Goal: Task Accomplishment & Management: Use online tool/utility

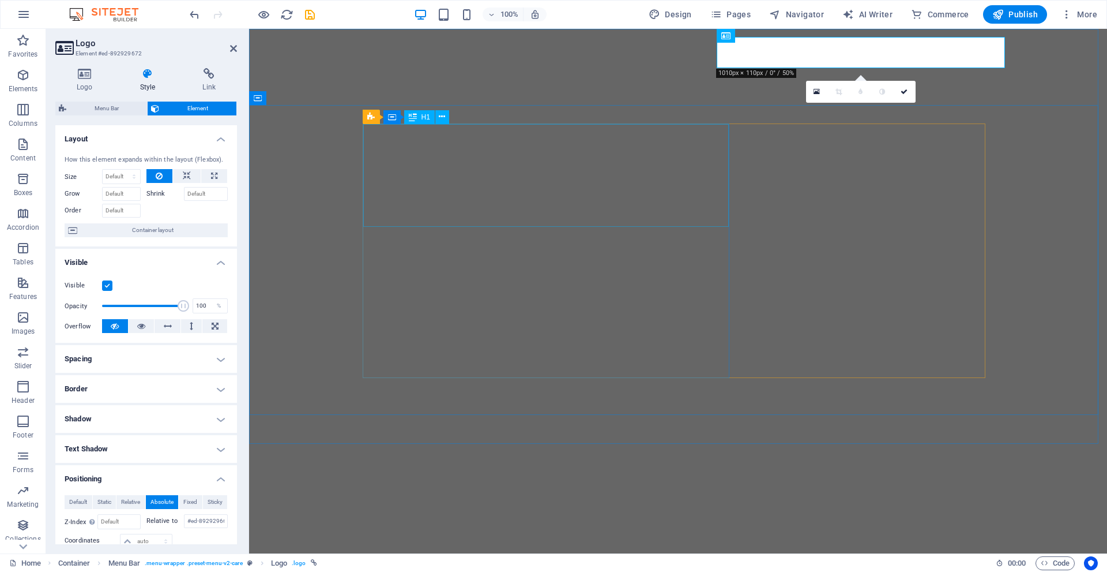
select select "px"
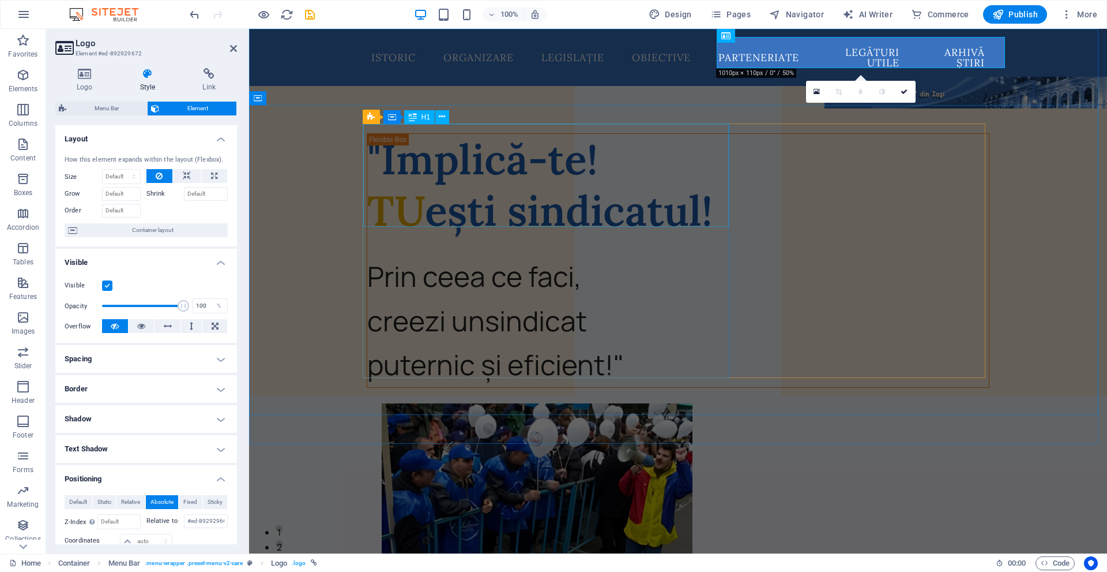
scroll to position [185, 0]
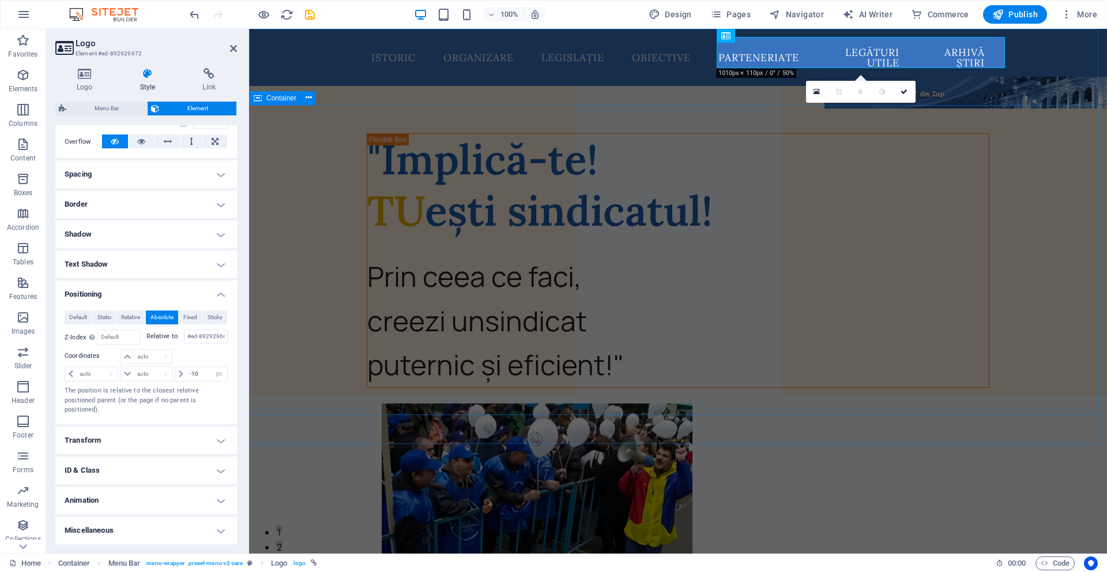
click at [281, 183] on div ""Implică-te! TU ești sindicatul! Prin ceea ce faci, creezi un sindicat puternic…" at bounding box center [678, 527] width 858 height 824
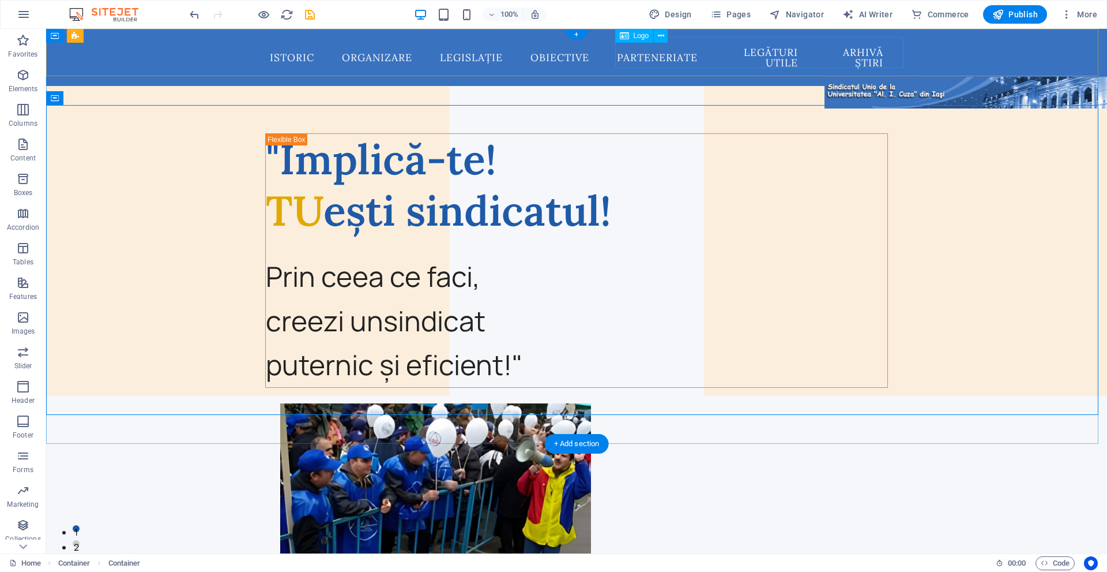
click at [825, 77] on div at bounding box center [969, 92] width 288 height 31
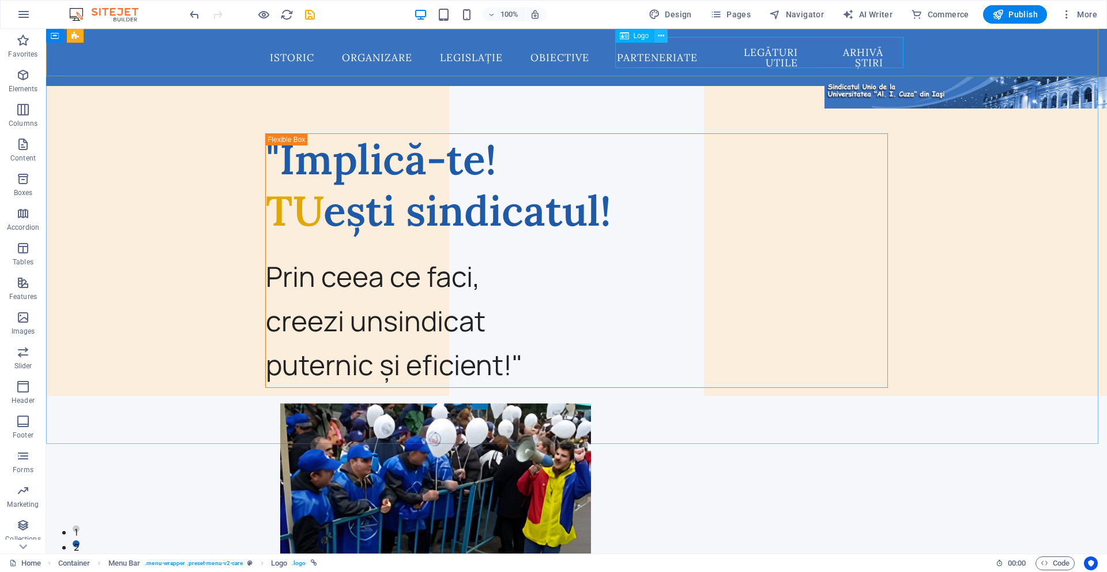
click at [664, 33] on icon at bounding box center [661, 36] width 6 height 12
click at [1064, 12] on icon "button" at bounding box center [1067, 15] width 12 height 12
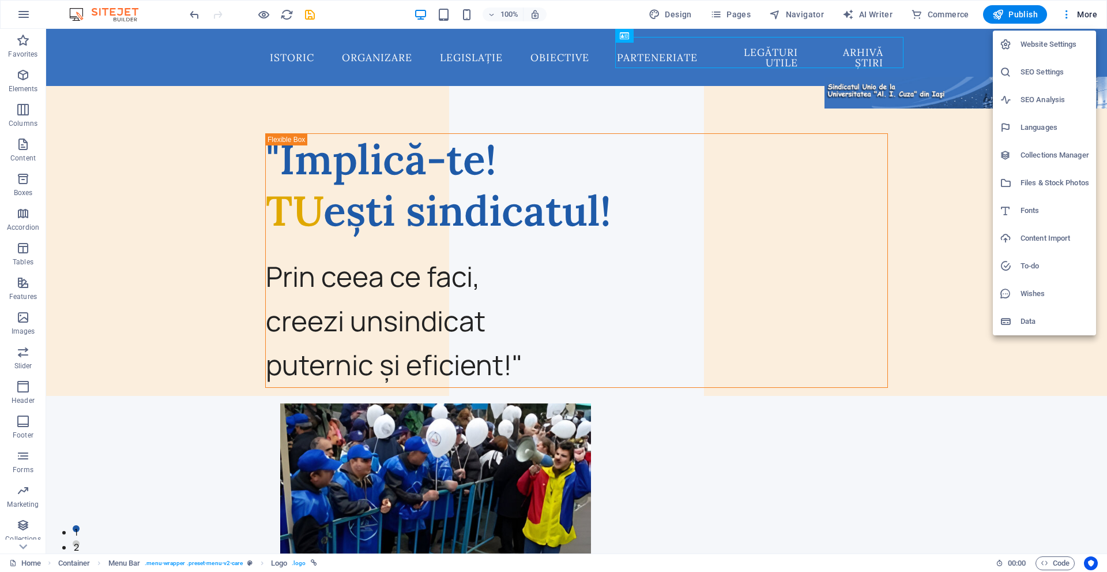
drag, startPoint x: 979, startPoint y: 129, endPoint x: 993, endPoint y: 78, distance: 53.3
click at [979, 130] on div at bounding box center [553, 286] width 1107 height 572
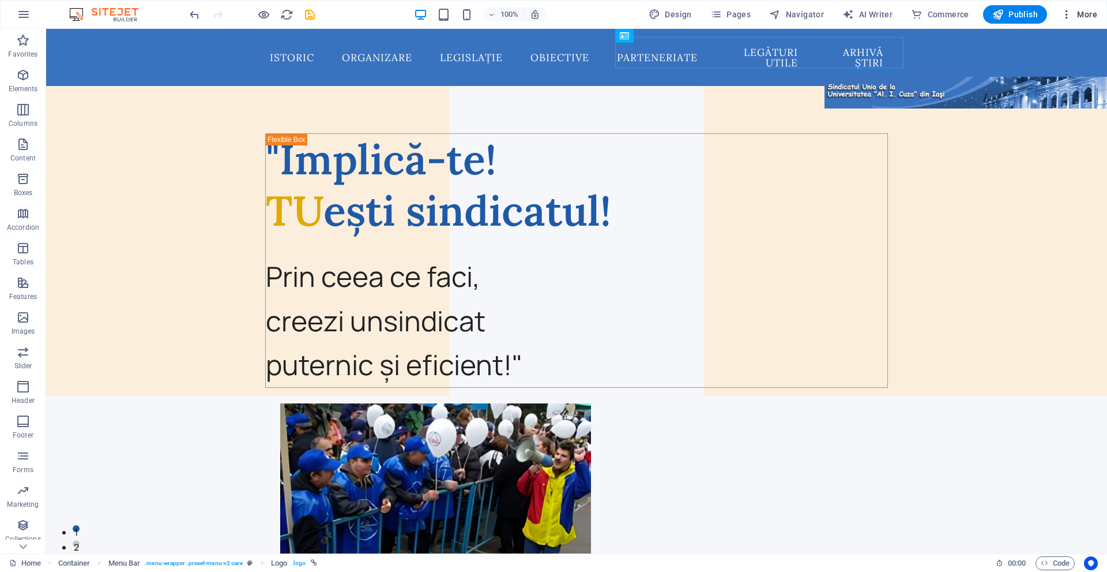
click at [1068, 17] on icon "button" at bounding box center [1067, 15] width 12 height 12
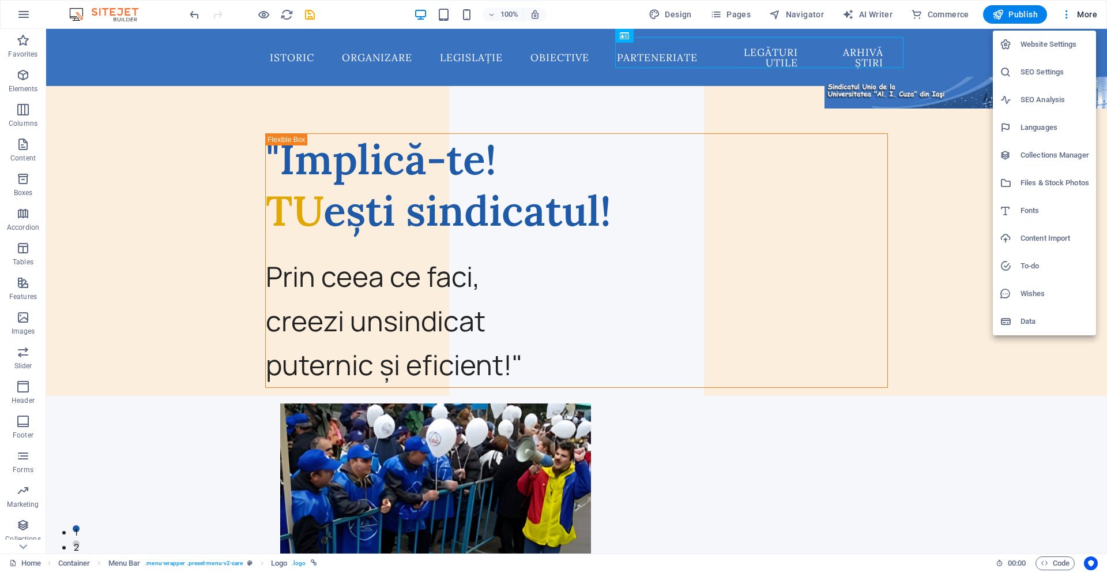
click at [952, 155] on div at bounding box center [553, 286] width 1107 height 572
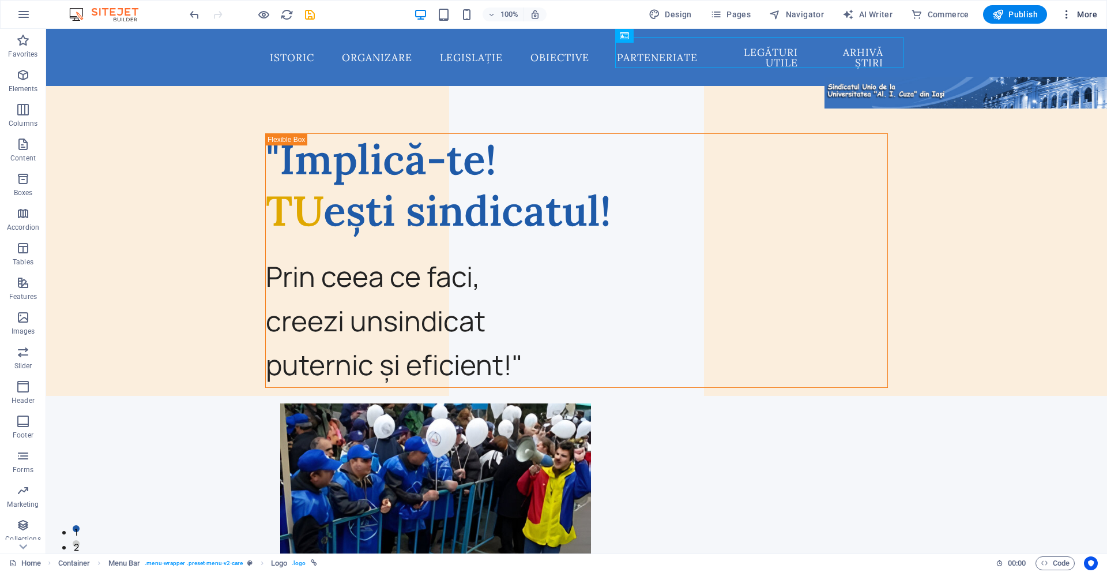
click at [1063, 9] on icon "button" at bounding box center [1067, 15] width 12 height 12
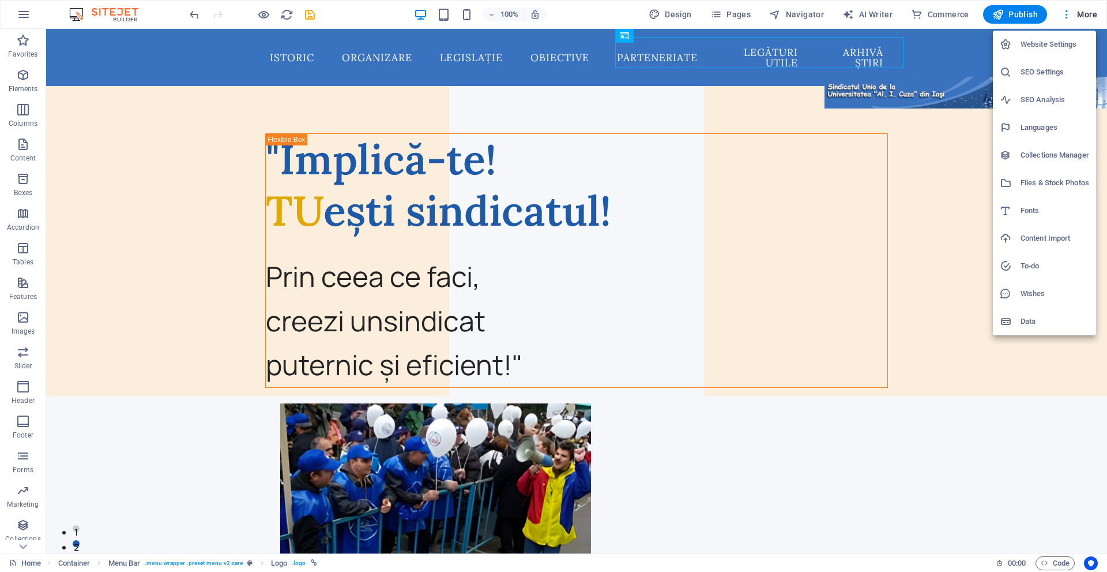
click at [625, 32] on div at bounding box center [553, 286] width 1107 height 572
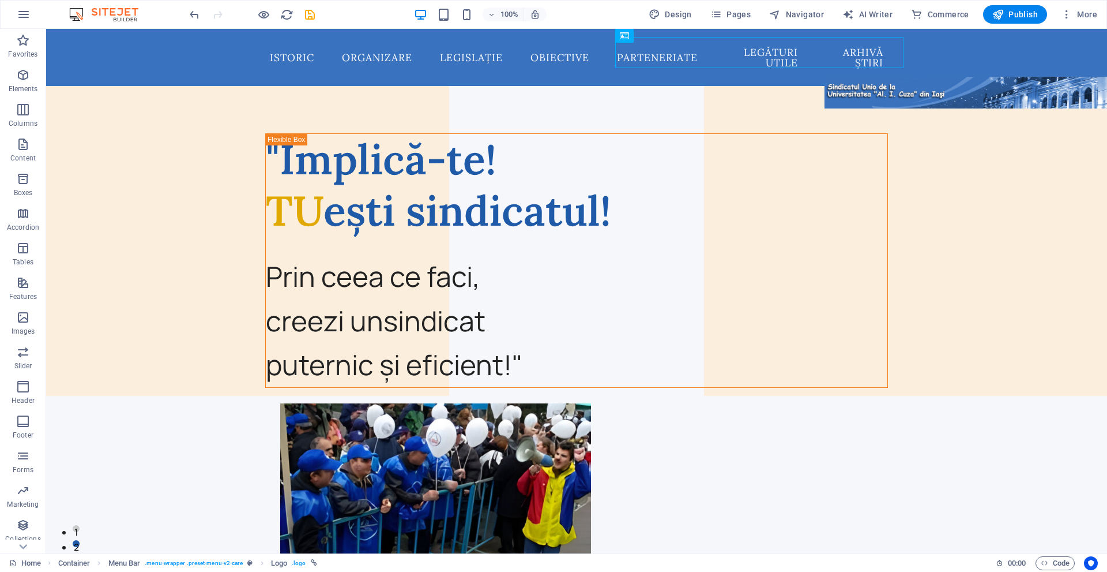
click at [625, 32] on div "Website Settings SEO Settings SEO Analysis Languages Collections Manager Files …" at bounding box center [553, 289] width 1107 height 565
click at [659, 37] on icon at bounding box center [661, 36] width 6 height 12
click at [634, 37] on span "Logo" at bounding box center [642, 35] width 16 height 7
select select "px"
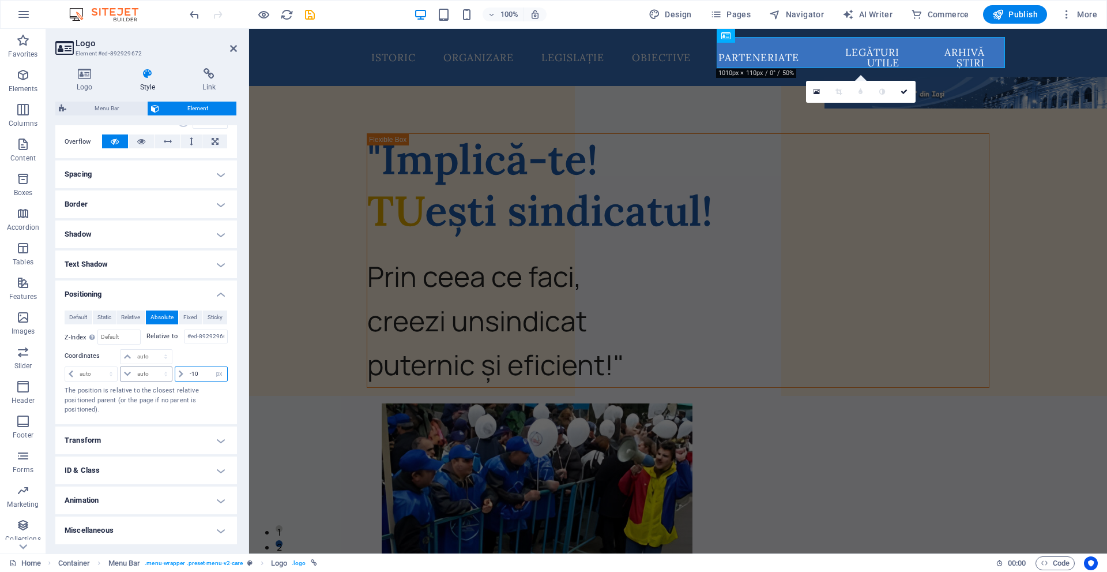
drag, startPoint x: 196, startPoint y: 375, endPoint x: 170, endPoint y: 374, distance: 26.0
click at [170, 374] on div "auto px rem % em auto px rem % em -10 auto px rem % em" at bounding box center [146, 373] width 163 height 16
type input "0"
click at [812, 20] on button "Navigator" at bounding box center [797, 14] width 64 height 18
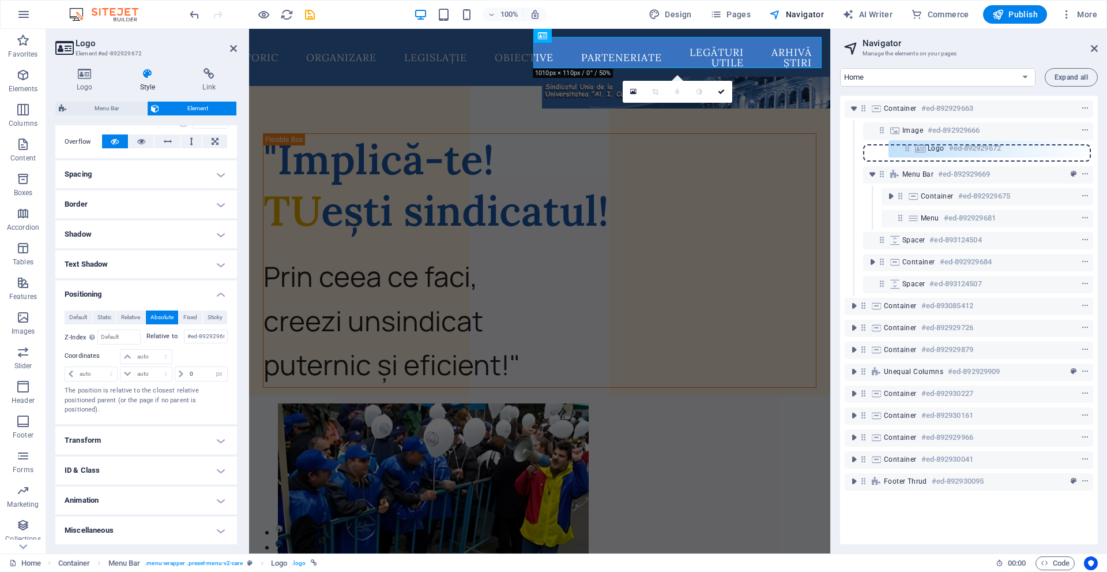
drag, startPoint x: 904, startPoint y: 217, endPoint x: 910, endPoint y: 144, distance: 73.5
click at [910, 144] on div "Container #ed-892929663 Image #ed-892929666 Menu Bar #ed-892929669 Container #e…" at bounding box center [969, 320] width 258 height 448
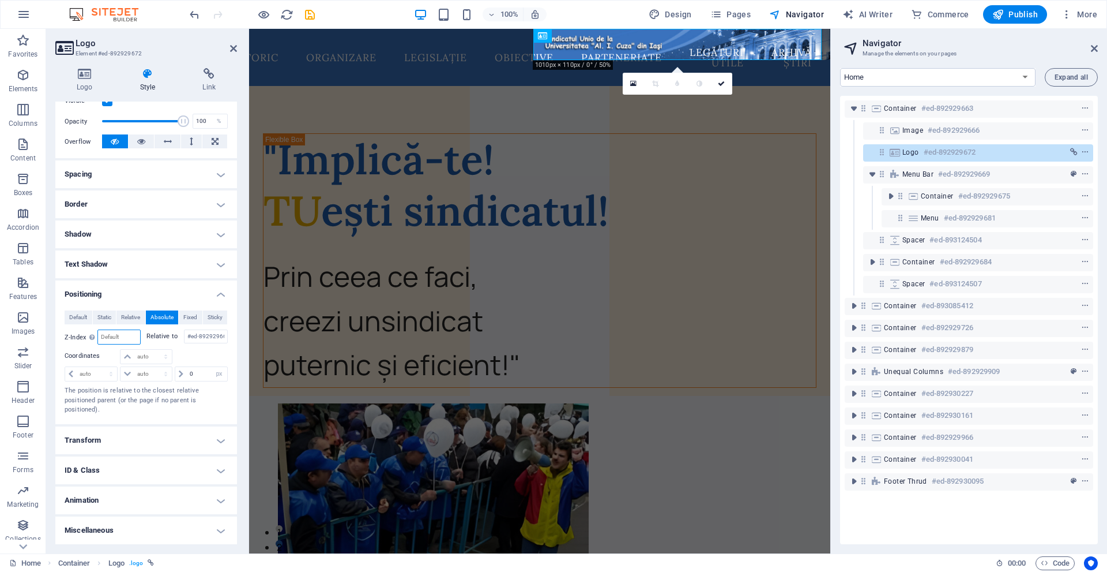
click at [117, 332] on input "number" at bounding box center [119, 337] width 42 height 14
type input "1"
click at [126, 328] on div "Default Static Relative Absolute Fixed Sticky Z-Index Sets the order of the ele…" at bounding box center [146, 362] width 163 height 104
click at [126, 333] on input "1" at bounding box center [119, 337] width 42 height 14
type input "2"
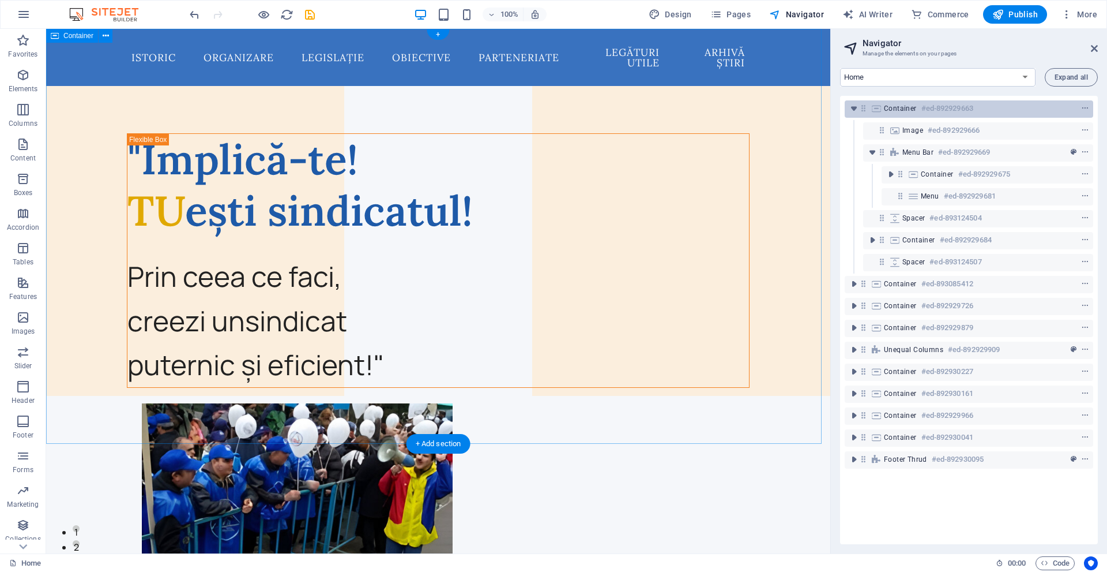
click at [895, 114] on div "Container #ed-892929663" at bounding box center [960, 109] width 152 height 14
select select "header"
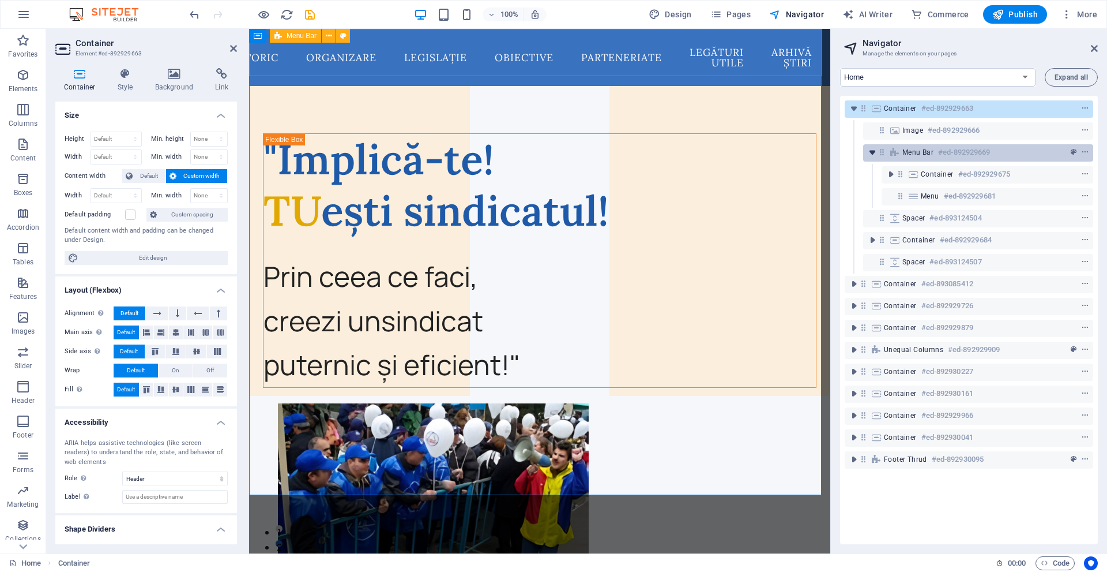
click at [869, 153] on icon "toggle-expand" at bounding box center [873, 153] width 12 height 12
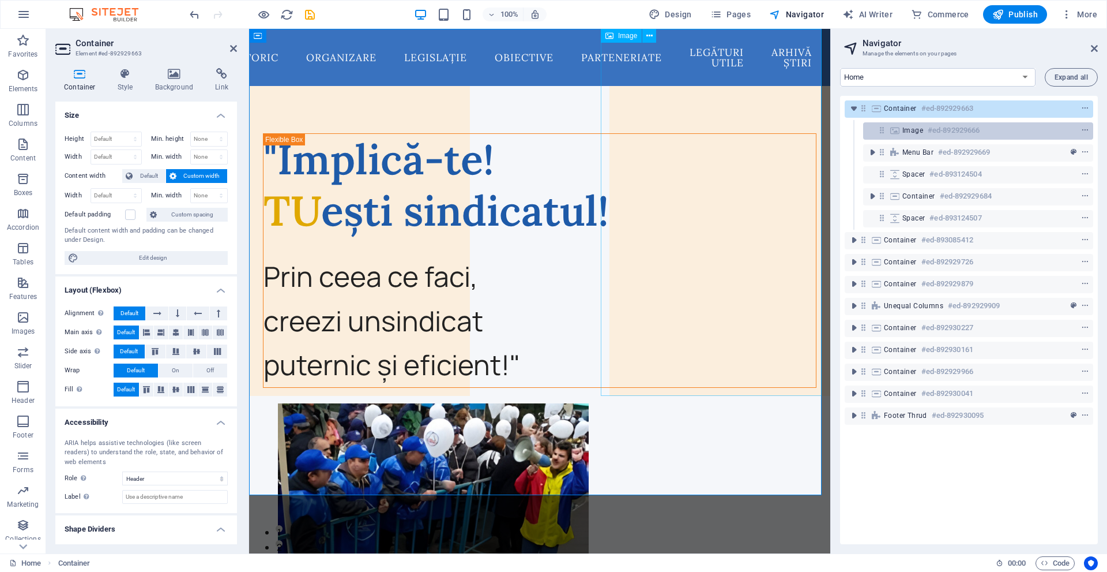
drag, startPoint x: 891, startPoint y: 151, endPoint x: 869, endPoint y: 132, distance: 28.6
click at [869, 132] on div "Container #ed-892929663 Image #ed-892929666 Menu Bar #ed-892929669 Spacer #ed-8…" at bounding box center [969, 320] width 258 height 448
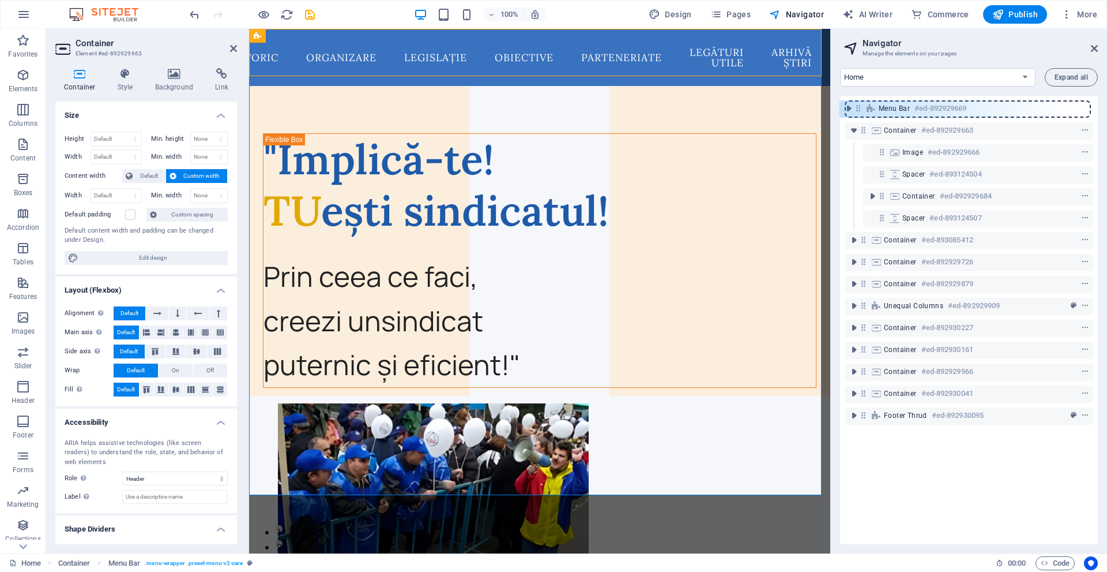
drag, startPoint x: 880, startPoint y: 156, endPoint x: 857, endPoint y: 108, distance: 52.9
click at [857, 108] on div "Container #ed-892929663 Image #ed-892929666 Menu Bar #ed-892929669 Spacer #ed-8…" at bounding box center [969, 320] width 258 height 448
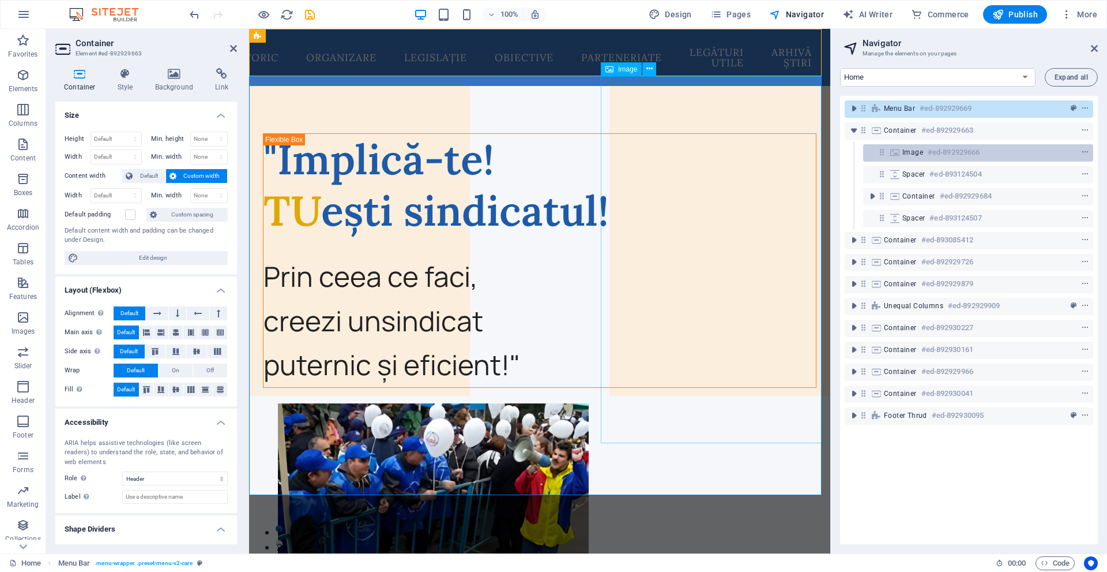
click at [877, 157] on icon at bounding box center [882, 152] width 10 height 10
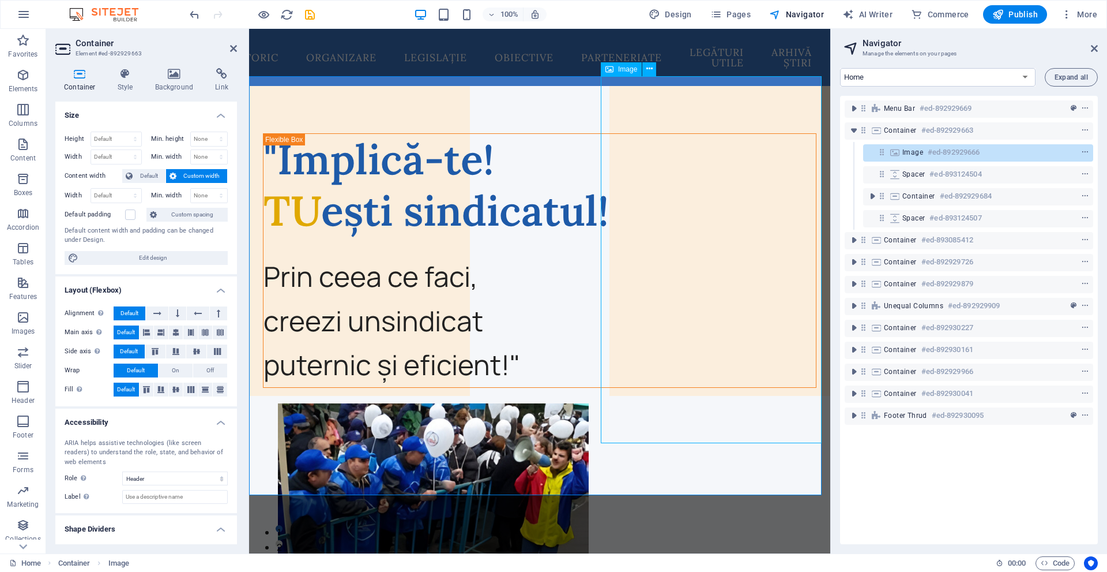
click at [919, 149] on span "Image" at bounding box center [913, 152] width 21 height 9
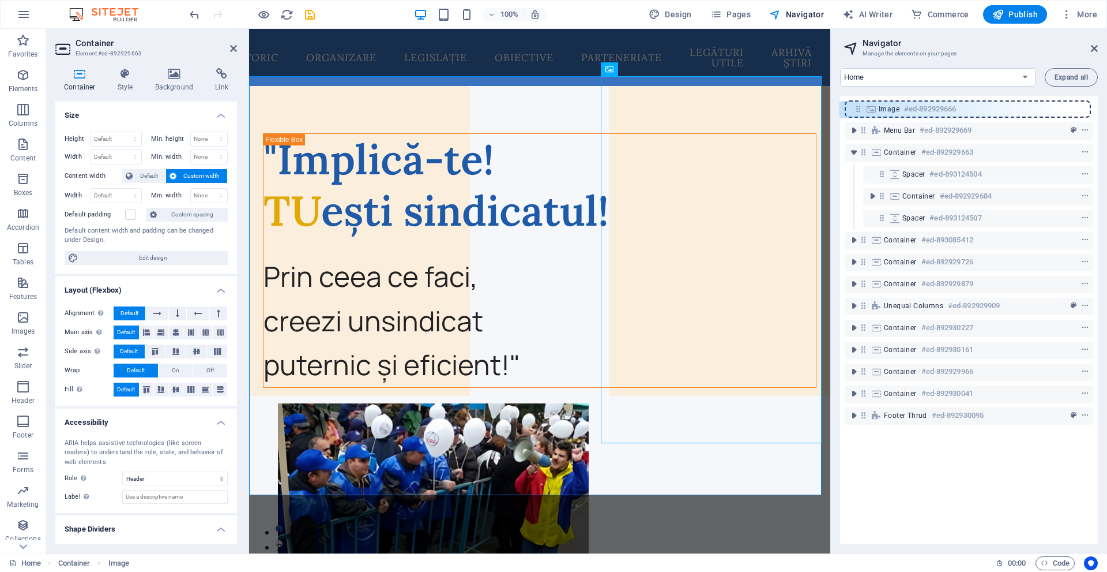
drag, startPoint x: 881, startPoint y: 154, endPoint x: 854, endPoint y: 106, distance: 54.7
click at [854, 106] on div "Menu Bar #ed-892929669 Container #ed-892929663 Image #ed-892929666 Spacer #ed-8…" at bounding box center [969, 320] width 258 height 448
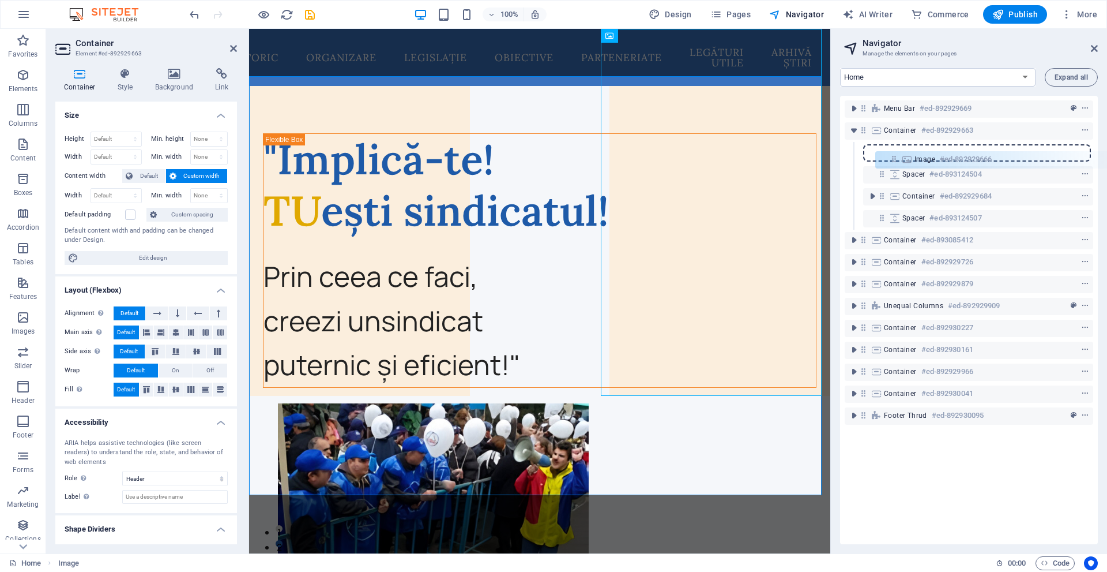
drag, startPoint x: 861, startPoint y: 108, endPoint x: 894, endPoint y: 161, distance: 62.2
click at [894, 161] on div "Image #ed-892929666 Menu Bar #ed-892929669 Container #ed-892929663 Spacer #ed-8…" at bounding box center [969, 320] width 258 height 448
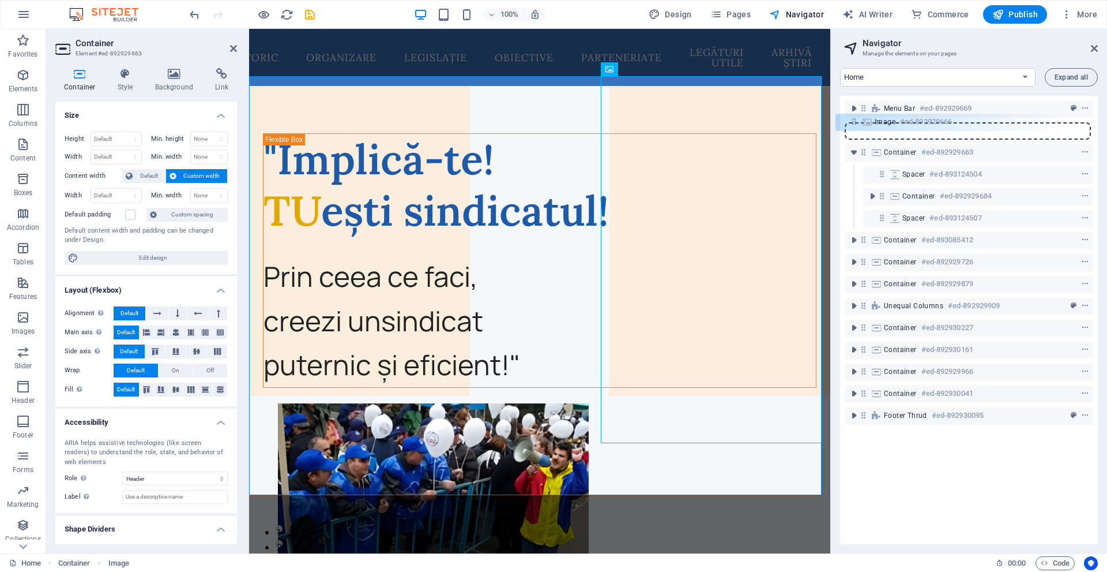
drag, startPoint x: 881, startPoint y: 152, endPoint x: 850, endPoint y: 121, distance: 44.0
click at [850, 121] on div "Menu Bar #ed-892929669 Container #ed-892929663 Image #ed-892929666 Spacer #ed-8…" at bounding box center [969, 320] width 258 height 448
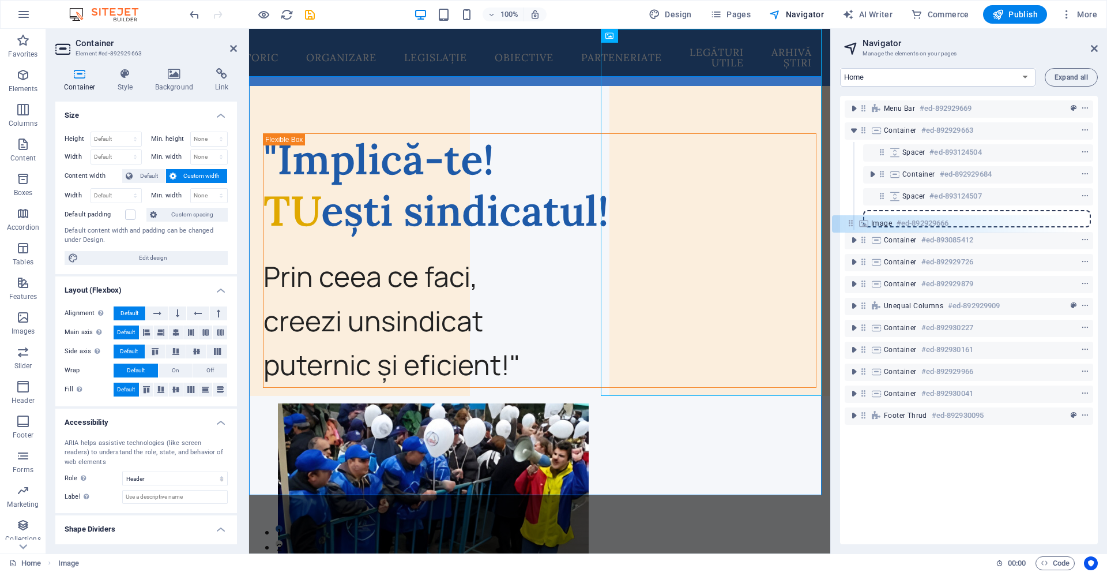
drag, startPoint x: 863, startPoint y: 129, endPoint x: 851, endPoint y: 226, distance: 97.1
click at [851, 226] on div "Menu Bar #ed-892929669 Image #ed-892929666 Container #ed-892929663 Spacer #ed-8…" at bounding box center [969, 320] width 258 height 448
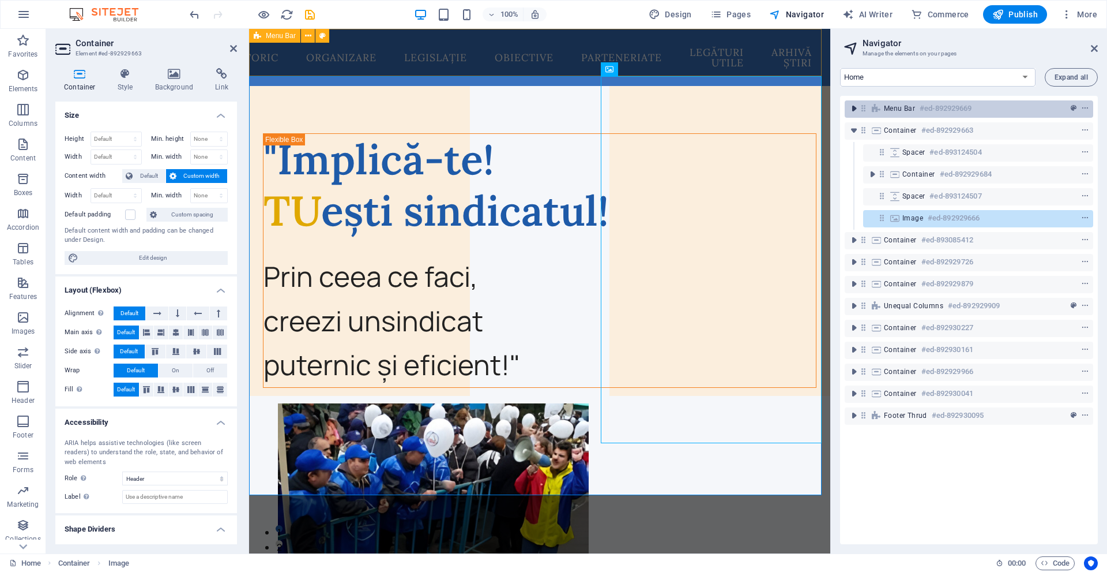
click at [848, 112] on icon "toggle-expand" at bounding box center [854, 109] width 12 height 12
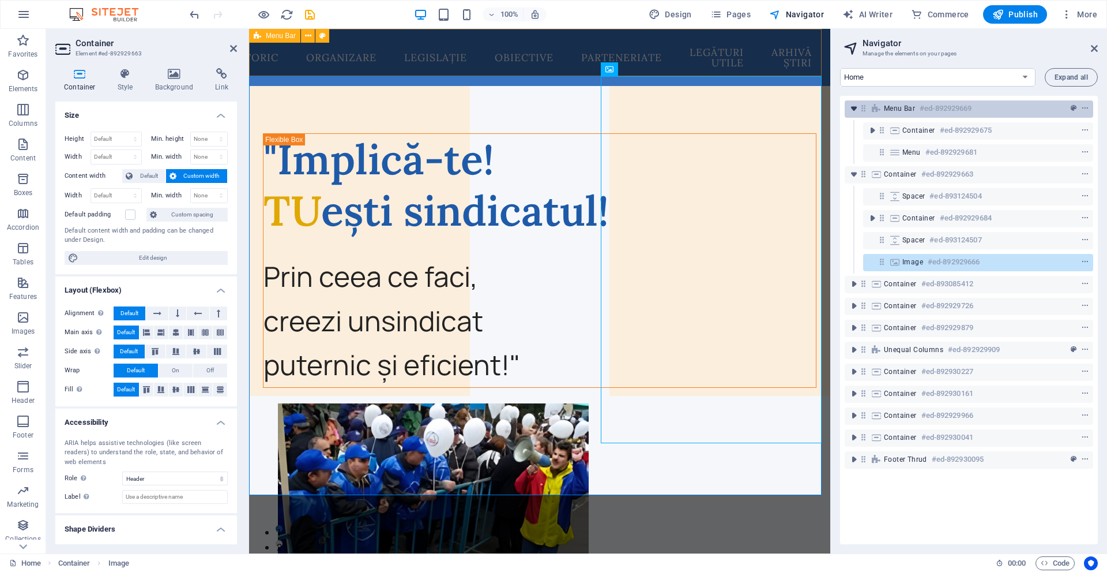
click at [853, 107] on icon "toggle-expand" at bounding box center [854, 109] width 12 height 12
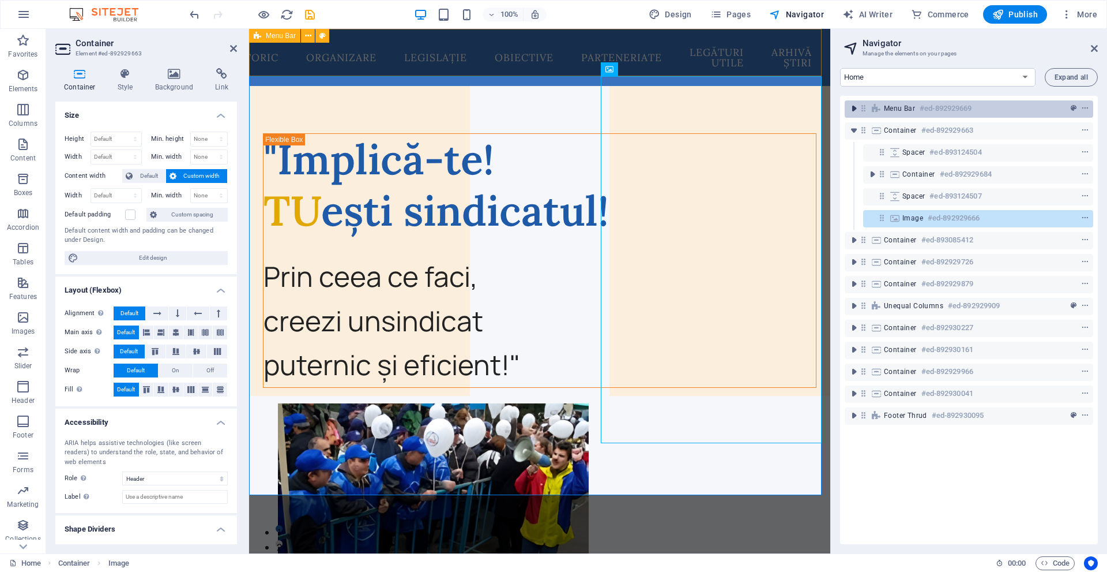
click at [853, 107] on icon "toggle-expand" at bounding box center [854, 109] width 12 height 12
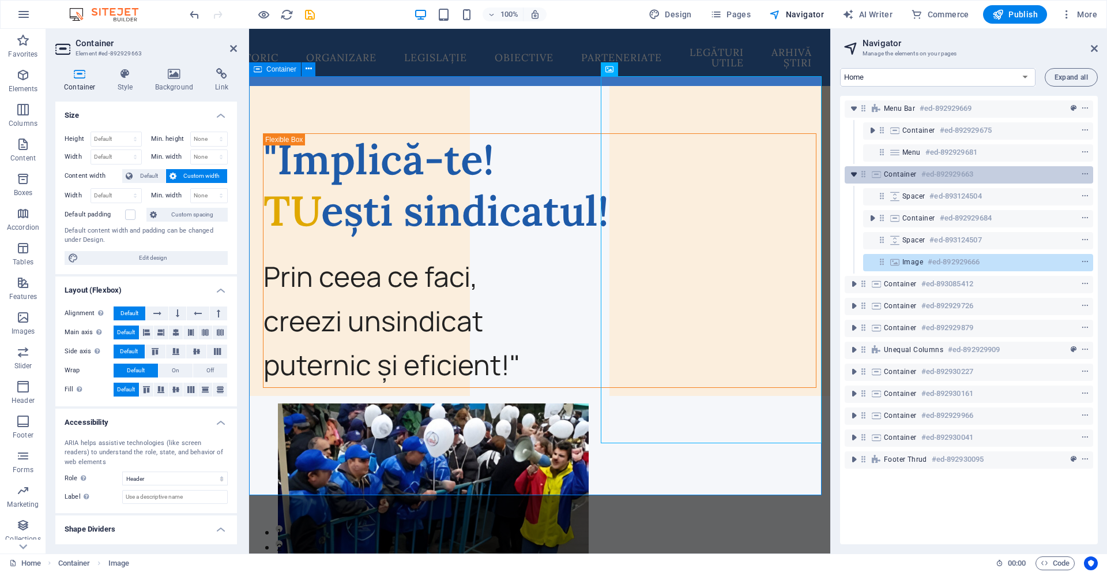
click at [851, 179] on icon "toggle-expand" at bounding box center [854, 174] width 12 height 12
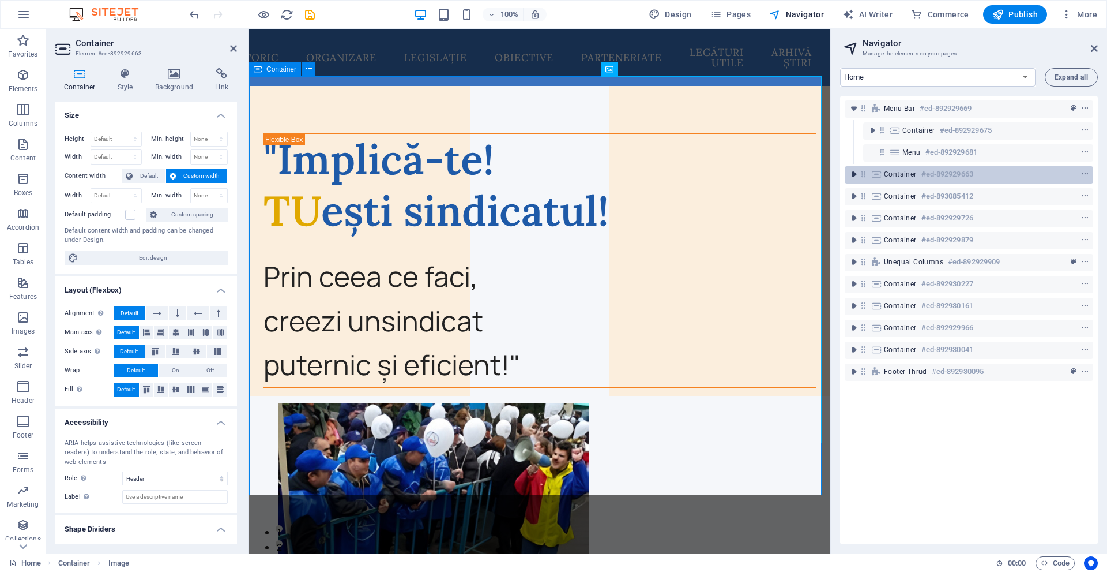
click at [851, 179] on icon "toggle-expand" at bounding box center [854, 174] width 12 height 12
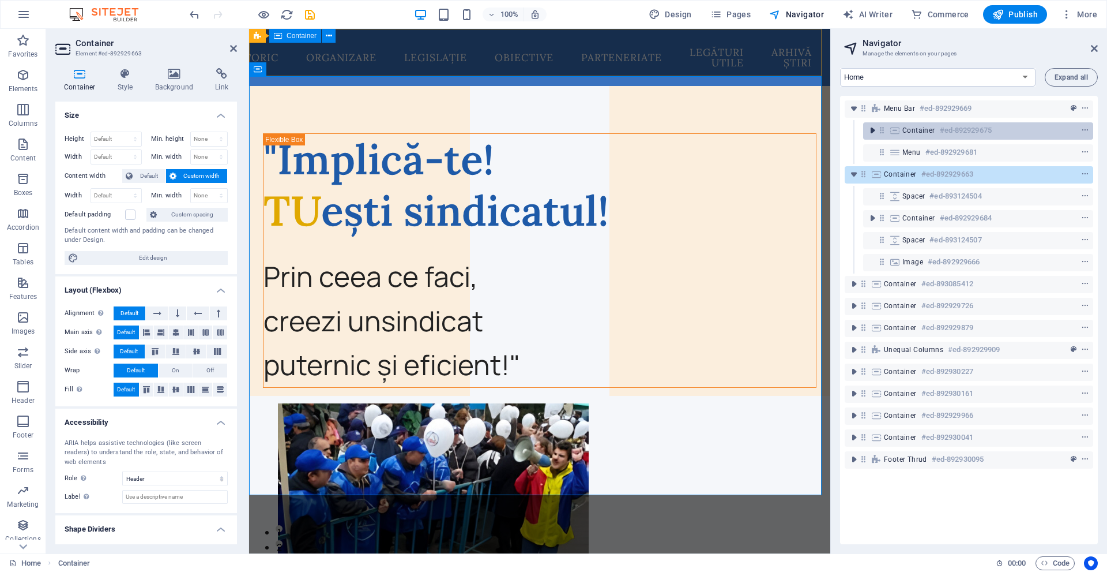
click at [874, 126] on icon "toggle-expand" at bounding box center [873, 131] width 12 height 12
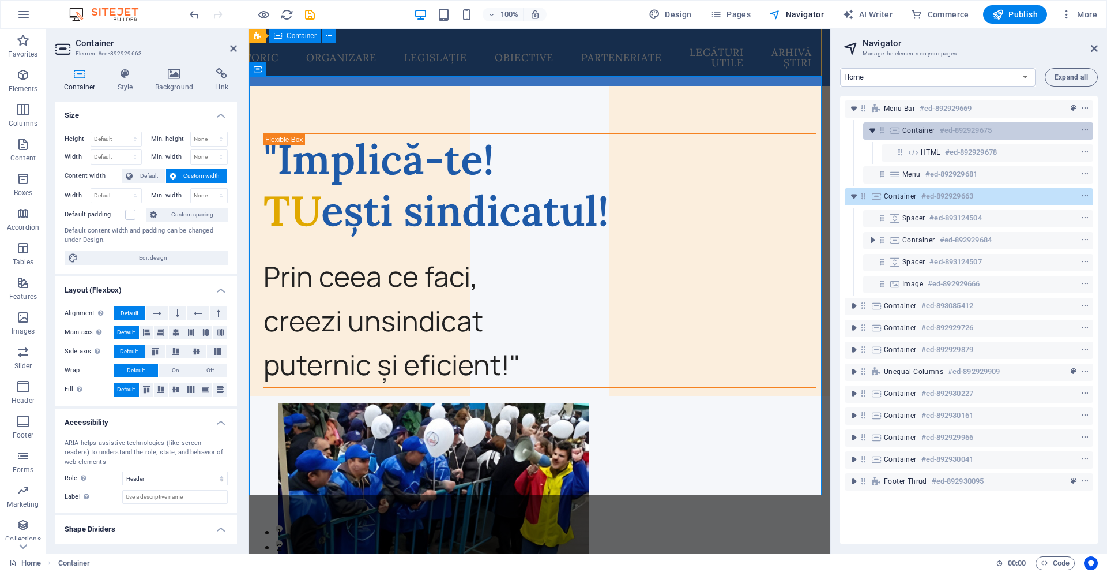
click at [874, 126] on icon "toggle-expand" at bounding box center [873, 131] width 12 height 12
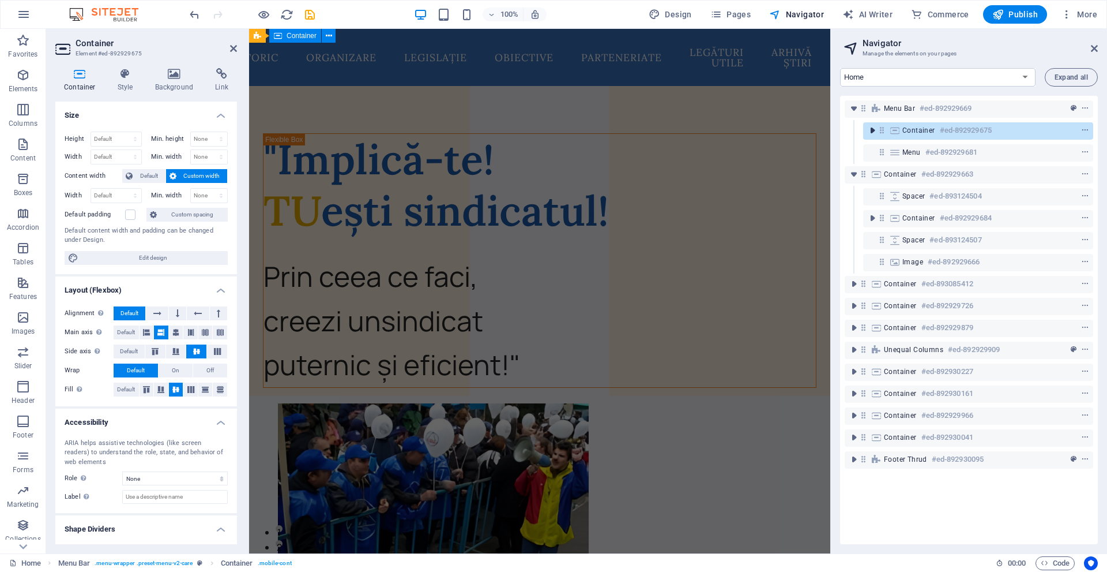
click at [874, 126] on icon "toggle-expand" at bounding box center [873, 131] width 12 height 12
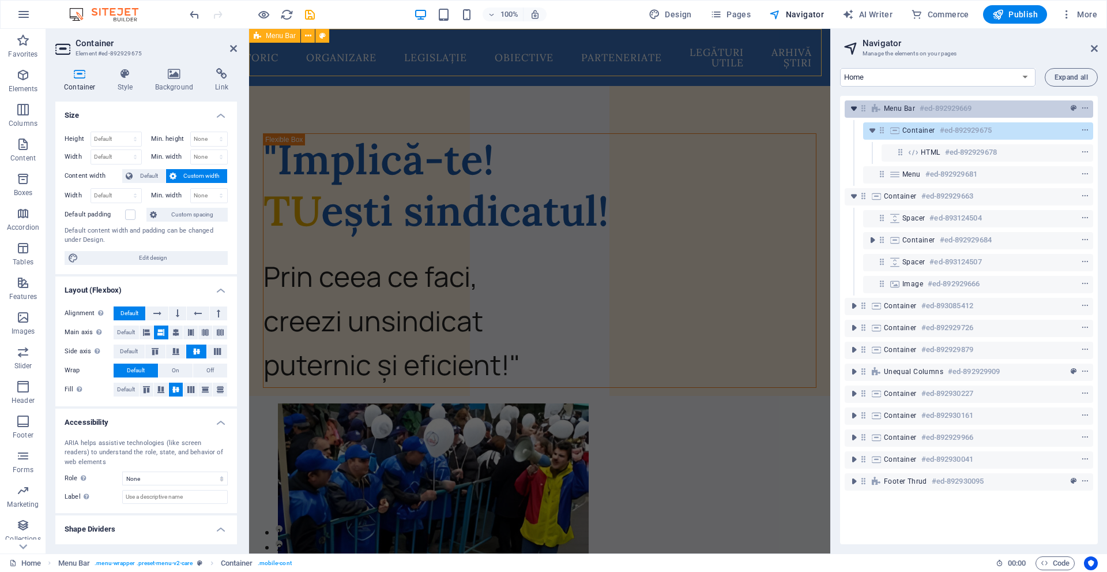
click at [854, 112] on icon "toggle-expand" at bounding box center [854, 109] width 12 height 12
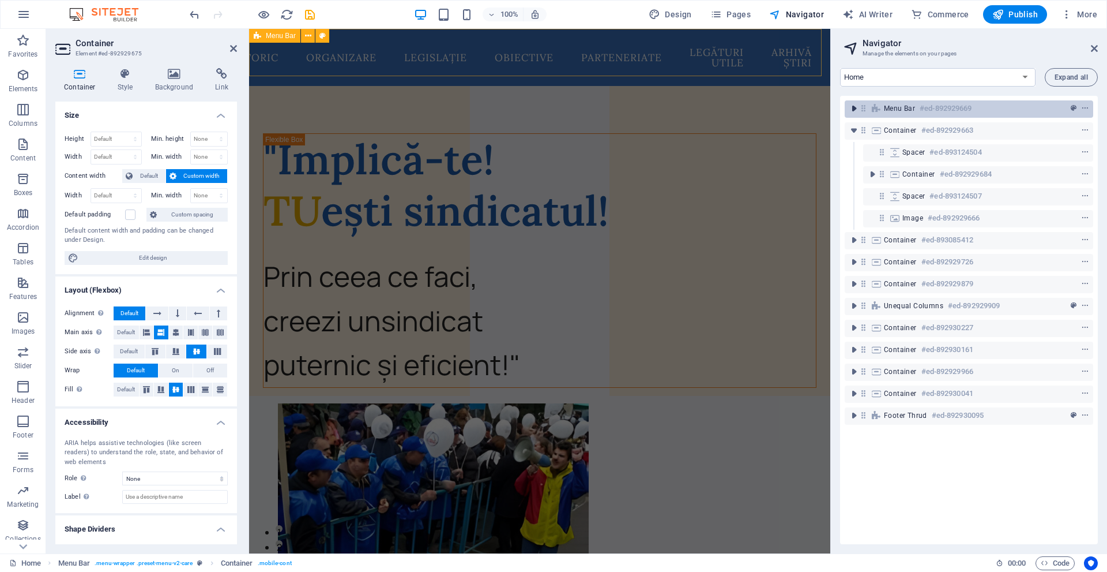
click at [854, 112] on icon "toggle-expand" at bounding box center [854, 109] width 12 height 12
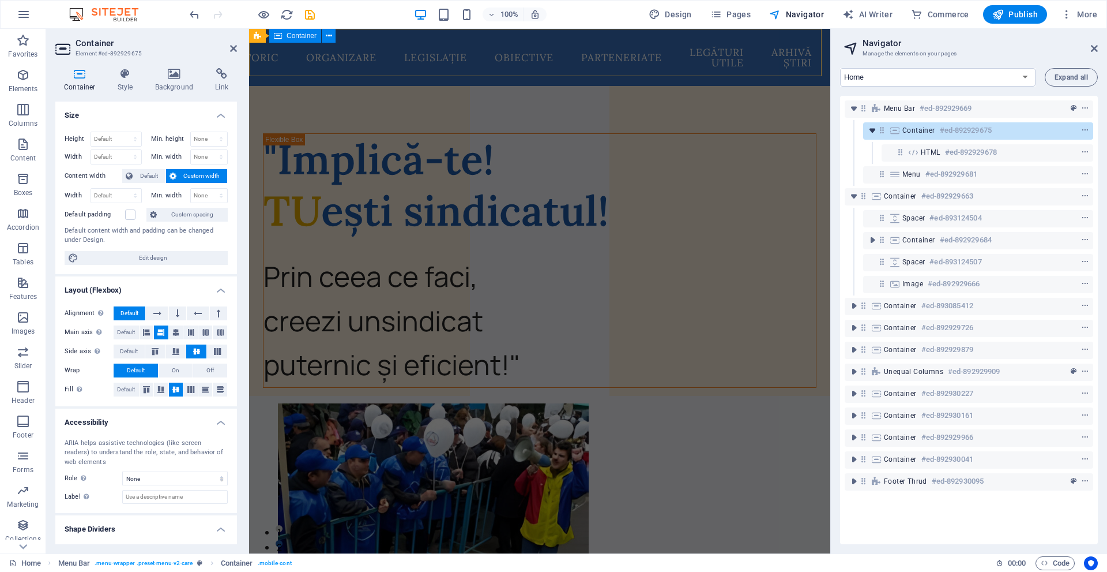
click at [874, 135] on icon "toggle-expand" at bounding box center [873, 131] width 12 height 12
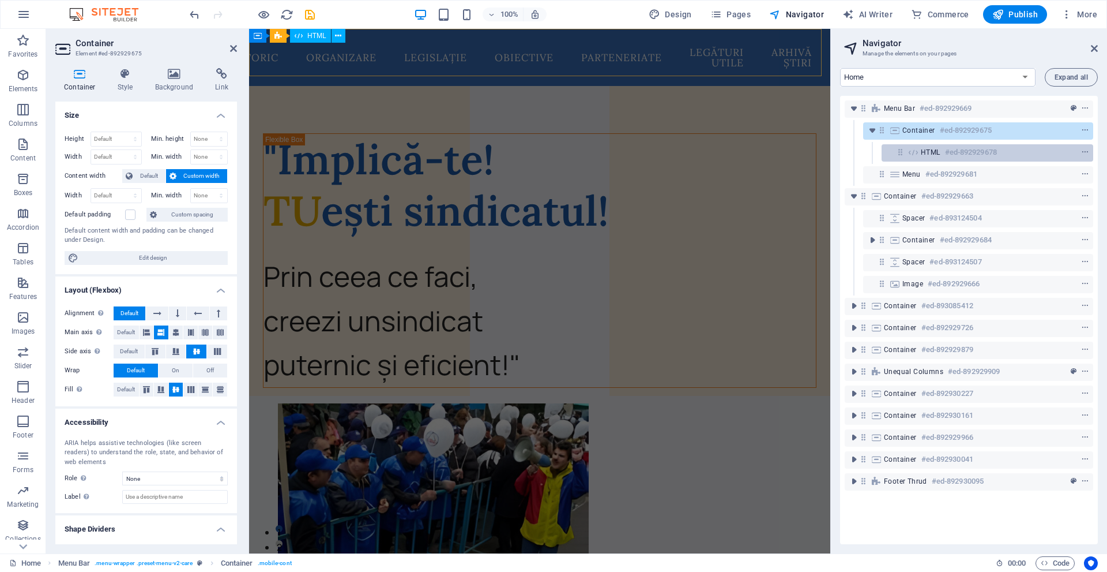
click at [915, 149] on icon at bounding box center [913, 152] width 13 height 9
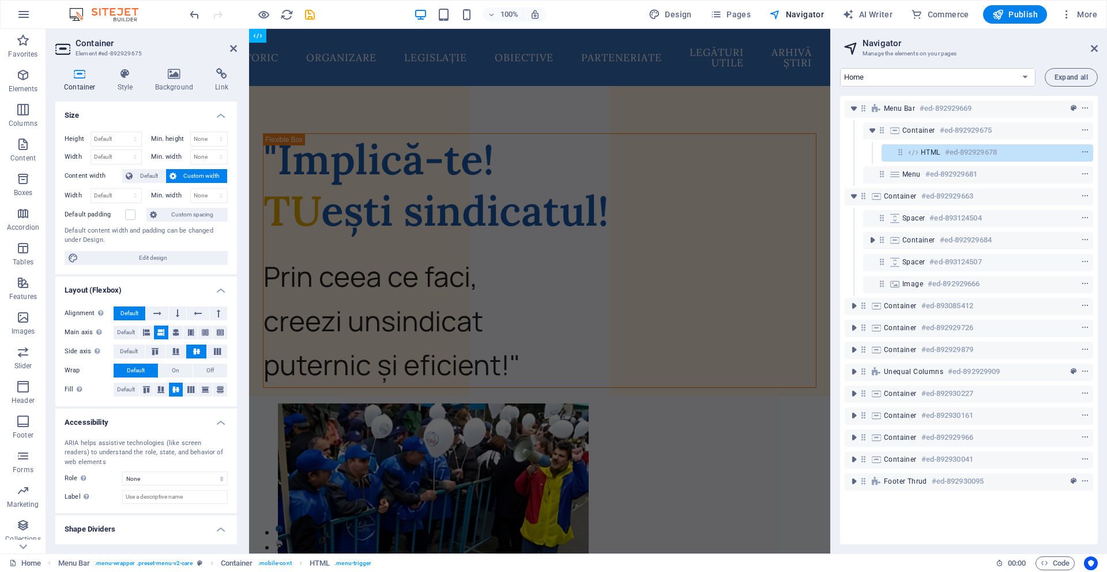
drag, startPoint x: 950, startPoint y: 148, endPoint x: 869, endPoint y: 96, distance: 96.0
click at [869, 96] on div "Menu Bar #ed-892929669 Container #ed-892929675 HTML #ed-892929678 Menu #ed-8929…" at bounding box center [969, 320] width 258 height 448
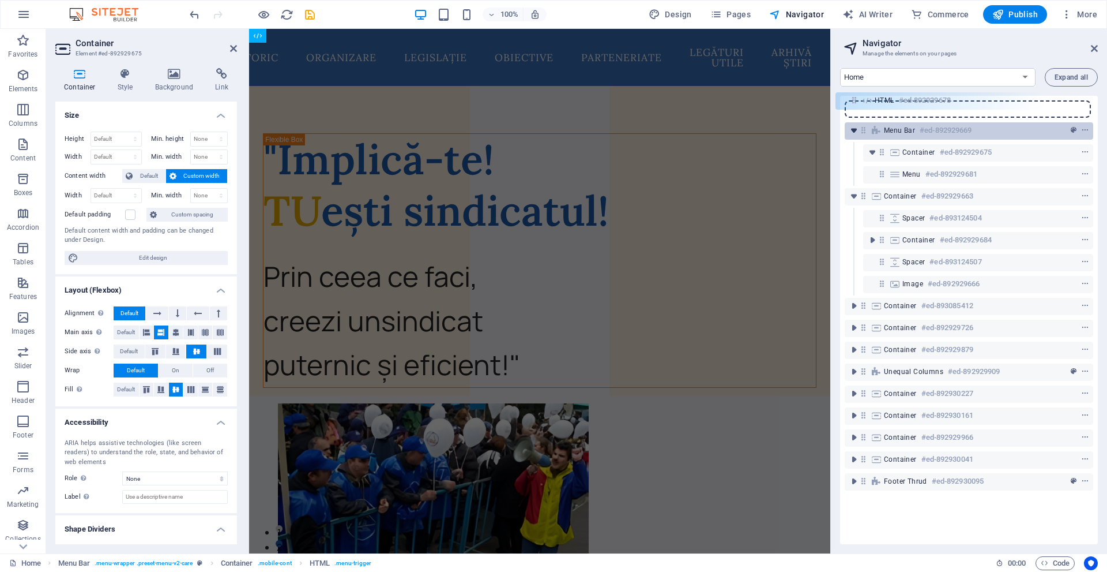
drag, startPoint x: 902, startPoint y: 152, endPoint x: 859, endPoint y: 110, distance: 59.6
click at [853, 100] on div "Menu Bar #ed-892929669 Container #ed-892929675 HTML #ed-892929678 Menu #ed-8929…" at bounding box center [969, 320] width 258 height 448
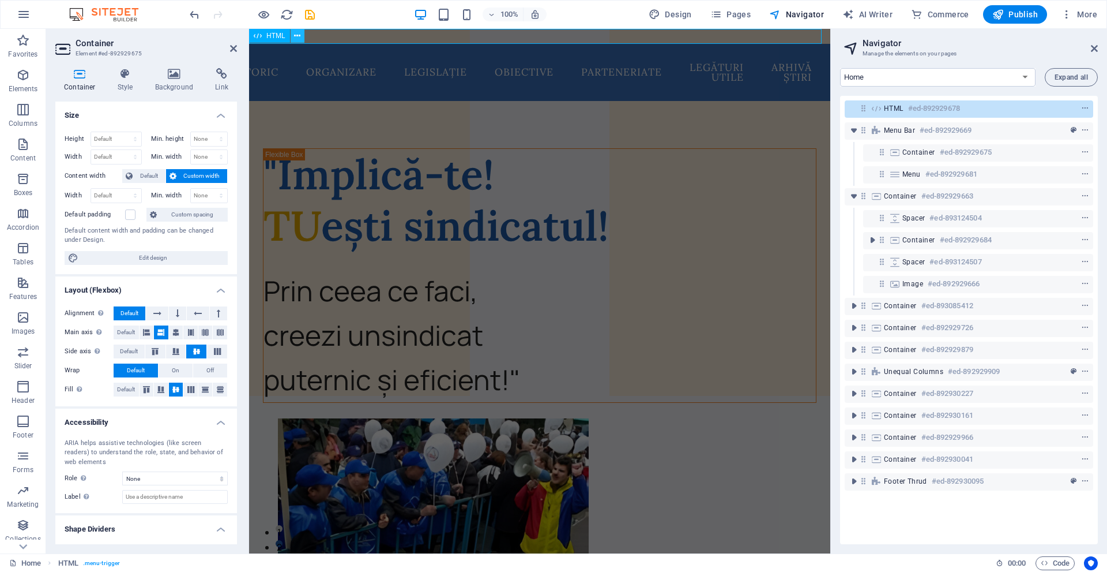
click at [299, 33] on icon at bounding box center [297, 36] width 6 height 12
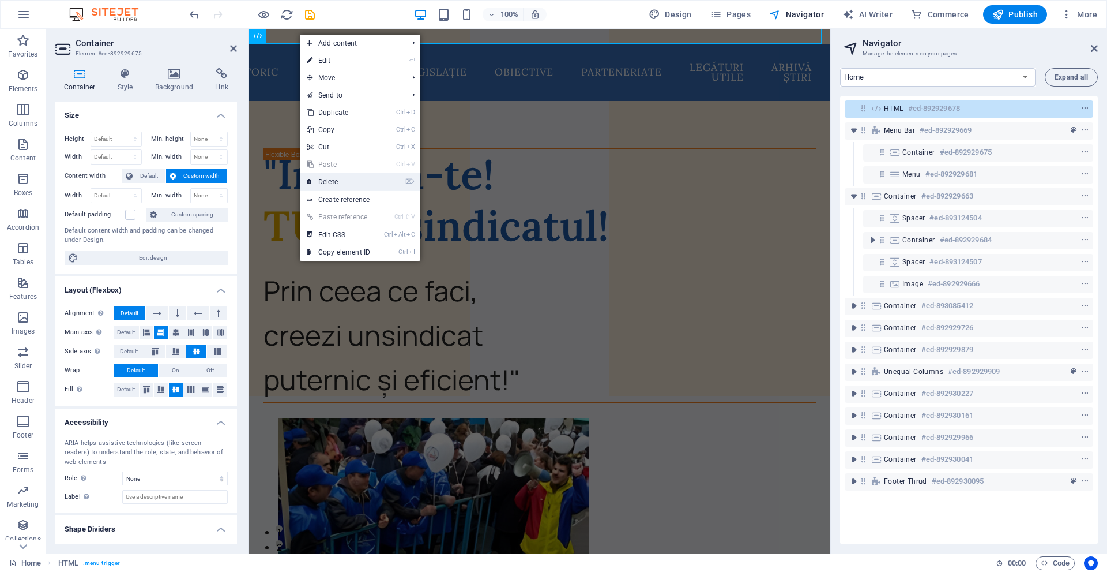
click at [333, 174] on link "⌦ Delete" at bounding box center [338, 181] width 77 height 17
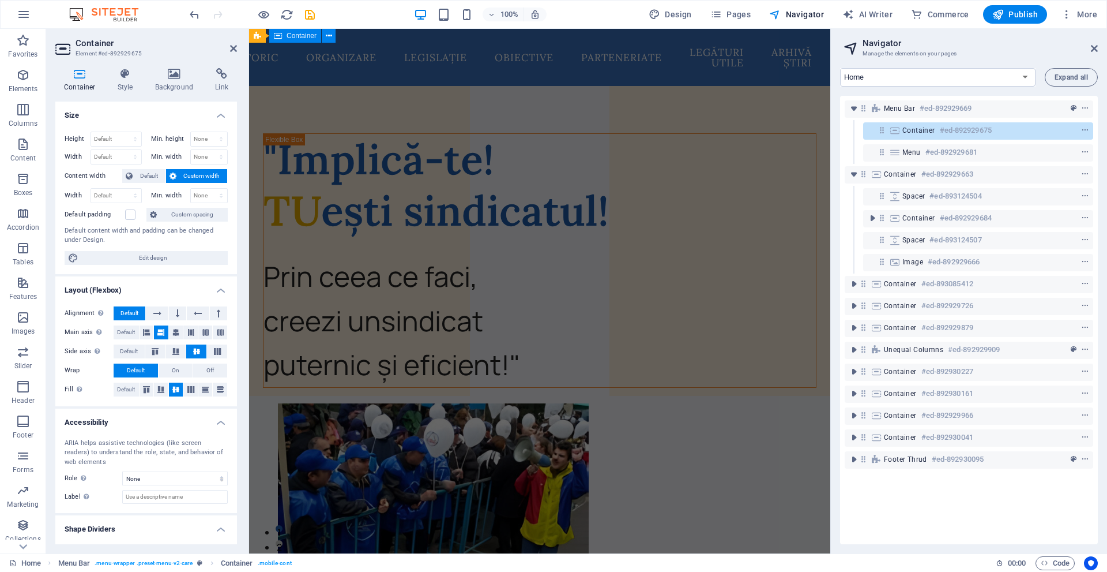
click at [884, 132] on icon at bounding box center [882, 130] width 10 height 10
click at [1082, 133] on icon "context-menu" at bounding box center [1086, 130] width 8 height 8
click at [993, 290] on link "Ctrl V Paste" at bounding box center [998, 281] width 77 height 17
click at [995, 300] on link "⌦ Delete" at bounding box center [998, 298] width 77 height 17
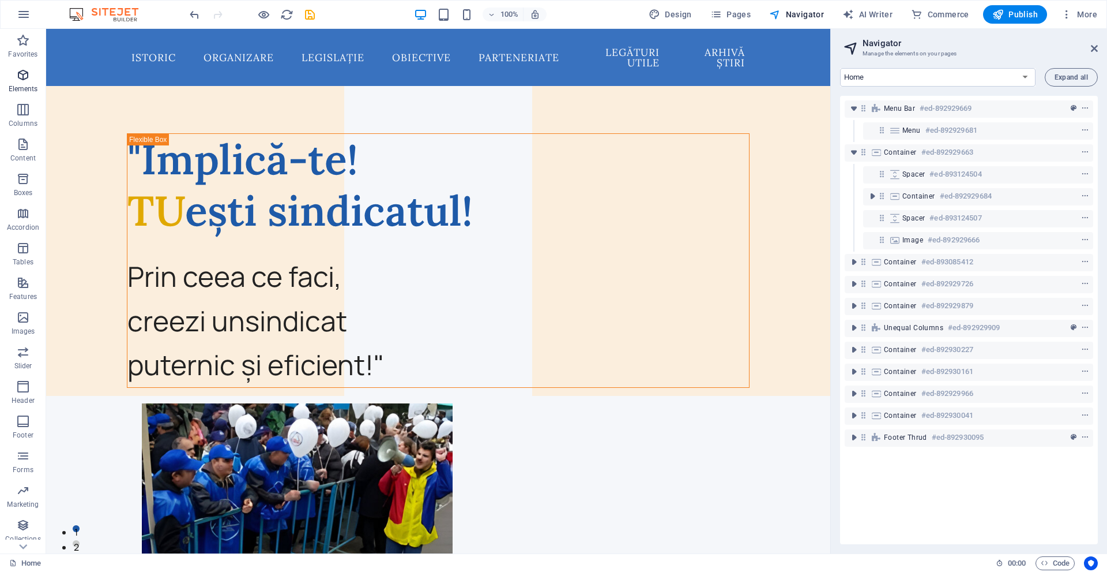
click at [16, 76] on icon "button" at bounding box center [23, 75] width 14 height 14
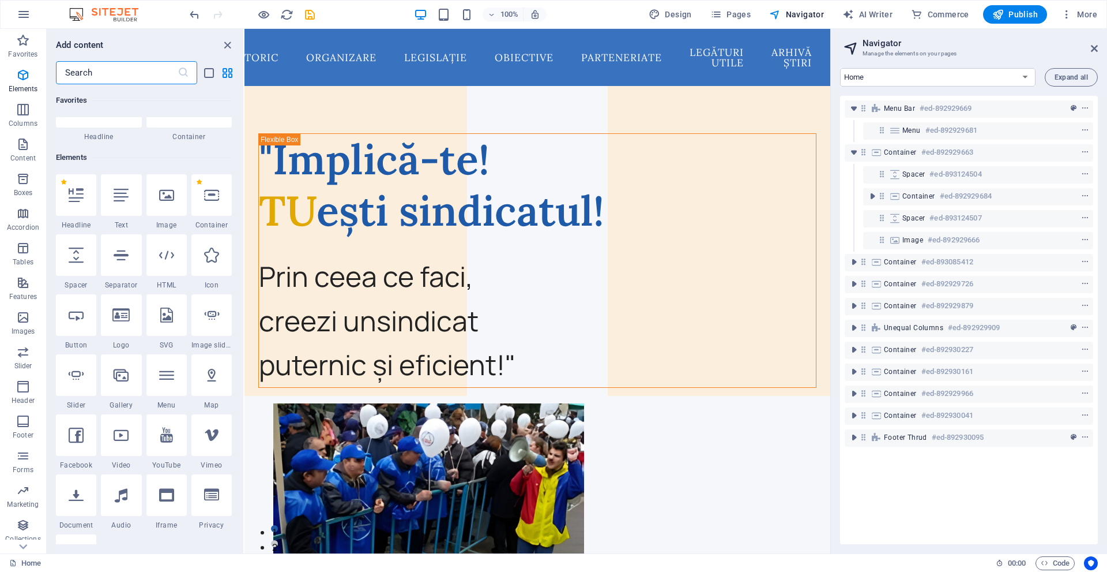
scroll to position [123, 0]
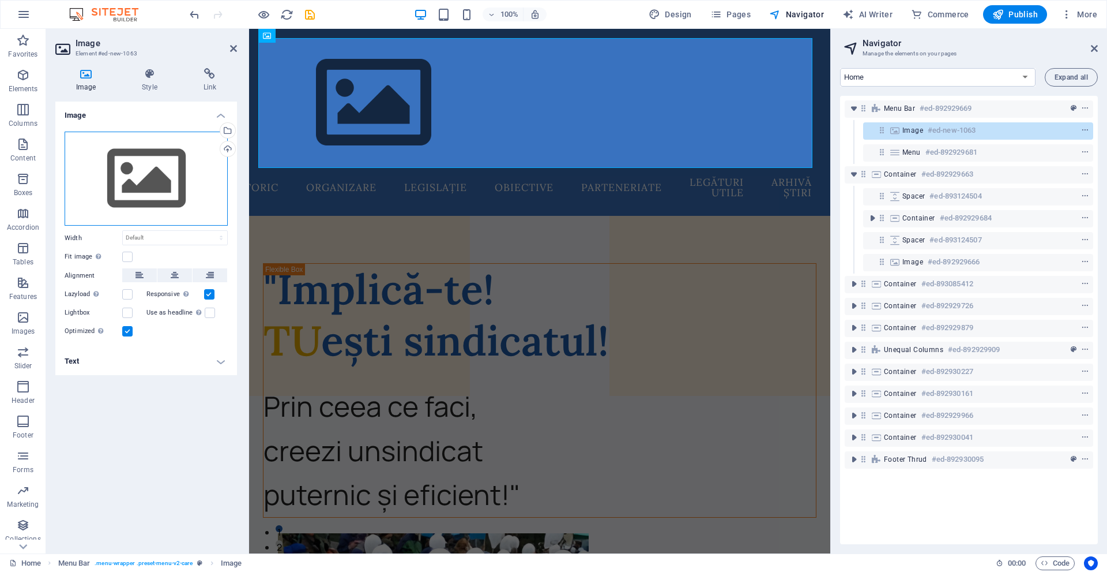
click at [141, 190] on div "Drag files here, click to choose files or select files from Files or our free s…" at bounding box center [146, 179] width 163 height 95
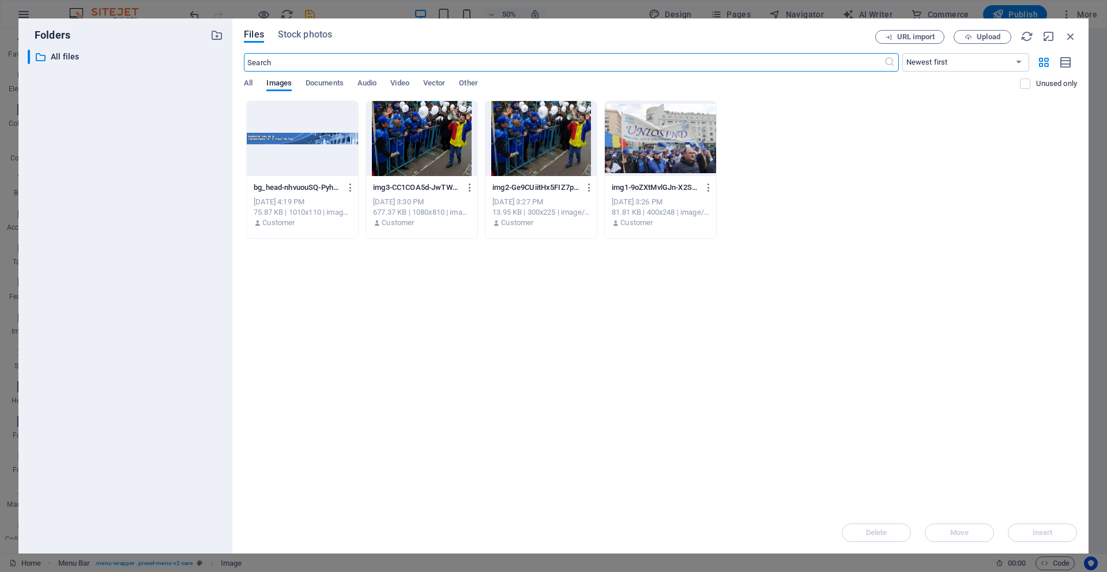
click at [311, 124] on div at bounding box center [302, 138] width 111 height 75
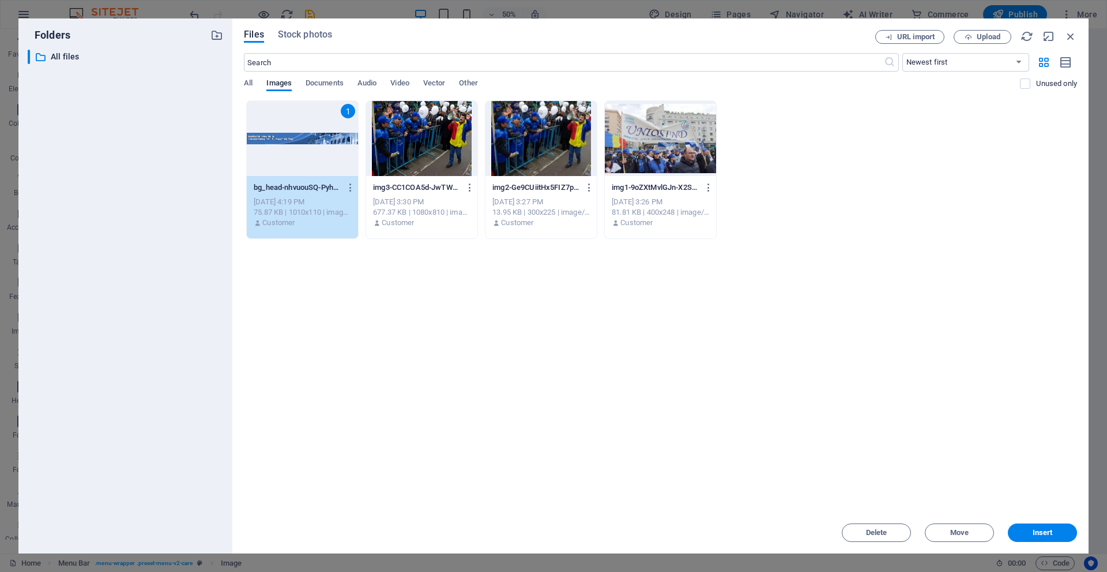
click at [311, 124] on div "1" at bounding box center [302, 138] width 111 height 75
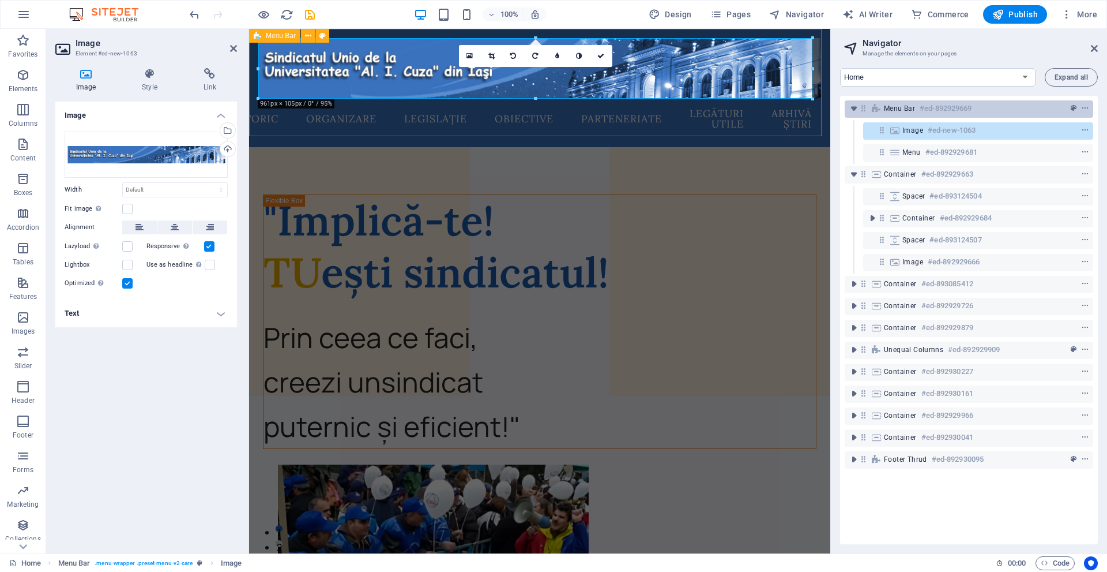
click at [947, 111] on h6 "#ed-892929669" at bounding box center [946, 109] width 52 height 14
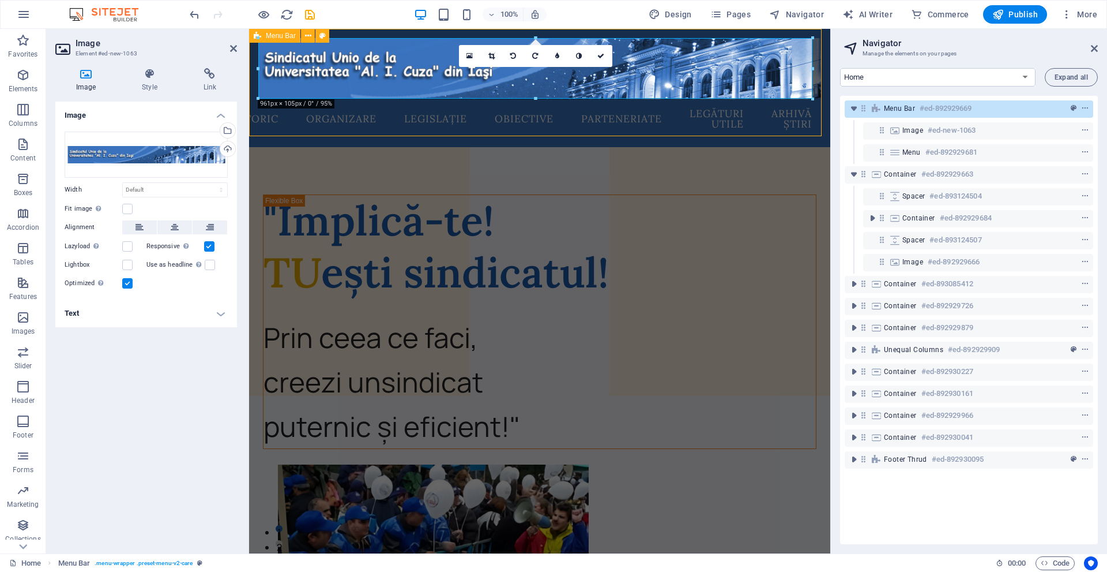
click at [947, 111] on h6 "#ed-892929669" at bounding box center [946, 109] width 52 height 14
select select "rem"
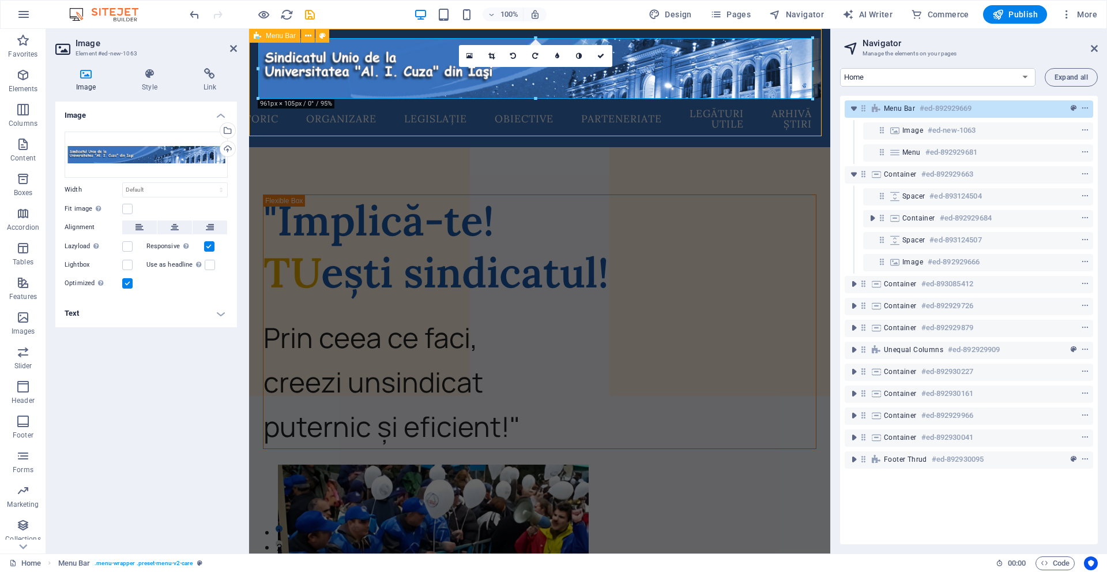
select select "rem"
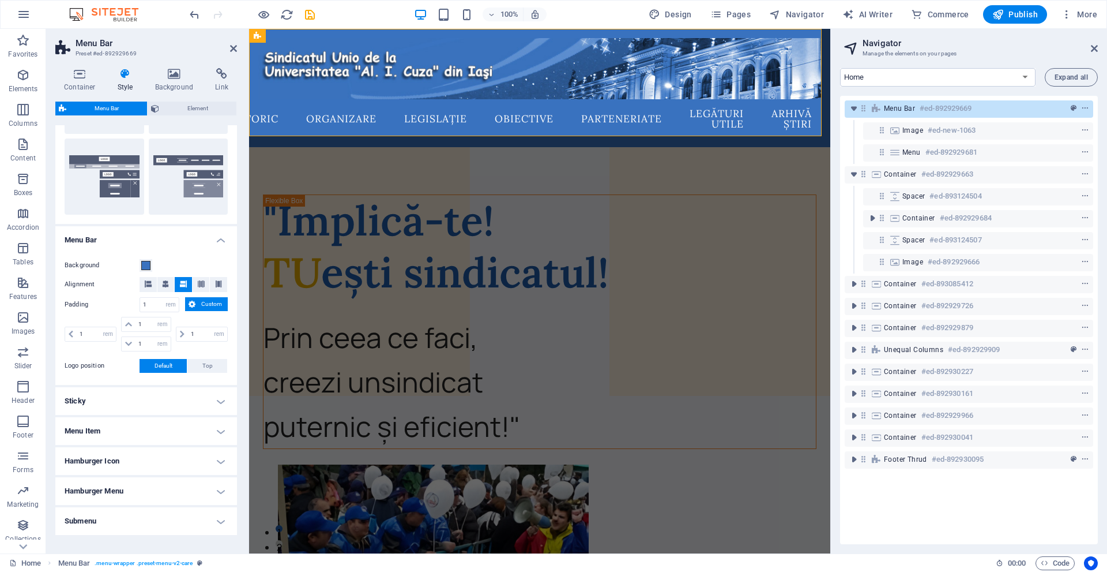
scroll to position [296, 0]
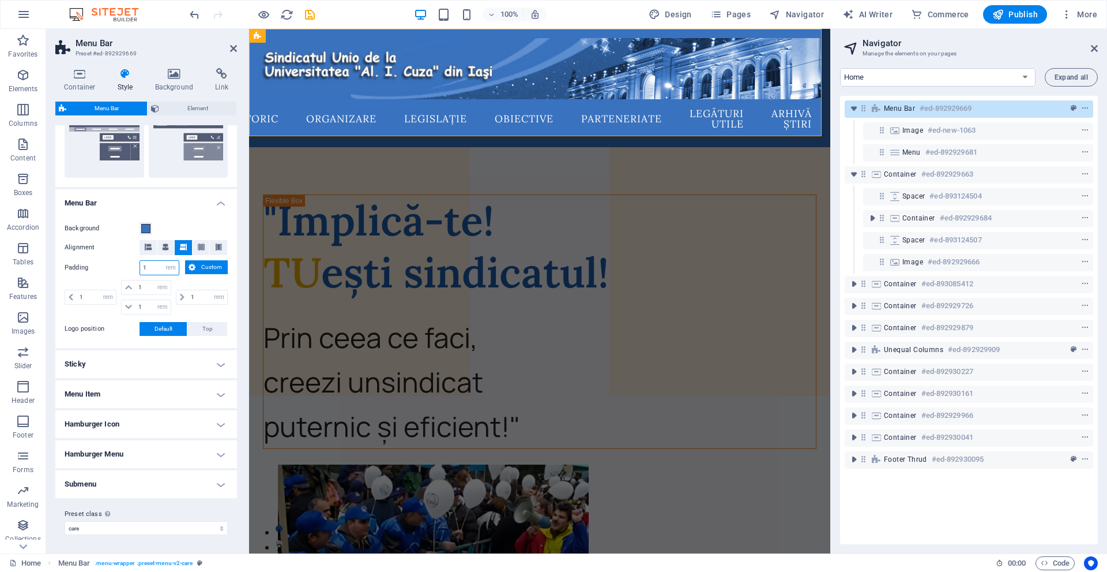
click at [146, 270] on input "1" at bounding box center [159, 268] width 39 height 14
type input "0"
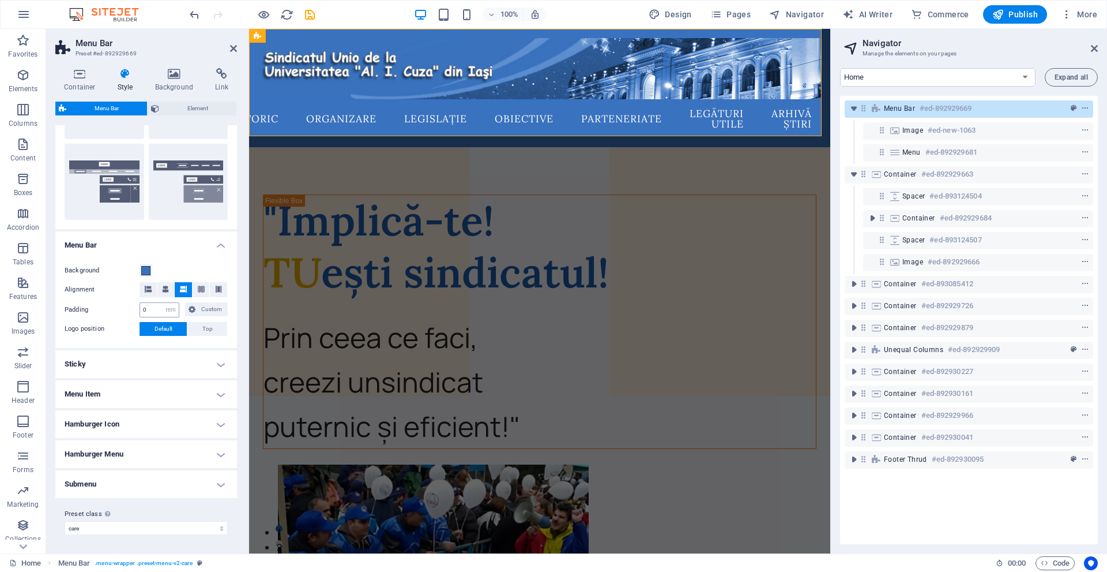
scroll to position [254, 0]
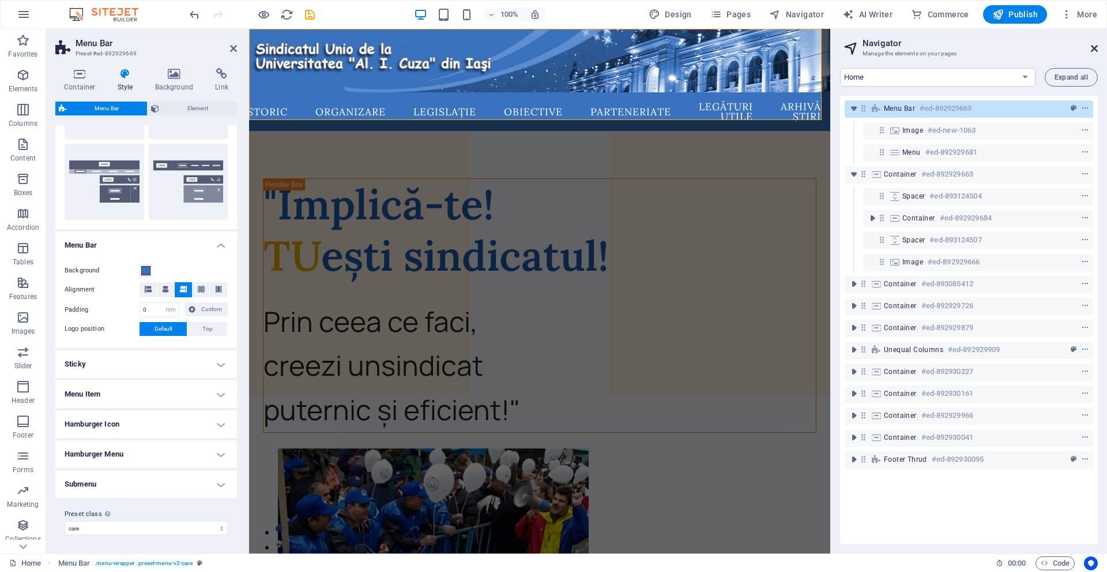
click at [1092, 45] on icon at bounding box center [1094, 48] width 7 height 9
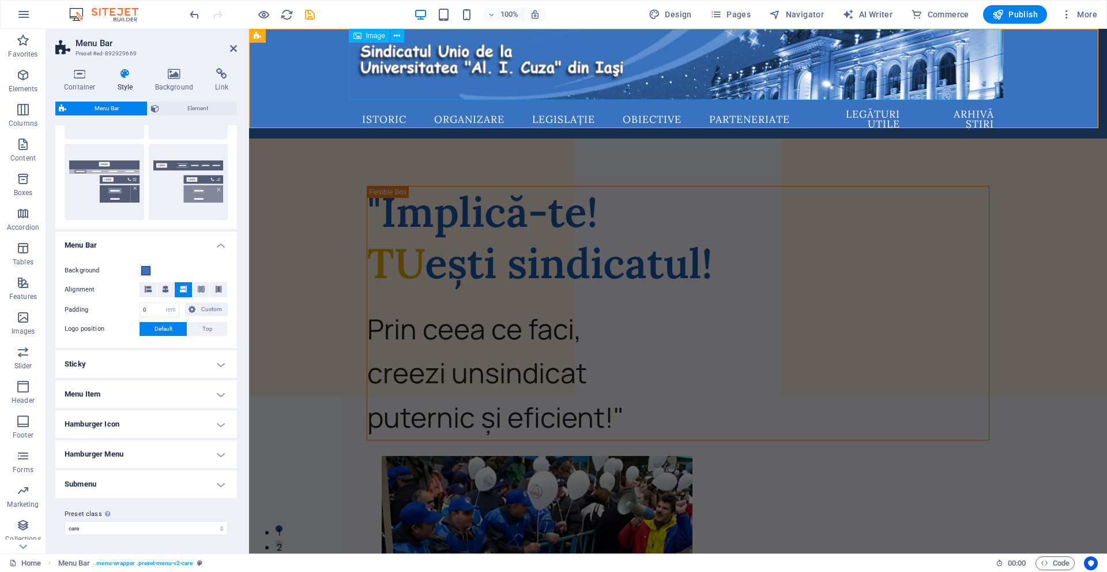
click at [451, 75] on figure at bounding box center [678, 64] width 651 height 71
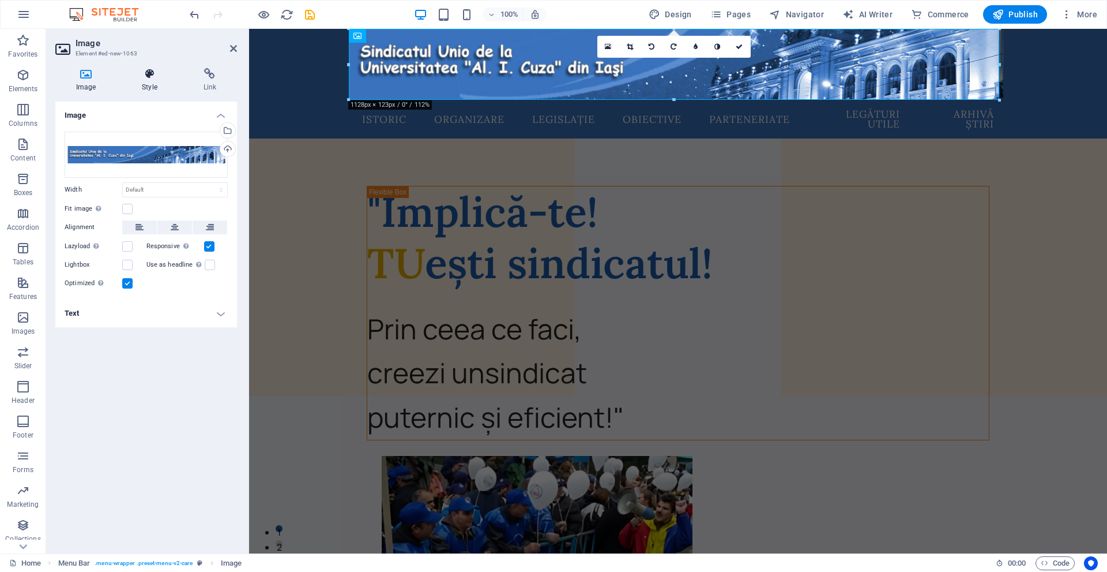
click at [141, 72] on icon at bounding box center [149, 74] width 57 height 12
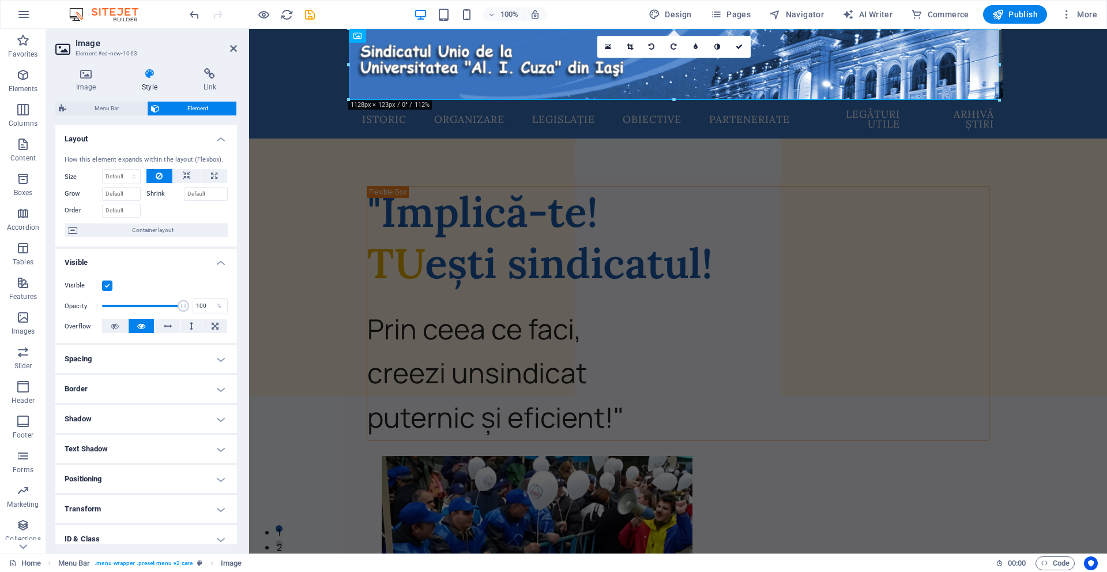
click at [72, 479] on h4 "Positioning" at bounding box center [146, 479] width 182 height 28
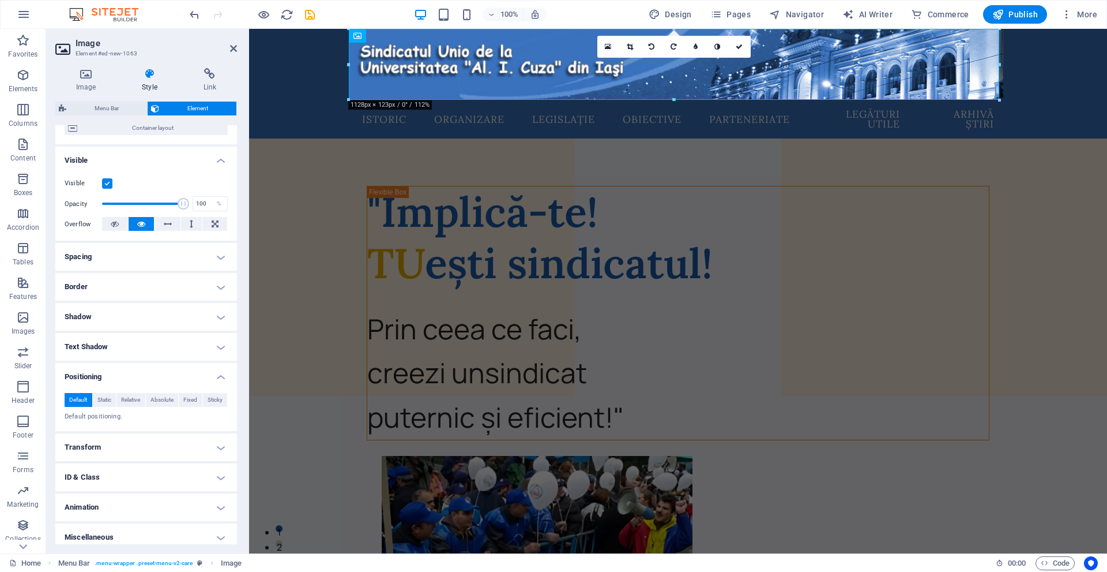
scroll to position [109, 0]
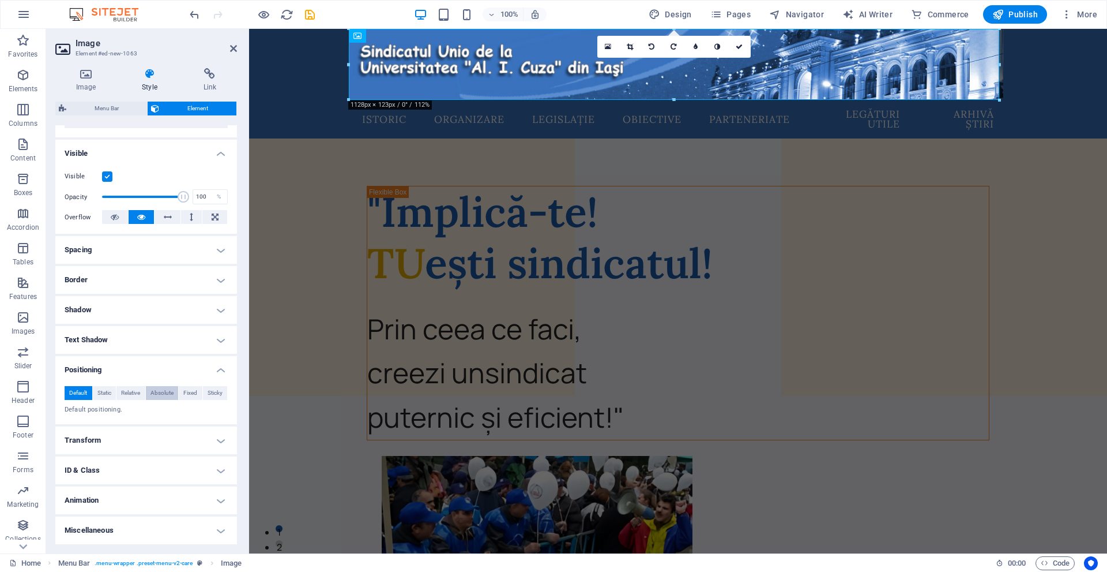
click at [154, 386] on span "Absolute" at bounding box center [162, 393] width 23 height 14
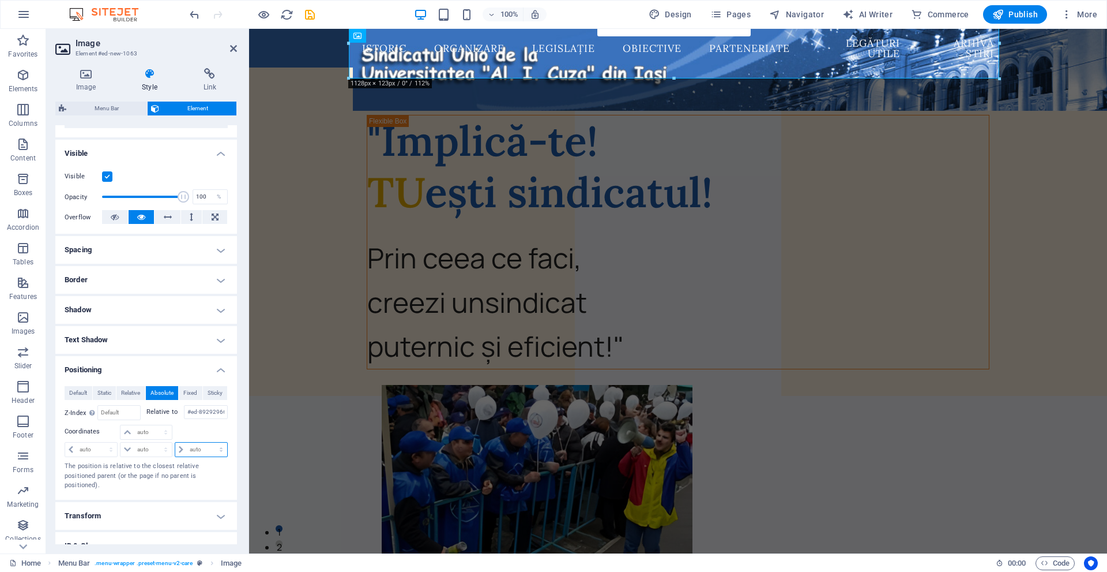
click at [201, 449] on select "auto px rem % em" at bounding box center [201, 449] width 52 height 14
select select "px"
click at [209, 442] on select "auto px rem % em" at bounding box center [201, 449] width 52 height 14
type input "0"
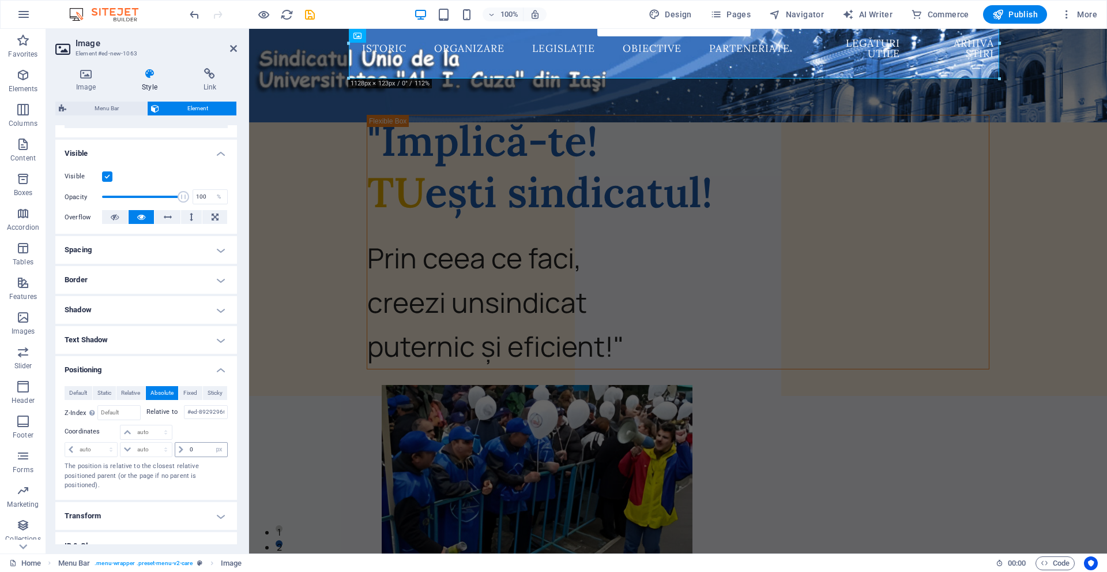
click at [202, 442] on div "0 auto px rem % em" at bounding box center [201, 449] width 53 height 15
click at [202, 451] on input "0" at bounding box center [207, 449] width 40 height 14
click at [198, 439] on div at bounding box center [201, 433] width 54 height 16
click at [80, 72] on icon at bounding box center [85, 74] width 61 height 12
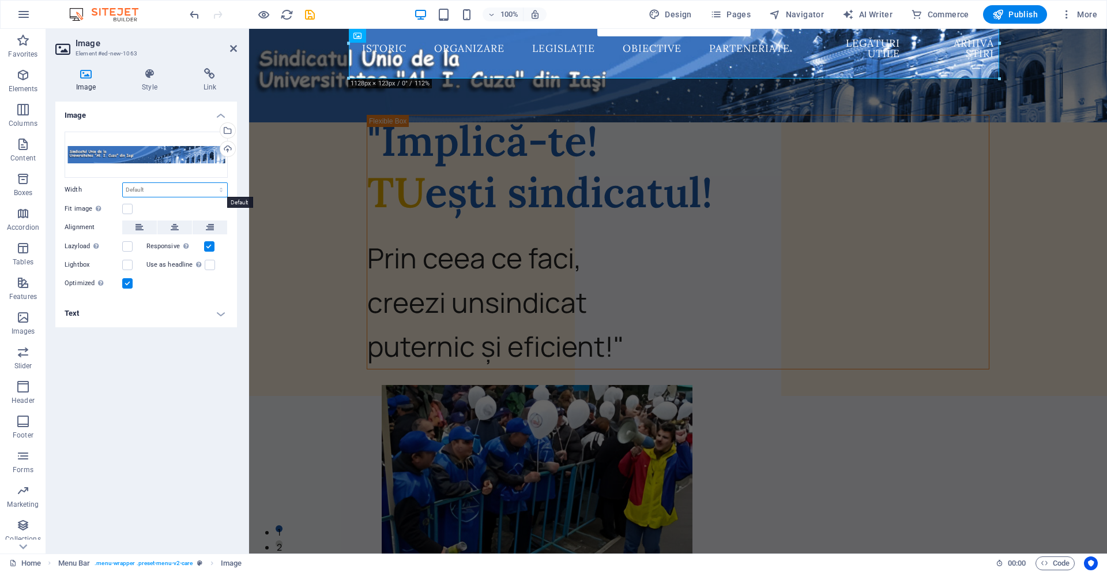
click at [152, 193] on select "Default auto px rem % em vh vw" at bounding box center [175, 190] width 104 height 14
select select "px"
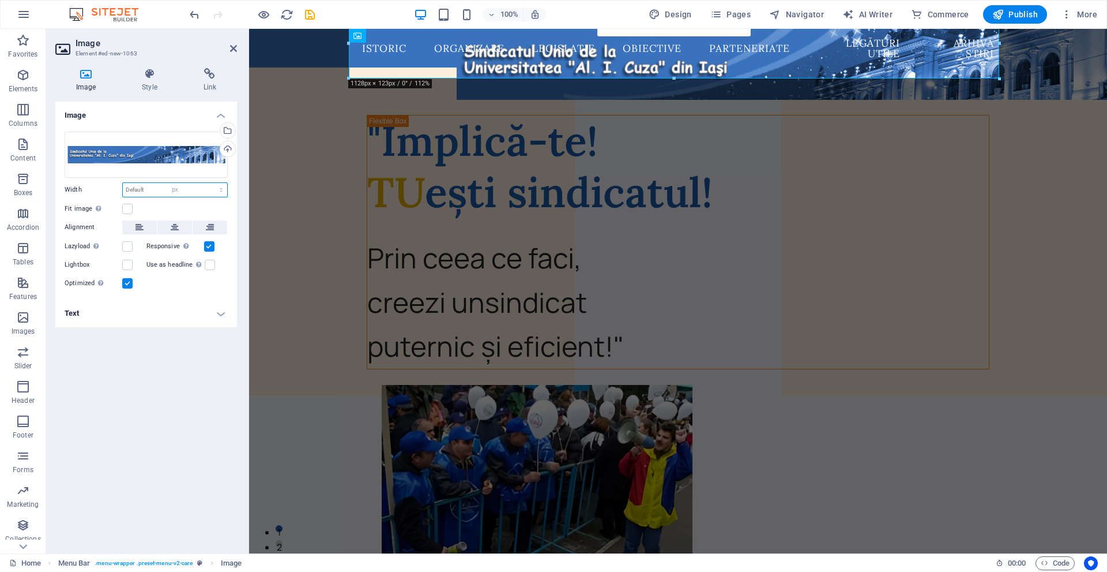
click at [211, 183] on select "Default auto px rem % em vh vw" at bounding box center [175, 190] width 104 height 14
type input "500"
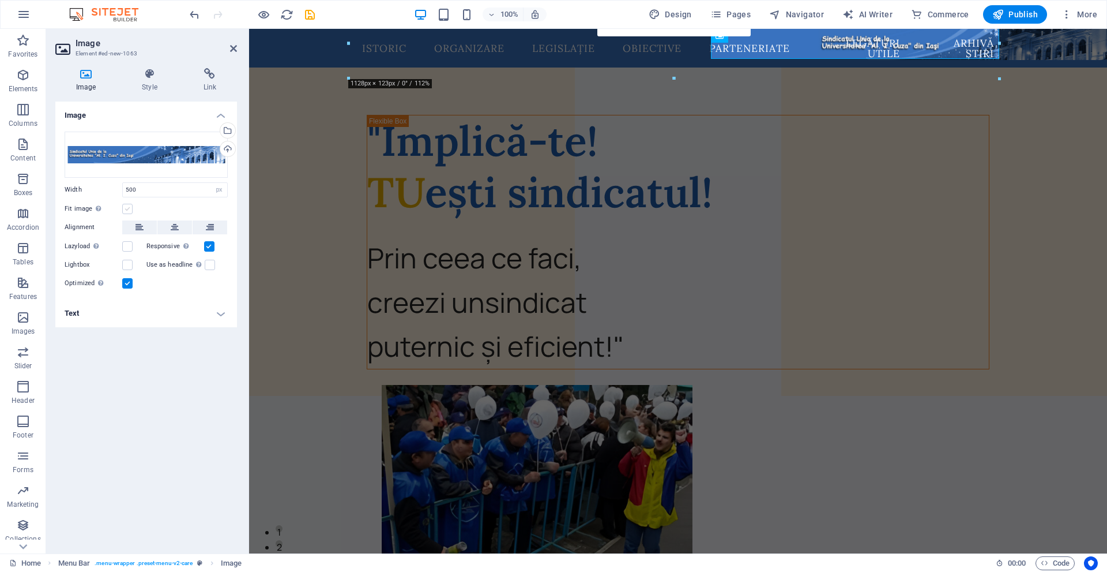
click at [130, 204] on label at bounding box center [127, 209] width 10 height 10
click at [0, 0] on input "Fit image Automatically fit image to a fixed width and height" at bounding box center [0, 0] width 0 height 0
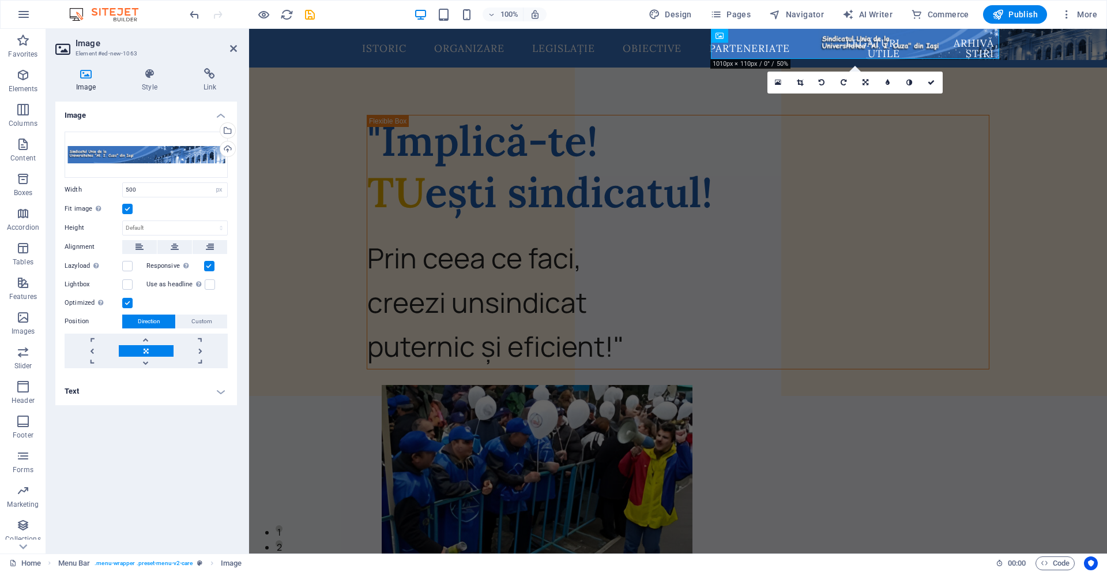
click at [130, 204] on label at bounding box center [127, 209] width 10 height 10
click at [0, 0] on input "Fit image Automatically fit image to a fixed width and height" at bounding box center [0, 0] width 0 height 0
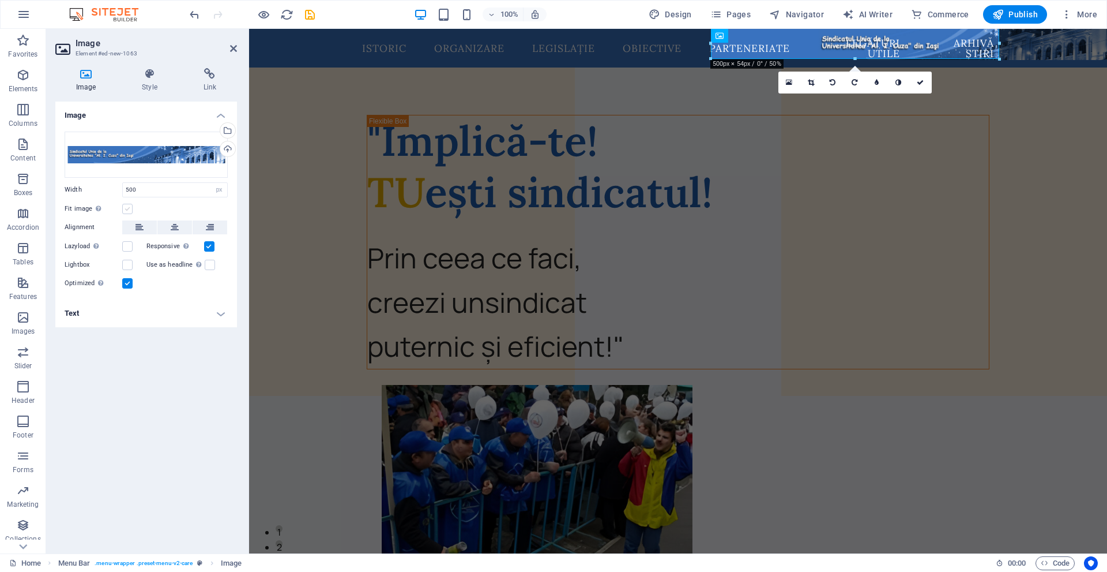
click at [131, 208] on label at bounding box center [127, 209] width 10 height 10
click at [0, 0] on input "Fit image Automatically fit image to a fixed width and height" at bounding box center [0, 0] width 0 height 0
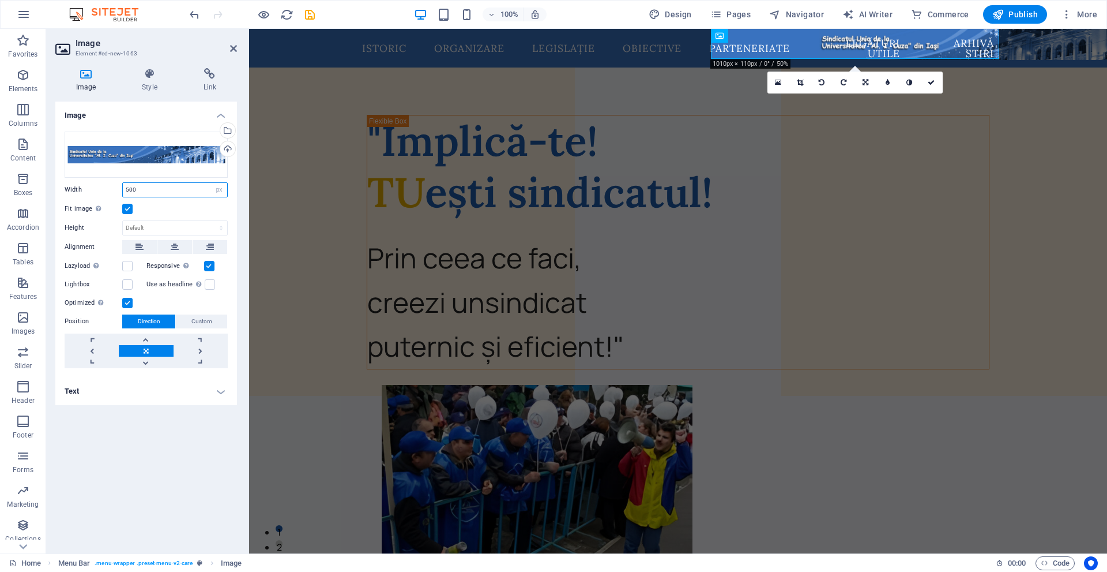
drag, startPoint x: 182, startPoint y: 183, endPoint x: 129, endPoint y: 182, distance: 52.5
click at [129, 182] on div "500 Default auto px rem % em vh vw" at bounding box center [175, 189] width 106 height 15
click at [148, 199] on div "Drag files here, click to choose files or select files from Files or our free s…" at bounding box center [146, 249] width 182 height 255
click at [155, 183] on input "500" at bounding box center [175, 190] width 104 height 14
click at [219, 252] on button at bounding box center [210, 247] width 35 height 14
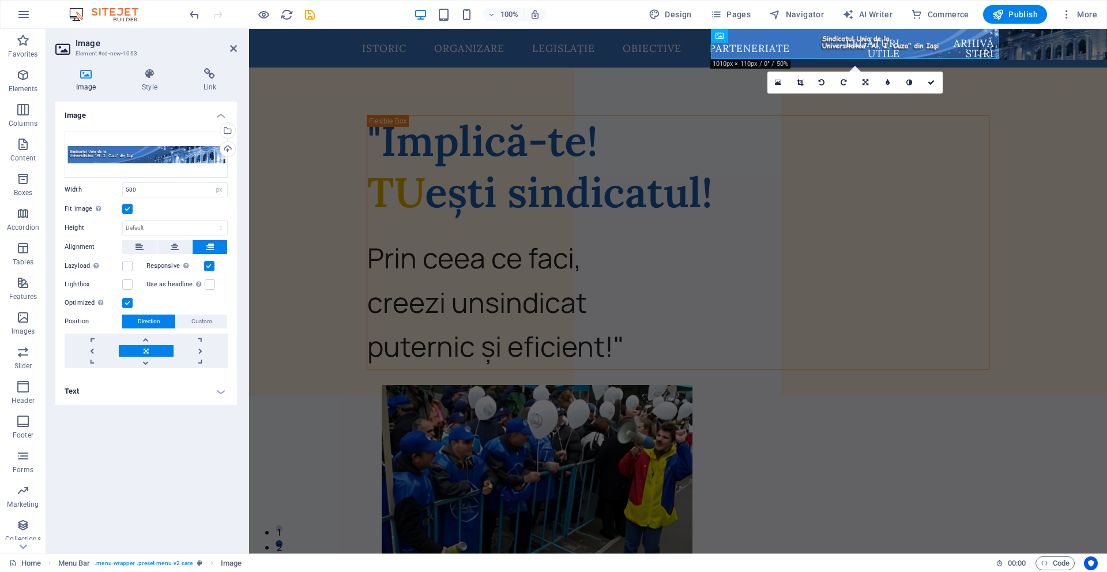
click at [217, 250] on button at bounding box center [210, 247] width 35 height 14
click at [198, 351] on link at bounding box center [201, 351] width 54 height 12
click at [816, 19] on span "Navigator" at bounding box center [796, 15] width 55 height 12
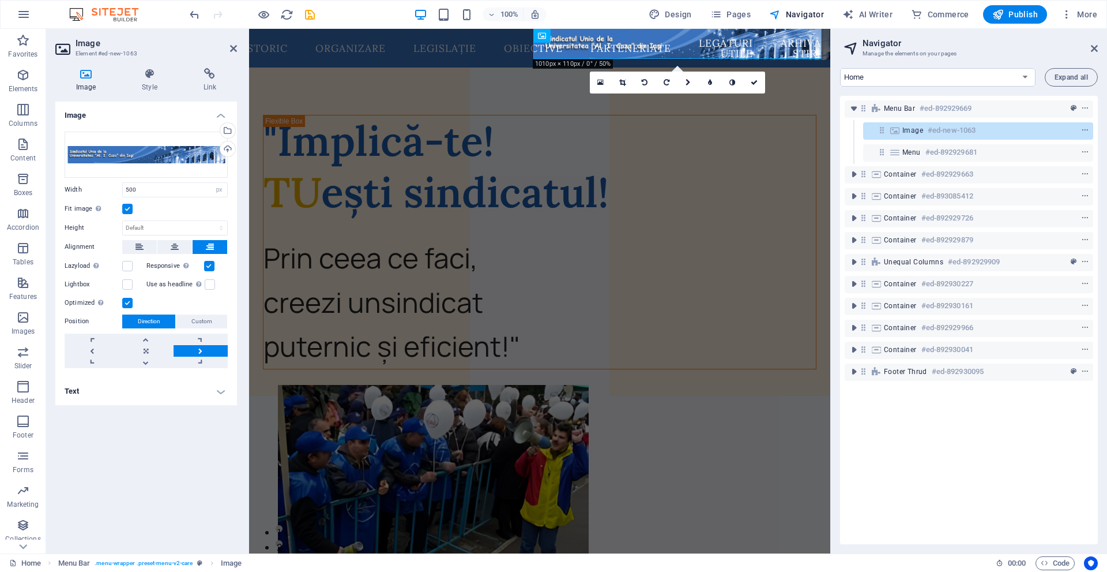
drag, startPoint x: 889, startPoint y: 135, endPoint x: 862, endPoint y: 99, distance: 45.3
click at [862, 99] on div "Menu Bar #ed-892929669 Image #ed-new-1063 Menu #ed-892929681 Container #ed-8929…" at bounding box center [969, 320] width 258 height 448
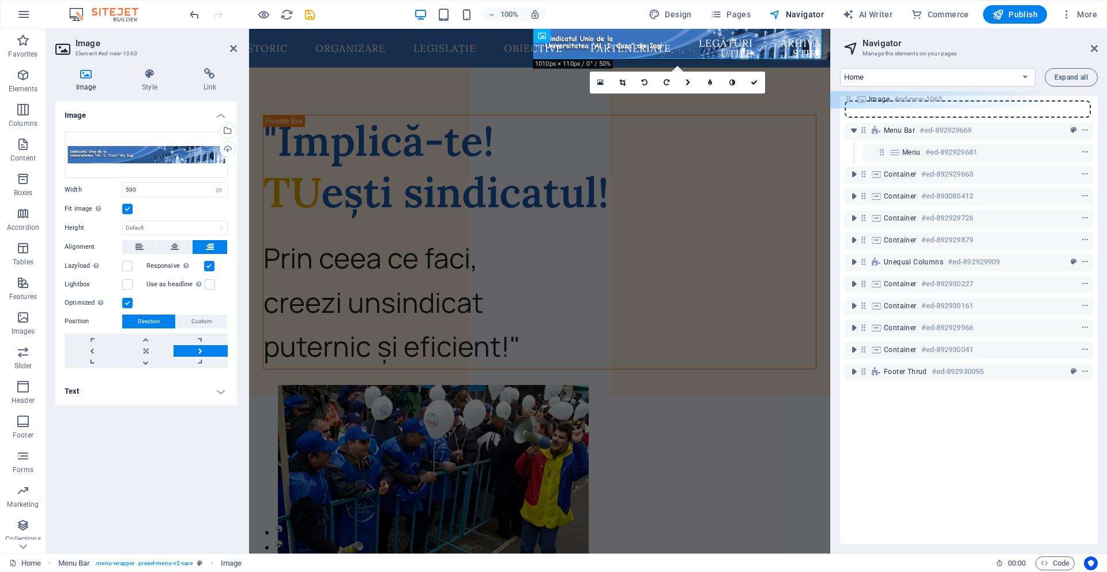
drag, startPoint x: 881, startPoint y: 132, endPoint x: 843, endPoint y: 101, distance: 48.7
click at [843, 101] on div "Menu Bar #ed-892929669 Image #ed-new-1063 Menu #ed-892929681 Container #ed-8929…" at bounding box center [969, 320] width 258 height 448
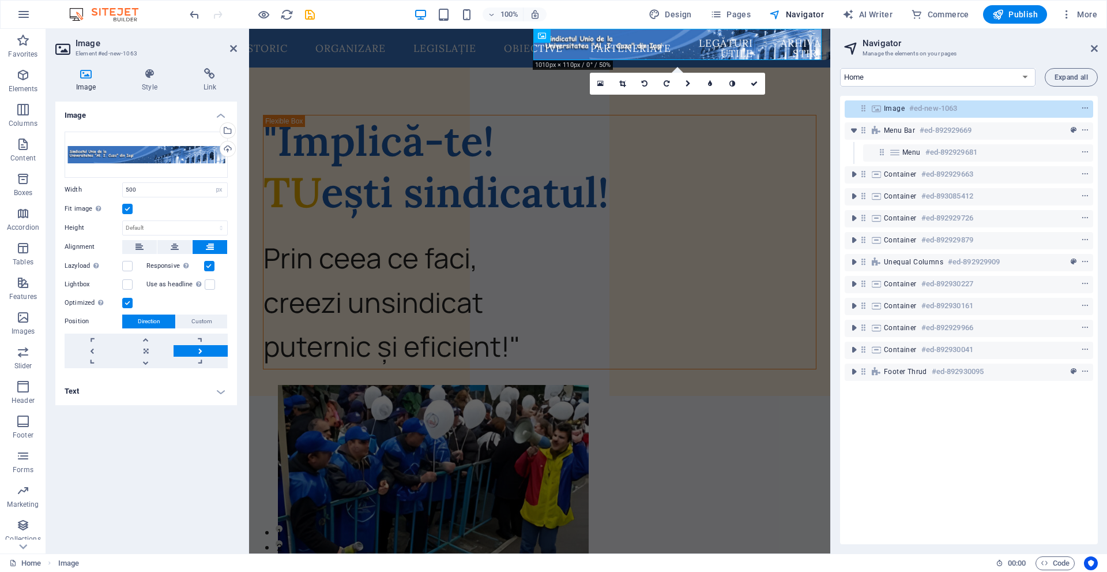
click at [147, 67] on div "Image Style Link Image Drag files here, click to choose files or select files f…" at bounding box center [146, 306] width 200 height 494
click at [153, 73] on icon at bounding box center [149, 74] width 57 height 12
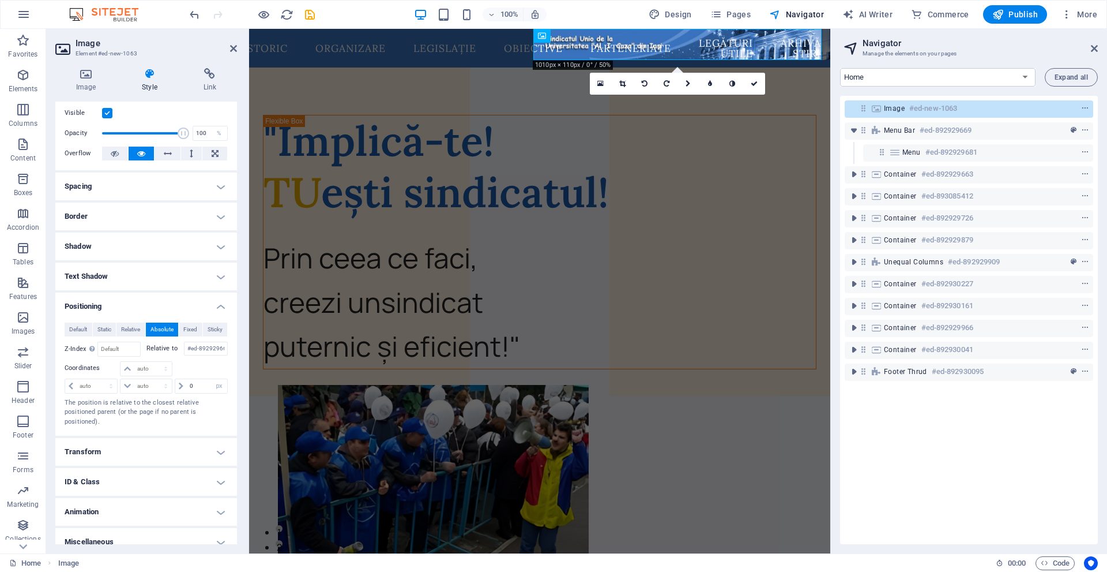
scroll to position [0, 0]
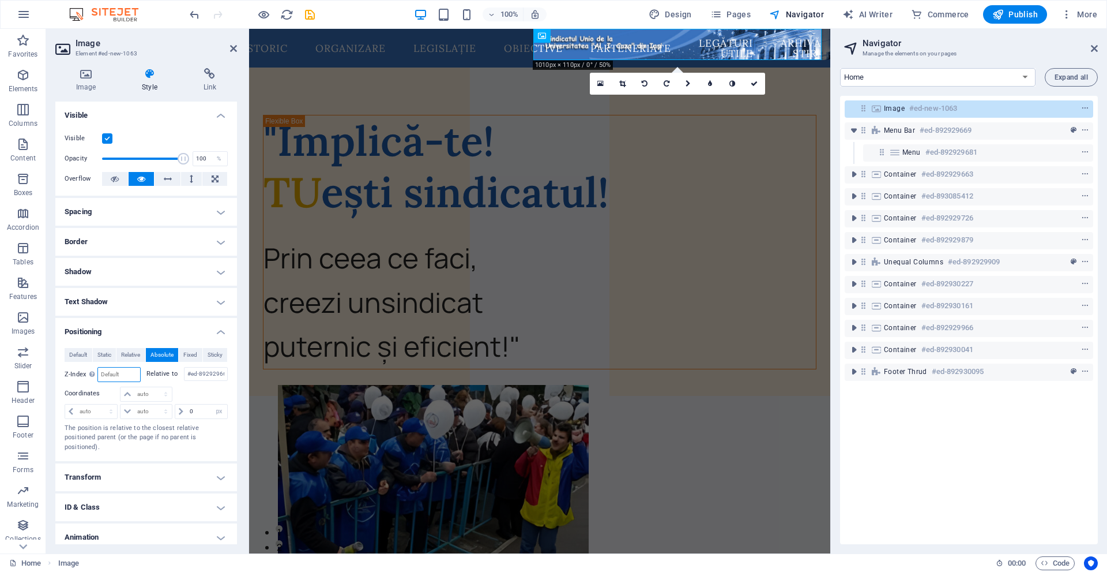
click at [132, 371] on input "number" at bounding box center [119, 374] width 42 height 14
click at [104, 373] on input "1" at bounding box center [119, 374] width 42 height 14
type input "10"
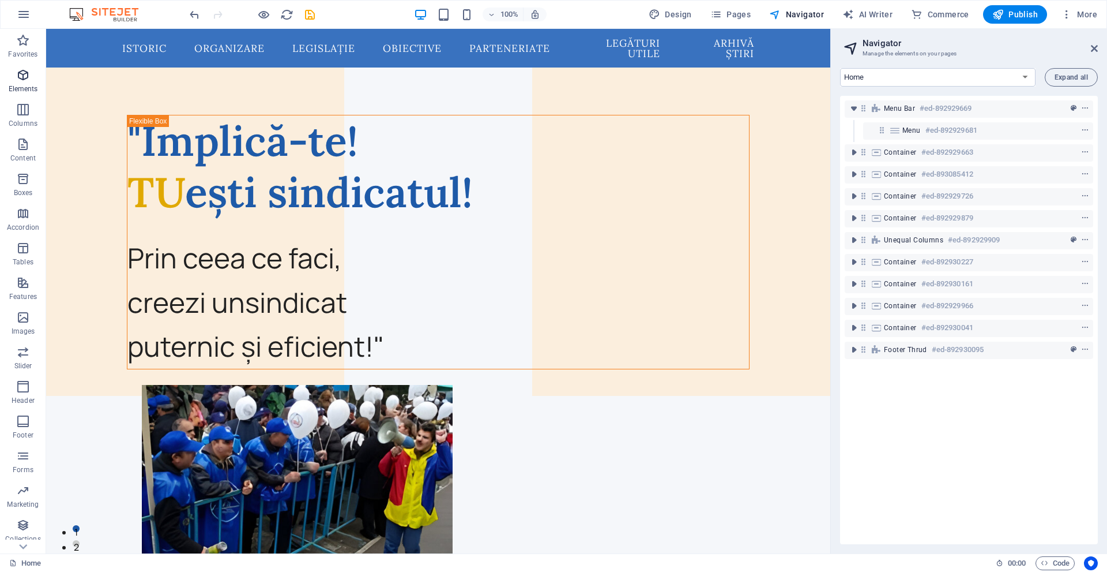
click at [13, 87] on p "Elements" at bounding box center [23, 88] width 29 height 9
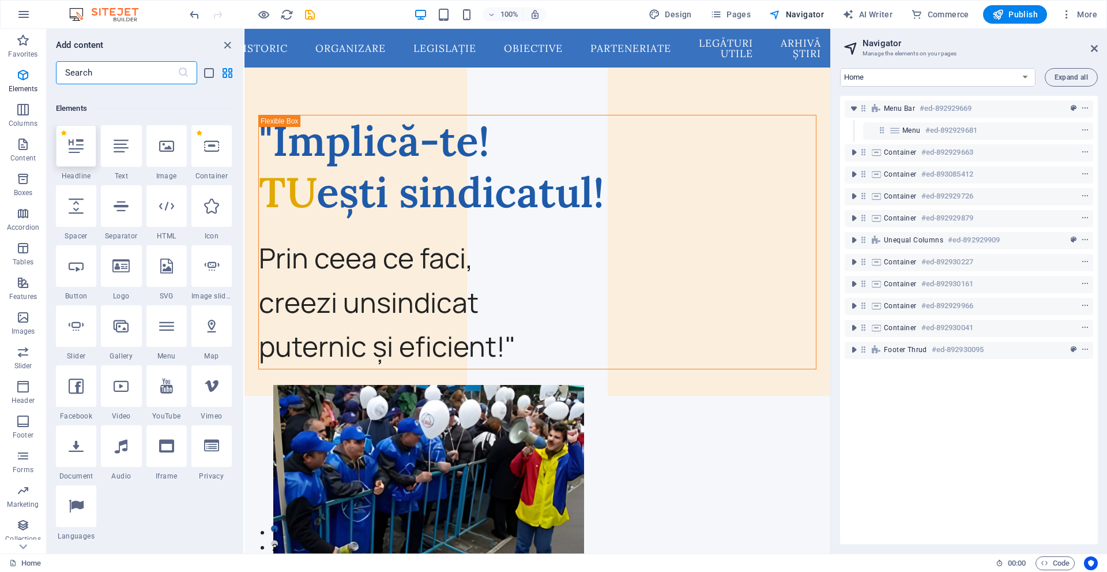
scroll to position [123, 0]
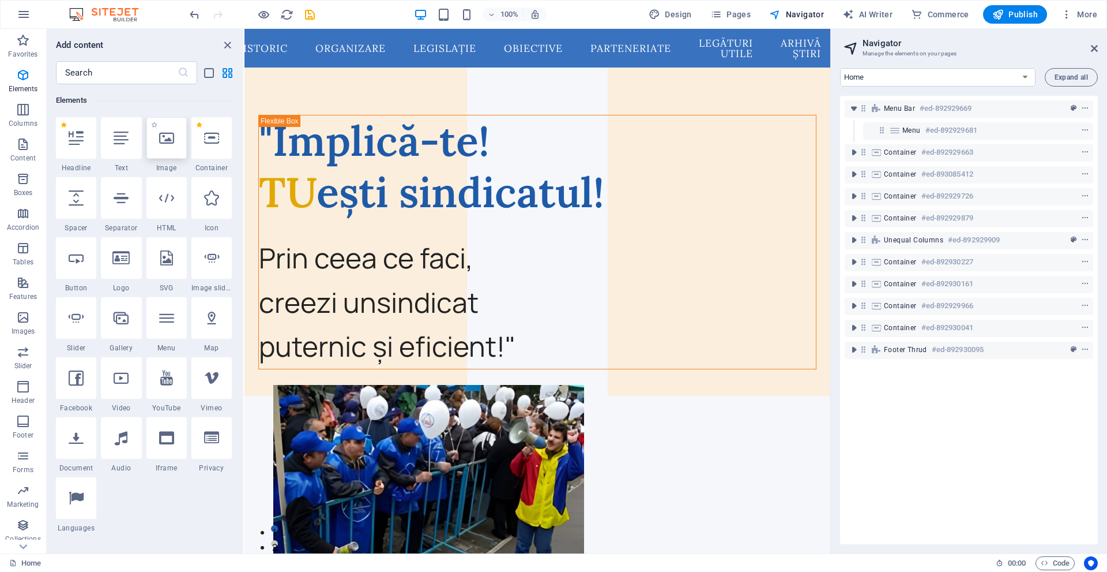
click at [148, 150] on div at bounding box center [167, 138] width 40 height 42
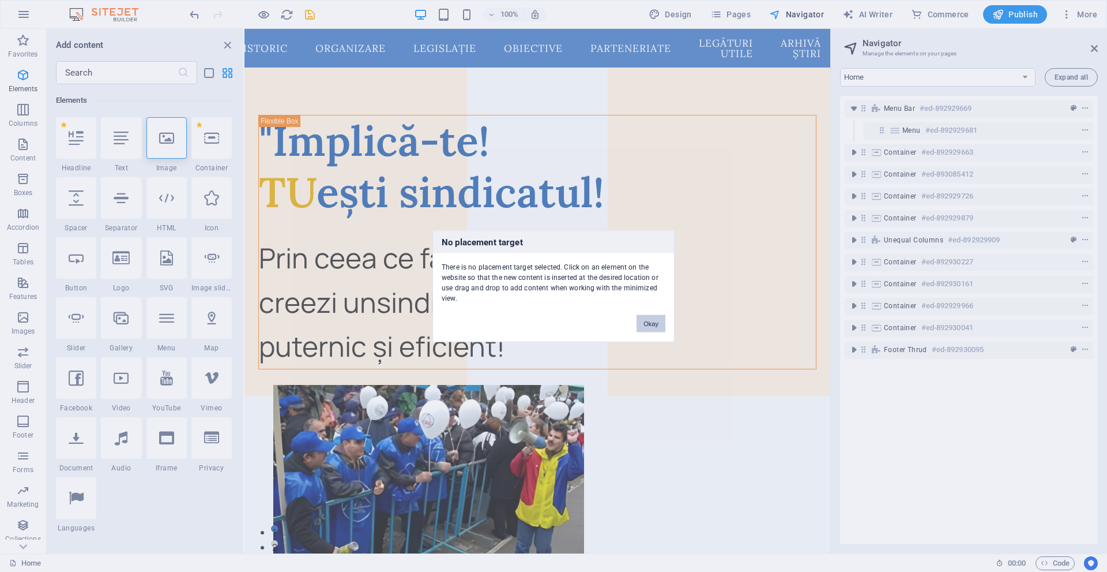
click at [656, 325] on button "Okay" at bounding box center [651, 322] width 29 height 17
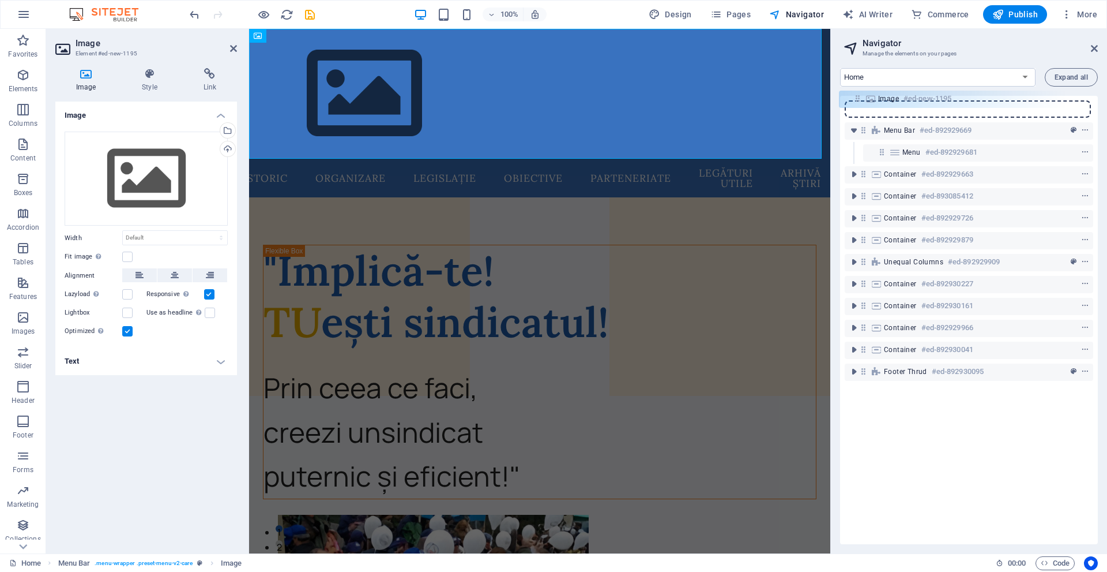
drag, startPoint x: 885, startPoint y: 129, endPoint x: 857, endPoint y: 97, distance: 42.1
click at [857, 97] on div "Menu Bar #ed-892929669 Image #ed-new-1195 Menu #ed-892929681 Container #ed-8929…" at bounding box center [969, 320] width 258 height 448
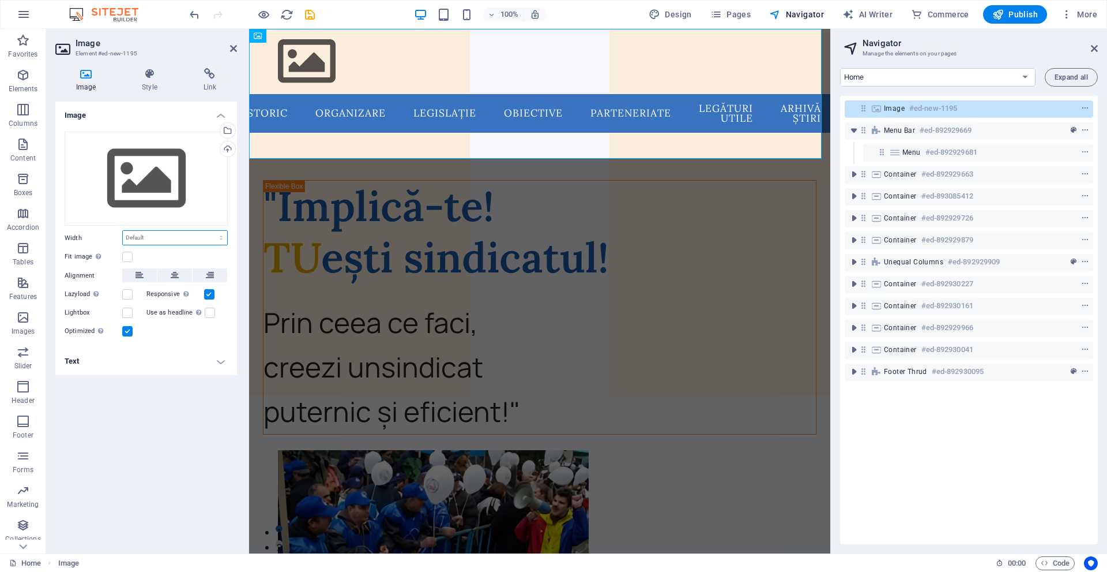
click at [189, 245] on select "Default auto px rem % em vh vw" at bounding box center [175, 238] width 104 height 14
click at [112, 243] on div "Width Default auto px rem % em vh vw" at bounding box center [146, 237] width 163 height 15
click at [149, 242] on select "Default auto px rem % em vh vw" at bounding box center [175, 238] width 104 height 14
select select "px"
click at [211, 231] on select "Default auto px rem % em vh vw" at bounding box center [175, 238] width 104 height 14
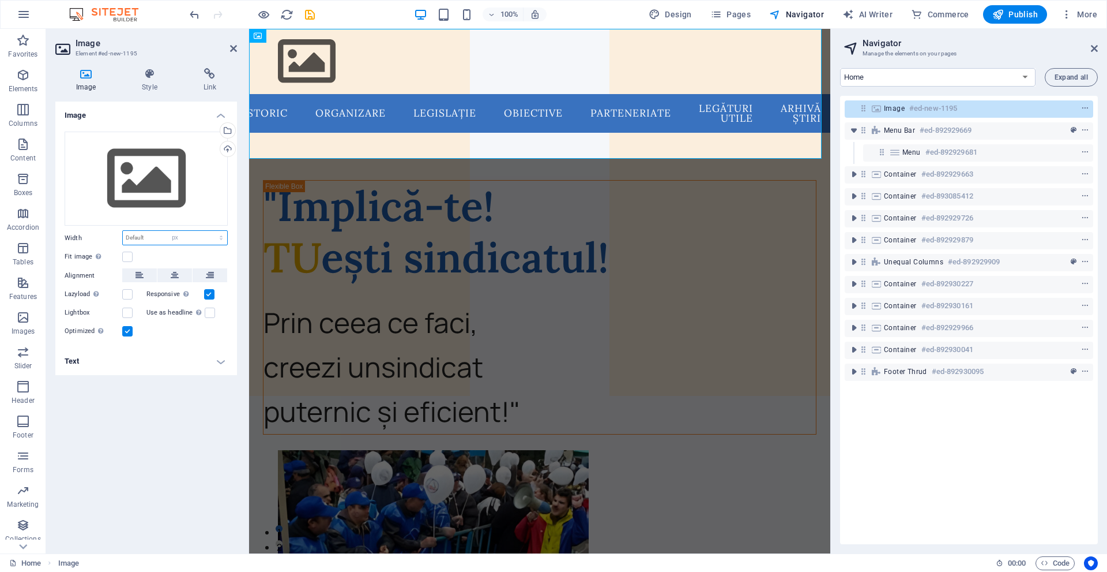
type input "400"
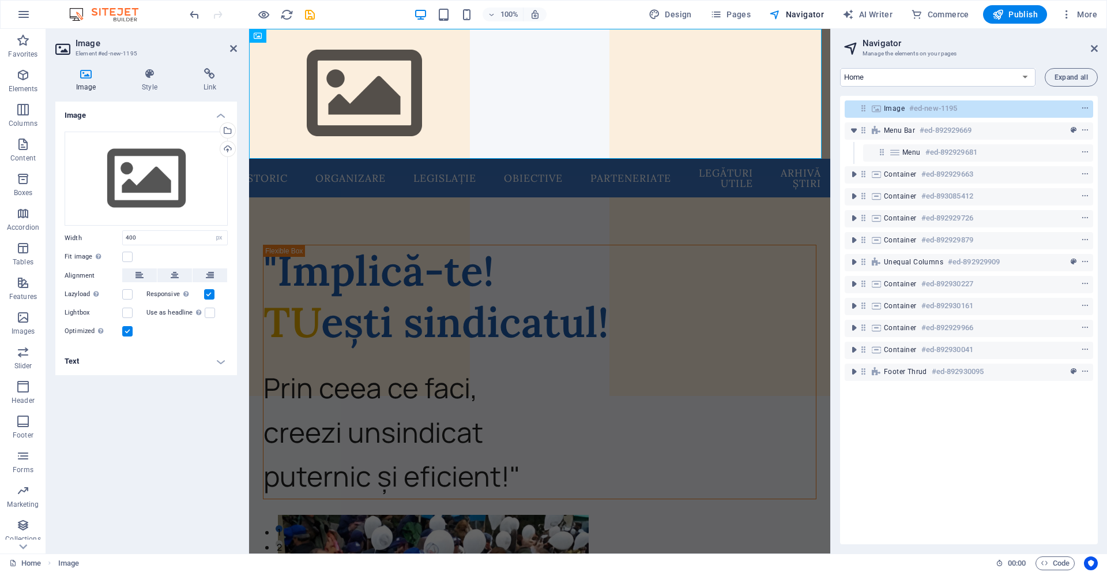
click at [196, 251] on div "Fit image Automatically fit image to a fixed width and height" at bounding box center [146, 257] width 163 height 14
click at [182, 230] on div "Drag files here, click to choose files or select files from Files or our free s…" at bounding box center [146, 235] width 182 height 226
click at [187, 236] on input "400" at bounding box center [175, 238] width 104 height 14
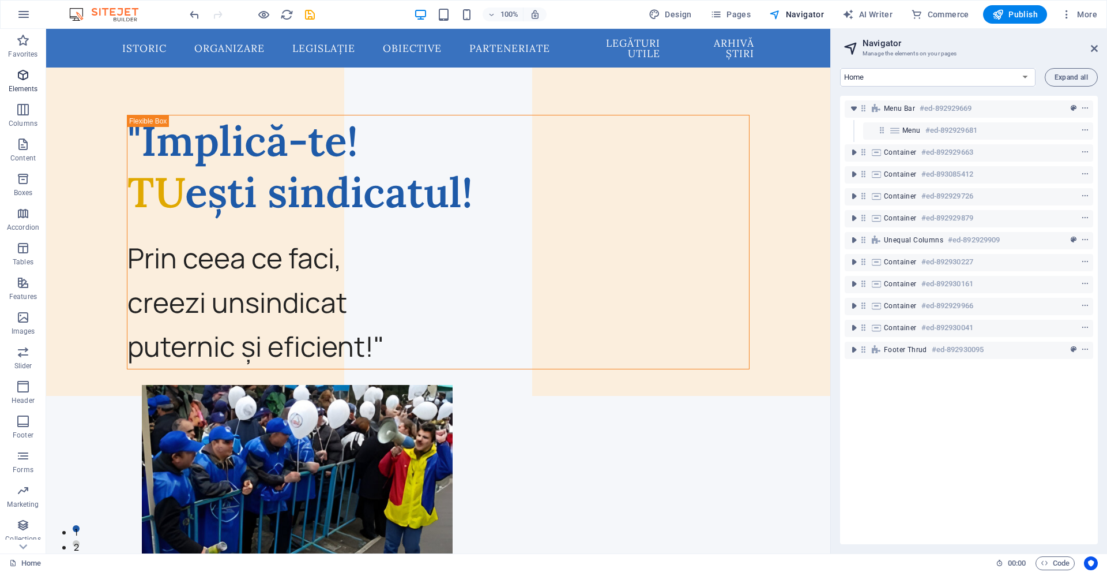
click at [20, 92] on p "Elements" at bounding box center [23, 88] width 29 height 9
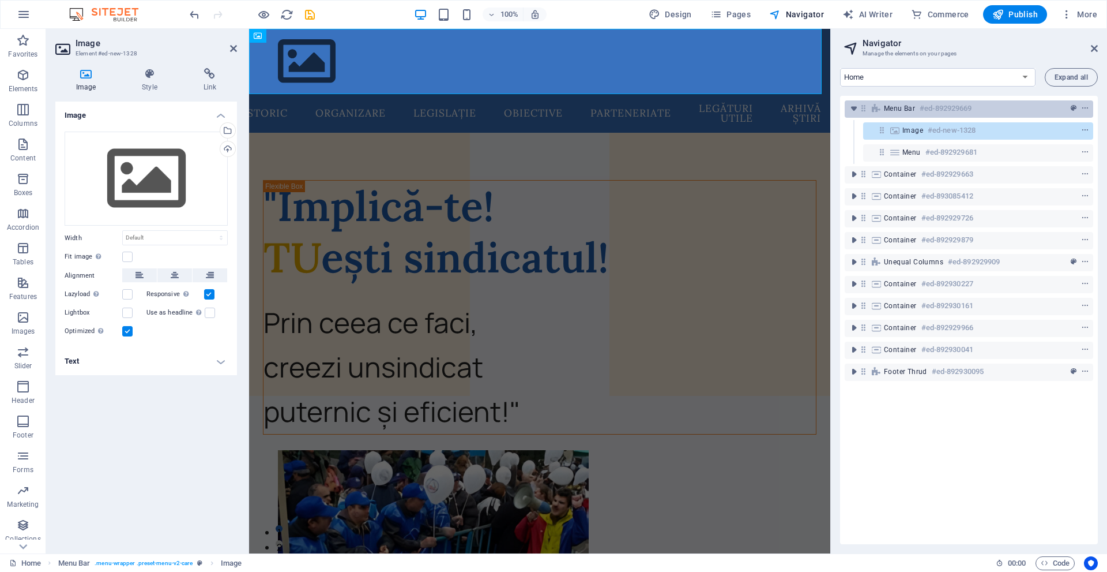
click at [899, 125] on div "Image #ed-new-1328" at bounding box center [978, 130] width 230 height 17
click at [892, 127] on icon at bounding box center [895, 130] width 13 height 9
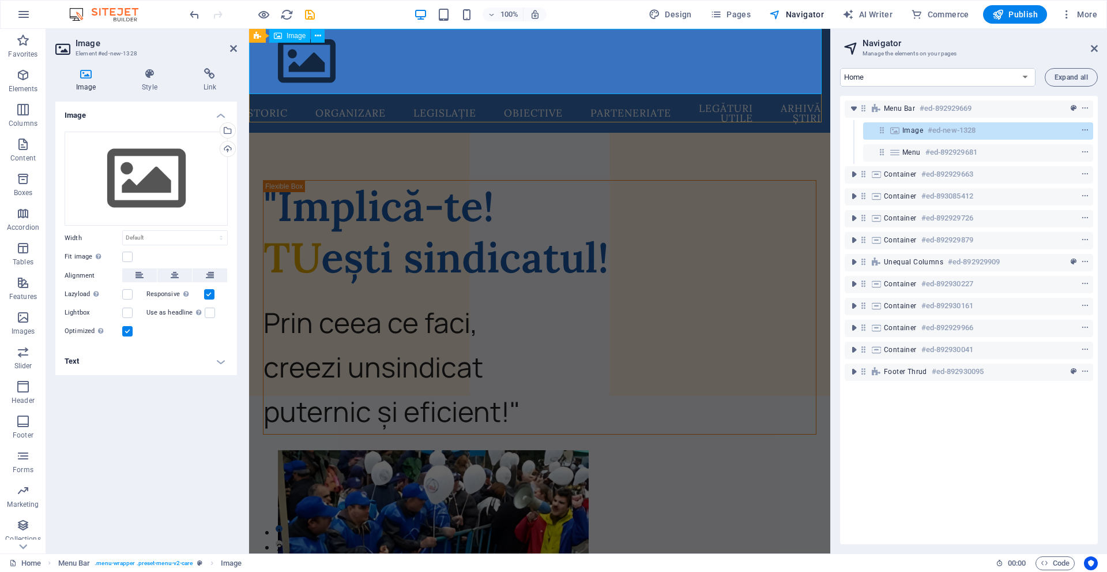
drag, startPoint x: 918, startPoint y: 132, endPoint x: 902, endPoint y: 129, distance: 15.8
click at [902, 129] on div "Image #ed-new-1328" at bounding box center [978, 130] width 230 height 17
click at [154, 243] on select "Default auto px rem % em vh vw" at bounding box center [175, 238] width 104 height 14
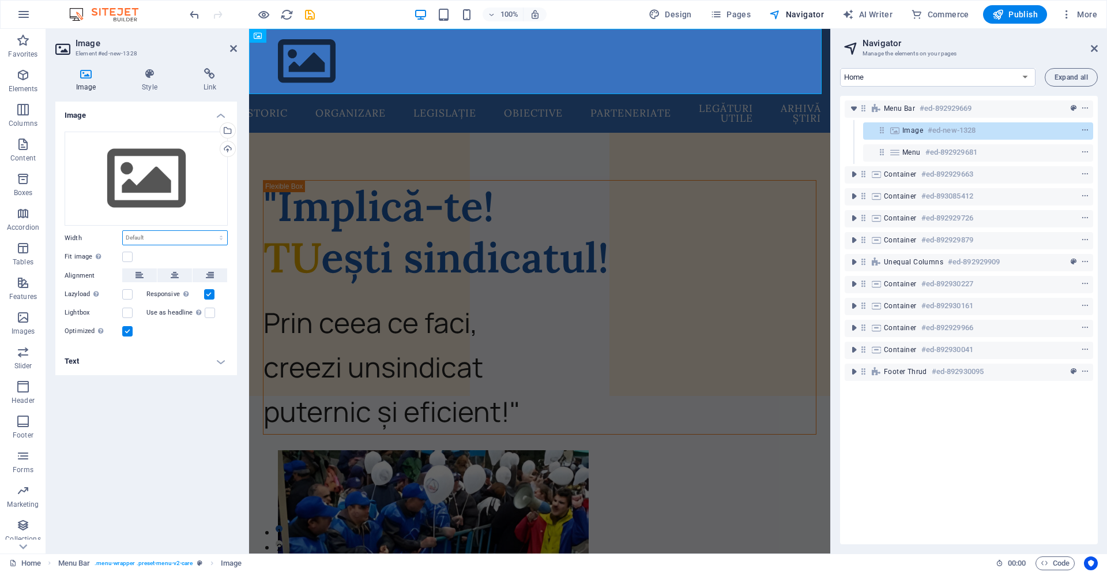
select select "px"
click at [211, 231] on select "Default auto px rem % em vh vw" at bounding box center [175, 238] width 104 height 14
type input "500"
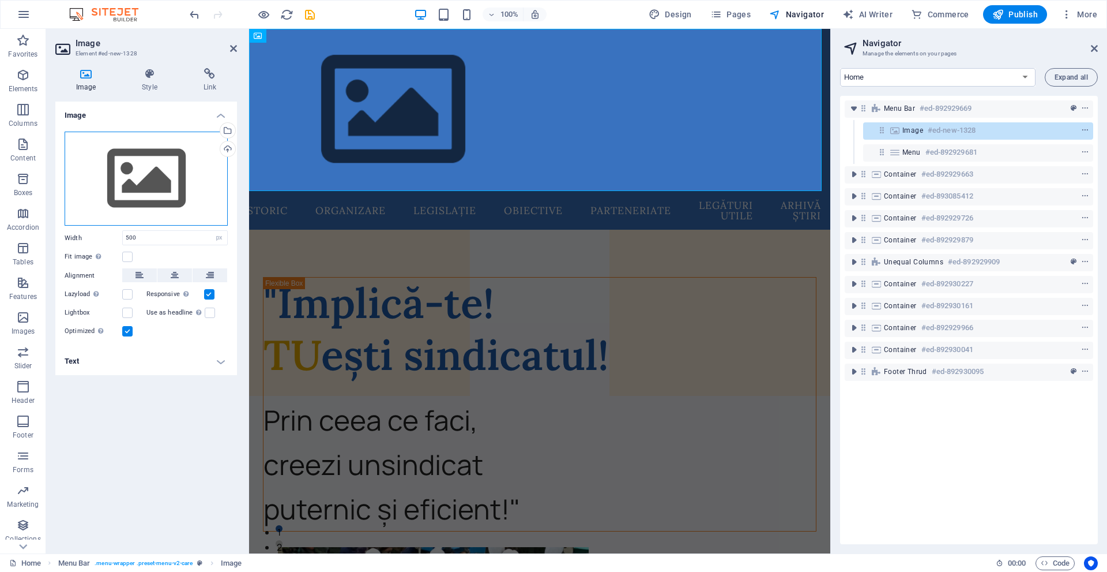
click at [146, 187] on div "Drag files here, click to choose files or select files from Files or our free s…" at bounding box center [146, 179] width 163 height 95
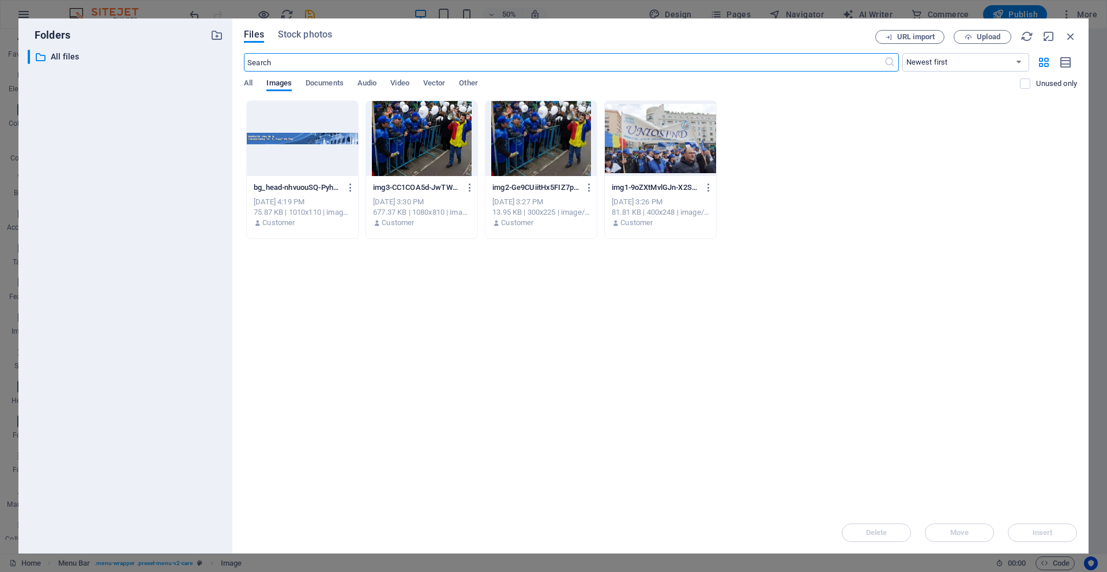
click at [304, 150] on div at bounding box center [302, 138] width 111 height 75
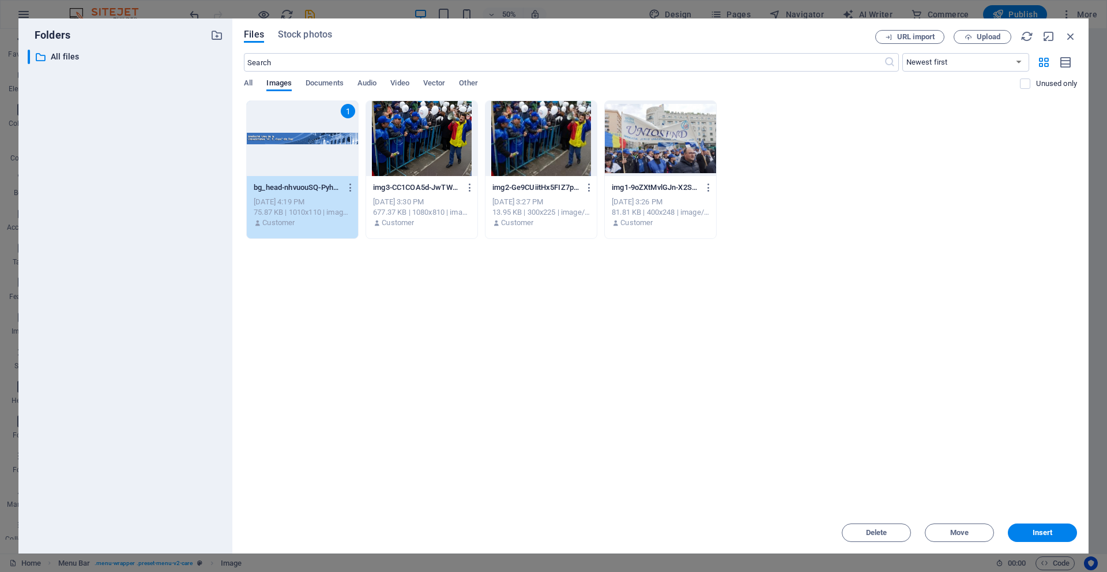
click at [304, 150] on div "1" at bounding box center [302, 138] width 111 height 75
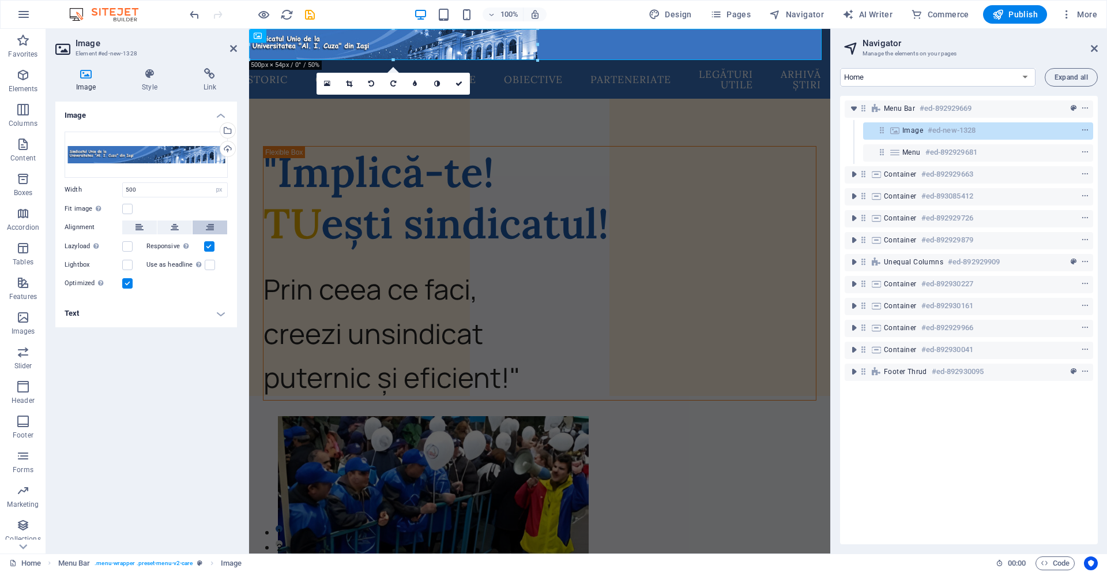
click at [208, 229] on icon at bounding box center [210, 227] width 8 height 14
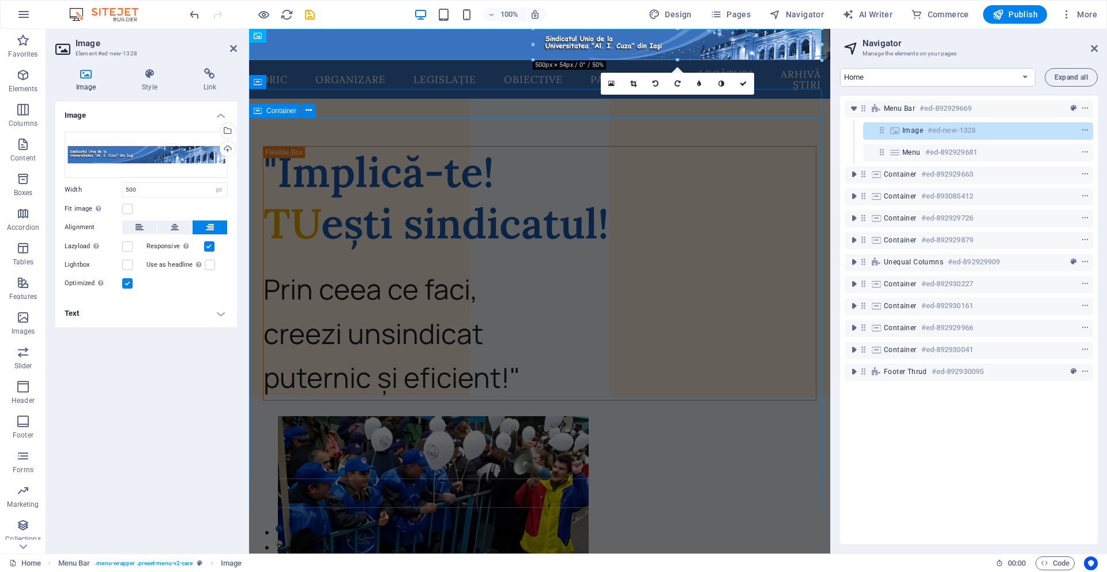
click at [805, 127] on div ""Implică-te! TU ești sindicatul! Prin ceea ce faci, creezi un sindicat puternic…" at bounding box center [539, 539] width 581 height 824
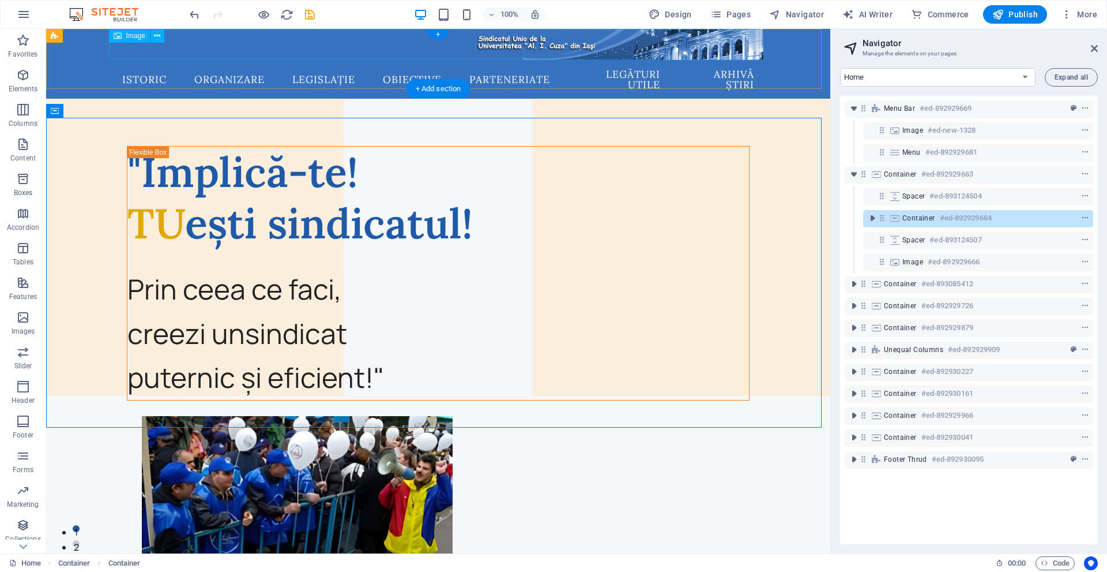
click at [721, 44] on figure at bounding box center [438, 44] width 651 height 31
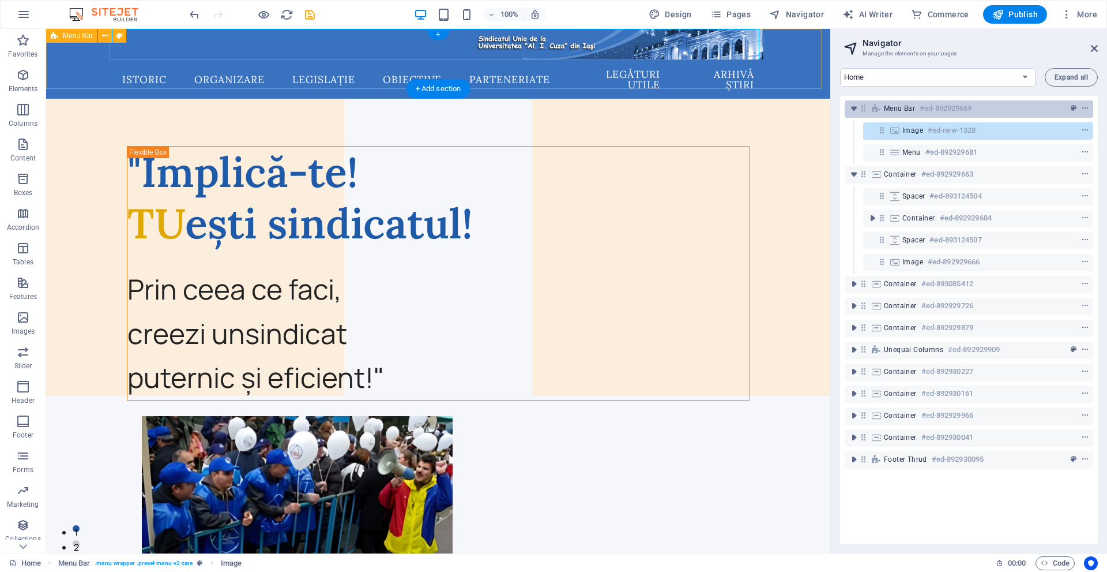
click at [905, 108] on span "Menu Bar" at bounding box center [899, 108] width 31 height 9
select select "rem"
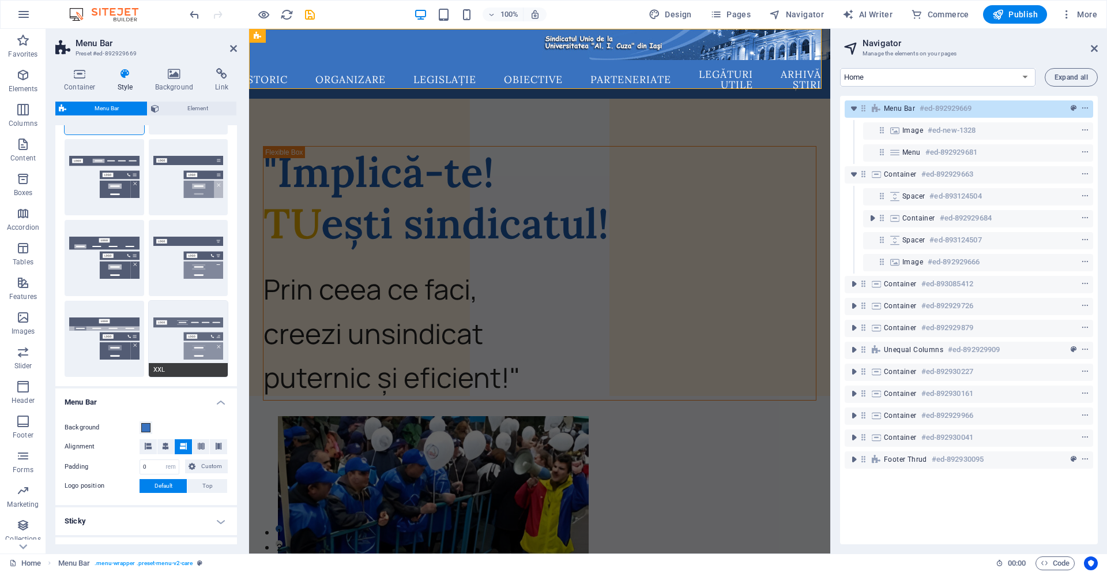
scroll to position [115, 0]
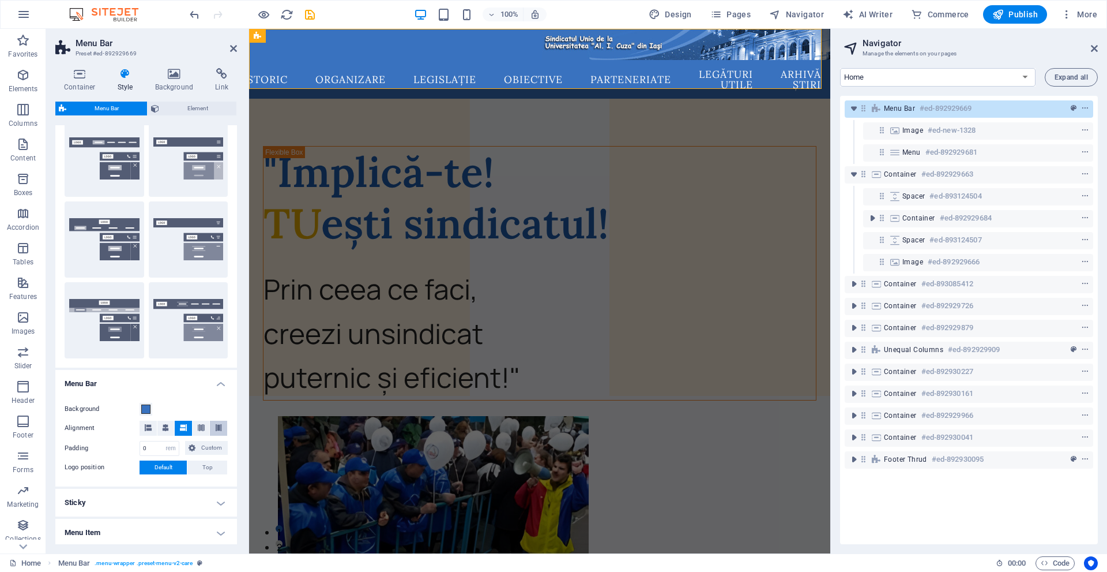
click at [221, 422] on button at bounding box center [218, 427] width 17 height 15
click at [236, 48] on icon at bounding box center [233, 48] width 7 height 9
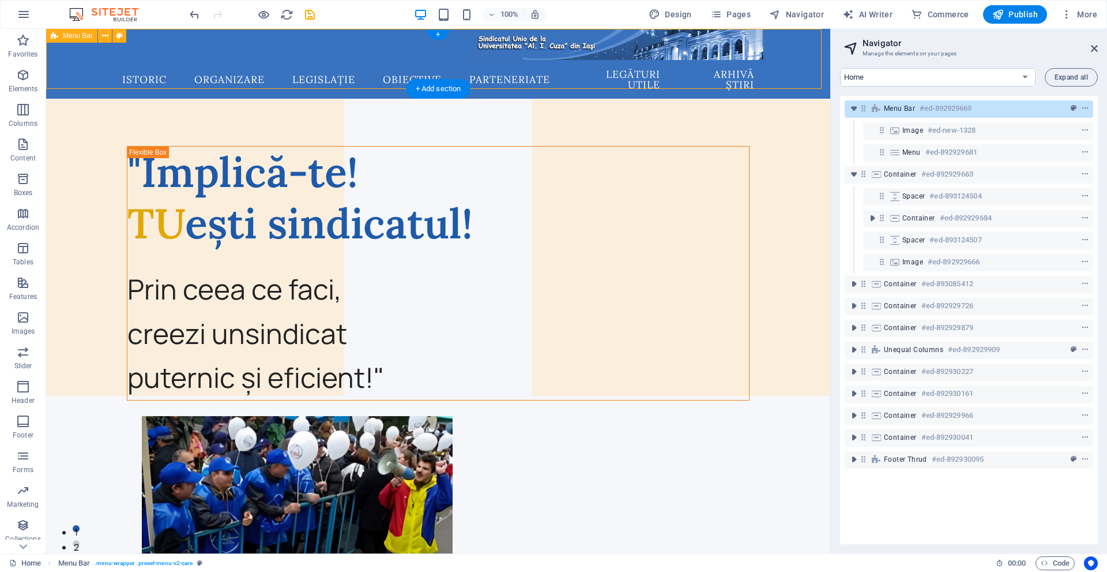
click at [901, 110] on span "Menu Bar" at bounding box center [899, 108] width 31 height 9
select select "rem"
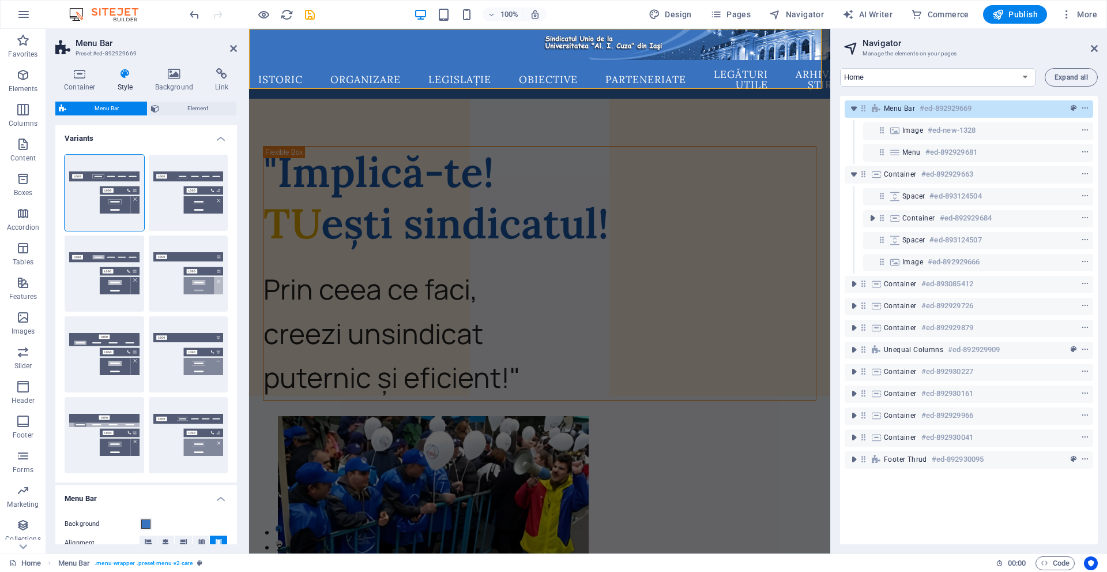
scroll to position [0, 0]
drag, startPoint x: 884, startPoint y: 149, endPoint x: 853, endPoint y: 99, distance: 59.1
click at [853, 99] on div "Menu Bar #ed-892929669 Image #ed-new-1328 Menu #ed-892929681 Container #ed-8929…" at bounding box center [969, 320] width 258 height 448
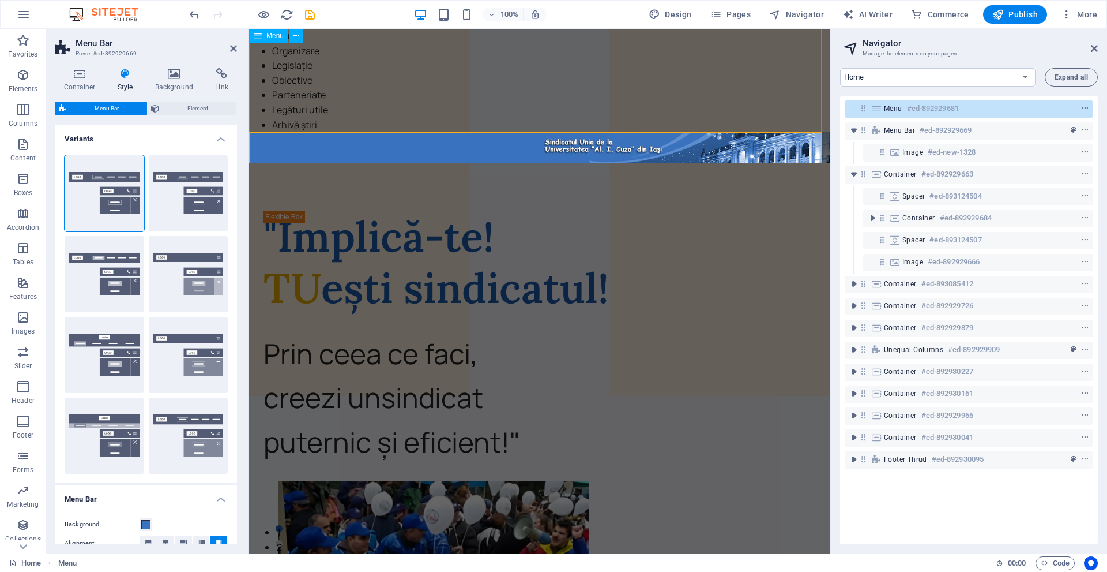
click at [858, 107] on div "Menu #ed-892929681" at bounding box center [969, 108] width 249 height 17
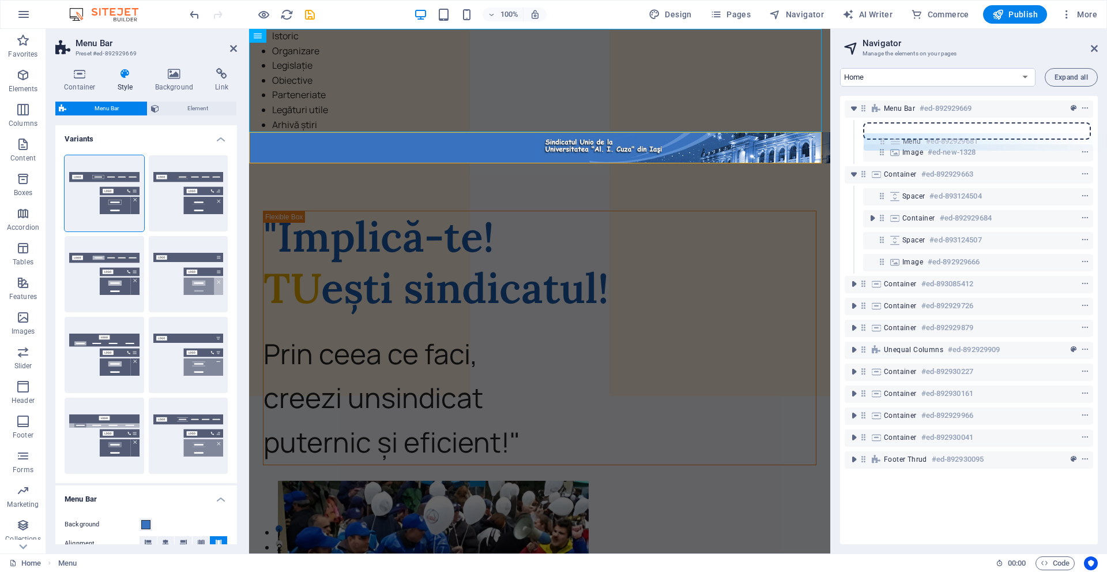
drag, startPoint x: 863, startPoint y: 107, endPoint x: 883, endPoint y: 142, distance: 41.1
click at [883, 142] on div "Menu #ed-892929681 Menu Bar #ed-892929669 Image #ed-new-1328 Container #ed-8929…" at bounding box center [969, 320] width 258 height 448
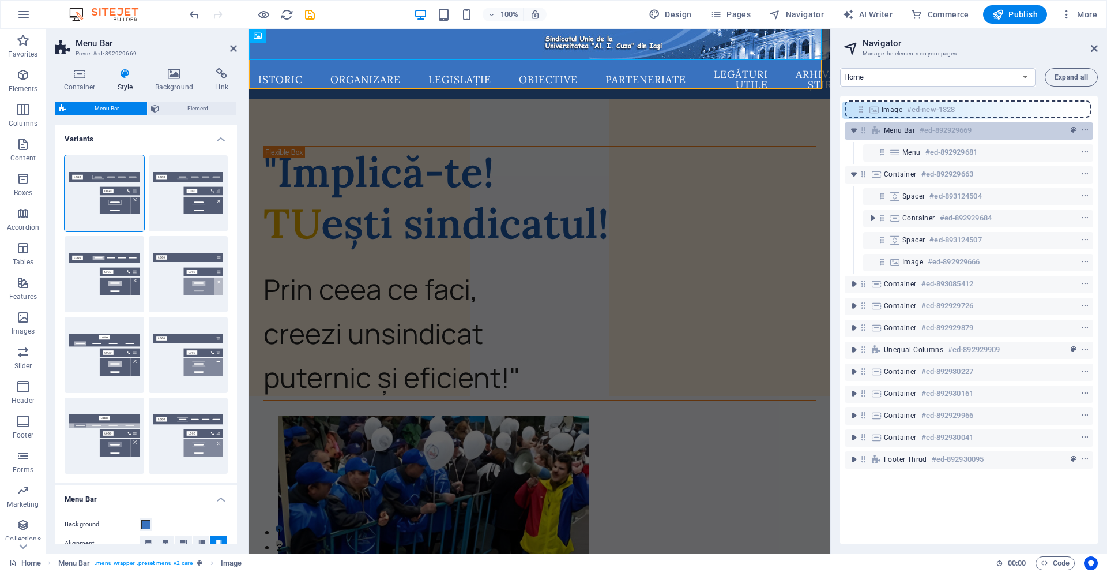
drag, startPoint x: 885, startPoint y: 127, endPoint x: 863, endPoint y: 108, distance: 28.6
click at [861, 106] on div "Menu Bar #ed-892929669 Image #ed-new-1328 Menu #ed-892929681 Container #ed-8929…" at bounding box center [969, 320] width 258 height 448
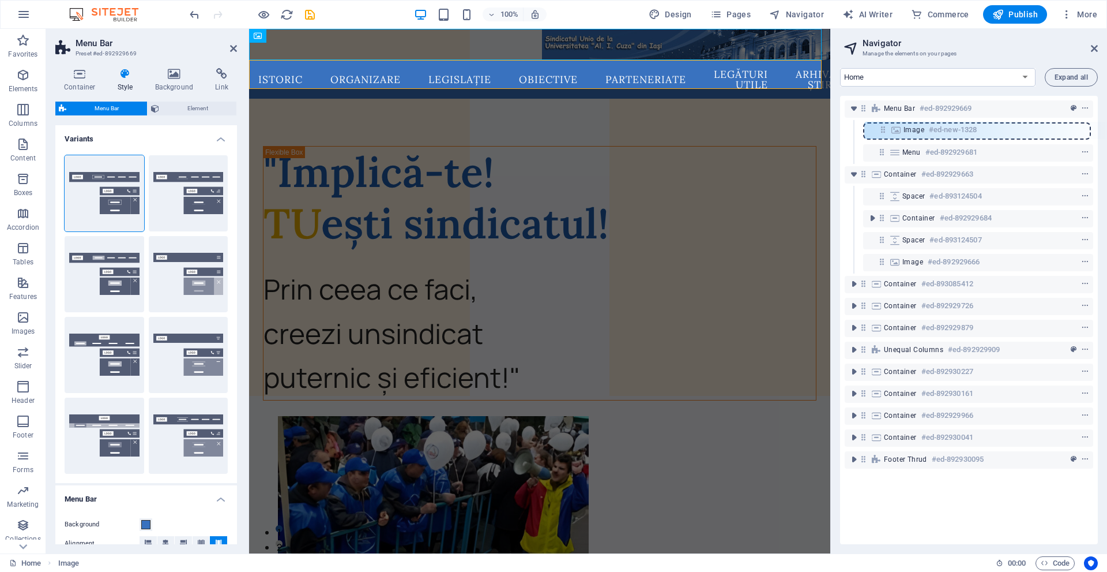
drag, startPoint x: 863, startPoint y: 111, endPoint x: 886, endPoint y: 135, distance: 32.6
click at [886, 135] on div "Image #ed-new-1328 Menu Bar #ed-892929669 Menu #ed-892929681 Container #ed-8929…" at bounding box center [969, 320] width 258 height 448
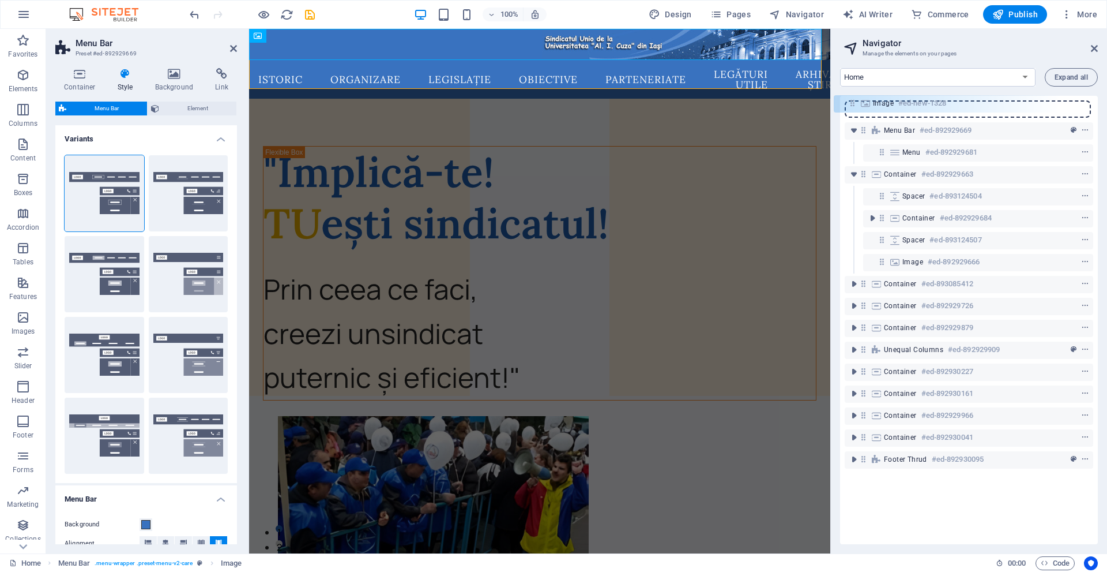
drag, startPoint x: 885, startPoint y: 130, endPoint x: 853, endPoint y: 103, distance: 42.2
click at [853, 103] on div "Menu Bar #ed-892929669 Image #ed-new-1328 Menu #ed-892929681 Container #ed-8929…" at bounding box center [969, 320] width 258 height 448
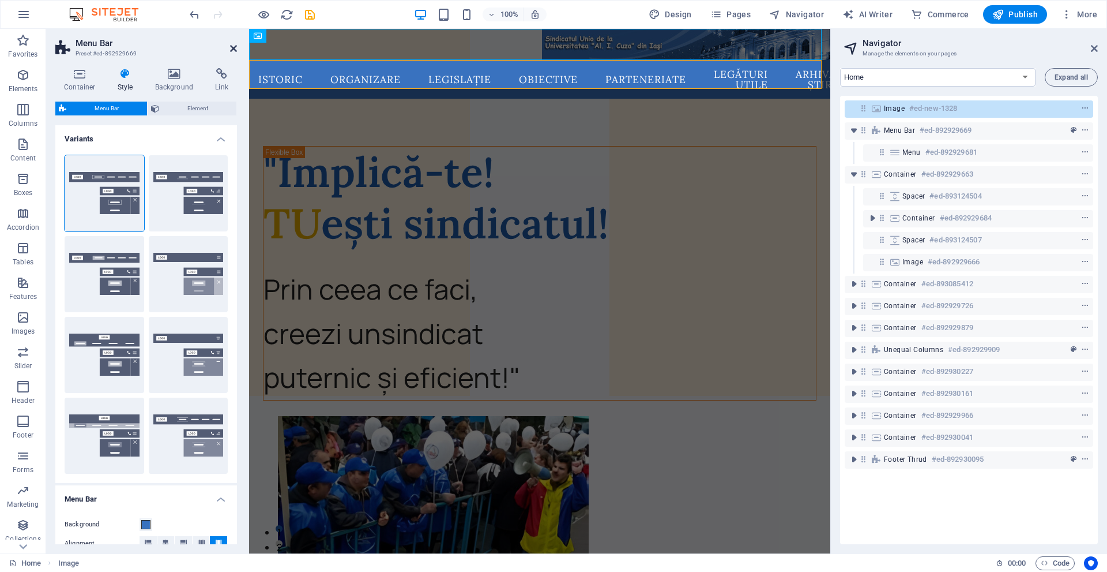
click at [231, 50] on icon at bounding box center [233, 48] width 7 height 9
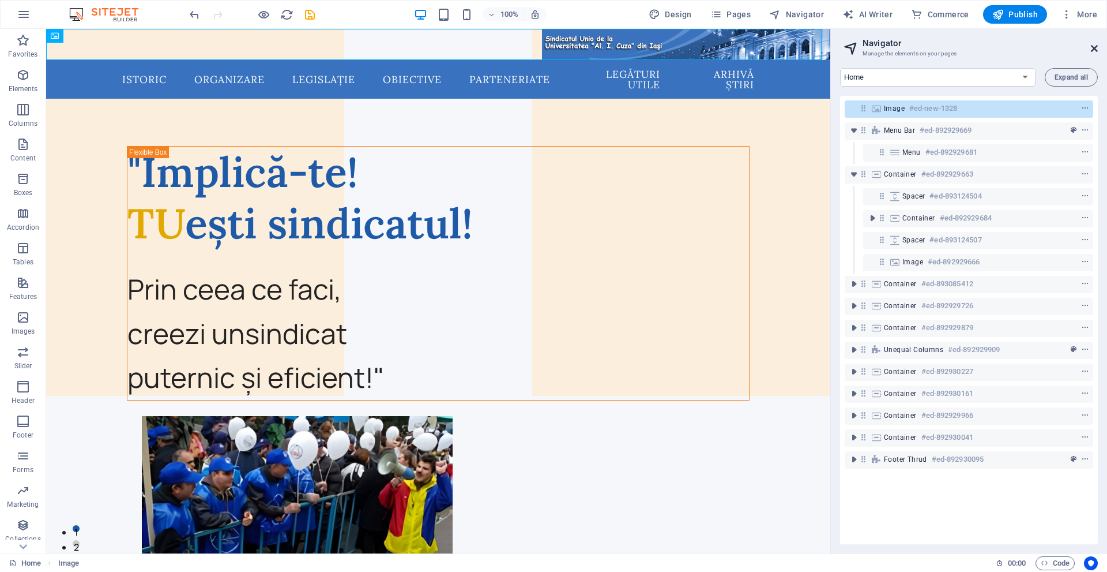
drag, startPoint x: 1096, startPoint y: 47, endPoint x: 1043, endPoint y: 20, distance: 59.3
click at [1096, 47] on icon at bounding box center [1094, 48] width 7 height 9
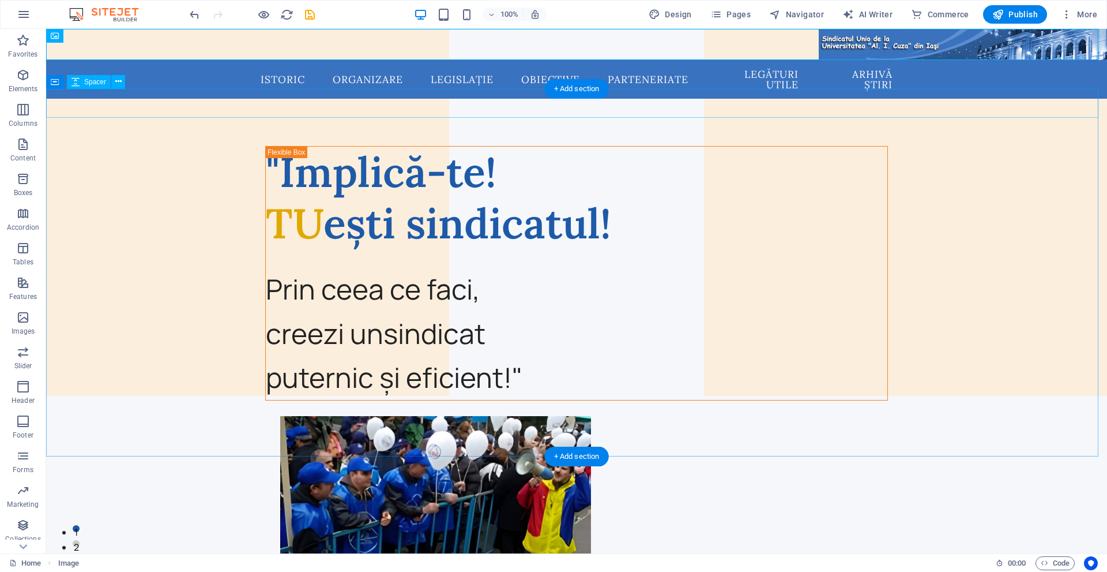
click at [1003, 151] on div ""Implică-te! TU ești sindicatul! Prin ceea ce faci, creezi un sindicat puternic…" at bounding box center [576, 539] width 1061 height 824
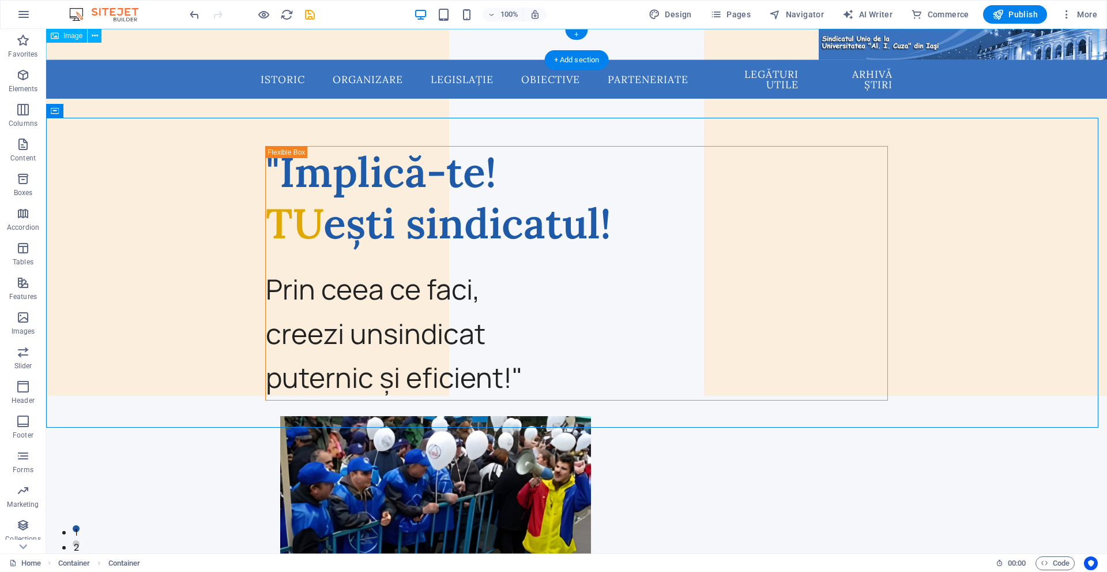
click at [848, 41] on figure at bounding box center [576, 44] width 1061 height 31
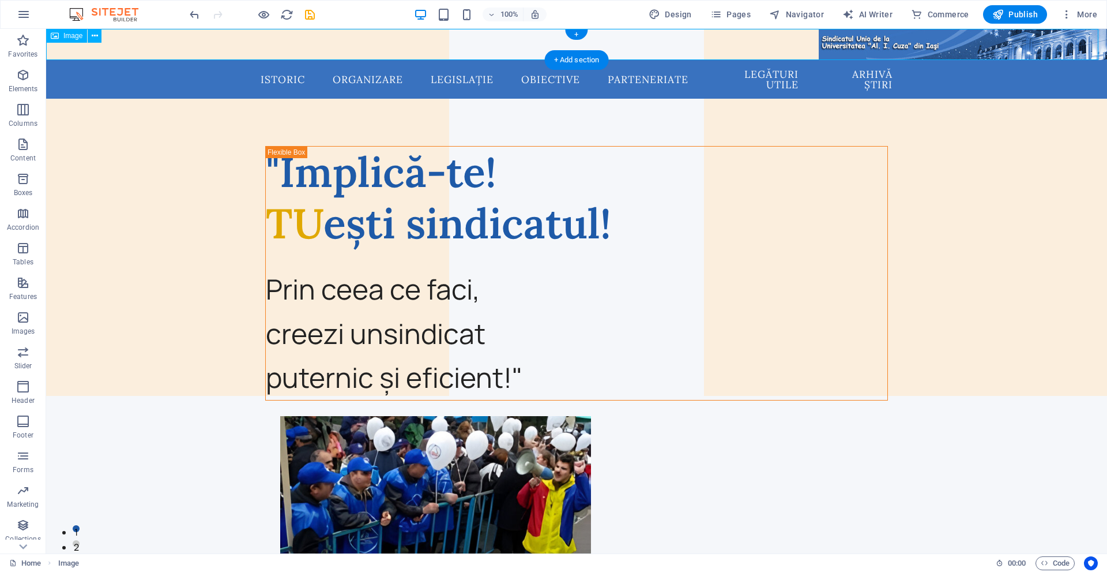
click at [848, 41] on figure at bounding box center [576, 44] width 1061 height 31
select select "px"
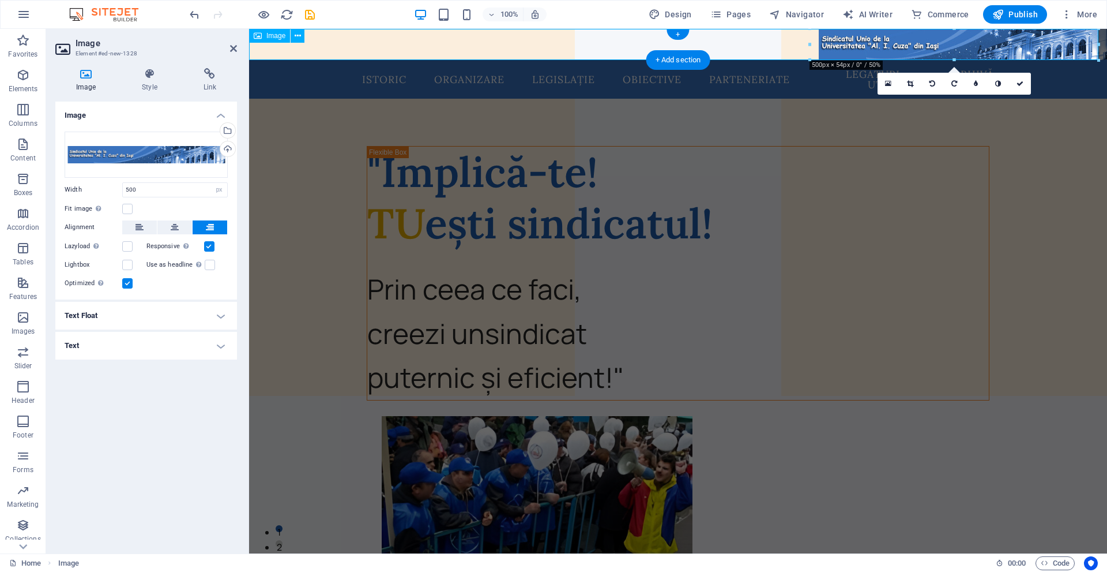
click at [726, 45] on figure at bounding box center [678, 44] width 858 height 31
click at [851, 35] on figure at bounding box center [678, 44] width 858 height 31
click at [156, 74] on icon at bounding box center [149, 74] width 57 height 12
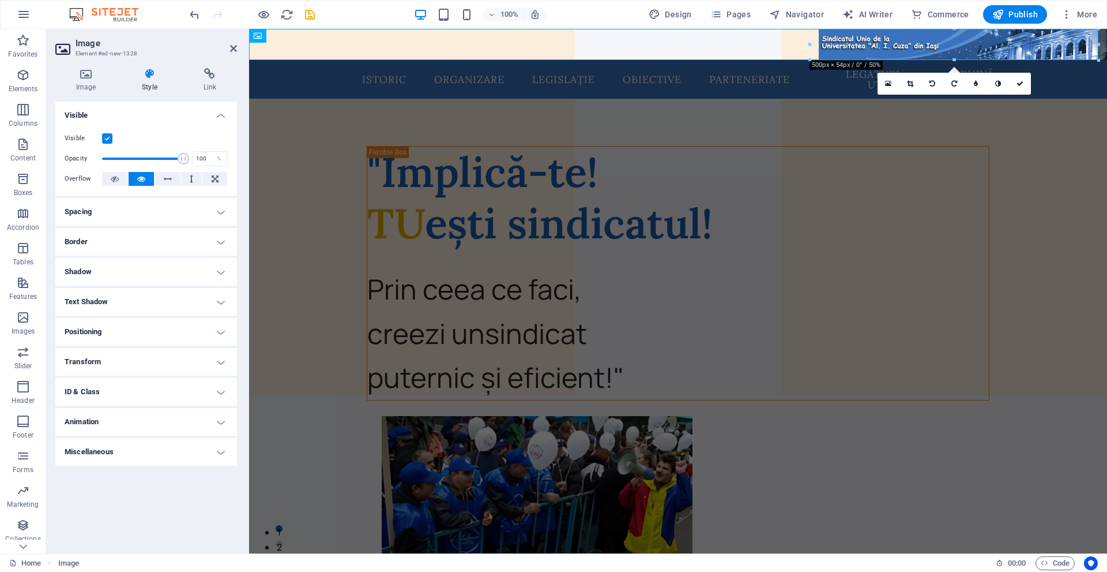
click at [94, 328] on h4 "Positioning" at bounding box center [146, 332] width 182 height 28
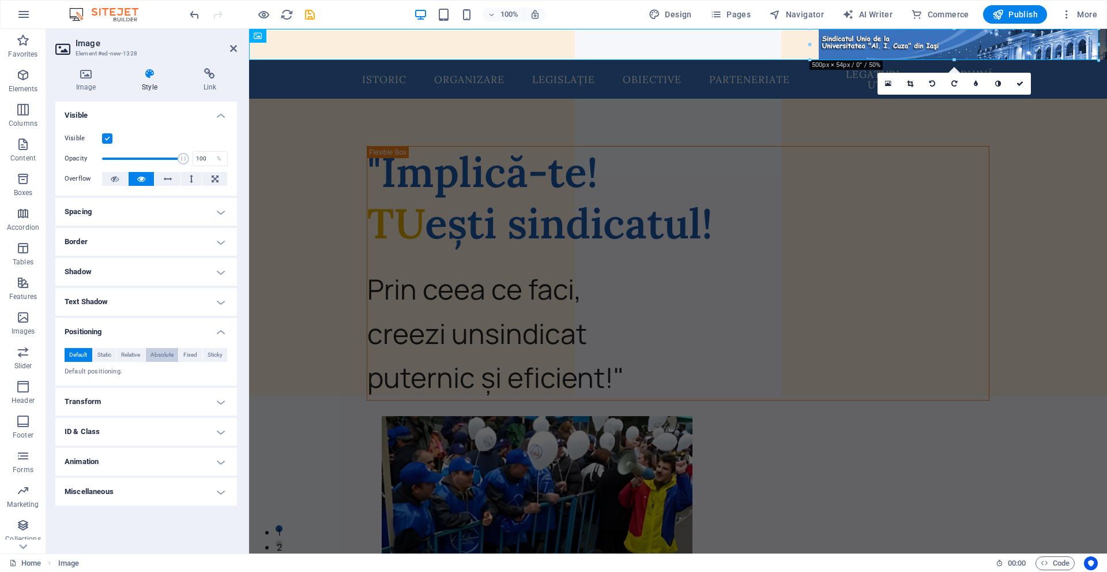
click at [171, 351] on span "Absolute" at bounding box center [162, 355] width 23 height 14
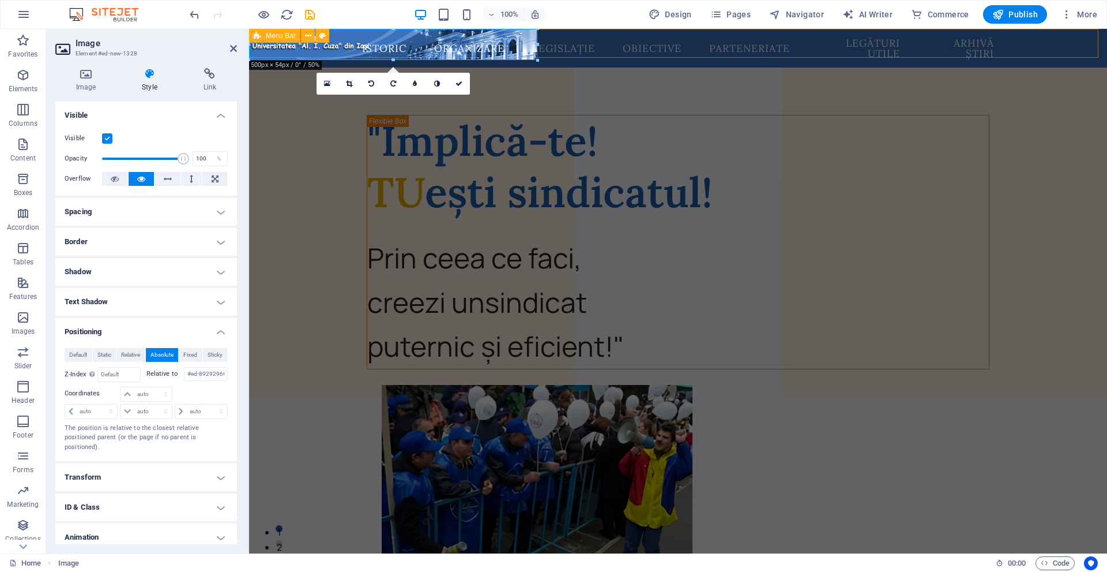
click at [268, 32] on span "Menu Bar" at bounding box center [281, 35] width 30 height 7
select select "rem"
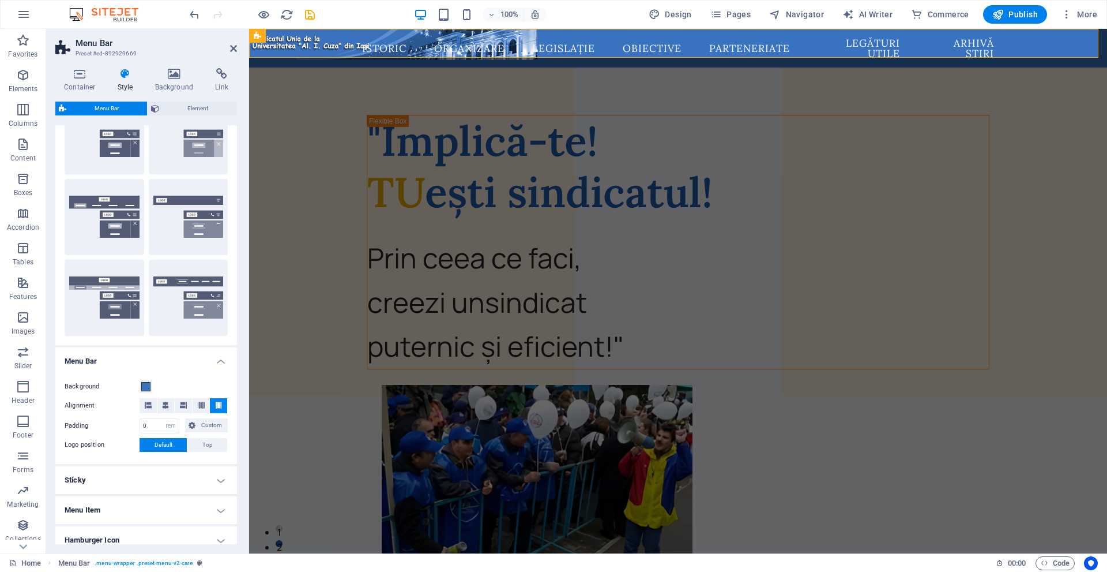
scroll to position [23, 0]
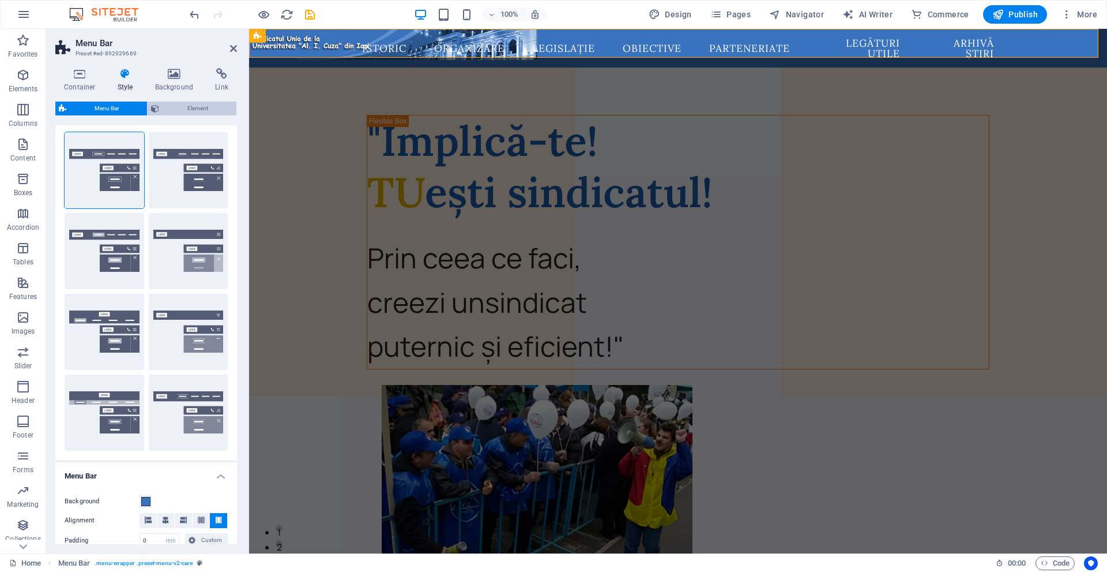
click at [199, 107] on span "Element" at bounding box center [198, 109] width 70 height 14
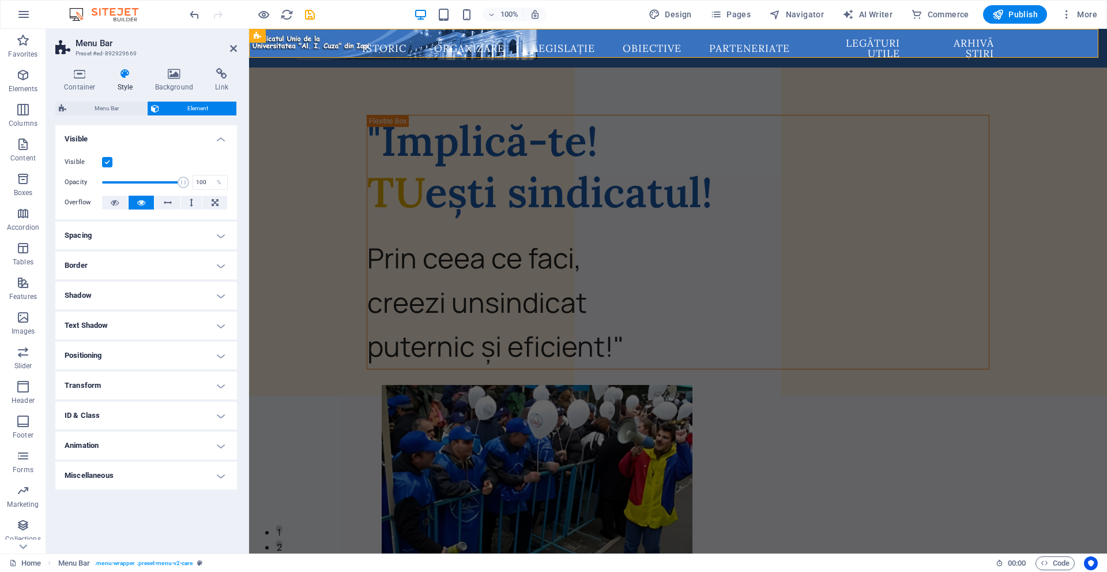
click at [118, 343] on h4 "Positioning" at bounding box center [146, 355] width 182 height 28
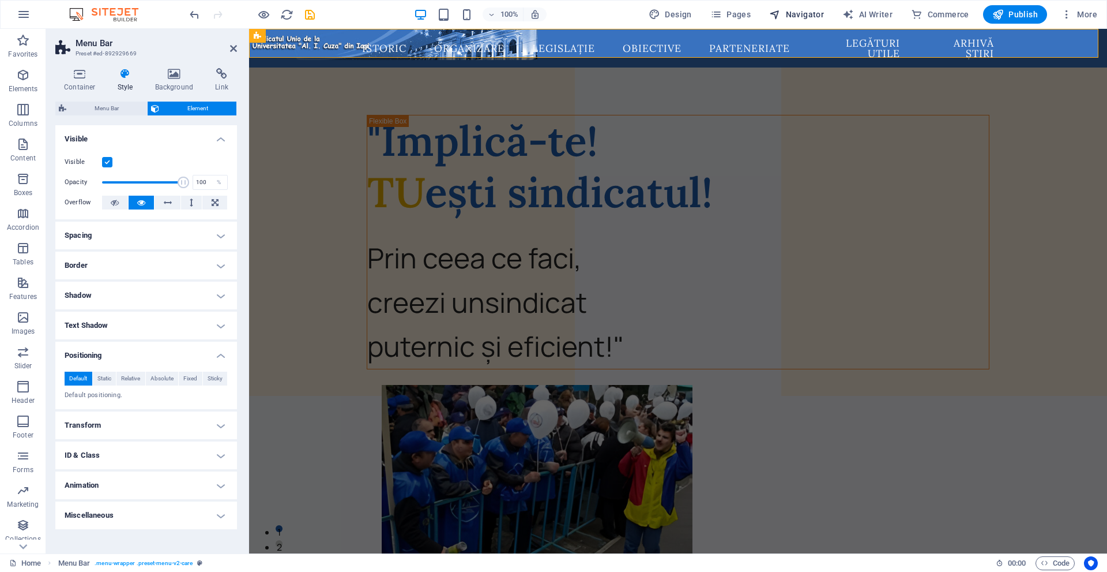
click at [800, 15] on span "Navigator" at bounding box center [796, 15] width 55 height 12
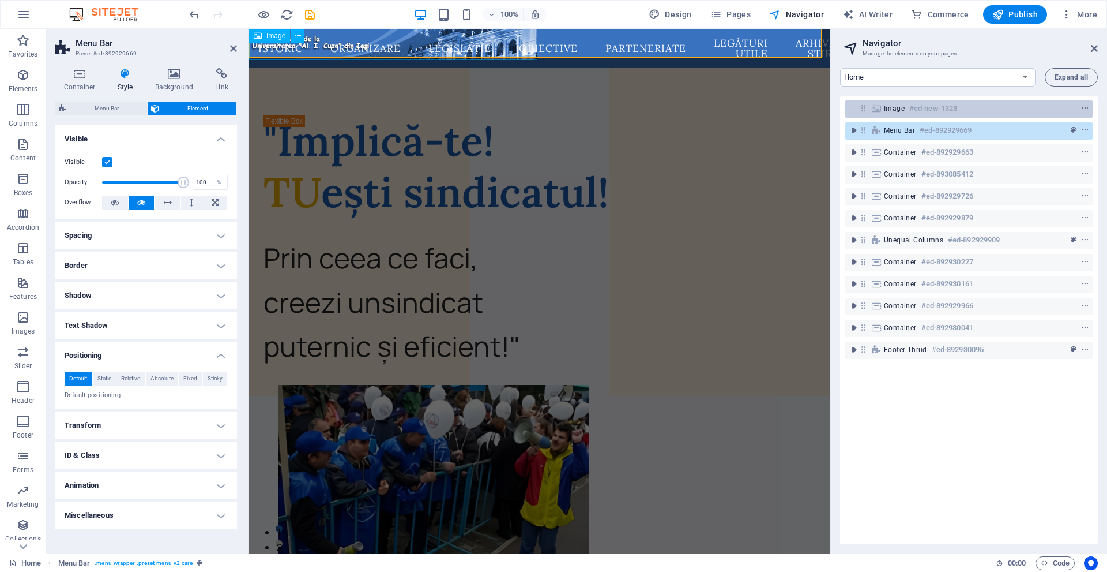
click at [884, 111] on span "Image" at bounding box center [894, 108] width 21 height 9
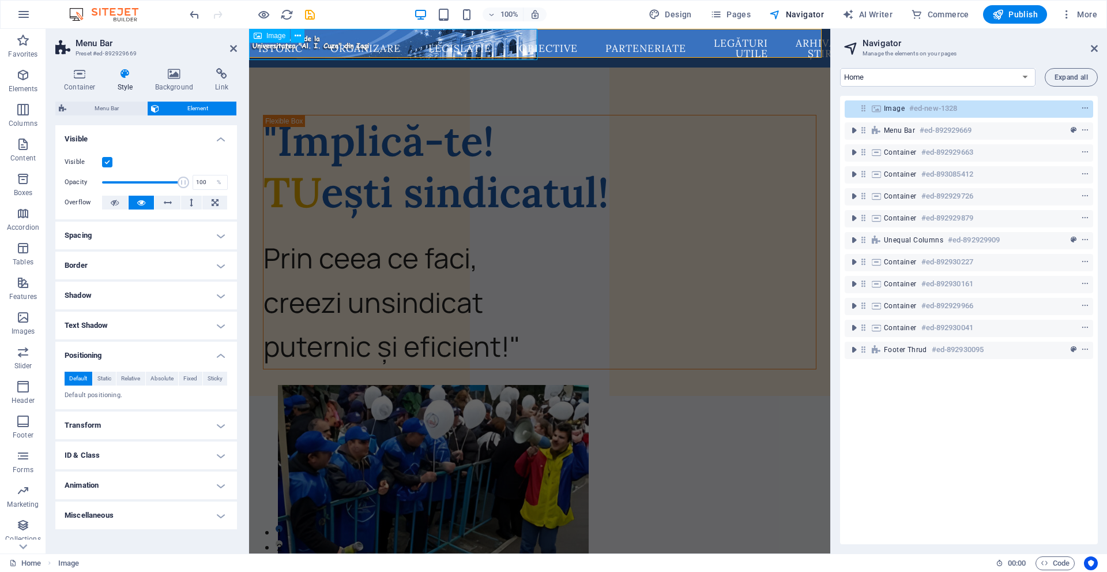
click at [884, 111] on span "Image" at bounding box center [894, 108] width 21 height 9
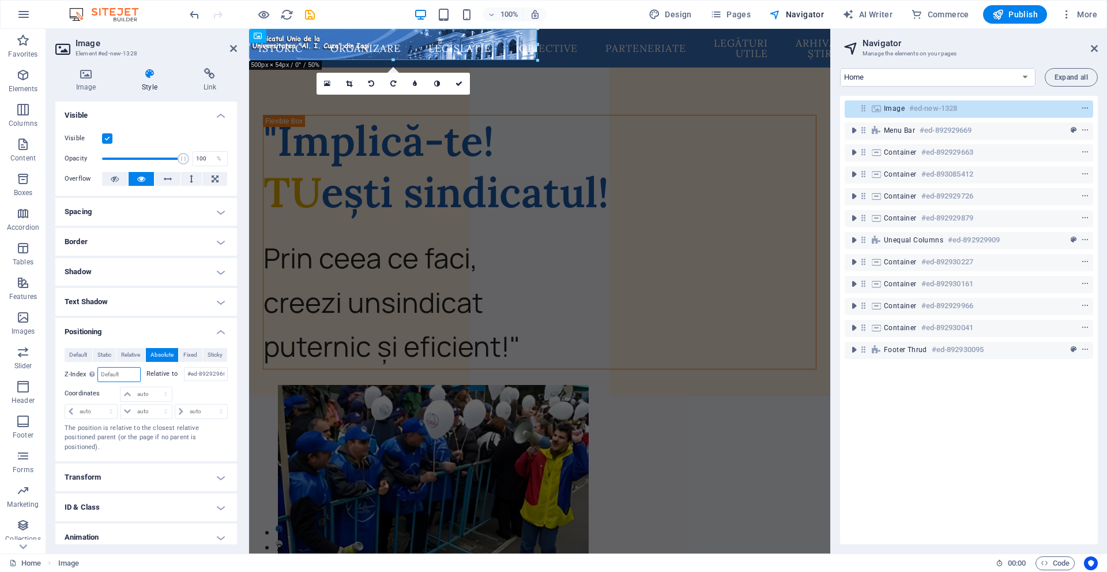
click at [119, 373] on input "number" at bounding box center [119, 374] width 42 height 14
type input "100"
click at [197, 408] on select "auto px rem % em" at bounding box center [201, 411] width 52 height 14
select select "px"
click at [209, 404] on select "auto px rem % em" at bounding box center [201, 411] width 52 height 14
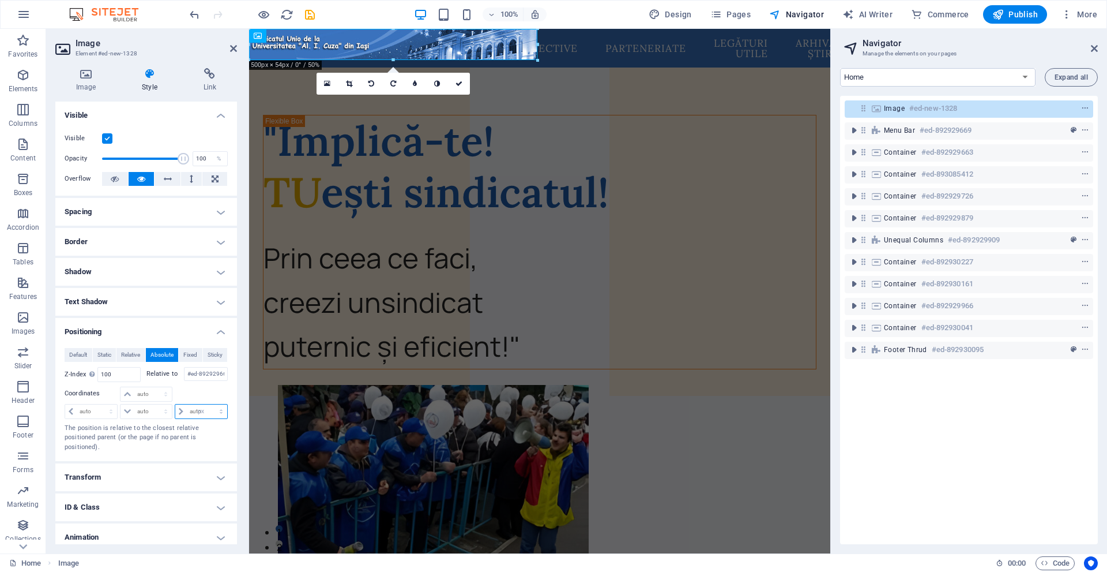
type input "0"
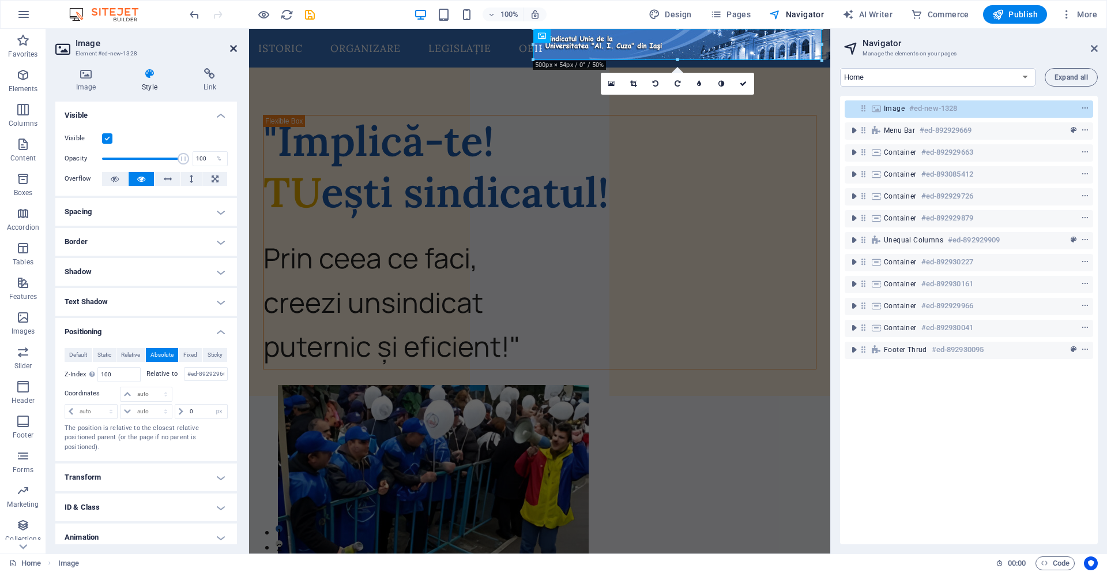
click at [235, 48] on icon at bounding box center [233, 48] width 7 height 9
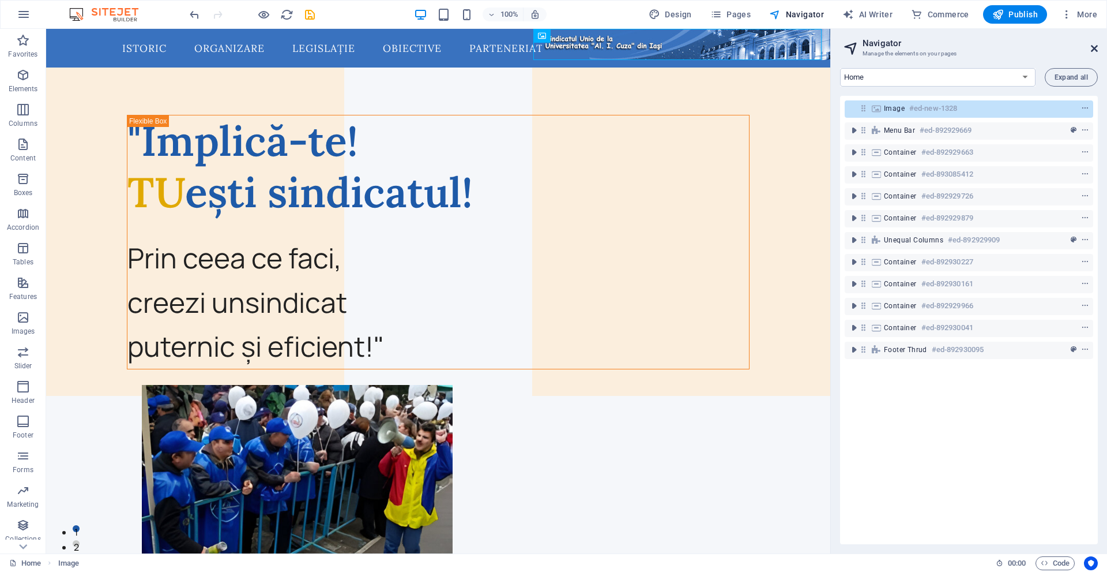
click at [1093, 46] on icon at bounding box center [1094, 48] width 7 height 9
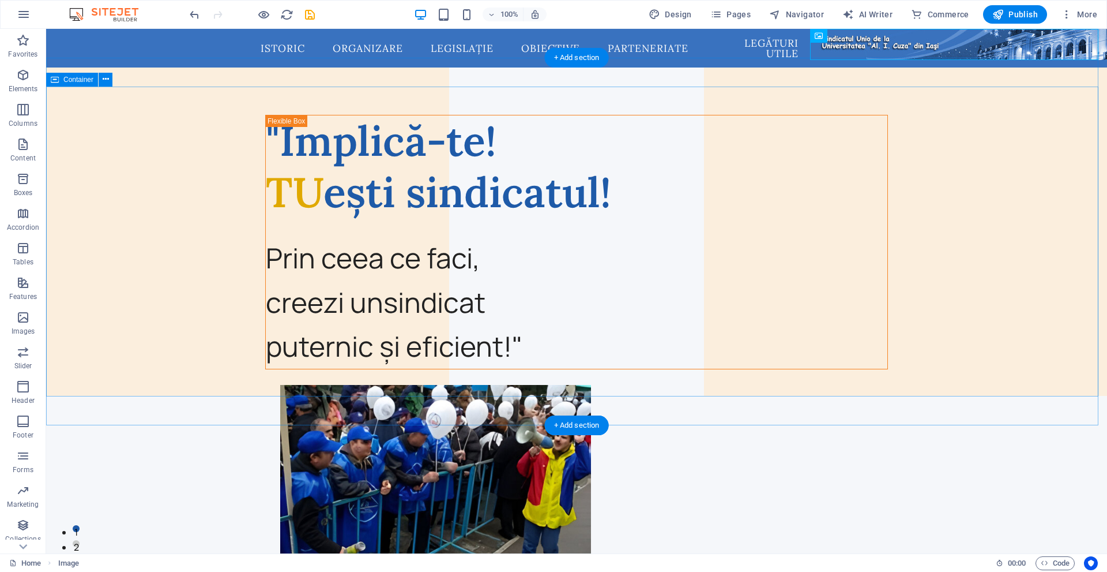
click at [851, 96] on div ""Implică-te! TU ești sindicatul! Prin ceea ce faci, creezi un sindicat puternic…" at bounding box center [576, 508] width 1061 height 824
click at [892, 50] on figure at bounding box center [963, 44] width 288 height 31
select select "px"
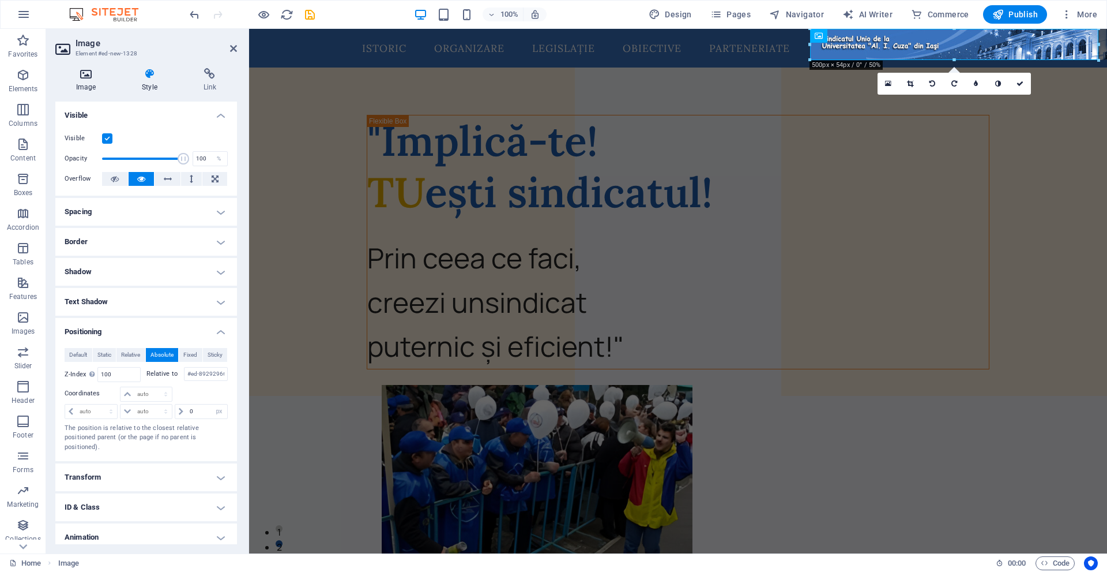
click at [89, 80] on h4 "Image" at bounding box center [88, 80] width 66 height 24
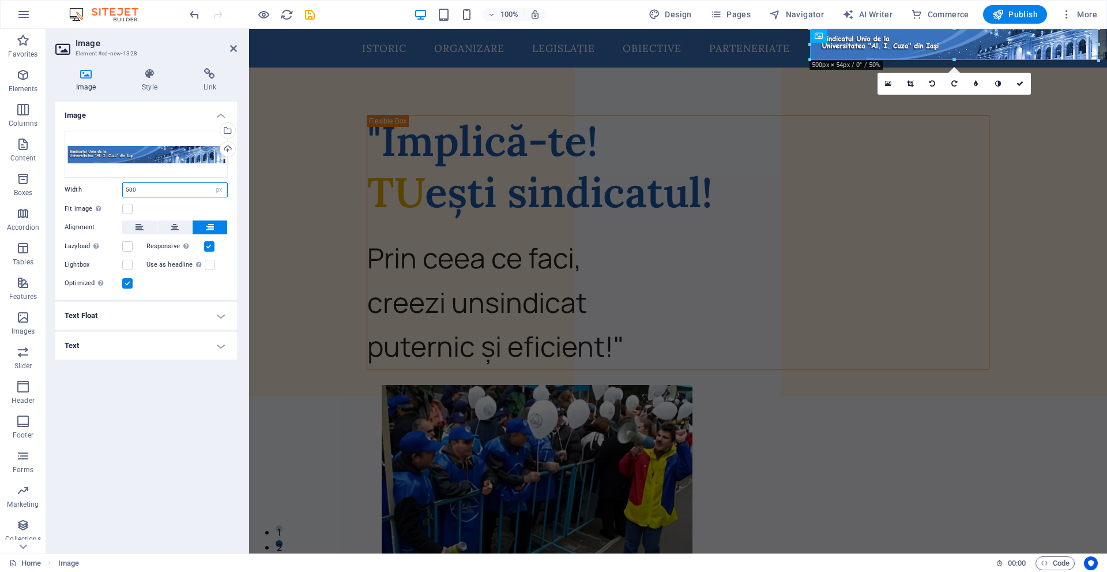
click at [150, 192] on input "500" at bounding box center [175, 190] width 104 height 14
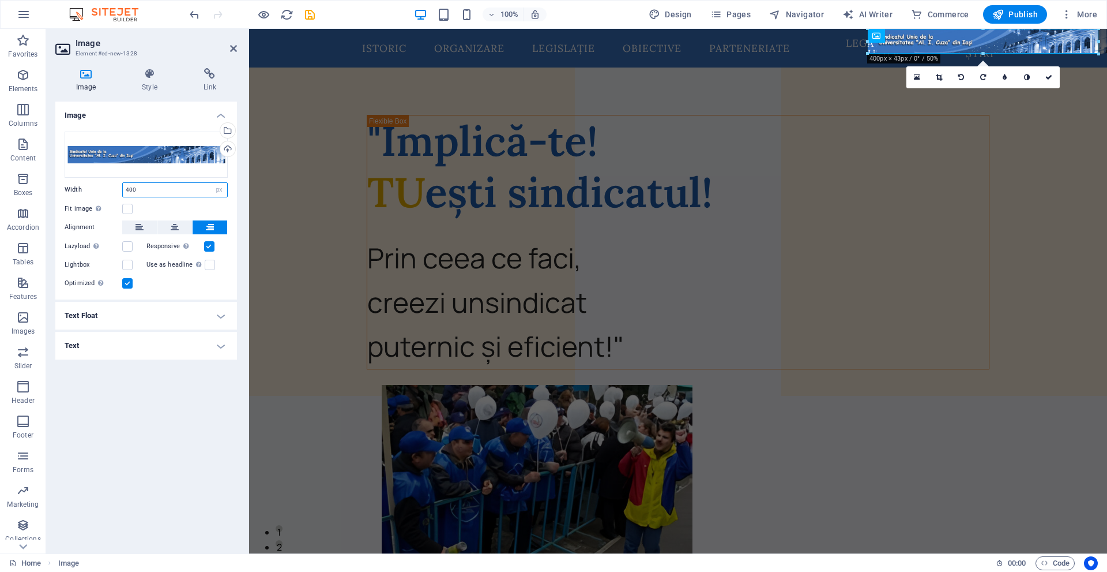
type input "400"
click at [313, 216] on div ""Implică-te! TU ești sindicatul! Prin ceea ce faci, creezi un sindicat puternic…" at bounding box center [678, 508] width 858 height 824
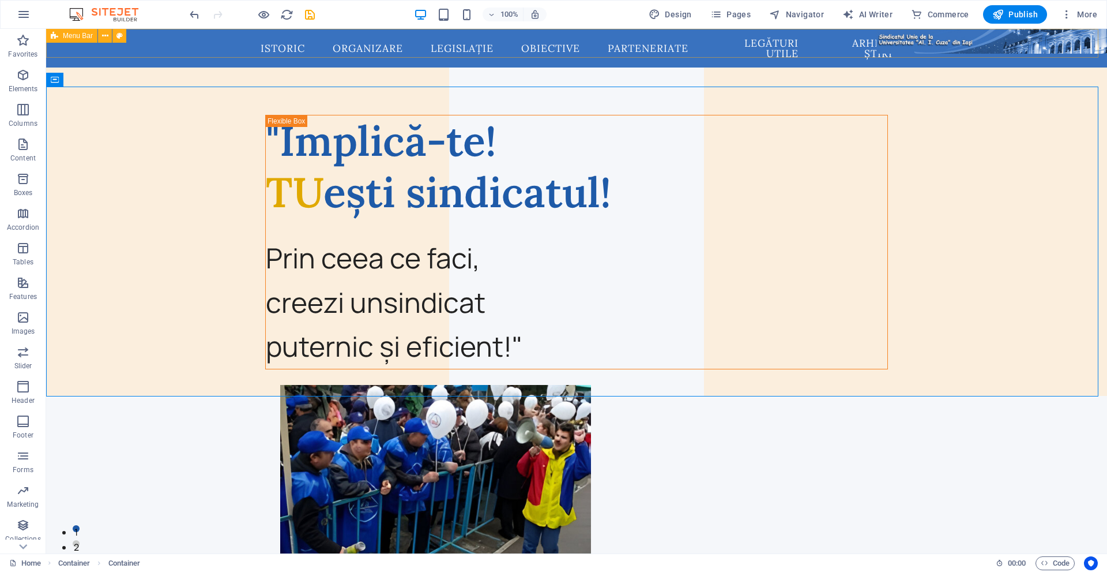
click at [69, 41] on div "Menu Bar" at bounding box center [71, 36] width 51 height 14
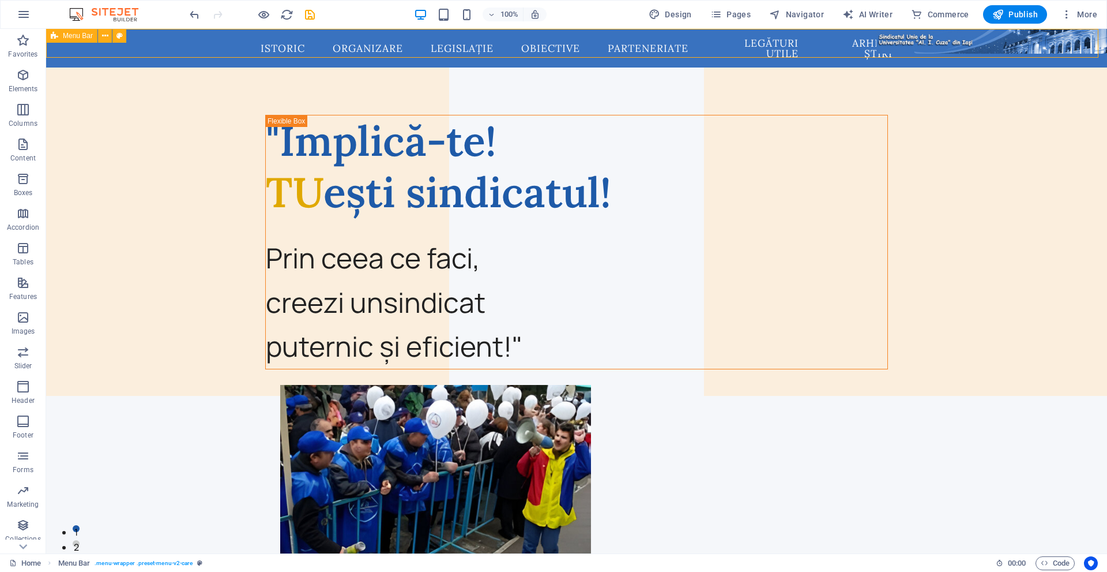
click at [69, 41] on div "Menu Bar" at bounding box center [71, 36] width 51 height 14
select select "rem"
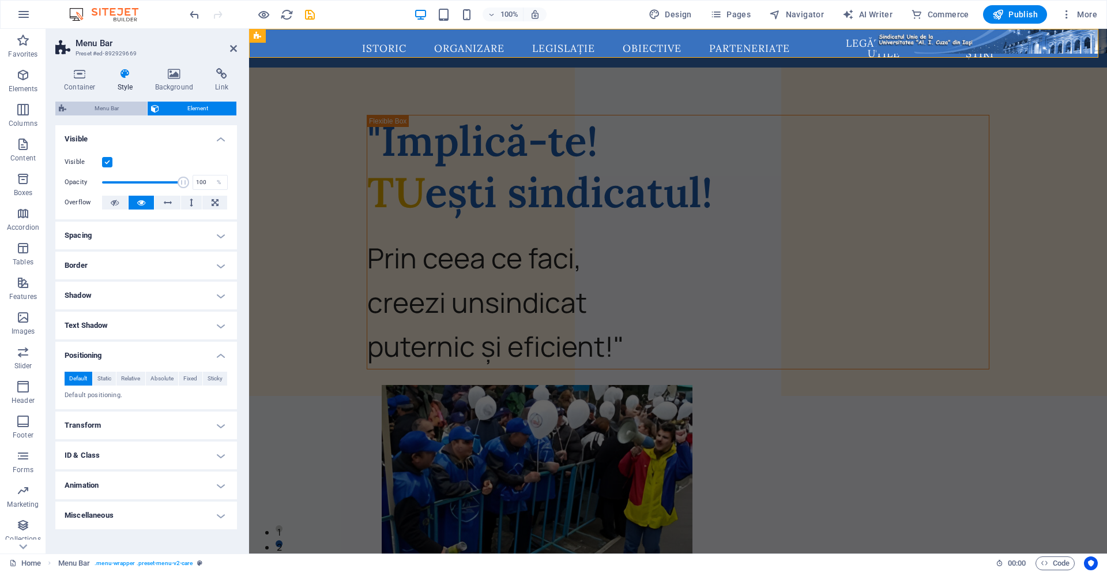
click at [106, 102] on span "Menu Bar" at bounding box center [107, 109] width 74 height 14
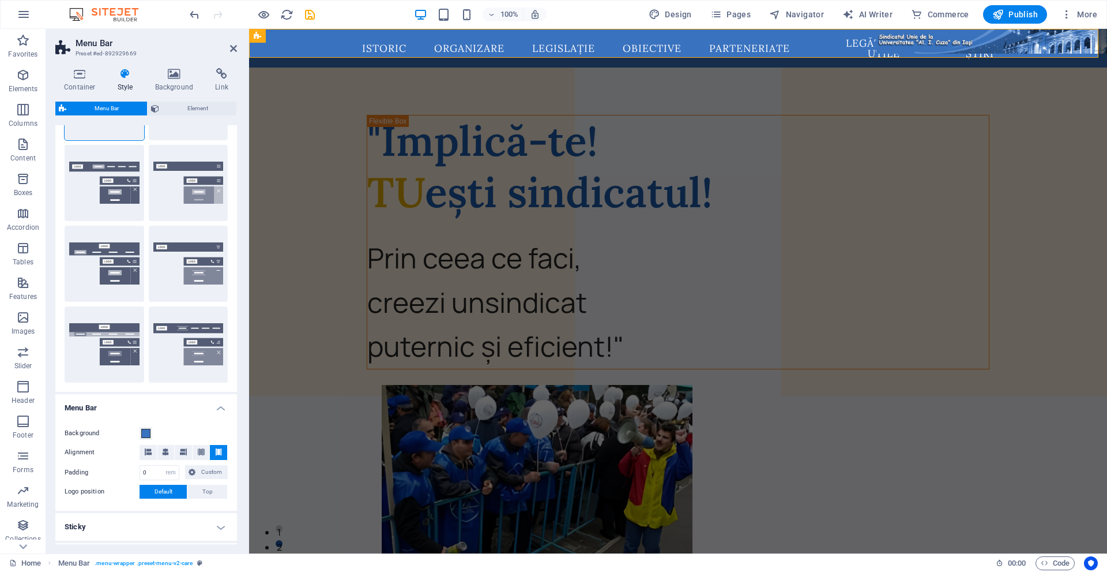
scroll to position [115, 0]
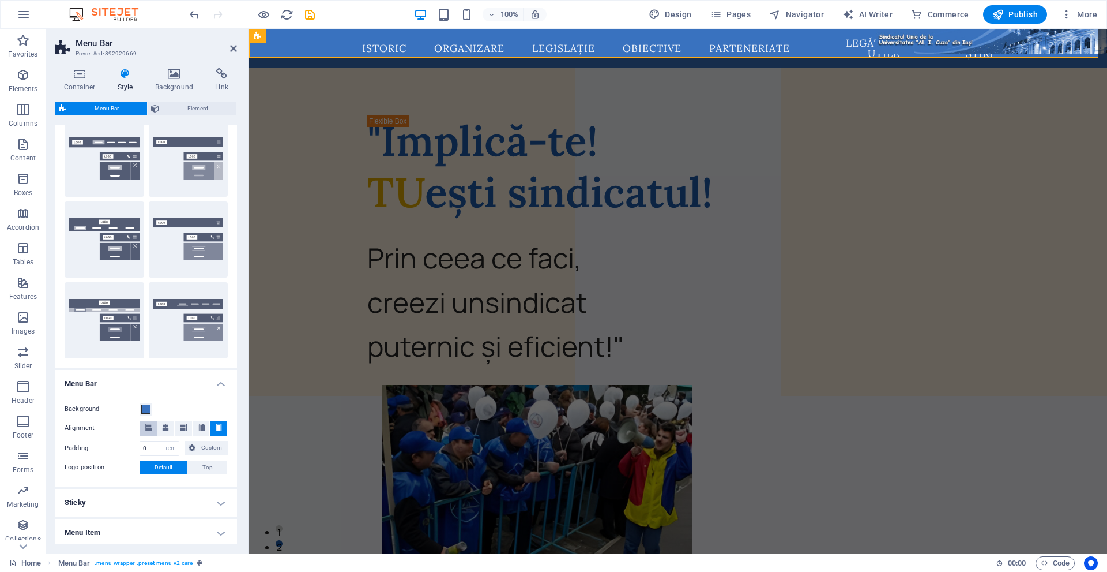
click at [151, 426] on icon at bounding box center [148, 427] width 7 height 7
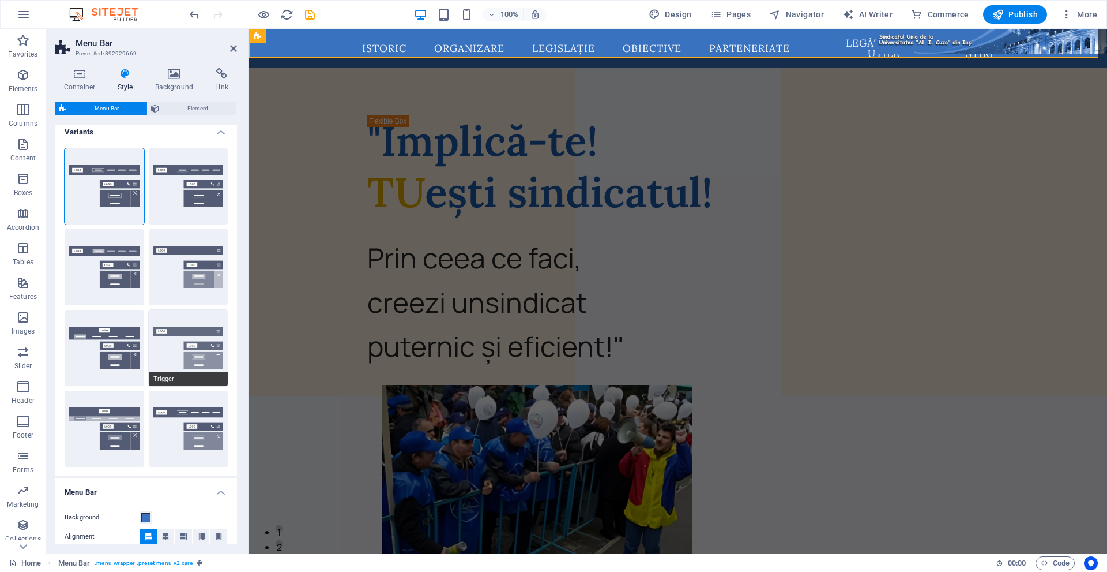
scroll to position [0, 0]
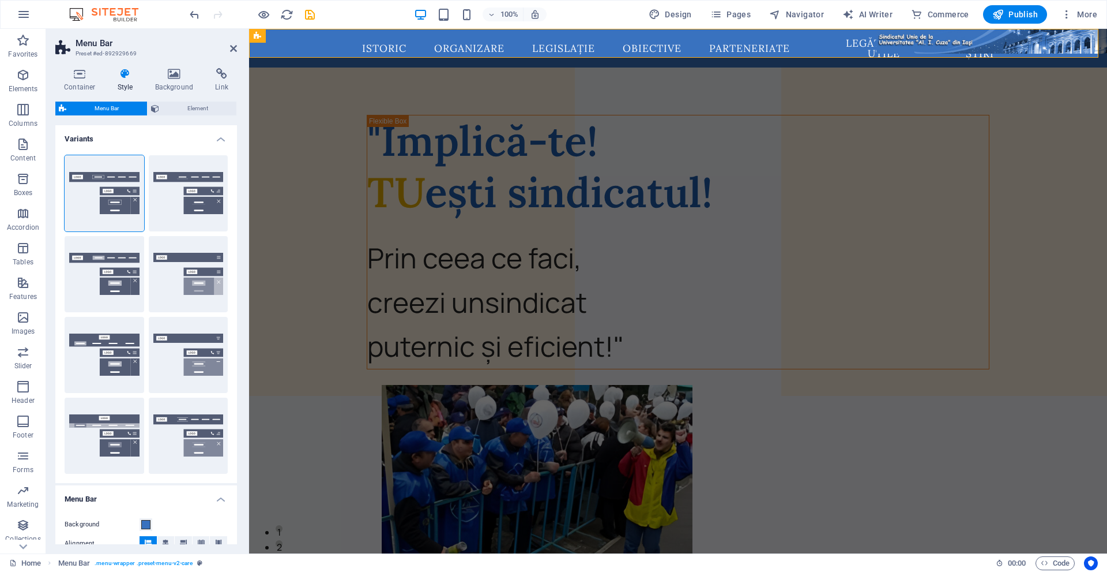
click at [220, 134] on h4 "Variants" at bounding box center [146, 135] width 182 height 21
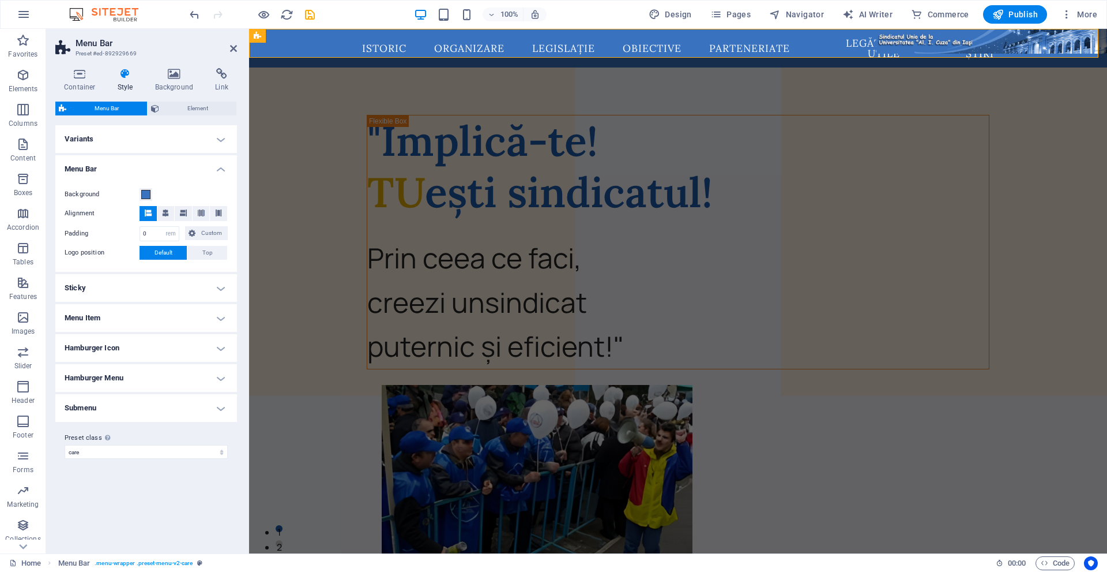
click at [164, 317] on h4 "Menu Item" at bounding box center [146, 318] width 182 height 28
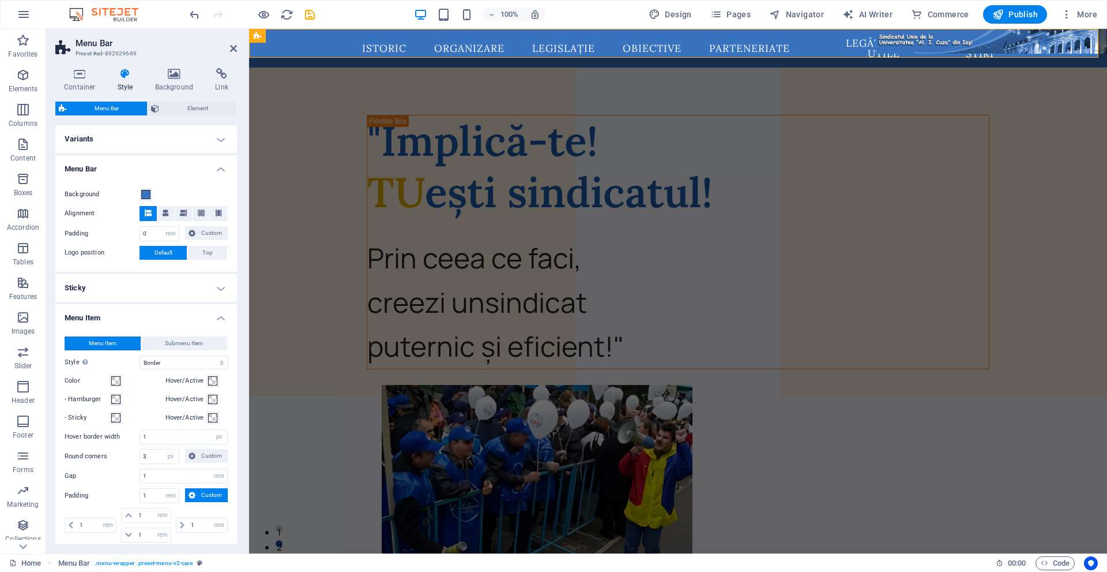
click at [216, 320] on h4 "Menu Item" at bounding box center [146, 314] width 182 height 21
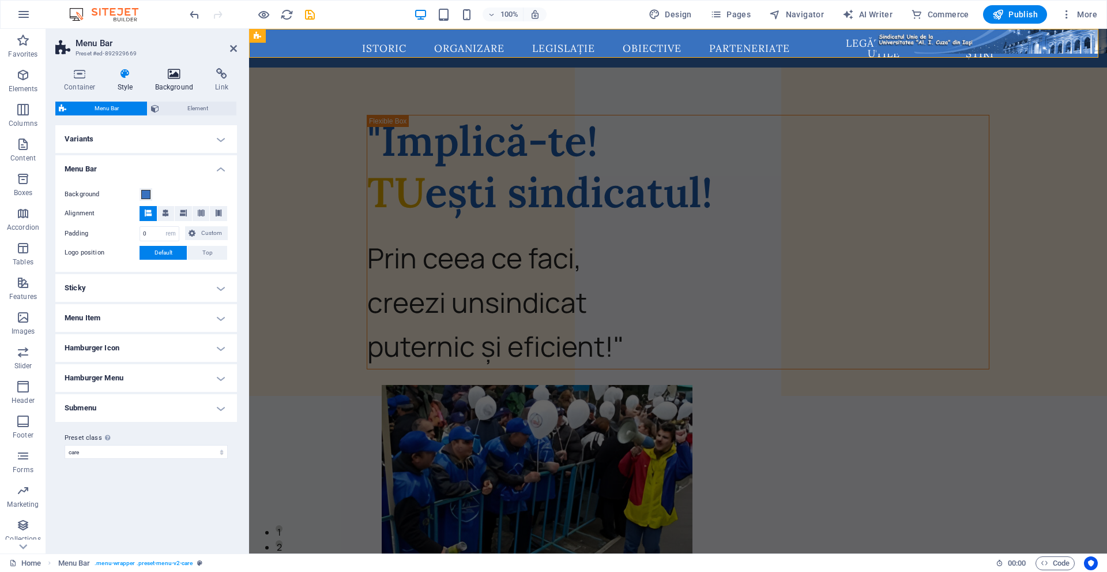
click at [186, 85] on h4 "Background" at bounding box center [177, 80] width 61 height 24
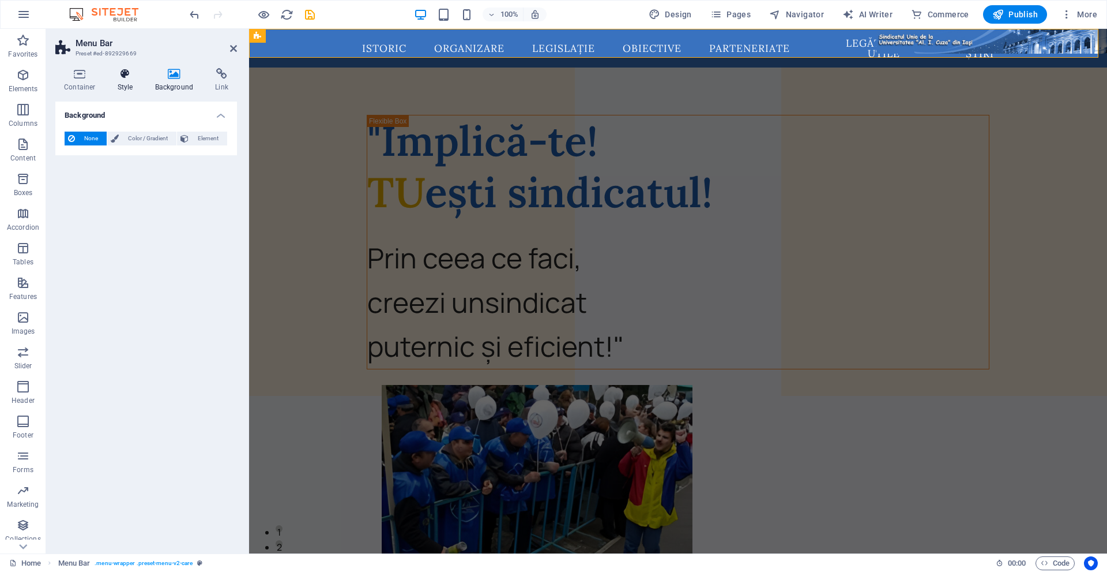
click at [130, 78] on icon at bounding box center [125, 74] width 33 height 12
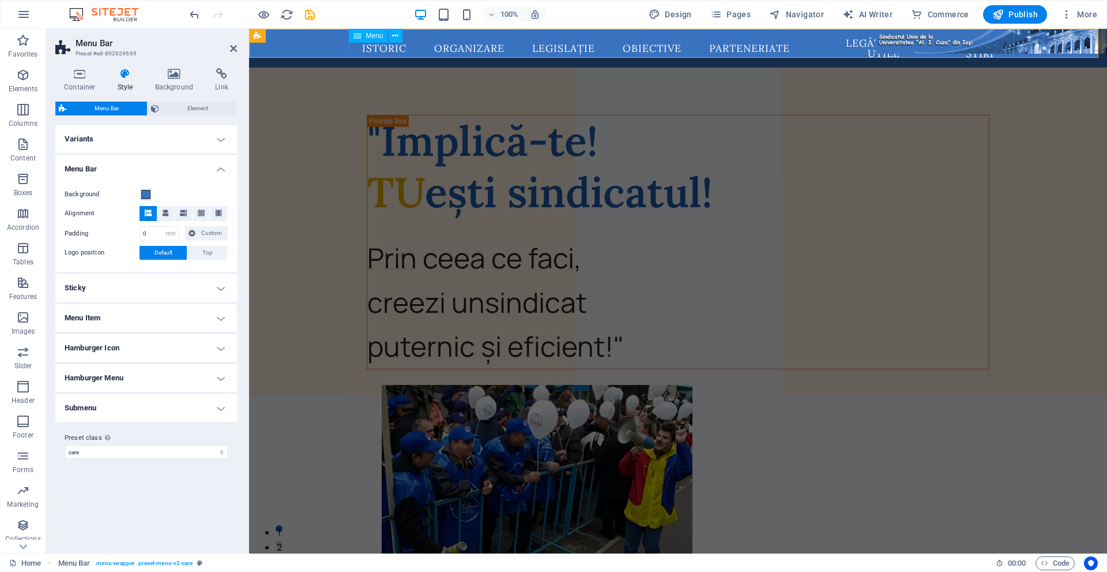
click at [369, 34] on span "Menu" at bounding box center [374, 35] width 17 height 7
click at [369, 33] on span "Menu" at bounding box center [374, 35] width 17 height 7
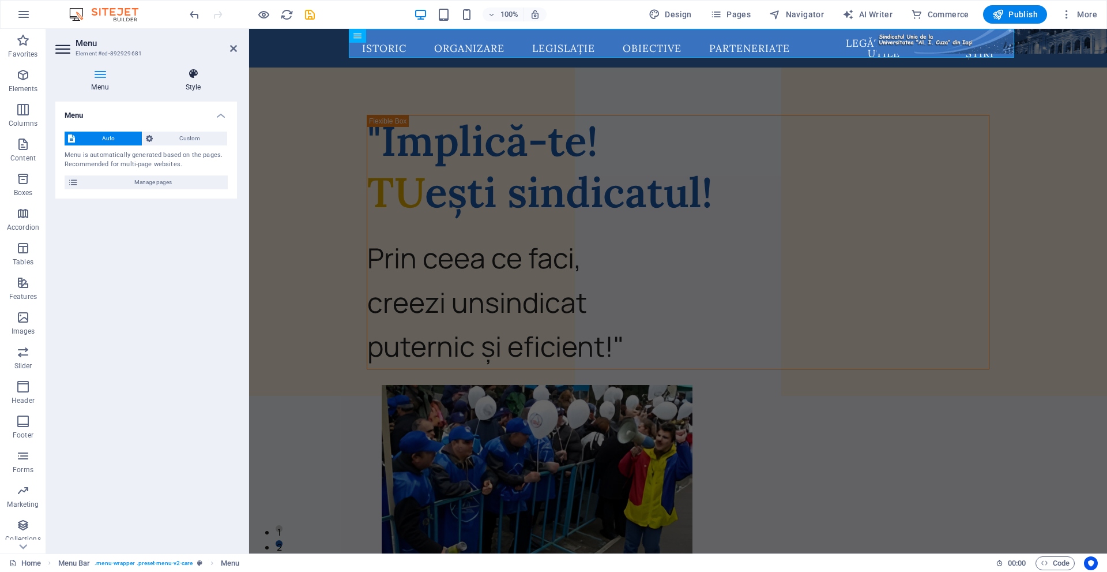
click at [194, 79] on icon at bounding box center [193, 74] width 88 height 12
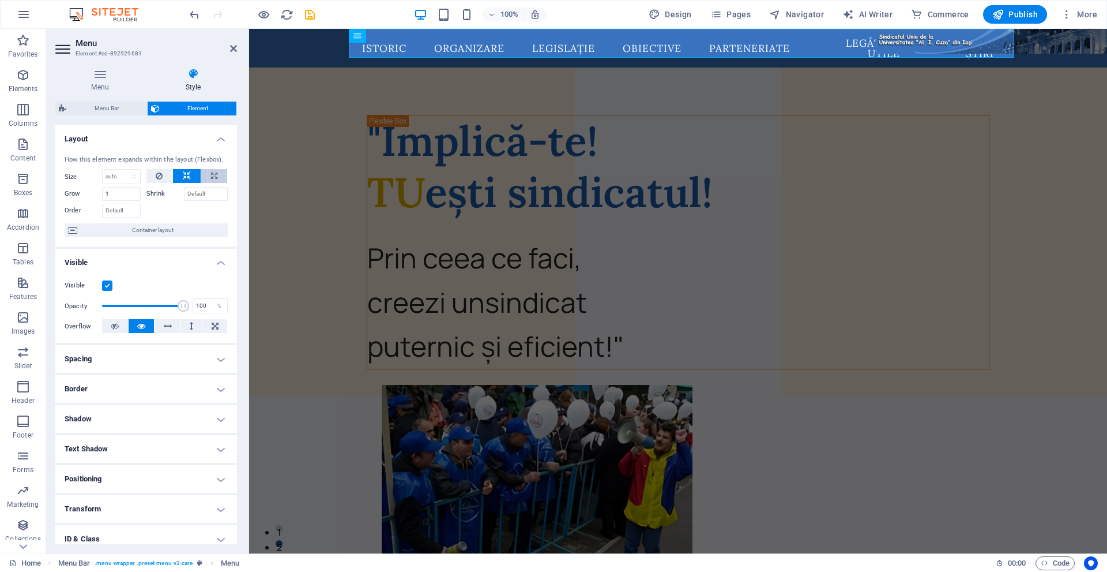
click at [214, 172] on icon at bounding box center [214, 176] width 6 height 14
type input "100"
select select "%"
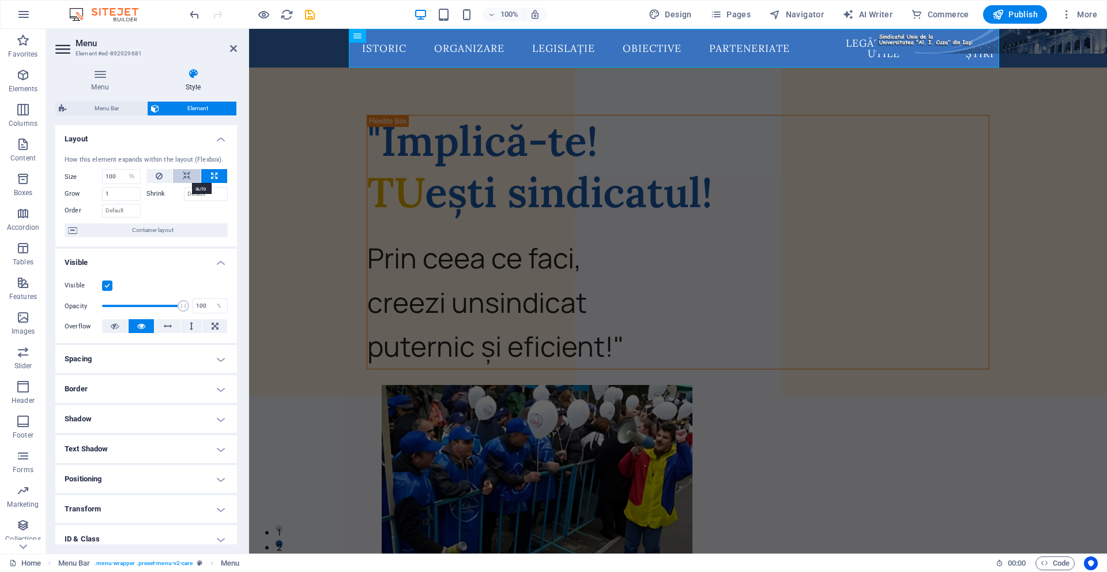
click at [187, 173] on icon at bounding box center [187, 176] width 8 height 14
select select "DISABLED_OPTION_VALUE"
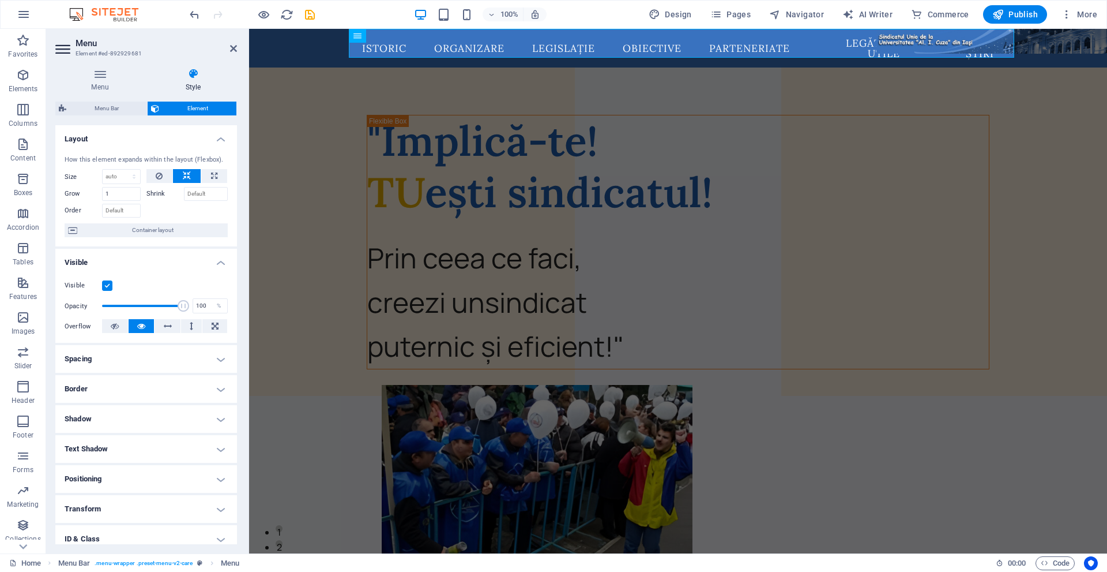
click at [131, 465] on h4 "Positioning" at bounding box center [146, 479] width 182 height 28
click at [120, 117] on div "Menu Bar Element Layout How this element expands within the layout (Flexbox). S…" at bounding box center [146, 323] width 182 height 442
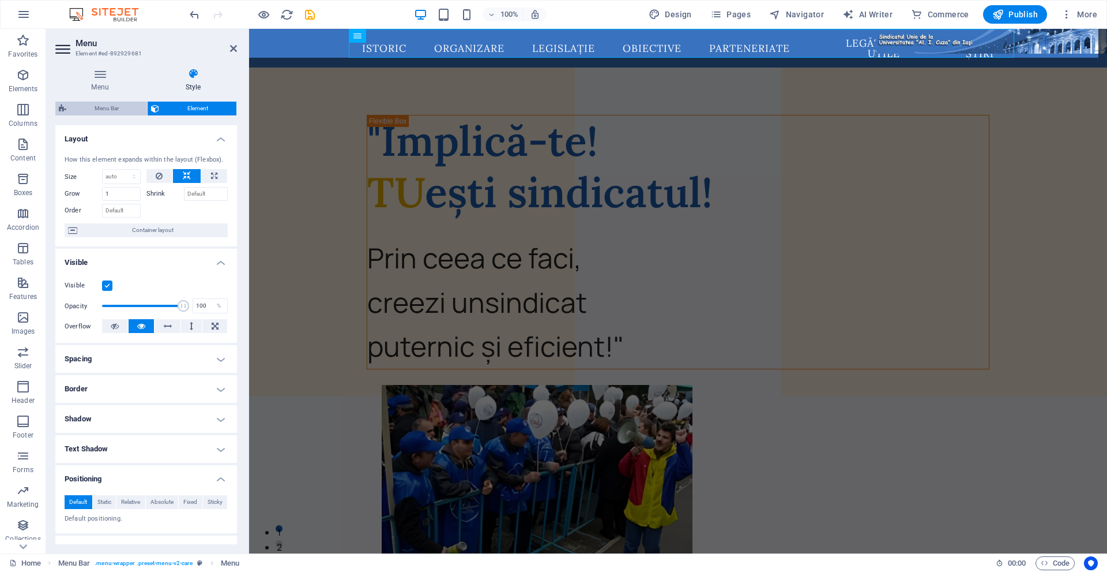
click at [118, 107] on span "Menu Bar" at bounding box center [107, 109] width 74 height 14
select select "rem"
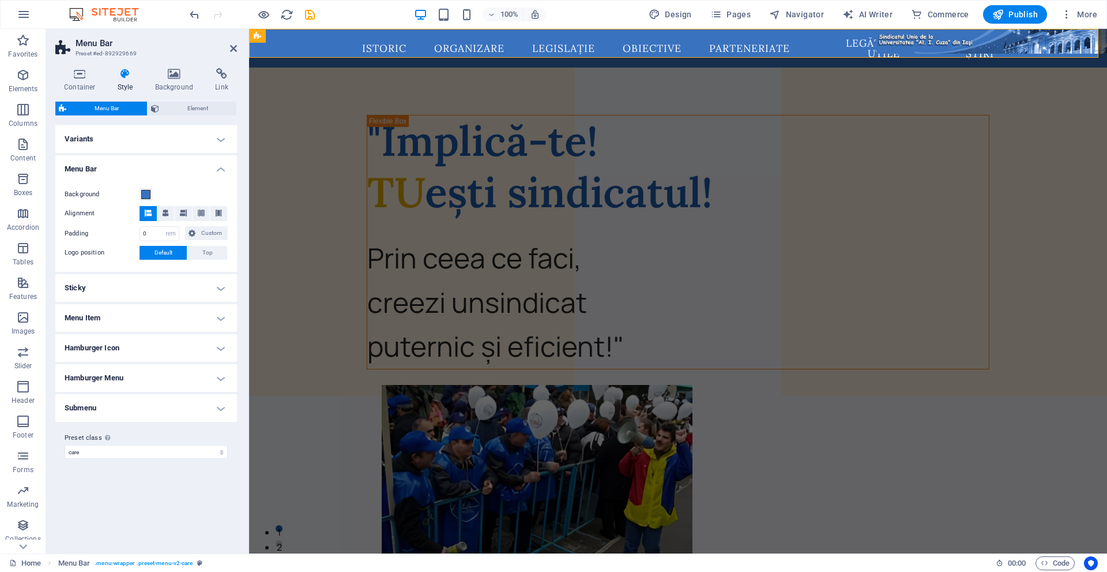
click at [152, 212] on button at bounding box center [148, 213] width 17 height 15
click at [171, 211] on button at bounding box center [165, 213] width 17 height 15
click at [195, 211] on button at bounding box center [201, 213] width 17 height 15
click at [186, 209] on icon at bounding box center [183, 212] width 7 height 7
click at [224, 210] on button at bounding box center [218, 213] width 17 height 15
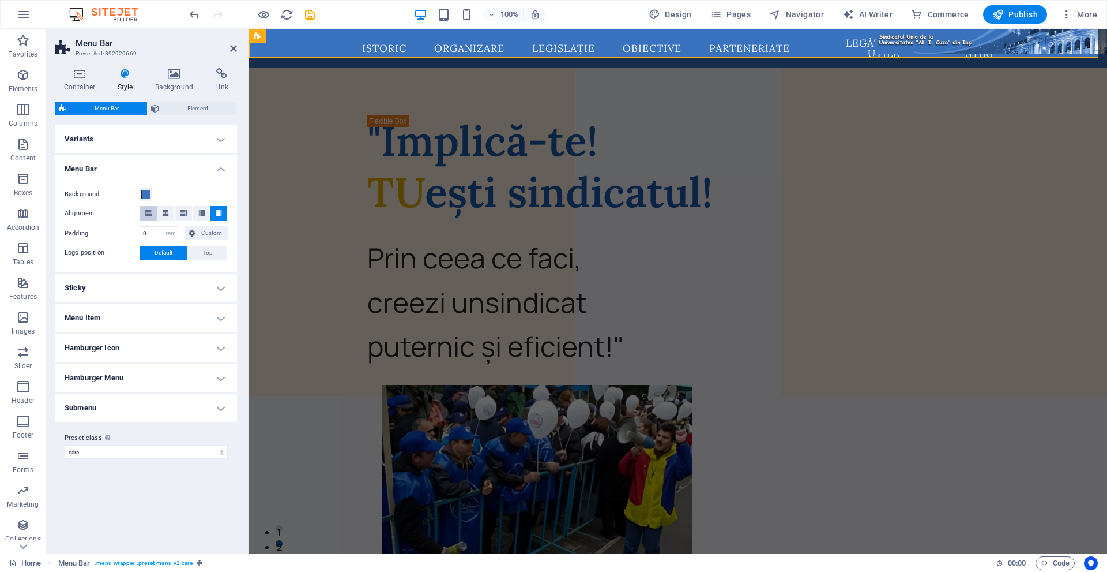
click at [154, 208] on button at bounding box center [148, 213] width 17 height 15
click at [82, 74] on icon at bounding box center [79, 74] width 49 height 12
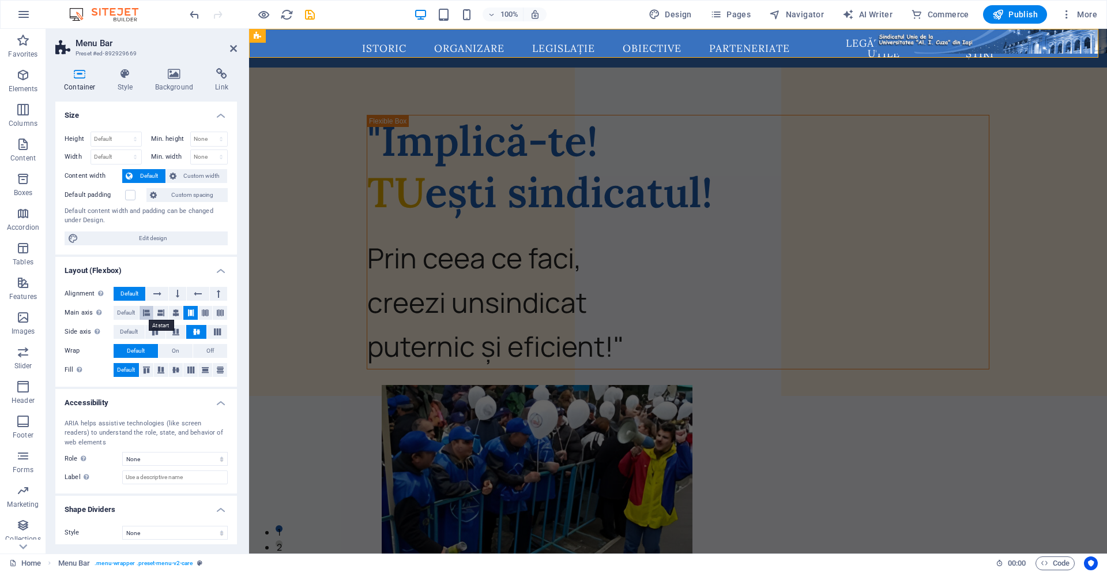
click at [144, 313] on icon at bounding box center [146, 313] width 7 height 14
click at [158, 335] on icon at bounding box center [155, 331] width 14 height 7
click at [153, 294] on icon at bounding box center [157, 294] width 8 height 14
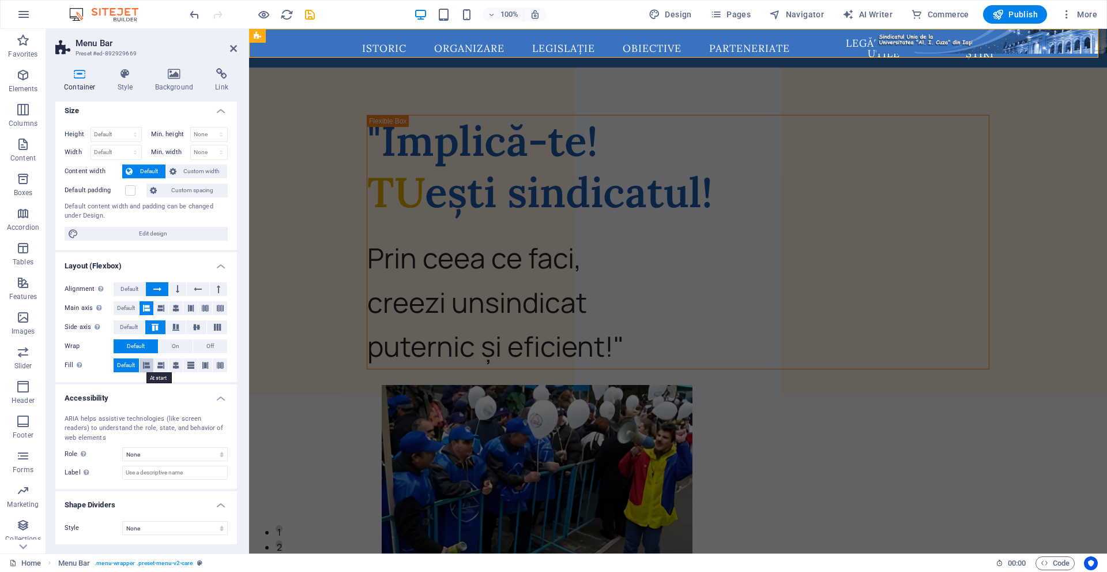
click at [141, 366] on button at bounding box center [147, 365] width 14 height 14
click at [233, 47] on icon at bounding box center [233, 48] width 7 height 9
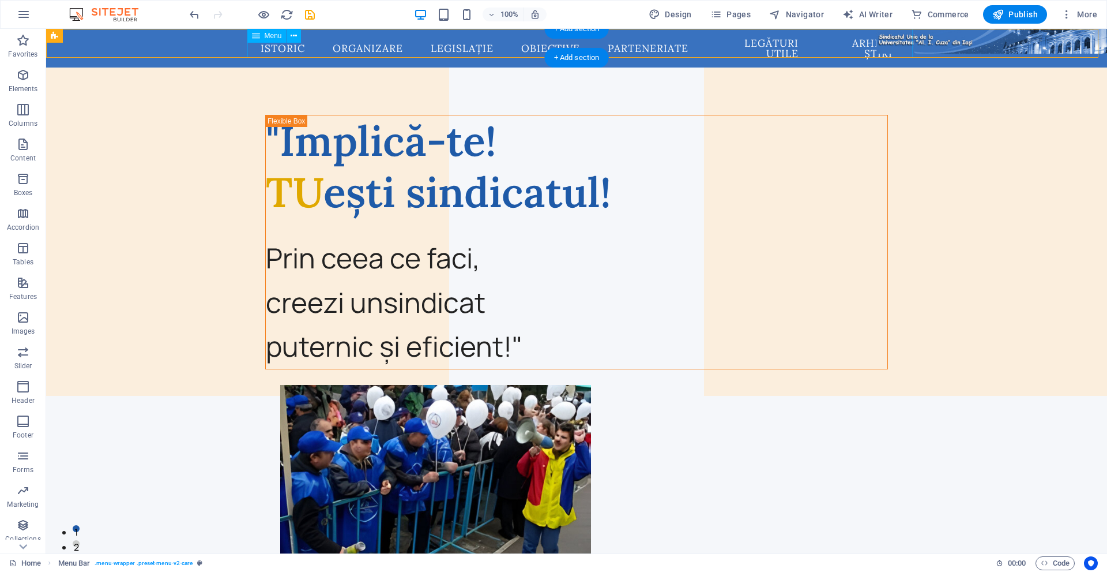
click at [400, 47] on nav "Istoric Organizare Legislație Obiective Parteneriate Legături utile Arhivă știri" at bounding box center [576, 48] width 651 height 39
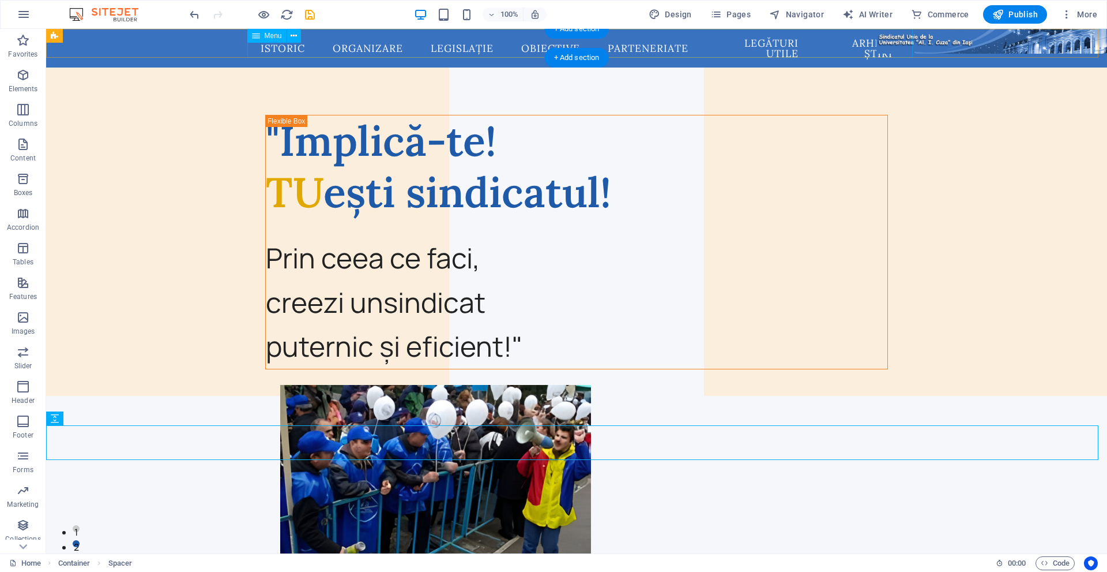
click at [635, 42] on nav "Istoric Organizare Legislație Obiective Parteneriate Legături utile Arhivă știri" at bounding box center [576, 48] width 651 height 39
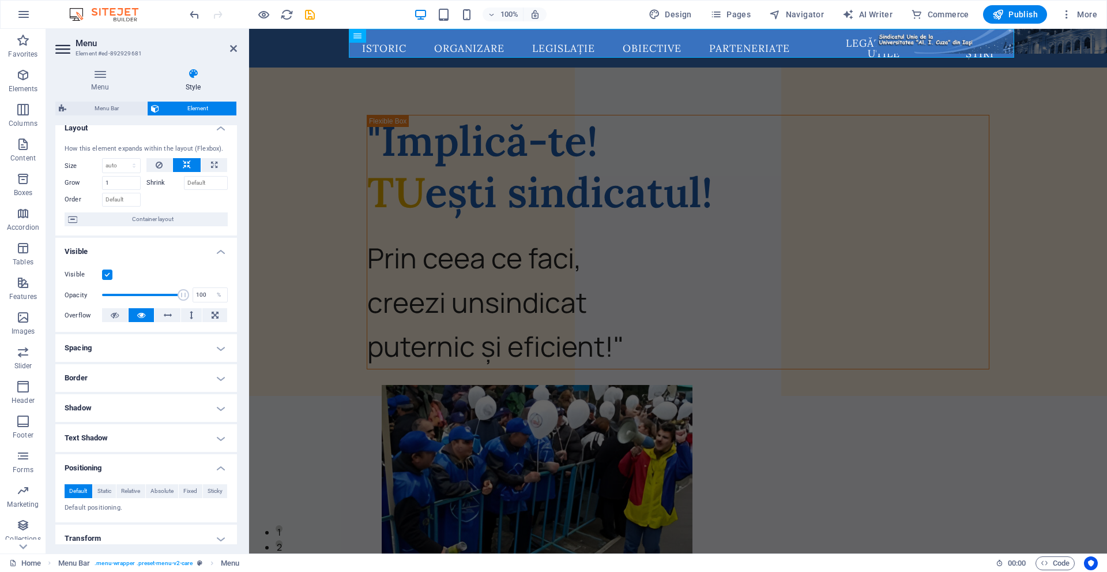
scroll to position [0, 0]
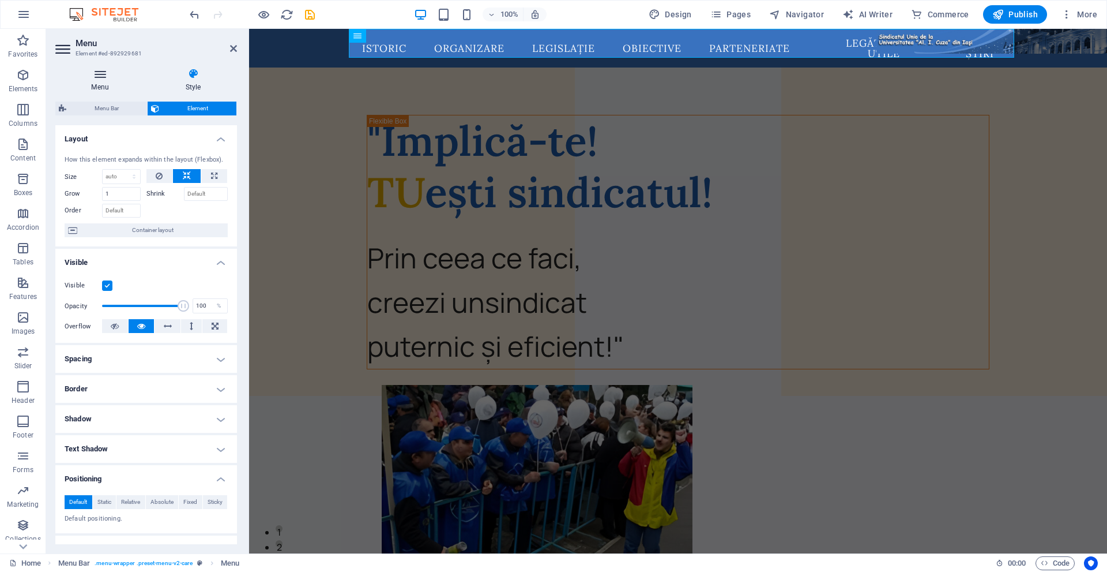
click at [107, 79] on icon at bounding box center [99, 74] width 89 height 12
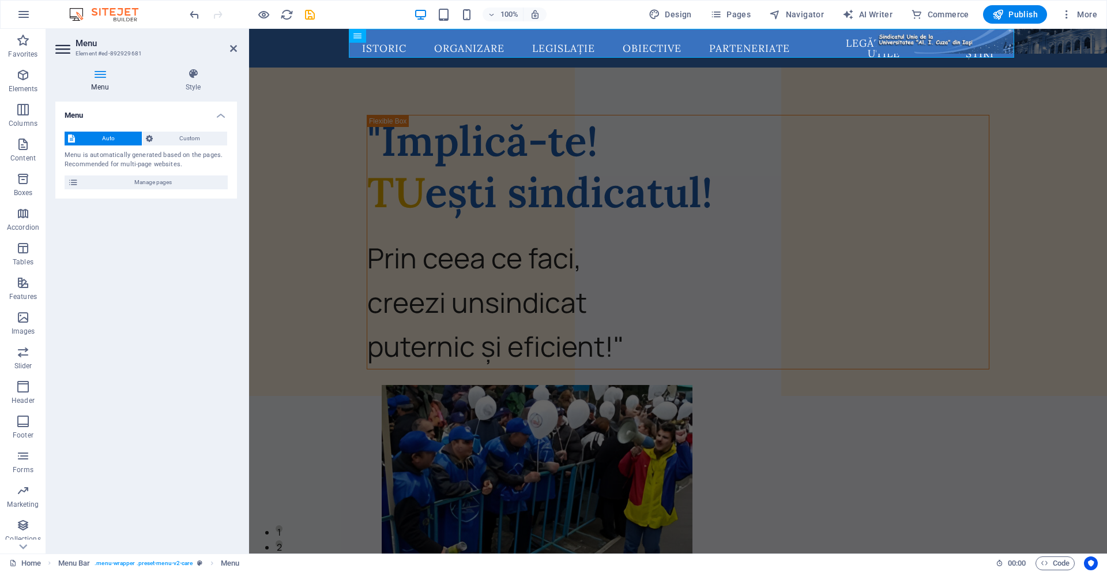
click at [69, 47] on icon at bounding box center [63, 49] width 17 height 18
click at [291, 35] on span "Menu Bar" at bounding box center [281, 35] width 30 height 7
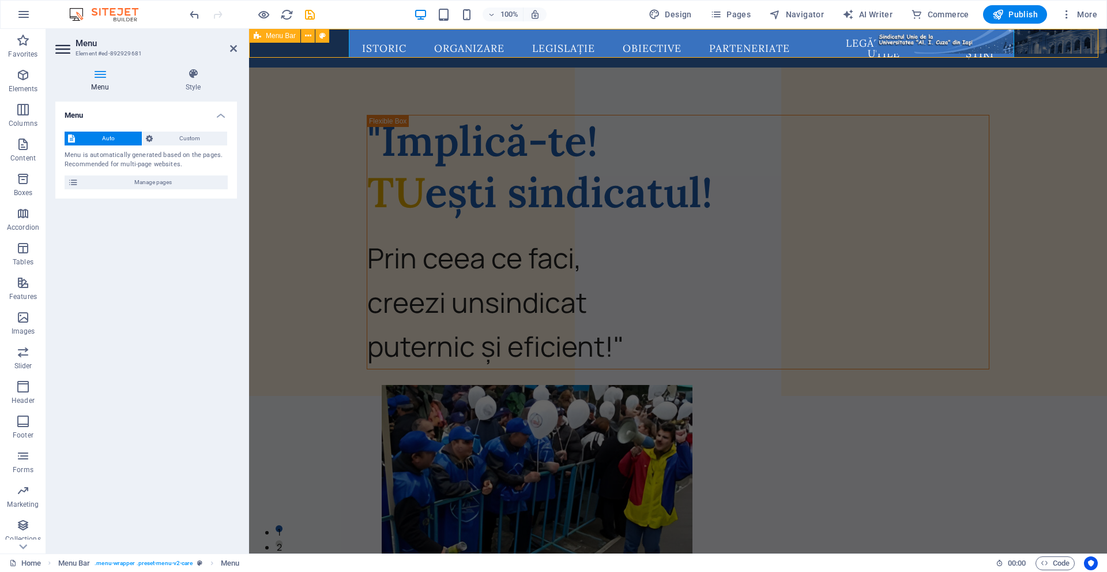
click at [291, 35] on span "Menu Bar" at bounding box center [281, 35] width 30 height 7
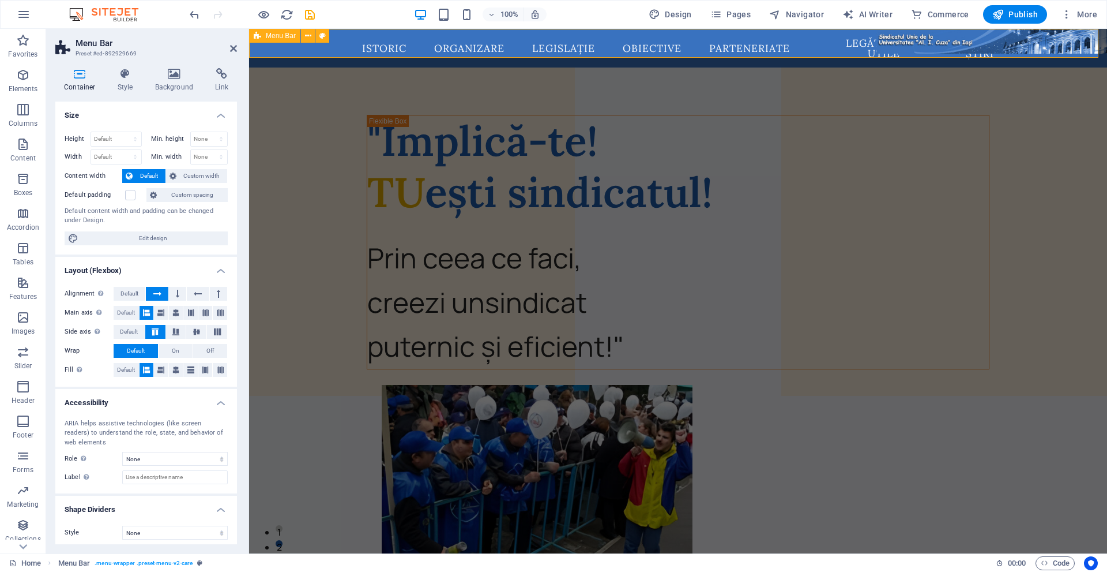
click at [270, 36] on span "Menu Bar" at bounding box center [281, 35] width 30 height 7
click at [137, 70] on icon at bounding box center [125, 74] width 33 height 12
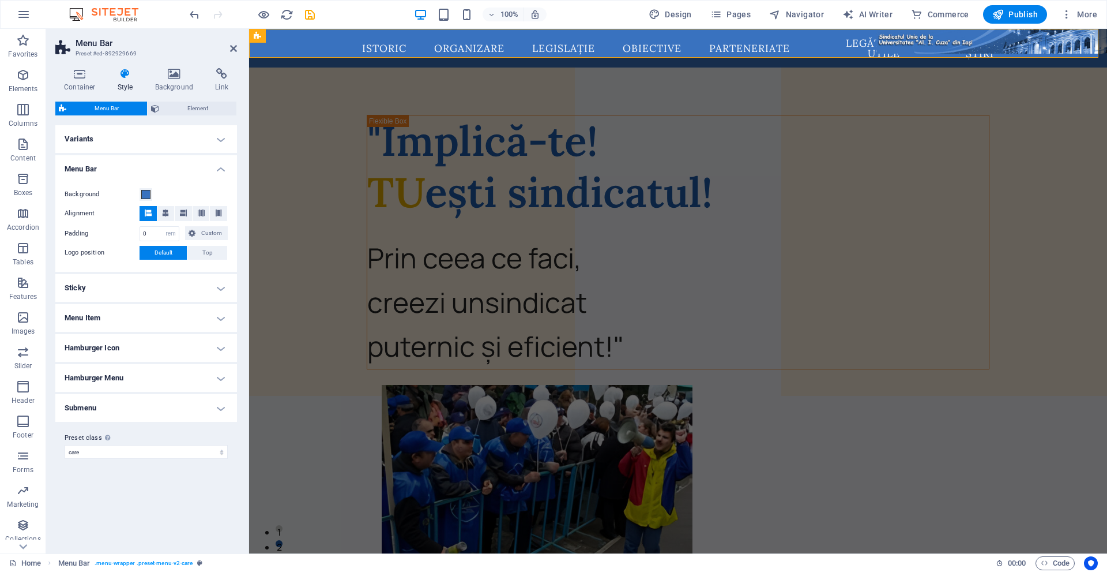
click at [126, 283] on h4 "Sticky" at bounding box center [146, 288] width 182 height 28
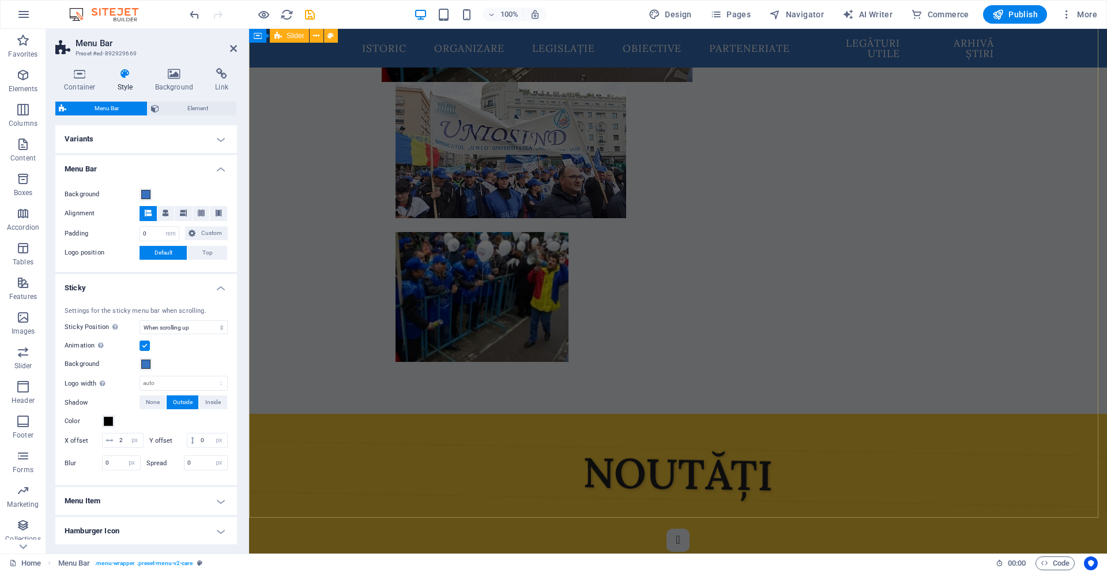
scroll to position [519, 0]
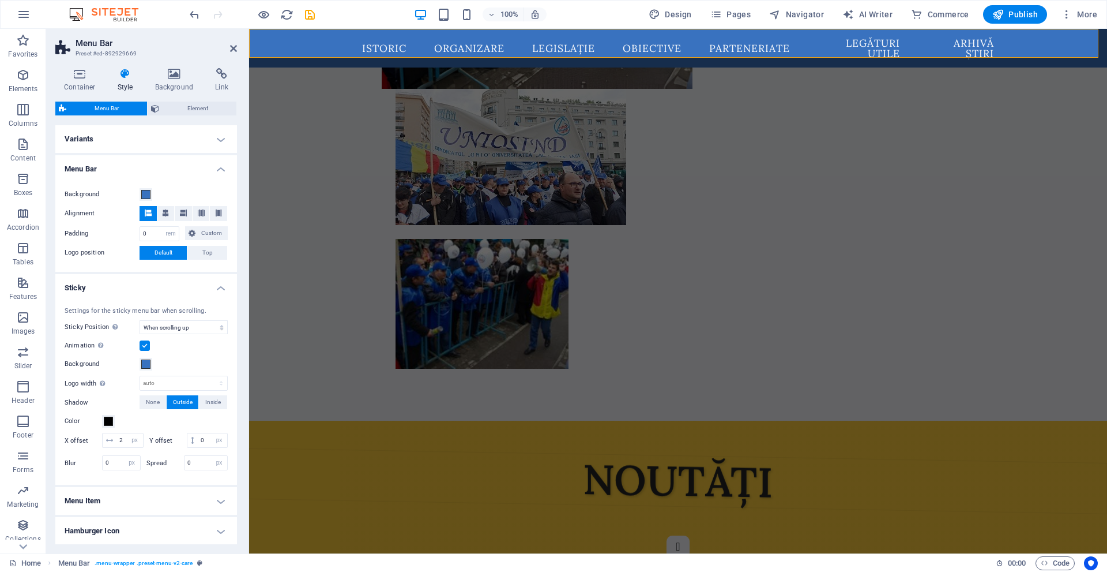
click at [163, 318] on div "Settings for the sticky menu bar when scrolling. Sticky Position Affects the sc…" at bounding box center [146, 390] width 186 height 190
click at [177, 328] on select "Off Instant After menu After banner When scrolling up" at bounding box center [184, 327] width 88 height 14
click at [140, 320] on select "Off Instant After menu After banner When scrolling up" at bounding box center [184, 327] width 88 height 14
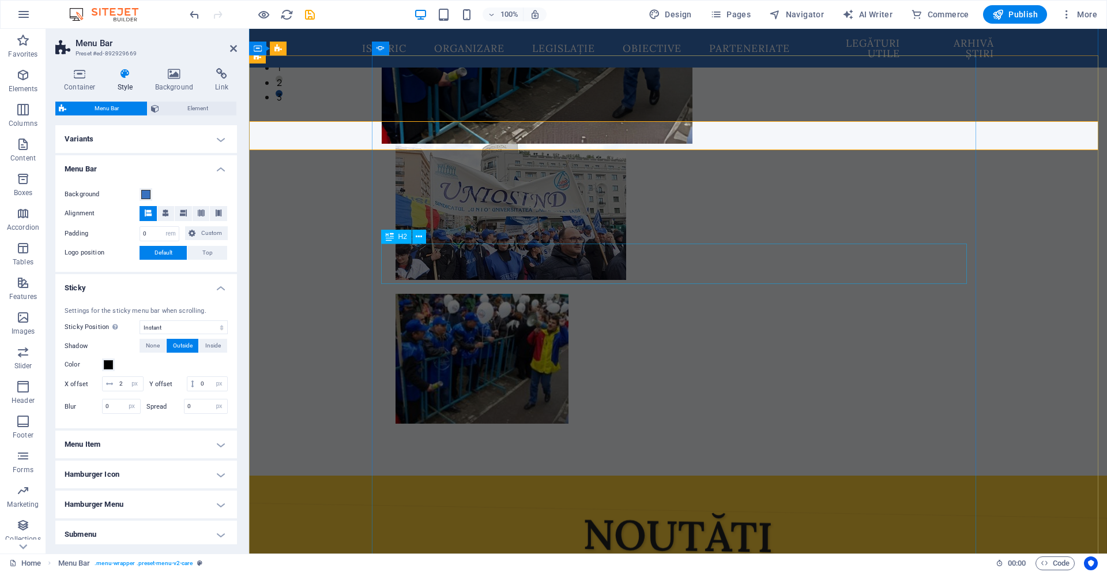
scroll to position [461, 0]
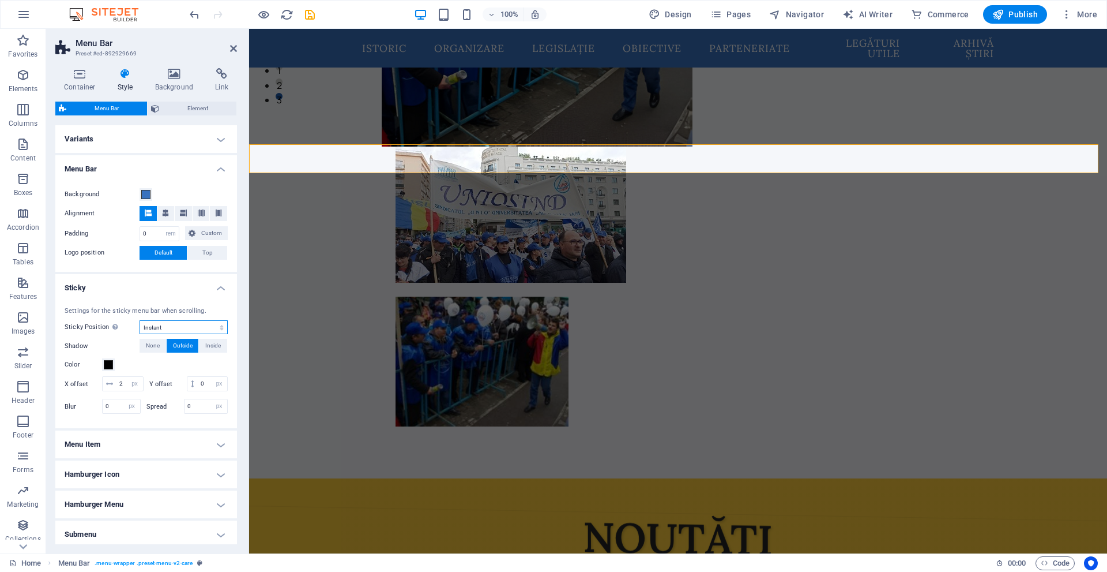
click at [196, 330] on select "Off Instant After menu After banner When scrolling up" at bounding box center [184, 327] width 88 height 14
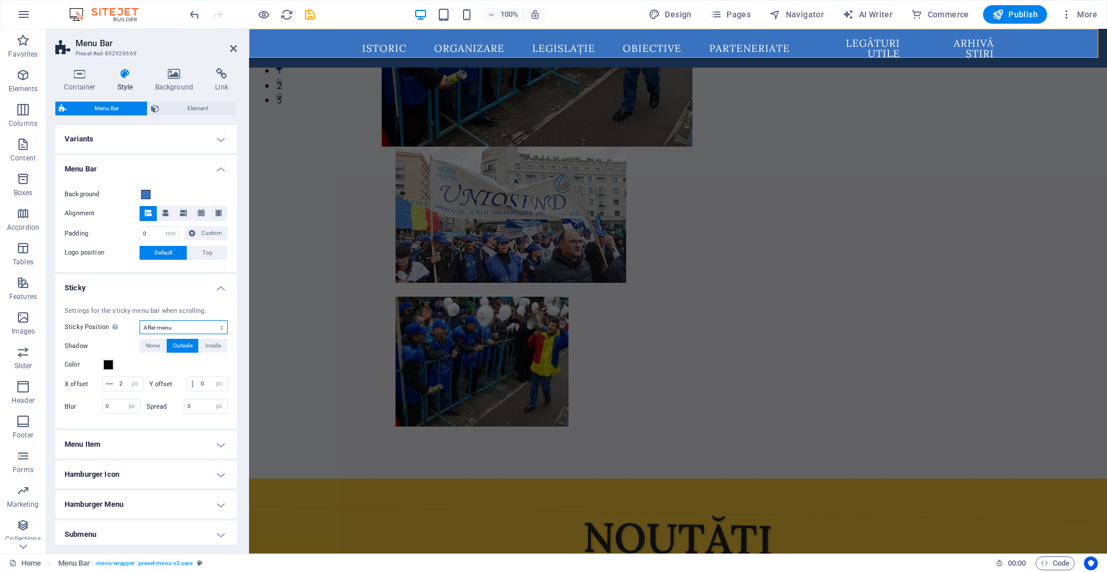
click at [140, 320] on select "Off Instant After menu After banner When scrolling up" at bounding box center [184, 327] width 88 height 14
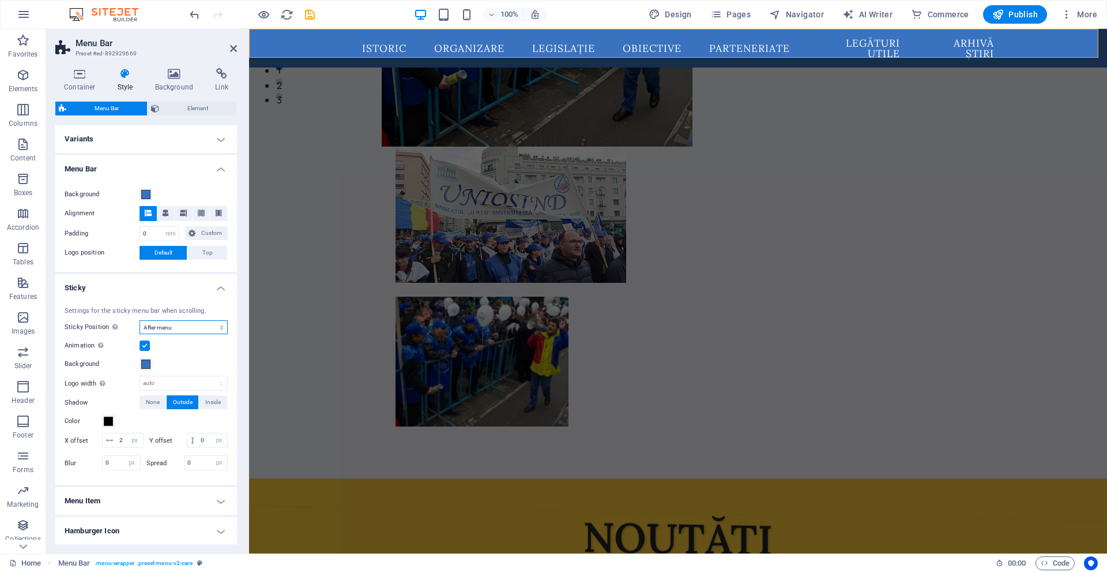
click at [156, 329] on select "Off Instant After menu After banner When scrolling up" at bounding box center [184, 327] width 88 height 14
click at [140, 320] on select "Off Instant After menu After banner When scrolling up" at bounding box center [184, 327] width 88 height 14
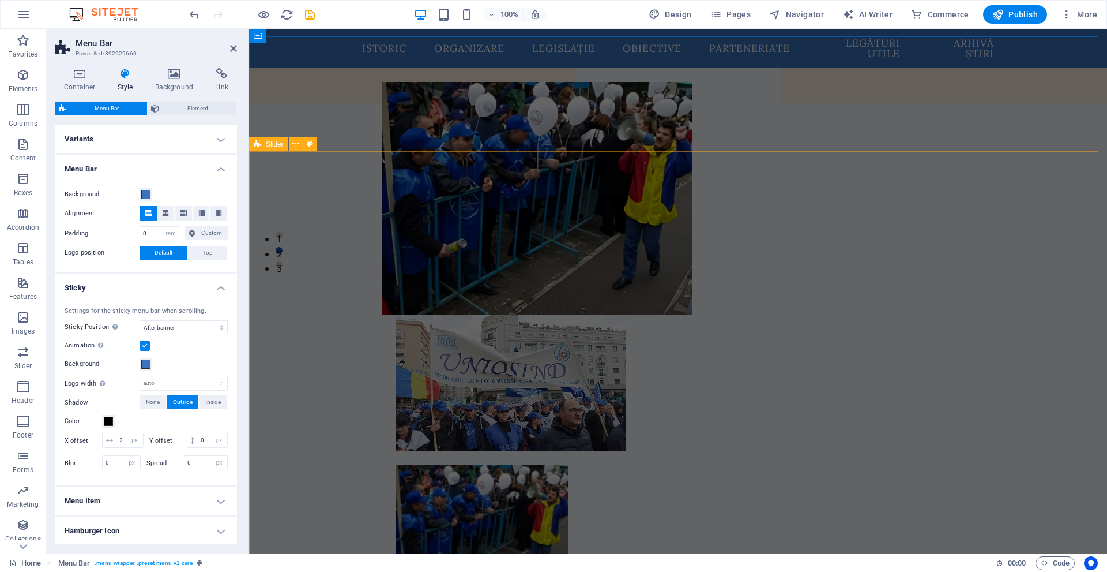
scroll to position [288, 0]
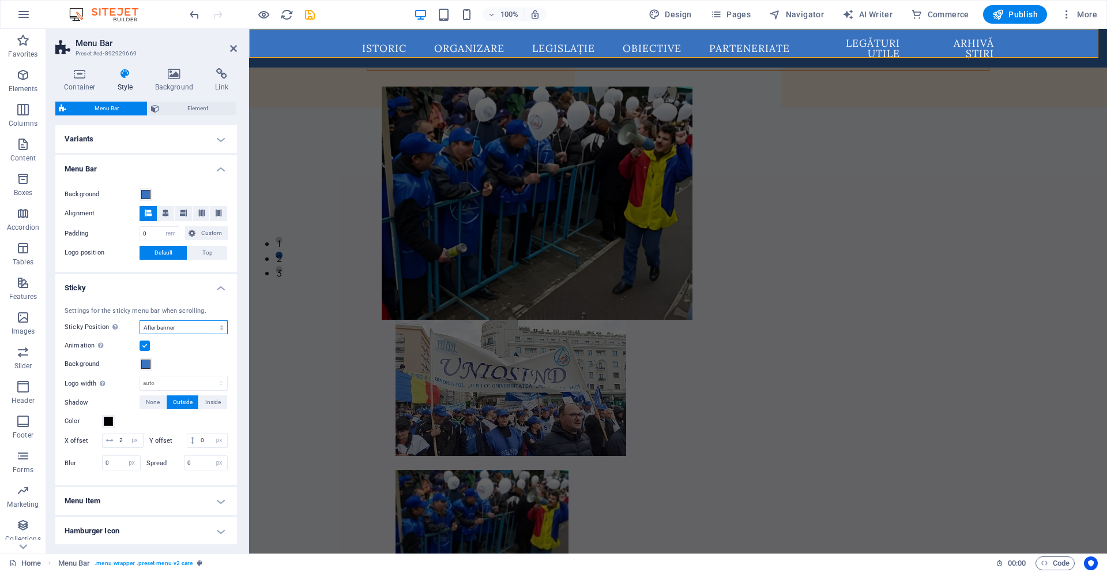
click at [191, 327] on select "Off Instant After menu After banner When scrolling up" at bounding box center [184, 327] width 88 height 14
select select "sticky_instant"
click at [140, 320] on select "Off Instant After menu After banner When scrolling up" at bounding box center [184, 327] width 88 height 14
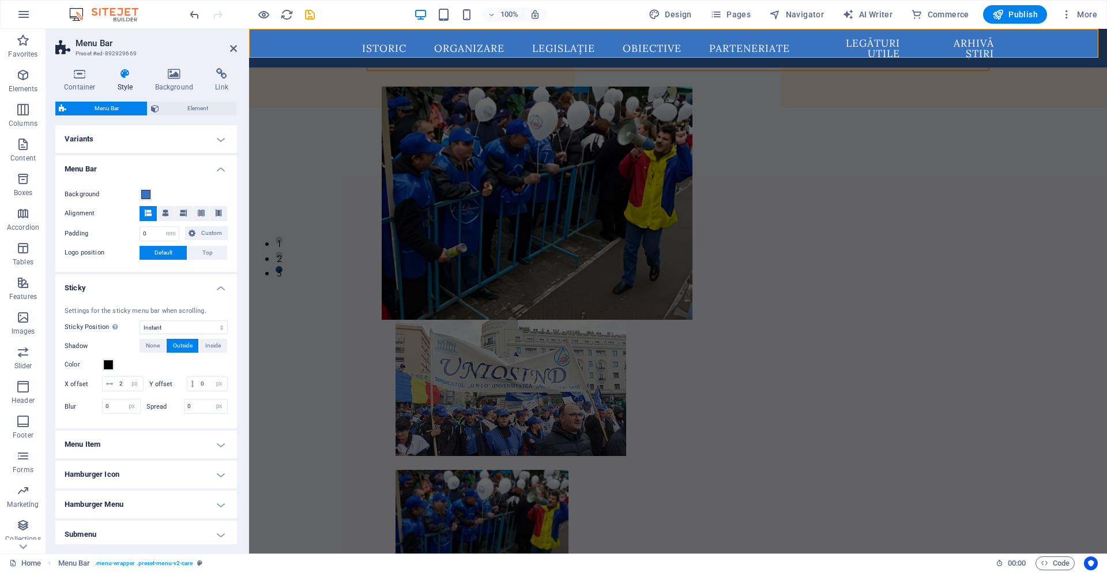
click at [213, 337] on div "Settings for the sticky menu bar when scrolling. Sticky Position Affects the sc…" at bounding box center [146, 362] width 186 height 134
click at [217, 343] on span "Inside" at bounding box center [213, 346] width 16 height 14
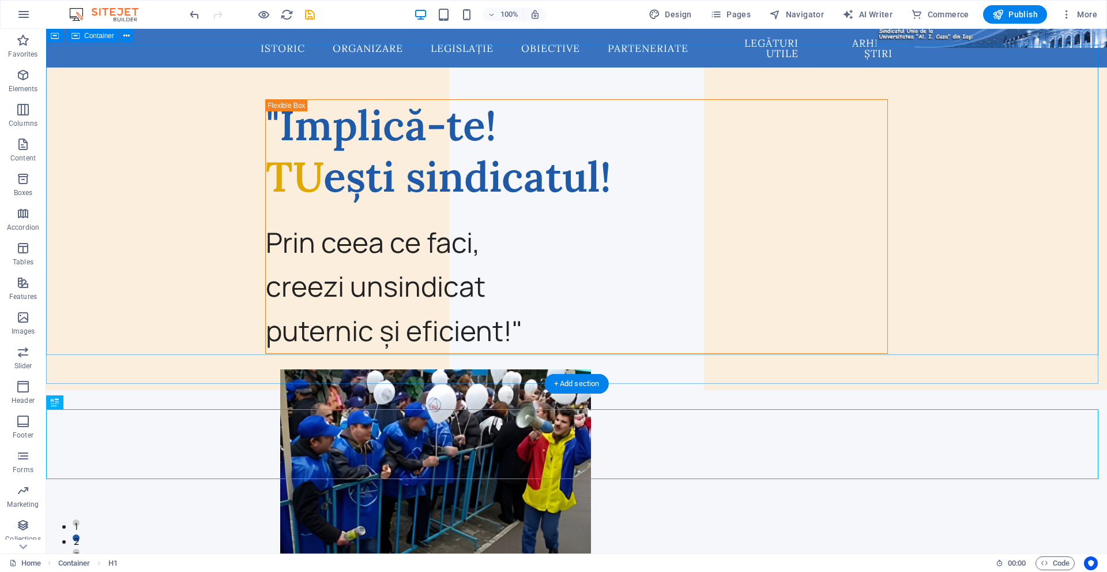
scroll to position [0, 0]
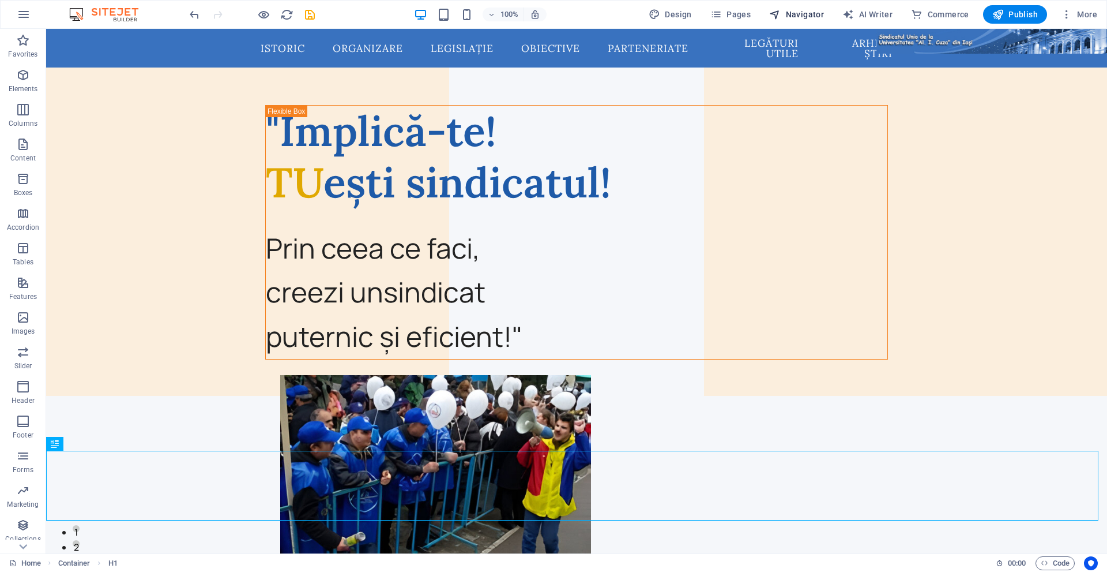
click at [808, 5] on button "Navigator" at bounding box center [797, 14] width 64 height 18
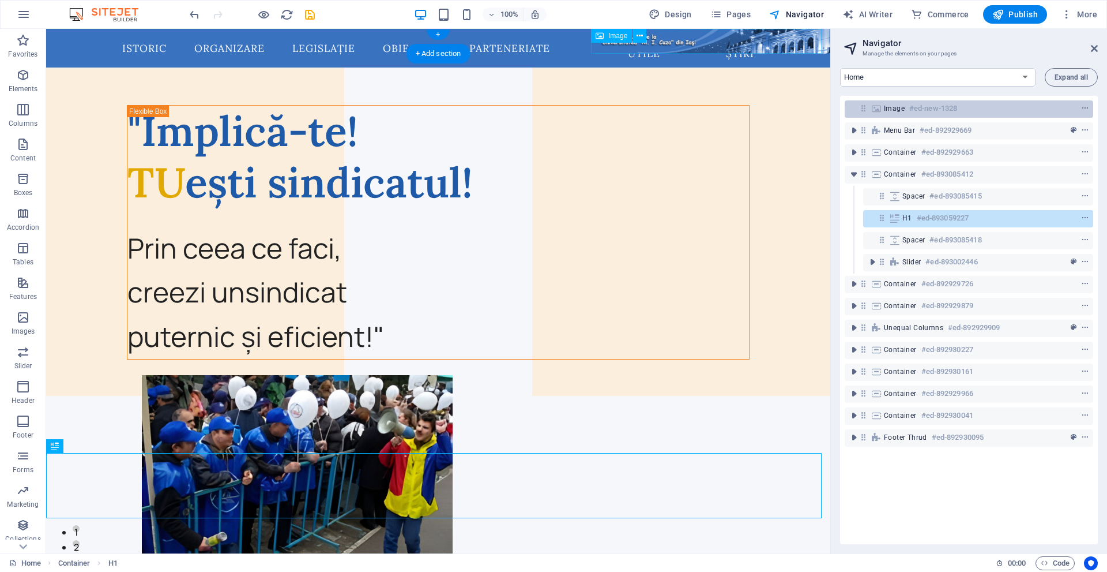
click at [893, 111] on span "Image" at bounding box center [894, 108] width 21 height 9
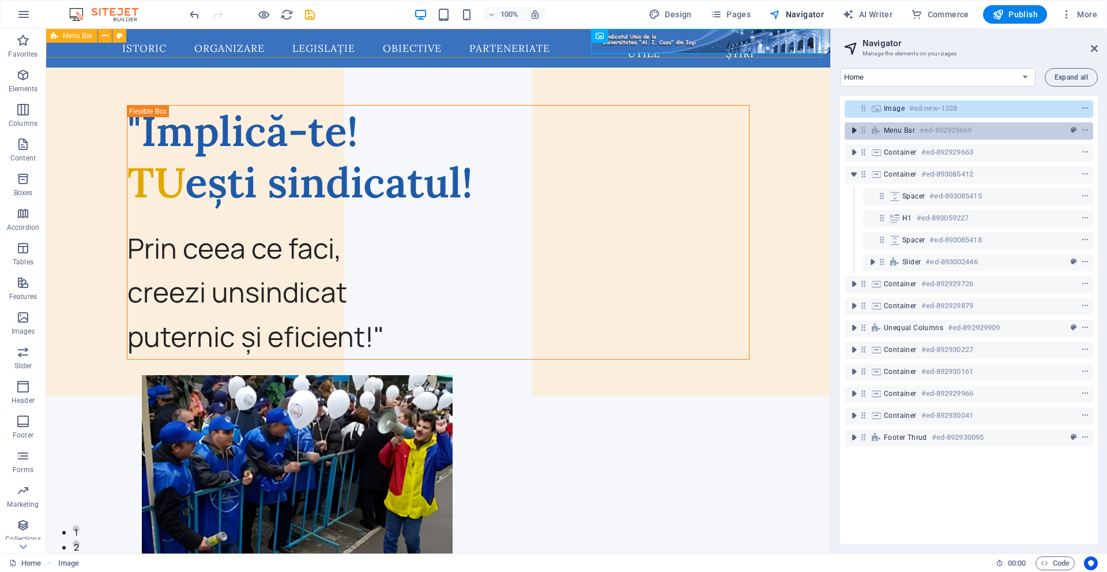
click at [856, 135] on icon "toggle-expand" at bounding box center [854, 131] width 12 height 12
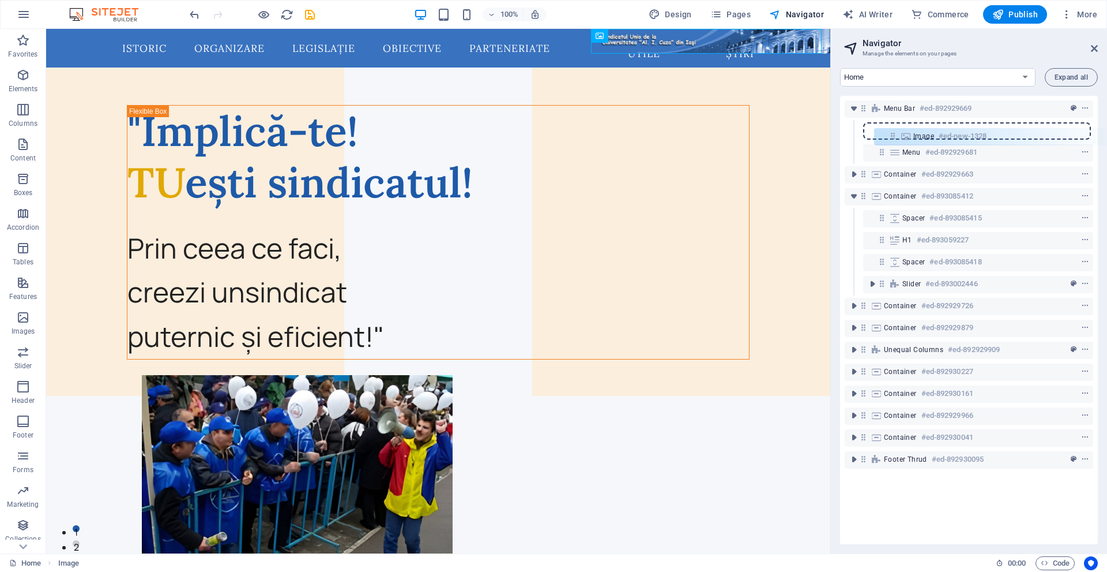
drag, startPoint x: 862, startPoint y: 107, endPoint x: 895, endPoint y: 135, distance: 42.5
click at [895, 135] on div "Image #ed-new-1328 Menu Bar #ed-892929669 Menu #ed-892929681 Container #ed-8929…" at bounding box center [969, 320] width 258 height 448
drag, startPoint x: 1095, startPoint y: 42, endPoint x: 1091, endPoint y: 52, distance: 11.5
click at [1092, 51] on header "Navigator Manage the elements on your pages" at bounding box center [971, 44] width 256 height 30
click at [1091, 52] on icon at bounding box center [1094, 48] width 7 height 9
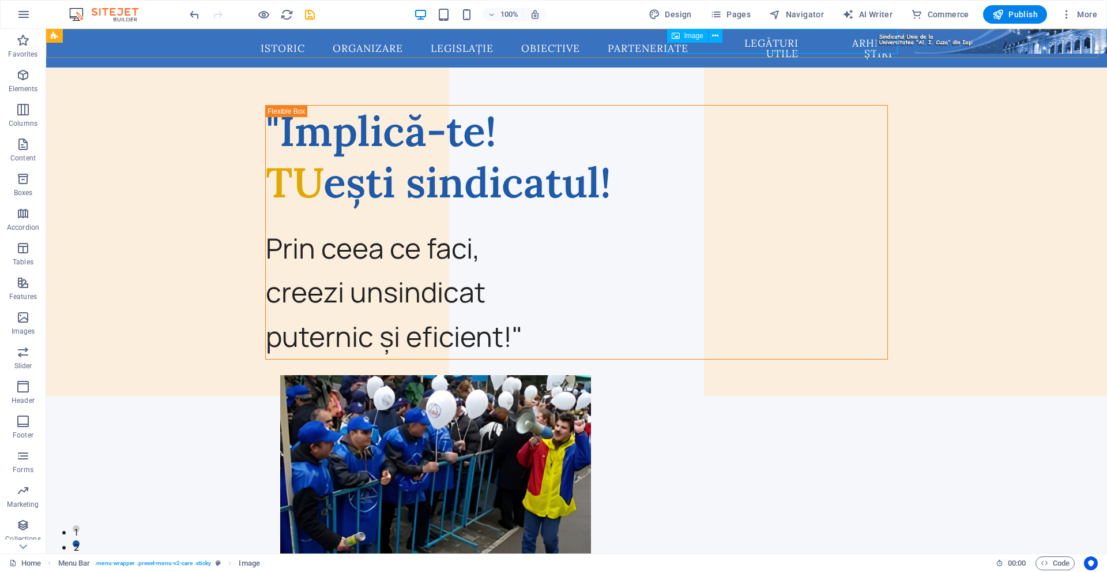
click at [681, 36] on div "Image" at bounding box center [687, 36] width 41 height 14
select select "px"
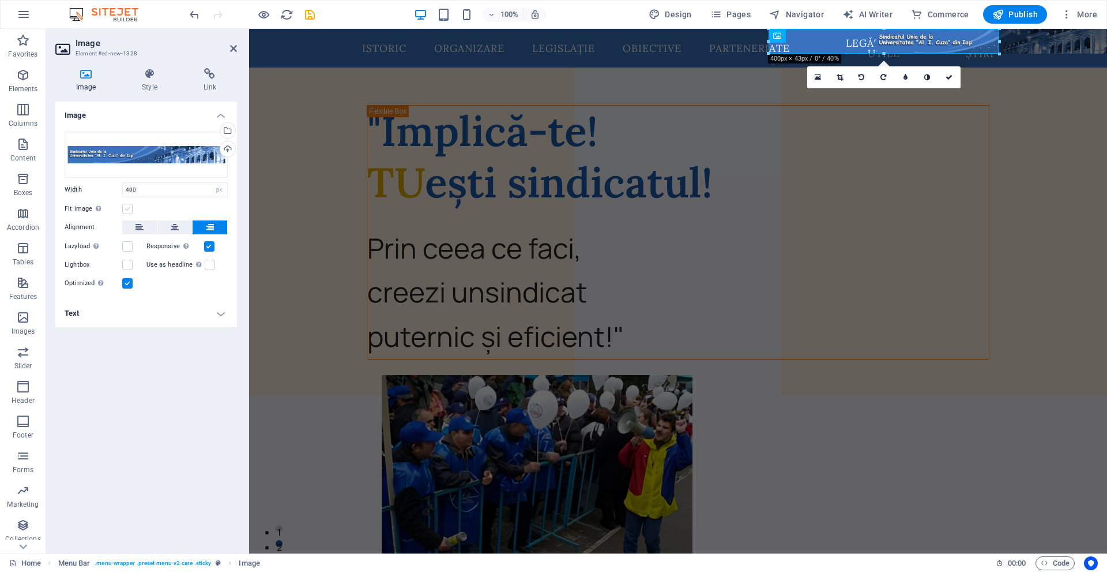
click at [131, 205] on label at bounding box center [127, 209] width 10 height 10
click at [0, 0] on input "Fit image Automatically fit image to a fixed width and height" at bounding box center [0, 0] width 0 height 0
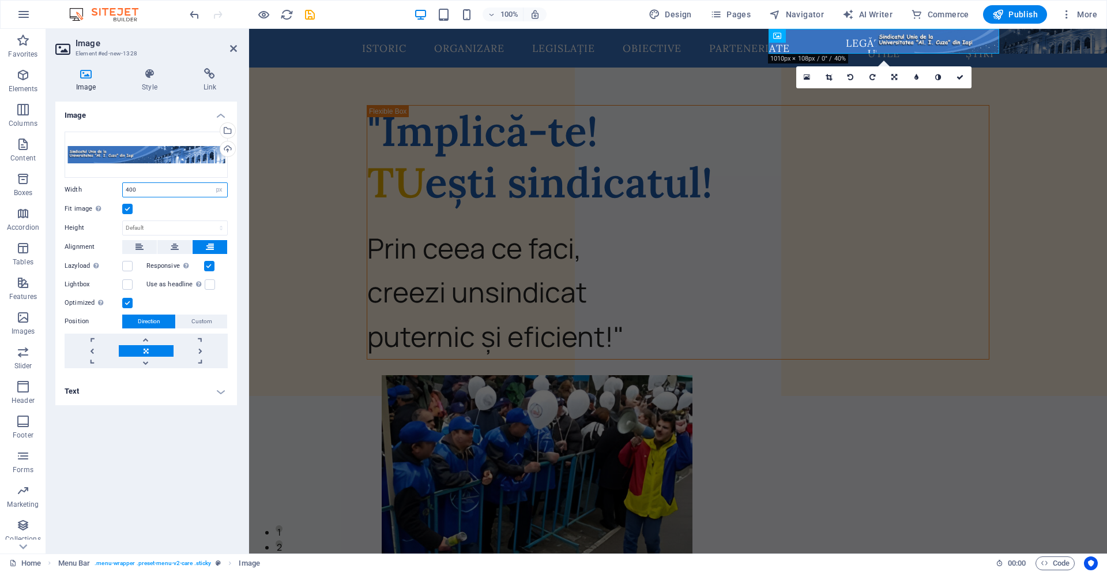
drag, startPoint x: 158, startPoint y: 190, endPoint x: 119, endPoint y: 187, distance: 39.3
click at [119, 187] on div "Width 400 Default auto px rem % em vh vw" at bounding box center [146, 189] width 163 height 15
click at [223, 190] on select "Default auto px rem % em vh vw" at bounding box center [219, 190] width 16 height 14
click at [165, 227] on select "Default auto px" at bounding box center [175, 228] width 104 height 14
click at [123, 221] on select "Default auto px" at bounding box center [175, 228] width 104 height 14
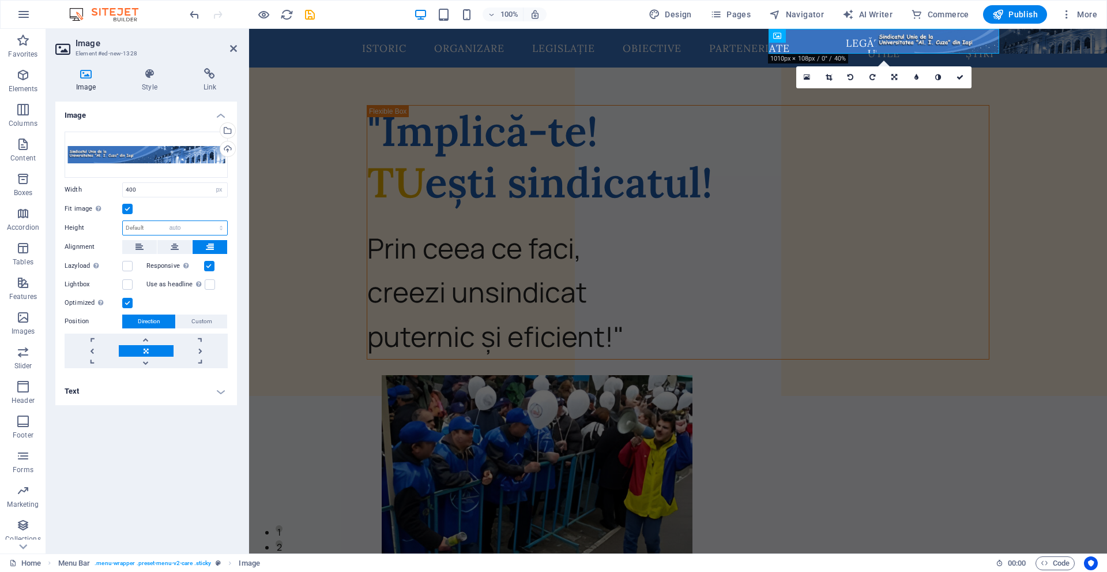
select select "DISABLED_OPTION_VALUE"
click at [198, 204] on div "Fit image Automatically fit image to a fixed width and height" at bounding box center [146, 209] width 163 height 14
click at [192, 230] on select "Default auto px" at bounding box center [175, 228] width 104 height 14
click at [192, 211] on div "Fit image Automatically fit image to a fixed width and height" at bounding box center [146, 209] width 163 height 14
click at [192, 190] on input "400" at bounding box center [175, 190] width 104 height 14
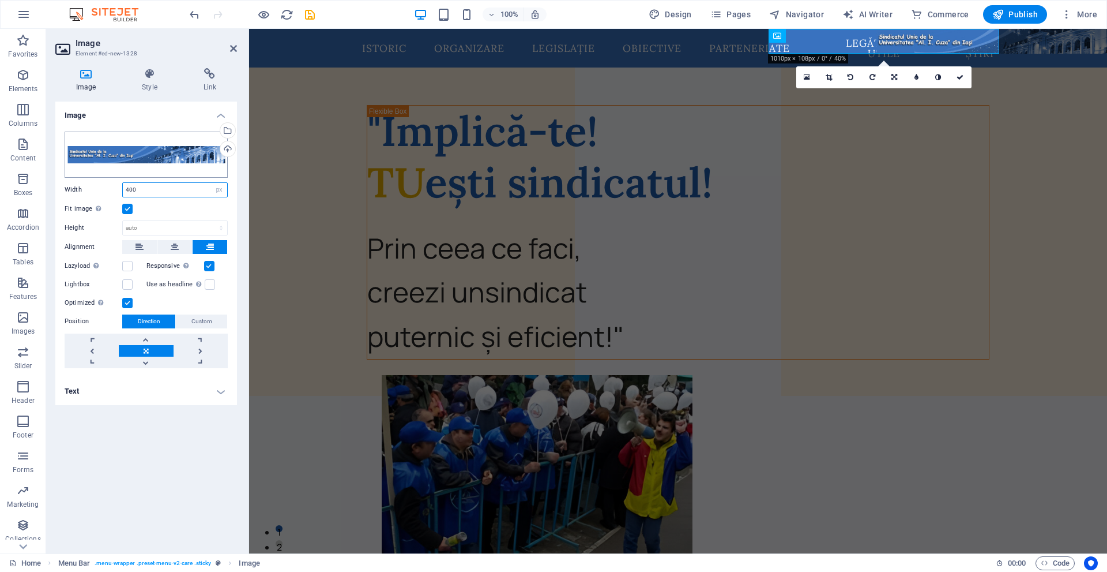
drag, startPoint x: 192, startPoint y: 190, endPoint x: 104, endPoint y: 176, distance: 89.4
click at [104, 176] on div "Drag files here, click to choose files or select files from Files or our free s…" at bounding box center [146, 249] width 182 height 255
click at [217, 191] on select "Default auto px rem % em vh vw" at bounding box center [219, 190] width 16 height 14
click at [211, 183] on select "Default auto px rem % em vh vw" at bounding box center [219, 190] width 16 height 14
select select "DISABLED_OPTION_VALUE"
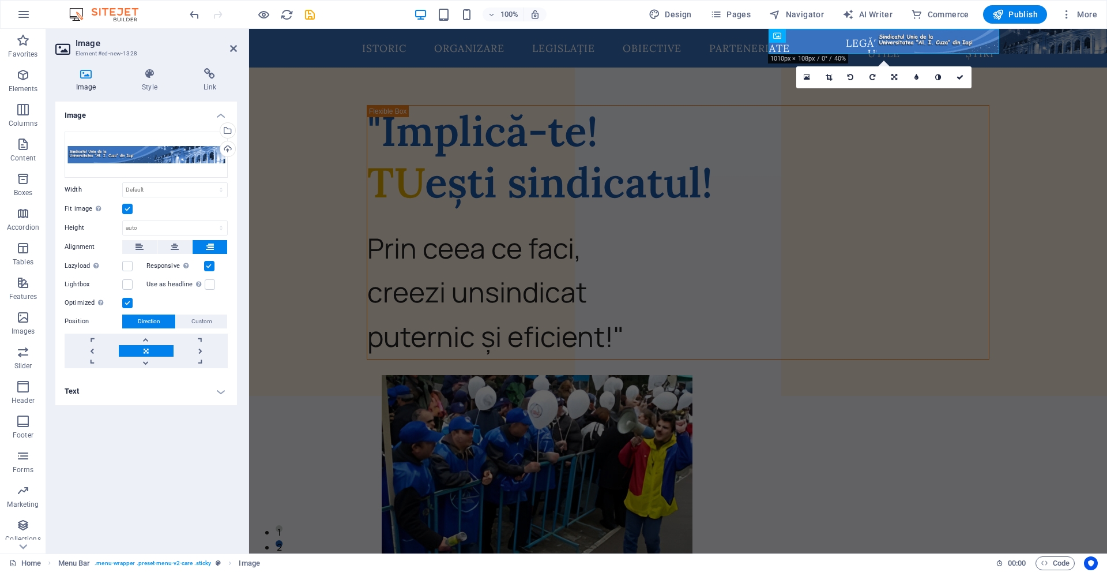
click at [189, 207] on div "Fit image Automatically fit image to a fixed width and height" at bounding box center [146, 209] width 163 height 14
click at [184, 209] on div "Fit image Automatically fit image to a fixed width and height" at bounding box center [146, 209] width 163 height 14
click at [154, 224] on select "Default auto px" at bounding box center [175, 228] width 104 height 14
drag, startPoint x: 163, startPoint y: 228, endPoint x: 164, endPoint y: 234, distance: 6.4
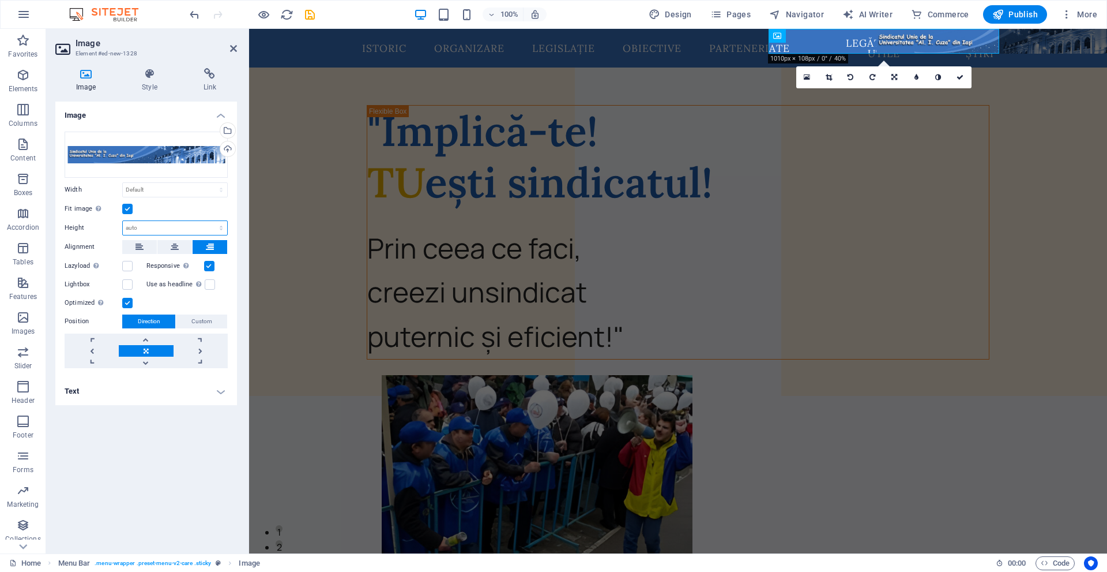
click at [163, 228] on select "Default auto px" at bounding box center [175, 228] width 104 height 14
click at [123, 221] on select "Default auto px" at bounding box center [175, 228] width 104 height 14
select select "DISABLED_OPTION_VALUE"
click at [172, 208] on div "Fit image Automatically fit image to a fixed width and height" at bounding box center [146, 209] width 163 height 14
click at [151, 76] on icon at bounding box center [149, 74] width 57 height 12
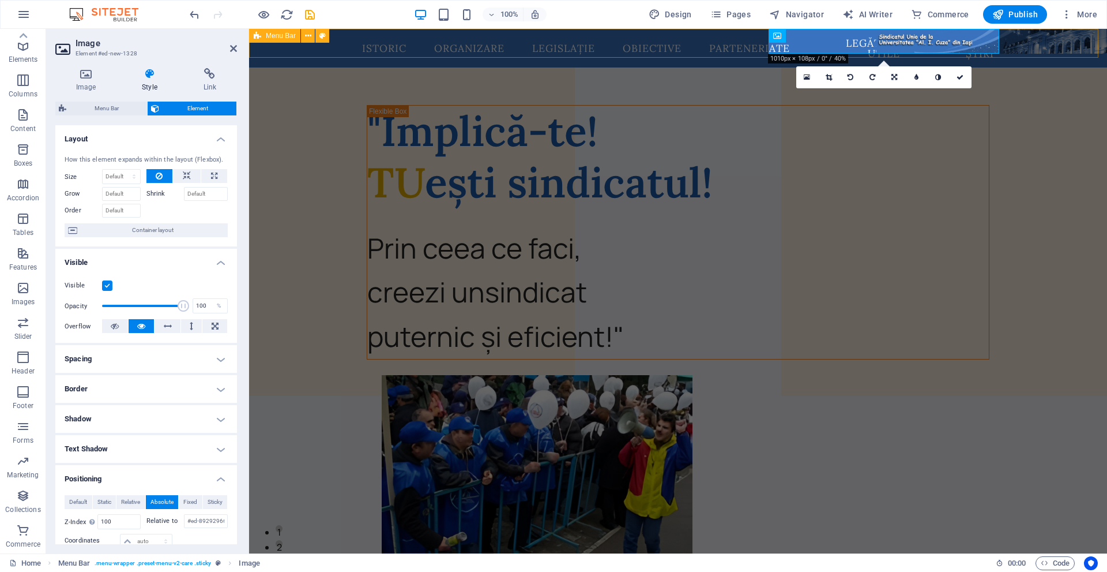
click at [272, 32] on span "Menu Bar" at bounding box center [281, 35] width 30 height 7
select select "rem"
select select "sticky_instant"
select select "px"
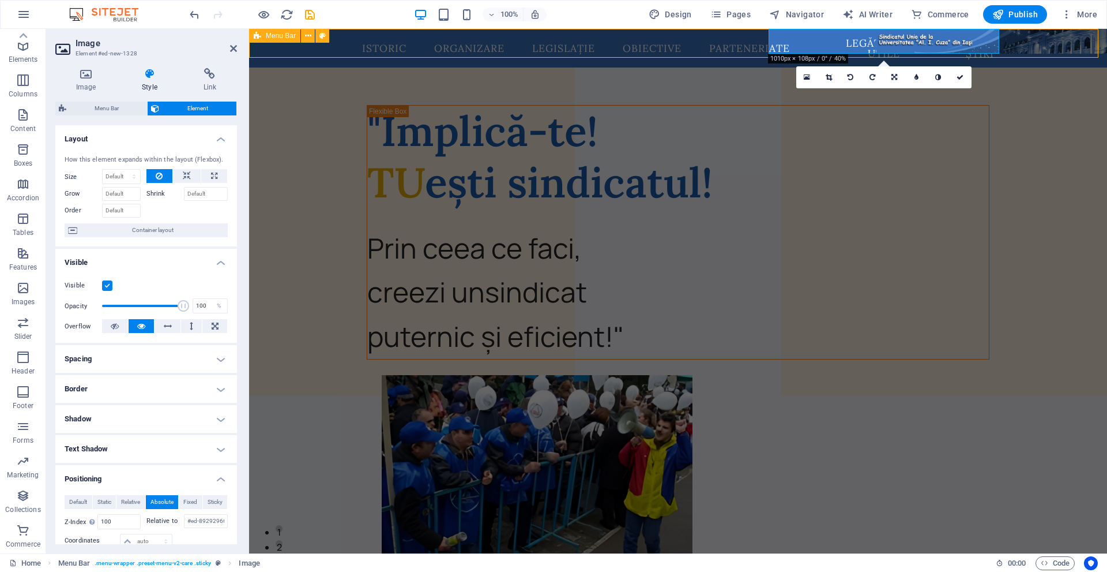
select select "px"
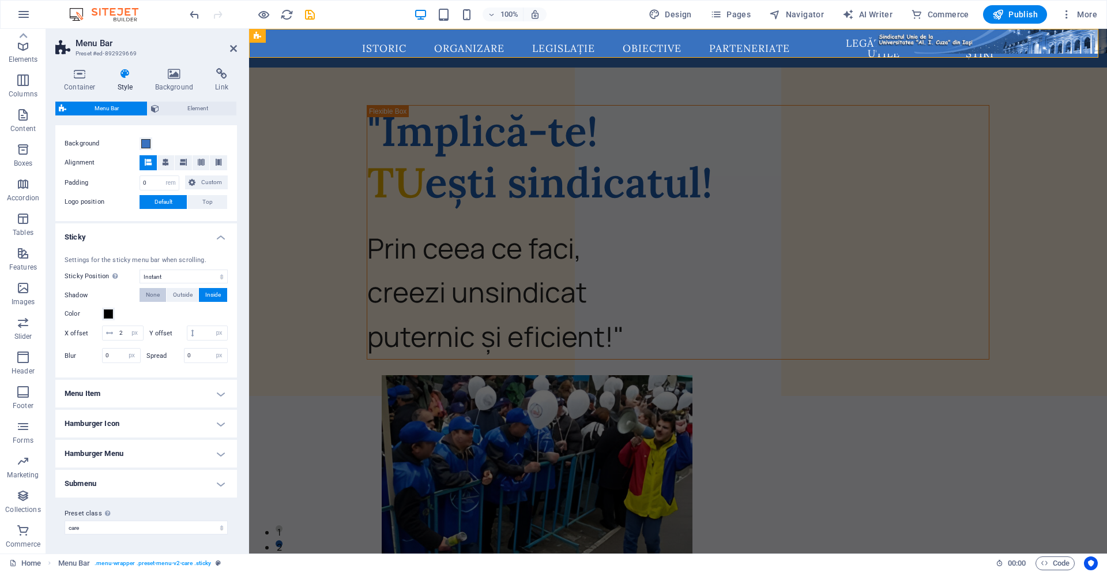
scroll to position [58, 0]
click at [198, 402] on h4 "Menu Item" at bounding box center [146, 394] width 182 height 28
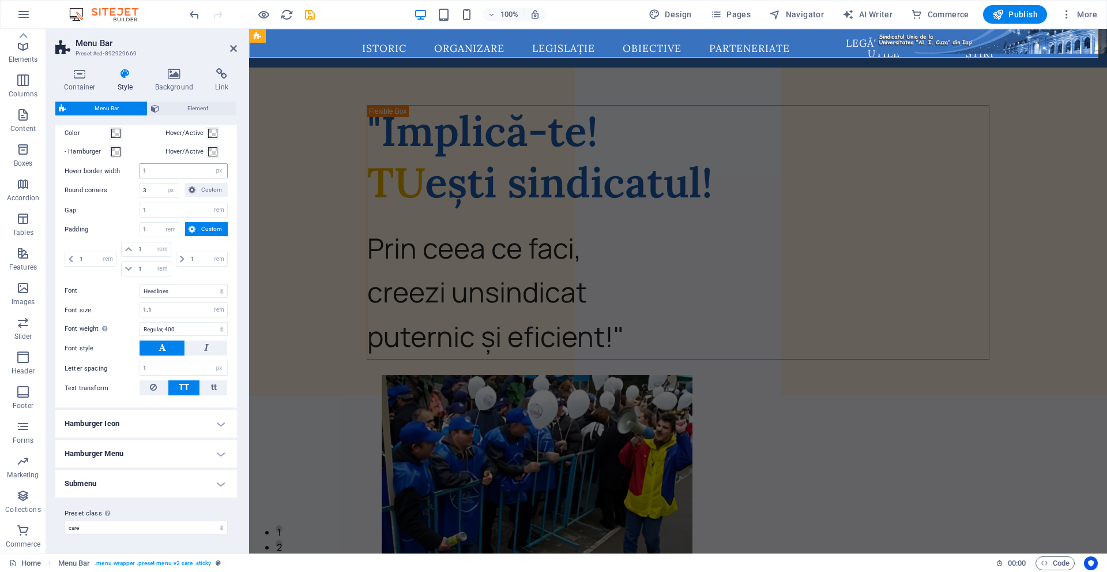
scroll to position [388, 0]
click at [121, 456] on h4 "Hamburger Menu" at bounding box center [146, 454] width 182 height 28
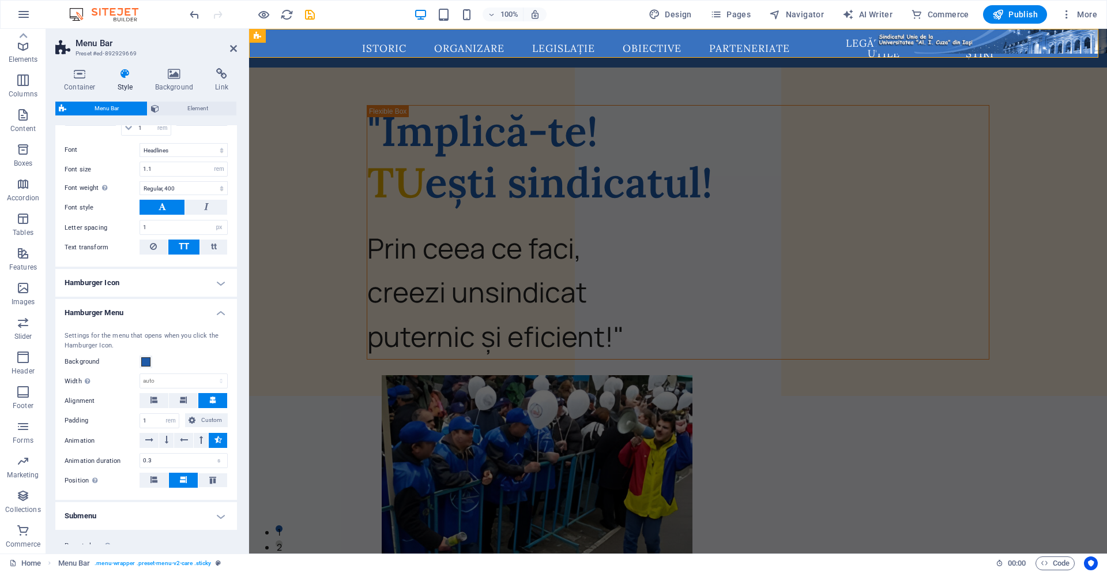
scroll to position [561, 0]
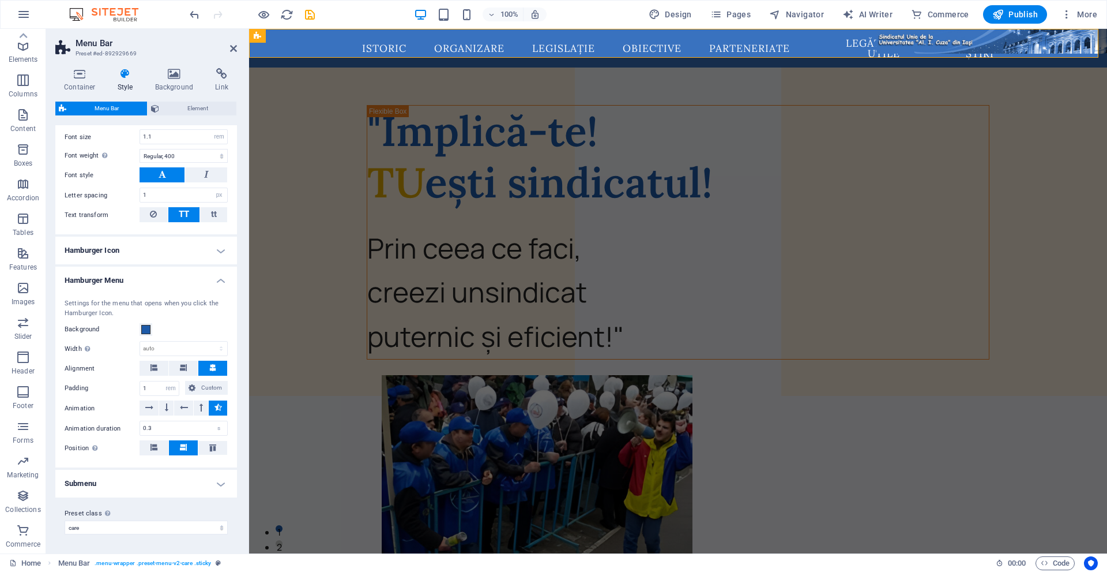
click at [210, 457] on div "Settings for the menu that opens when you click the Hamburger Icon. Background …" at bounding box center [146, 377] width 186 height 180
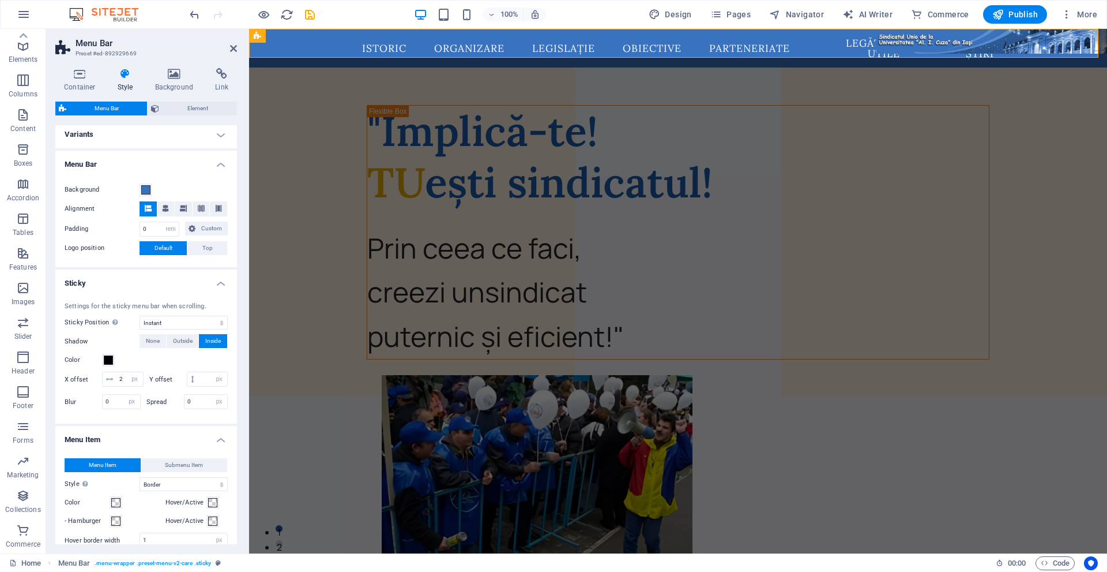
scroll to position [0, 0]
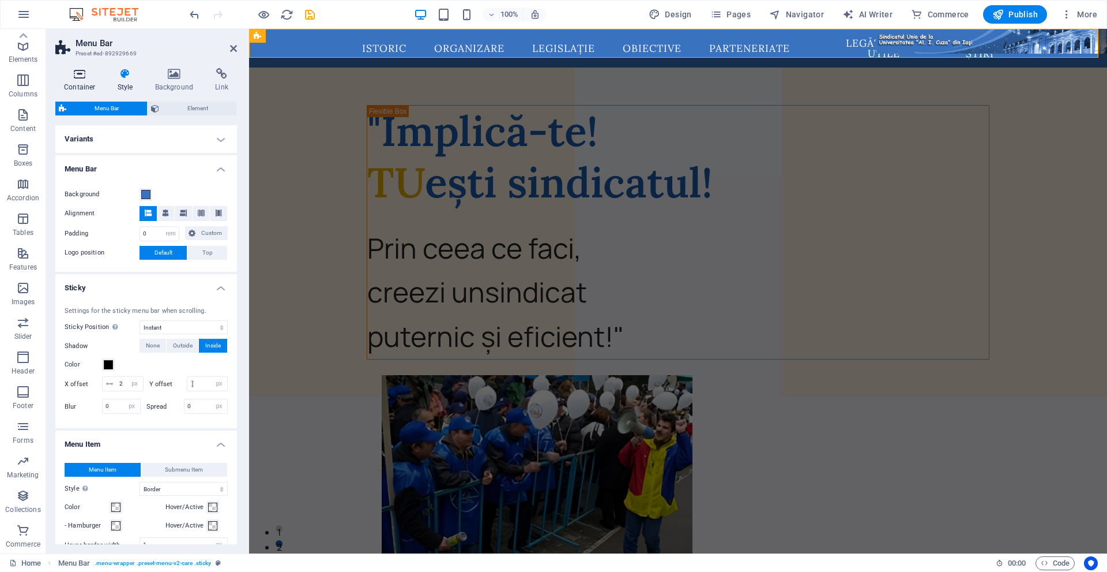
click at [87, 83] on h4 "Container" at bounding box center [82, 80] width 54 height 24
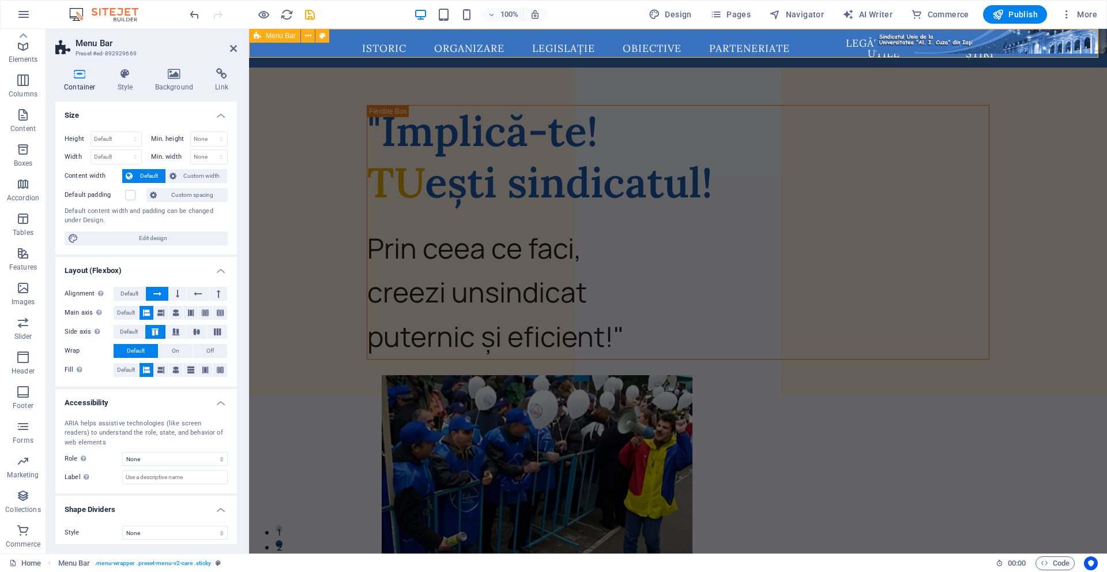
click at [261, 38] on icon at bounding box center [257, 36] width 7 height 14
click at [179, 353] on button "On" at bounding box center [176, 351] width 34 height 14
click at [155, 346] on button "Default" at bounding box center [136, 351] width 44 height 14
click at [215, 329] on icon at bounding box center [218, 331] width 14 height 7
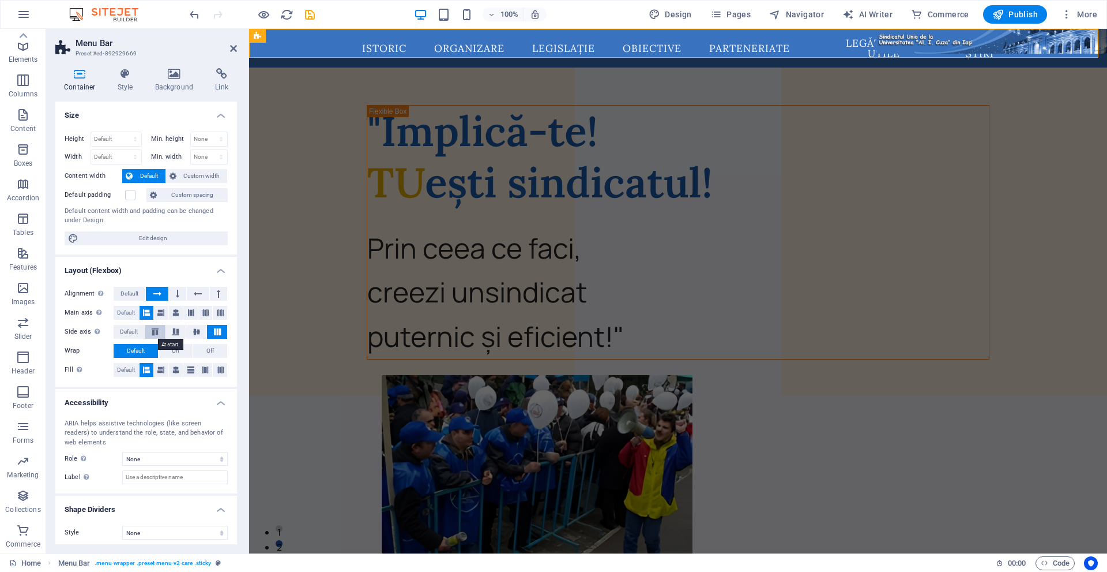
click at [163, 329] on button at bounding box center [155, 332] width 20 height 14
click at [162, 309] on icon at bounding box center [160, 313] width 7 height 14
click at [173, 309] on icon at bounding box center [175, 313] width 7 height 14
click at [162, 307] on icon at bounding box center [160, 313] width 7 height 14
click at [148, 308] on icon at bounding box center [146, 313] width 7 height 14
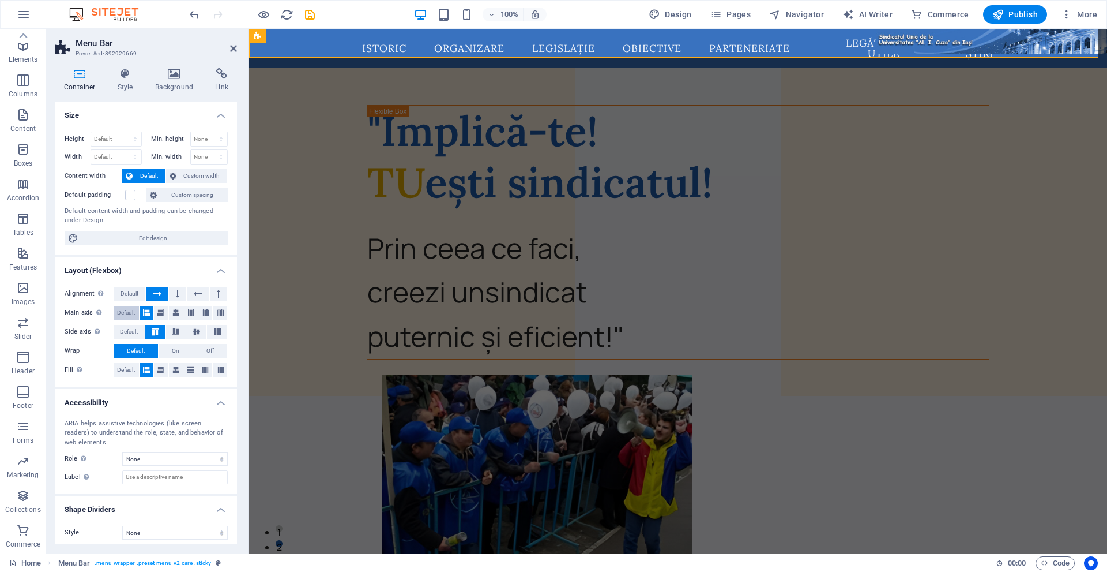
click at [136, 308] on button "Default" at bounding box center [126, 313] width 25 height 14
click at [150, 310] on button at bounding box center [147, 313] width 14 height 14
click at [178, 294] on icon at bounding box center [177, 294] width 3 height 14
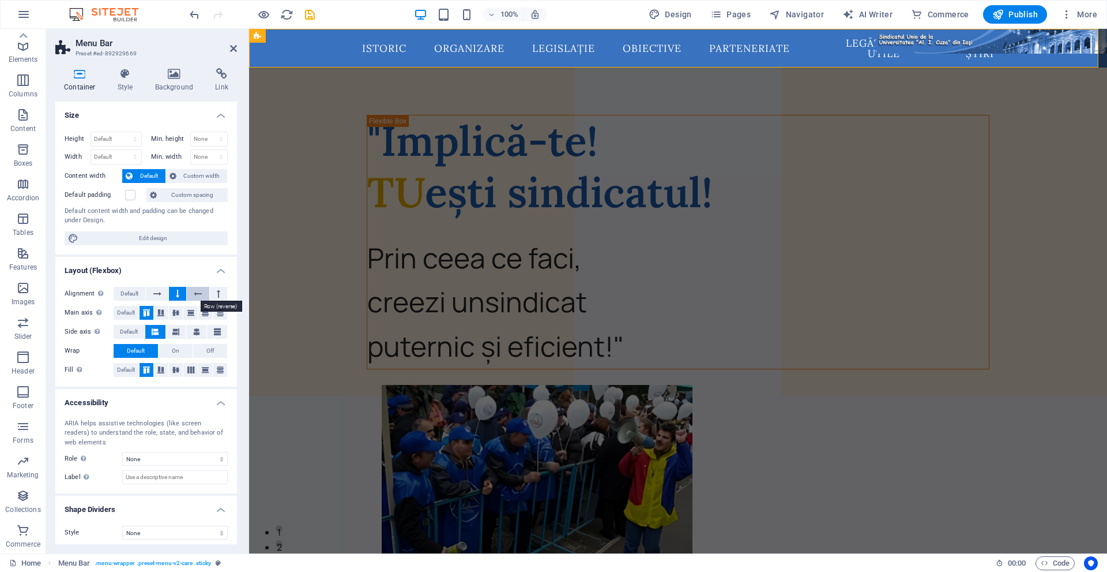
click at [190, 294] on button at bounding box center [198, 294] width 22 height 14
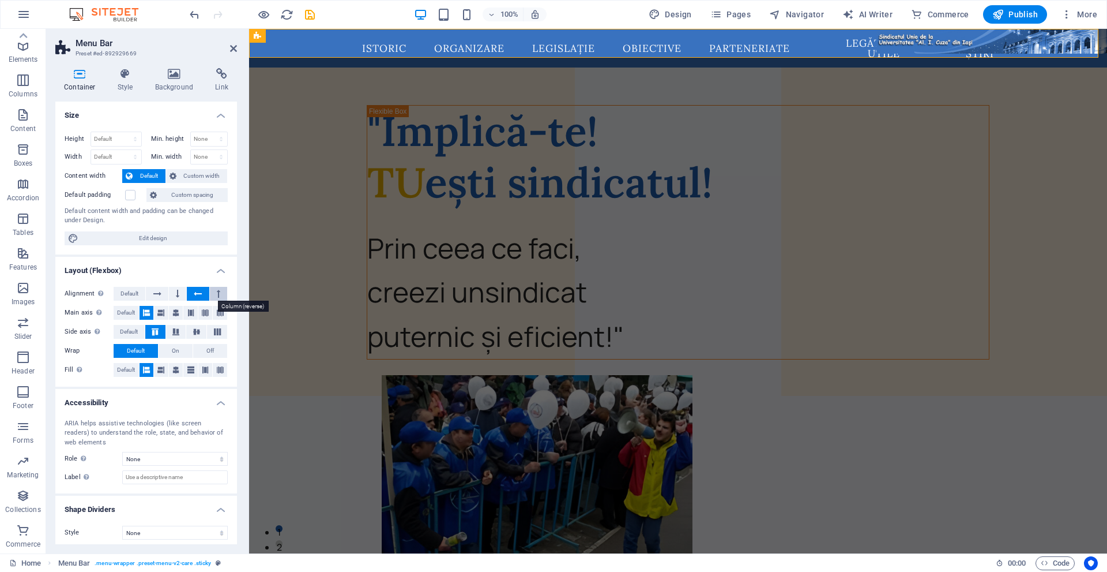
click at [219, 291] on button at bounding box center [218, 294] width 17 height 14
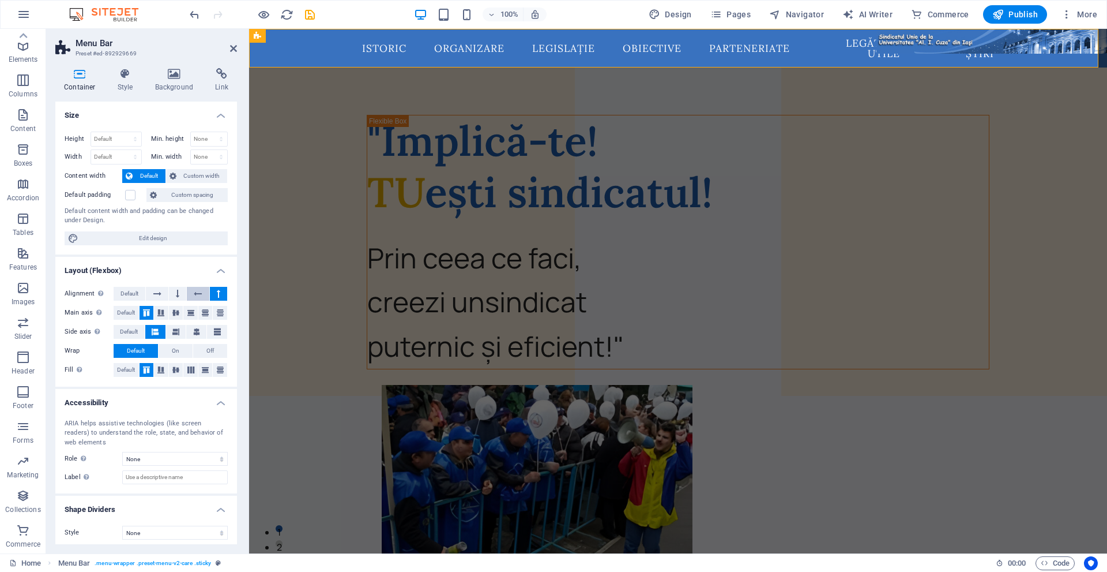
click at [194, 289] on icon at bounding box center [198, 294] width 8 height 14
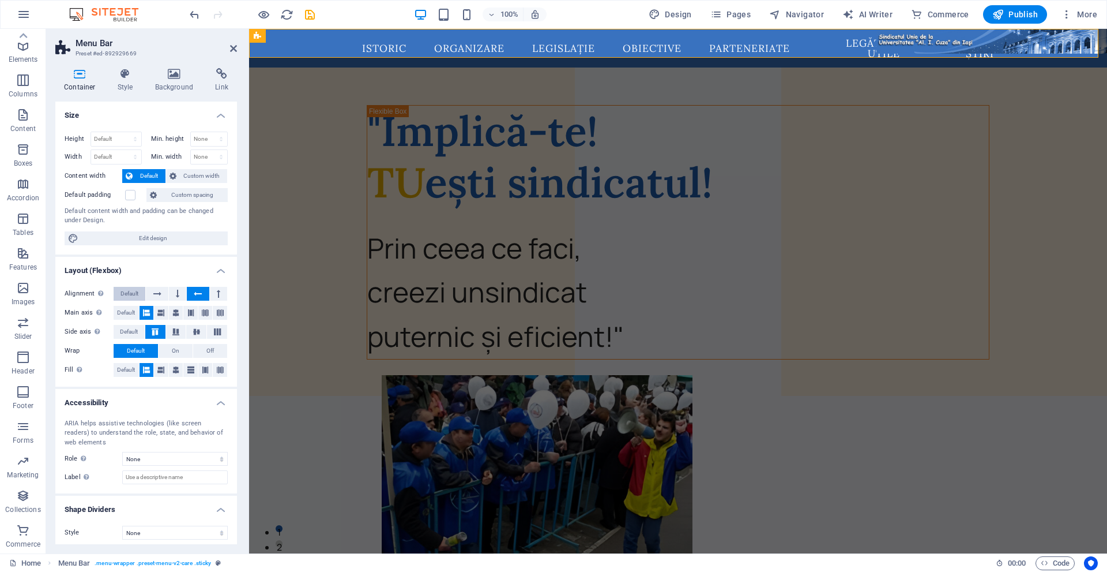
click at [124, 287] on span "Default" at bounding box center [130, 294] width 18 height 14
click at [158, 292] on icon at bounding box center [157, 294] width 8 height 14
click at [140, 291] on button "Default" at bounding box center [130, 294] width 32 height 14
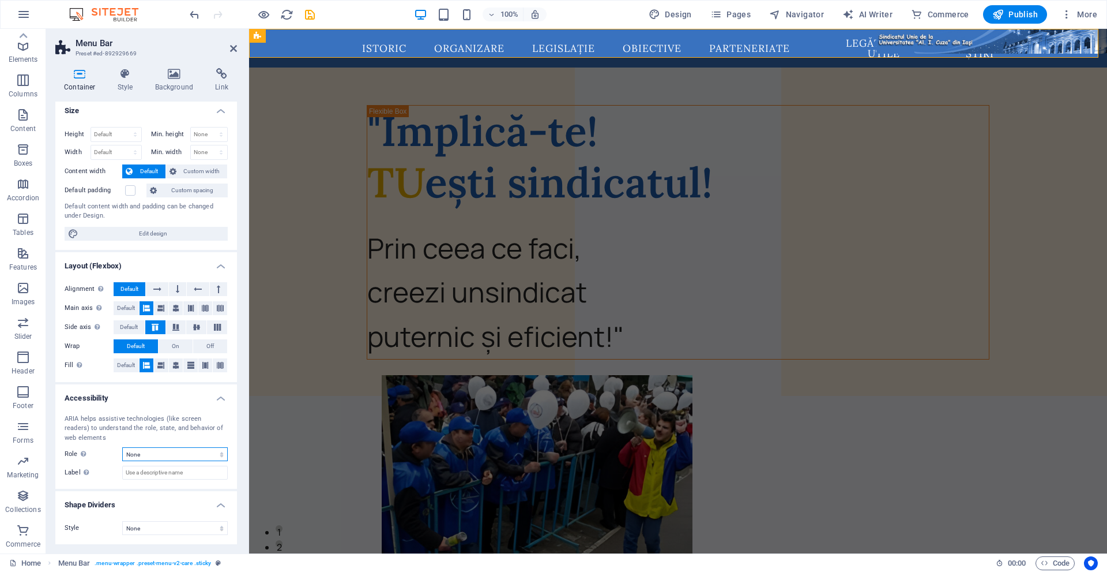
click at [145, 454] on select "None Alert Article Banner Comment Complementary Dialog Footer Header Marquee Pr…" at bounding box center [175, 454] width 106 height 14
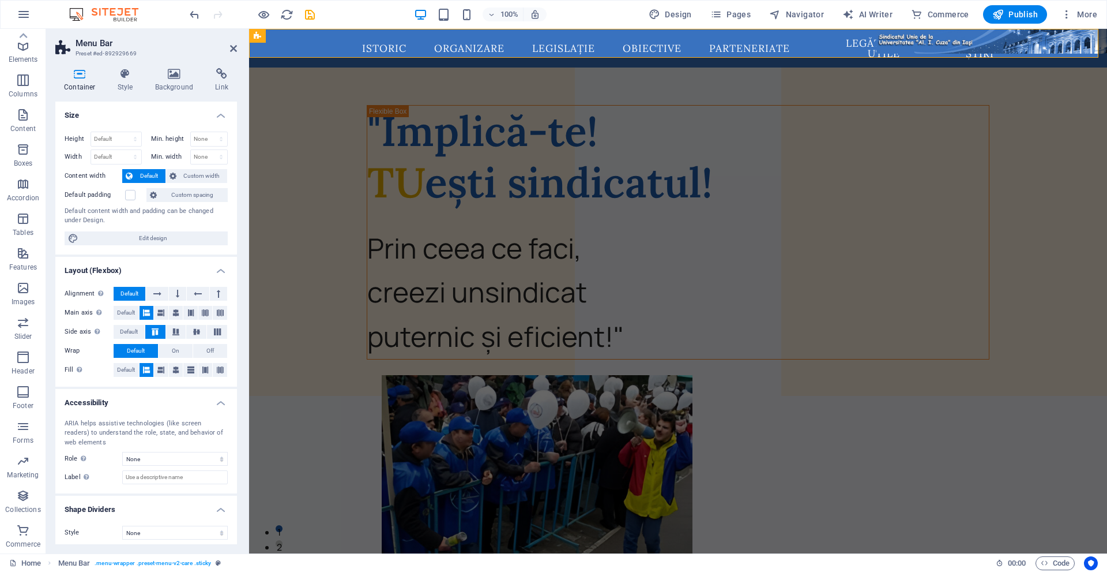
click at [119, 67] on div "Container Style Background Link Size Height Default px rem % vh vw Min. height …" at bounding box center [146, 306] width 200 height 494
click at [134, 70] on icon at bounding box center [125, 74] width 33 height 12
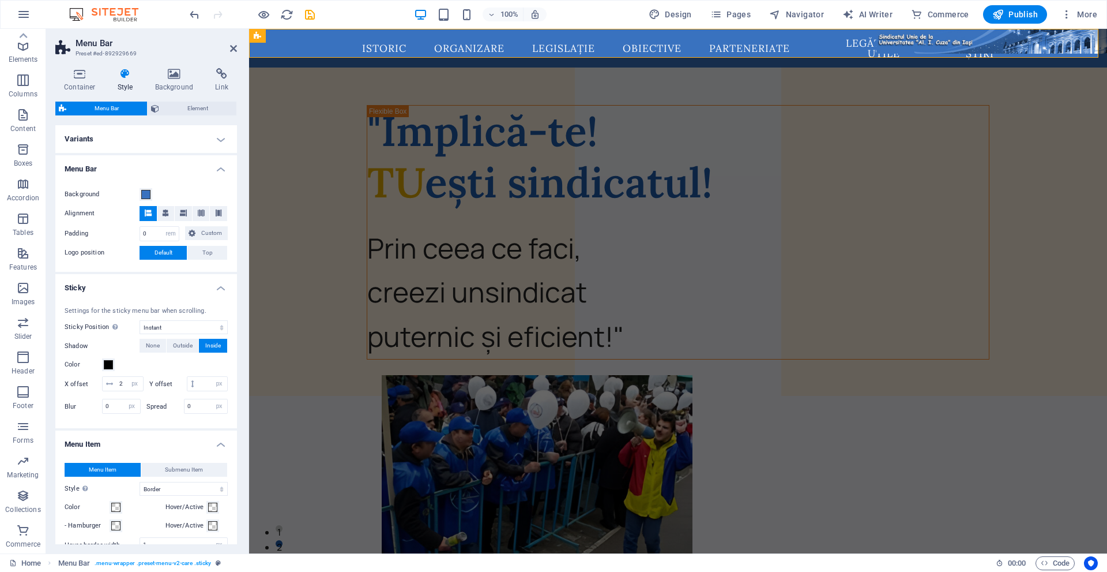
click at [109, 152] on h4 "Variants" at bounding box center [146, 139] width 182 height 28
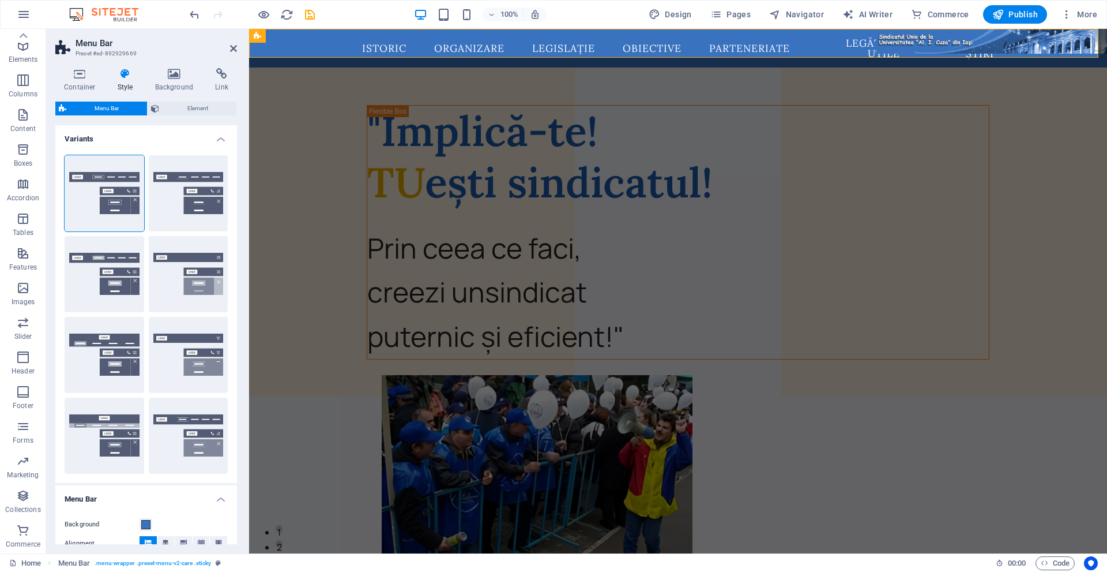
click at [141, 148] on div "Border Centered Default Fixed Loki Trigger Wide XXL" at bounding box center [146, 314] width 182 height 337
click at [172, 198] on button "Centered" at bounding box center [189, 193] width 80 height 76
type input "1"
select select "sticky_menu"
type input "0"
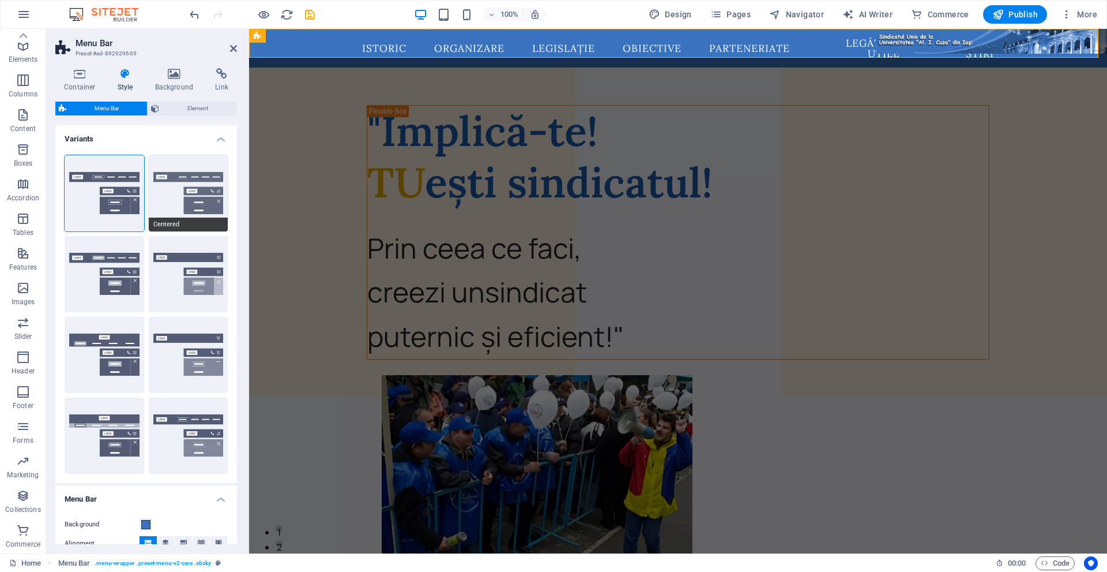
select select "hover_border_bottom"
type input "1"
type input "0"
type input "2"
select select "DISABLED_OPTION_VALUE"
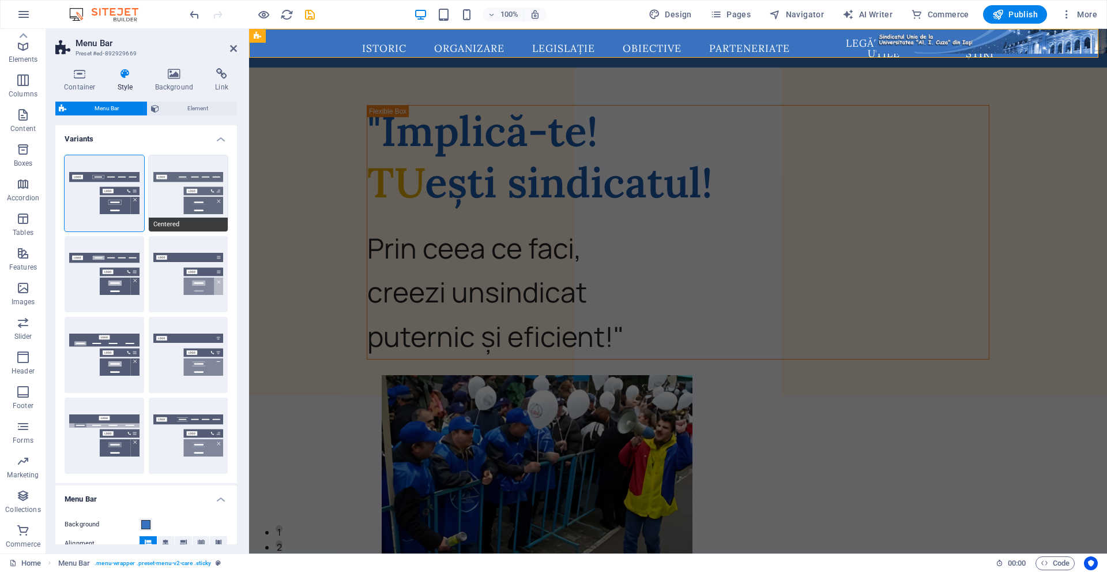
type input "0"
select select "link-special-font"
type input "1.5"
select select "rem"
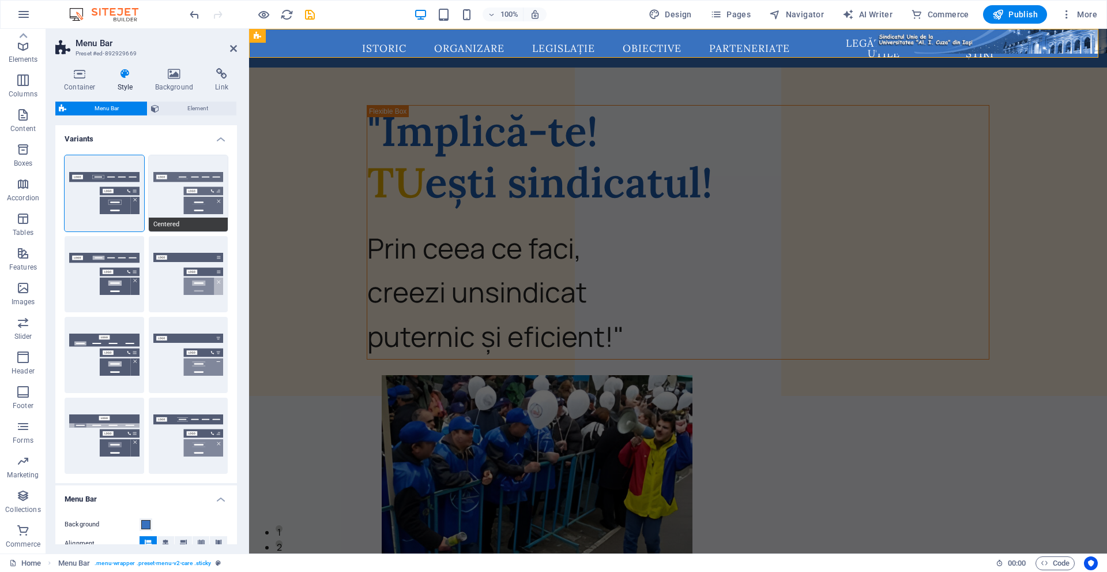
select select
type input "2"
type input "100"
select select "%"
type input "0.5"
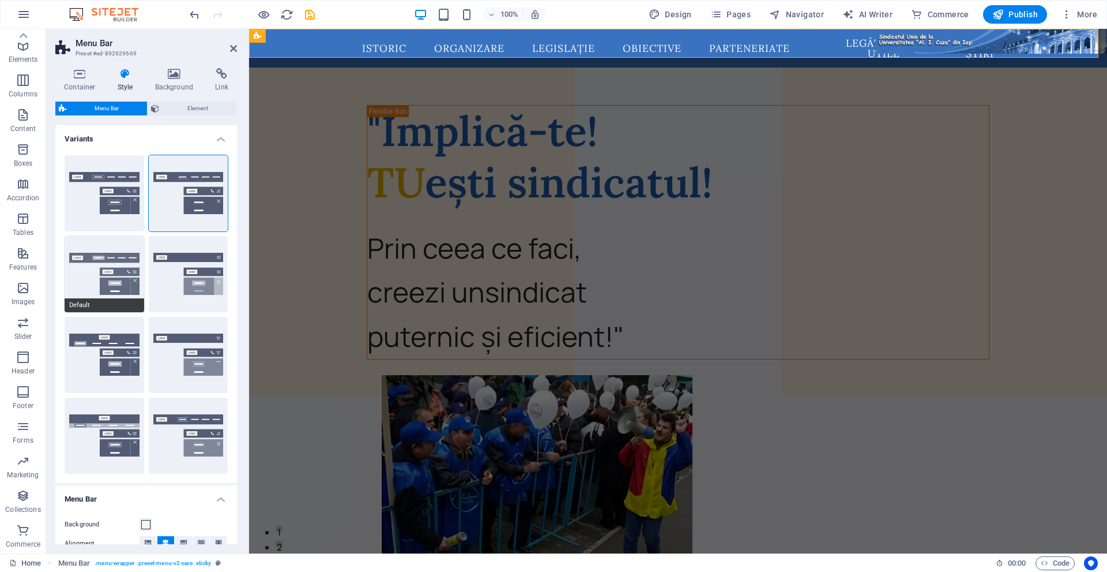
select select "400"
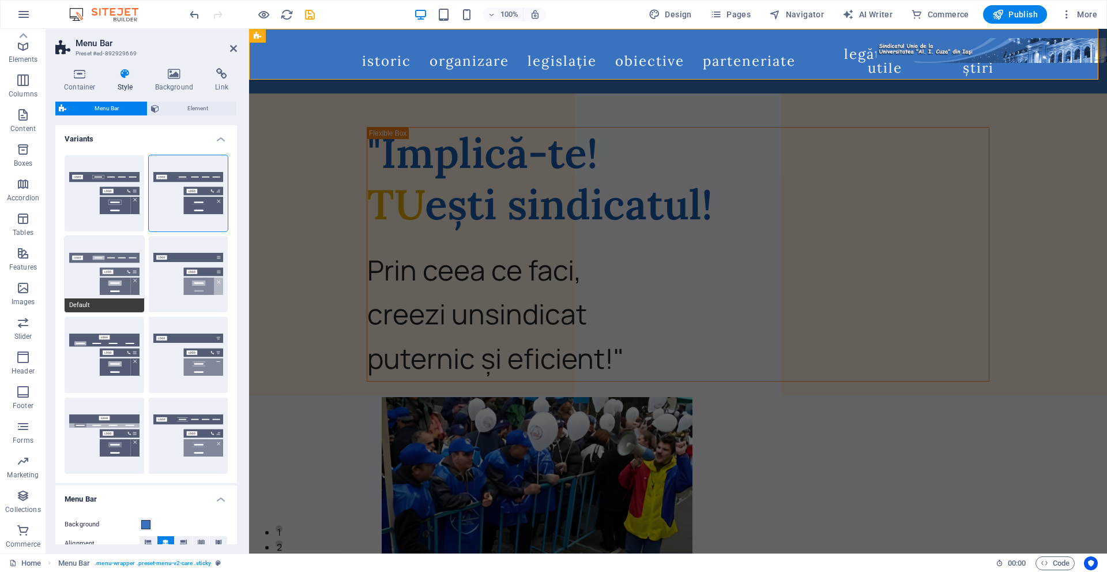
click at [111, 261] on button "Default" at bounding box center [105, 274] width 80 height 76
select select "hover_box_bottom"
type input "1"
select select "rem"
type input "1"
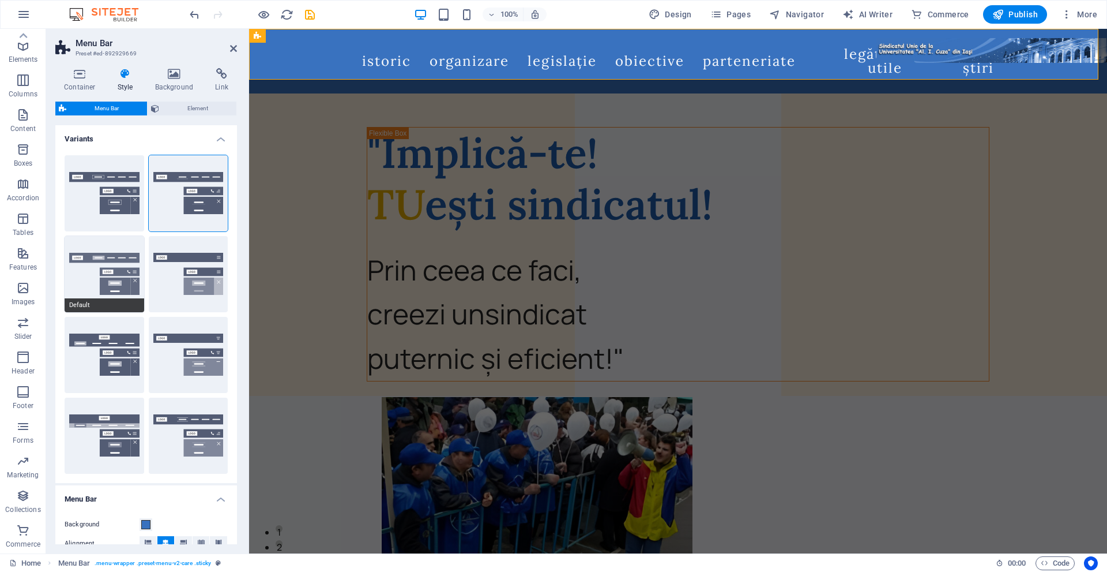
type input "1"
select select "link-default-font"
select select "px"
select select
type input "0"
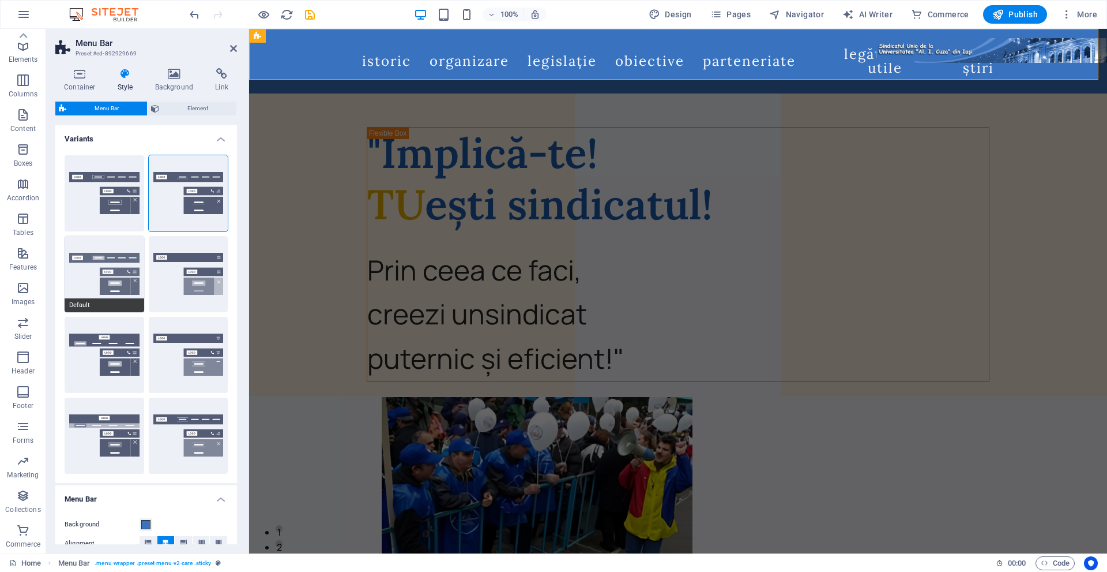
type input "0.3"
select select
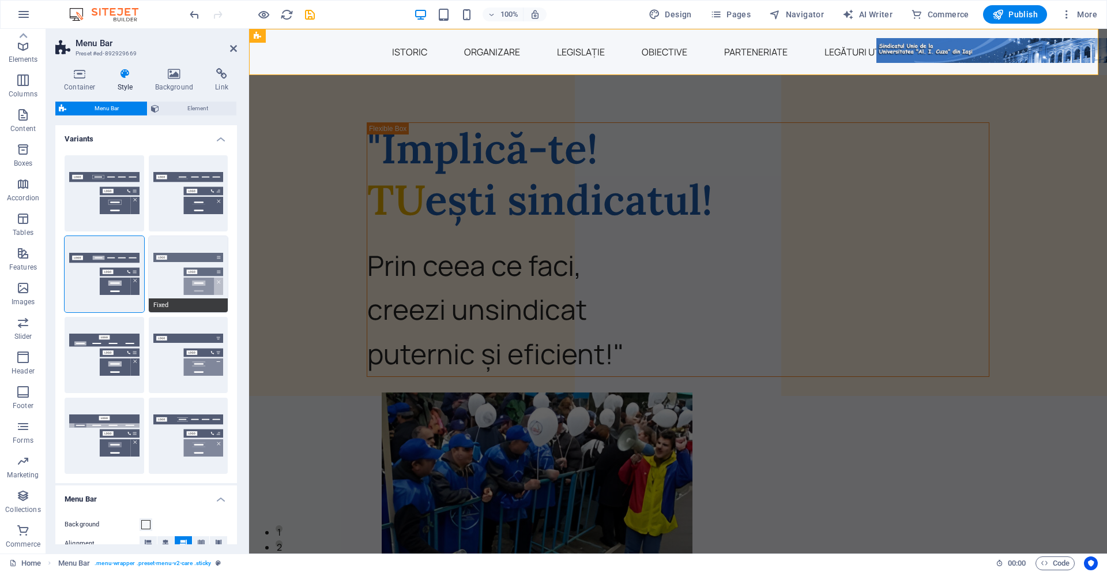
click at [189, 275] on button "Fixed" at bounding box center [189, 274] width 80 height 76
select select "link-special-font"
type input "1.5"
select select "rem"
select select "700"
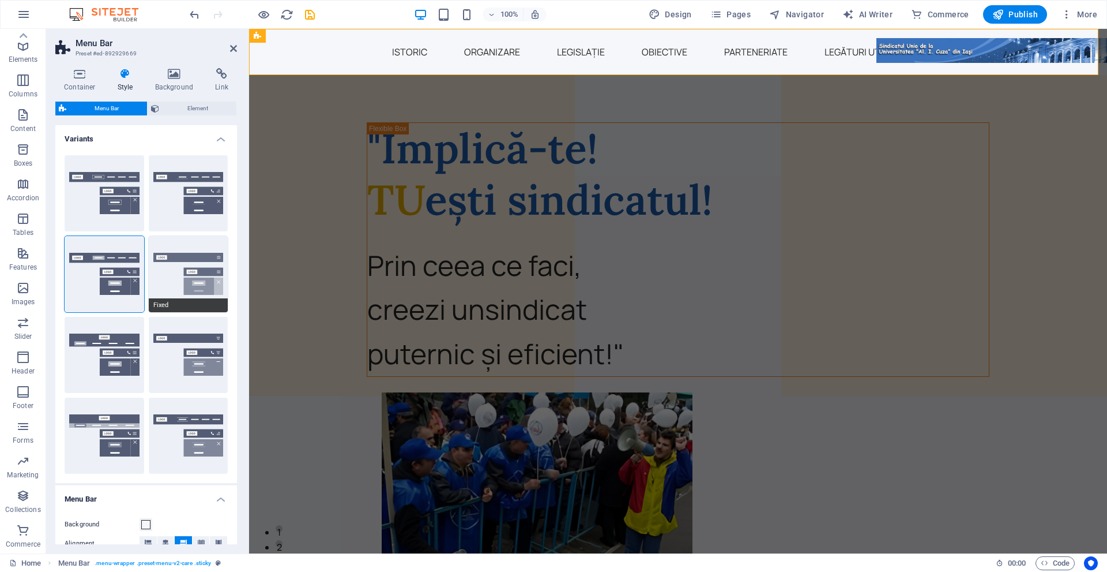
select select "DISABLED_OPTION_VALUE"
type input "0.8"
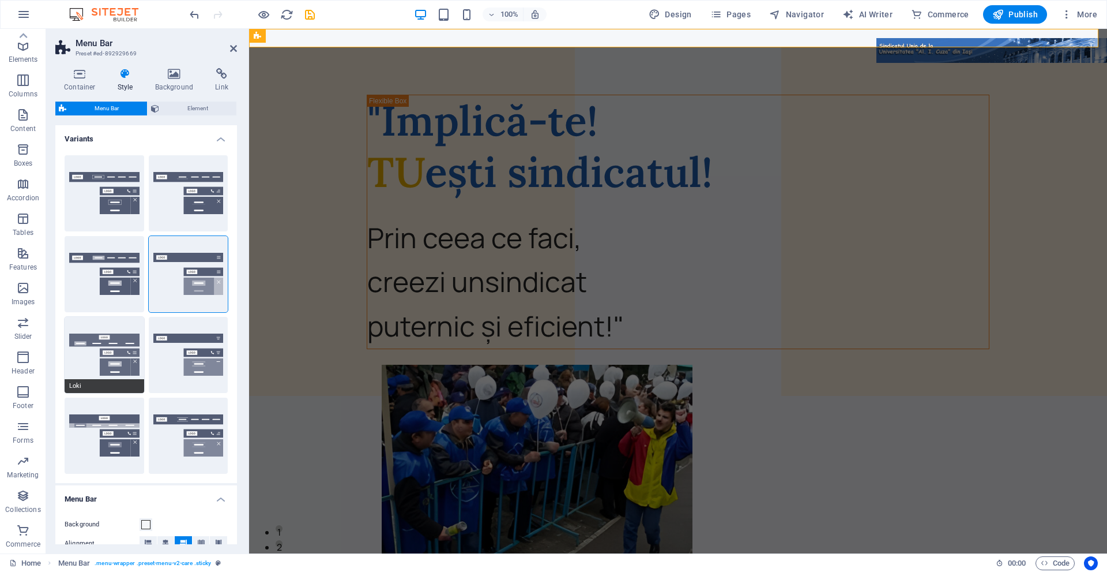
click at [120, 339] on button "Loki" at bounding box center [105, 355] width 80 height 76
type input "0"
select select "DISABLED_OPTION_VALUE"
type input "2"
type input "1"
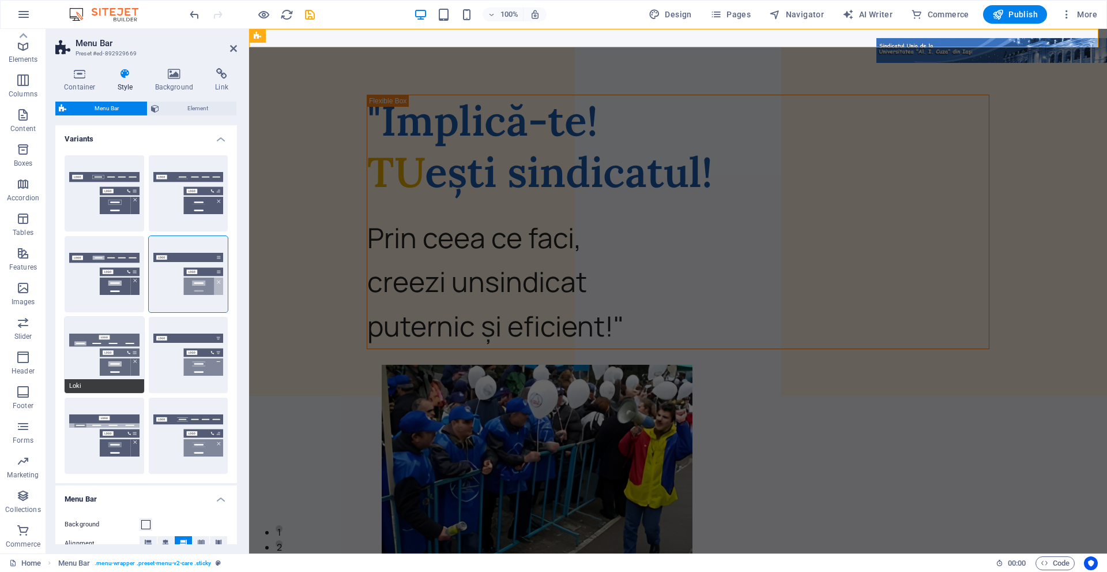
type input "2"
type input "4"
select select "link-default-font"
select select "px"
select select
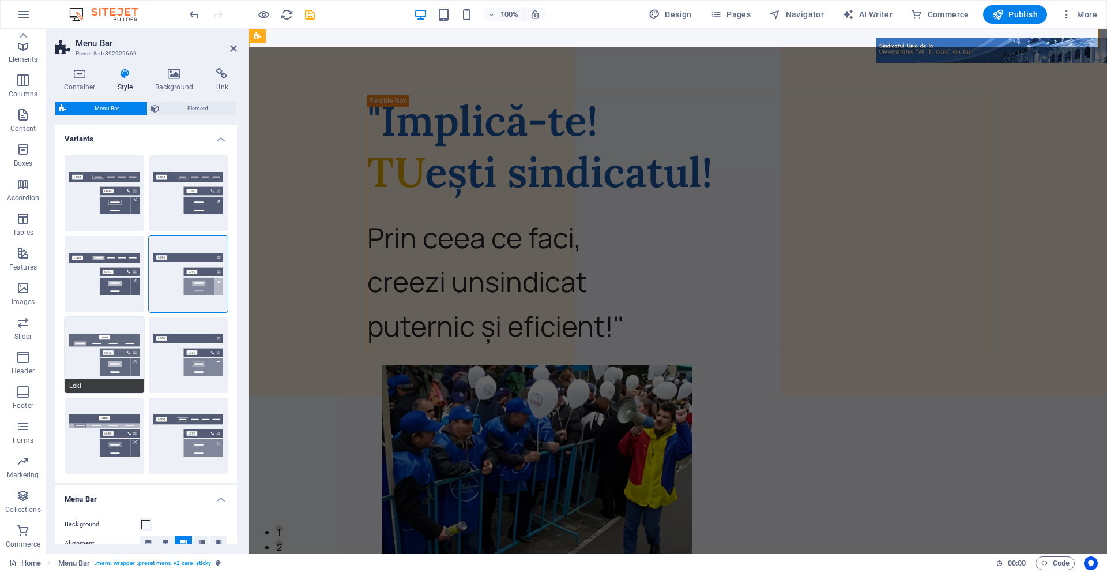
type input "100"
select select "%"
type input "0.3"
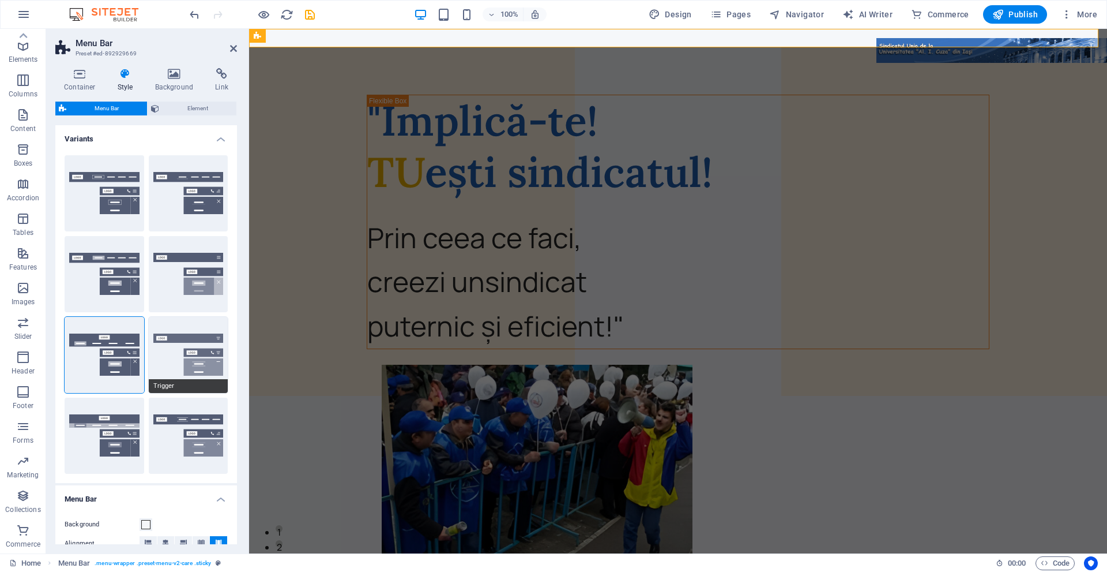
type input "16"
select select "400"
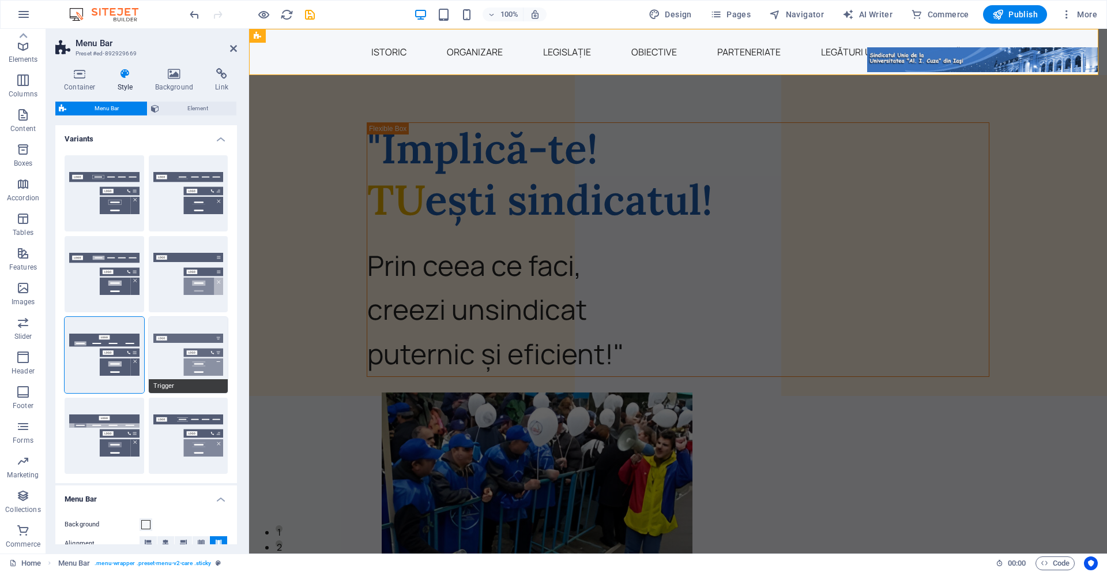
click at [179, 348] on button "Trigger" at bounding box center [189, 355] width 80 height 76
type input "1"
select select "rem"
type input "1"
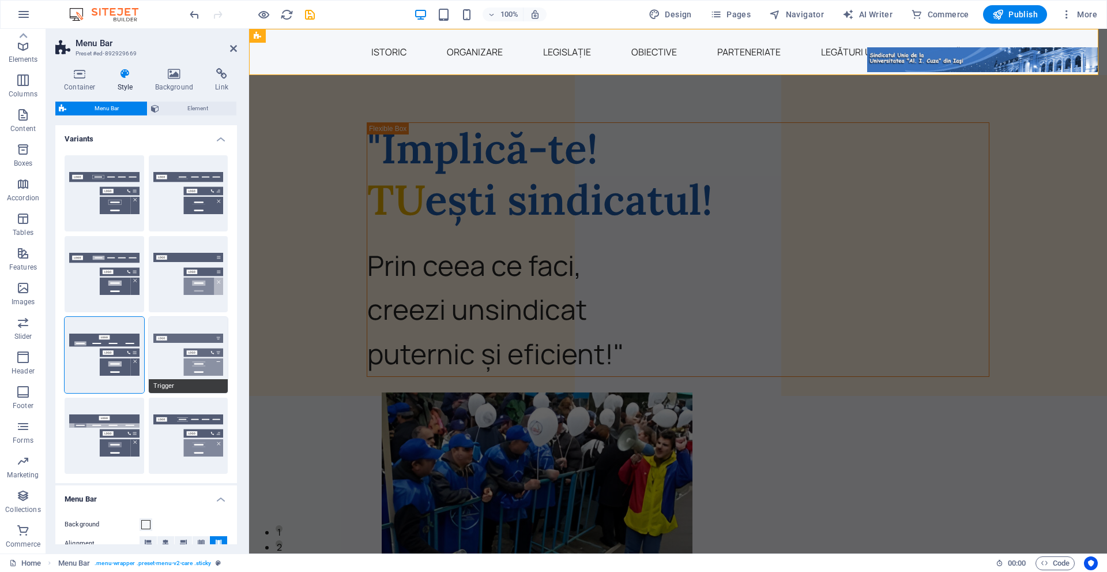
type input "0"
select select "hover_border_vertical"
type input "1"
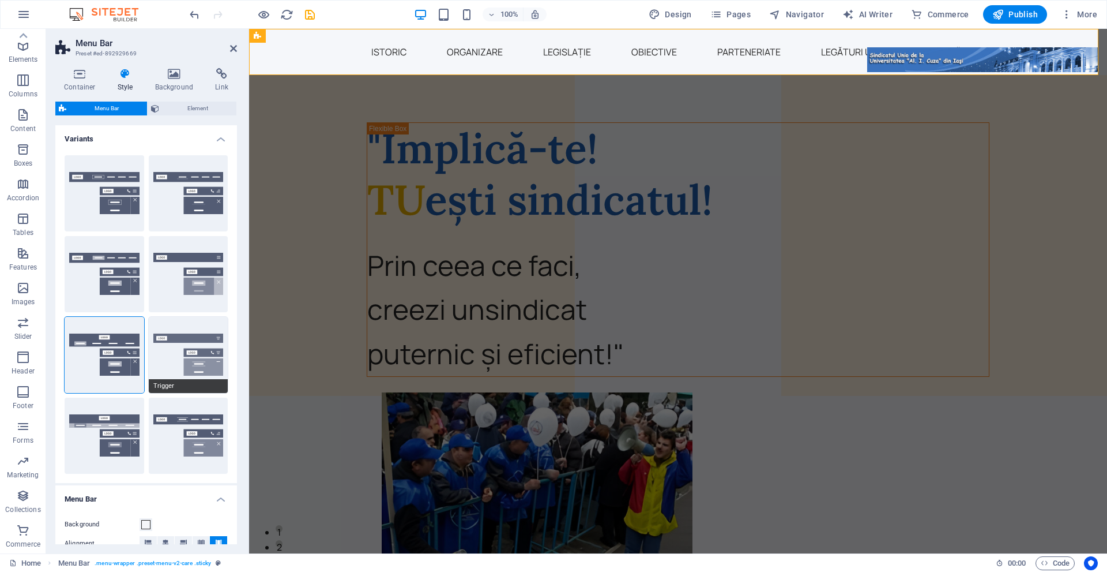
select select "link-special-font"
type input "1.5"
select select "rem"
select select "700"
type input "50"
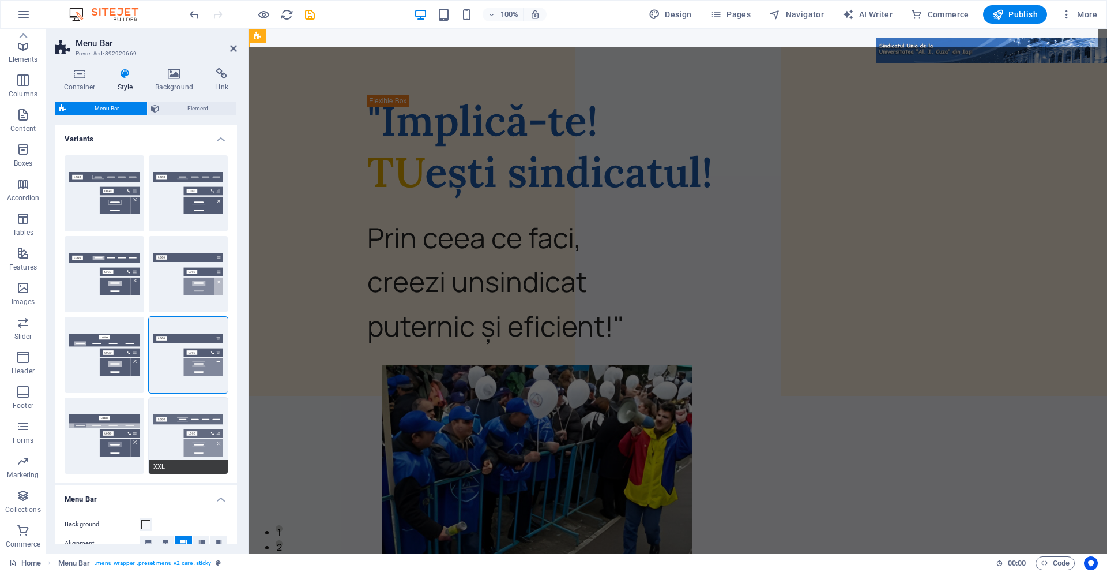
click at [185, 433] on button "XXL" at bounding box center [189, 435] width 80 height 76
select select "hover_border_vertical"
type input "2"
type input "1.5"
type input "0.5"
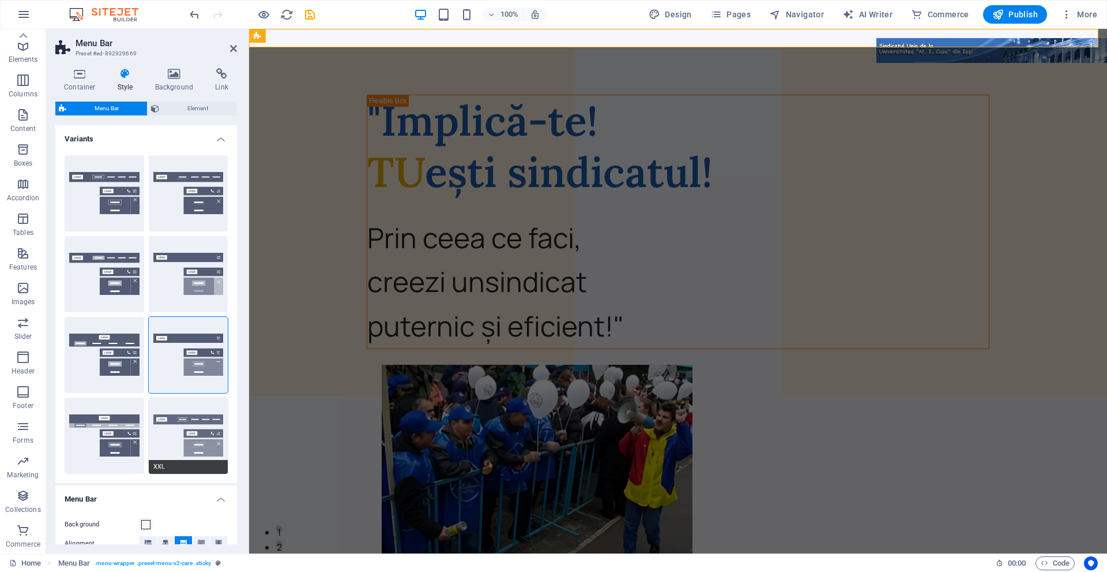
type input "0.5"
select select "link-special-font"
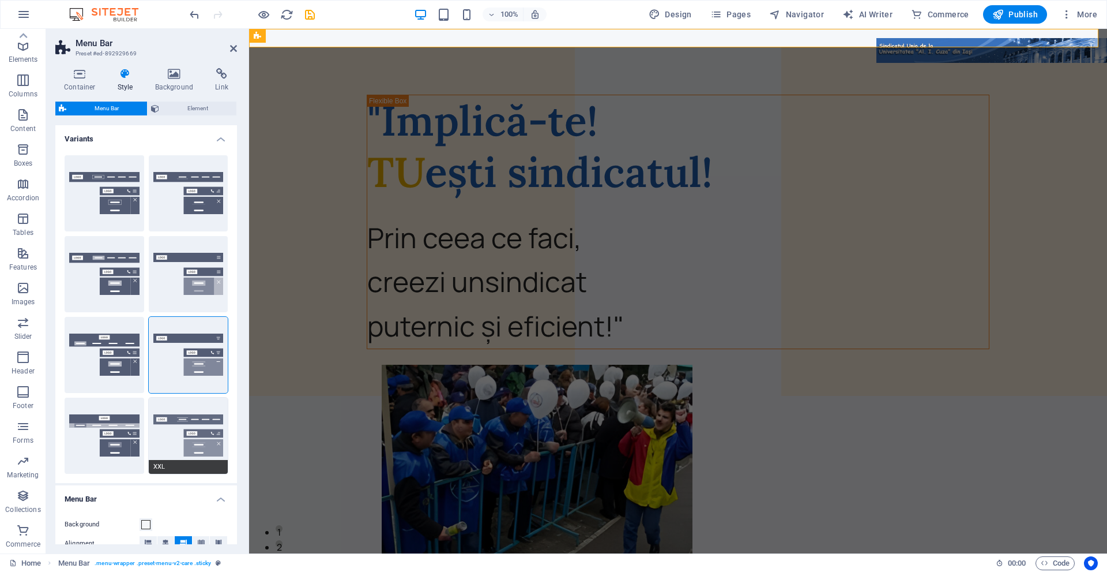
type input "1.8"
select select "rem"
select select "700"
type input "2"
select select "DISABLED_OPTION_VALUE"
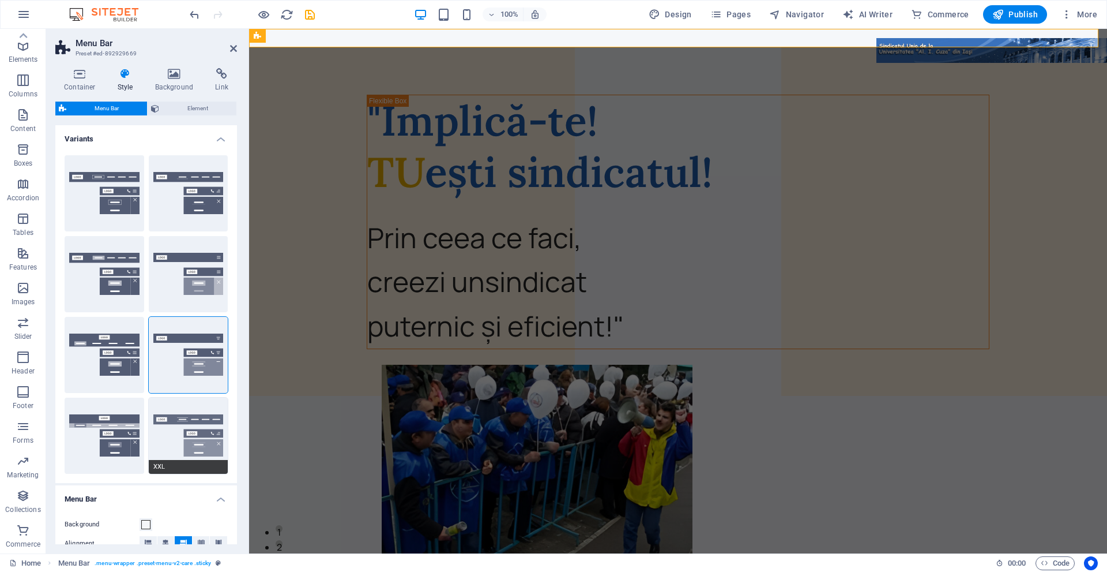
type input "0.5"
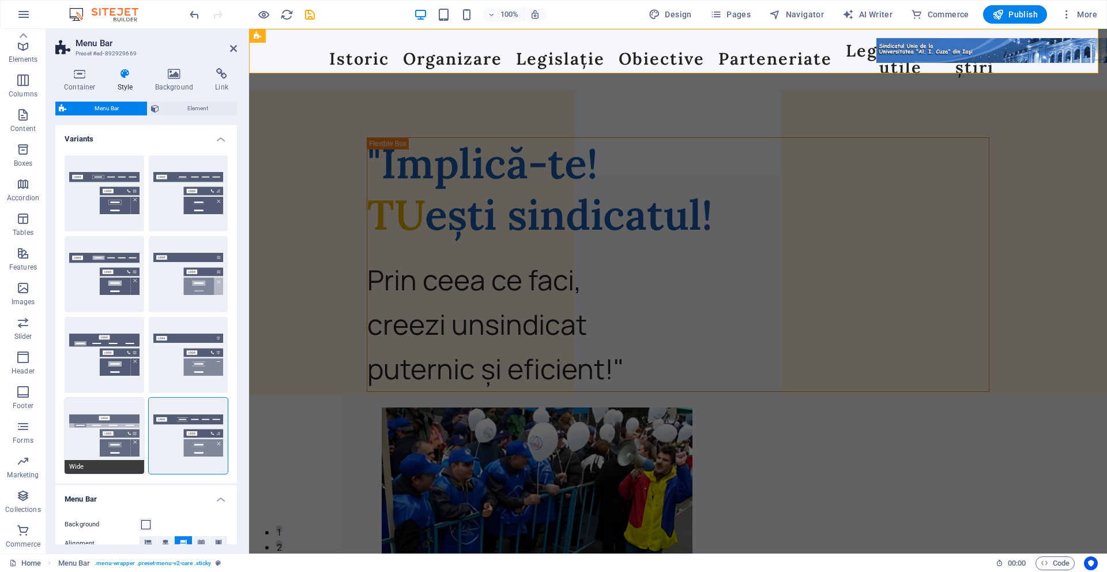
click at [112, 426] on button "Wide" at bounding box center [105, 435] width 80 height 76
type input "0"
type input "2"
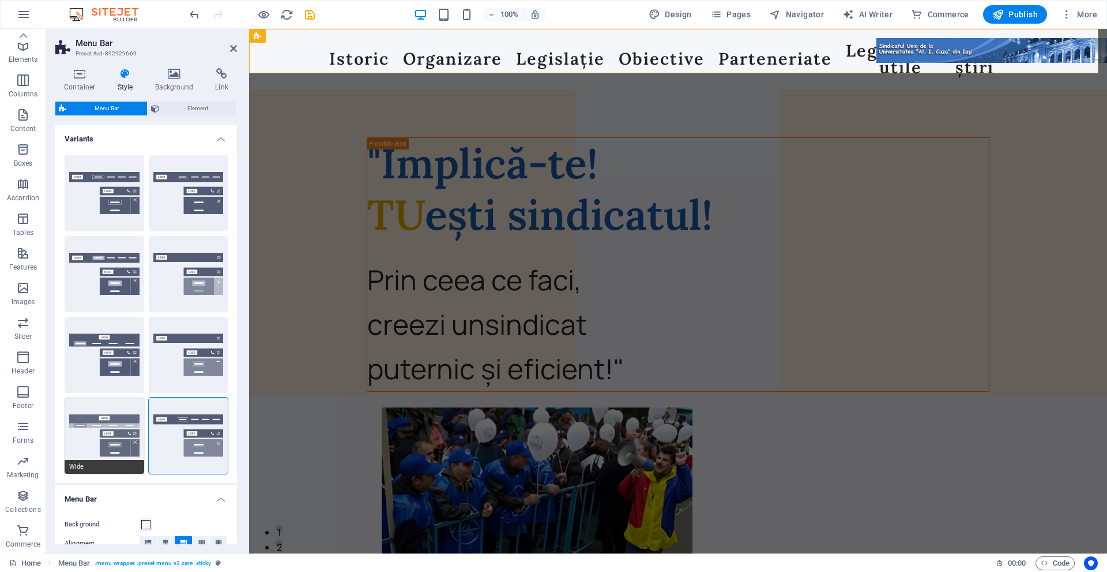
type input "2"
select select "hover_box_bottom"
type input "2"
type input "1"
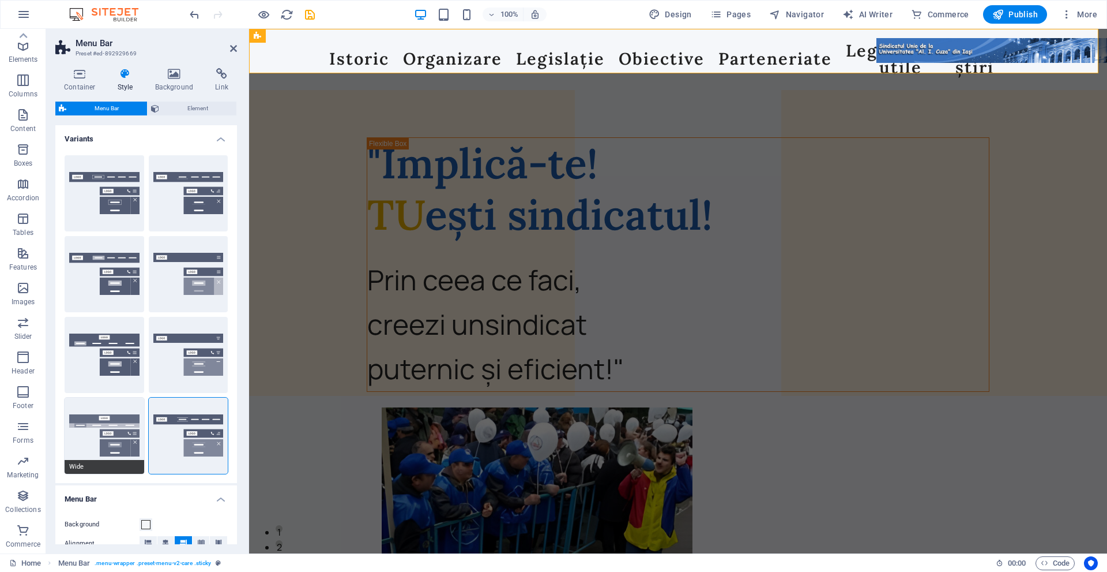
type input "1"
select select "link-default-font"
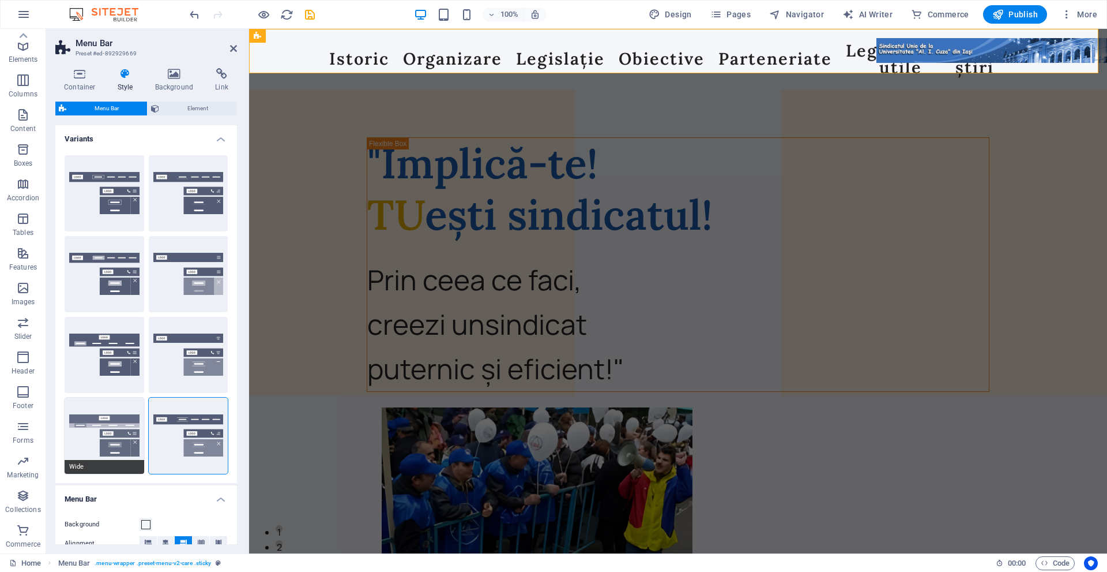
select select "px"
select select
type input "0"
type input "100"
select select "%"
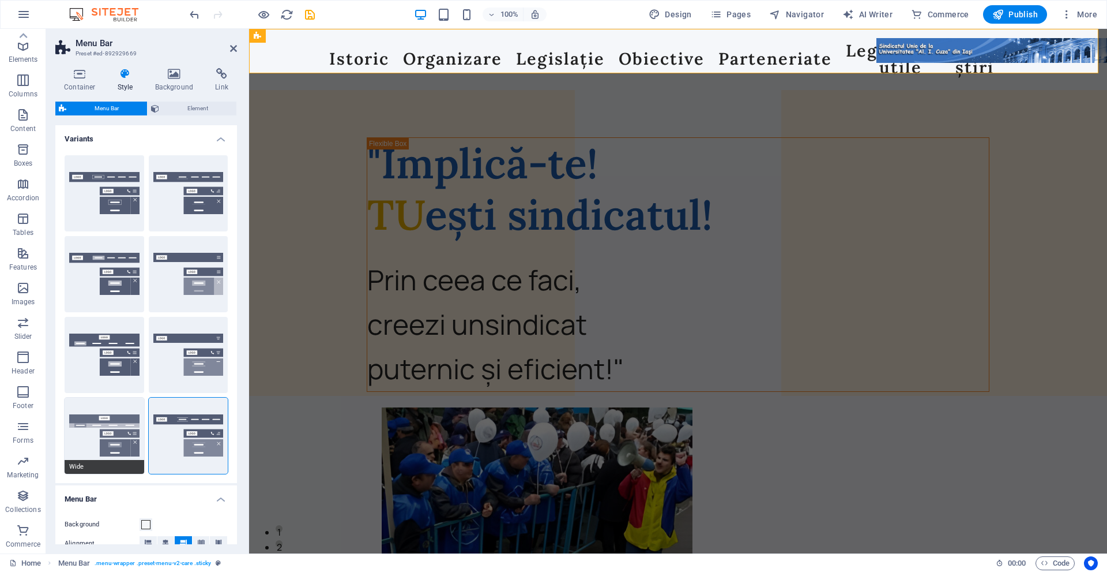
type input "0.3"
type input "16"
select select "400"
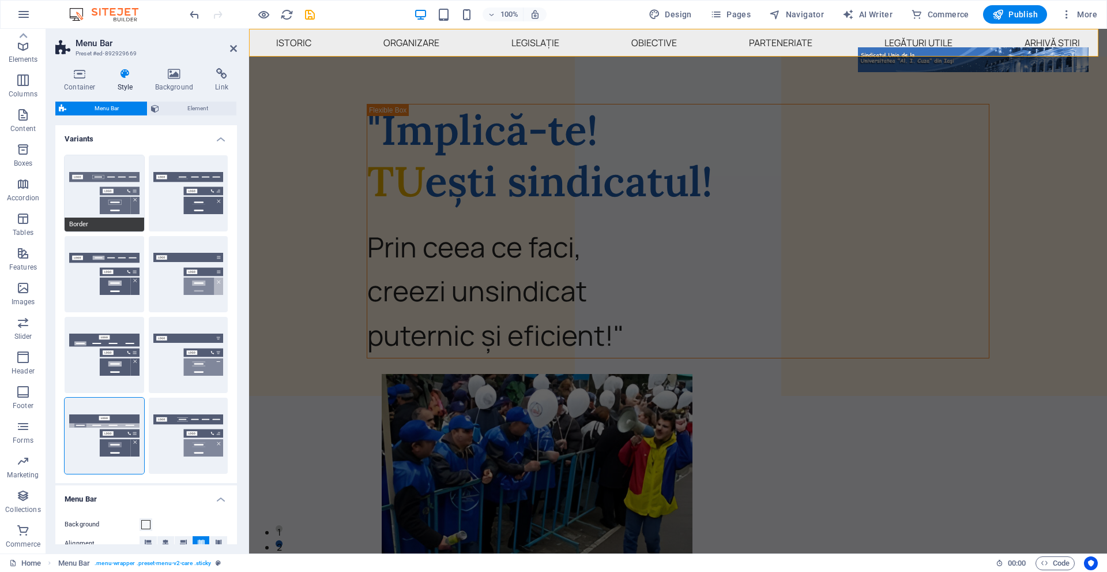
click at [109, 173] on button "Border" at bounding box center [105, 193] width 80 height 76
type input "1"
select select "sticky_reverse"
select select "hover_border"
type input "1"
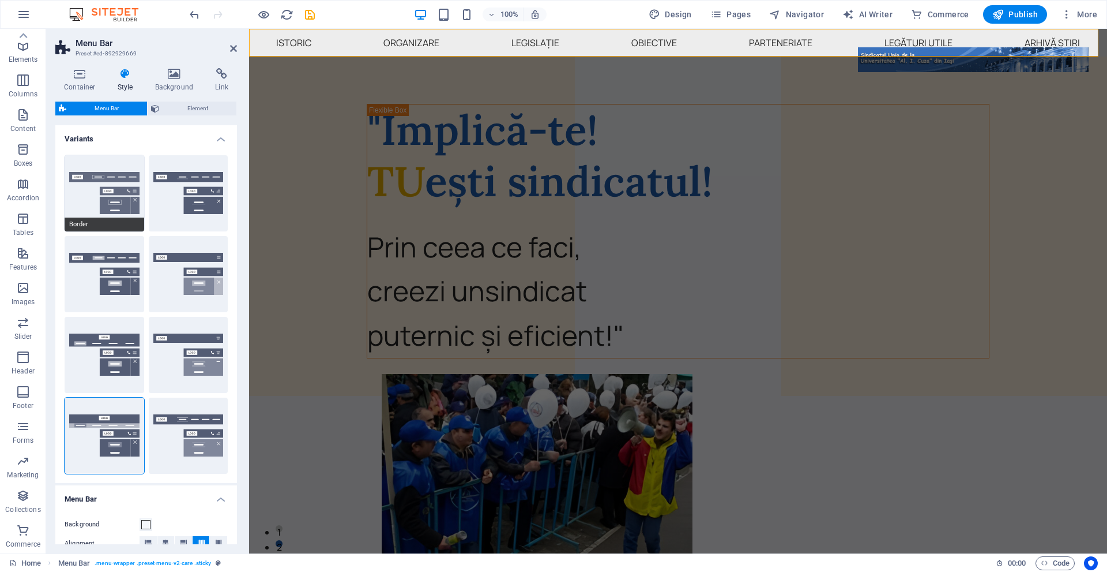
type input "3"
type input "1"
select select "link-special-font"
type input "1.1"
select select "rem"
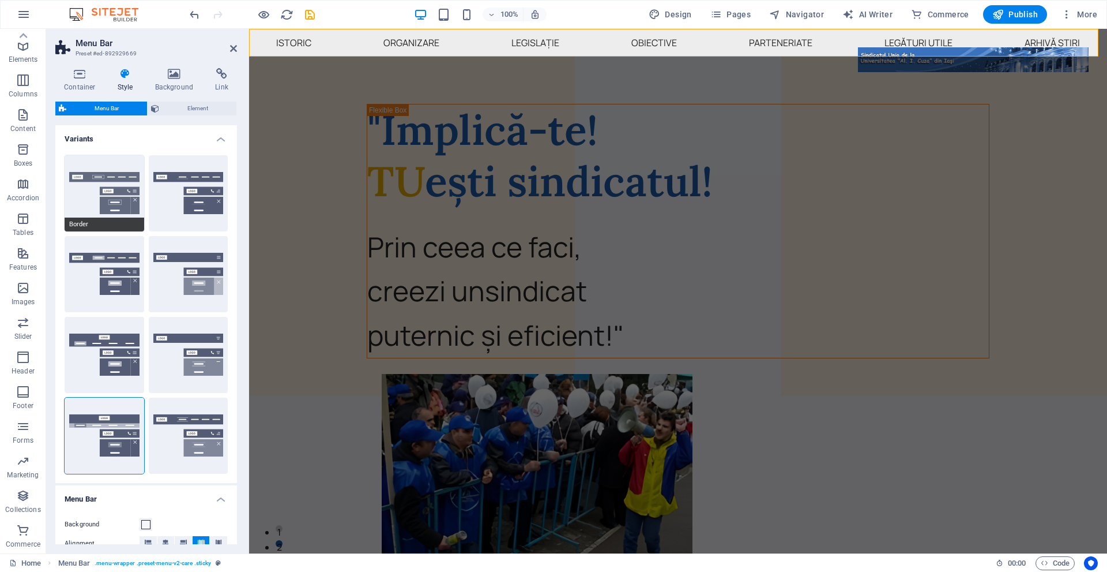
select select
type input "1"
select select "DISABLED_OPTION_VALUE"
select select "400"
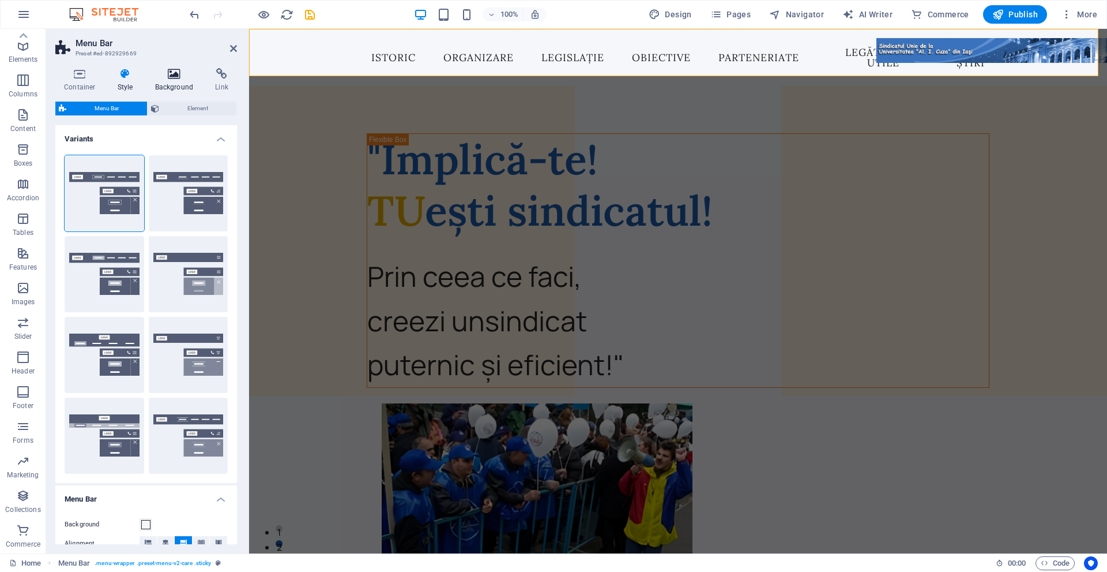
click at [185, 74] on icon at bounding box center [175, 74] width 56 height 12
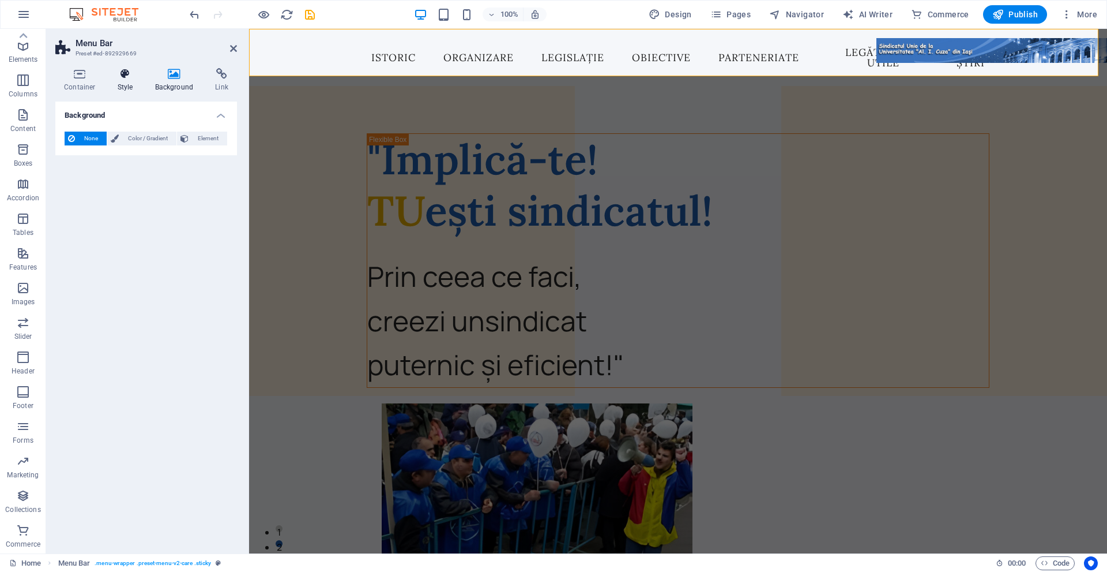
drag, startPoint x: 129, startPoint y: 73, endPoint x: 141, endPoint y: 73, distance: 12.7
click at [129, 73] on icon at bounding box center [125, 74] width 33 height 12
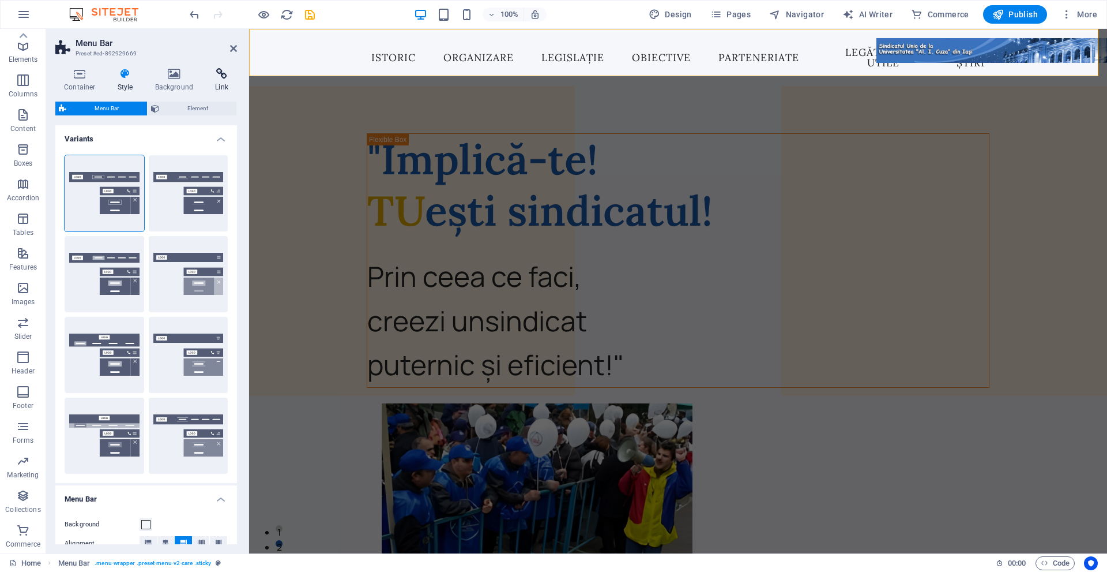
click at [212, 76] on icon at bounding box center [221, 74] width 31 height 12
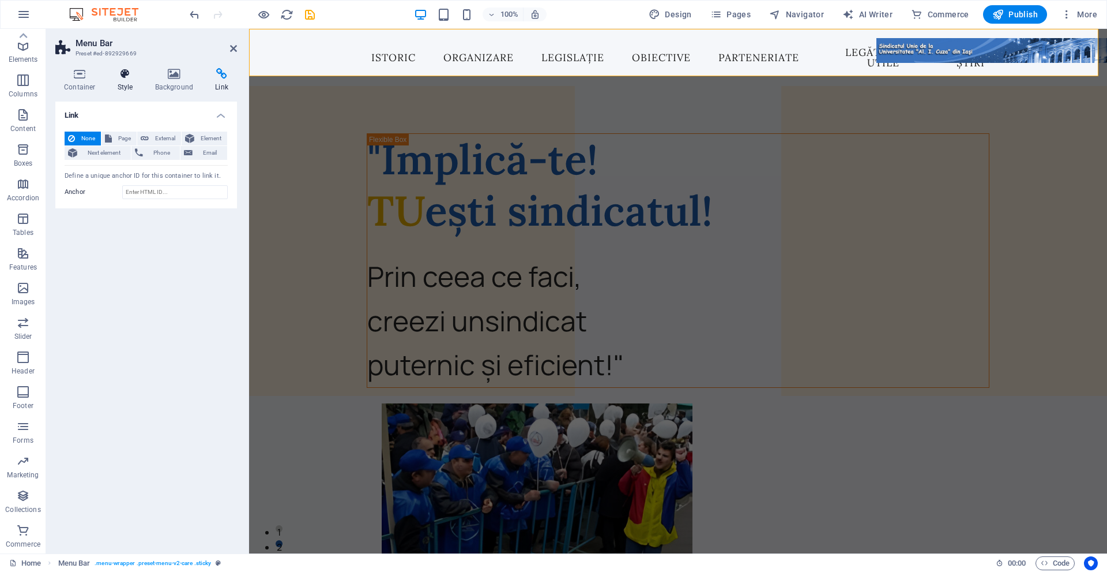
click at [133, 79] on icon at bounding box center [125, 74] width 33 height 12
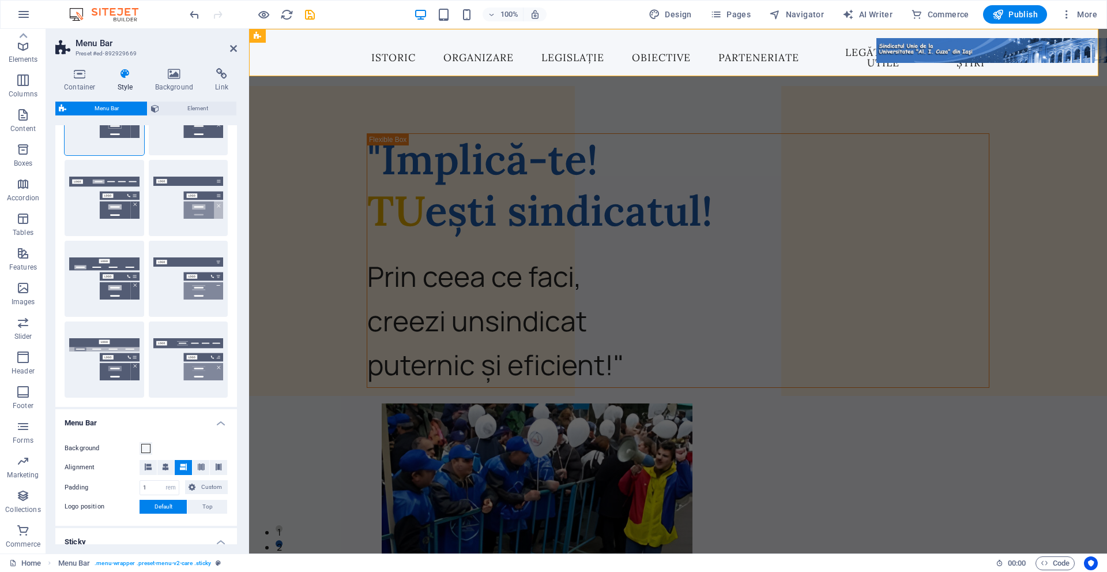
scroll to position [115, 0]
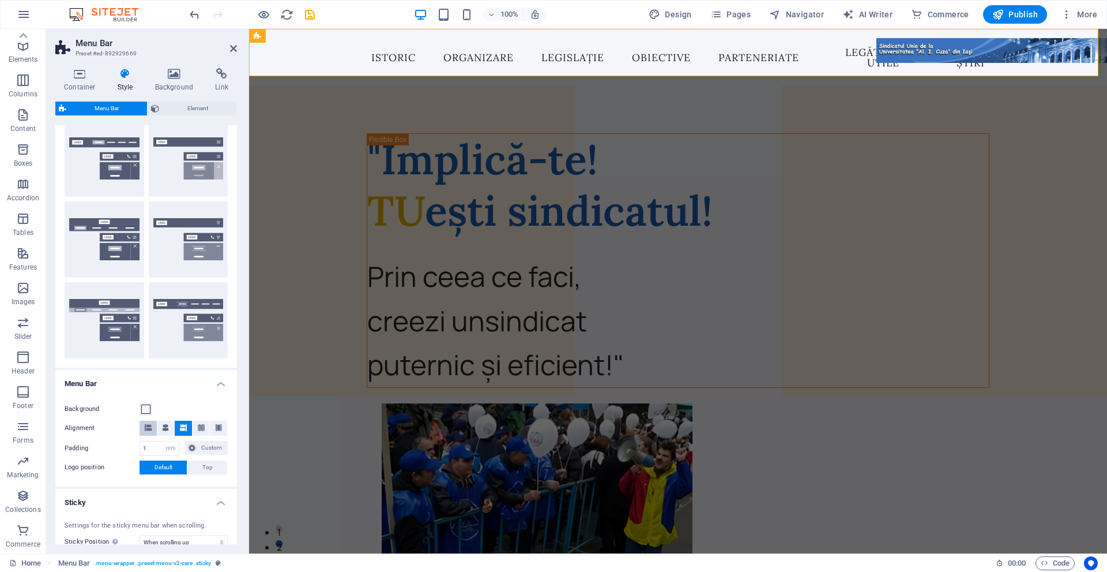
click at [151, 433] on span at bounding box center [148, 427] width 7 height 15
click at [387, 40] on div "Menu" at bounding box center [377, 36] width 39 height 14
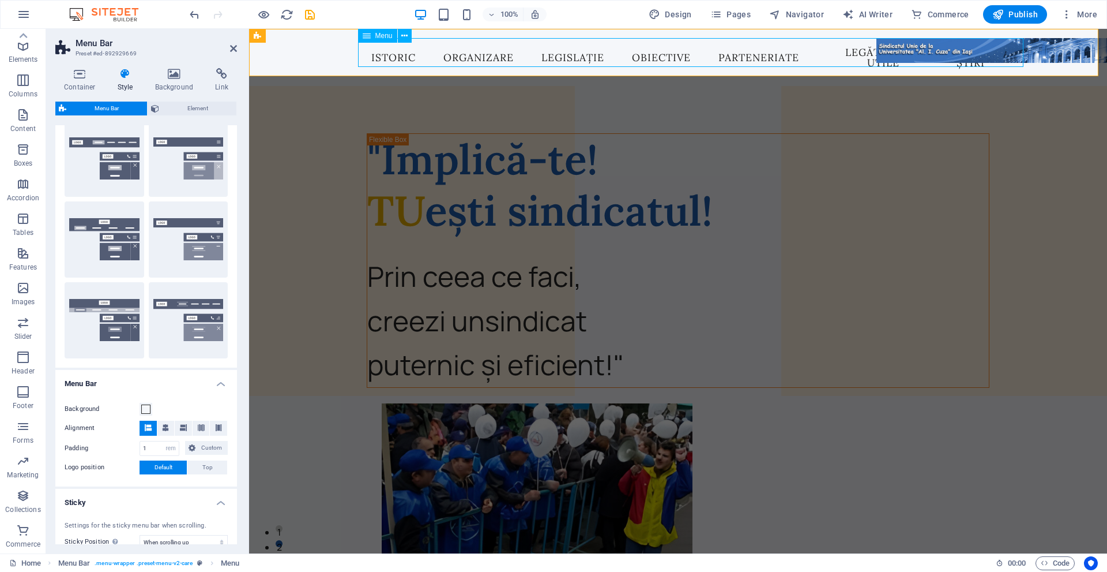
click at [387, 40] on div "Menu" at bounding box center [377, 36] width 39 height 14
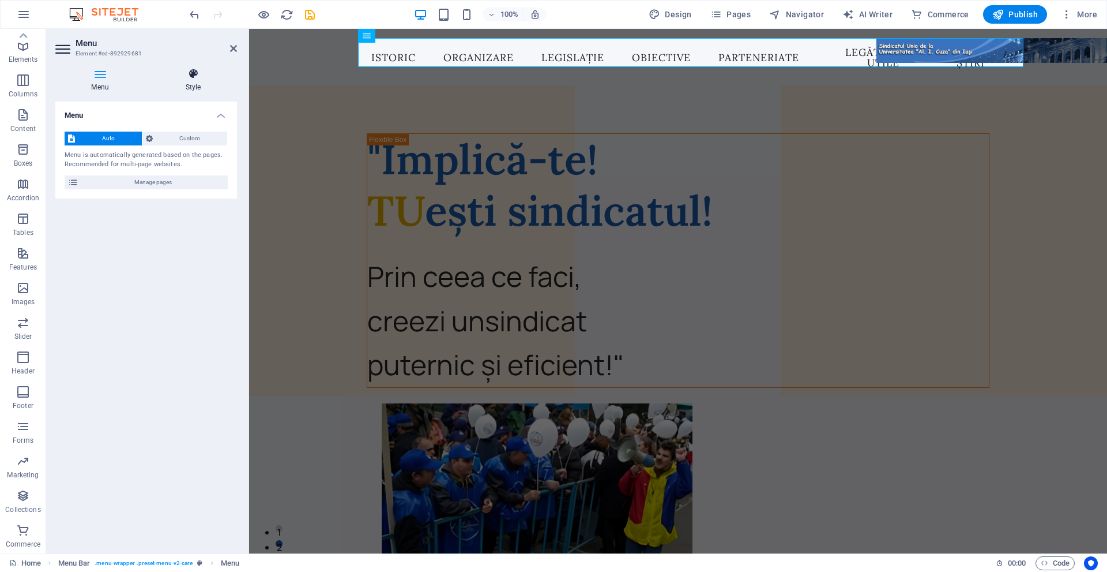
click at [190, 73] on icon at bounding box center [193, 74] width 88 height 12
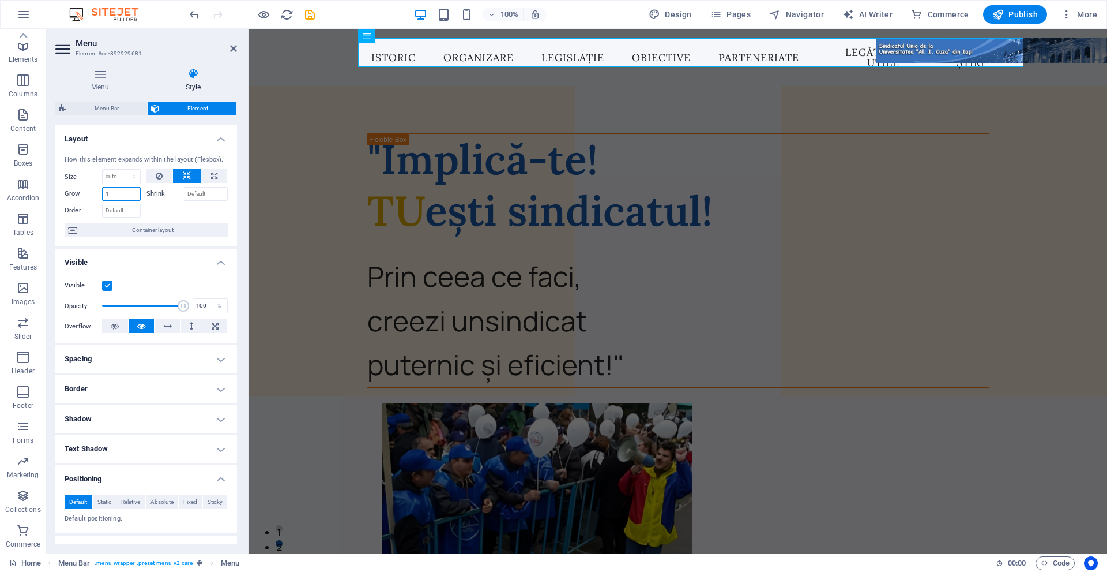
click at [110, 195] on input "1" at bounding box center [121, 194] width 39 height 14
click at [193, 216] on div at bounding box center [188, 209] width 82 height 17
click at [157, 177] on icon at bounding box center [159, 176] width 7 height 14
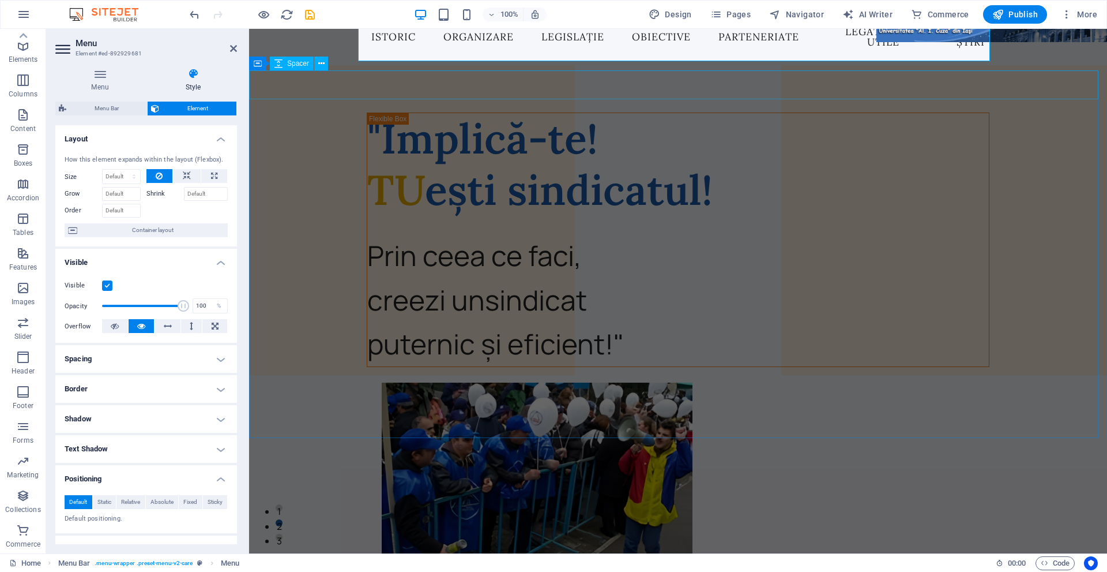
scroll to position [0, 0]
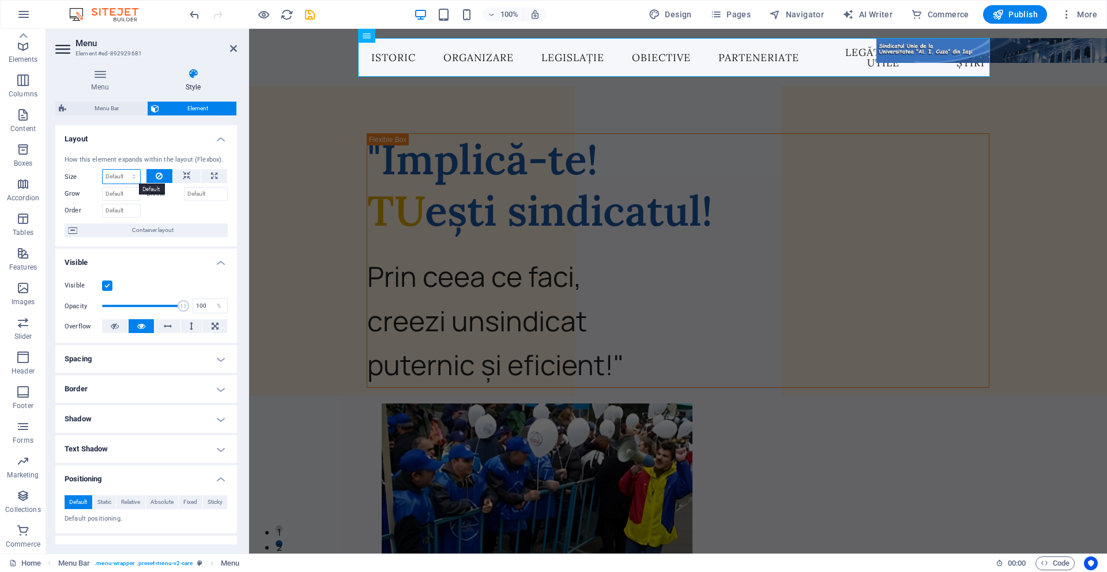
click at [124, 174] on select "Default auto px % 1/1 1/2 1/3 1/4 1/5 1/6 1/7 1/8 1/9 1/10" at bounding box center [121, 177] width 37 height 14
click at [172, 232] on span "Container layout" at bounding box center [153, 230] width 144 height 14
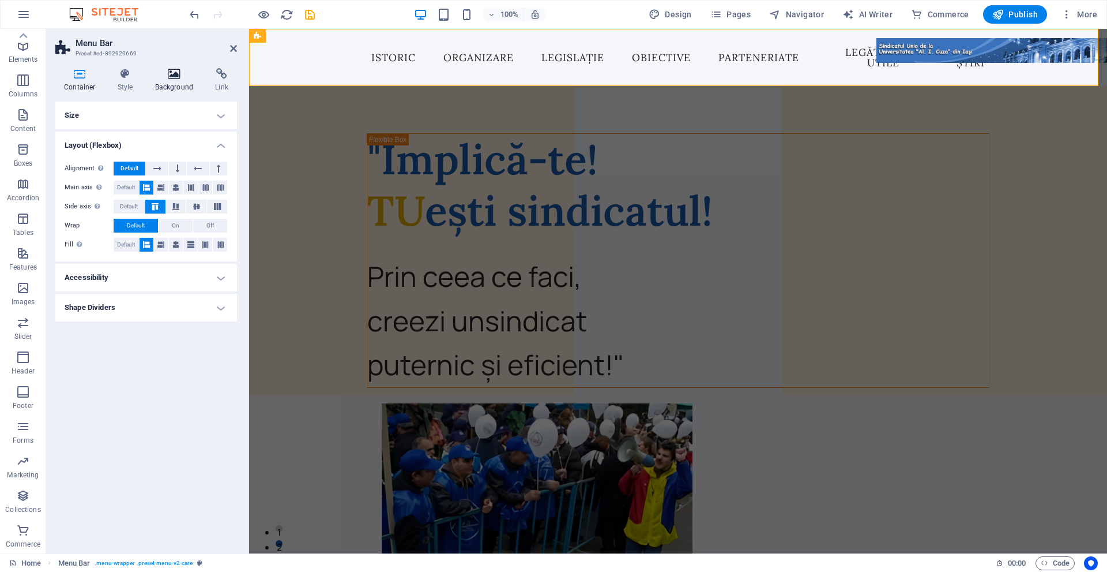
click at [165, 75] on icon at bounding box center [175, 74] width 56 height 12
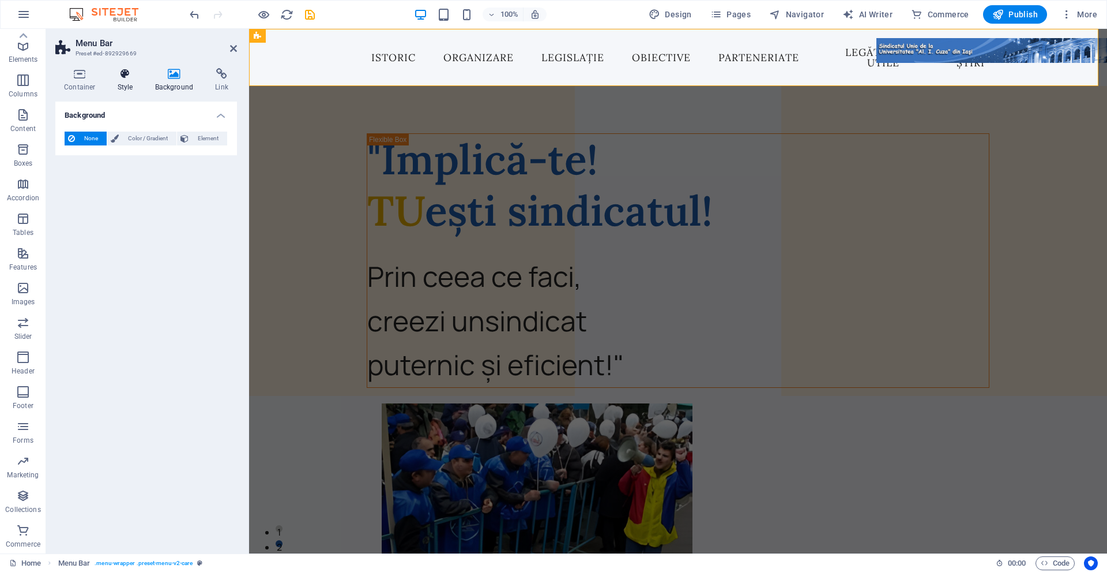
click at [119, 69] on icon at bounding box center [125, 74] width 33 height 12
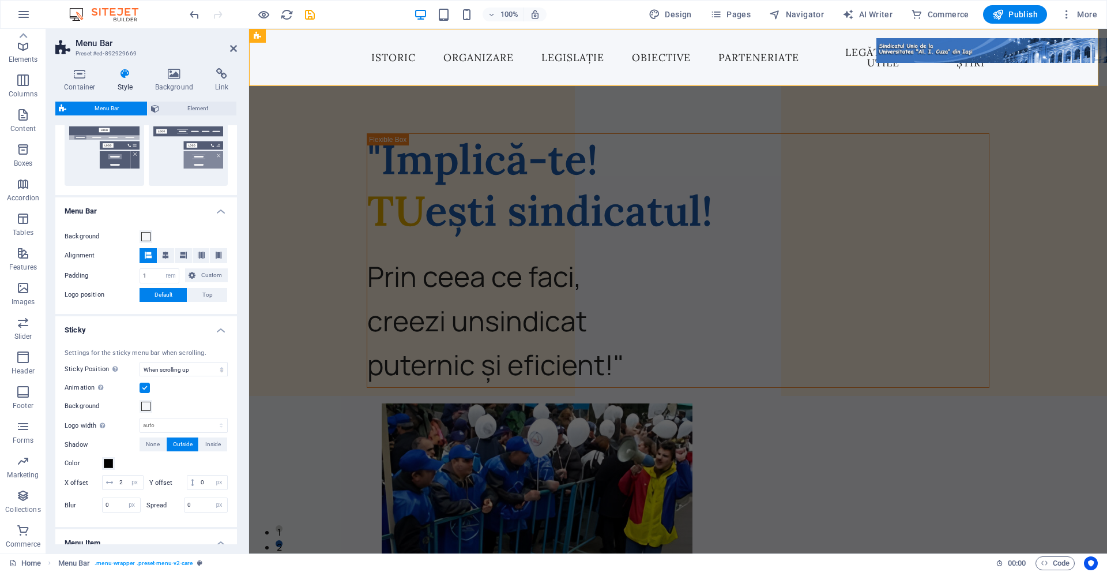
scroll to position [288, 0]
drag, startPoint x: 158, startPoint y: 270, endPoint x: 163, endPoint y: 257, distance: 13.7
click at [158, 269] on input "1" at bounding box center [159, 275] width 39 height 14
type input "0"
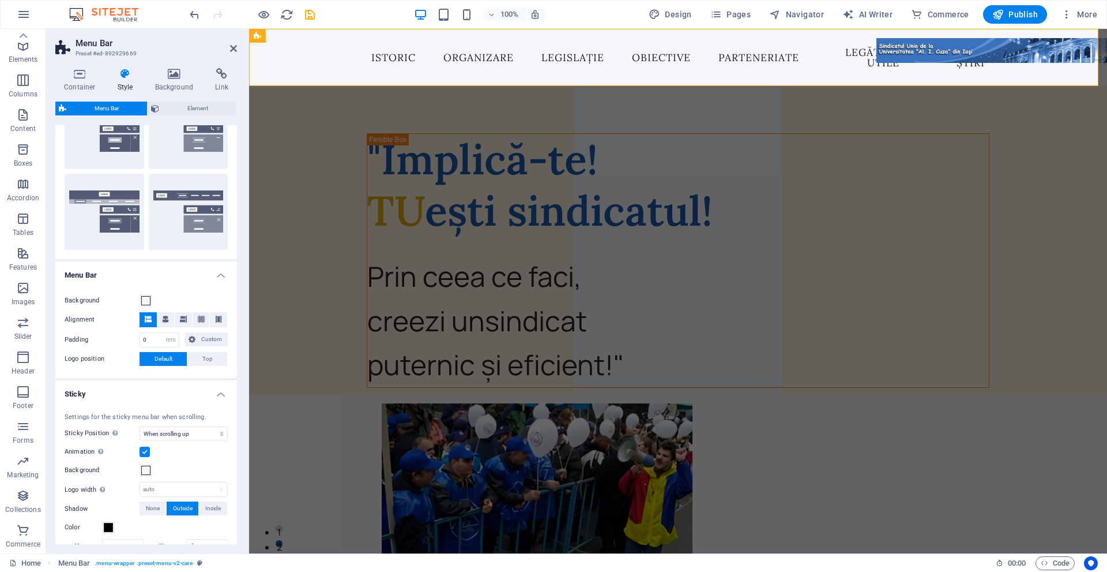
scroll to position [231, 0]
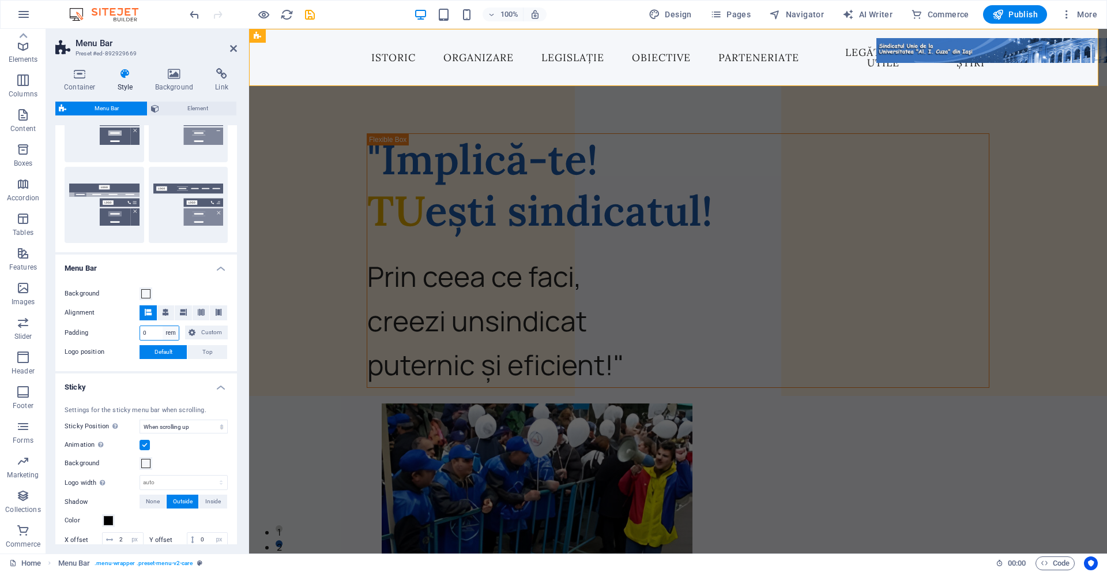
click at [173, 334] on select "px rem % vh vw Custom" at bounding box center [171, 333] width 16 height 14
select select "px"
click at [163, 326] on select "px rem % vh vw Custom" at bounding box center [171, 333] width 16 height 14
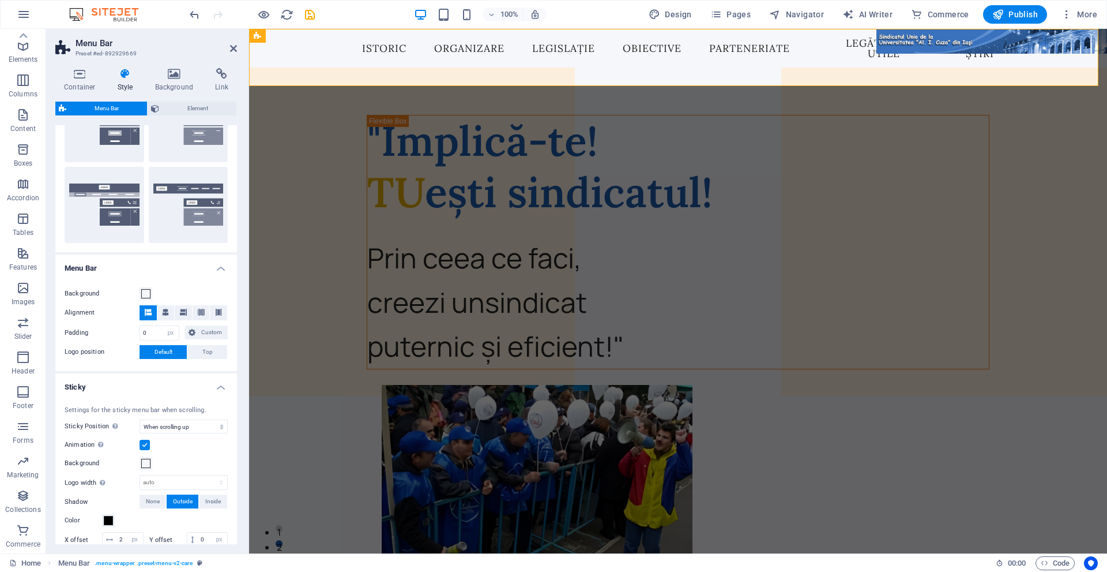
click at [118, 321] on div "Background Alignment Padding 0 px rem % vh vw Custom Custom 0 px rem % vh vw 0 …" at bounding box center [146, 323] width 186 height 96
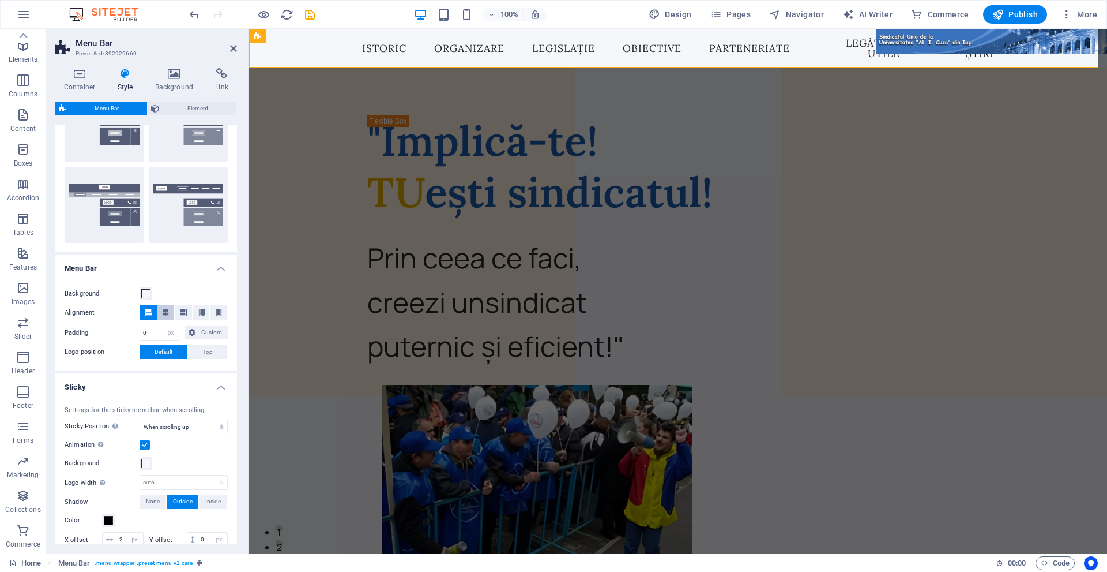
click at [166, 313] on icon at bounding box center [165, 312] width 7 height 7
click at [180, 310] on icon at bounding box center [183, 312] width 7 height 7
click at [200, 311] on icon at bounding box center [201, 312] width 7 height 7
click at [219, 311] on icon at bounding box center [218, 312] width 7 height 7
click at [154, 311] on button at bounding box center [148, 312] width 17 height 15
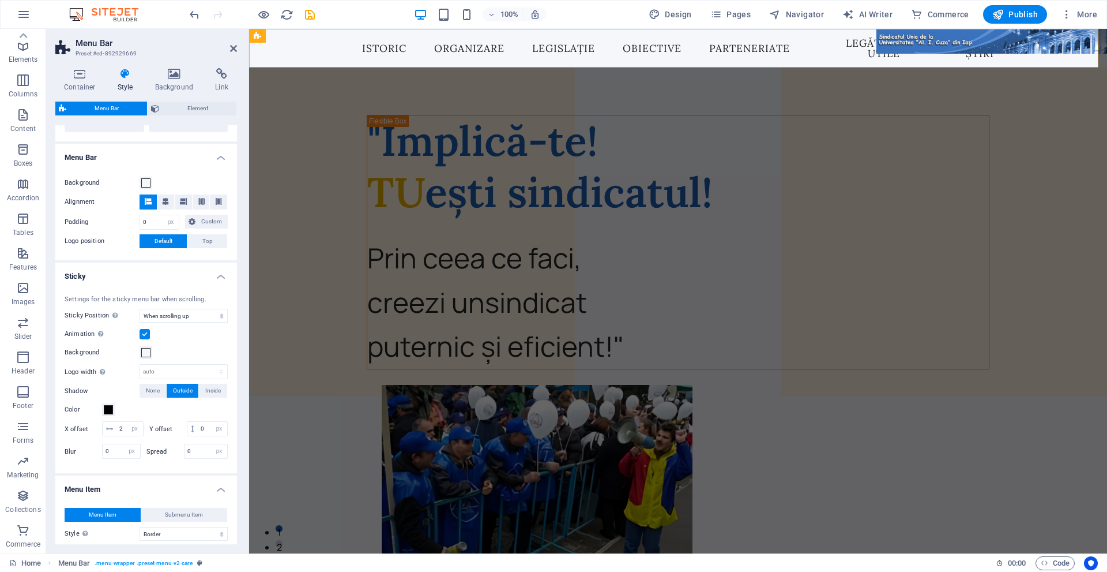
scroll to position [346, 0]
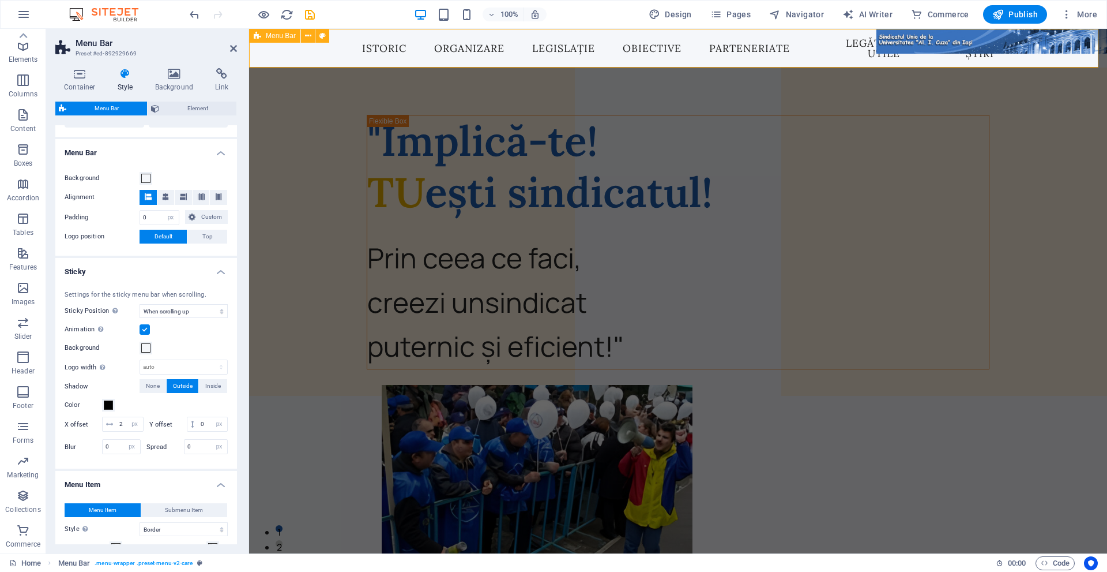
click at [285, 39] on span "Menu Bar" at bounding box center [281, 35] width 30 height 7
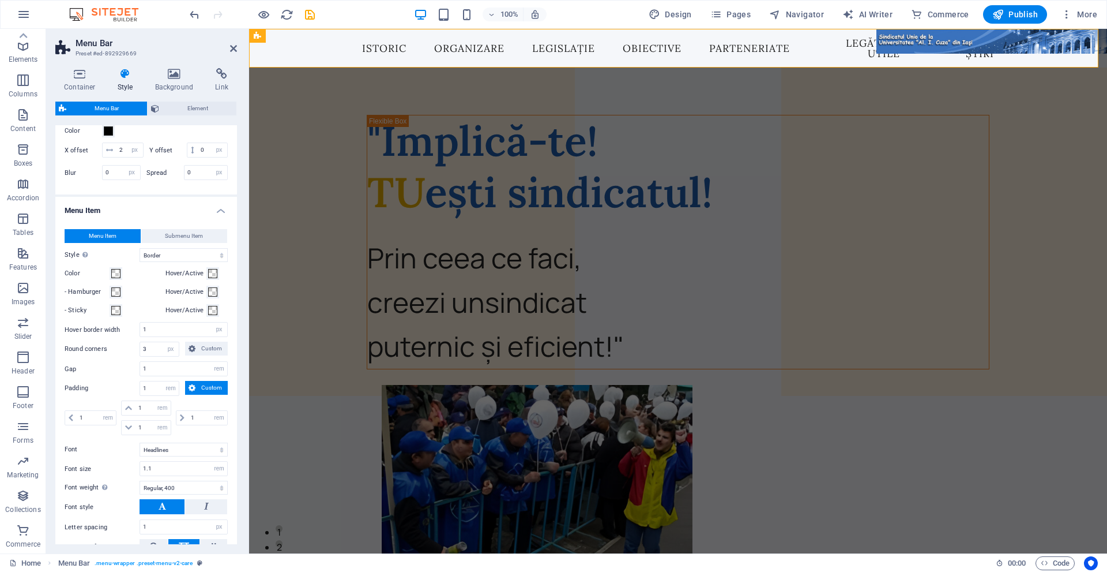
scroll to position [966, 0]
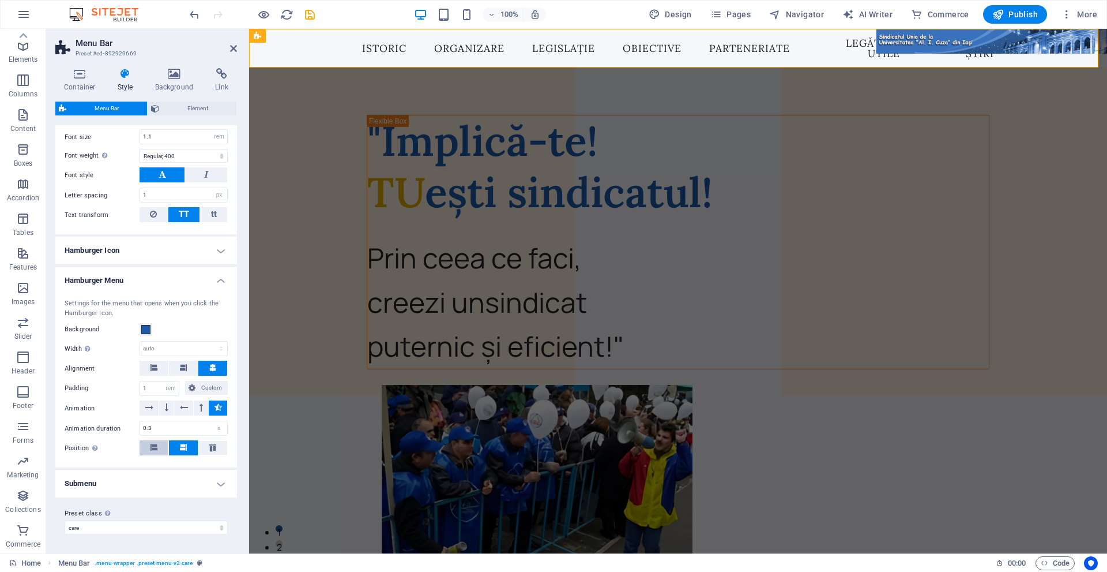
click at [162, 447] on button at bounding box center [154, 447] width 29 height 15
click at [187, 446] on button at bounding box center [183, 447] width 29 height 15
click at [186, 258] on h4 "Hamburger Icon" at bounding box center [146, 250] width 182 height 28
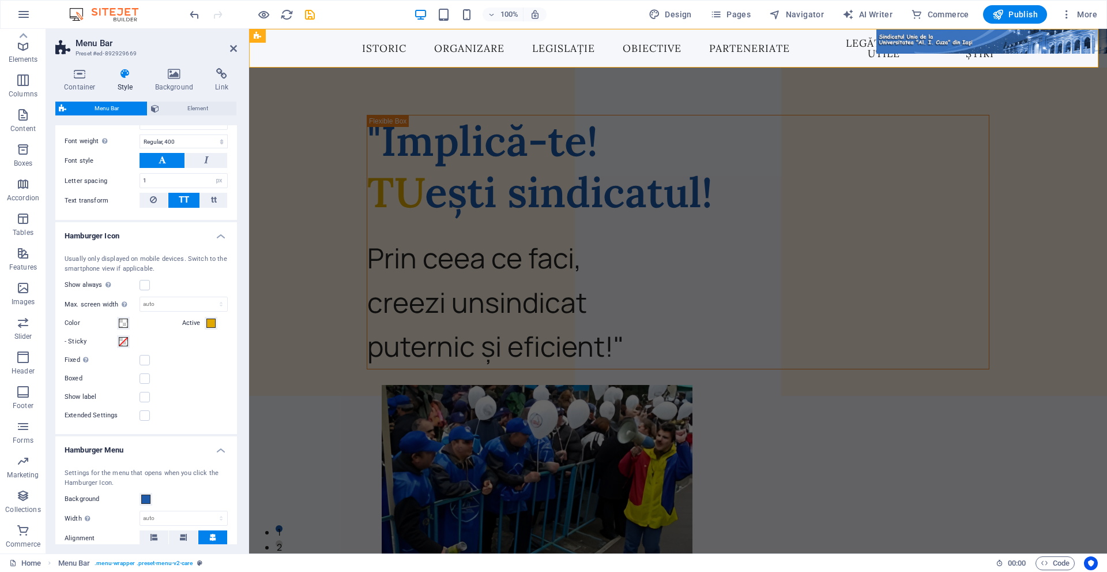
click at [186, 258] on div "Usually only displayed on mobile devices. Switch to the smartphone view if appl…" at bounding box center [146, 338] width 186 height 191
click at [221, 243] on h4 "Hamburger Icon" at bounding box center [146, 232] width 182 height 21
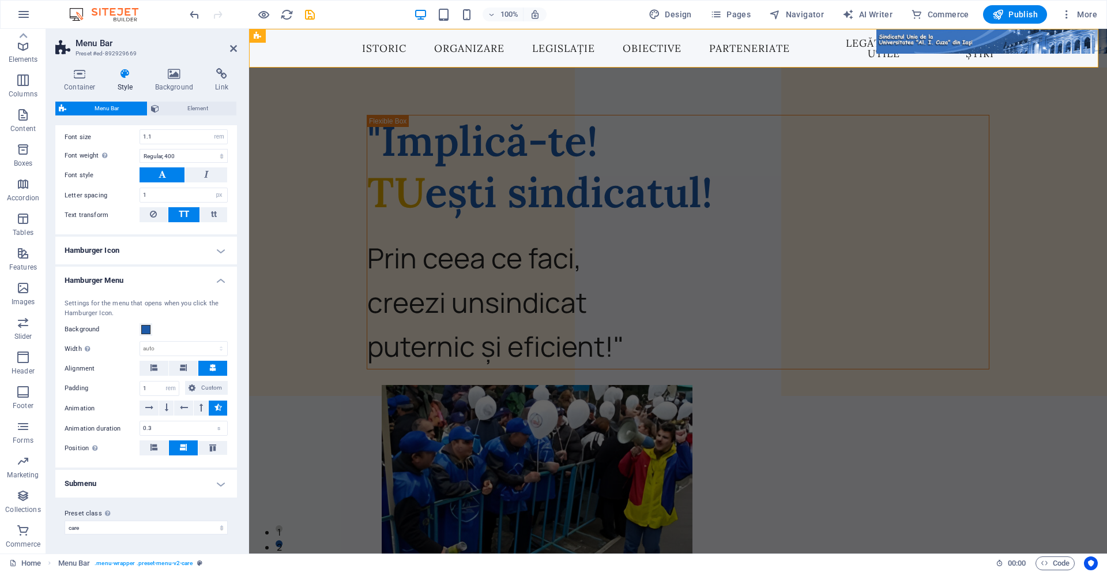
click at [221, 278] on h4 "Hamburger Menu" at bounding box center [146, 276] width 182 height 21
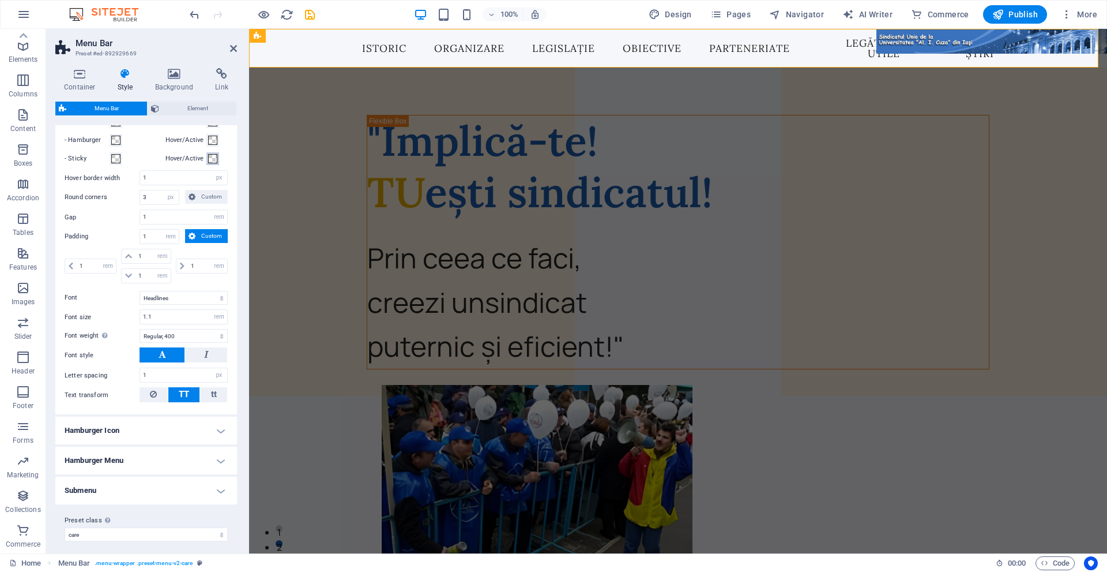
scroll to position [793, 0]
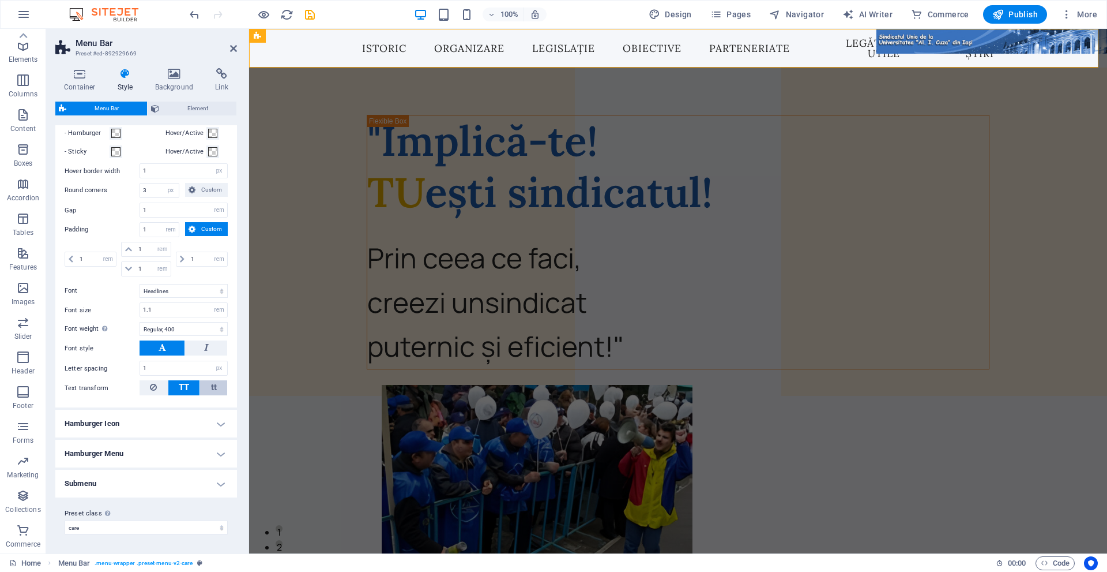
click at [217, 389] on button "tt" at bounding box center [213, 387] width 27 height 15
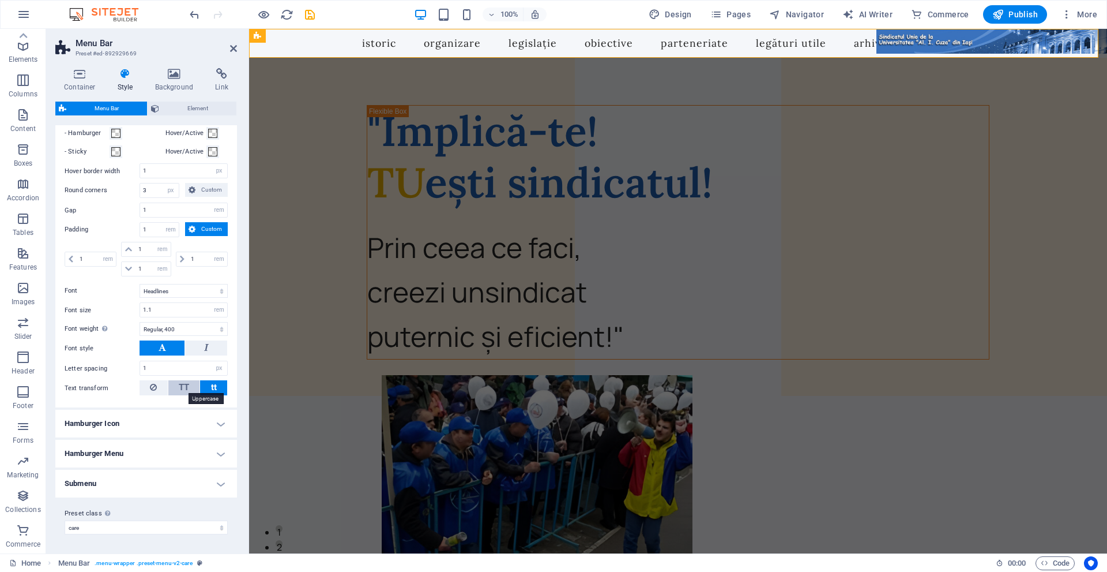
click at [186, 383] on span "TT" at bounding box center [184, 387] width 10 height 10
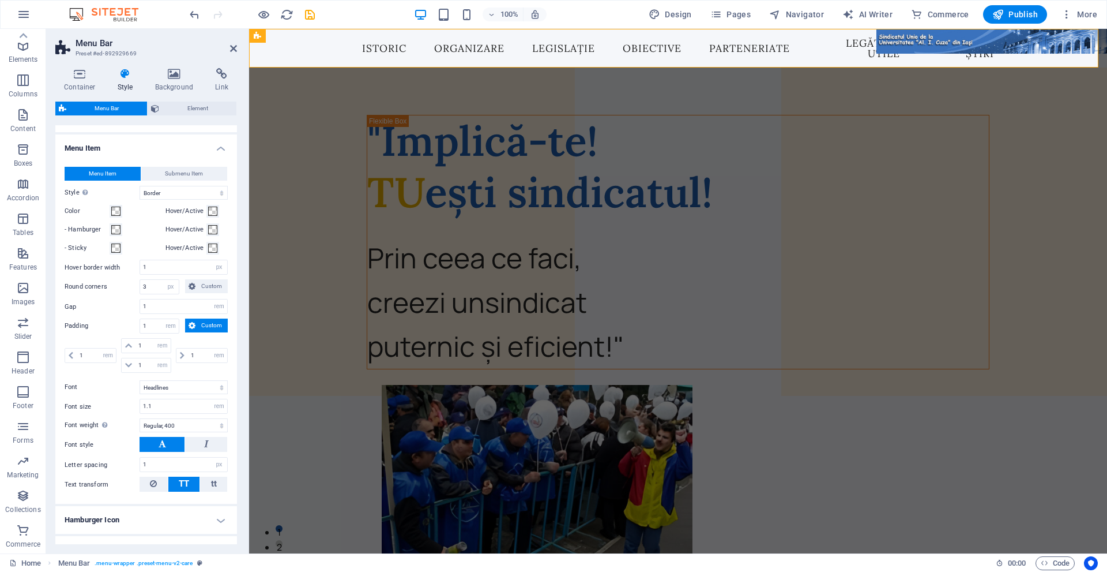
scroll to position [678, 0]
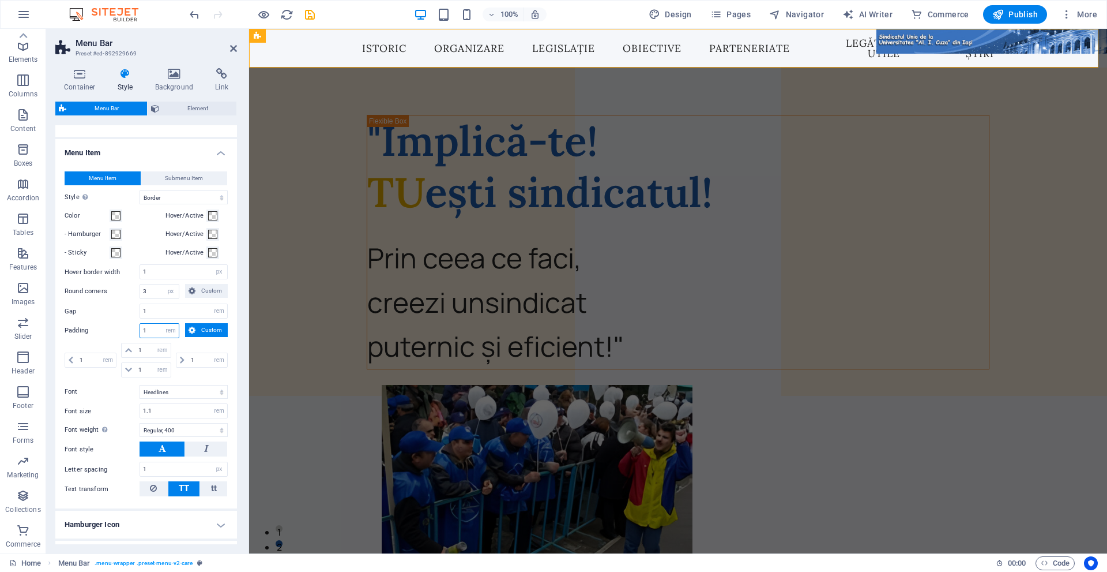
click at [150, 337] on input "1" at bounding box center [159, 331] width 39 height 14
type input "0"
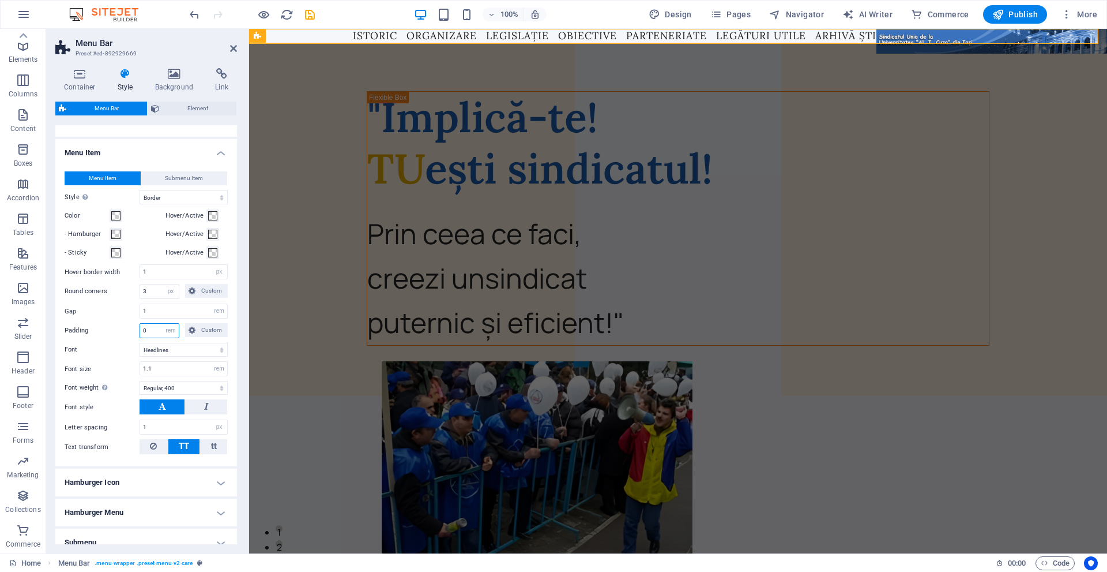
click at [148, 337] on input "0" at bounding box center [159, 331] width 39 height 14
type input "1"
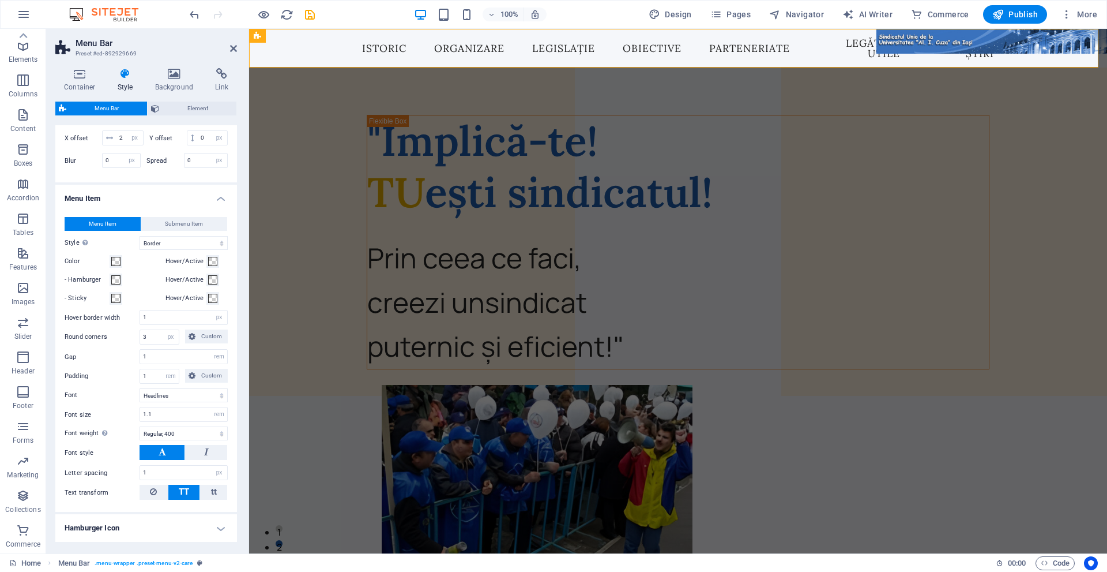
scroll to position [632, 0]
click at [159, 231] on button "Submenu Item" at bounding box center [184, 224] width 87 height 14
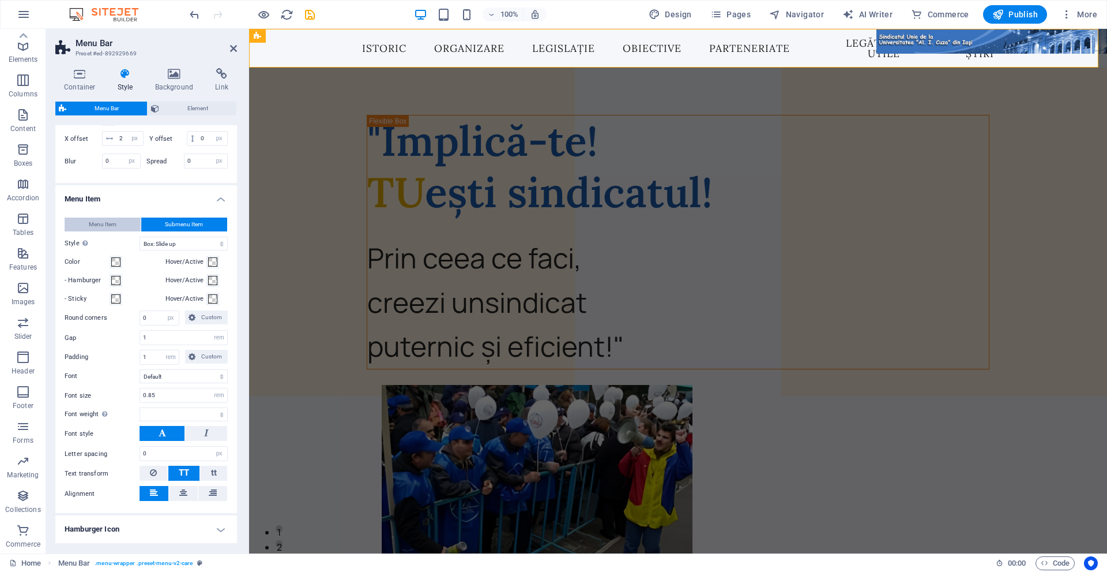
select select
click at [159, 250] on select "Plain Text color Box: Fade Box: Flip vertical Box: Flip horizontal Box: Slide d…" at bounding box center [184, 243] width 88 height 14
select select "hover_box_top"
click at [140, 250] on select "Plain Text color Box: Fade Box: Flip vertical Box: Flip horizontal Box: Slide d…" at bounding box center [184, 243] width 88 height 14
select select
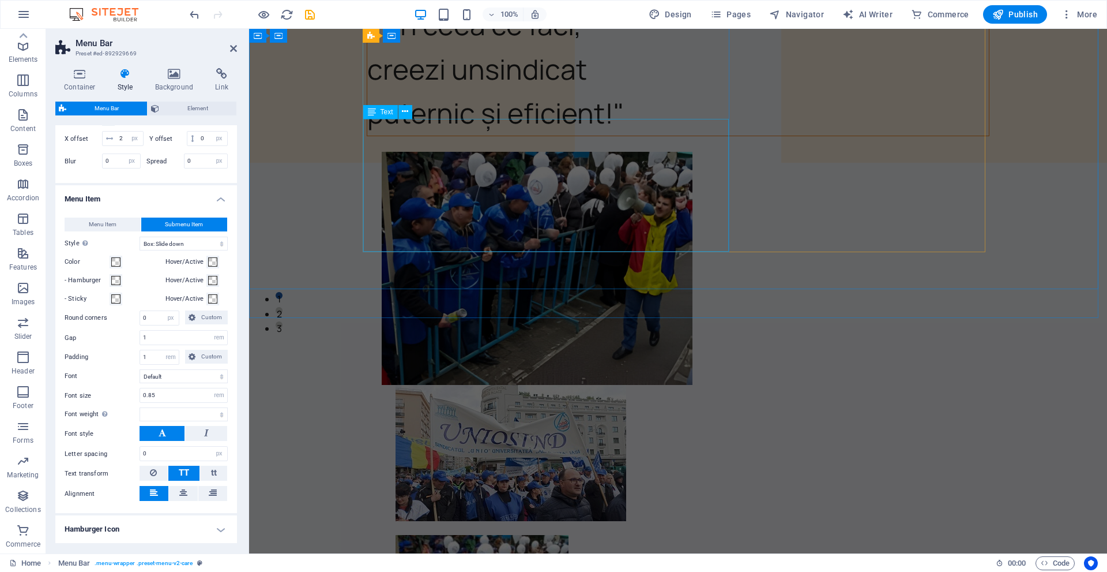
scroll to position [0, 0]
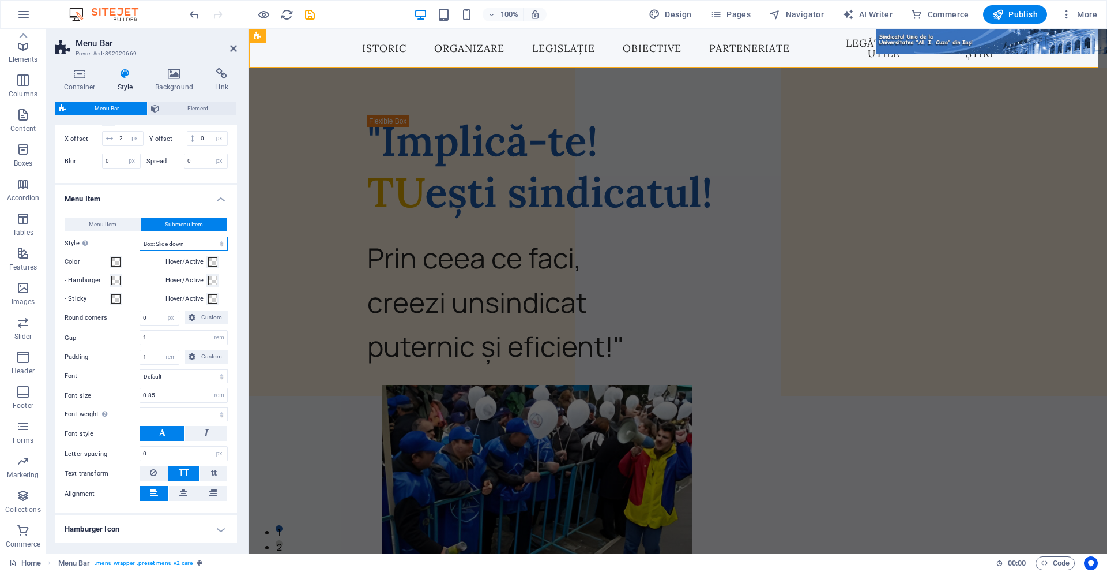
click at [184, 250] on select "Plain Text color Box: Fade Box: Flip vertical Box: Flip horizontal Box: Slide d…" at bounding box center [184, 243] width 88 height 14
select select "hover_box_bottom"
click at [140, 250] on select "Plain Text color Box: Fade Box: Flip vertical Box: Flip horizontal Box: Slide d…" at bounding box center [184, 243] width 88 height 14
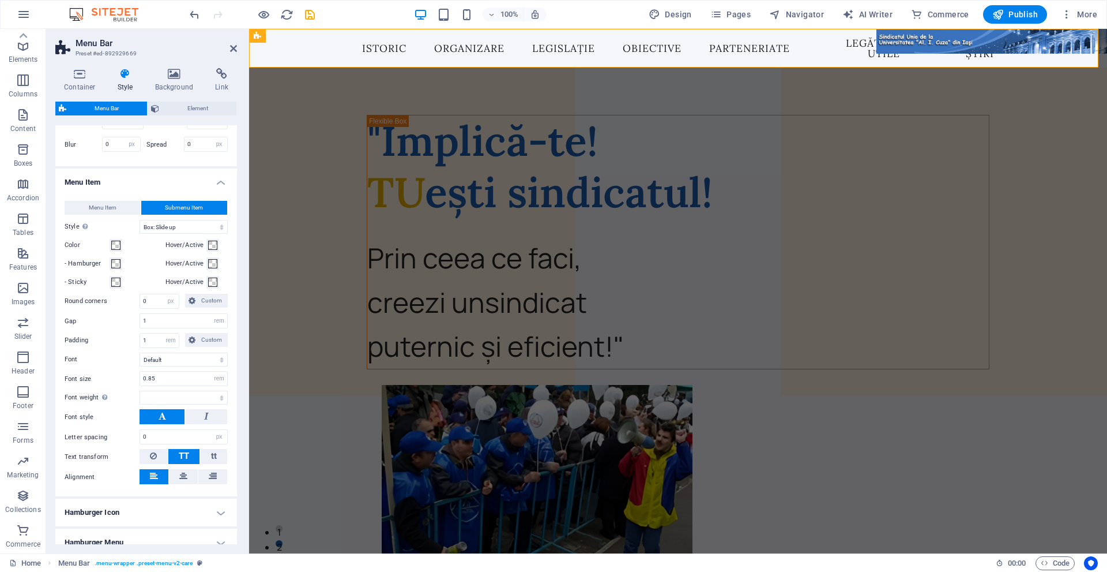
scroll to position [649, 0]
click at [181, 482] on icon at bounding box center [183, 475] width 8 height 14
click at [211, 482] on icon at bounding box center [213, 475] width 8 height 14
click at [154, 482] on icon at bounding box center [154, 475] width 8 height 14
select select
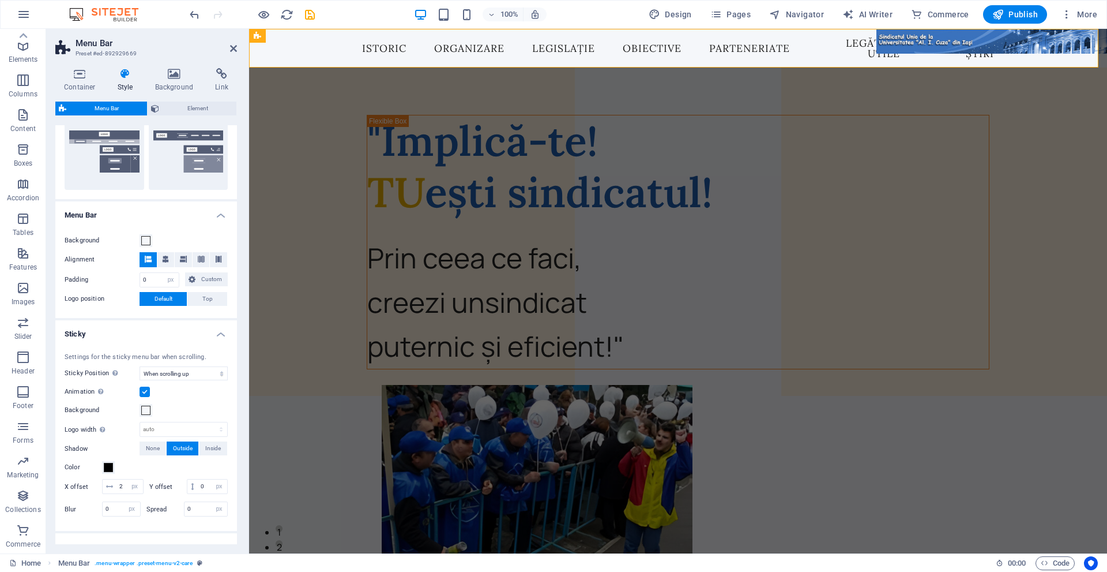
scroll to position [284, 0]
click at [136, 485] on input "2" at bounding box center [130, 486] width 27 height 14
drag, startPoint x: 136, startPoint y: 486, endPoint x: 102, endPoint y: 486, distance: 34.6
click at [102, 486] on div "X offset 2 px rem vh vw" at bounding box center [104, 486] width 79 height 15
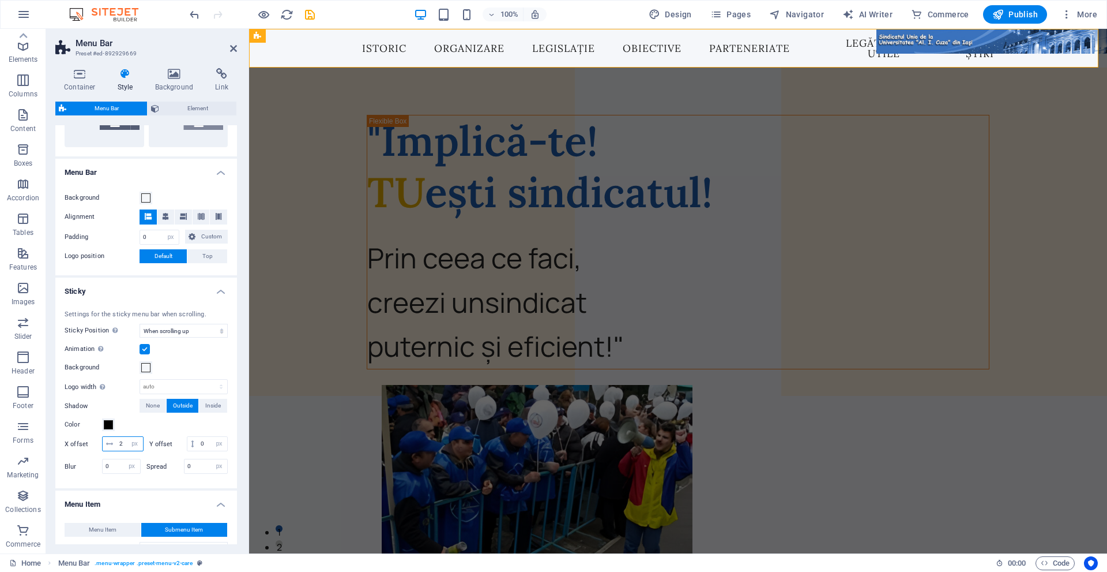
scroll to position [329, 0]
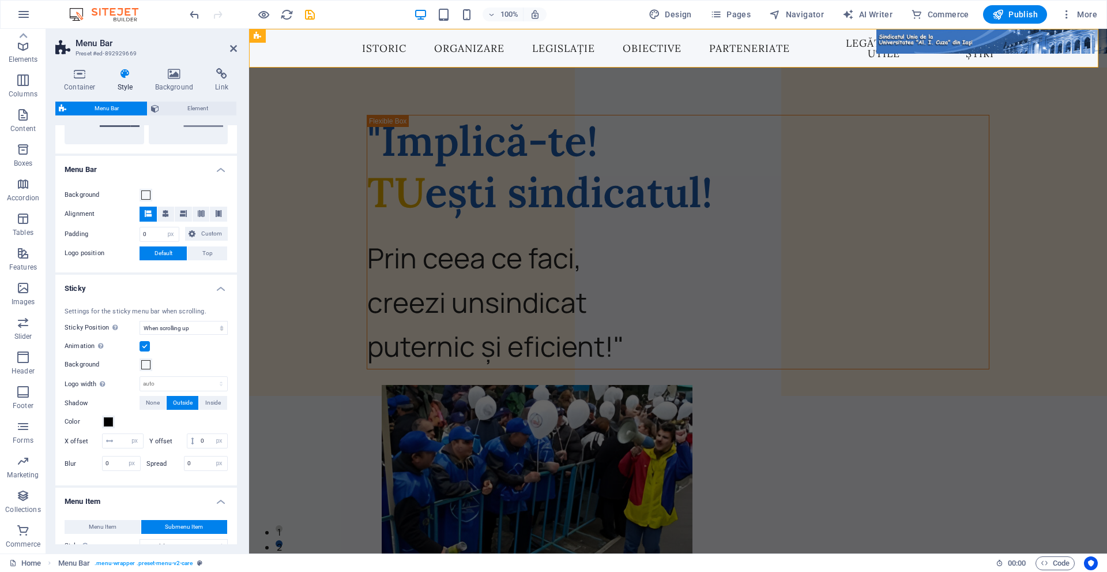
type input "0"
click at [126, 401] on label "Shadow" at bounding box center [102, 403] width 75 height 14
click at [207, 402] on span "Inside" at bounding box center [213, 403] width 16 height 14
select select
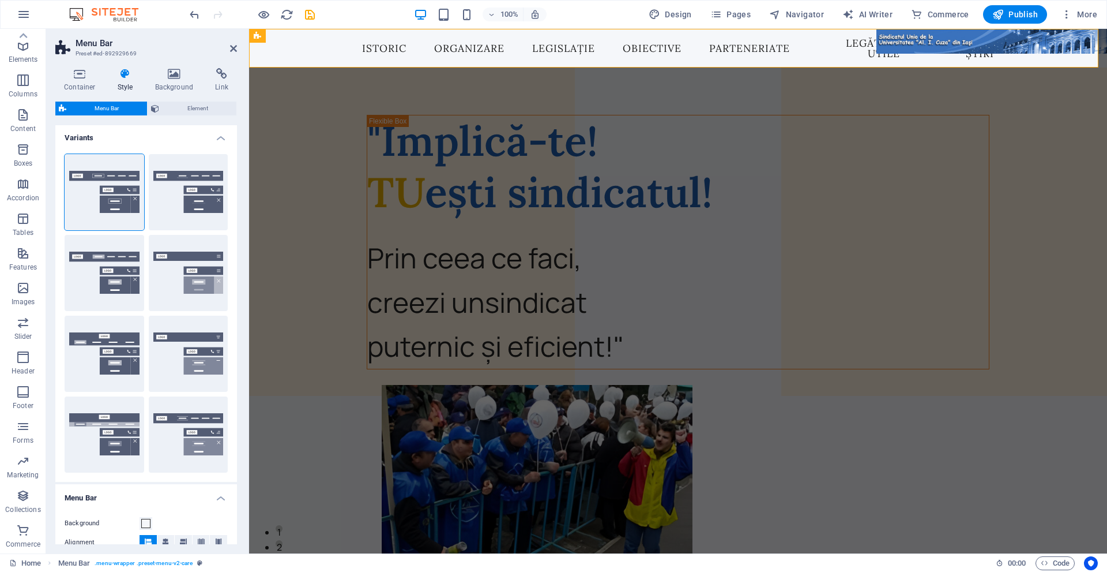
scroll to position [0, 0]
click at [174, 69] on icon at bounding box center [175, 74] width 56 height 12
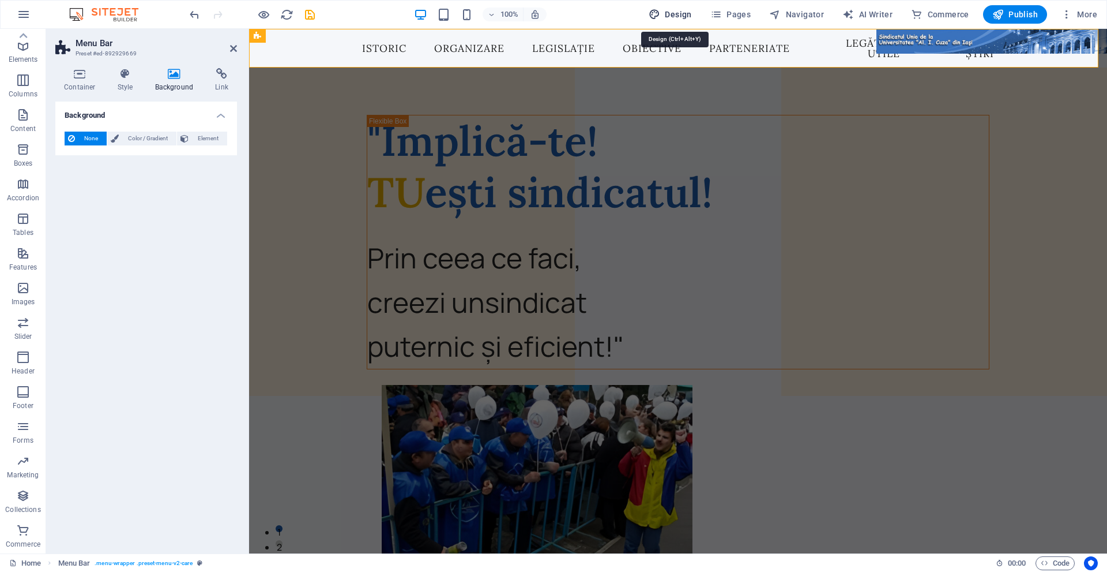
click at [692, 9] on span "Design" at bounding box center [670, 15] width 43 height 12
select select "px"
select select "400"
select select "px"
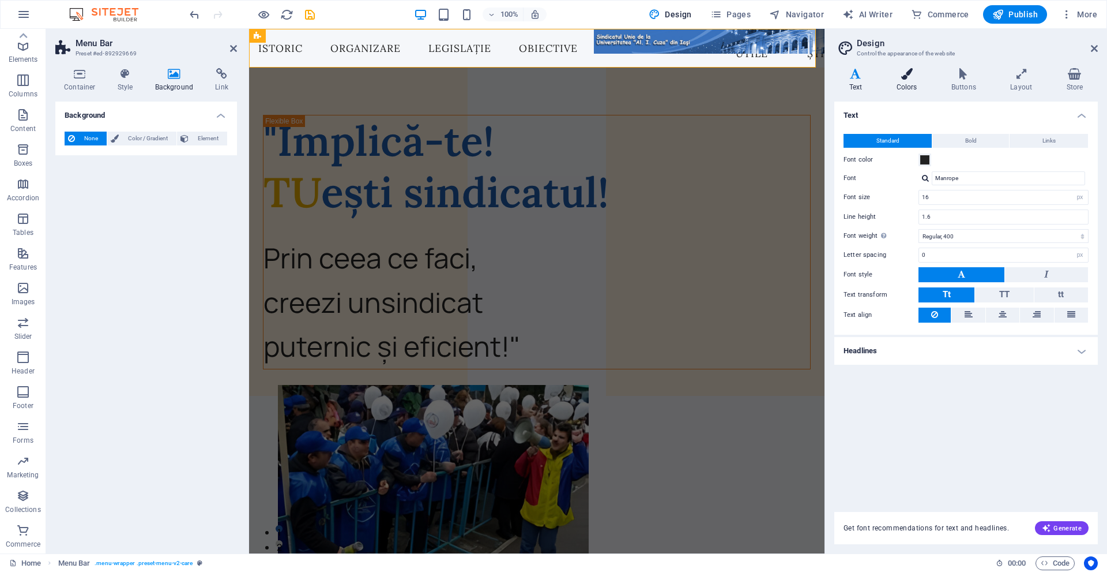
click at [913, 76] on icon at bounding box center [907, 74] width 50 height 12
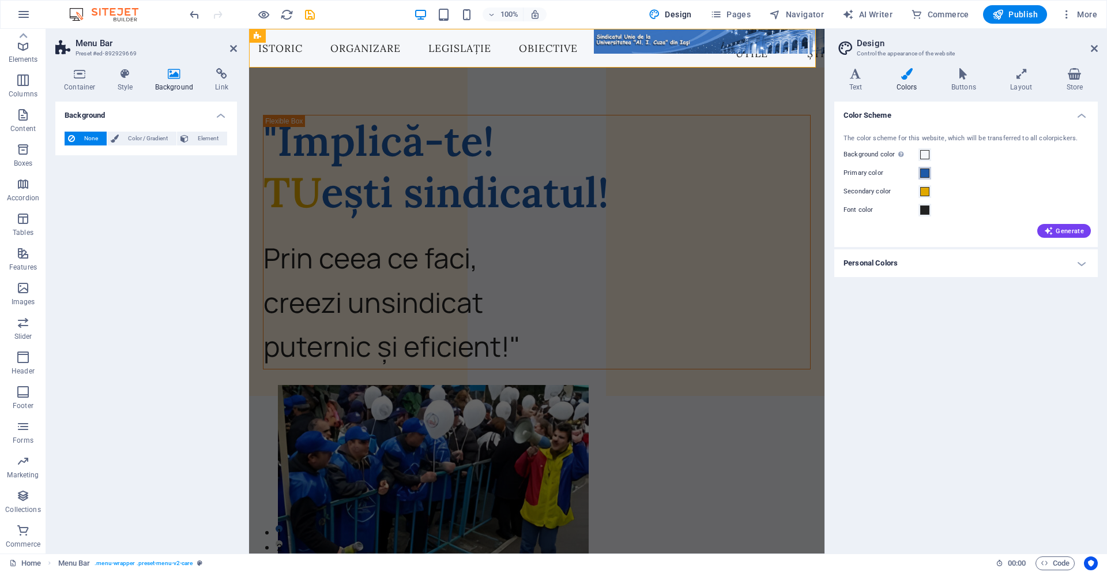
click at [925, 173] on span at bounding box center [925, 172] width 9 height 9
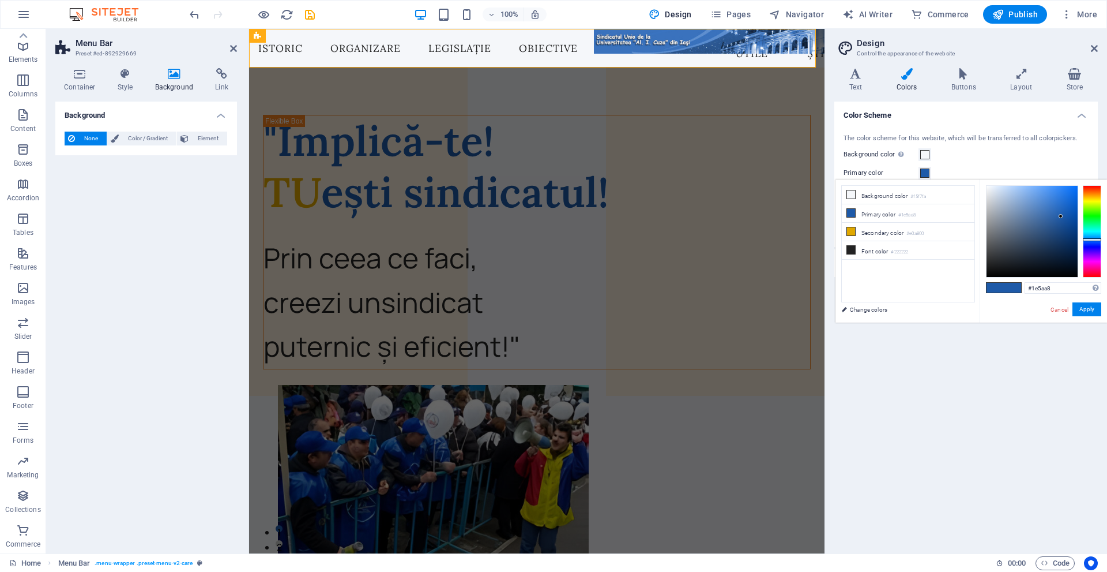
click at [925, 173] on span at bounding box center [925, 172] width 9 height 9
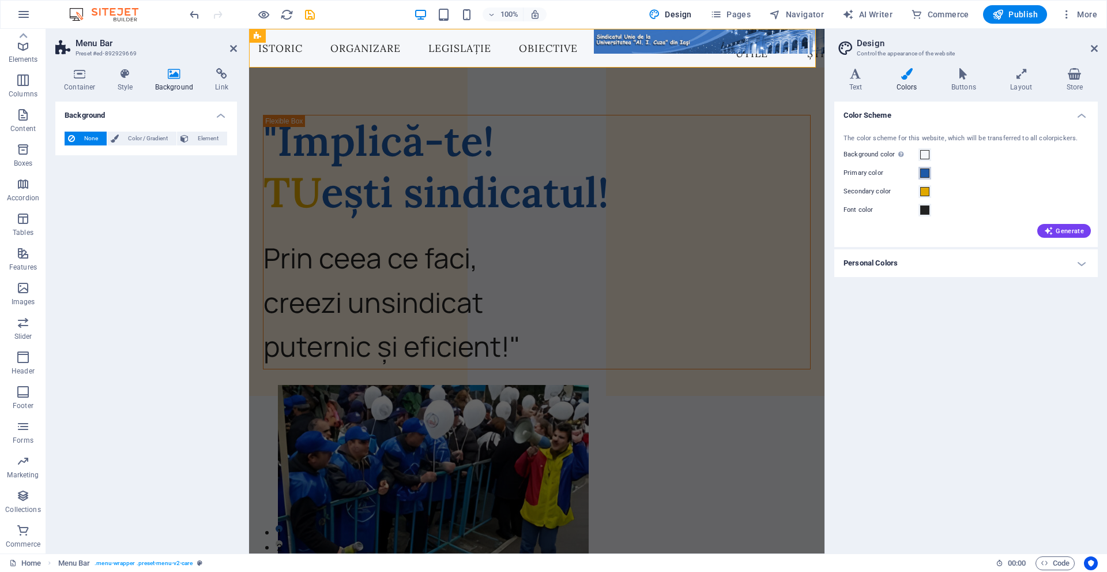
click at [925, 173] on span at bounding box center [925, 172] width 9 height 9
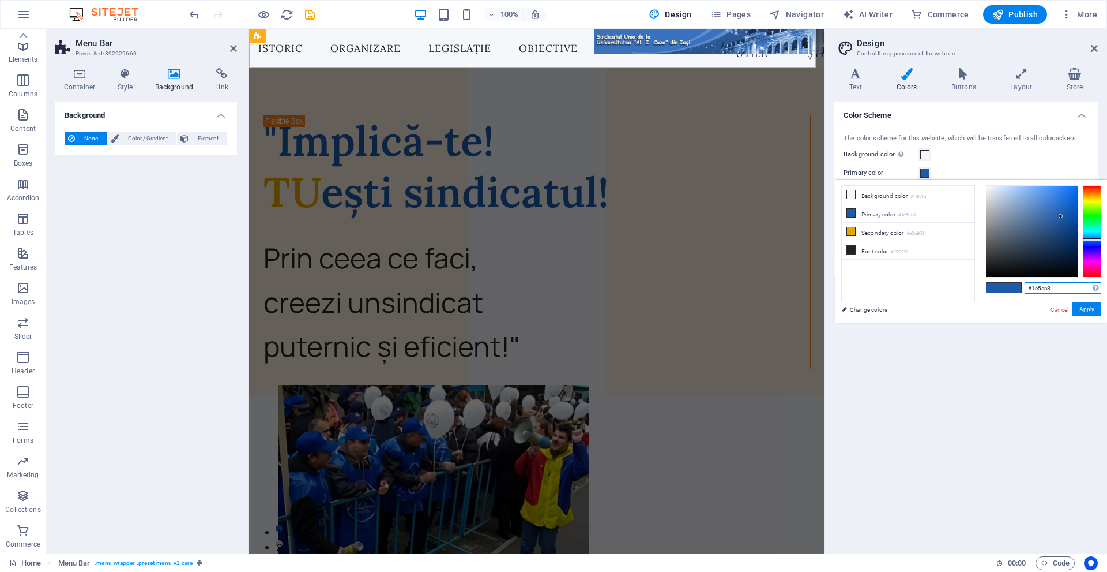
drag, startPoint x: 1061, startPoint y: 289, endPoint x: 970, endPoint y: 282, distance: 92.0
click at [970, 282] on div "less Background color #f5f7fa Primary color #1e5aa8 Secondary color #e0a800 Fon…" at bounding box center [972, 250] width 272 height 143
paste input "3972BF"
click at [1080, 350] on div "Color Scheme The color scheme for this website, which will be transferred to al…" at bounding box center [967, 323] width 264 height 442
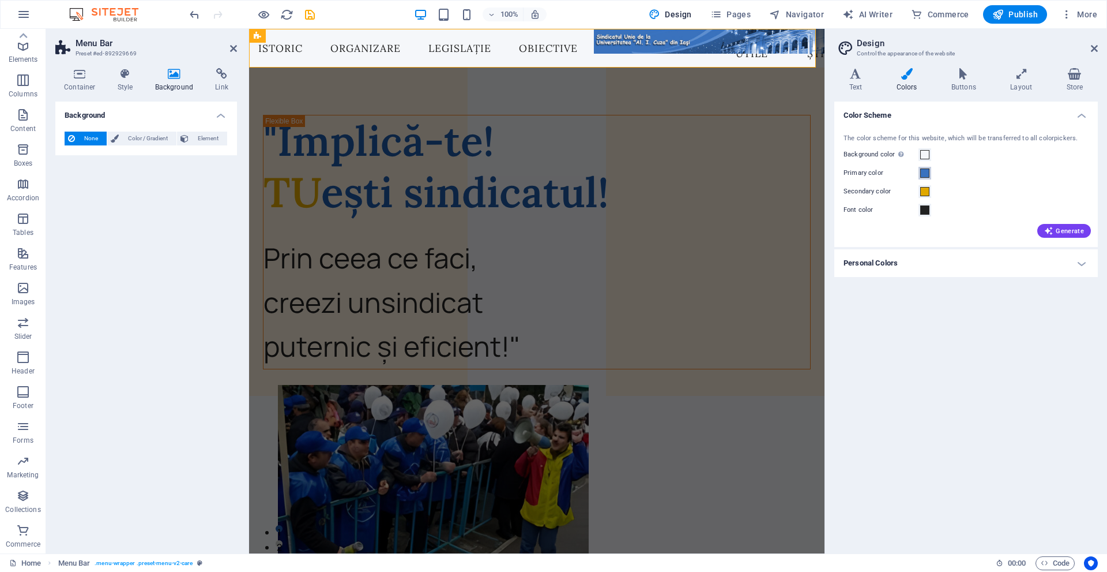
click at [923, 171] on span at bounding box center [925, 172] width 9 height 9
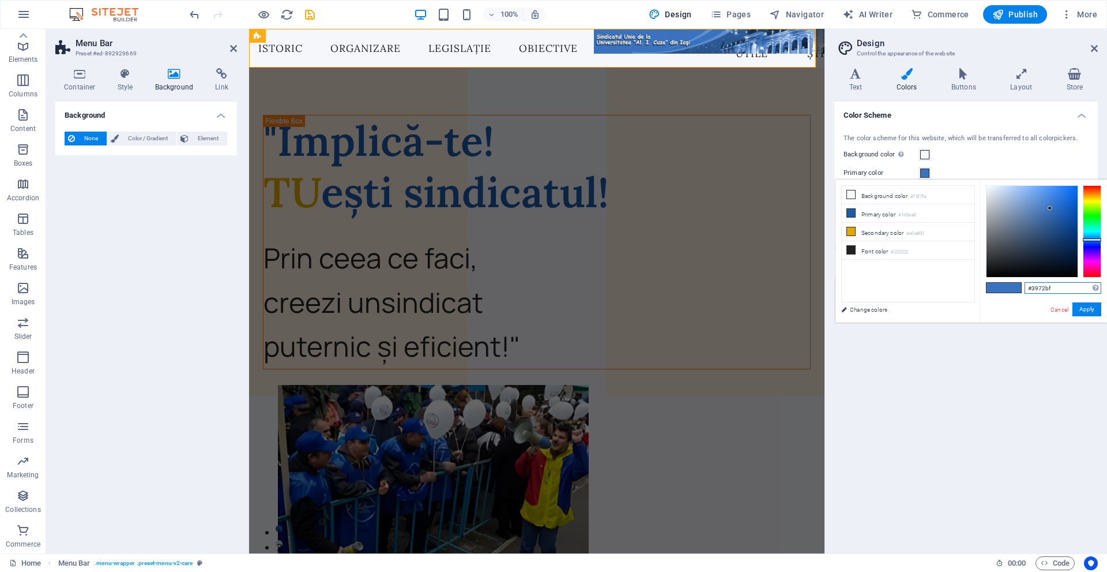
drag, startPoint x: 1062, startPoint y: 284, endPoint x: 979, endPoint y: 282, distance: 83.1
click at [979, 282] on div "less Background color #f5f7fa Primary color #1e5aa8 Secondary color #e0a800 Fon…" at bounding box center [972, 250] width 272 height 143
paste input "BF"
type input "#3972bf"
click at [1090, 307] on button "Apply" at bounding box center [1087, 309] width 29 height 14
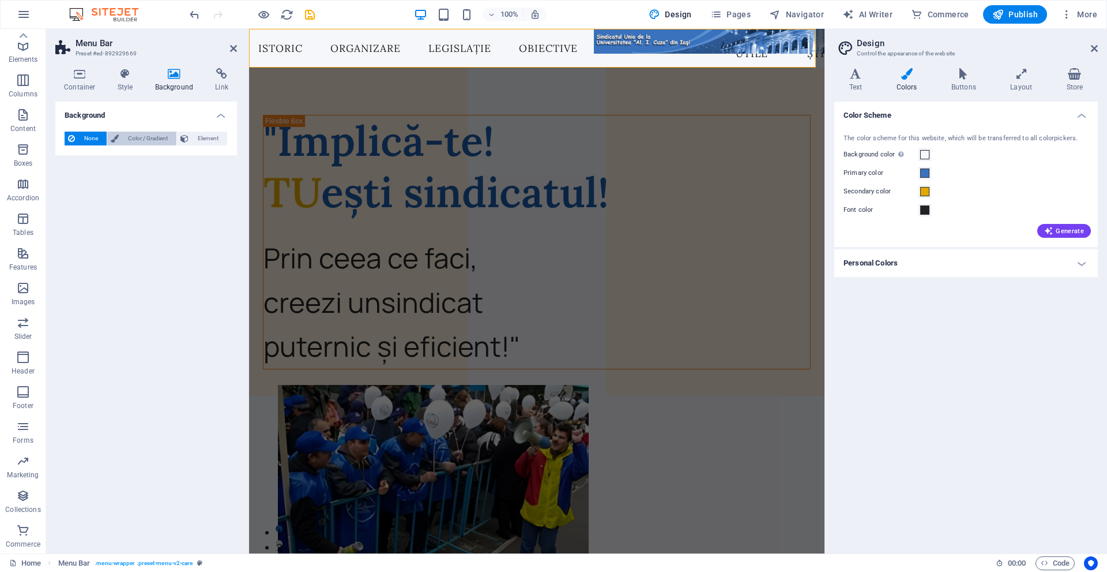
click at [145, 140] on span "Color / Gradient" at bounding box center [147, 139] width 51 height 14
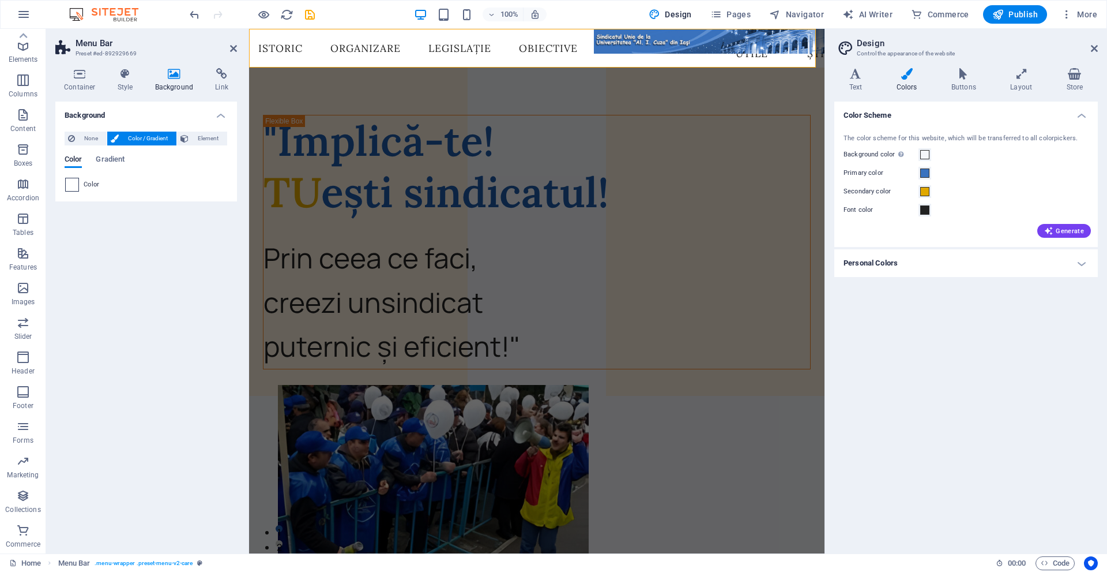
click at [72, 184] on span at bounding box center [72, 184] width 13 height 13
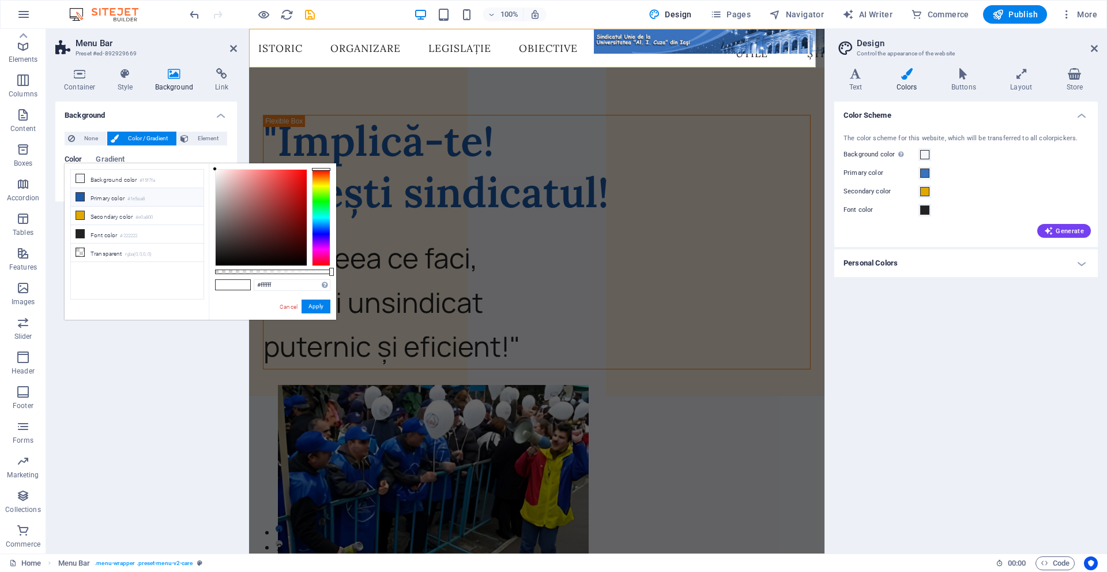
click at [86, 192] on li "Primary color #1e5aa8" at bounding box center [137, 197] width 133 height 18
type input "#1e5aa8"
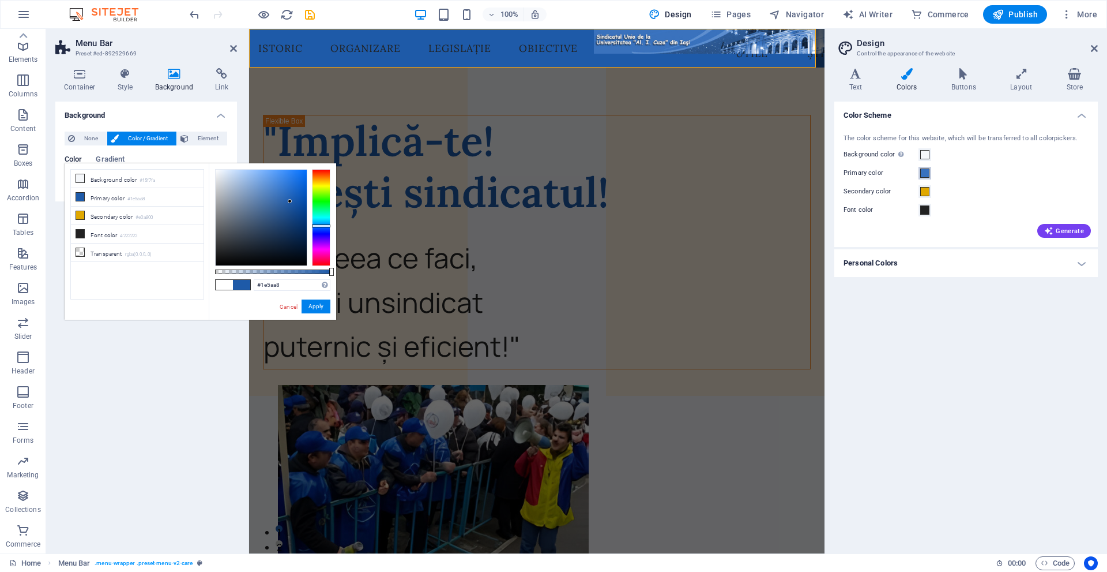
click at [929, 168] on span at bounding box center [925, 172] width 9 height 9
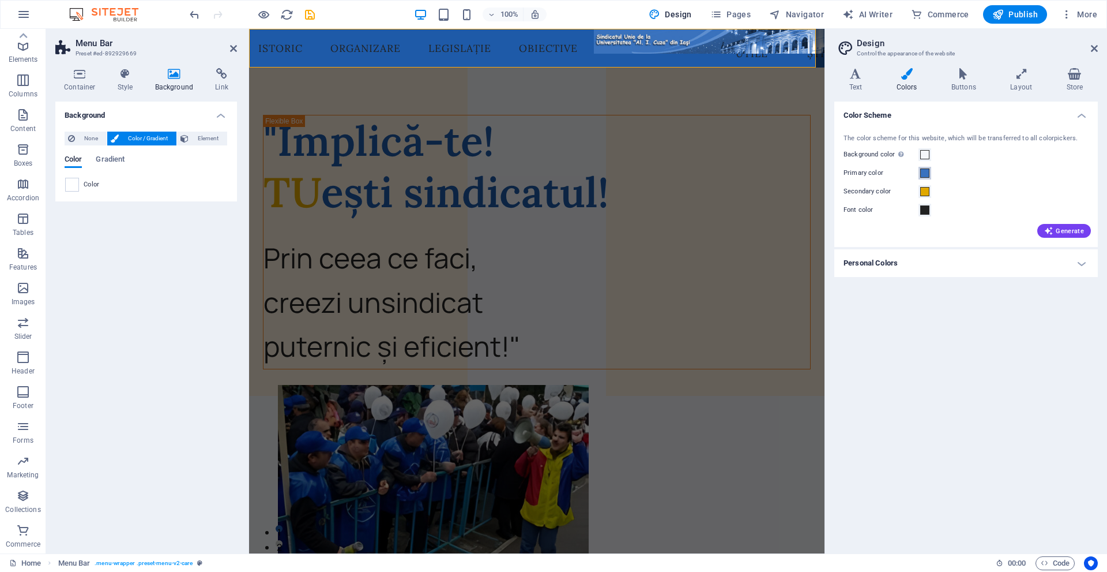
click at [929, 168] on span at bounding box center [925, 172] width 9 height 9
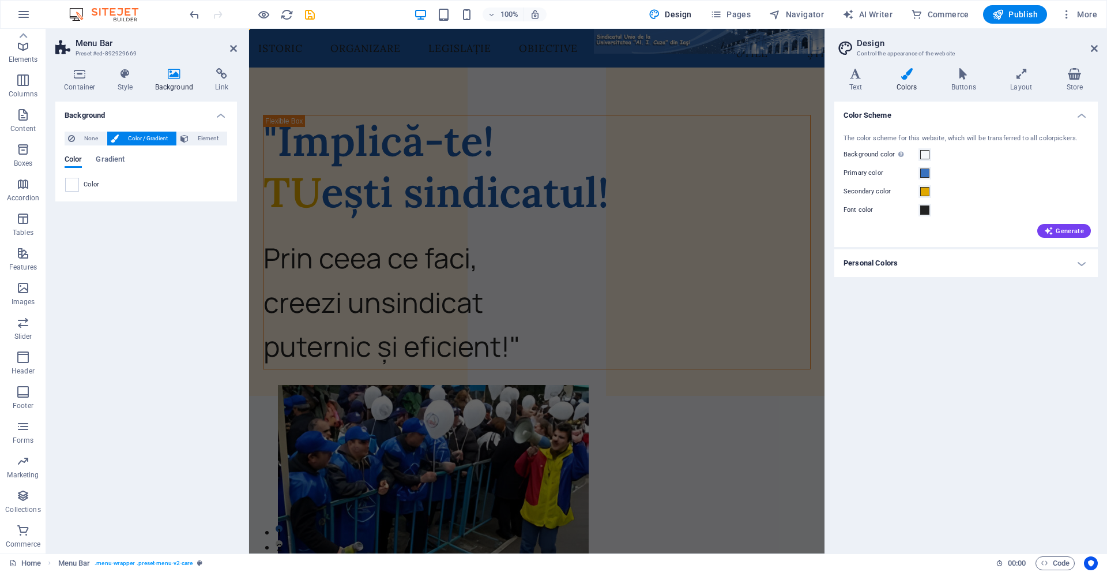
click at [1060, 290] on div "Color Scheme The color scheme for this website, which will be transferred to al…" at bounding box center [967, 323] width 264 height 442
click at [922, 170] on span at bounding box center [925, 172] width 9 height 9
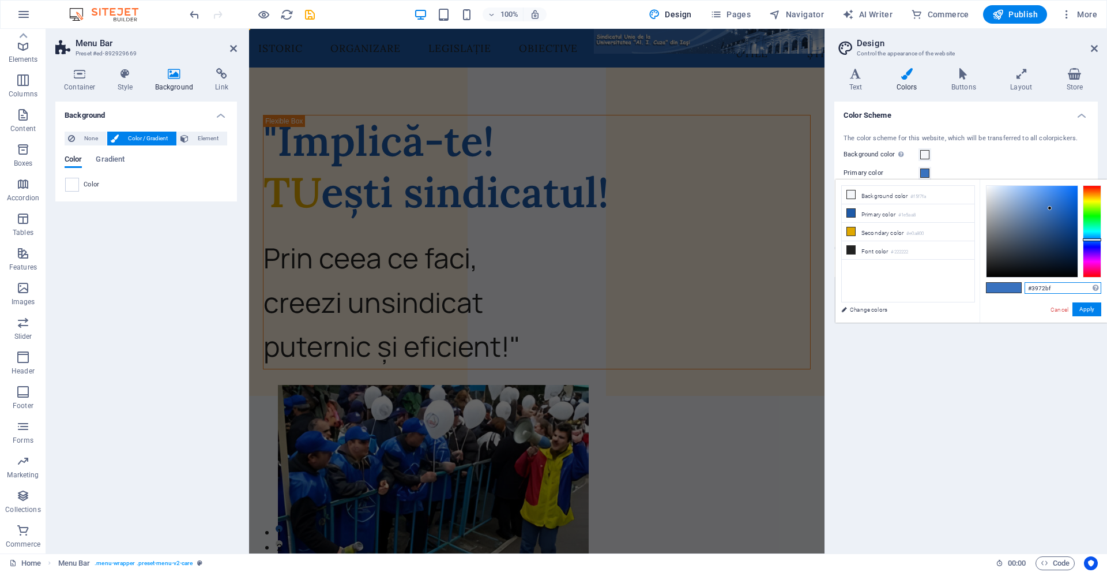
drag, startPoint x: 1057, startPoint y: 286, endPoint x: 941, endPoint y: 283, distance: 116.0
click at [941, 283] on div "less Background color #f5f7fa Primary color #1e5aa8 Secondary color #e0a800 Fon…" at bounding box center [972, 250] width 272 height 143
paste input "A72BD"
type input "#3a72bd"
click at [1092, 310] on button "Apply" at bounding box center [1087, 309] width 29 height 14
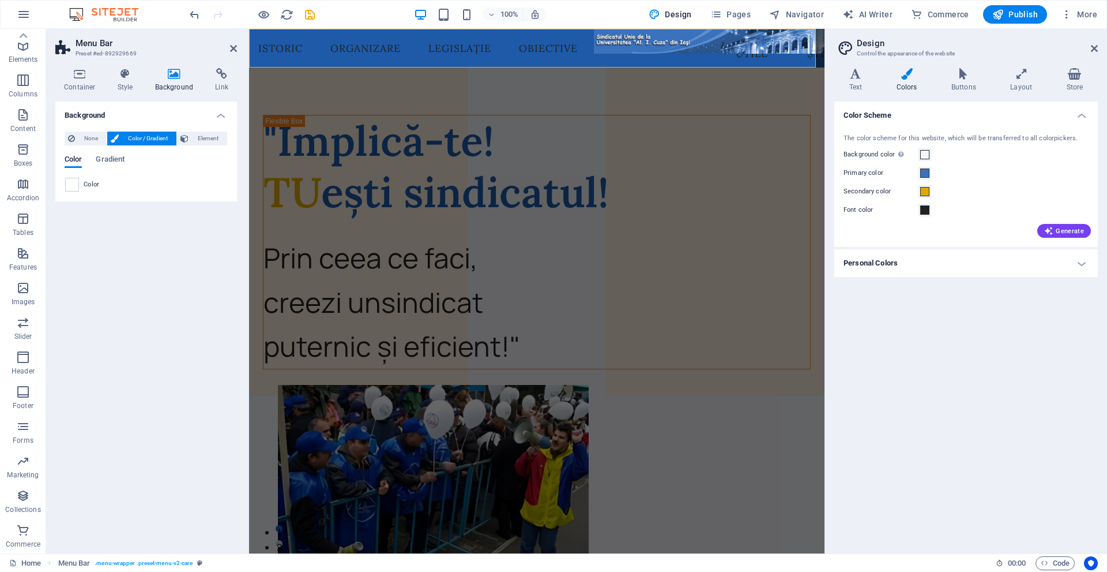
click at [994, 341] on div "Color Scheme The color scheme for this website, which will be transferred to al…" at bounding box center [967, 323] width 264 height 442
click at [73, 181] on span at bounding box center [72, 184] width 13 height 13
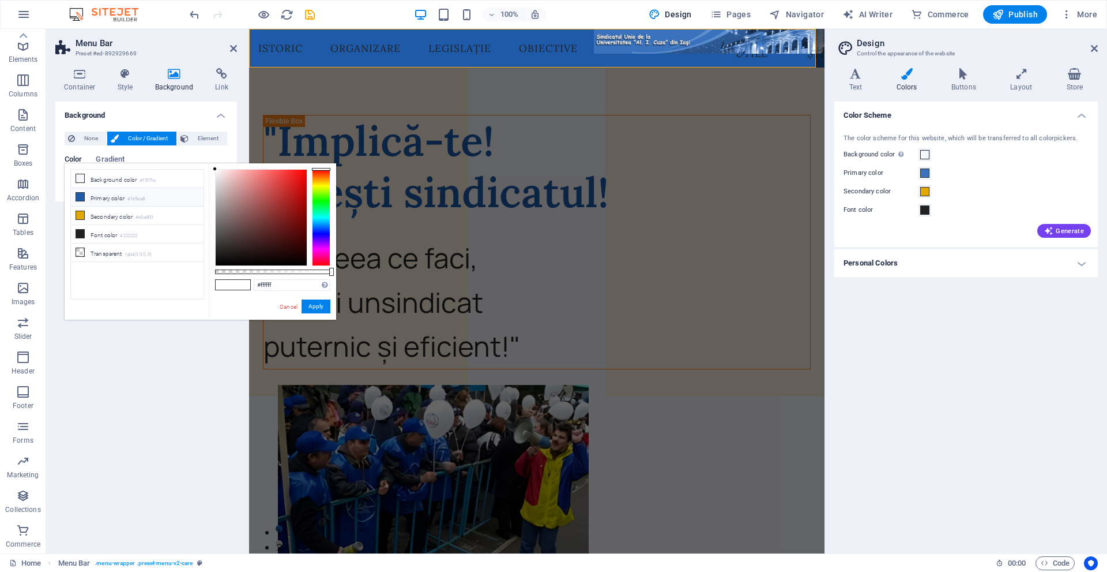
click at [108, 201] on li "Primary color #1e5aa8" at bounding box center [137, 197] width 133 height 18
type input "#1e5aa8"
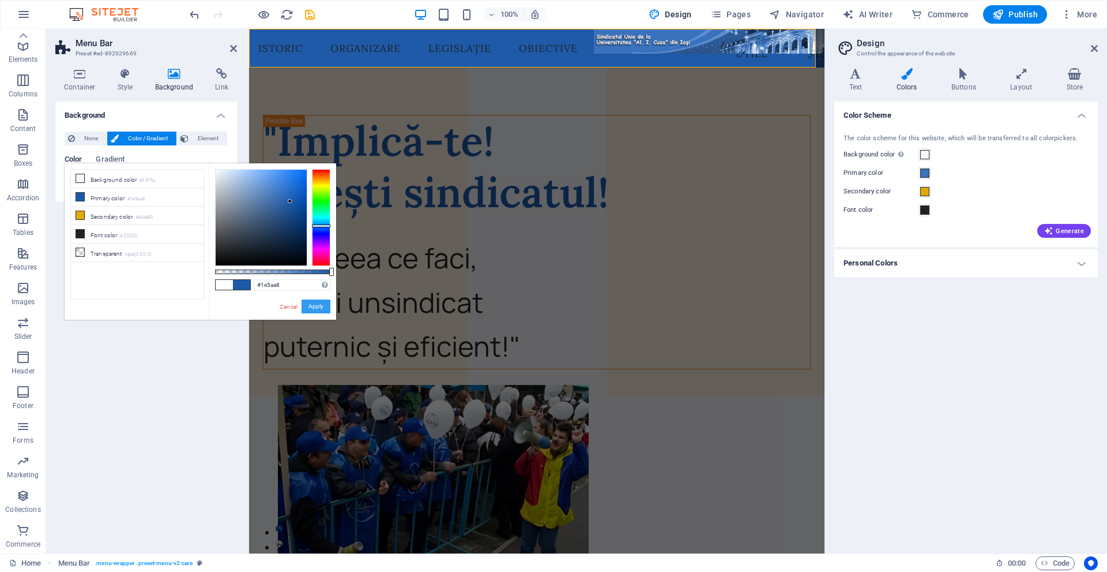
click at [322, 308] on button "Apply" at bounding box center [316, 306] width 29 height 14
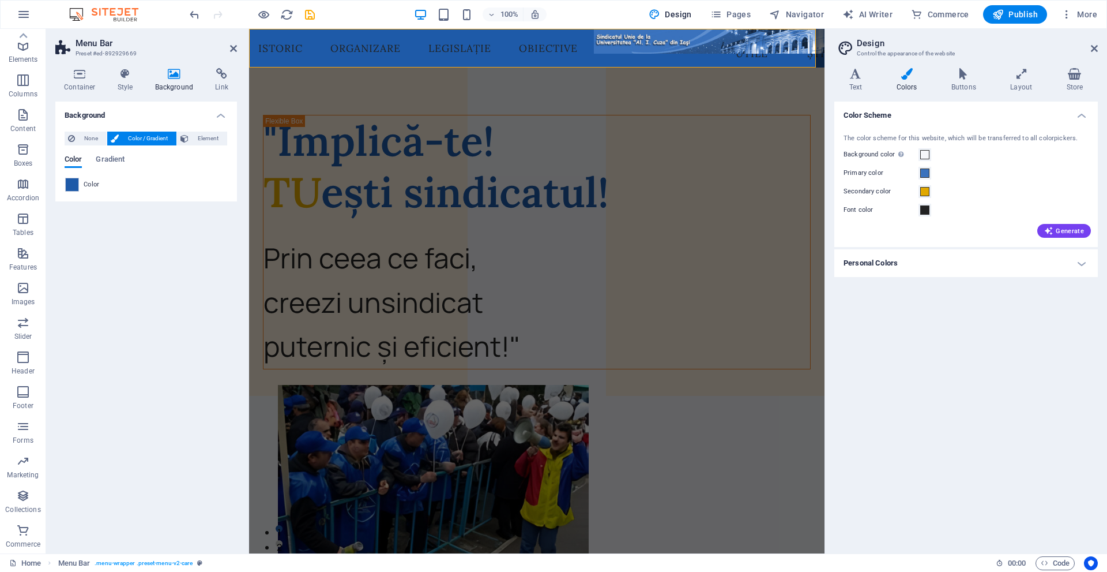
drag, startPoint x: 183, startPoint y: 305, endPoint x: 201, endPoint y: 272, distance: 37.7
click at [183, 304] on div "Background None Color / Gradient Element Stretch background to full-width Color…" at bounding box center [146, 323] width 182 height 442
click at [1099, 47] on aside "Design Control the appearance of the website Variants Text Colors Buttons Layou…" at bounding box center [966, 291] width 283 height 524
click at [1084, 41] on h2 "Design" at bounding box center [977, 43] width 241 height 10
click at [1099, 48] on aside "Design Control the appearance of the website Variants Text Colors Buttons Layou…" at bounding box center [966, 291] width 283 height 524
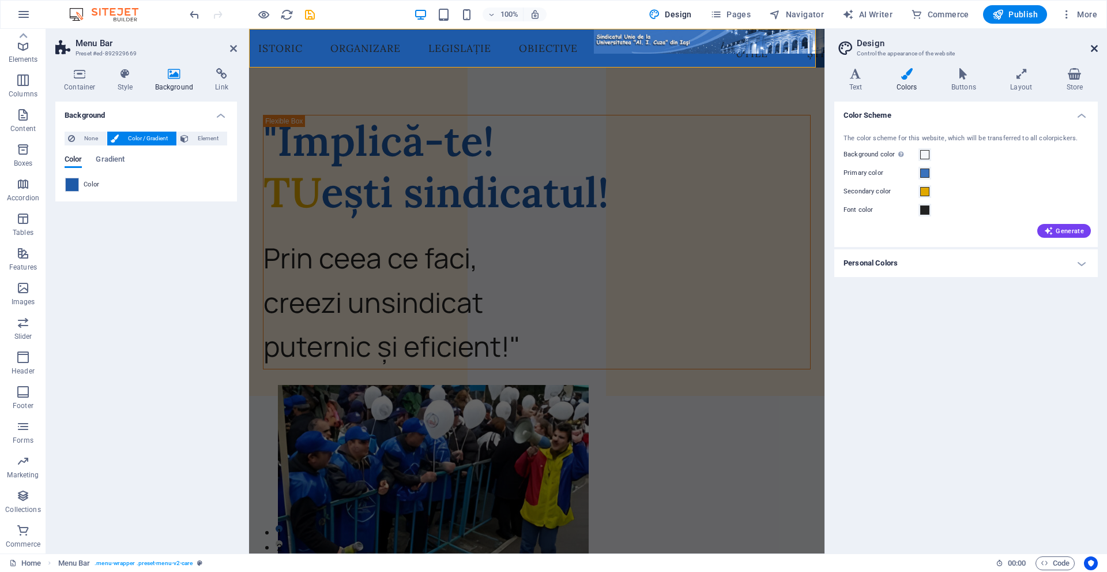
click at [1091, 46] on icon at bounding box center [1094, 48] width 7 height 9
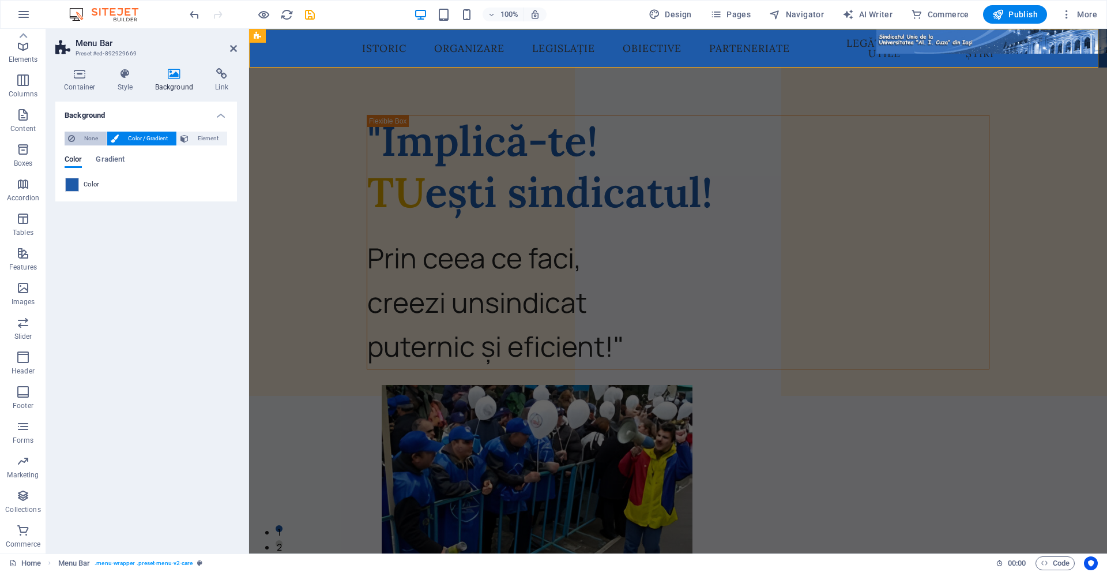
click at [82, 136] on span "None" at bounding box center [90, 139] width 25 height 14
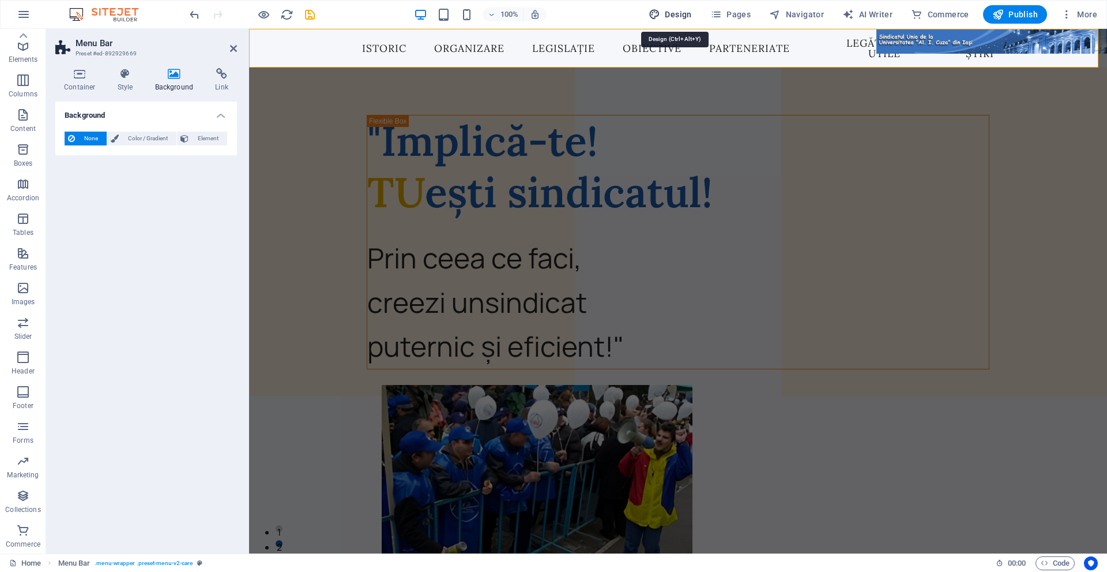
click at [673, 14] on span "Design" at bounding box center [670, 15] width 43 height 12
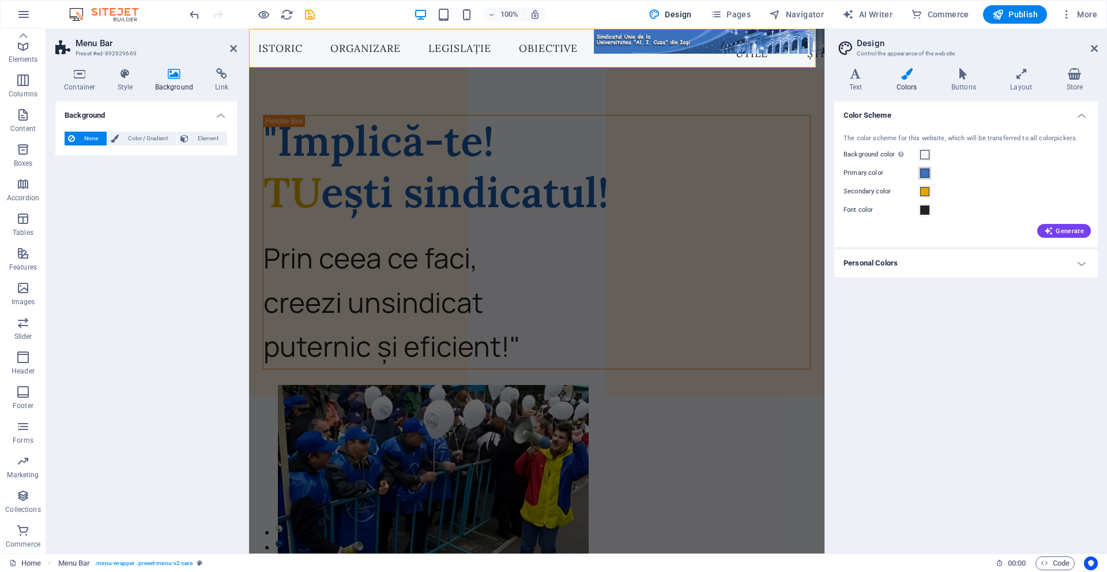
click at [922, 167] on button "Primary color" at bounding box center [925, 173] width 13 height 13
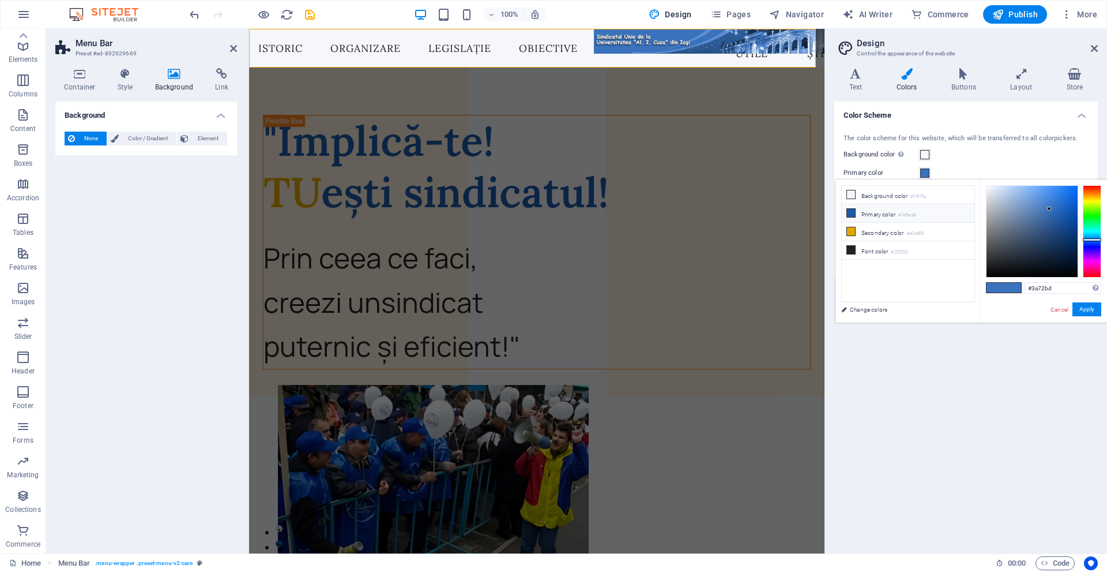
click at [904, 216] on small "#1e5aa8" at bounding box center [907, 215] width 17 height 8
drag, startPoint x: 1069, startPoint y: 289, endPoint x: 1015, endPoint y: 290, distance: 53.6
click at [1015, 290] on div "#1e5aa8 Supported formats #0852ed rgb(8, 82, 237) rgba(8, 82, 237, 90%) hsv(221…" at bounding box center [1043, 334] width 127 height 310
paste input "3A72BD"
click at [1098, 305] on button "Apply" at bounding box center [1087, 309] width 29 height 14
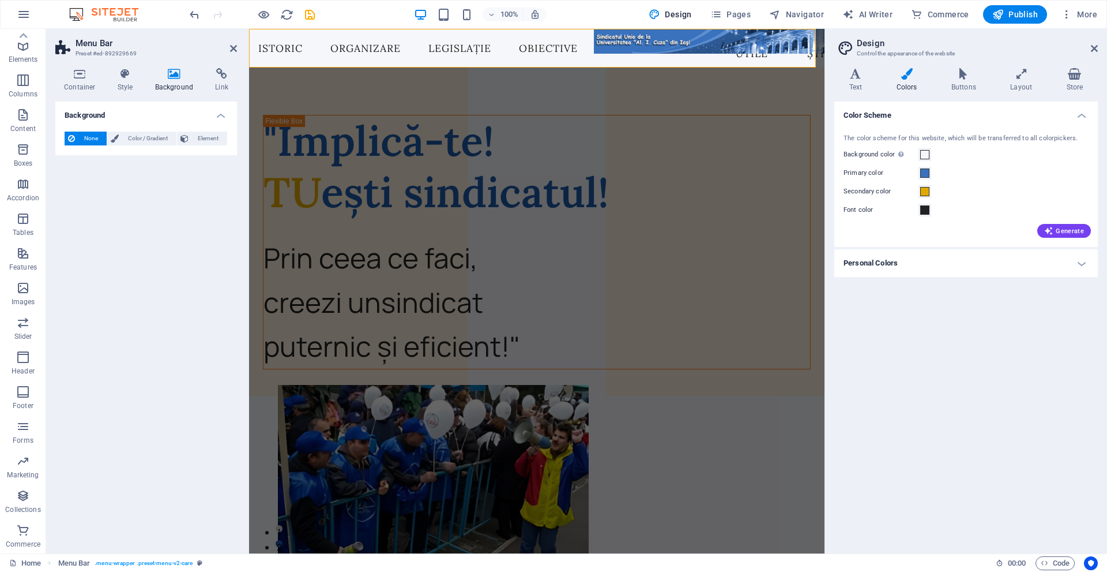
click at [105, 182] on div "Background None Color / Gradient Element Stretch background to full-width Color…" at bounding box center [146, 323] width 182 height 442
click at [126, 142] on span "Color / Gradient" at bounding box center [147, 139] width 51 height 14
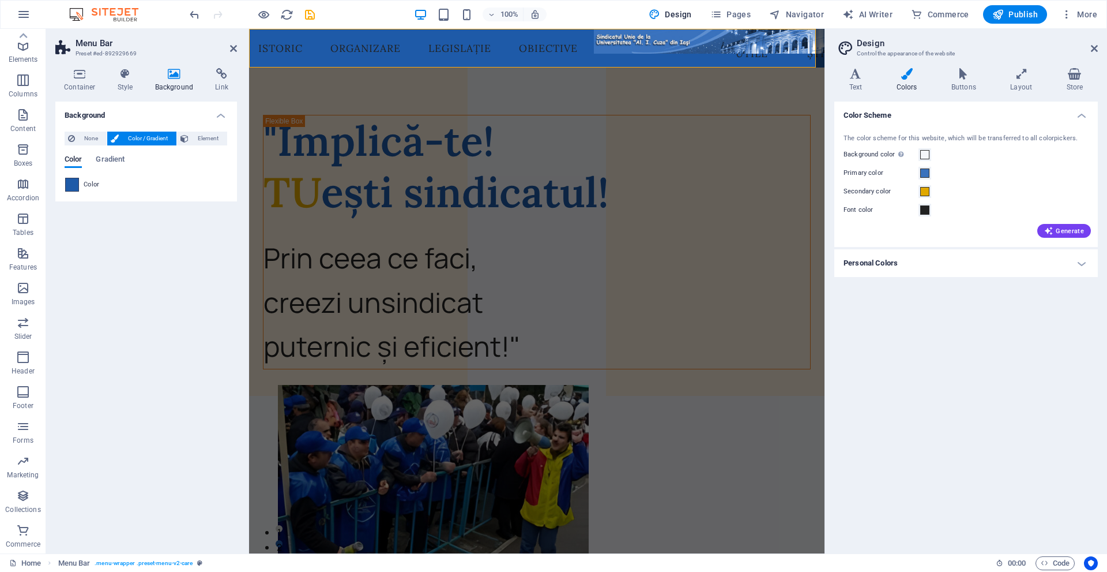
click at [72, 187] on span at bounding box center [72, 184] width 13 height 13
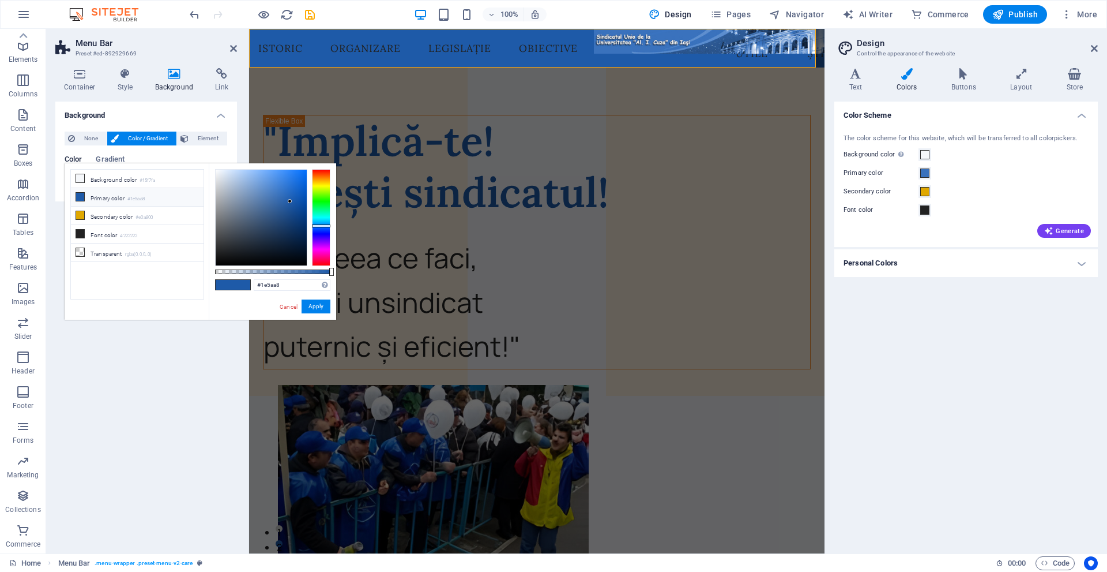
click at [114, 199] on li "Primary color #1e5aa8" at bounding box center [137, 197] width 133 height 18
drag, startPoint x: 294, startPoint y: 283, endPoint x: 224, endPoint y: 279, distance: 69.3
click at [224, 279] on div "#1e5aa8 Supported formats #0852ed rgb(8, 82, 237) rgba(8, 82, 237, 90%) hsv(221…" at bounding box center [272, 325] width 127 height 324
click at [1067, 341] on div "Color Scheme The color scheme for this website, which will be transferred to al…" at bounding box center [967, 323] width 264 height 442
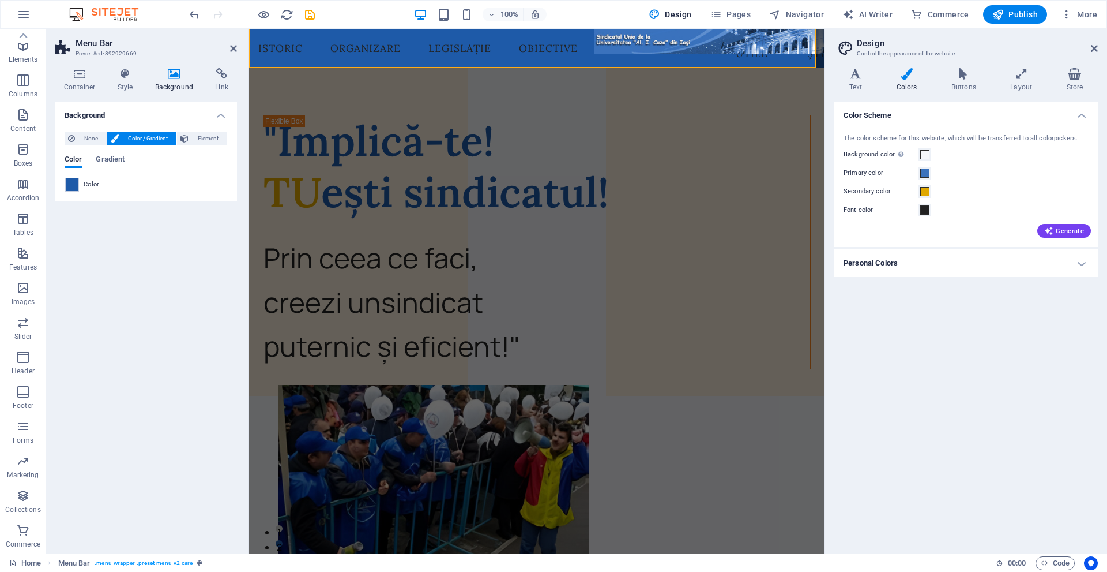
click at [944, 265] on h4 "Personal Colors" at bounding box center [967, 263] width 264 height 28
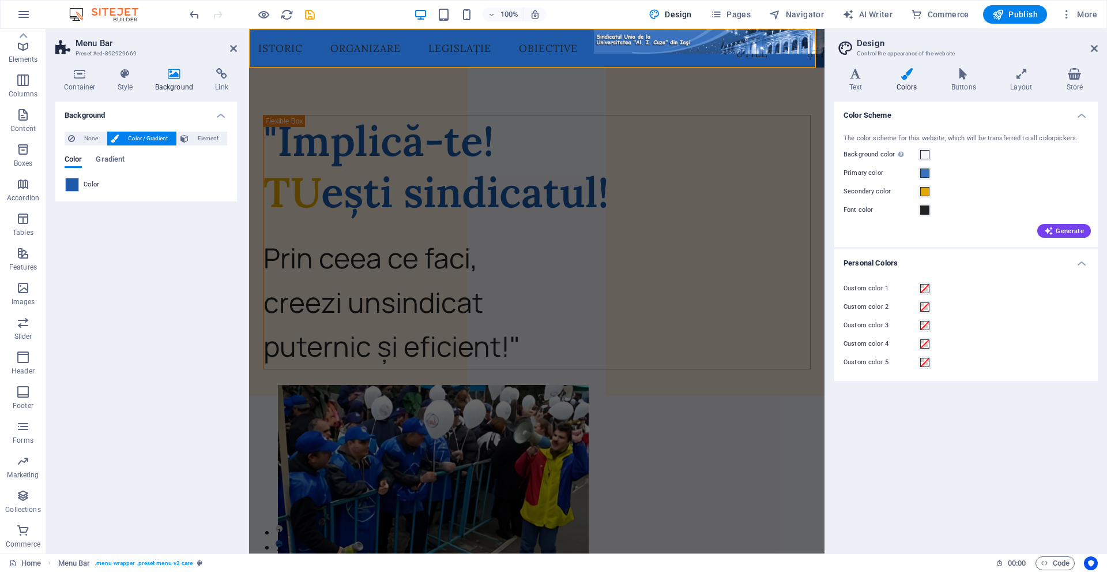
click at [944, 265] on h4 "Personal Colors" at bounding box center [967, 259] width 264 height 21
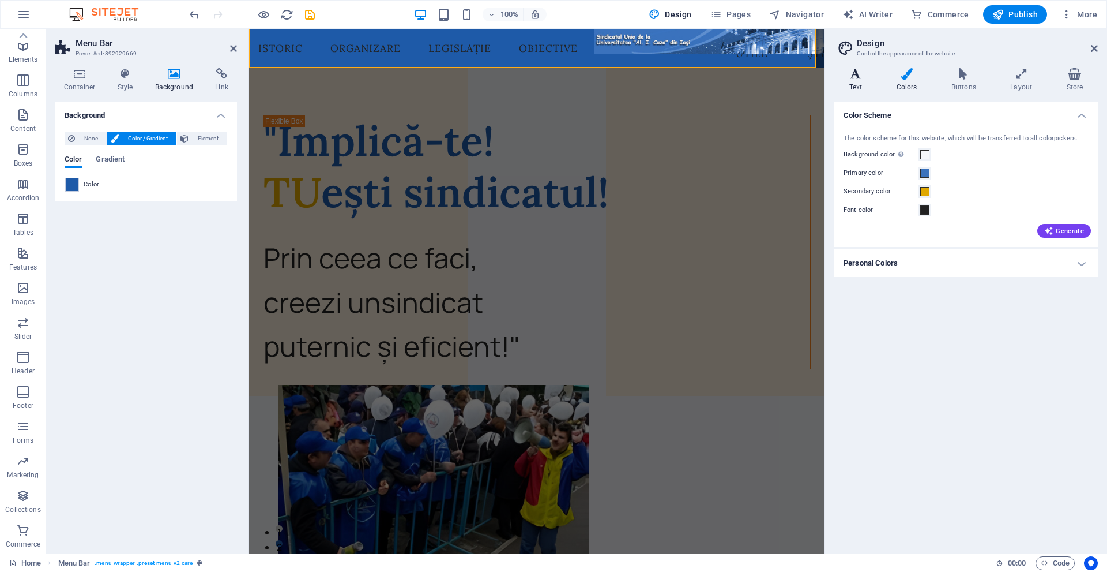
click at [859, 78] on icon at bounding box center [856, 74] width 43 height 12
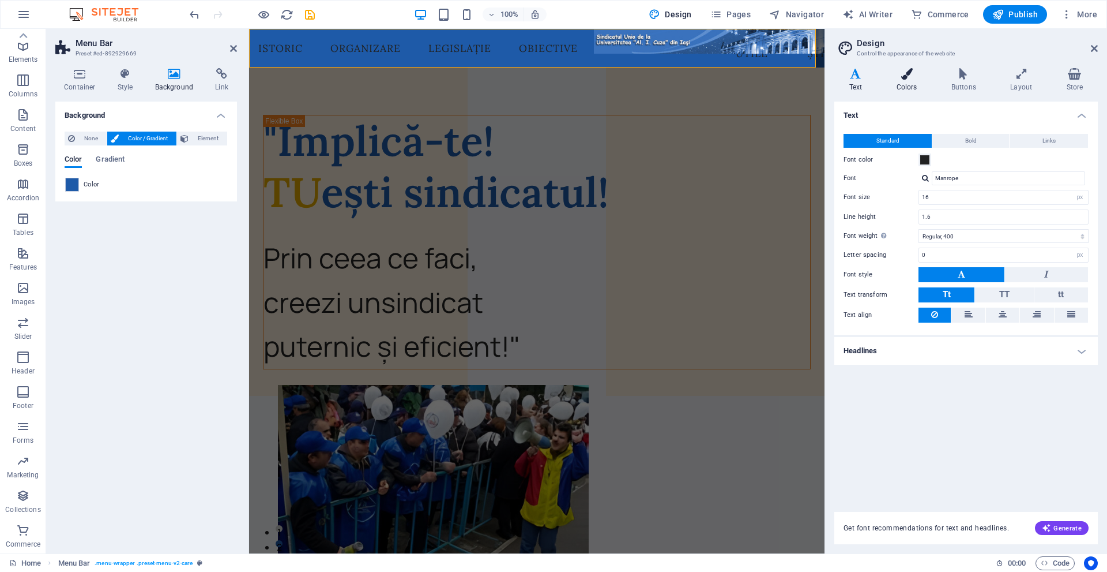
click at [912, 75] on icon at bounding box center [907, 74] width 50 height 12
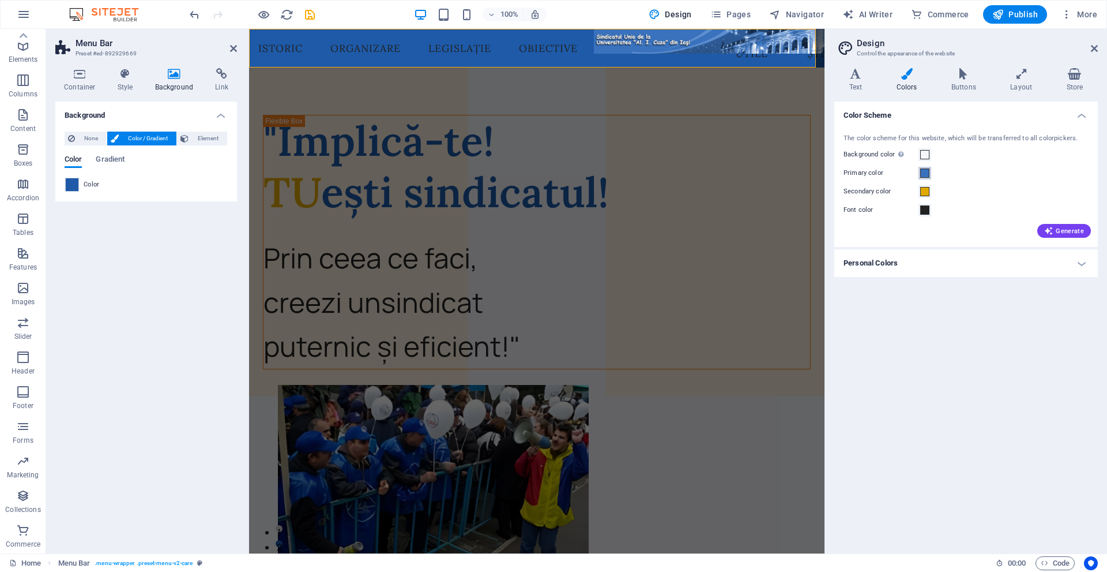
click at [921, 174] on span at bounding box center [925, 172] width 9 height 9
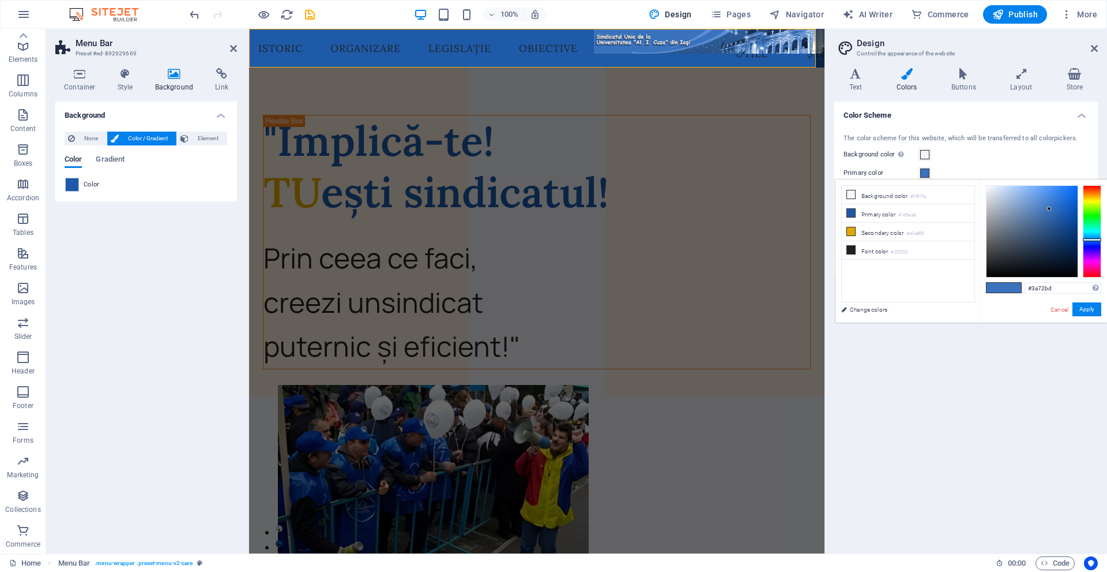
click at [921, 174] on span at bounding box center [925, 172] width 9 height 9
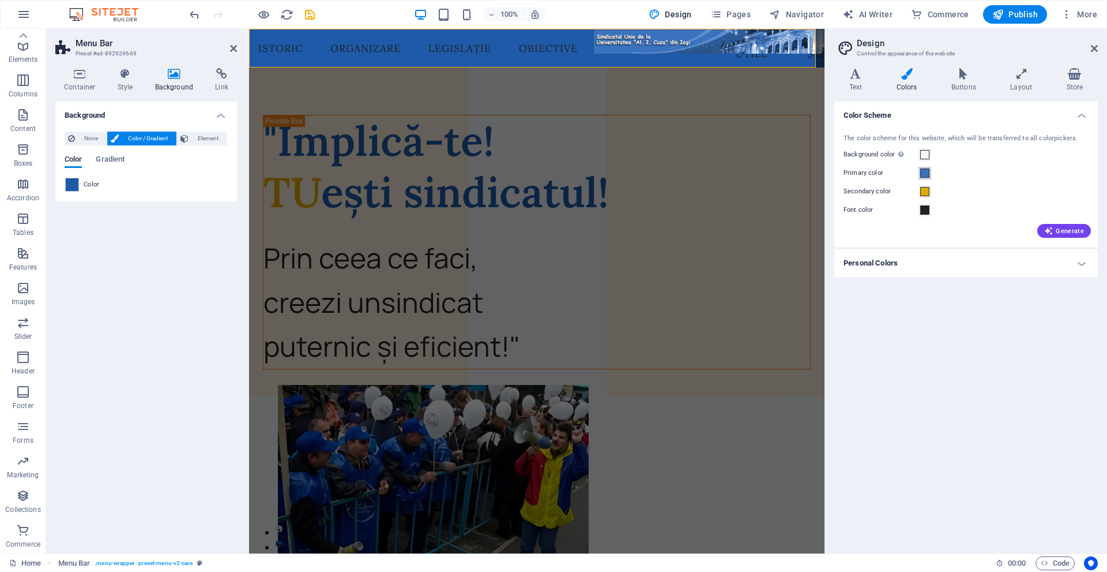
click at [921, 174] on span at bounding box center [925, 172] width 9 height 9
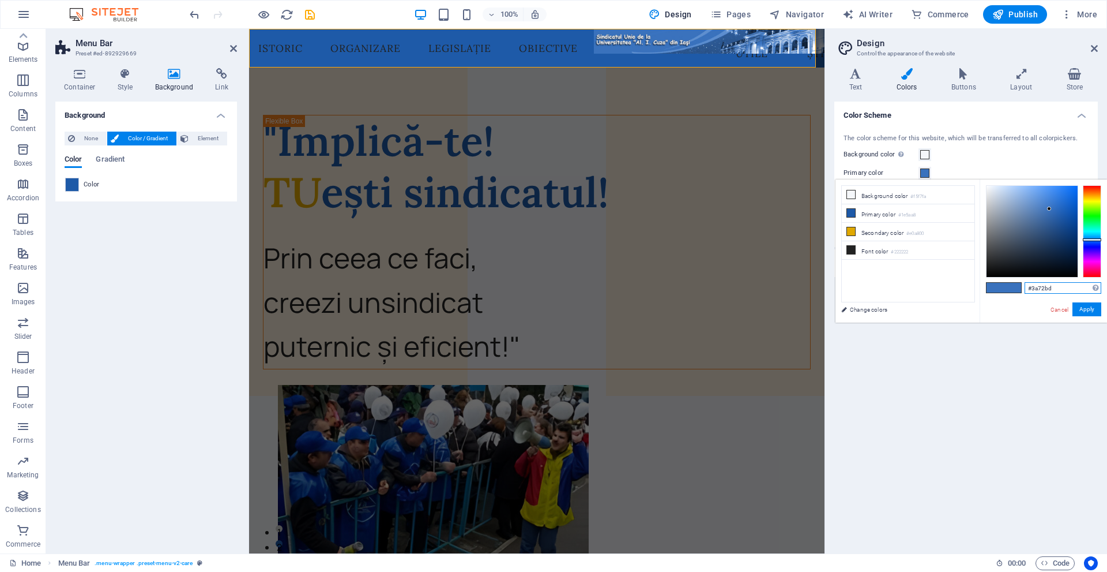
drag, startPoint x: 1073, startPoint y: 291, endPoint x: 953, endPoint y: 283, distance: 120.8
click at [953, 283] on div "less Background color #f5f7fa Primary color #1e5aa8 Secondary color #e0a800 Fon…" at bounding box center [972, 250] width 272 height 143
click at [904, 217] on small "#1e5aa8" at bounding box center [907, 215] width 17 height 8
click at [870, 309] on link "Change colors" at bounding box center [903, 309] width 134 height 14
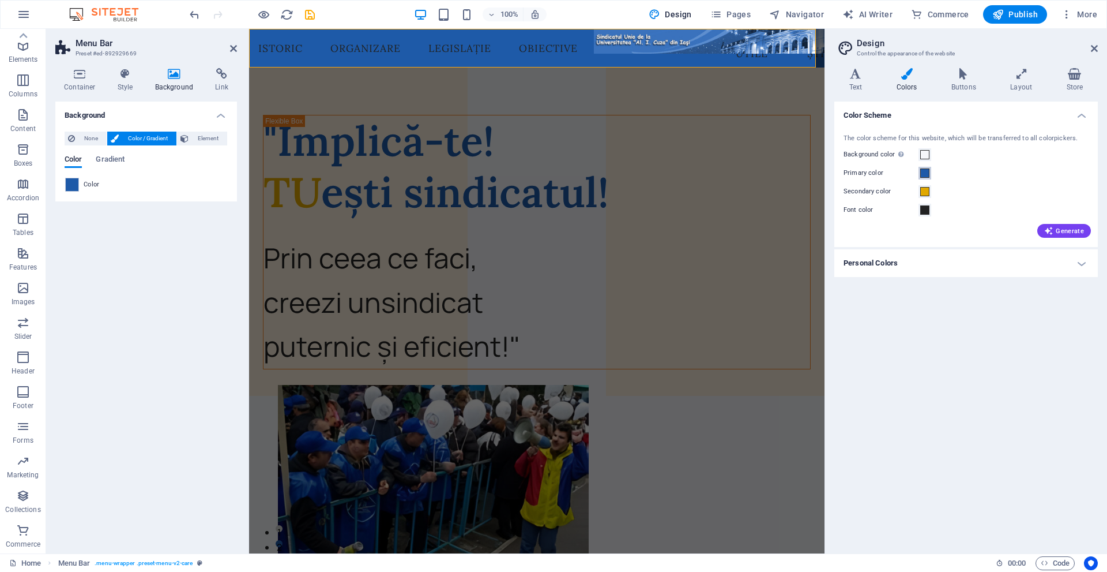
click at [924, 172] on span at bounding box center [925, 172] width 9 height 9
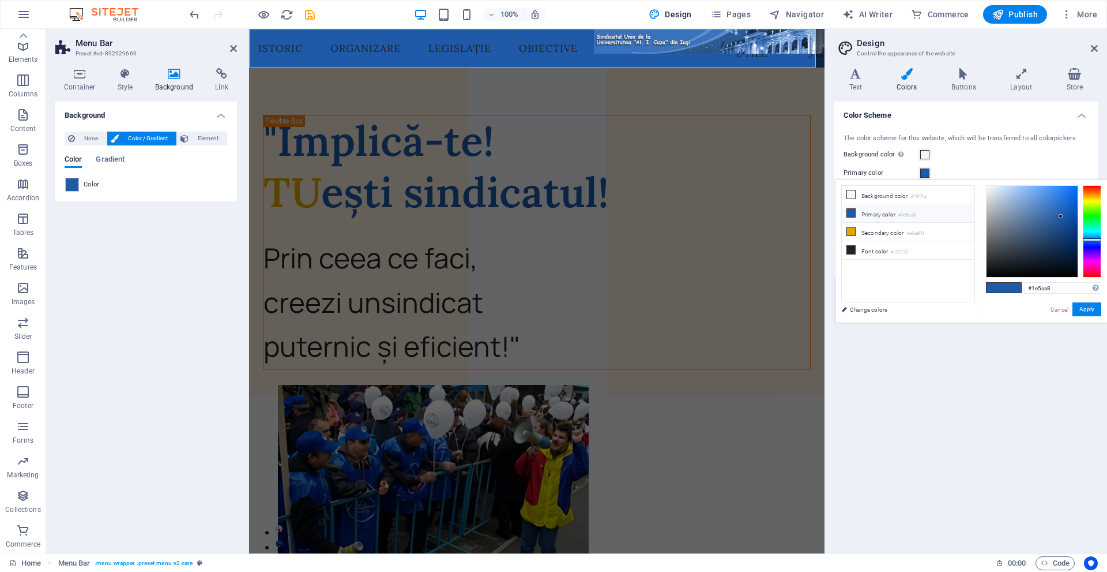
click at [898, 219] on li "Primary color #1e5aa8" at bounding box center [908, 213] width 133 height 18
drag, startPoint x: 1066, startPoint y: 283, endPoint x: 976, endPoint y: 273, distance: 90.6
click at [976, 273] on div "less Background color #f5f7fa Primary color #1e5aa8 Secondary color #e0a800 Fon…" at bounding box center [972, 250] width 272 height 143
paste input "3A72BD"
type input "#3a72bd"
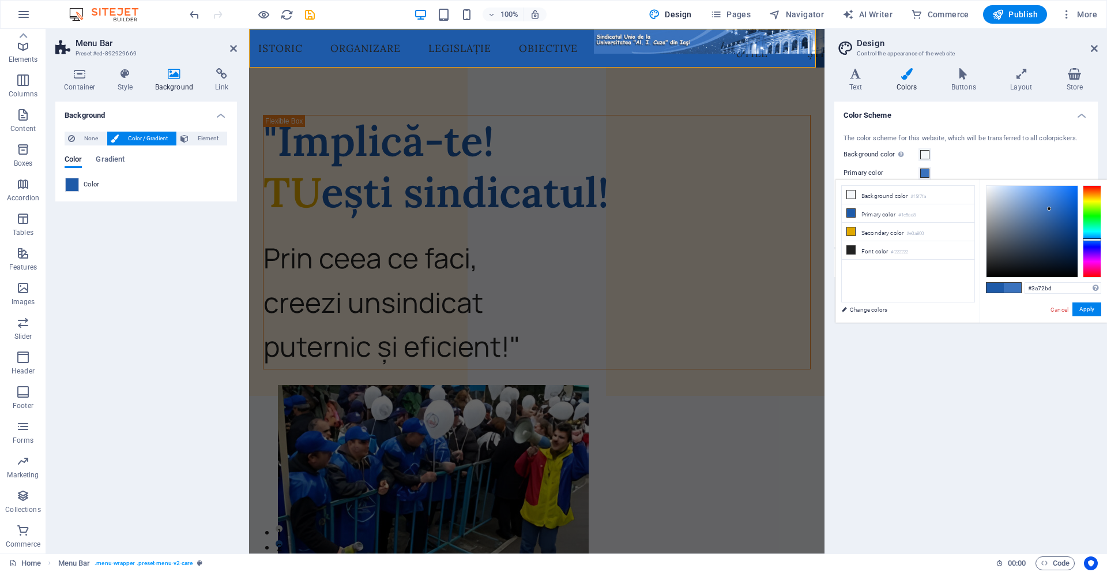
click at [1048, 297] on div "#3a72bd Supported formats #0852ed rgb(8, 82, 237) rgba(8, 82, 237, 90%) hsv(221…" at bounding box center [1043, 334] width 127 height 310
click at [1093, 308] on button "Apply" at bounding box center [1087, 309] width 29 height 14
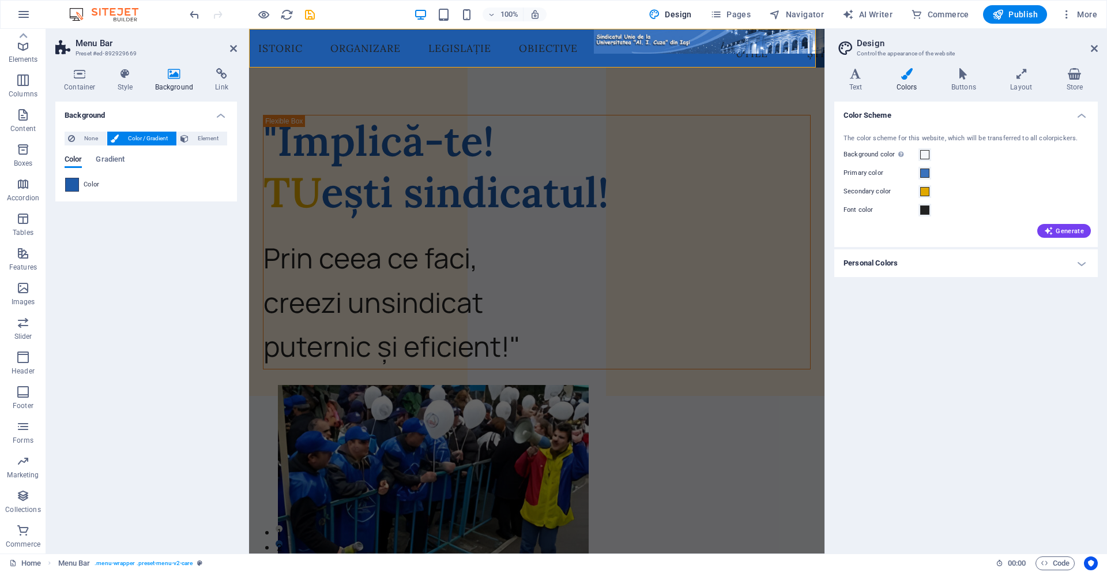
click at [76, 182] on span at bounding box center [72, 184] width 13 height 13
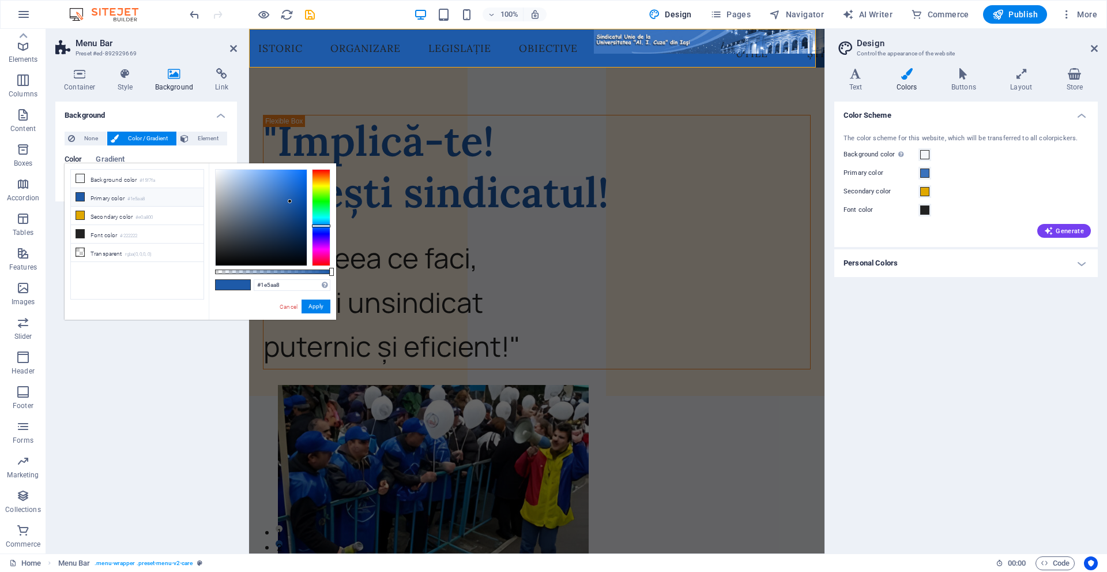
click at [119, 195] on li "Primary color #1e5aa8" at bounding box center [137, 197] width 133 height 18
drag, startPoint x: 288, startPoint y: 305, endPoint x: 6, endPoint y: 116, distance: 339.6
click at [288, 305] on link "Cancel" at bounding box center [289, 306] width 20 height 9
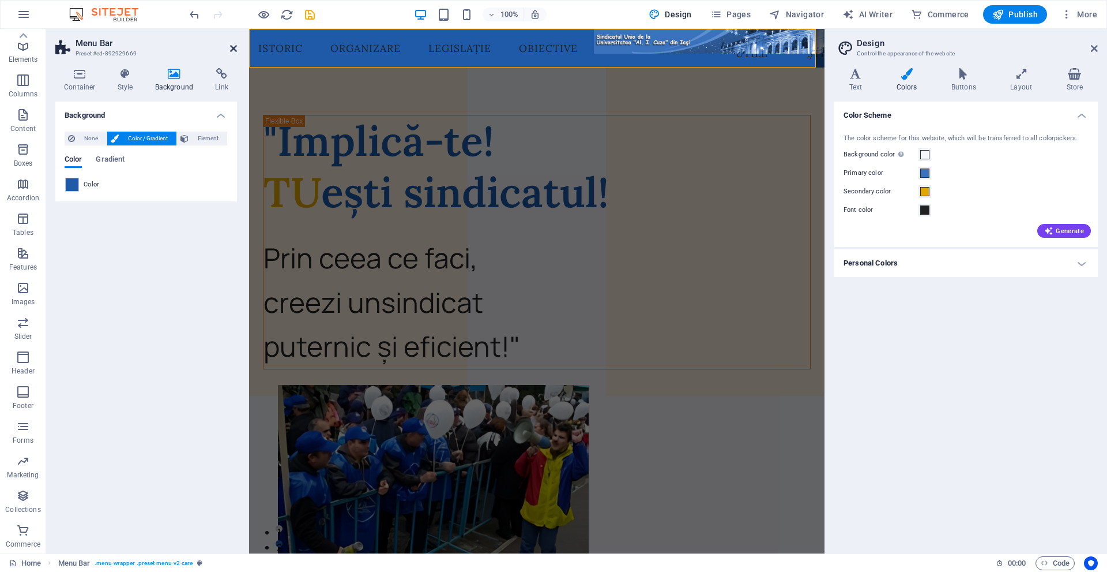
click at [234, 51] on icon at bounding box center [233, 48] width 7 height 9
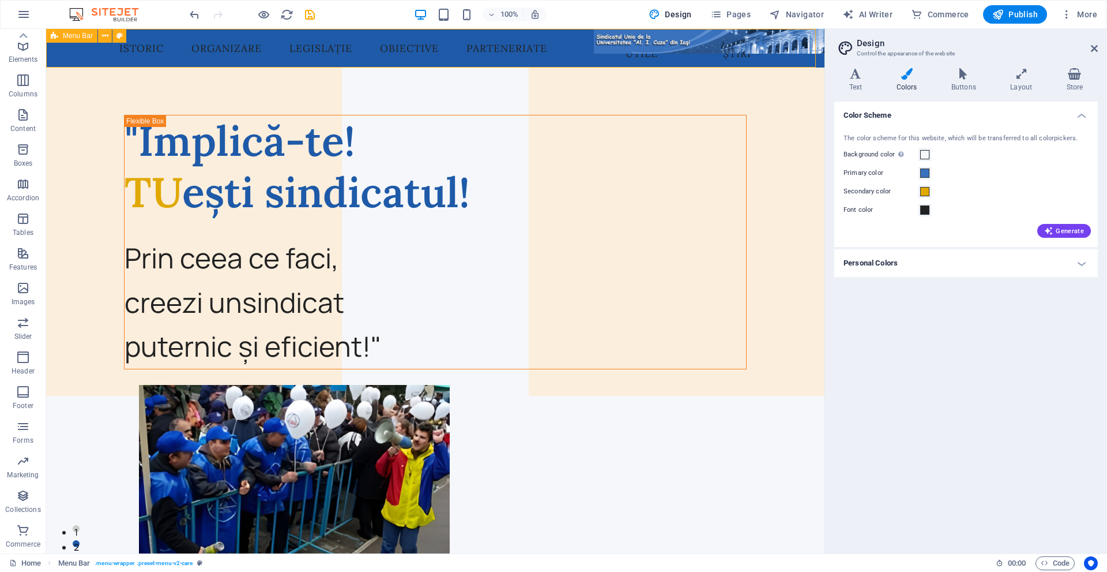
click at [64, 39] on span "Menu Bar" at bounding box center [78, 35] width 30 height 7
click at [119, 33] on icon at bounding box center [120, 36] width 6 height 12
select select "px"
select select "sticky_reverse"
select select "px"
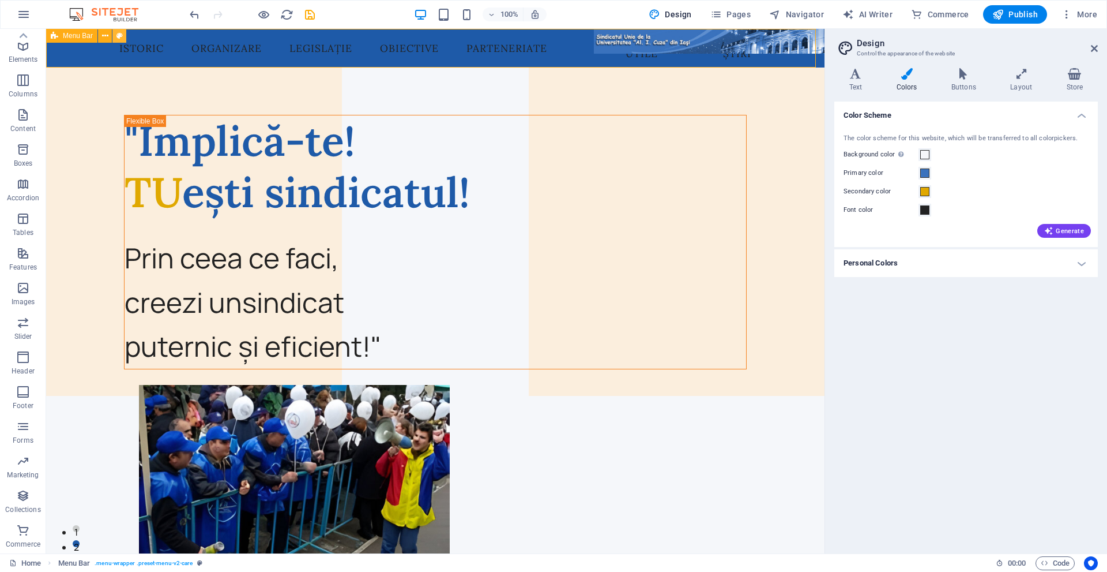
select select "px"
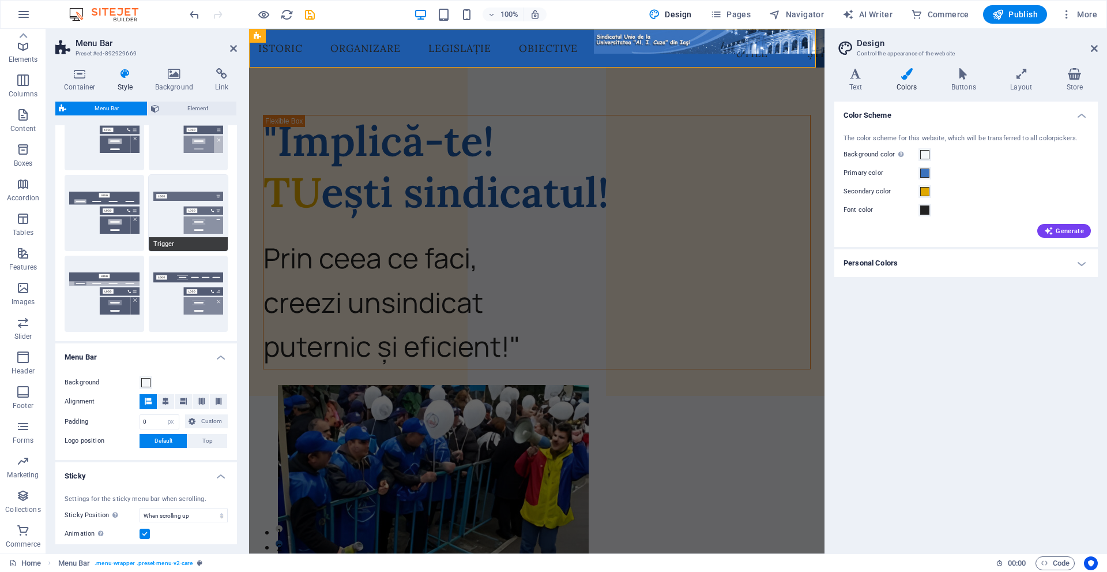
scroll to position [173, 0]
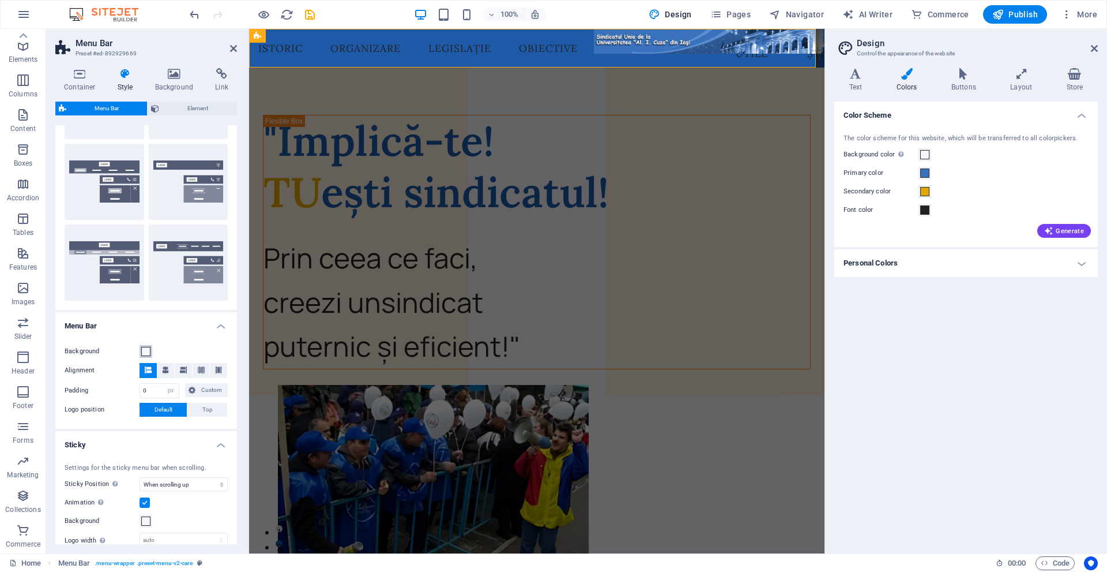
click at [144, 354] on span at bounding box center [145, 351] width 9 height 9
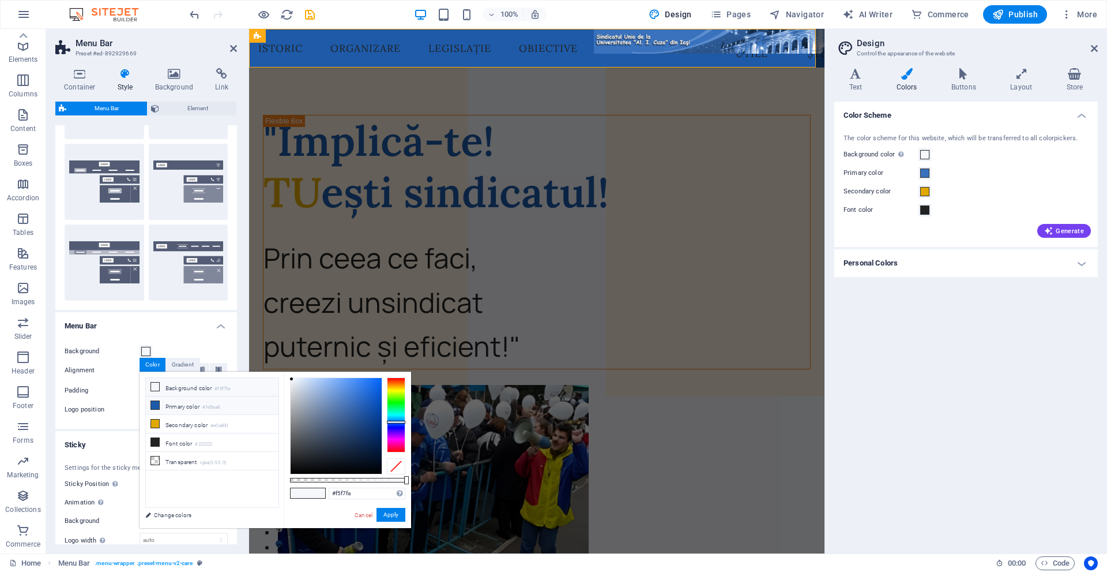
click at [205, 407] on li "Primary color #1e5aa8" at bounding box center [212, 405] width 133 height 18
click at [396, 515] on button "Apply" at bounding box center [391, 515] width 29 height 14
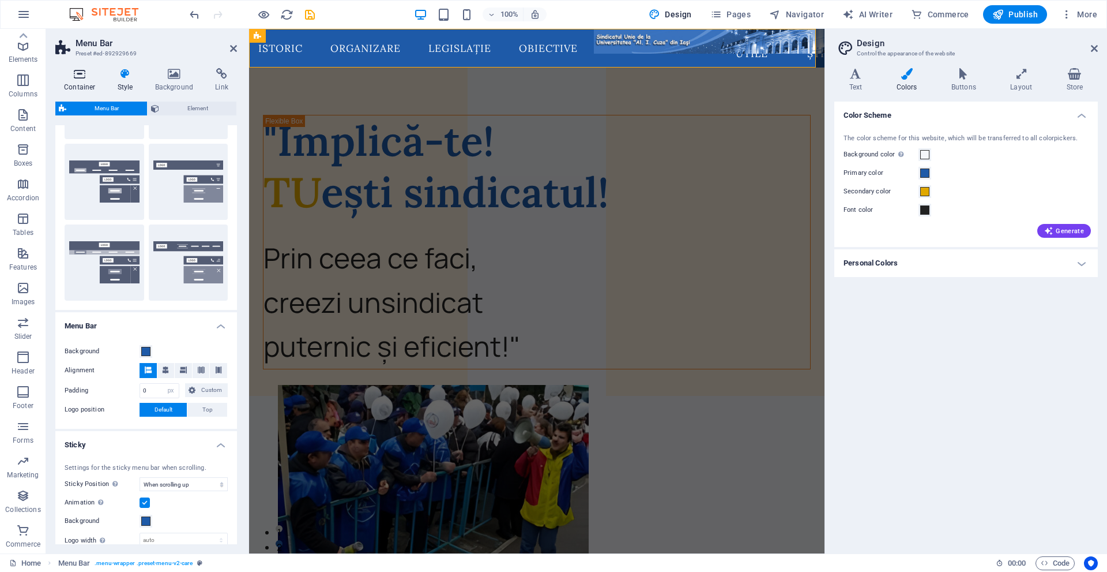
click at [82, 78] on icon at bounding box center [79, 74] width 49 height 12
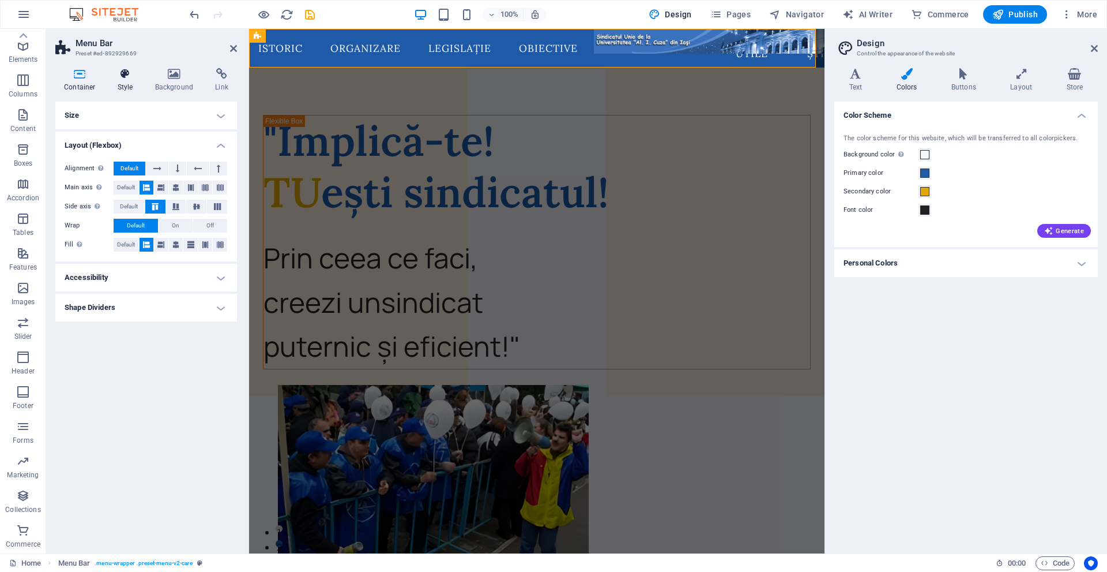
click at [111, 79] on icon at bounding box center [125, 74] width 33 height 12
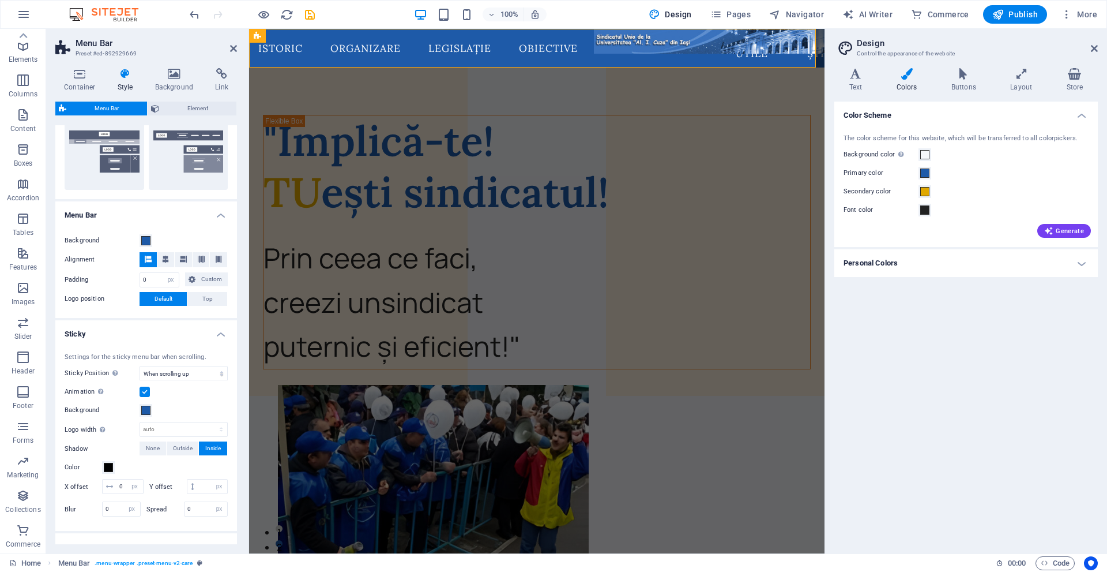
scroll to position [288, 0]
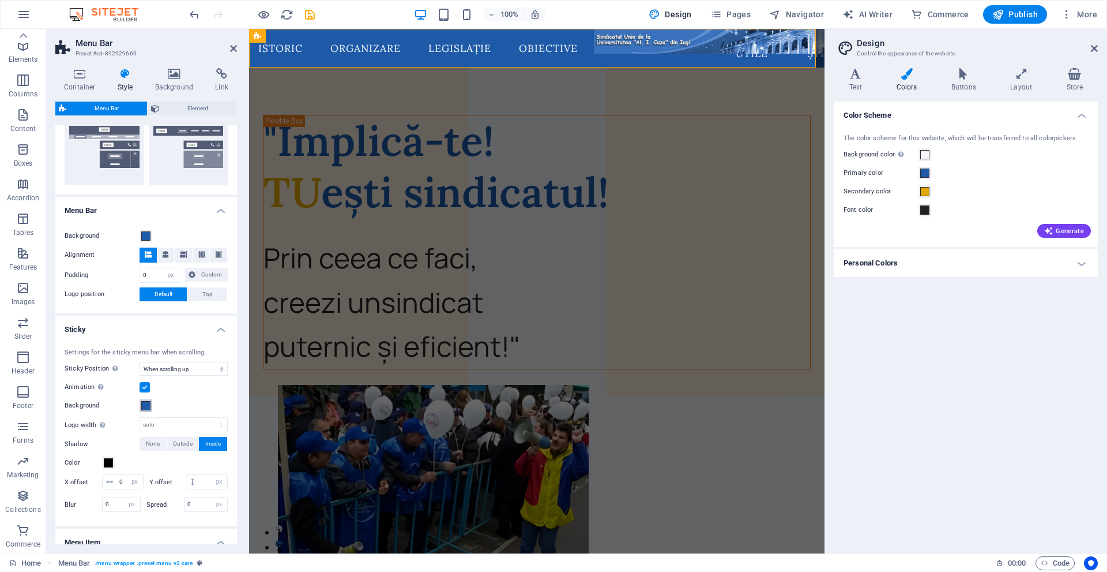
click at [147, 409] on span at bounding box center [145, 405] width 9 height 9
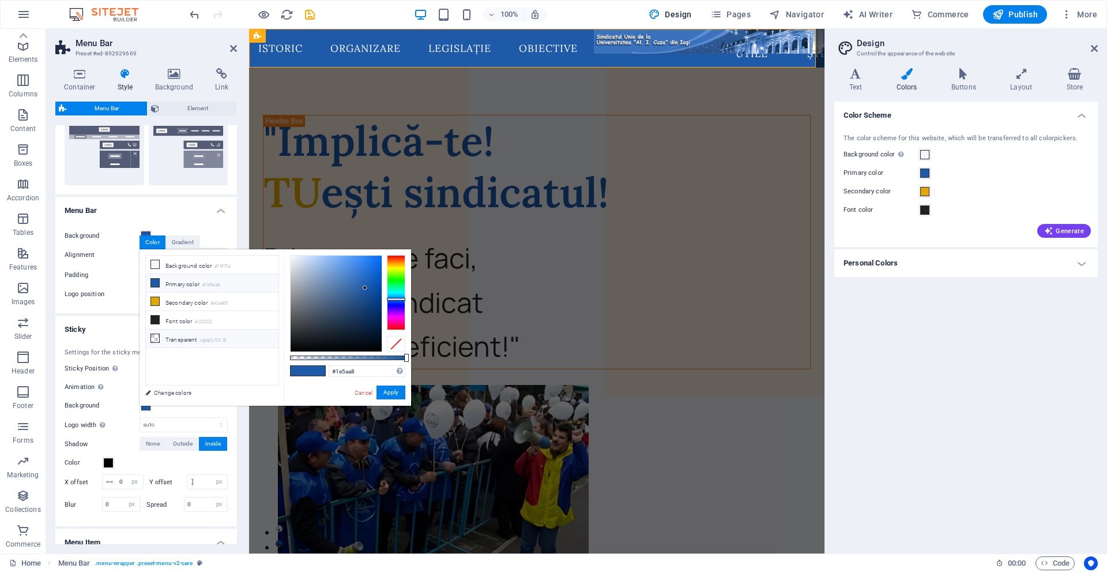
click at [187, 340] on li "Transparent rgba(0,0,0,.0)" at bounding box center [212, 338] width 133 height 18
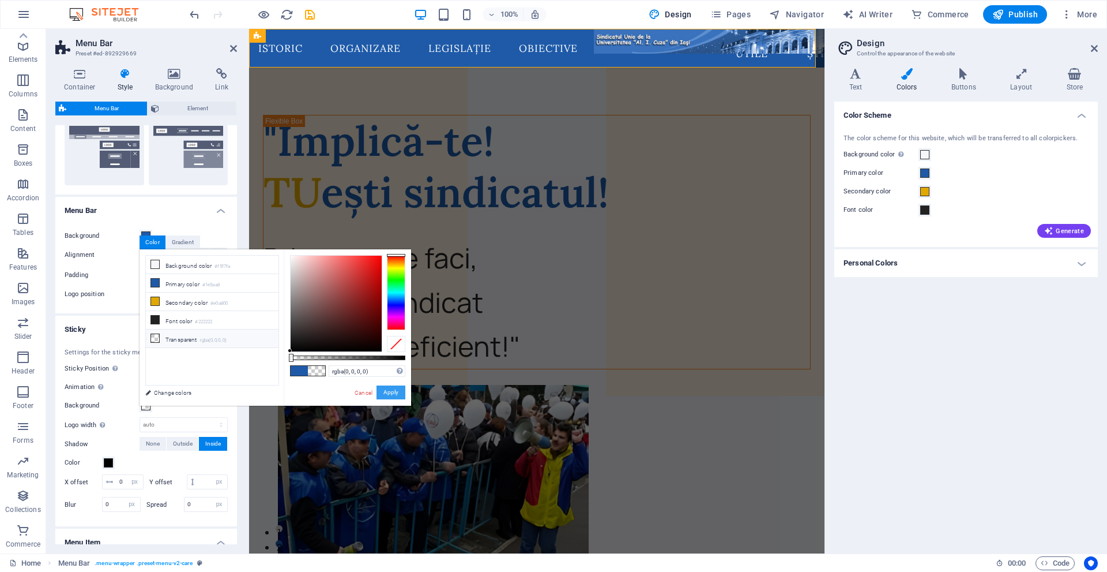
click at [396, 394] on button "Apply" at bounding box center [391, 392] width 29 height 14
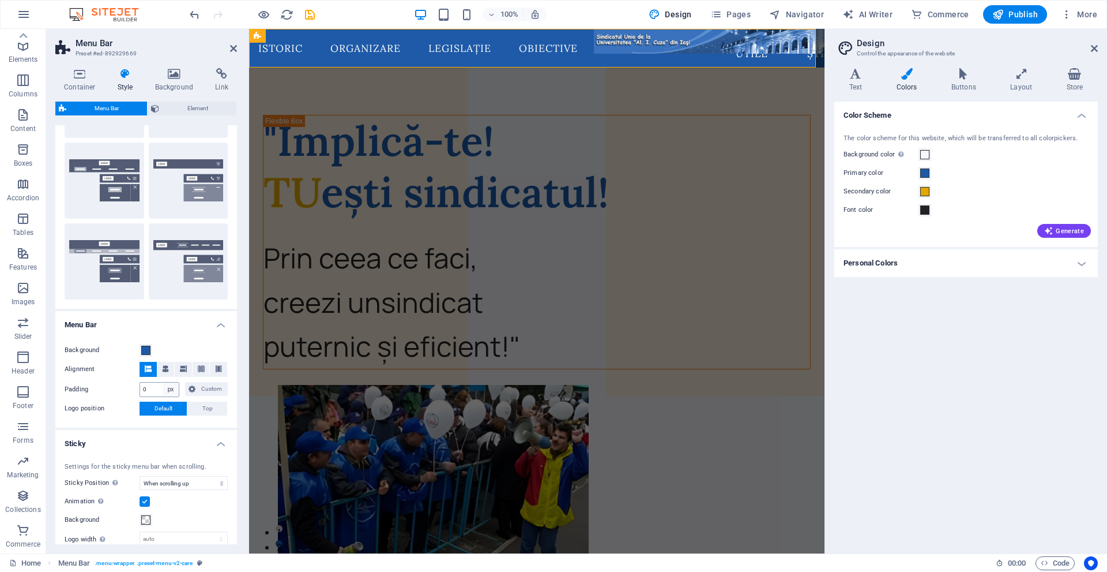
scroll to position [173, 0]
click at [145, 352] on span at bounding box center [145, 351] width 9 height 9
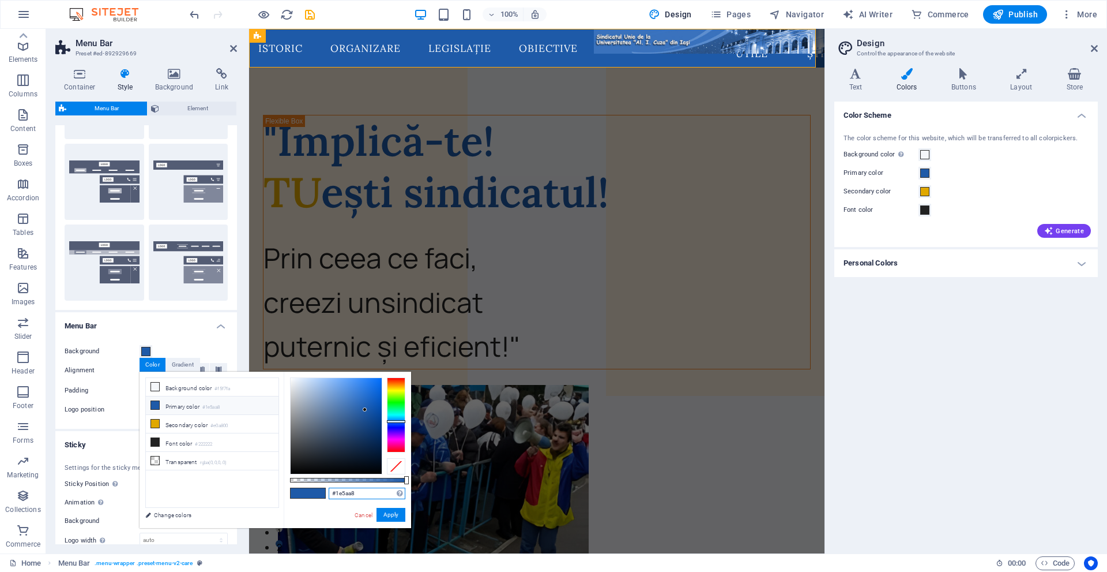
drag, startPoint x: 387, startPoint y: 491, endPoint x: 289, endPoint y: 487, distance: 98.1
click at [289, 487] on div "#1e5aa8 Supported formats #0852ed rgb(8, 82, 237) rgba(8, 82, 237, 90%) hsv(221…" at bounding box center [347, 533] width 127 height 324
paste input "3A72BD"
click at [389, 520] on button "Apply" at bounding box center [391, 515] width 29 height 14
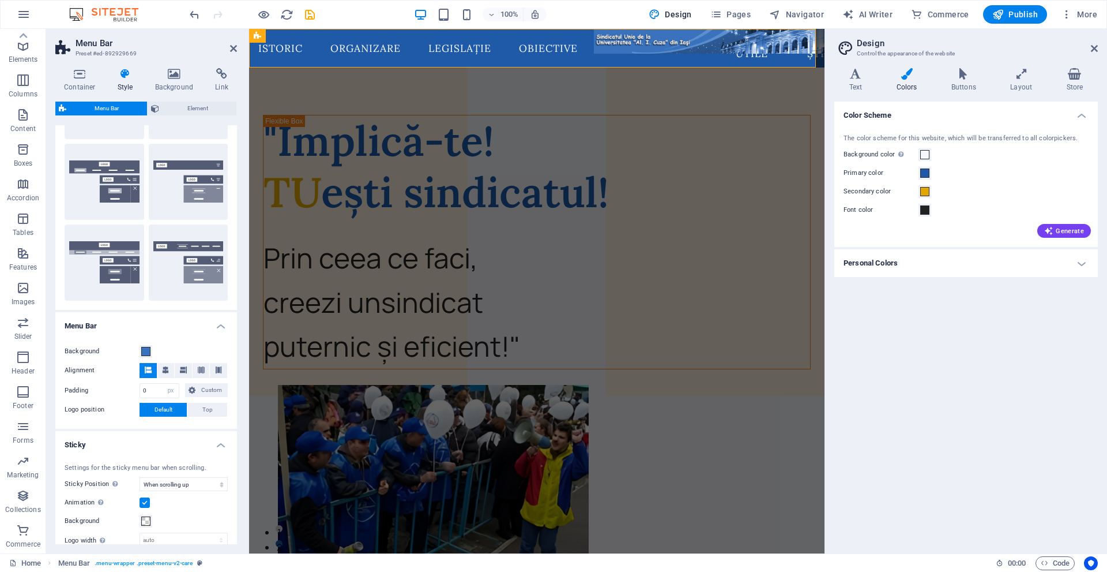
click at [922, 429] on div "Color Scheme The color scheme for this website, which will be transferred to al…" at bounding box center [967, 323] width 264 height 442
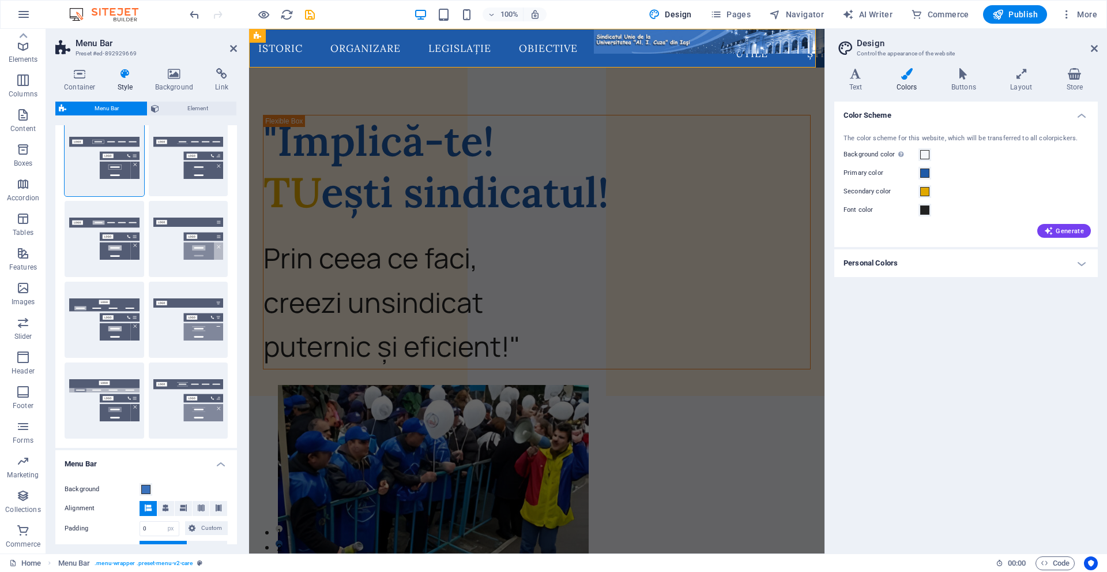
scroll to position [0, 0]
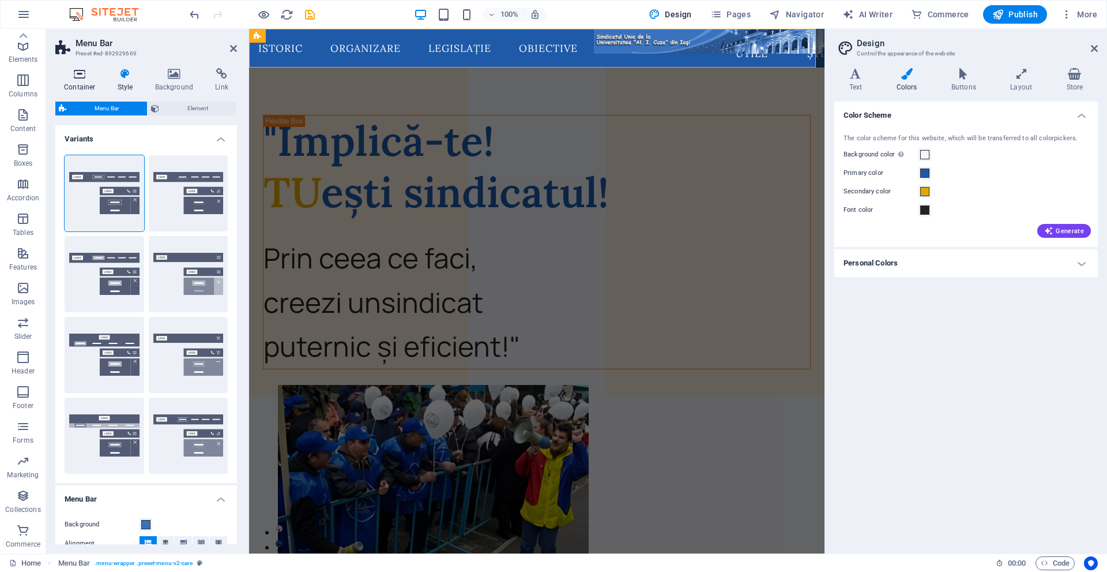
click at [74, 73] on icon at bounding box center [79, 74] width 49 height 12
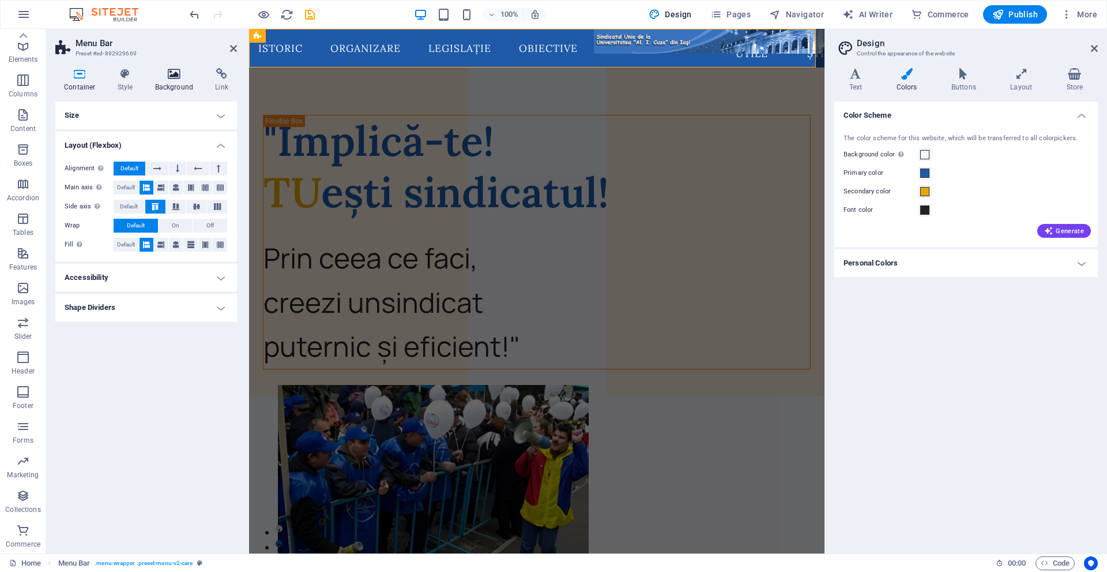
click at [172, 72] on icon at bounding box center [175, 74] width 56 height 12
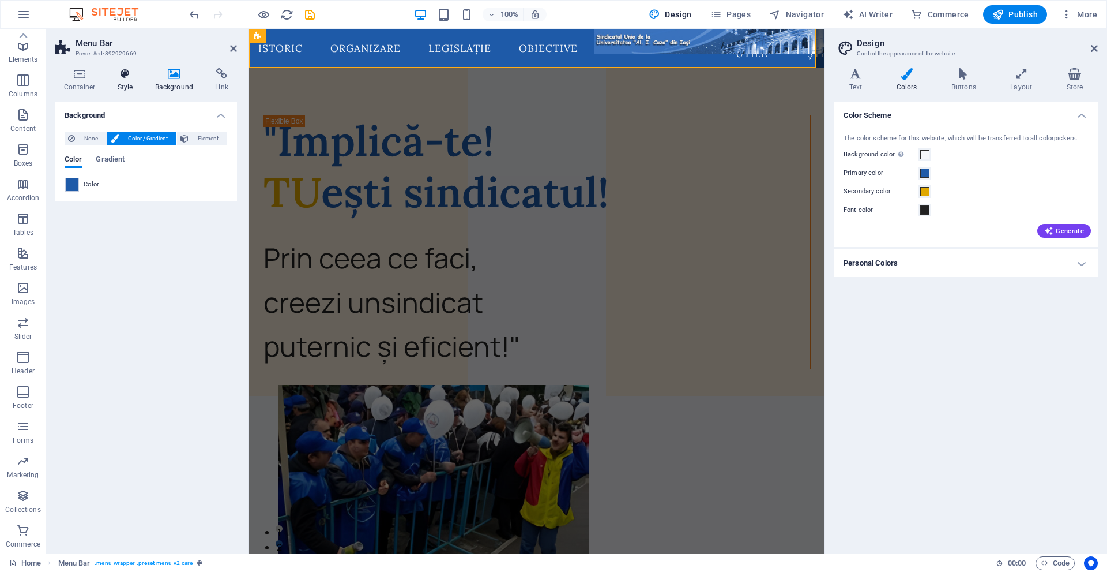
click at [127, 87] on h4 "Style" at bounding box center [127, 80] width 37 height 24
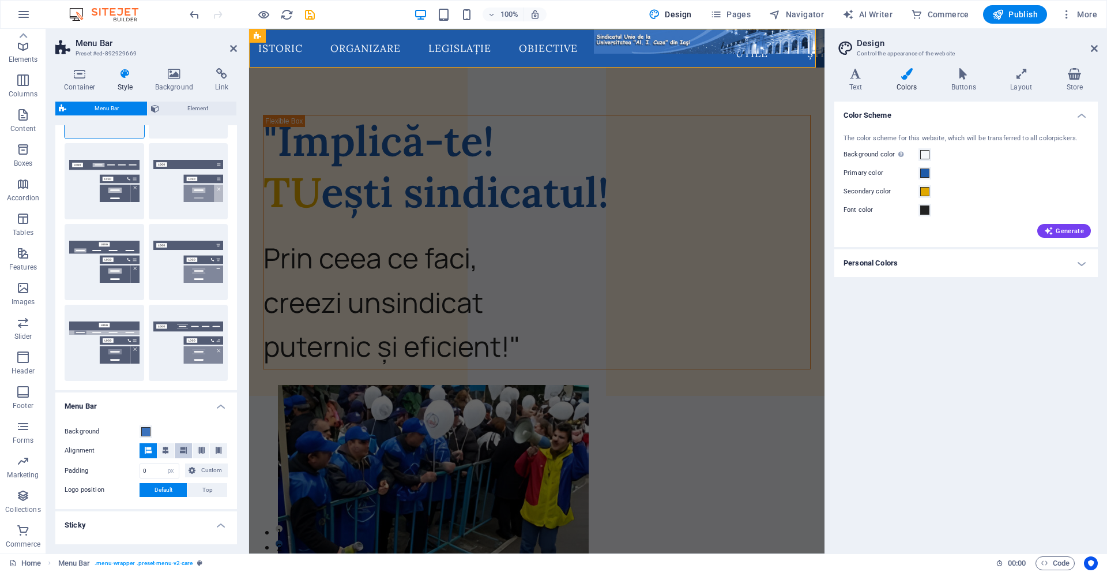
scroll to position [115, 0]
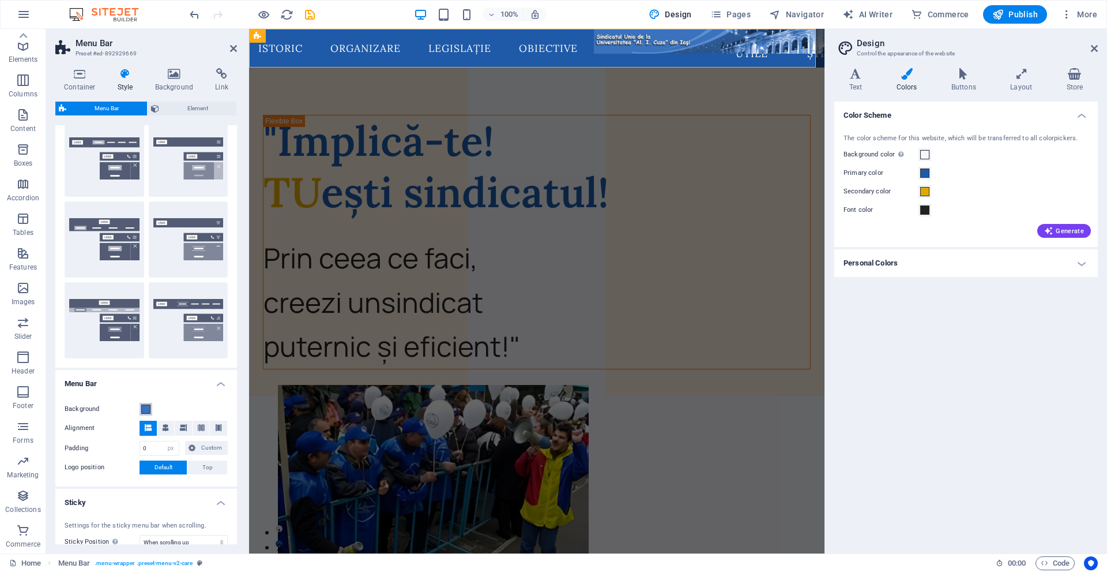
click at [147, 404] on span at bounding box center [145, 408] width 9 height 9
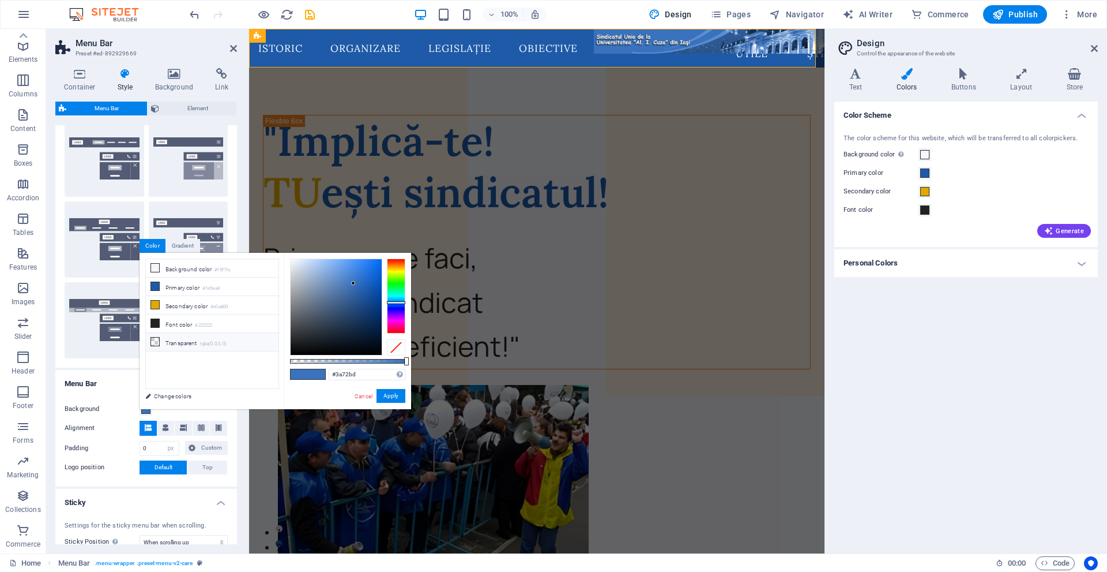
click at [182, 337] on li "Transparent rgba(0,0,0,.0)" at bounding box center [212, 342] width 133 height 18
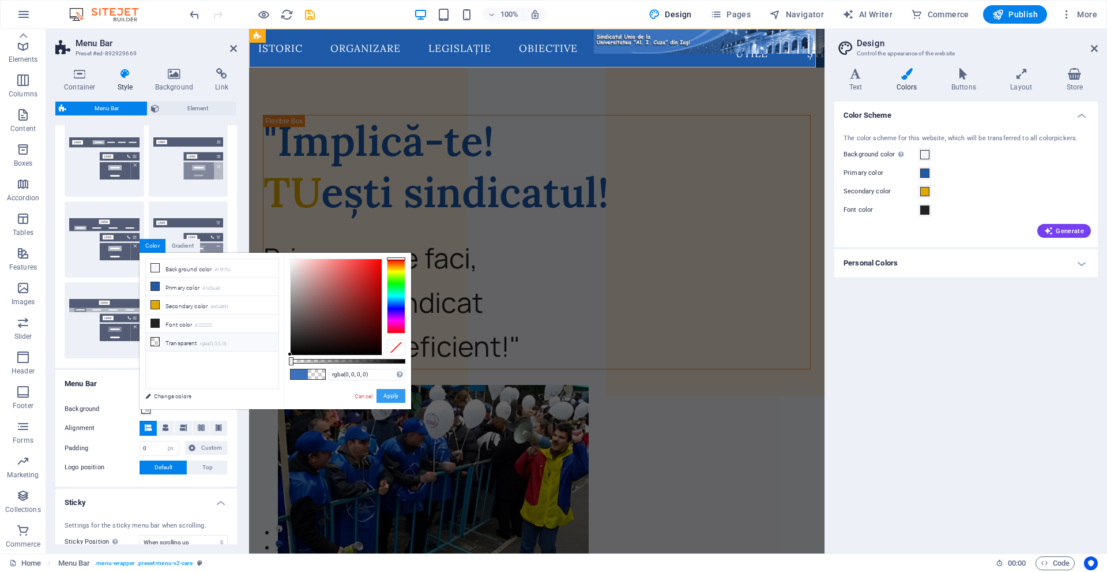
click at [399, 394] on button "Apply" at bounding box center [391, 396] width 29 height 14
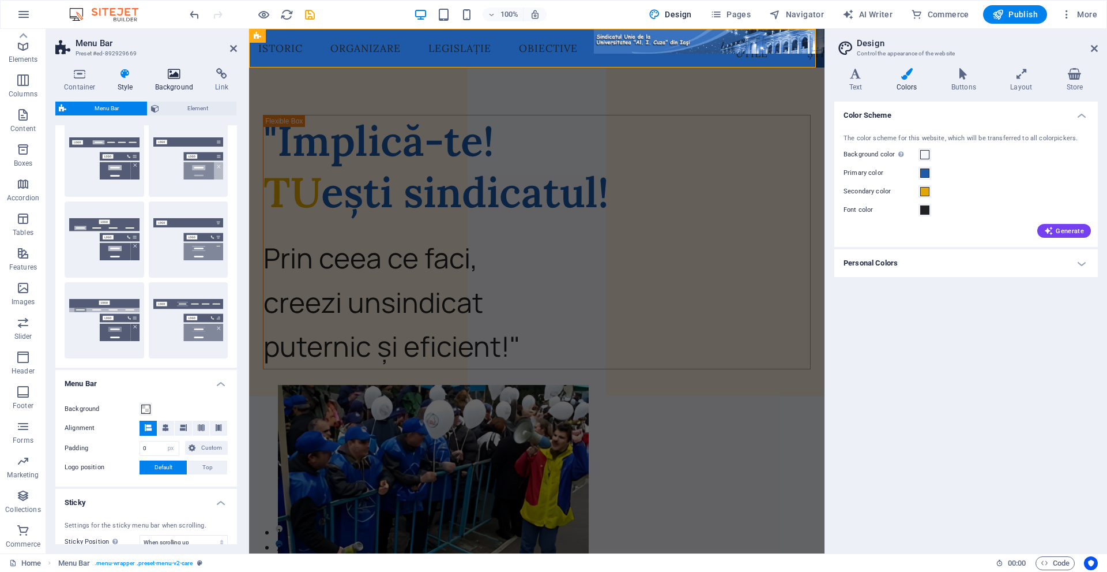
click at [175, 72] on icon at bounding box center [175, 74] width 56 height 12
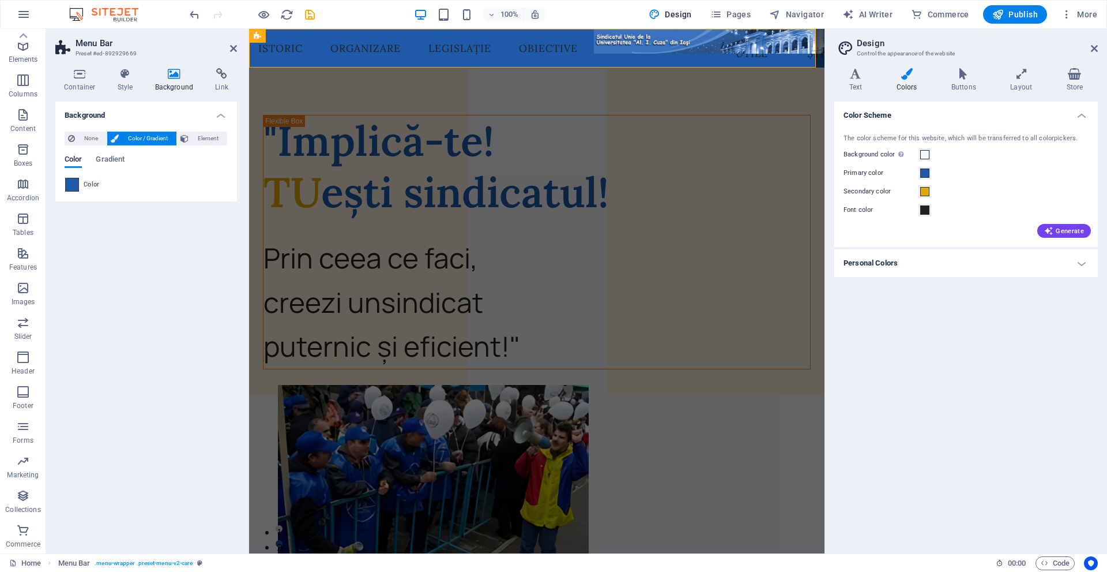
click at [76, 183] on span at bounding box center [72, 184] width 13 height 13
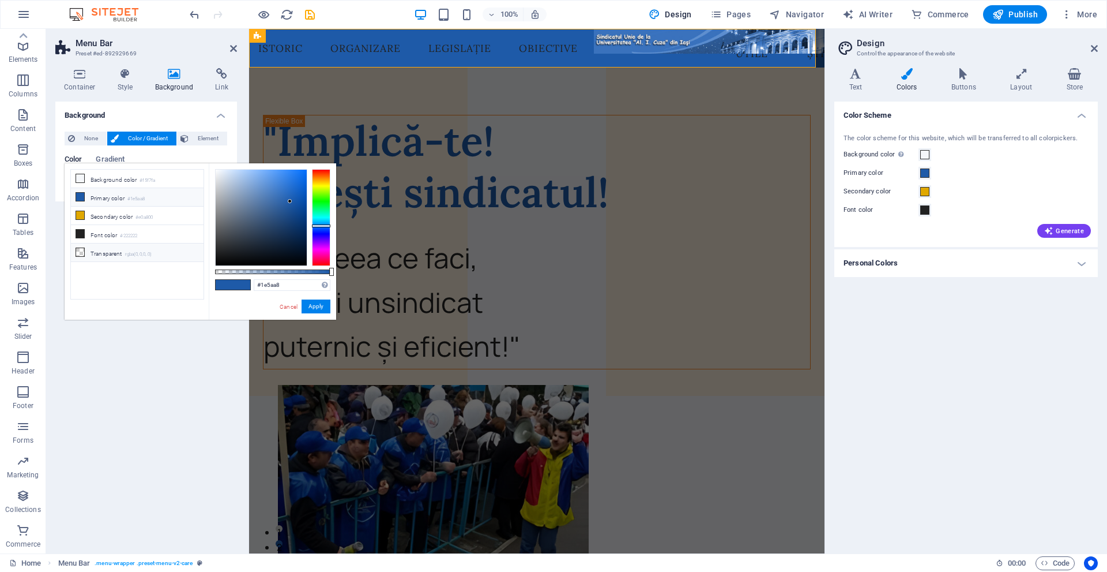
click at [156, 247] on li "Transparent rgba(0,0,0,.0)" at bounding box center [137, 252] width 133 height 18
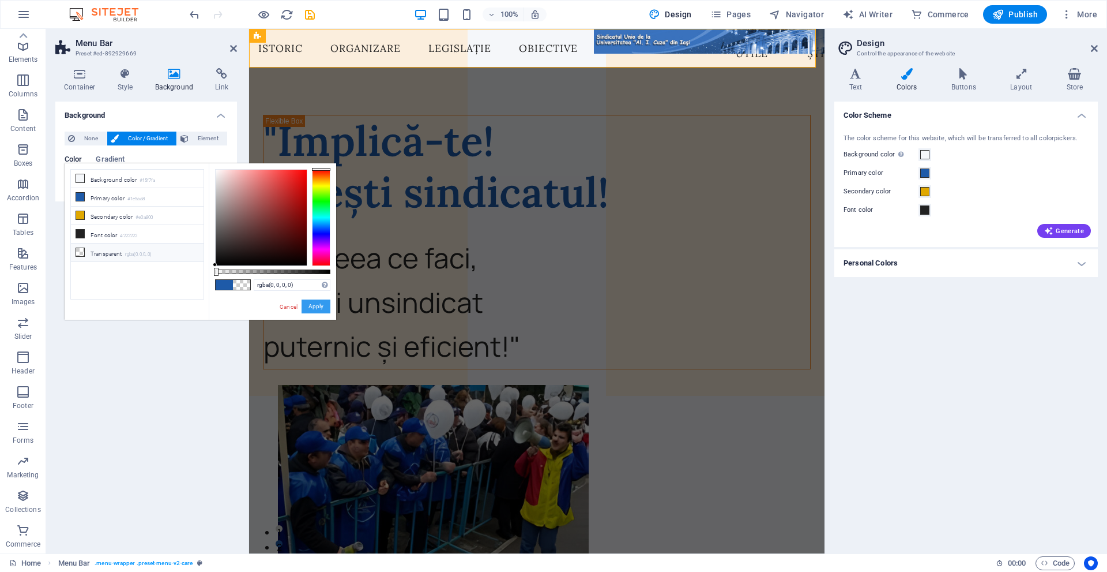
click at [317, 305] on button "Apply" at bounding box center [316, 306] width 29 height 14
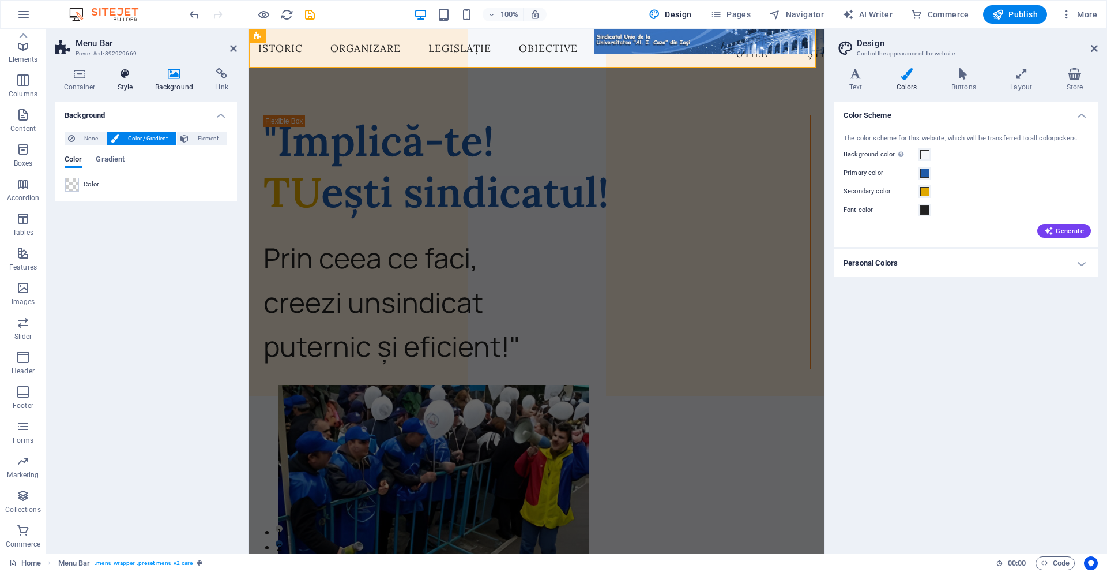
click at [125, 74] on icon at bounding box center [125, 74] width 33 height 12
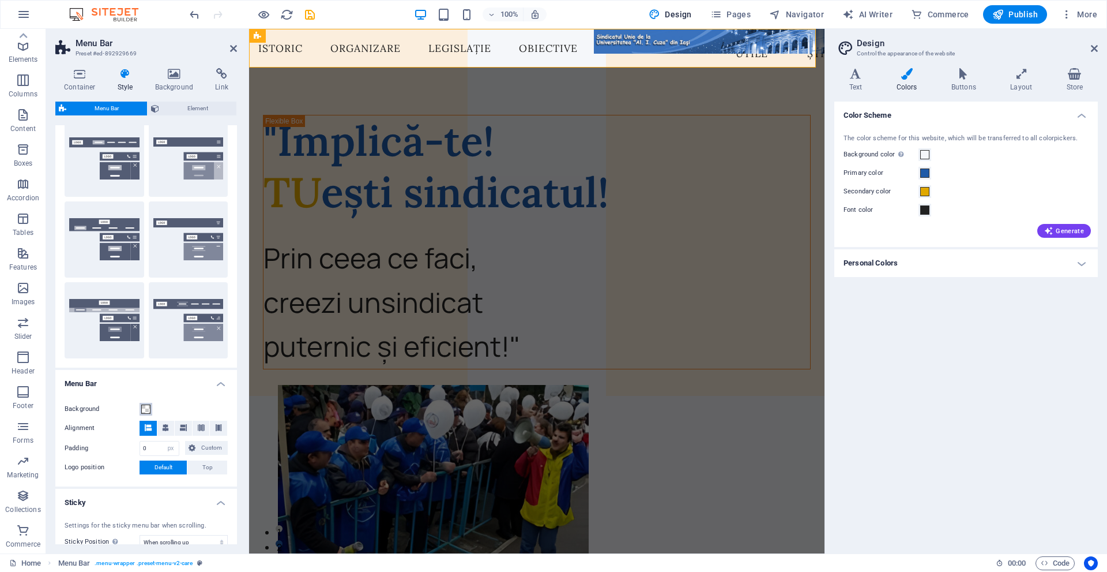
click at [149, 406] on span at bounding box center [145, 408] width 9 height 9
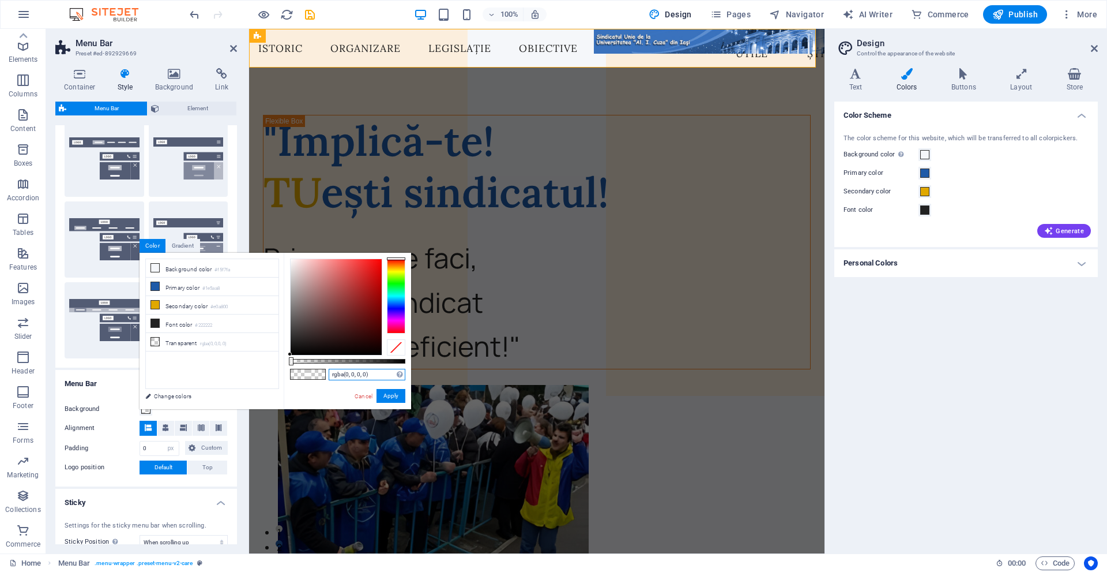
drag, startPoint x: 369, startPoint y: 374, endPoint x: 292, endPoint y: 356, distance: 79.3
click at [292, 356] on div "rgba(0, 0, 0, 0) Supported formats #0852ed rgb(8, 82, 237) rgba(8, 82, 237, 90%…" at bounding box center [347, 415] width 127 height 324
paste input "#3A72BD"
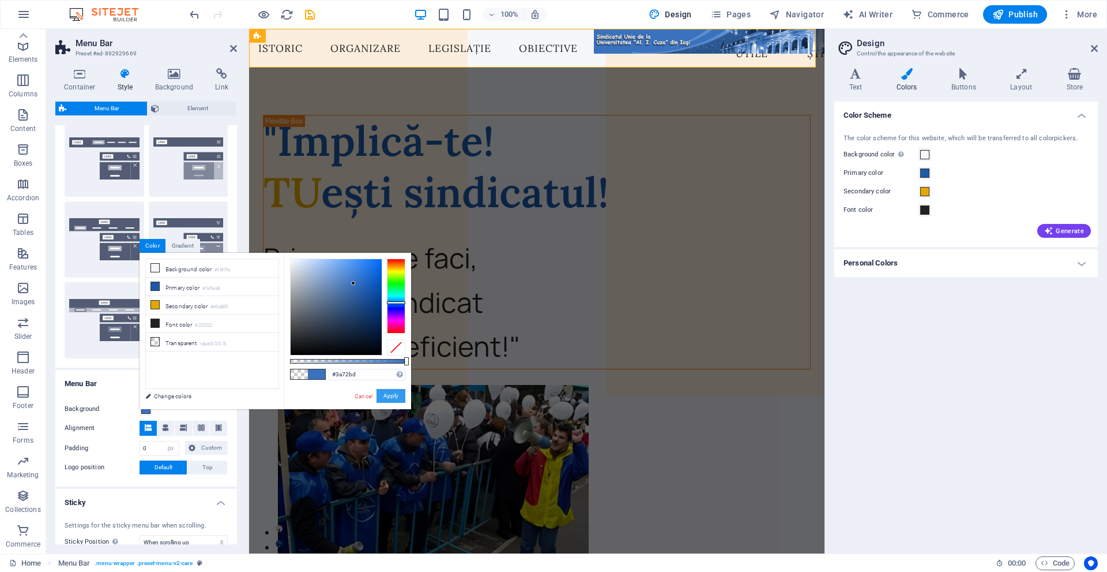
click at [393, 397] on button "Apply" at bounding box center [391, 396] width 29 height 14
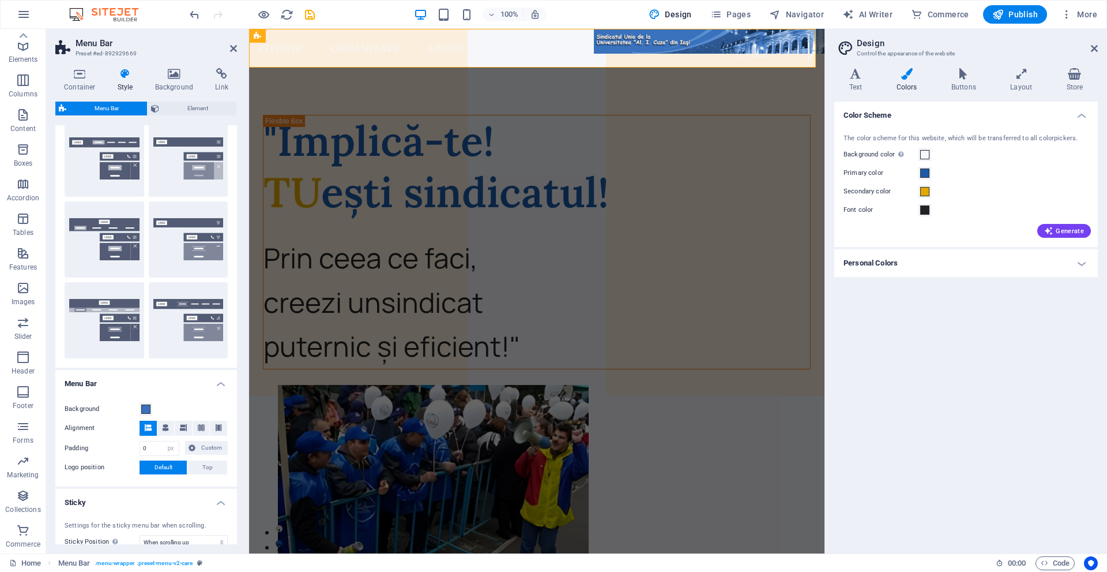
click at [179, 395] on div "Background Alignment Padding 0 px rem % vh vw Custom Custom 0 px rem % vh vw 0 …" at bounding box center [146, 439] width 186 height 96
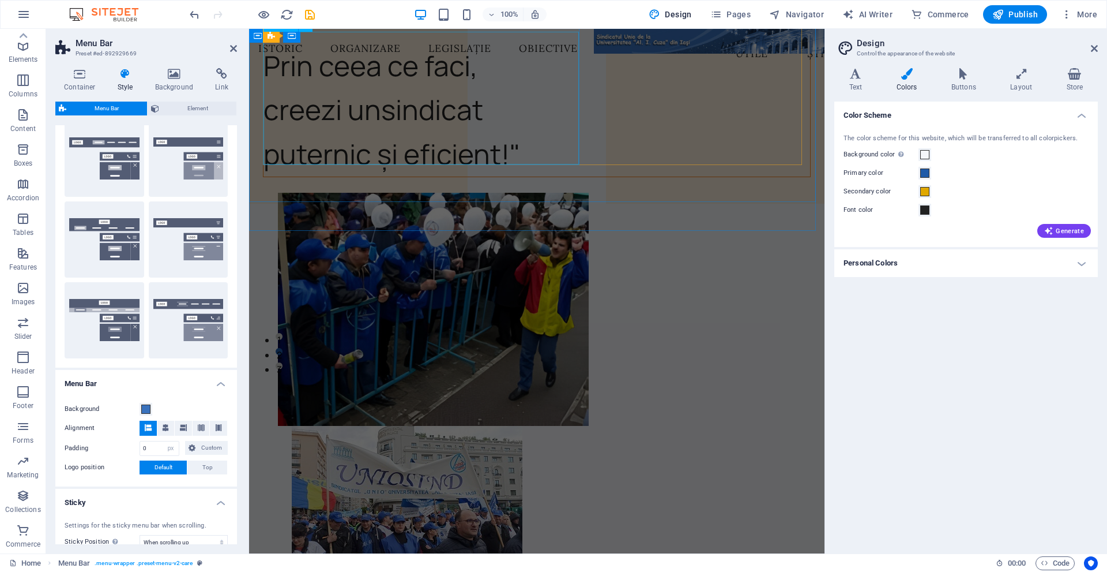
scroll to position [0, 0]
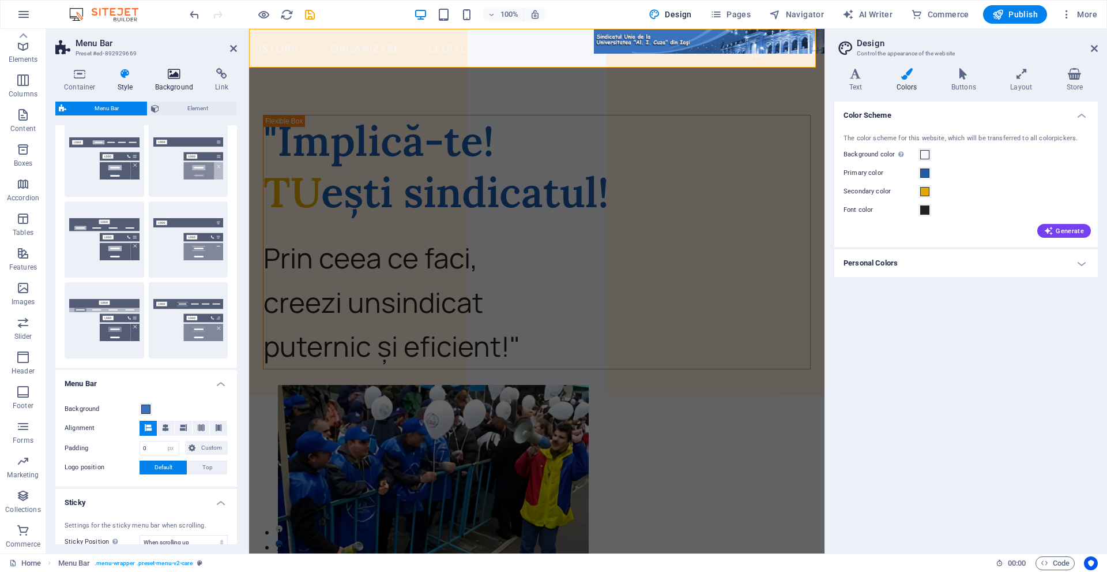
click at [167, 73] on icon at bounding box center [175, 74] width 56 height 12
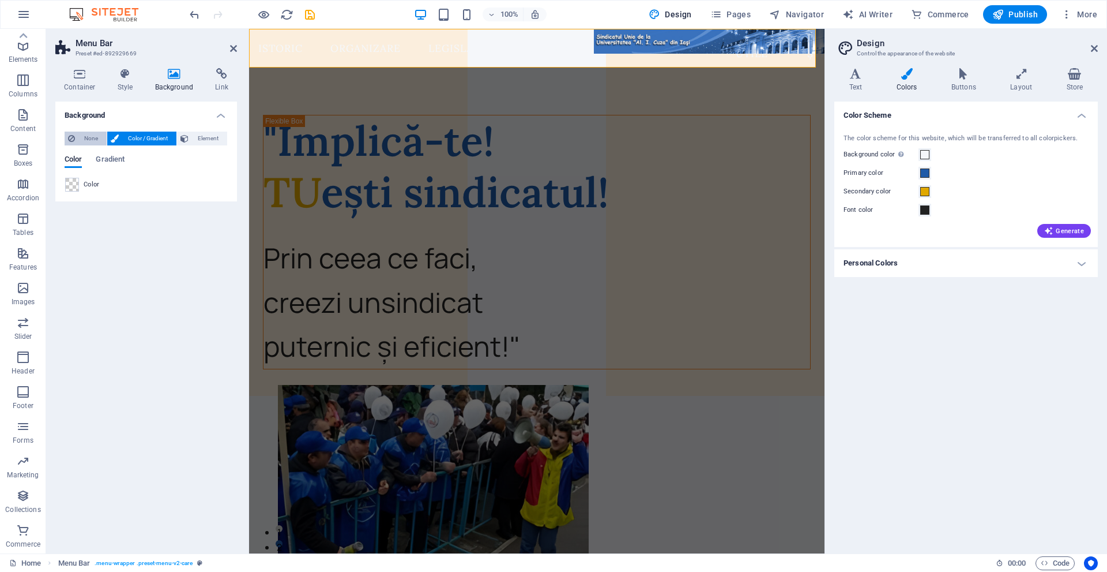
click at [92, 145] on span "None" at bounding box center [90, 139] width 25 height 14
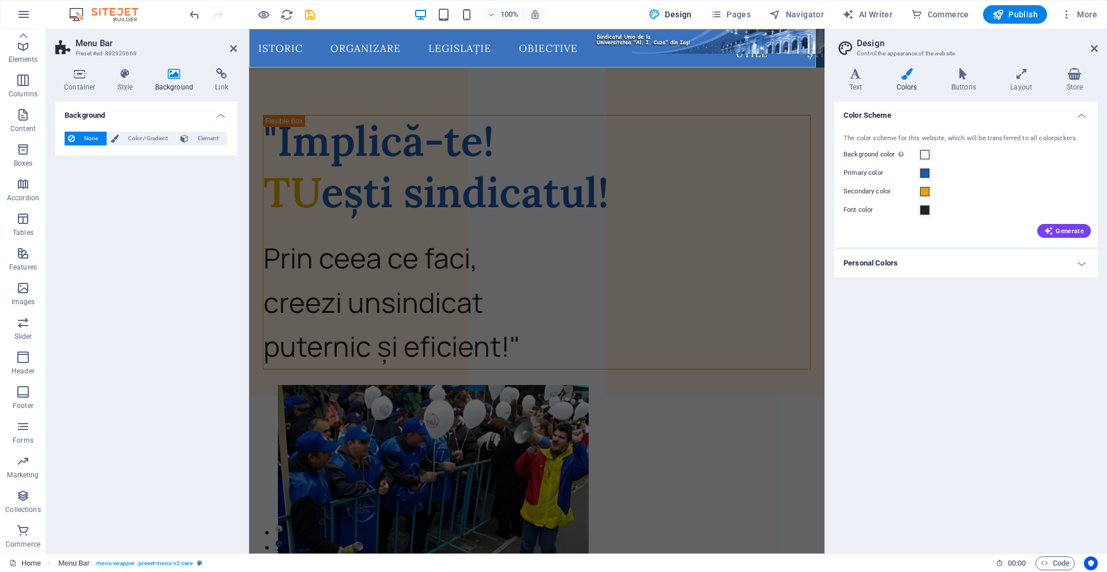
click at [181, 257] on div "Background None Color / Gradient Element Stretch background to full-width Color…" at bounding box center [146, 323] width 182 height 442
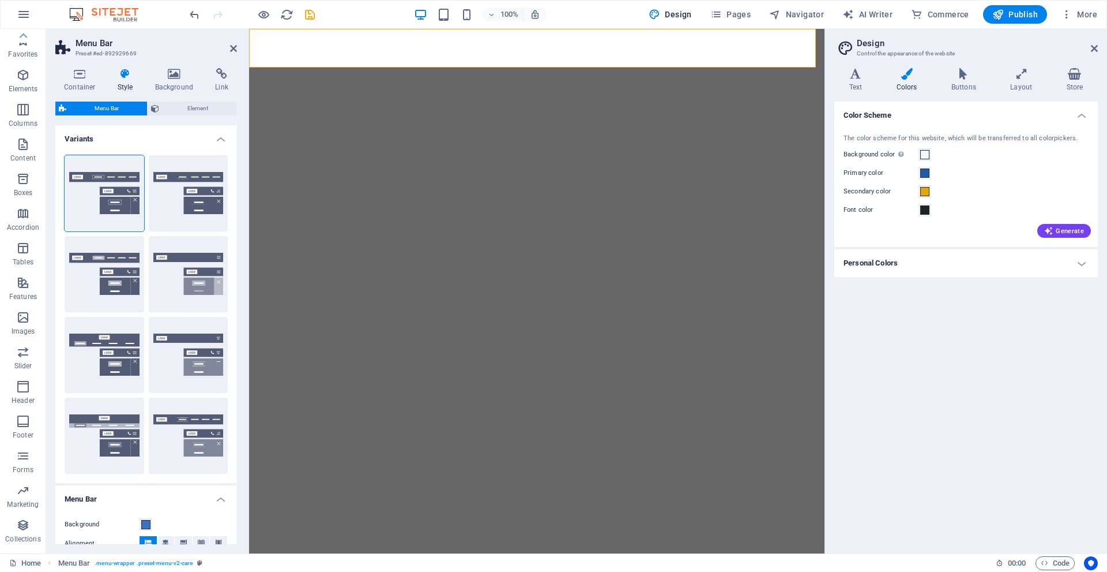
select select "px"
select select "sticky_reverse"
select select "px"
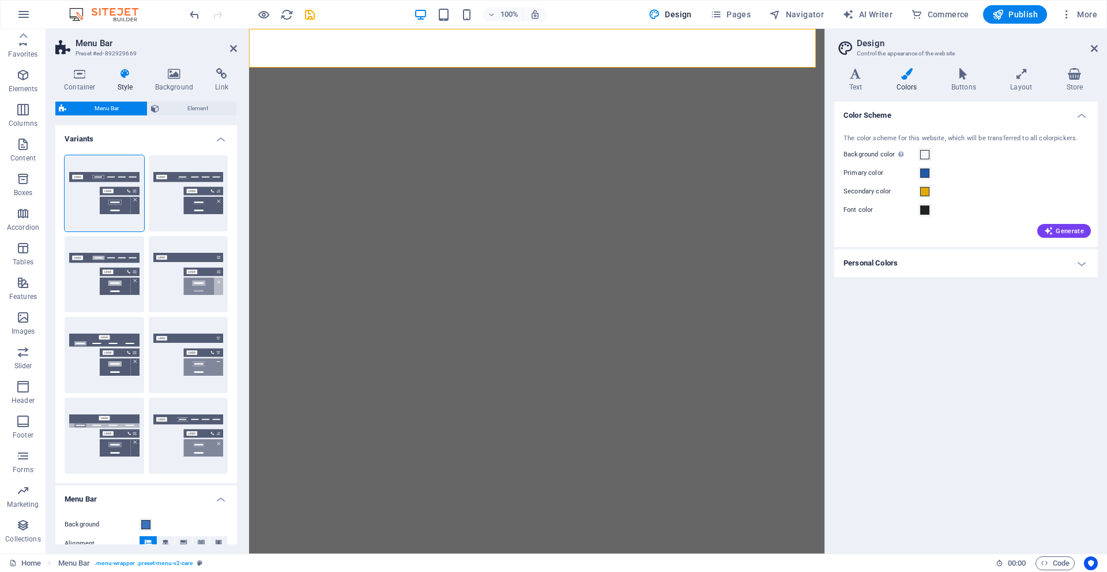
select select "px"
select select "hover_box_bottom"
select select "px"
select select "rem"
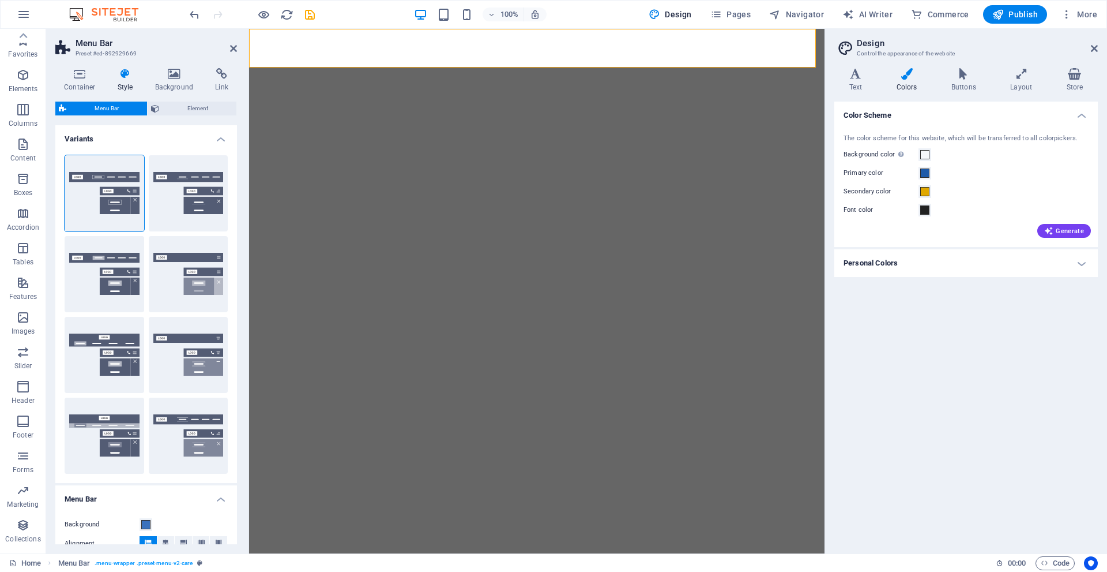
select select "rem"
select select
select select "px"
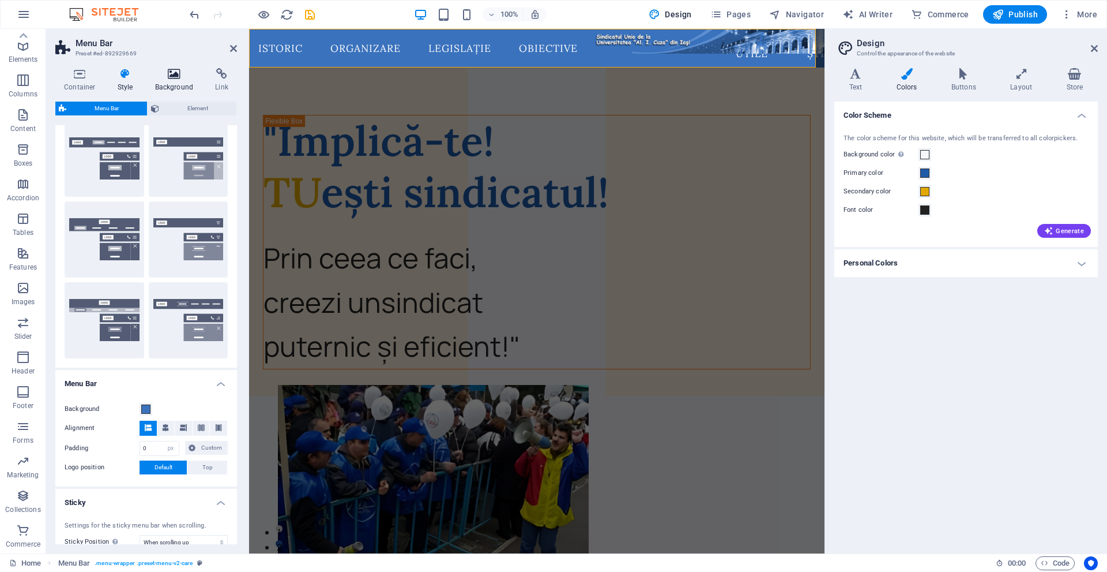
click at [176, 72] on icon at bounding box center [175, 74] width 56 height 12
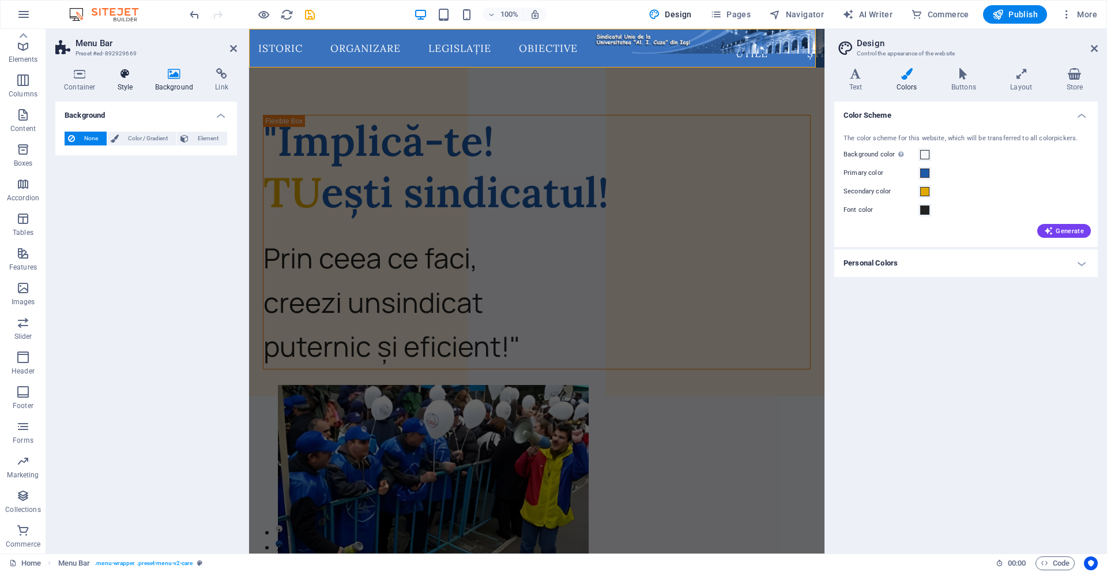
click at [117, 73] on icon at bounding box center [125, 74] width 33 height 12
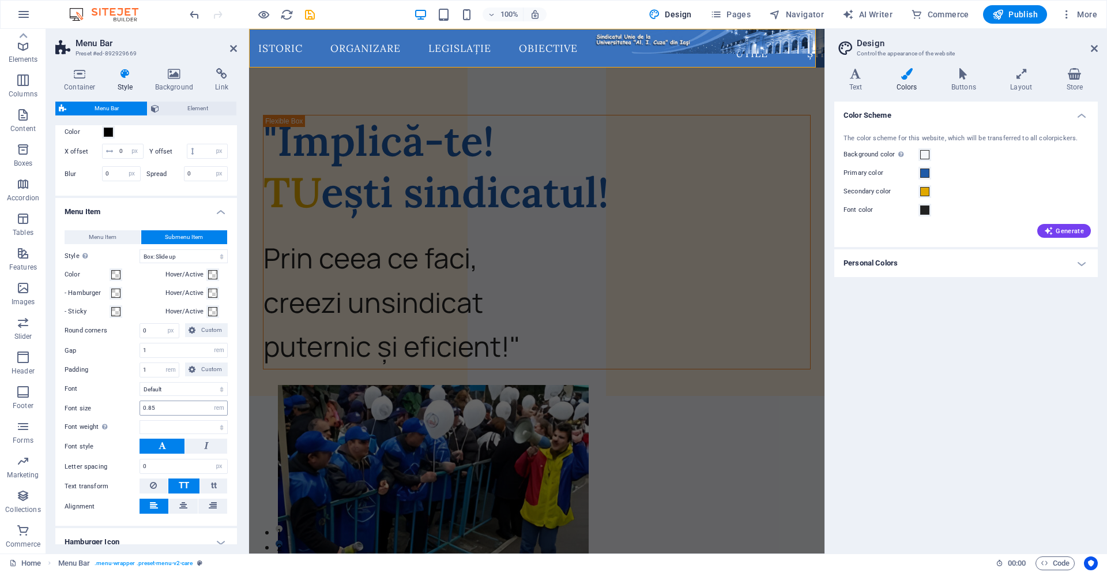
scroll to position [348, 0]
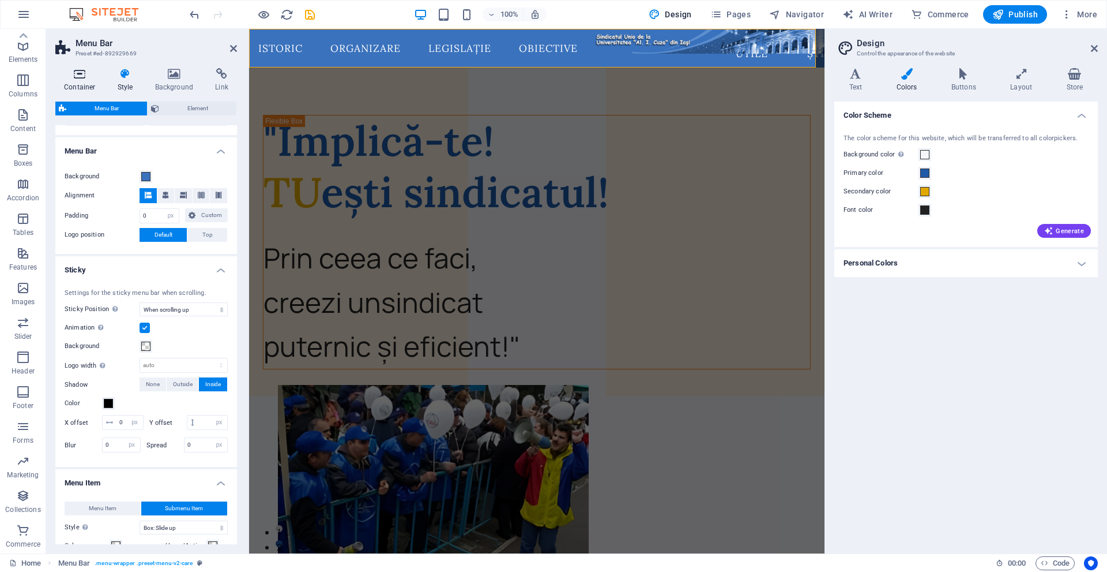
click at [89, 84] on h4 "Container" at bounding box center [82, 80] width 54 height 24
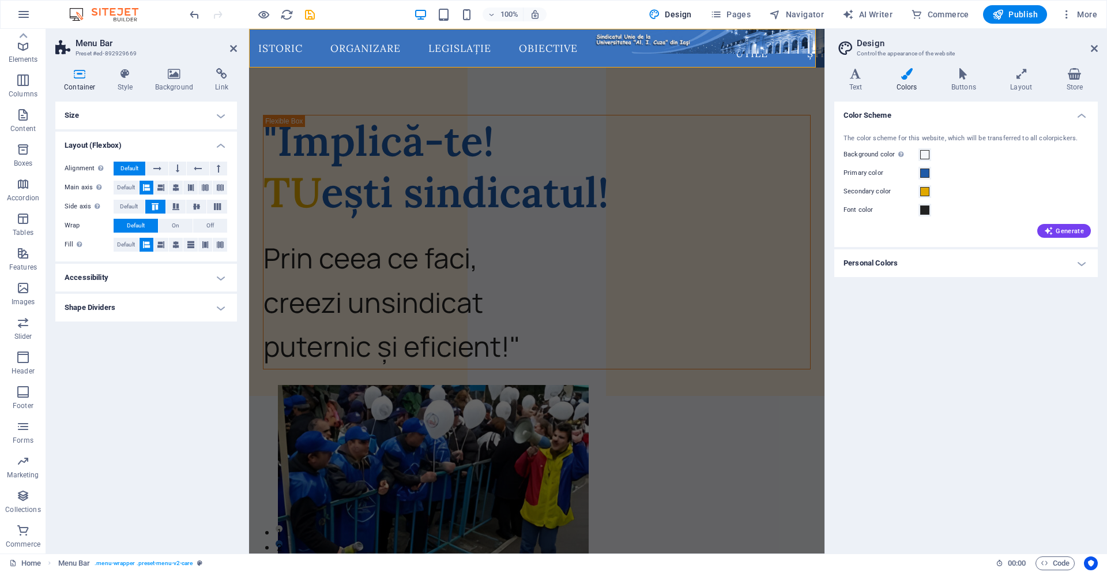
click at [129, 275] on h4 "Accessibility" at bounding box center [146, 278] width 182 height 28
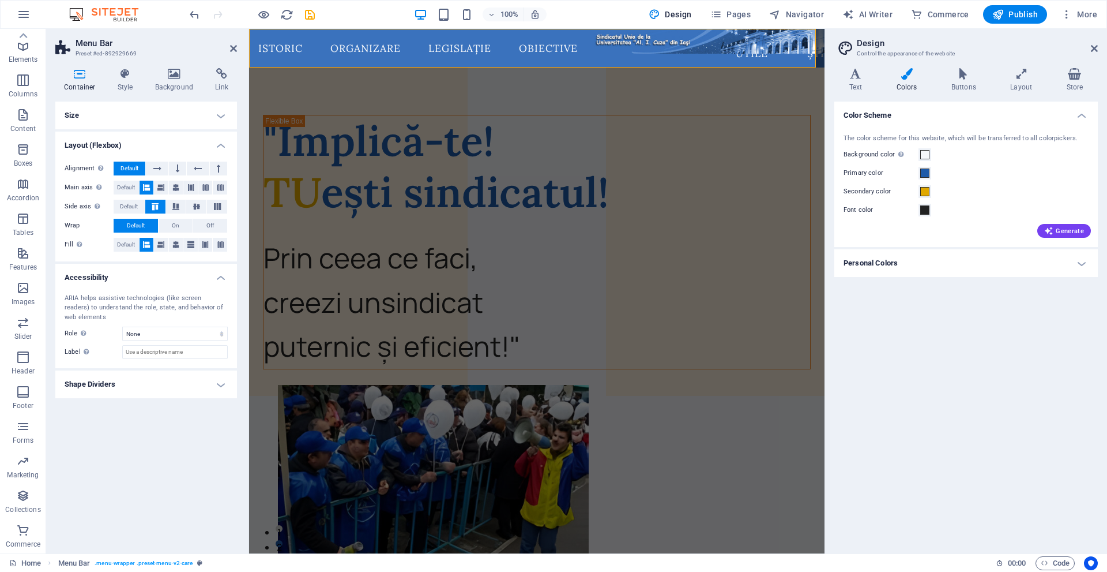
click at [129, 275] on h4 "Accessibility" at bounding box center [146, 274] width 182 height 21
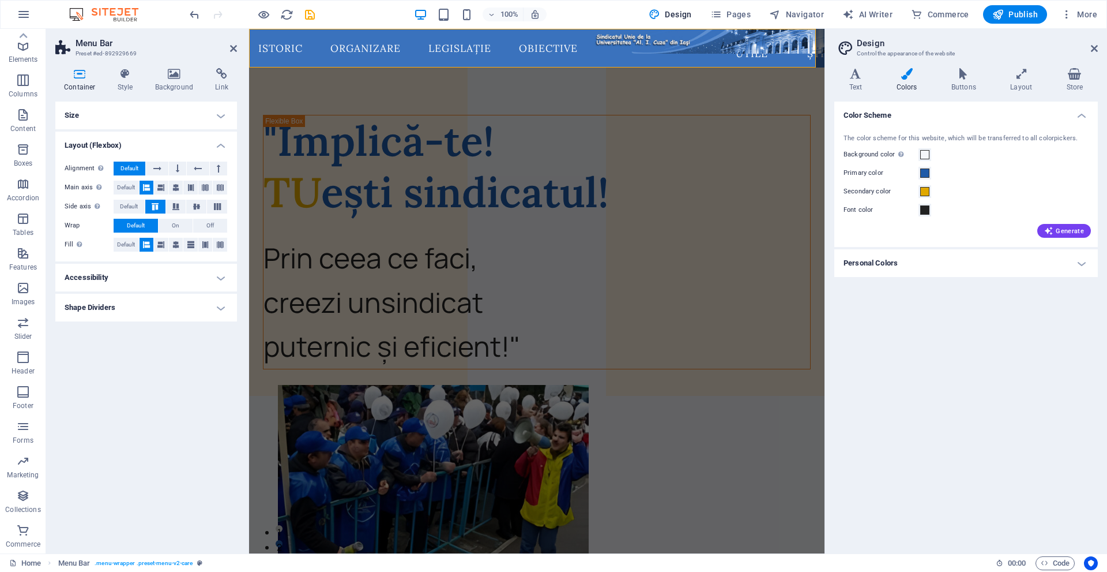
click at [128, 303] on h4 "Shape Dividers" at bounding box center [146, 308] width 182 height 28
click at [128, 303] on h4 "Shape Dividers" at bounding box center [146, 304] width 182 height 21
click at [108, 114] on h4 "Size" at bounding box center [146, 116] width 182 height 28
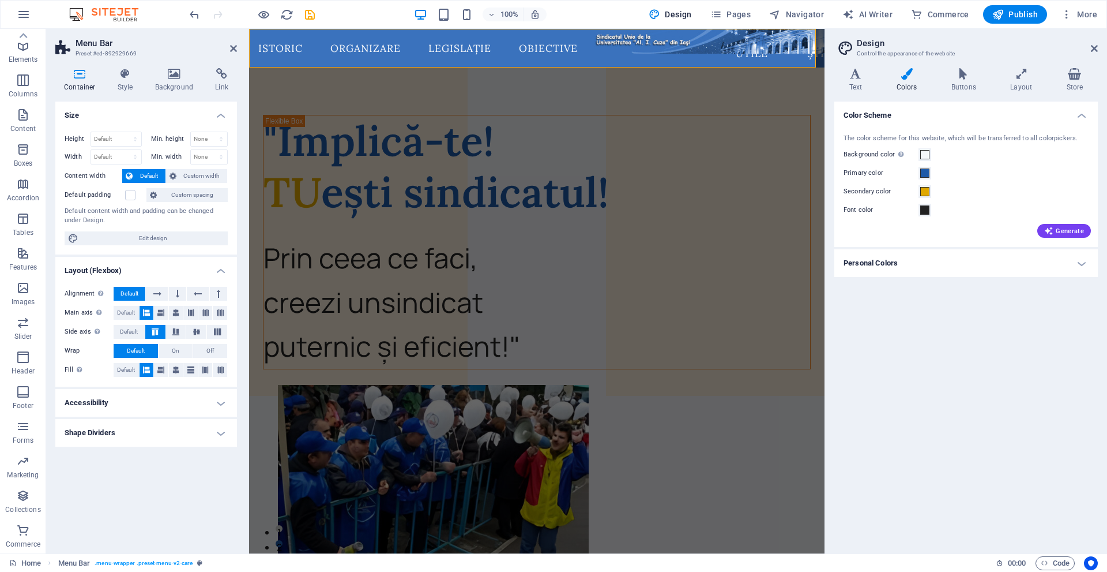
click at [108, 114] on h4 "Size" at bounding box center [146, 112] width 182 height 21
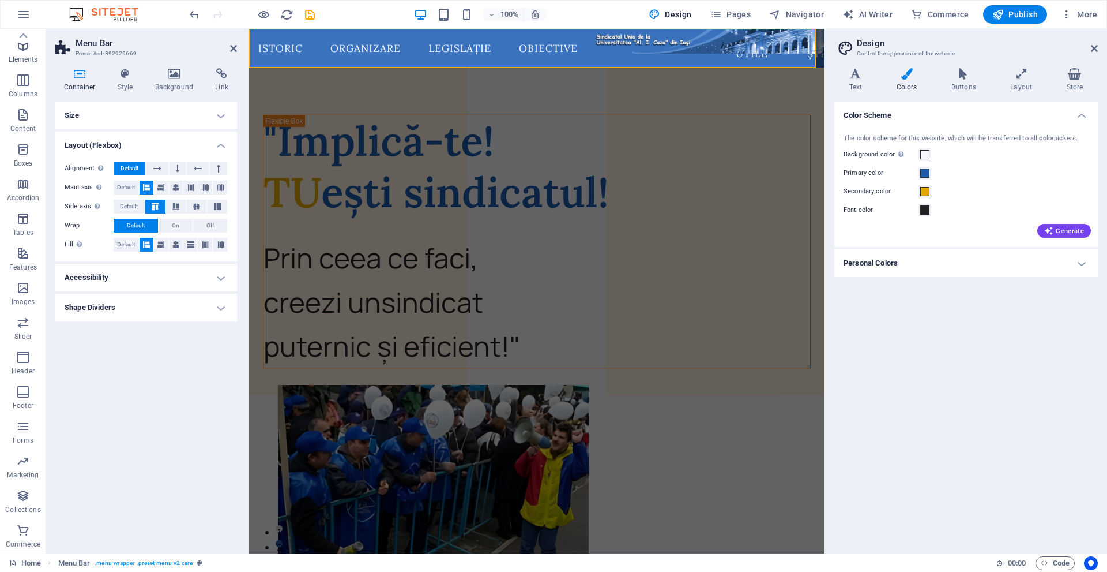
click at [133, 309] on h4 "Shape Dividers" at bounding box center [146, 308] width 182 height 28
click at [163, 337] on div "Style None Triangle Square Diagonal Polygon 1 Polygon 2 Zigzag Multiple Zigzags…" at bounding box center [146, 330] width 182 height 32
click at [159, 325] on select "None Triangle Square Diagonal Polygon 1 Polygon 2 Zigzag Multiple Zigzags Waves…" at bounding box center [175, 331] width 106 height 14
click at [122, 324] on select "None Triangle Square Diagonal Polygon 1 Polygon 2 Zigzag Multiple Zigzags Waves…" at bounding box center [175, 331] width 106 height 14
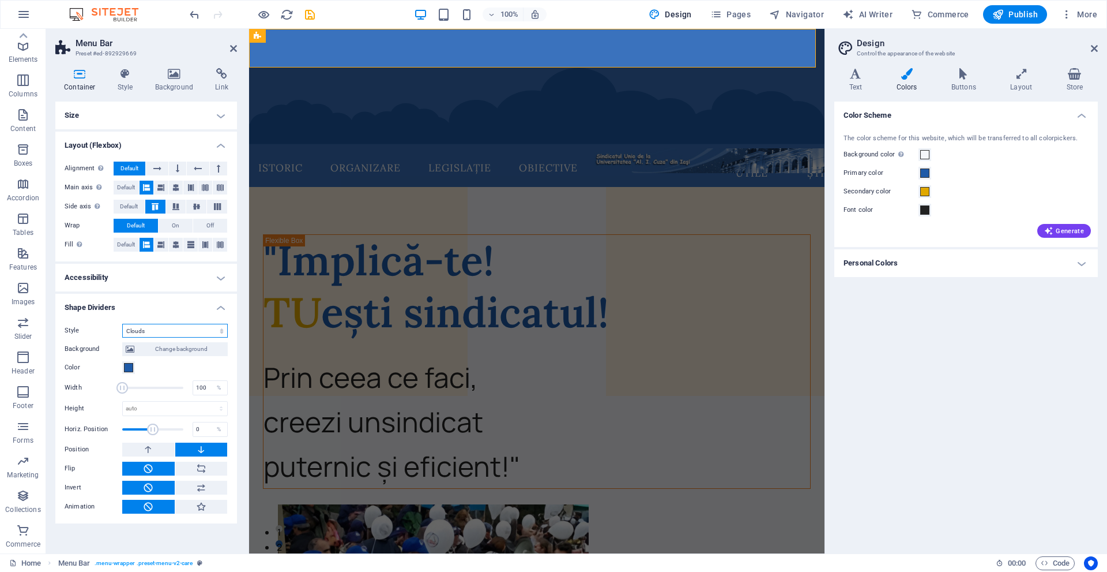
click at [181, 328] on select "None Triangle Square Diagonal Polygon 1 Polygon 2 Zigzag Multiple Zigzags Waves…" at bounding box center [175, 331] width 106 height 14
click at [122, 324] on select "None Triangle Square Diagonal Polygon 1 Polygon 2 Zigzag Multiple Zigzags Waves…" at bounding box center [175, 331] width 106 height 14
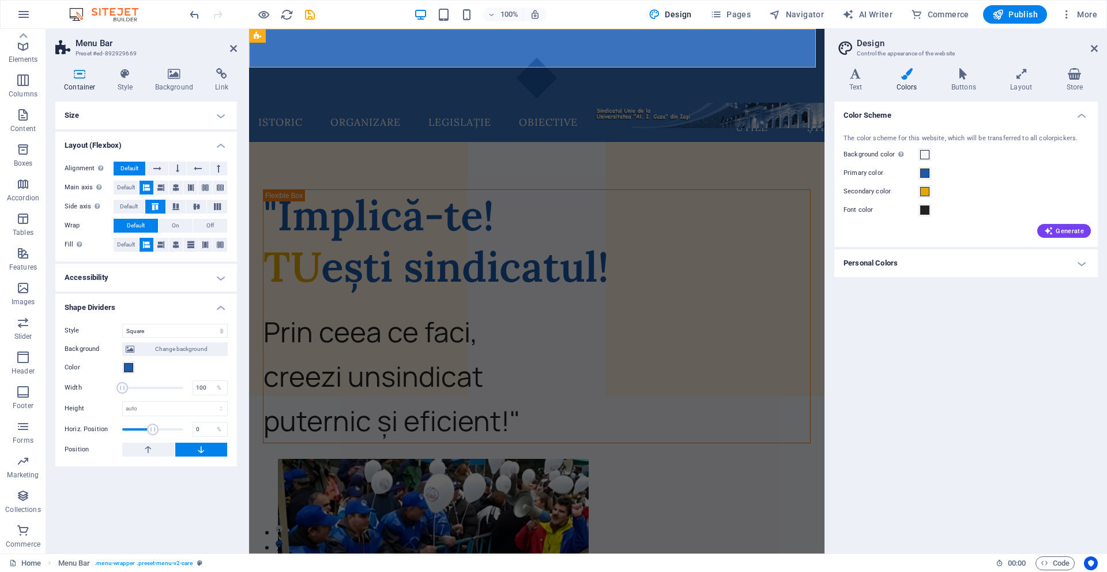
click at [185, 337] on div "Background Change background Color 2nd Color 3rd Color Width 100 % Height auto …" at bounding box center [146, 396] width 163 height 119
click at [179, 328] on select "None Triangle Square Diagonal Polygon 1 Polygon 2 Zigzag Multiple Zigzags Waves…" at bounding box center [175, 331] width 106 height 14
click at [122, 324] on select "None Triangle Square Diagonal Polygon 1 Polygon 2 Zigzag Multiple Zigzags Waves…" at bounding box center [175, 331] width 106 height 14
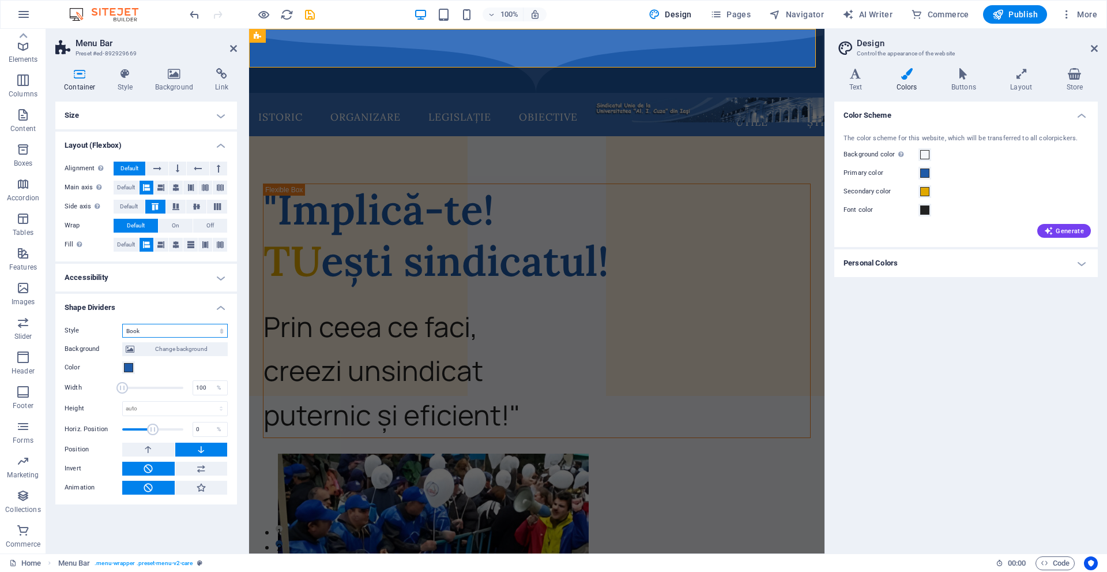
click at [201, 331] on select "None Triangle Square Diagonal Polygon 1 Polygon 2 Zigzag Multiple Zigzags Waves…" at bounding box center [175, 331] width 106 height 14
click at [122, 324] on select "None Triangle Square Diagonal Polygon 1 Polygon 2 Zigzag Multiple Zigzags Waves…" at bounding box center [175, 331] width 106 height 14
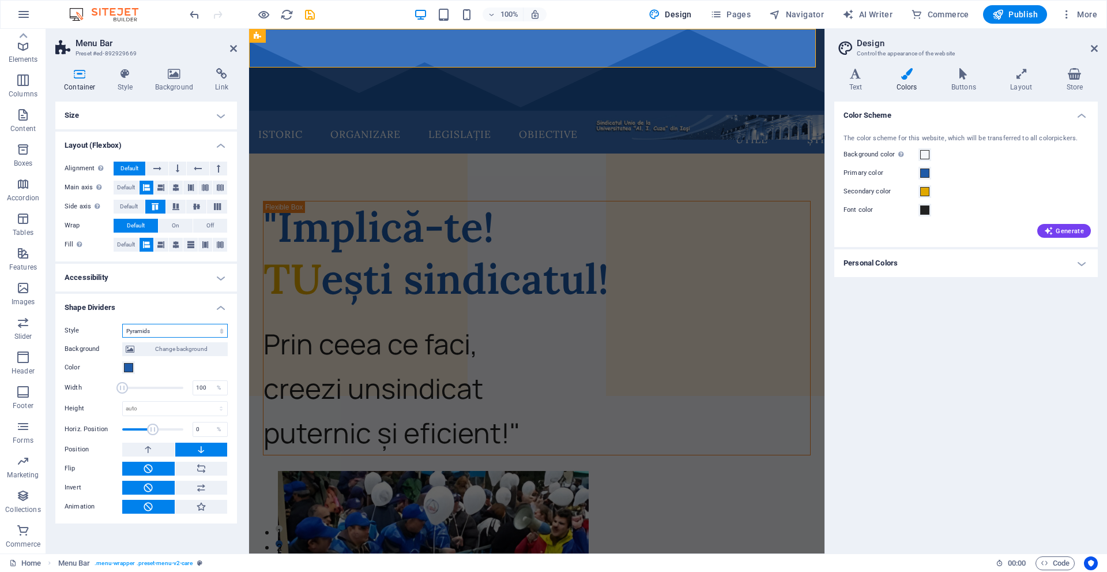
click at [186, 330] on select "None Triangle Square Diagonal Polygon 1 Polygon 2 Zigzag Multiple Zigzags Waves…" at bounding box center [175, 331] width 106 height 14
click at [122, 324] on select "None Triangle Square Diagonal Polygon 1 Polygon 2 Zigzag Multiple Zigzags Waves…" at bounding box center [175, 331] width 106 height 14
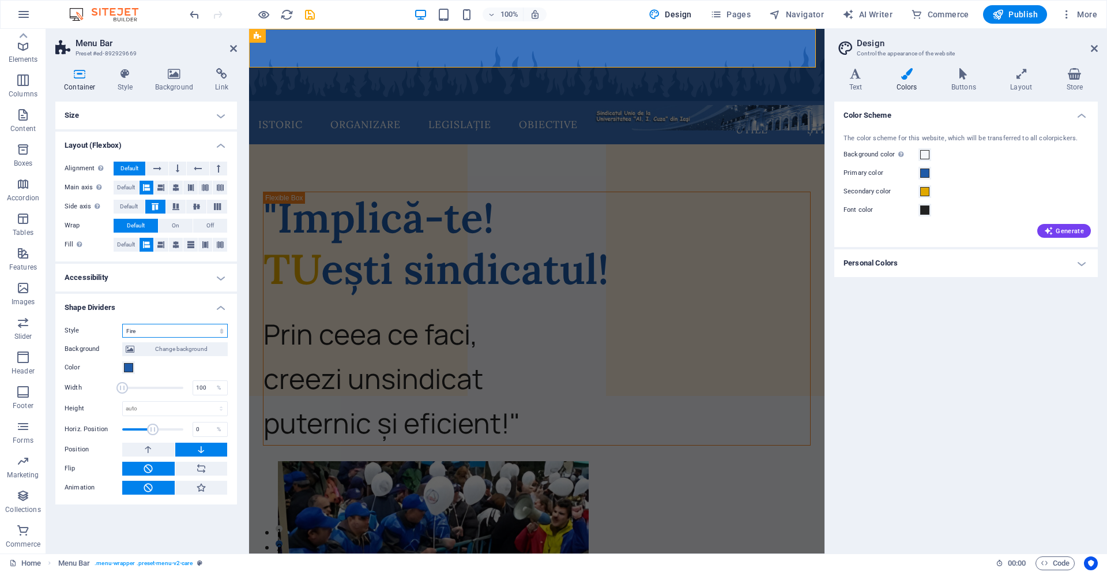
click at [191, 325] on select "None Triangle Square Diagonal Polygon 1 Polygon 2 Zigzag Multiple Zigzags Waves…" at bounding box center [175, 331] width 106 height 14
click at [122, 324] on select "None Triangle Square Diagonal Polygon 1 Polygon 2 Zigzag Multiple Zigzags Waves…" at bounding box center [175, 331] width 106 height 14
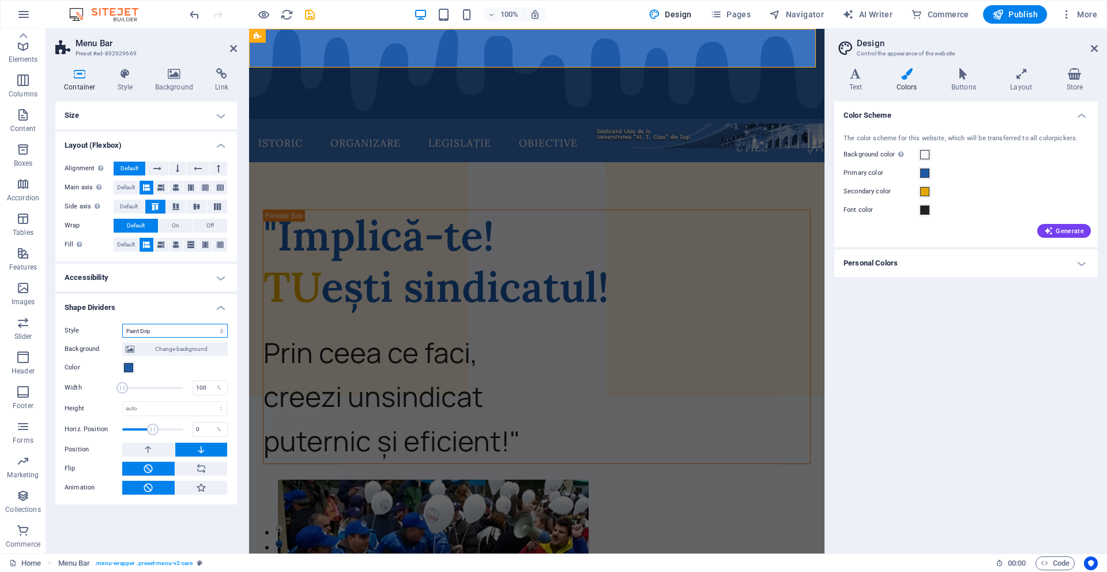
click at [187, 332] on select "None Triangle Square Diagonal Polygon 1 Polygon 2 Zigzag Multiple Zigzags Waves…" at bounding box center [175, 331] width 106 height 14
select select "shredded-paper"
click at [122, 324] on select "None Triangle Square Diagonal Polygon 1 Polygon 2 Zigzag Multiple Zigzags Waves…" at bounding box center [175, 331] width 106 height 14
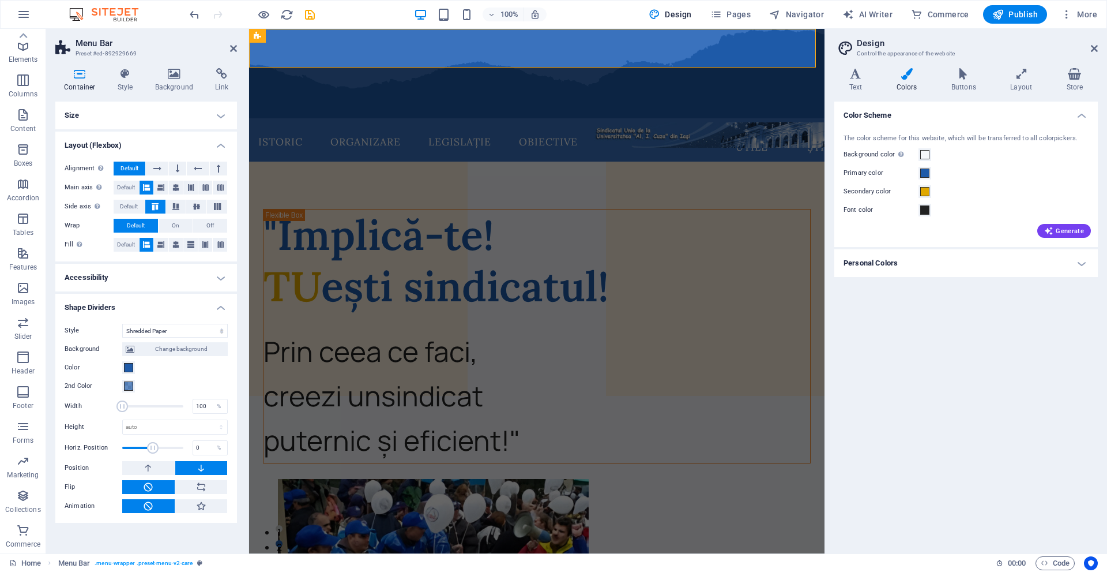
click at [844, 340] on div "Color Scheme The color scheme for this website, which will be transferred to al…" at bounding box center [967, 323] width 264 height 442
click at [836, 444] on div "Color Scheme The color scheme for this website, which will be transferred to al…" at bounding box center [967, 323] width 264 height 442
click at [232, 51] on icon at bounding box center [233, 48] width 7 height 9
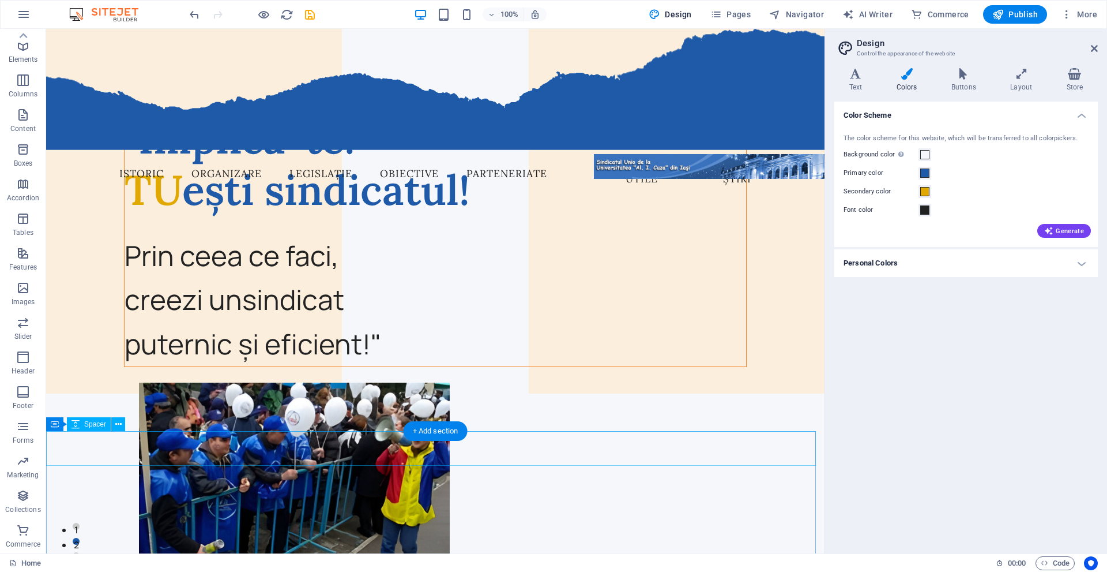
scroll to position [0, 0]
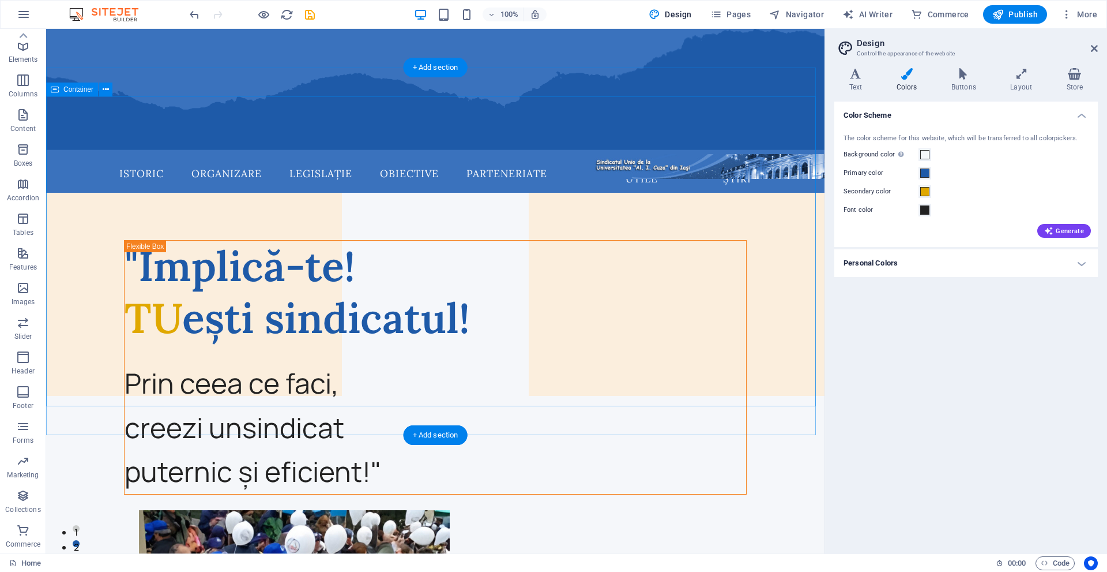
click at [904, 435] on div "Color Scheme The color scheme for this website, which will be transferred to al…" at bounding box center [967, 323] width 264 height 442
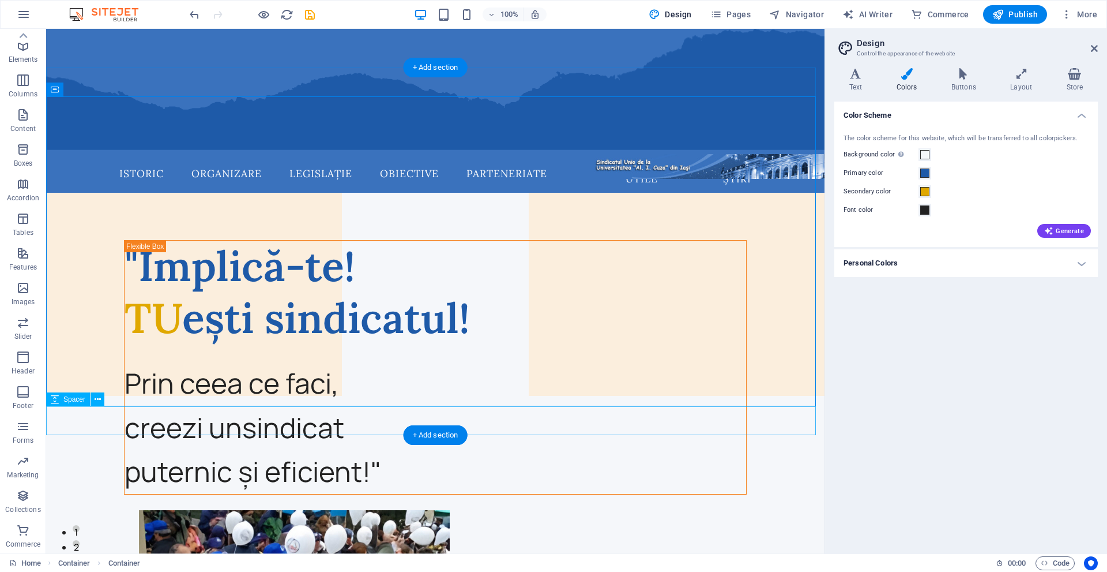
select select "px"
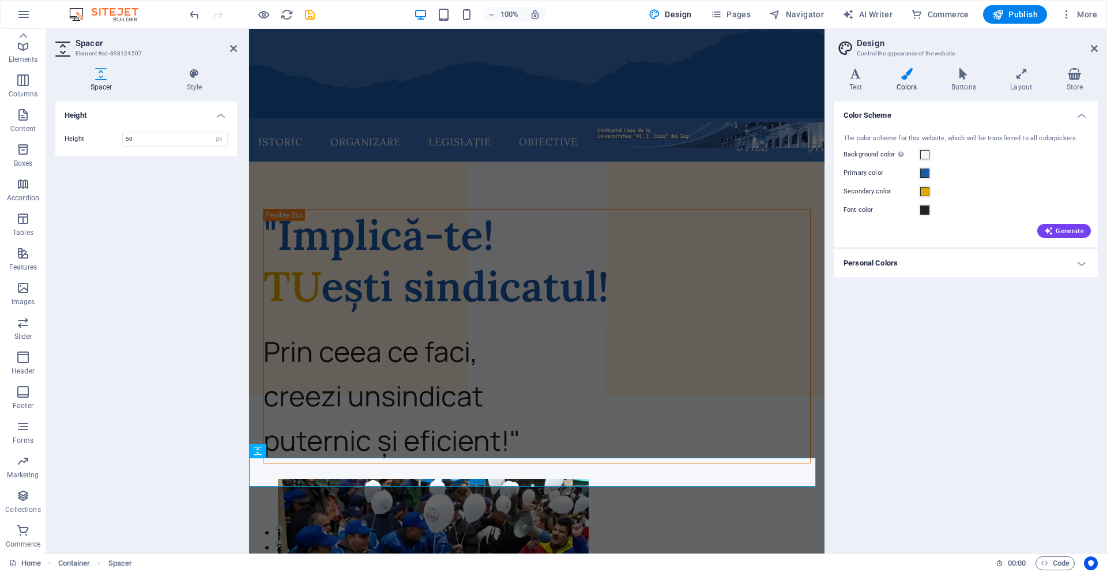
click at [997, 376] on div "Color Scheme The color scheme for this website, which will be transferred to al…" at bounding box center [967, 323] width 264 height 442
click at [989, 340] on div "Color Scheme The color scheme for this website, which will be transferred to al…" at bounding box center [967, 323] width 264 height 442
click at [235, 48] on icon at bounding box center [233, 48] width 7 height 9
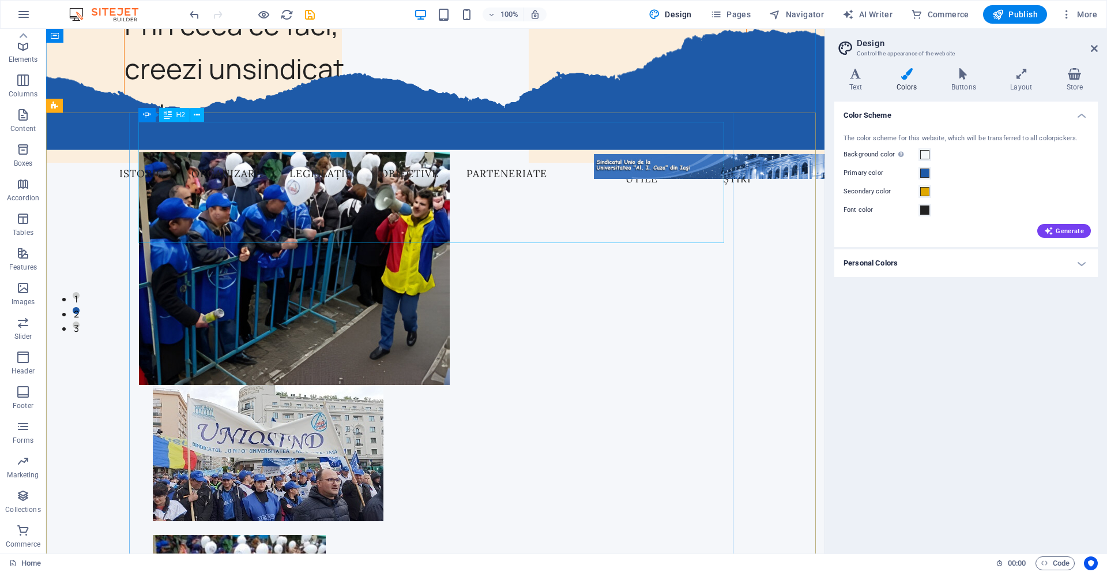
scroll to position [231, 0]
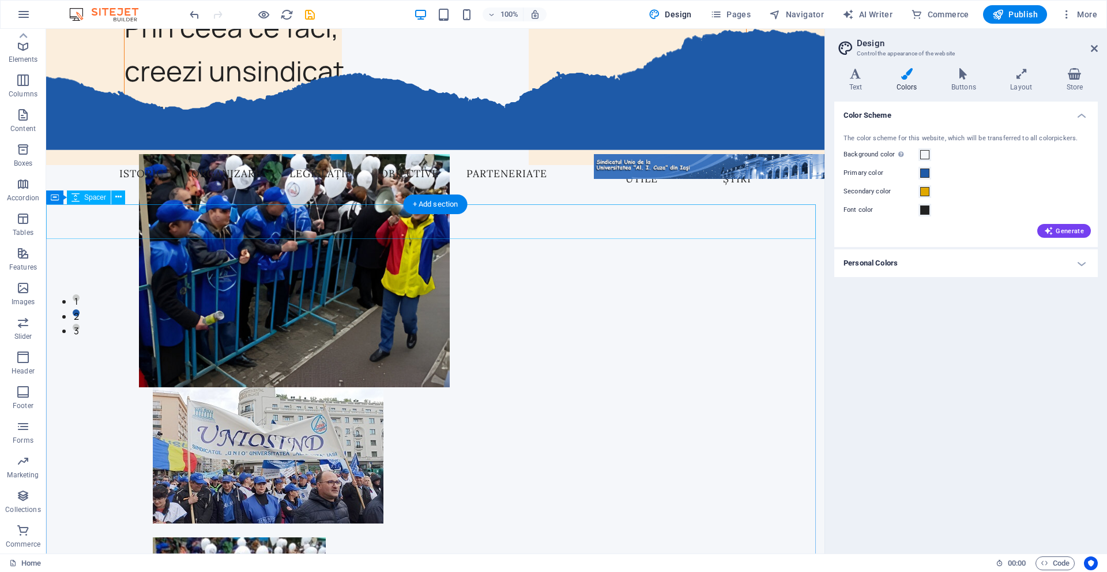
select select "px"
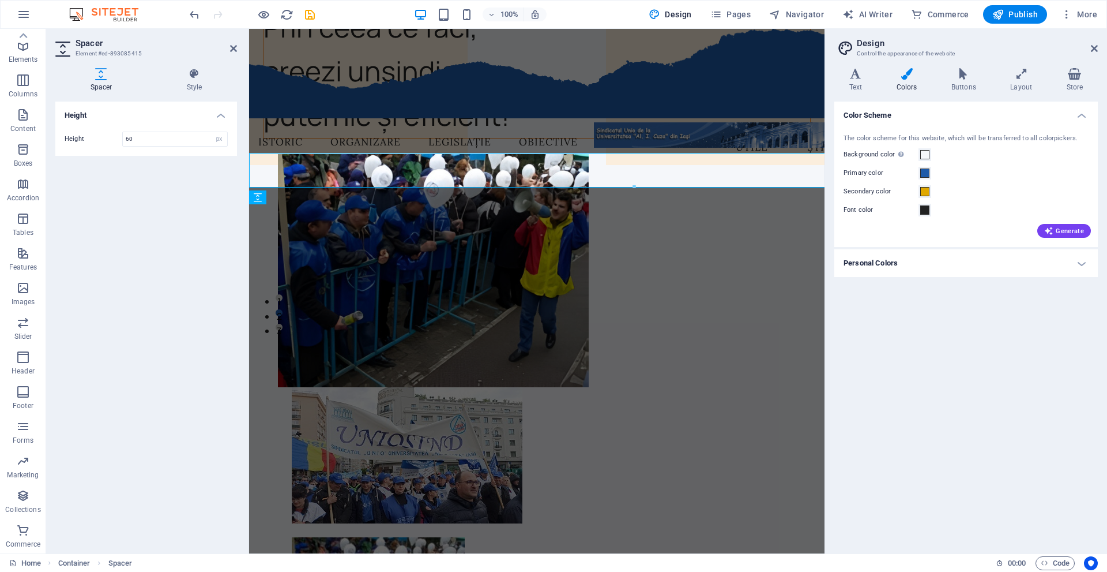
scroll to position [282, 0]
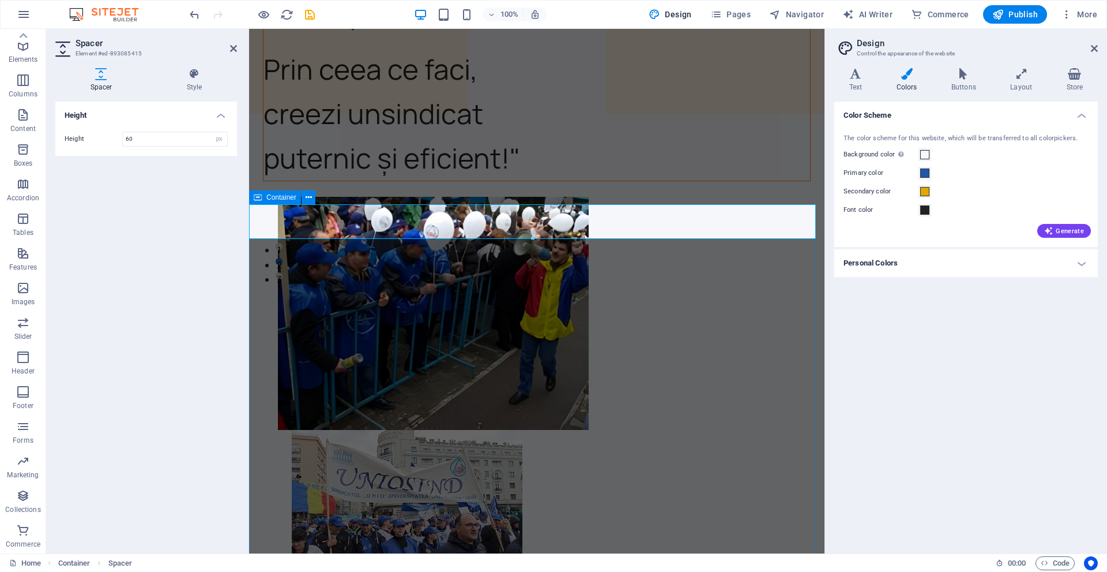
click at [265, 194] on div "Container" at bounding box center [275, 197] width 52 height 14
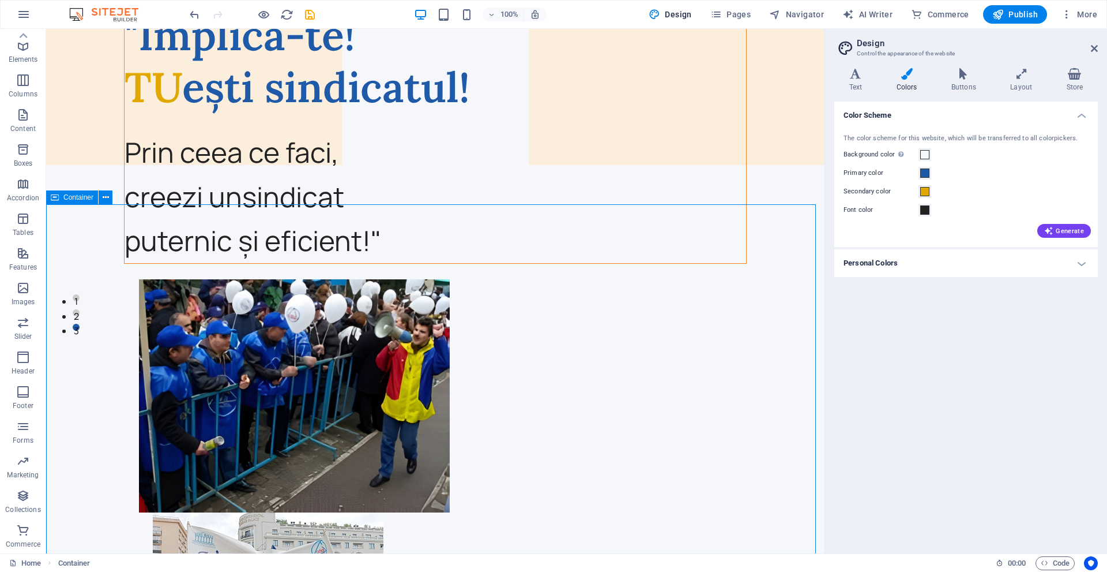
click at [69, 198] on span "Container" at bounding box center [78, 197] width 30 height 7
click at [61, 200] on div "Container" at bounding box center [72, 197] width 52 height 14
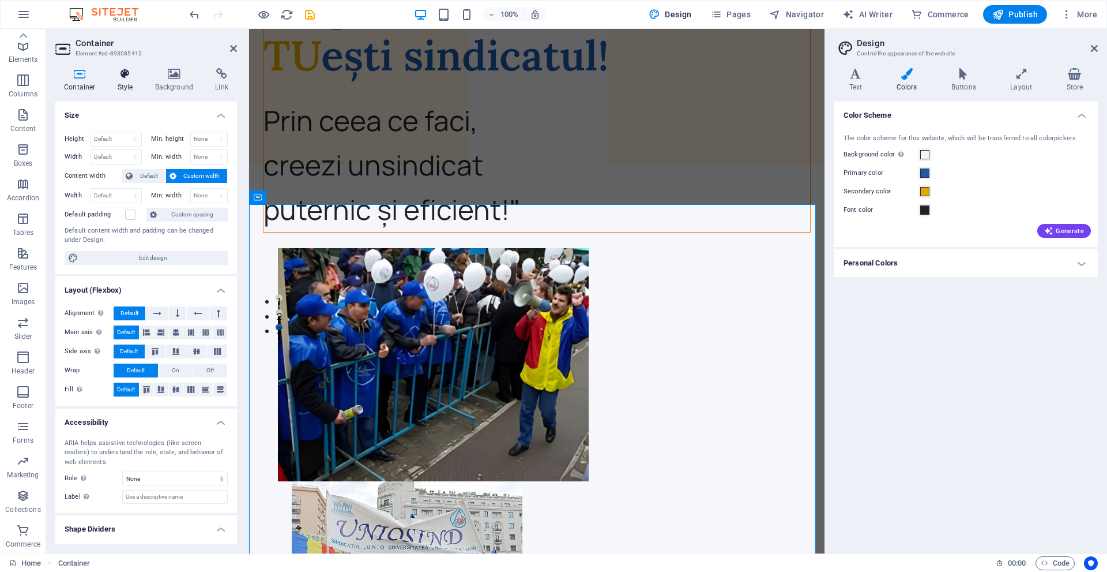
scroll to position [282, 0]
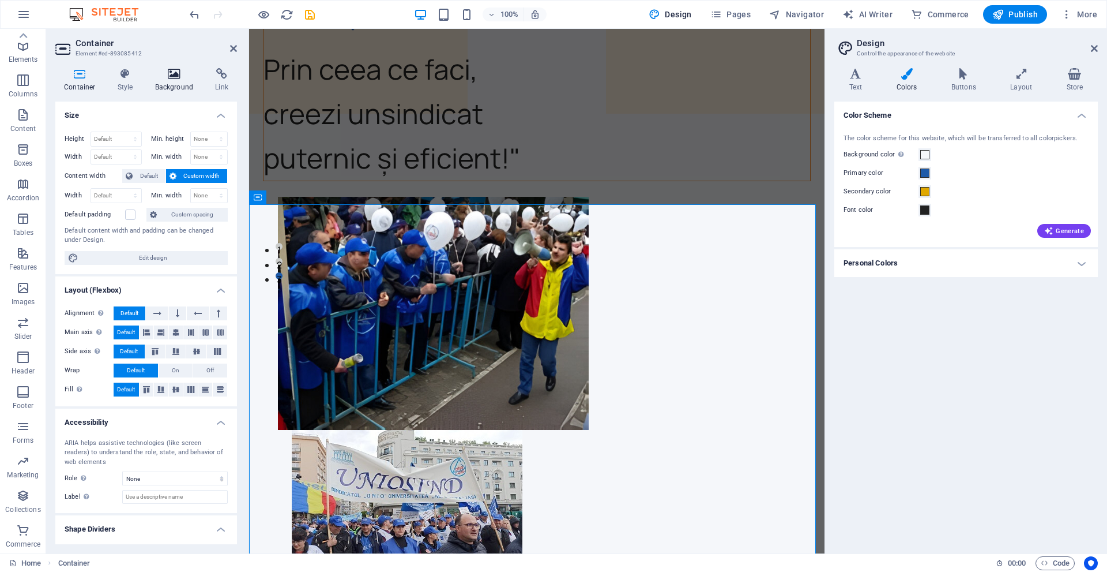
click at [158, 74] on icon at bounding box center [175, 74] width 56 height 12
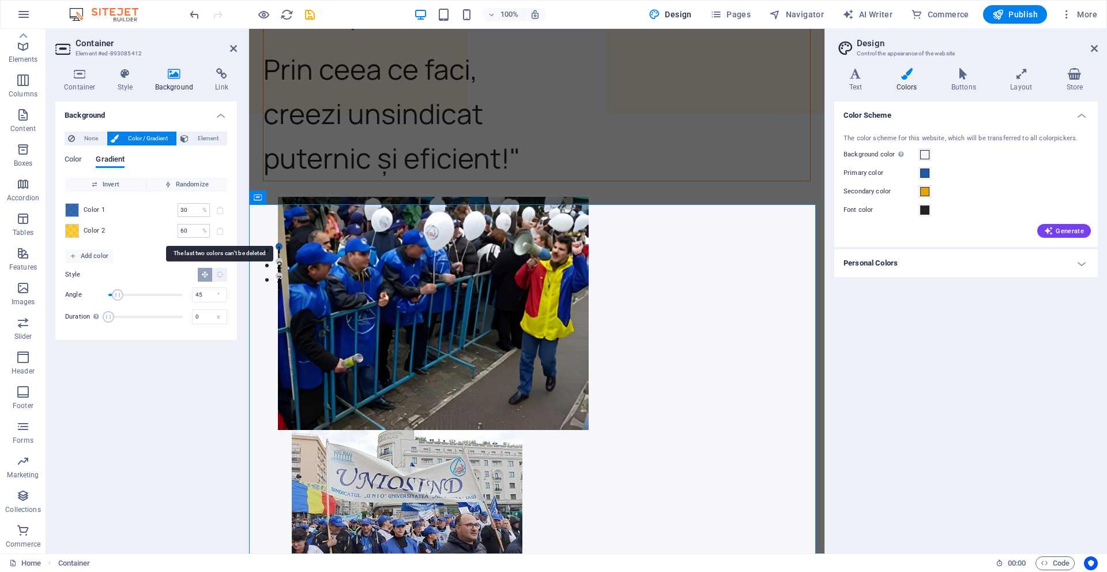
click at [220, 228] on span at bounding box center [220, 231] width 14 height 14
click at [216, 230] on span at bounding box center [220, 231] width 14 height 14
click at [85, 160] on div "Color Gradient" at bounding box center [146, 166] width 163 height 22
click at [76, 158] on span "Color" at bounding box center [73, 160] width 17 height 16
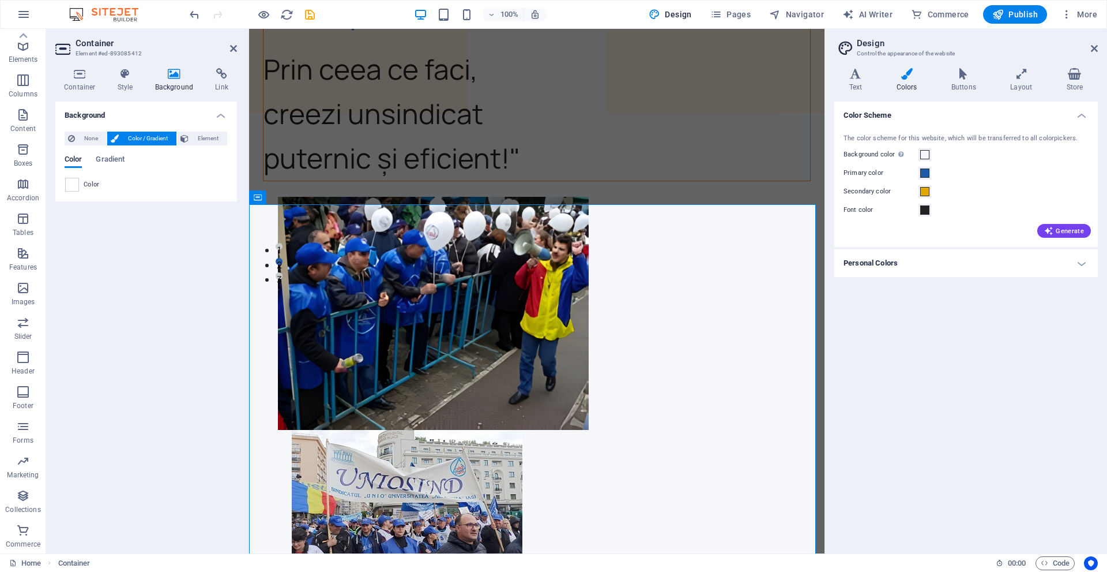
click at [64, 182] on div "None Color / Gradient Element Stretch background to full-width Color overlay Pl…" at bounding box center [146, 161] width 182 height 79
click at [74, 182] on span at bounding box center [72, 184] width 13 height 13
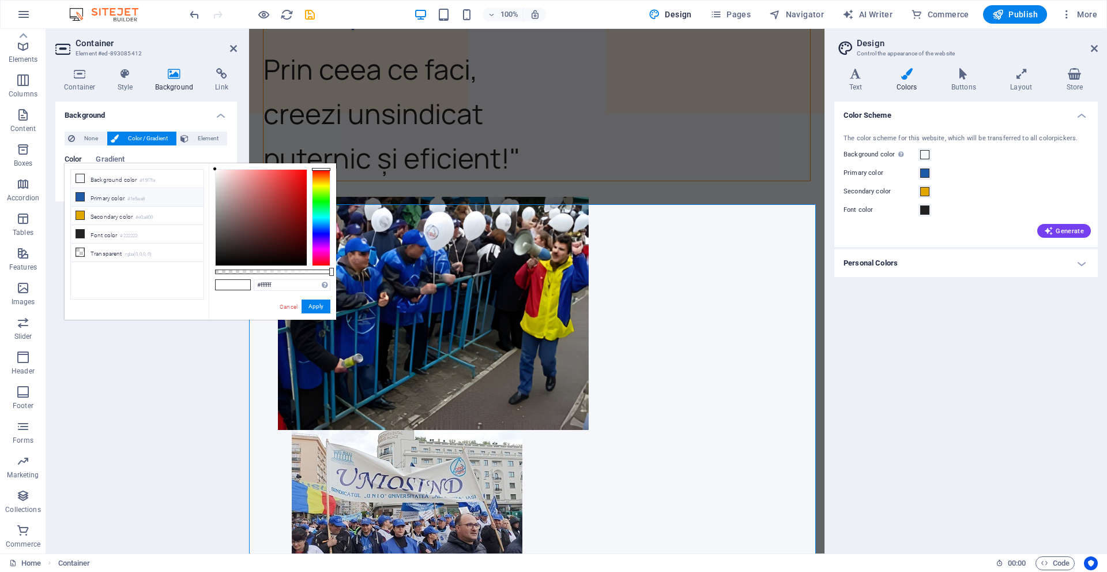
click at [105, 194] on li "Primary color #1e5aa8" at bounding box center [137, 197] width 133 height 18
type input "#1e5aa8"
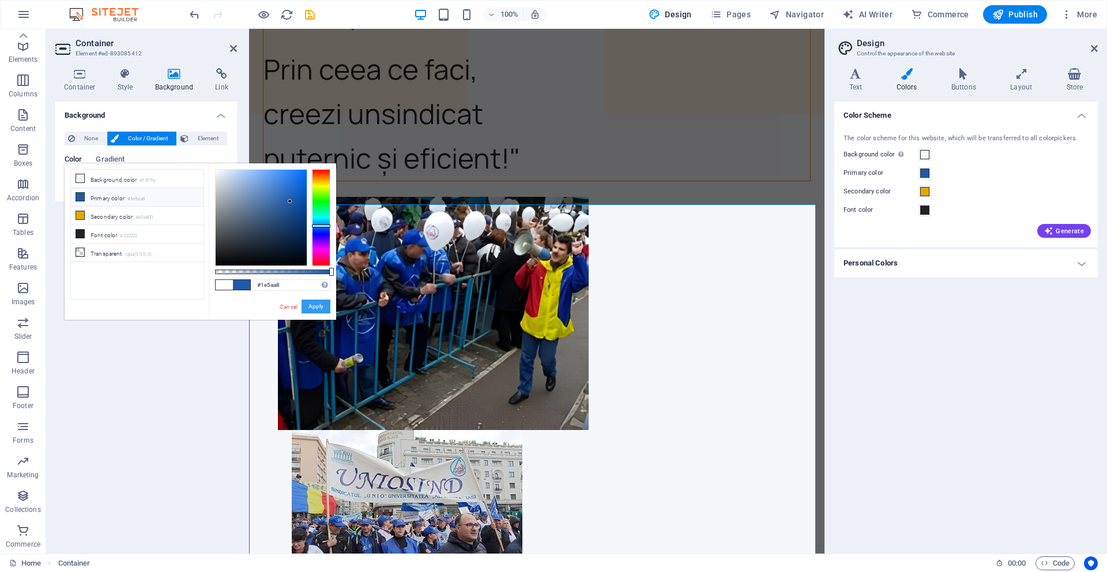
click at [314, 303] on button "Apply" at bounding box center [316, 306] width 29 height 14
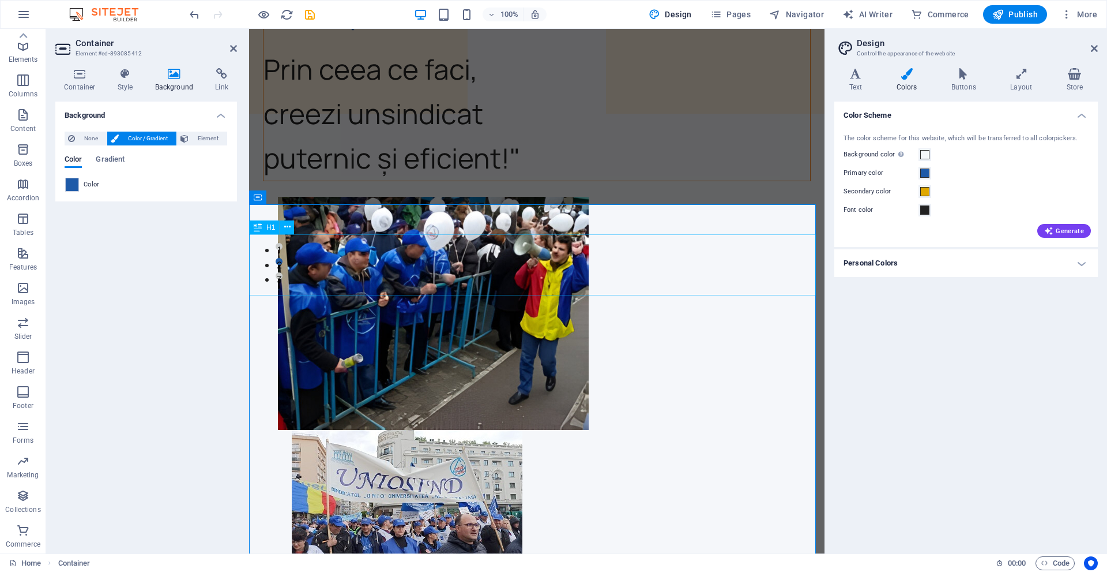
click at [72, 186] on span at bounding box center [72, 184] width 13 height 13
click at [77, 179] on span at bounding box center [72, 184] width 13 height 13
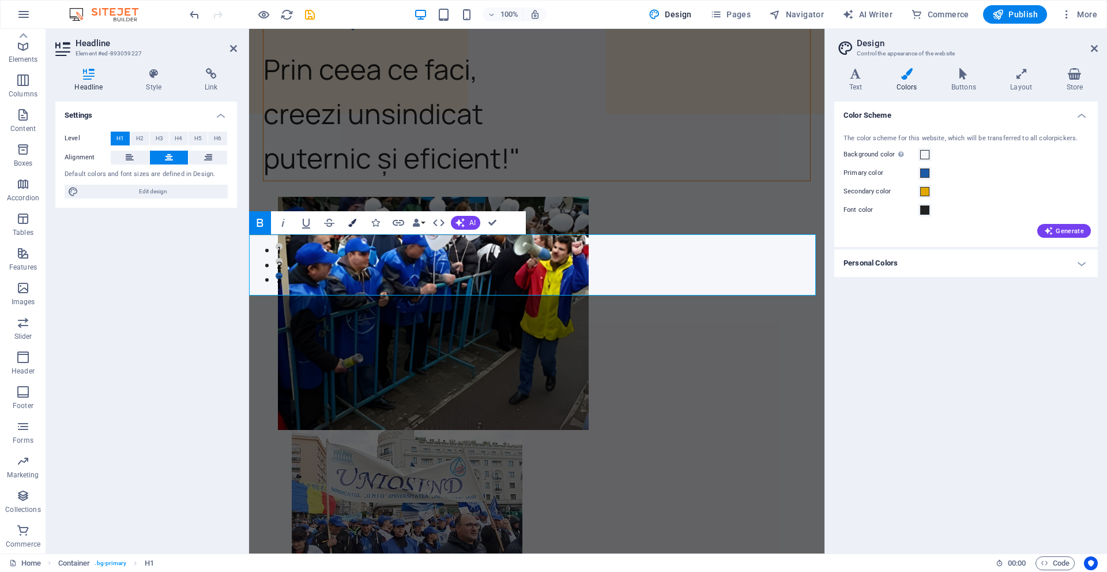
click at [351, 221] on icon "button" at bounding box center [352, 223] width 8 height 8
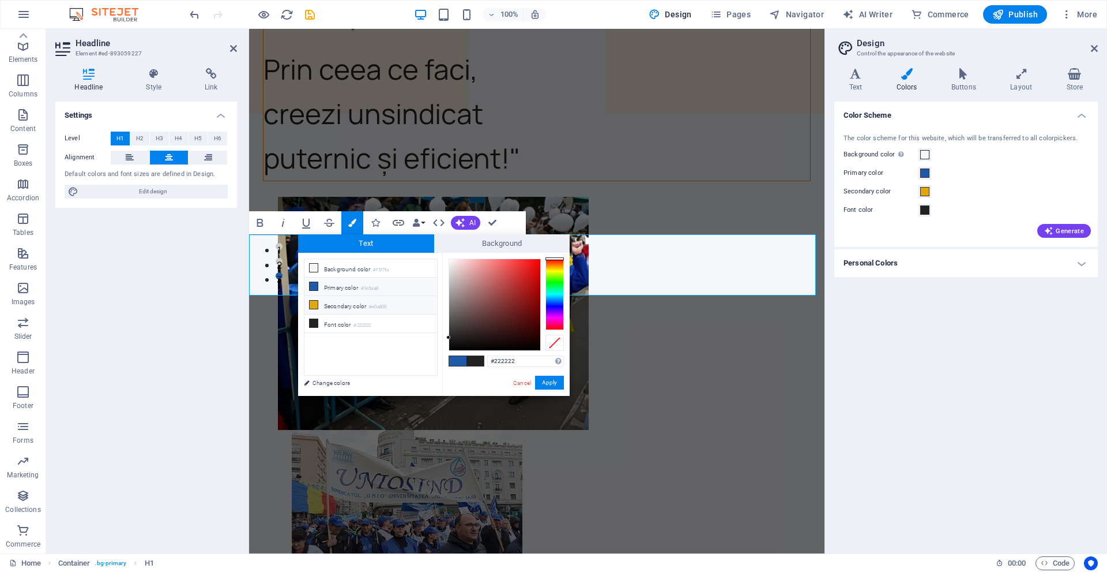
click at [345, 302] on li "Secondary color #e0a800" at bounding box center [371, 305] width 133 height 18
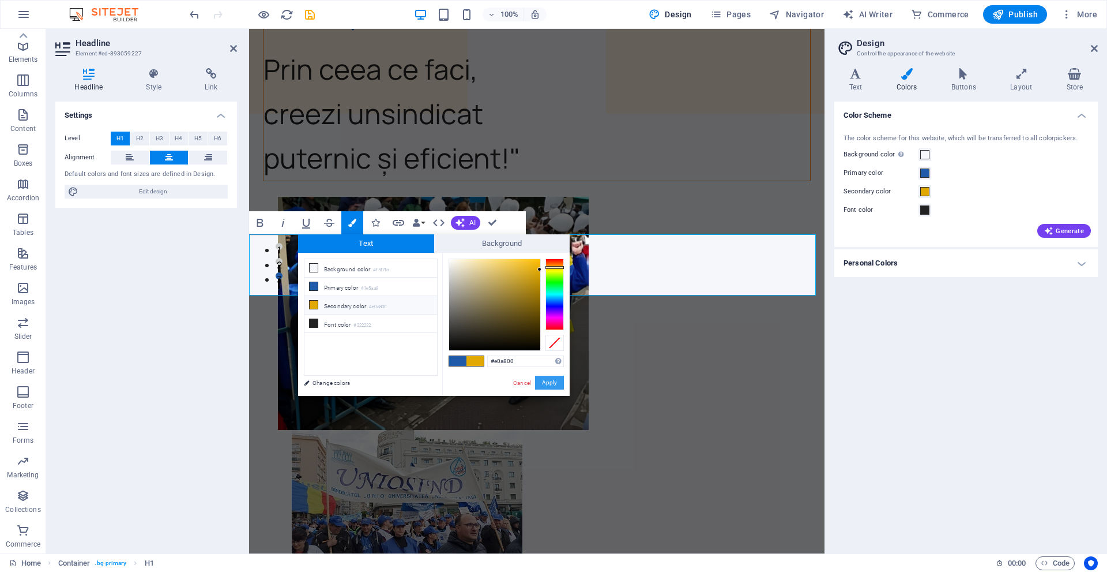
click at [555, 377] on button "Apply" at bounding box center [549, 383] width 29 height 14
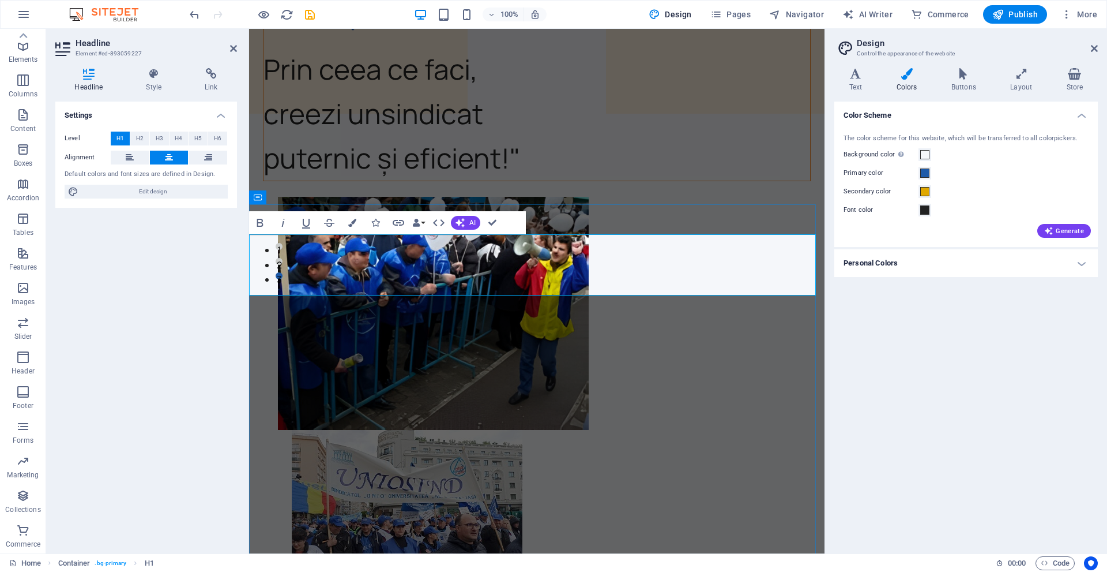
drag, startPoint x: 622, startPoint y: 275, endPoint x: 428, endPoint y: 255, distance: 194.8
click at [353, 223] on icon "button" at bounding box center [352, 223] width 8 height 8
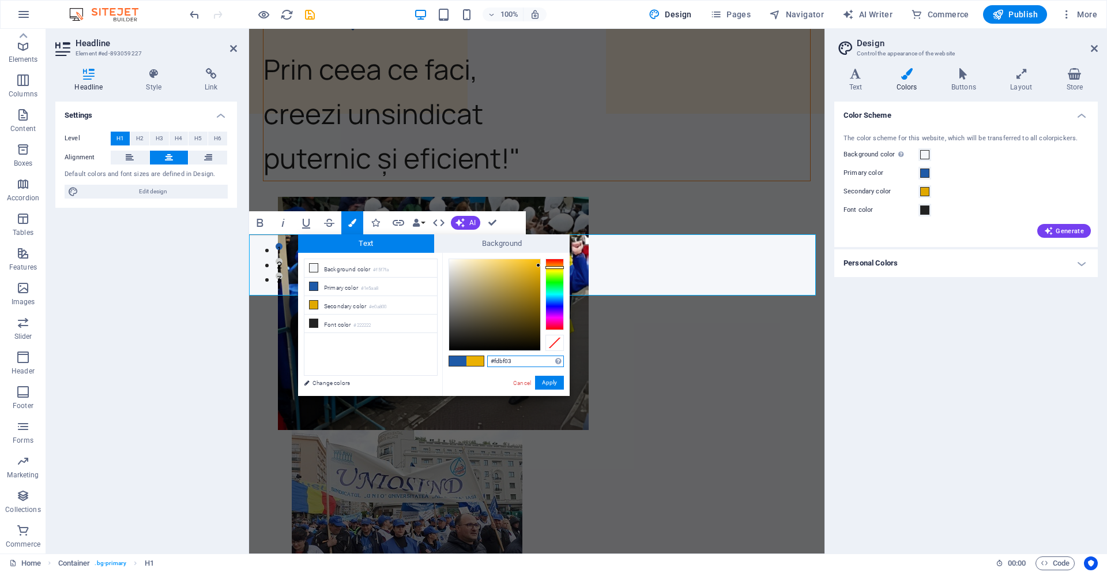
type input "#ffc003"
drag, startPoint x: 538, startPoint y: 268, endPoint x: 539, endPoint y: 257, distance: 11.0
click at [539, 257] on div at bounding box center [538, 258] width 4 height 4
click at [555, 379] on button "Apply" at bounding box center [549, 383] width 29 height 14
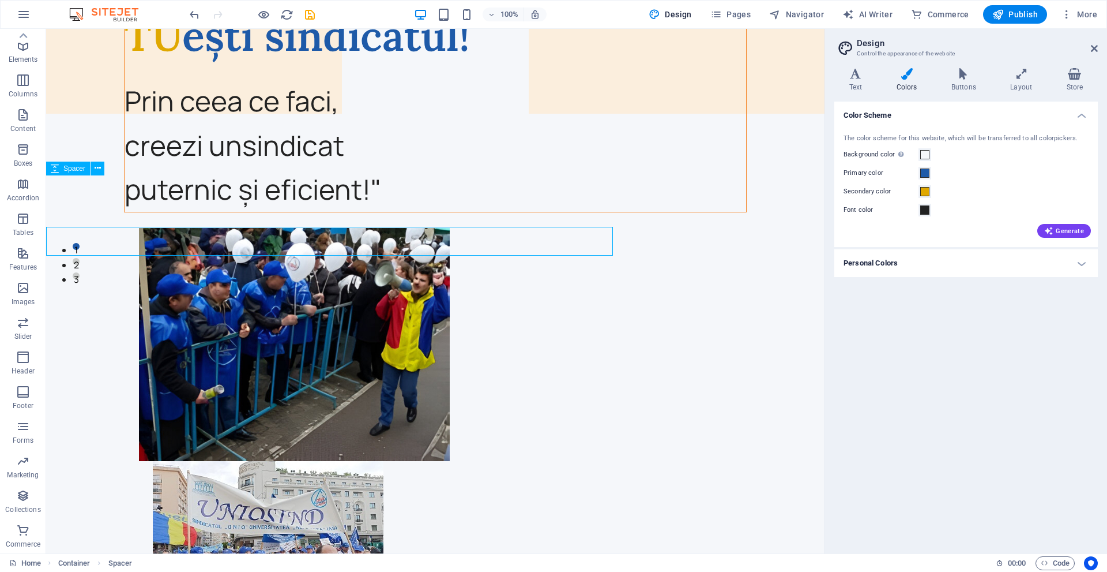
scroll to position [231, 0]
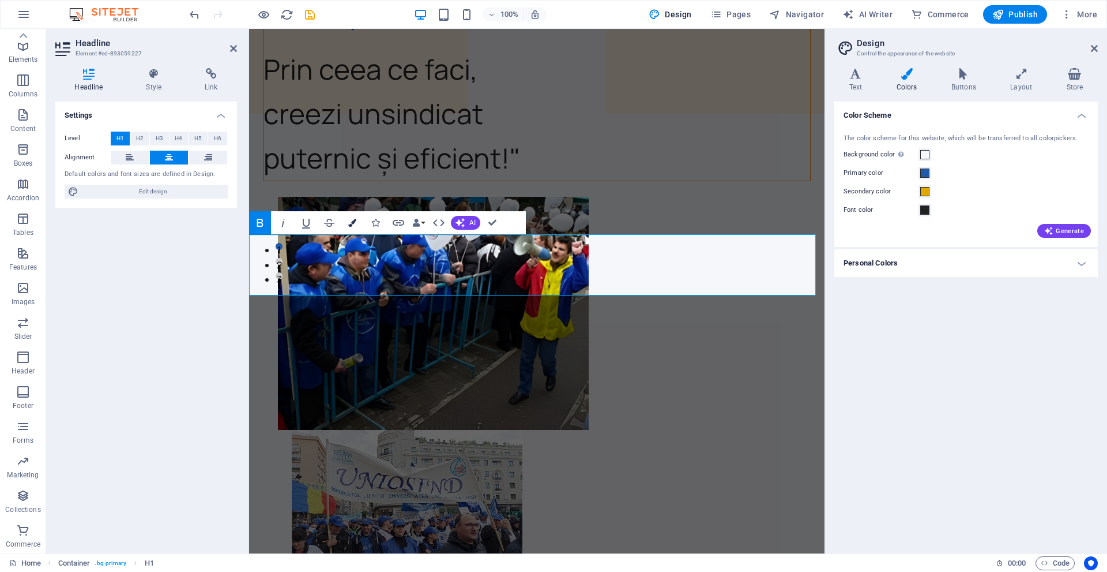
click at [356, 219] on button "Colors" at bounding box center [352, 222] width 22 height 23
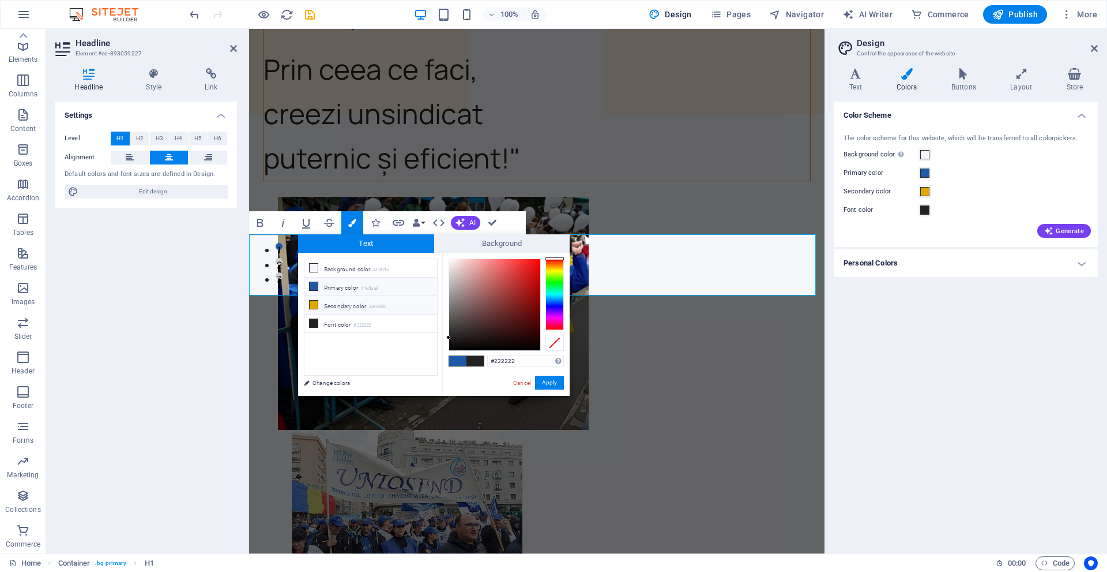
click at [372, 299] on li "Secondary color #e0a800" at bounding box center [371, 305] width 133 height 18
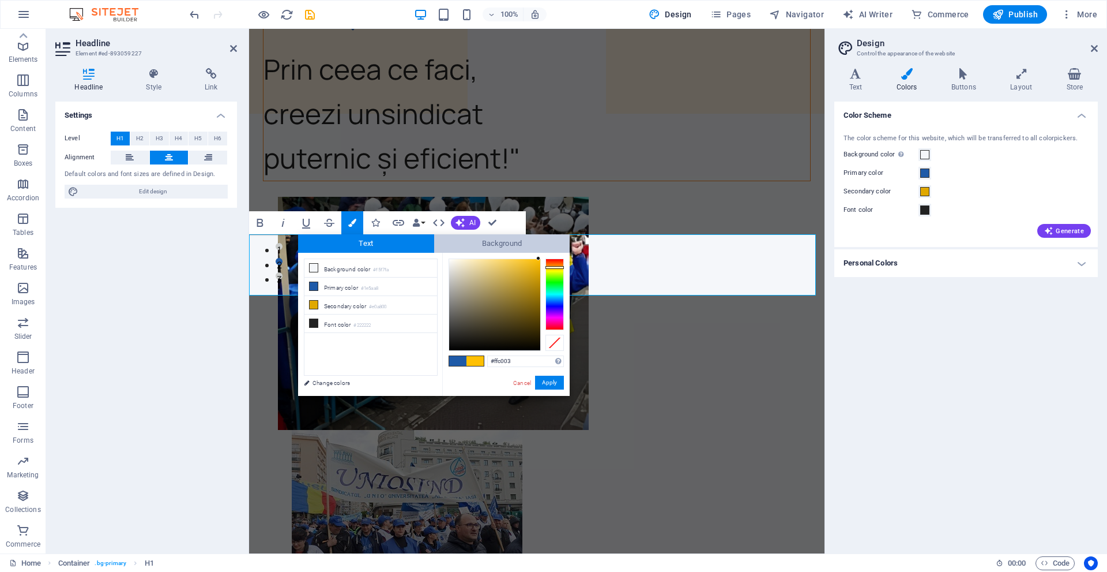
drag, startPoint x: 538, startPoint y: 269, endPoint x: 539, endPoint y: 251, distance: 17.9
click at [539, 251] on div "Text Background less Background color #f5f7fa Primary color #1e5aa8 Secondary c…" at bounding box center [434, 315] width 272 height 162
type input "#fdbe00"
click at [541, 259] on div at bounding box center [540, 259] width 4 height 4
click at [560, 388] on button "Apply" at bounding box center [549, 383] width 29 height 14
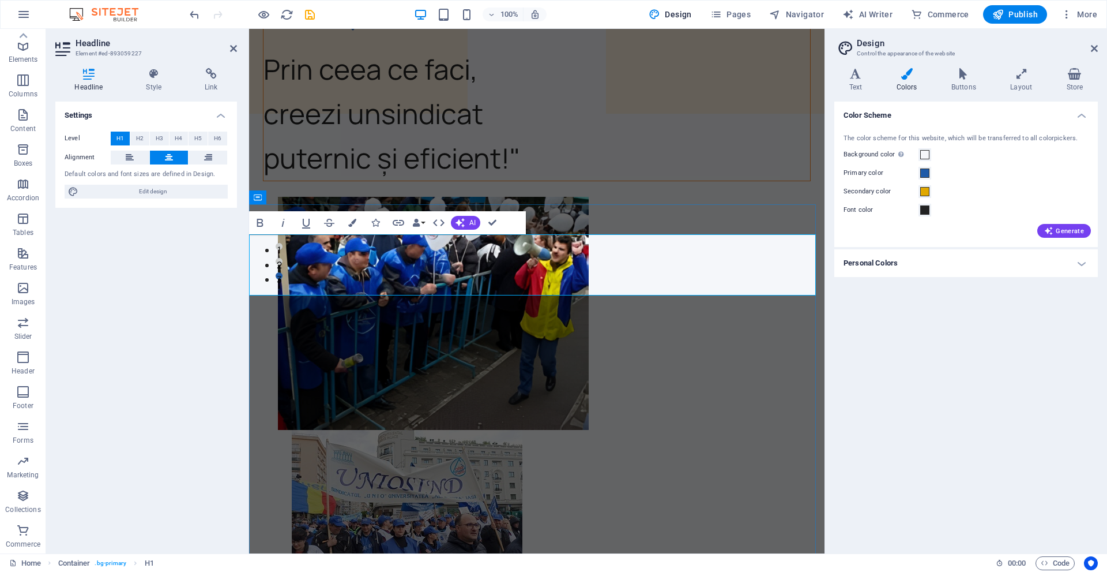
drag, startPoint x: 482, startPoint y: 189, endPoint x: 708, endPoint y: 241, distance: 231.4
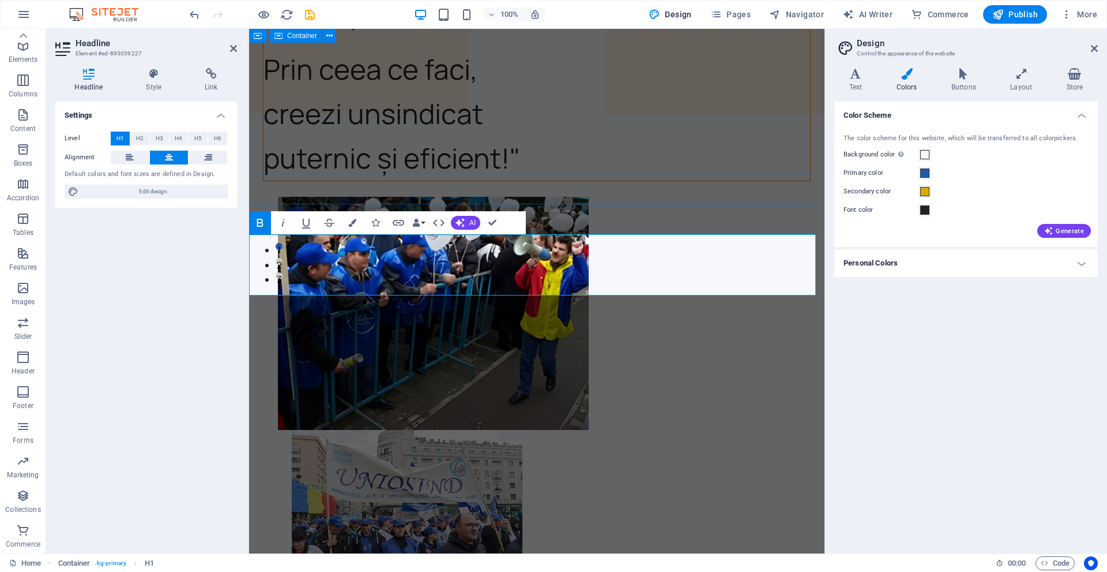
click at [569, 150] on div ""Implică-te! TU ești sindicatul! Prin ceea ce faci, creezi un sindicat puternic…" at bounding box center [537, 320] width 576 height 824
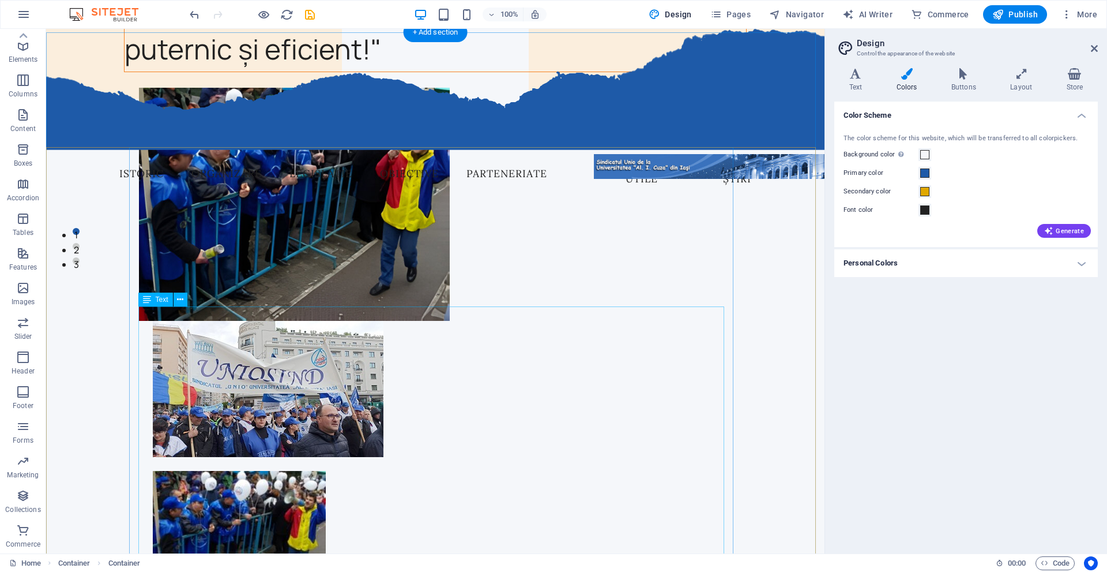
scroll to position [288, 0]
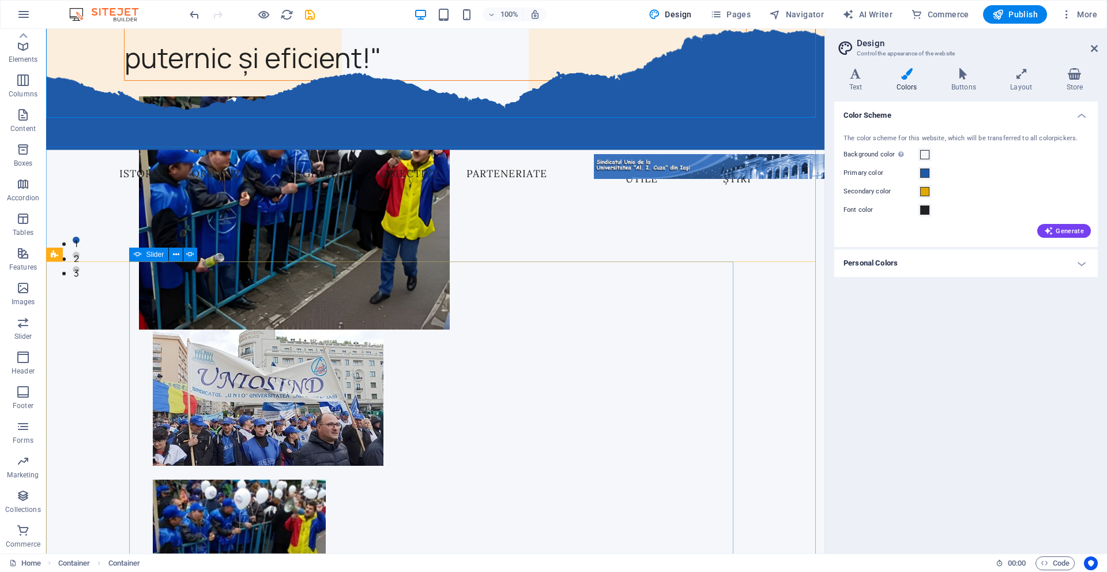
click at [141, 257] on icon at bounding box center [138, 254] width 8 height 14
select select "ms"
select select "s"
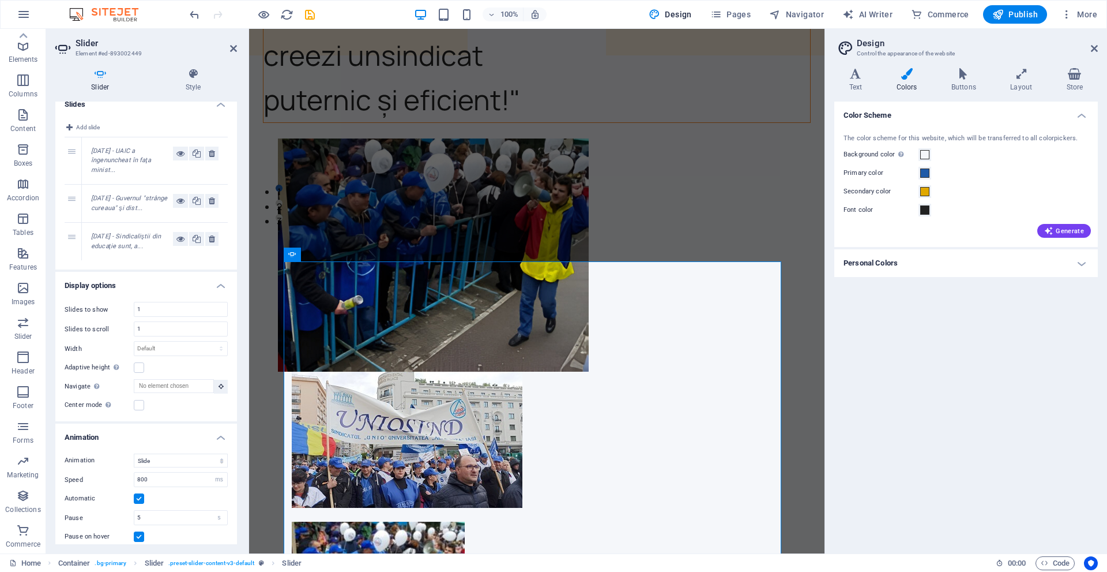
scroll to position [0, 0]
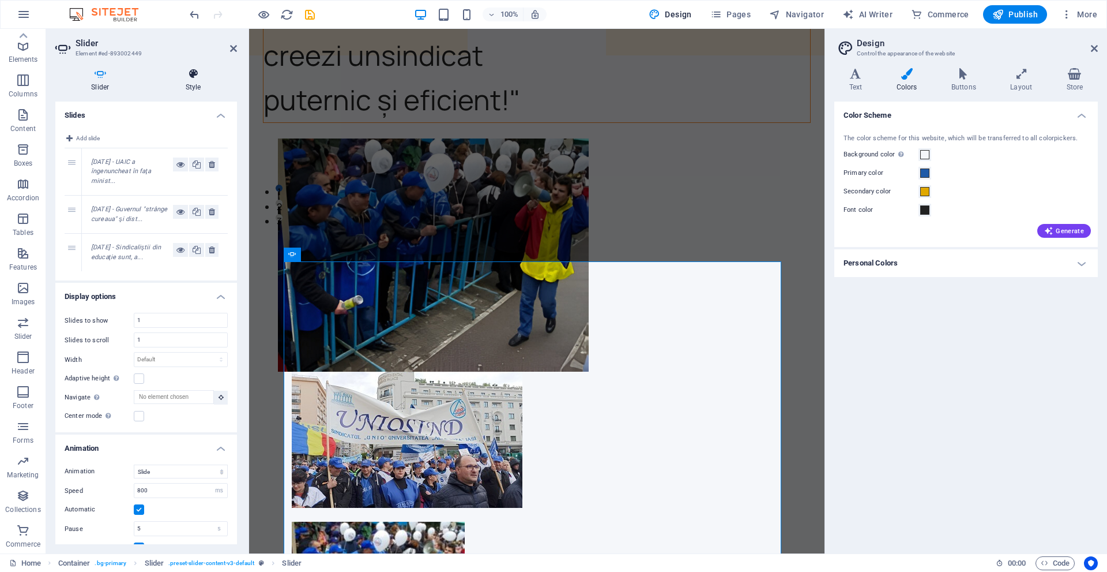
click at [193, 76] on icon at bounding box center [193, 74] width 87 height 12
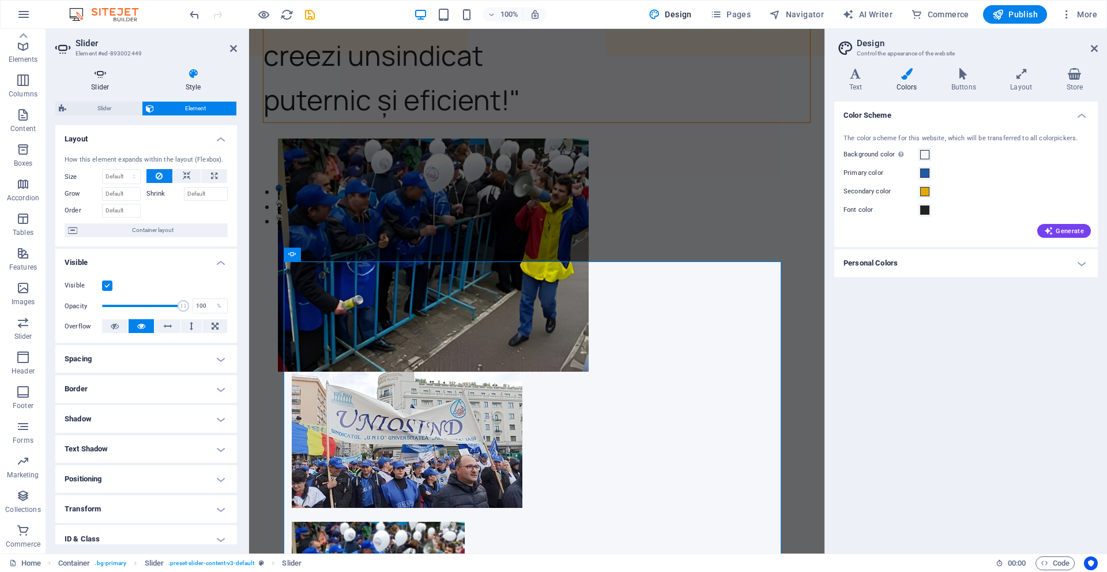
click at [96, 76] on icon at bounding box center [100, 74] width 90 height 12
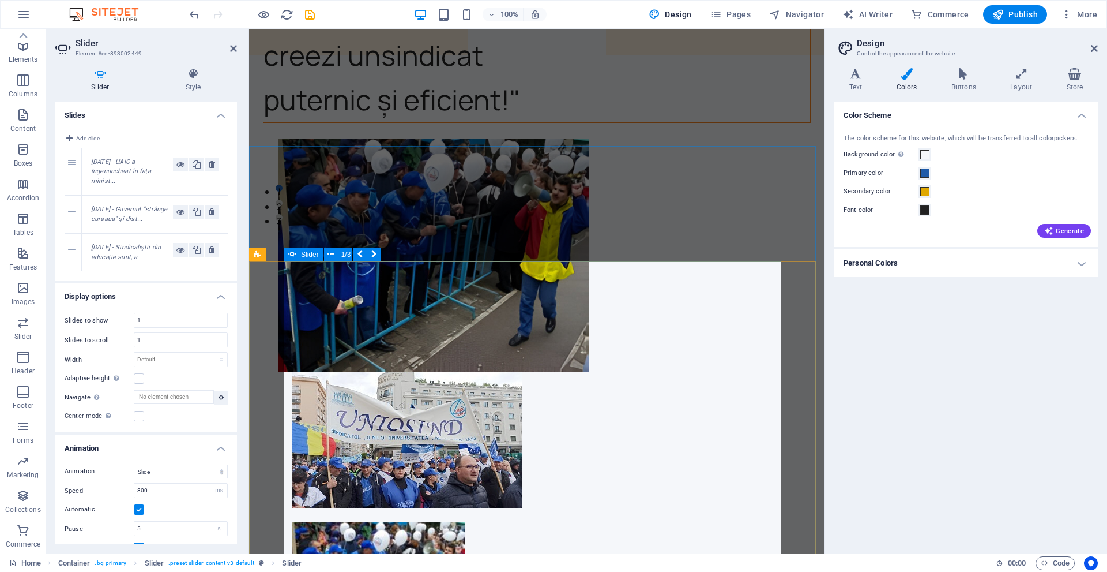
click at [293, 254] on icon at bounding box center [292, 254] width 8 height 14
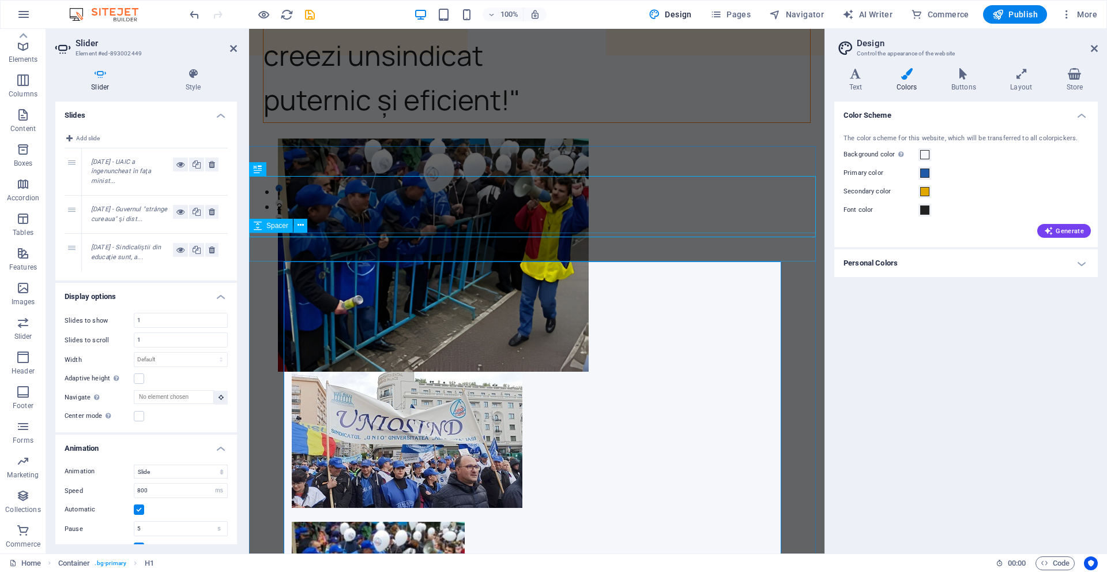
scroll to position [289, 0]
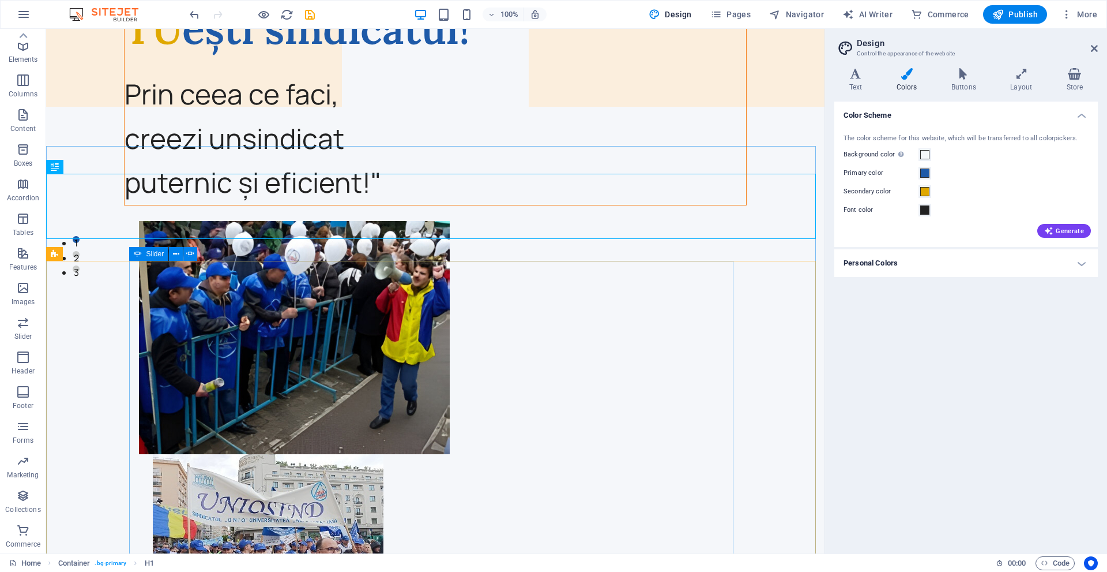
click at [147, 253] on span "Slider" at bounding box center [156, 253] width 18 height 7
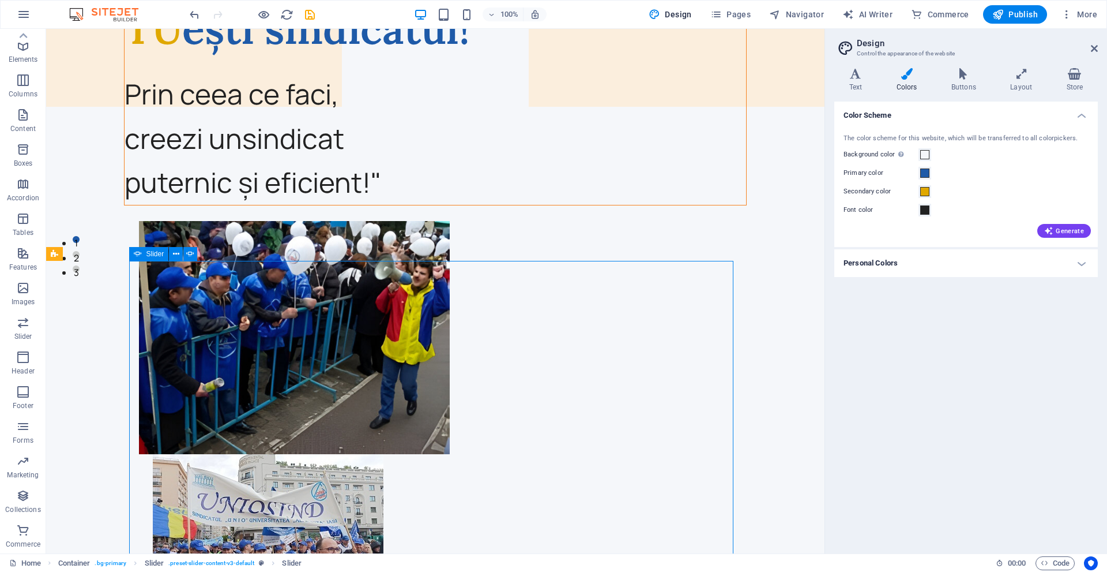
click at [147, 253] on span "Slider" at bounding box center [156, 253] width 18 height 7
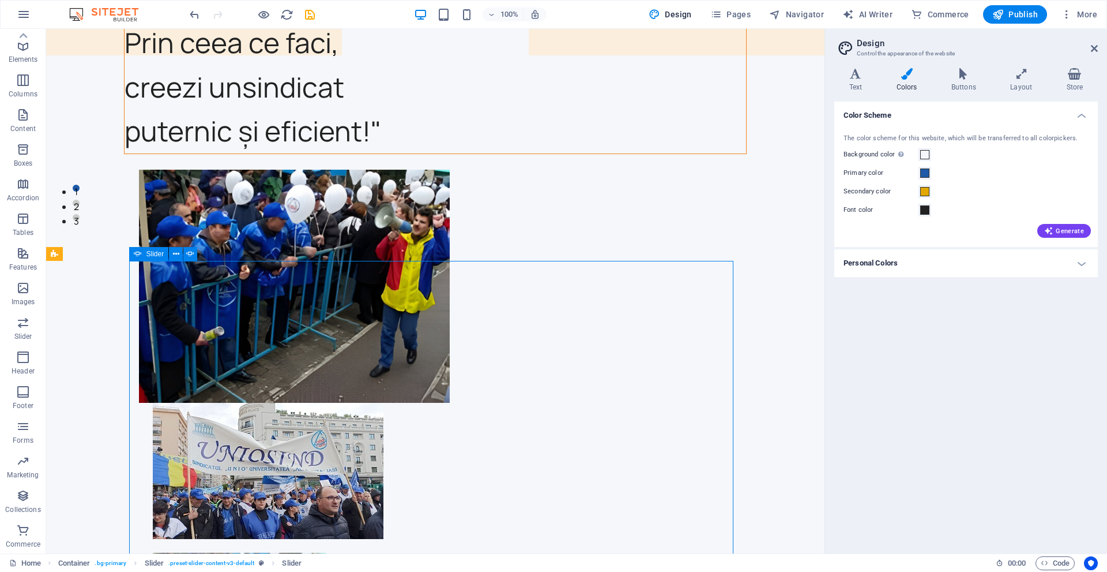
select select "ms"
select select "s"
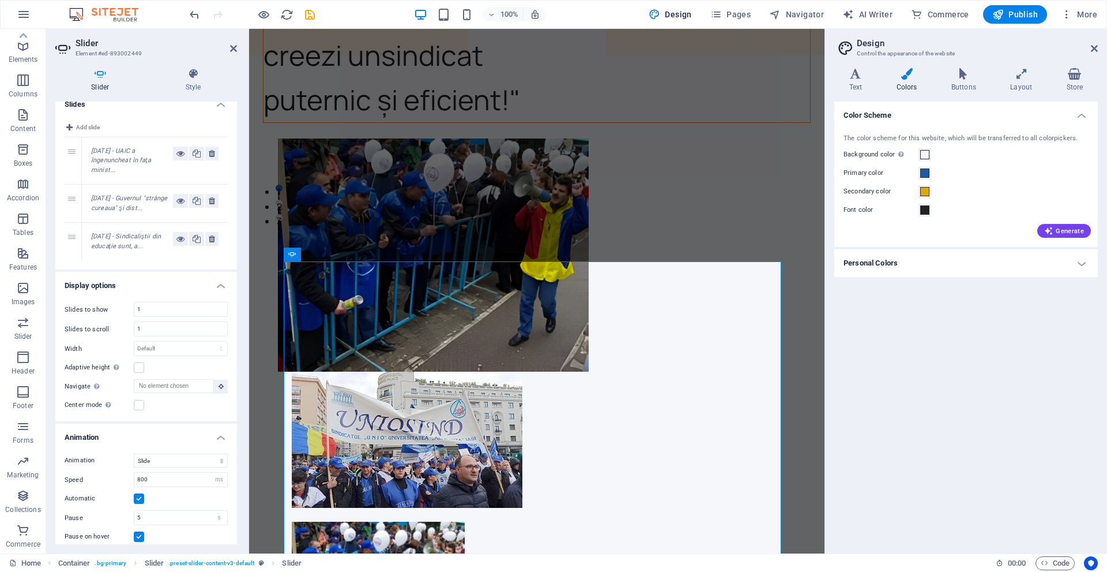
scroll to position [0, 0]
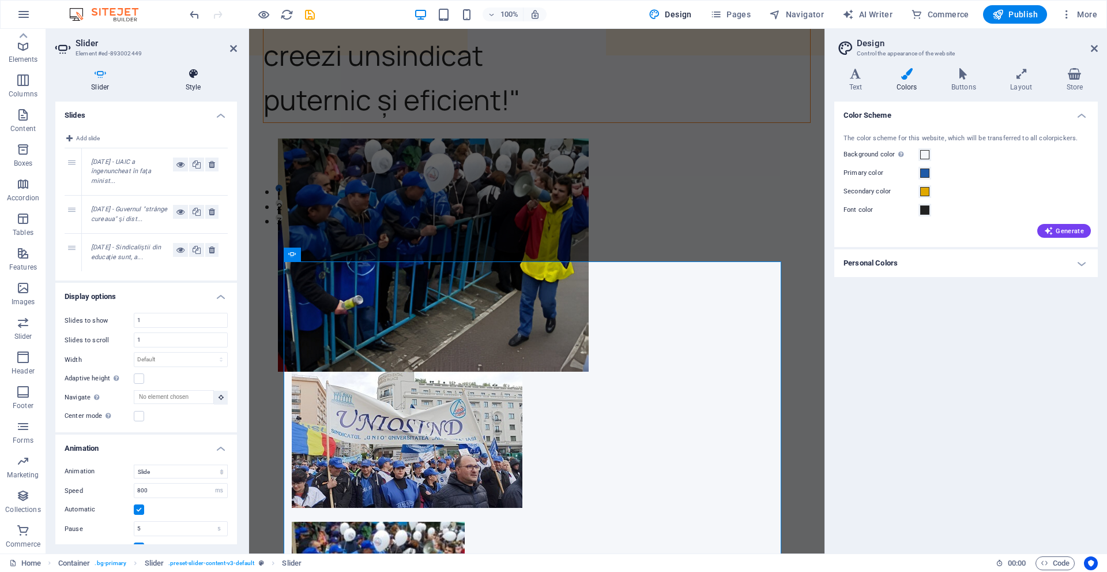
click at [204, 74] on icon at bounding box center [193, 74] width 87 height 12
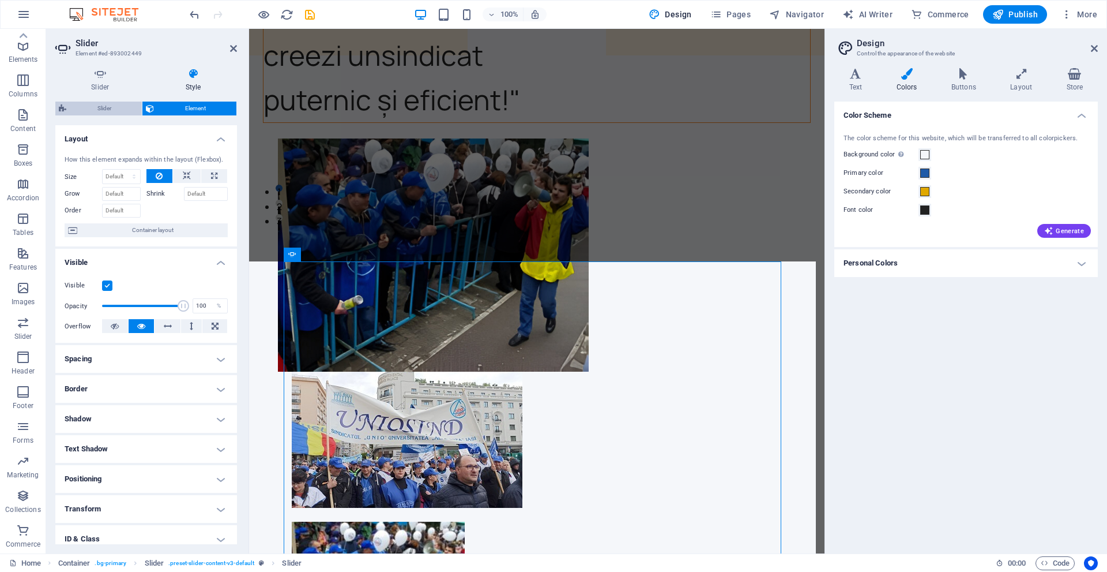
click at [104, 112] on span "Slider" at bounding box center [104, 109] width 69 height 14
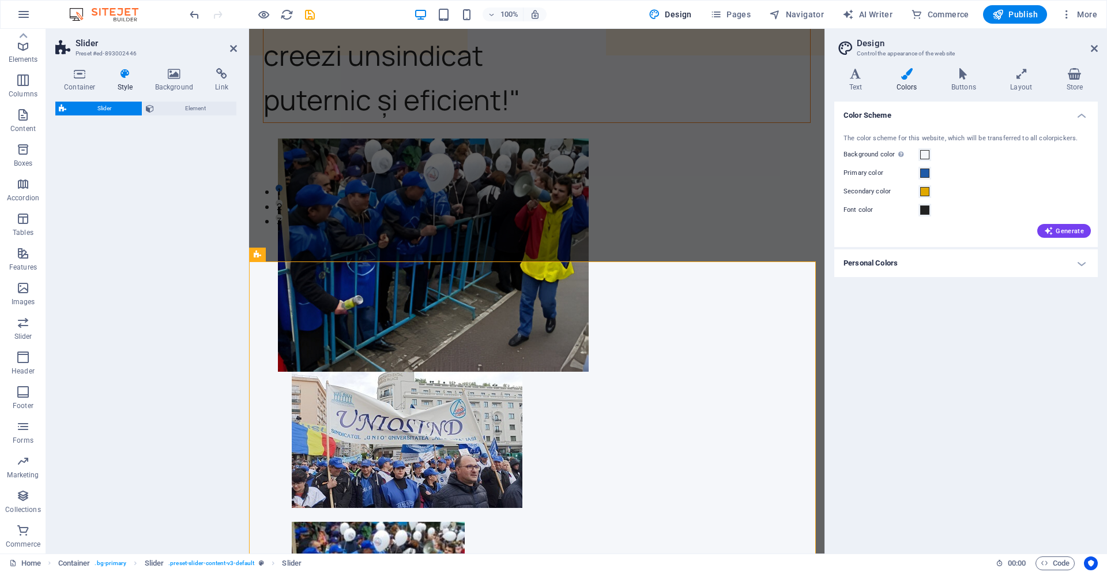
select select "rem"
select select "px"
select select "preset-slider-content-v3-default"
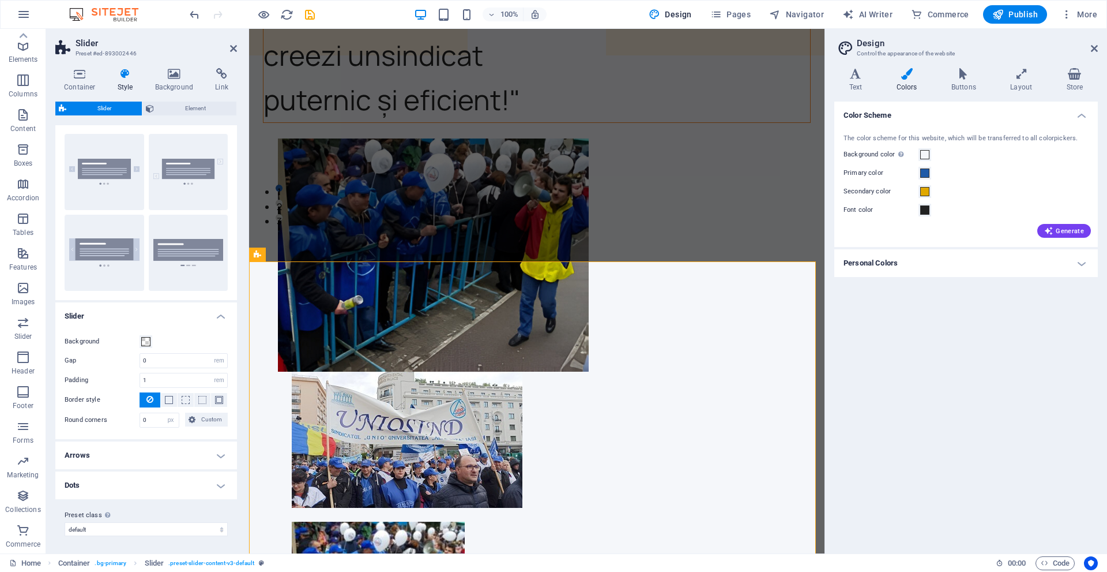
scroll to position [22, 0]
click at [146, 335] on button "Background" at bounding box center [146, 340] width 13 height 13
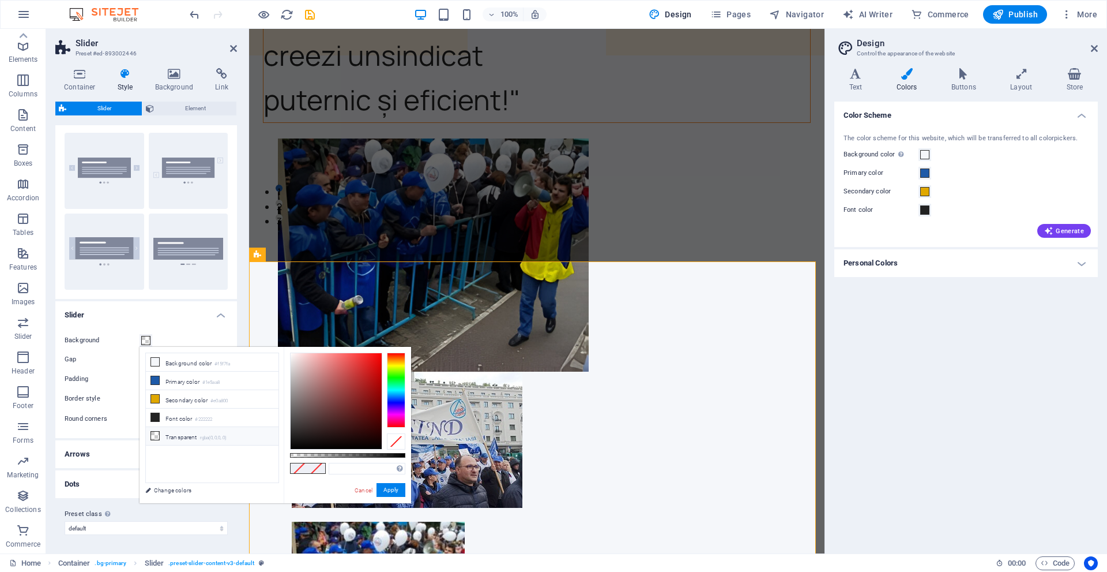
click at [190, 437] on li "Transparent rgba(0,0,0,.0)" at bounding box center [212, 436] width 133 height 18
type input "rgba(0, 0, 0, 0)"
click at [396, 487] on button "Apply" at bounding box center [391, 490] width 29 height 14
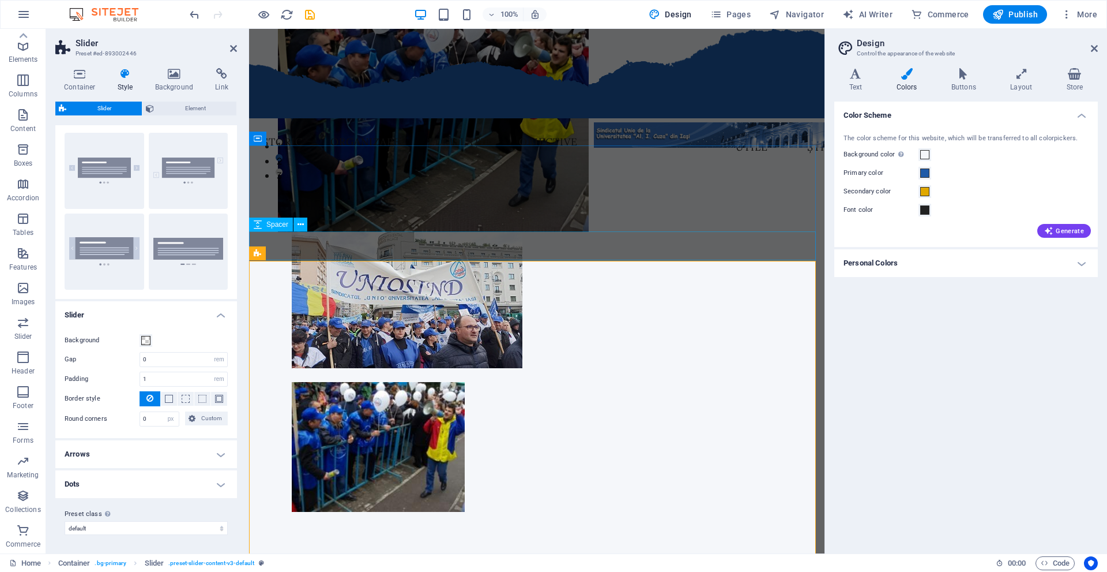
scroll to position [340, 0]
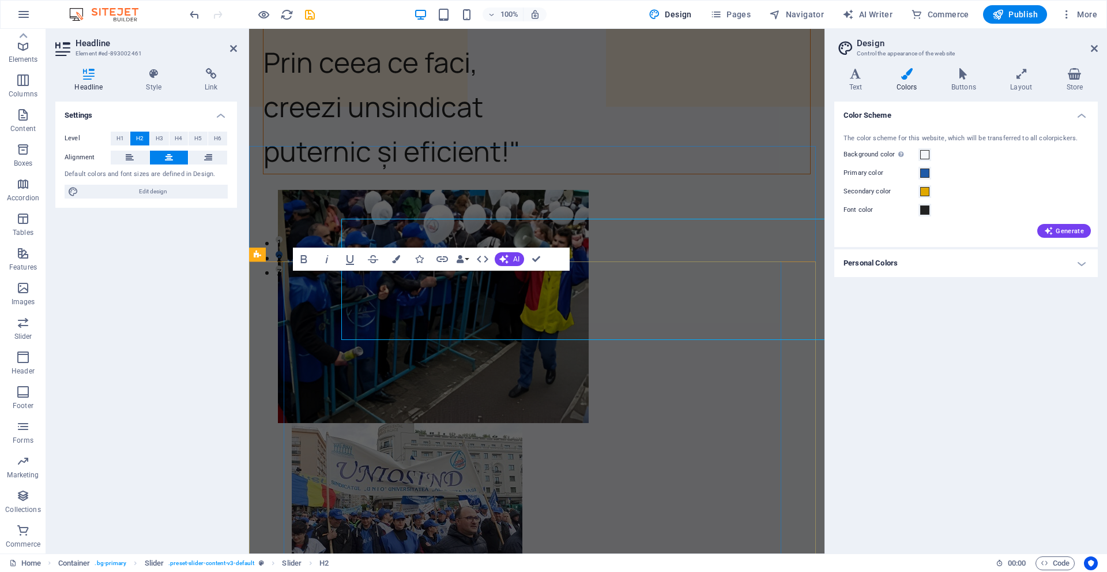
scroll to position [340, 0]
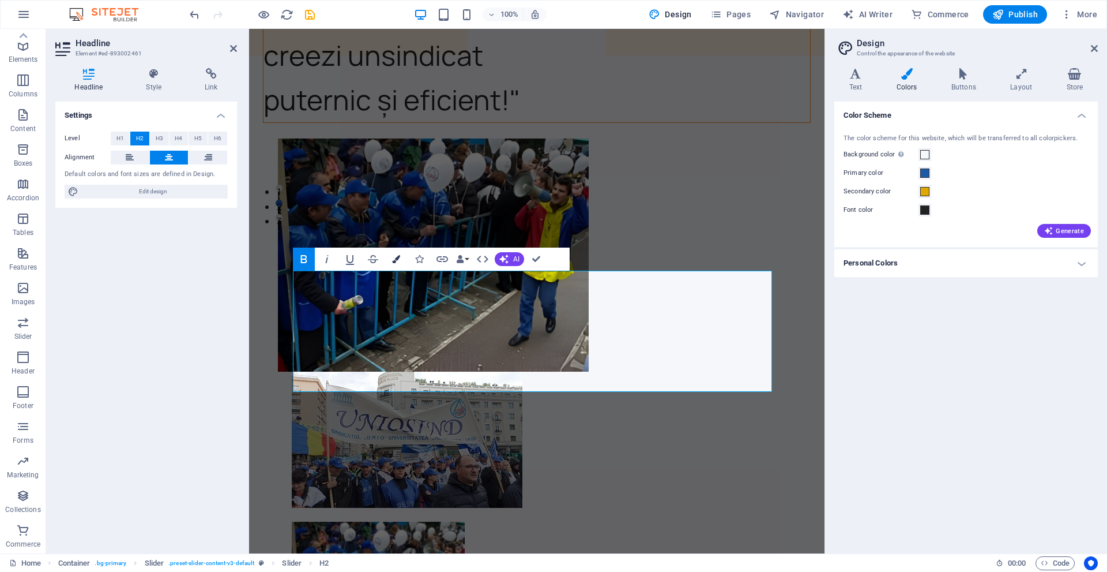
click at [396, 257] on icon "button" at bounding box center [396, 259] width 8 height 8
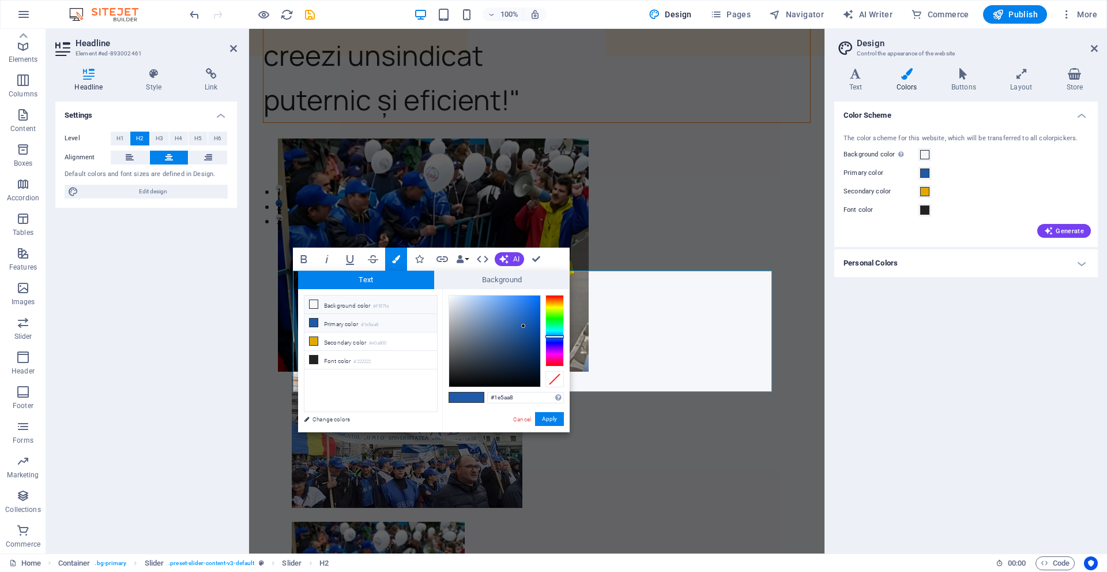
click at [350, 306] on li "Background color #f5f7fa" at bounding box center [371, 304] width 133 height 18
type input "#f5f7fa"
click at [551, 419] on button "Apply" at bounding box center [549, 419] width 29 height 14
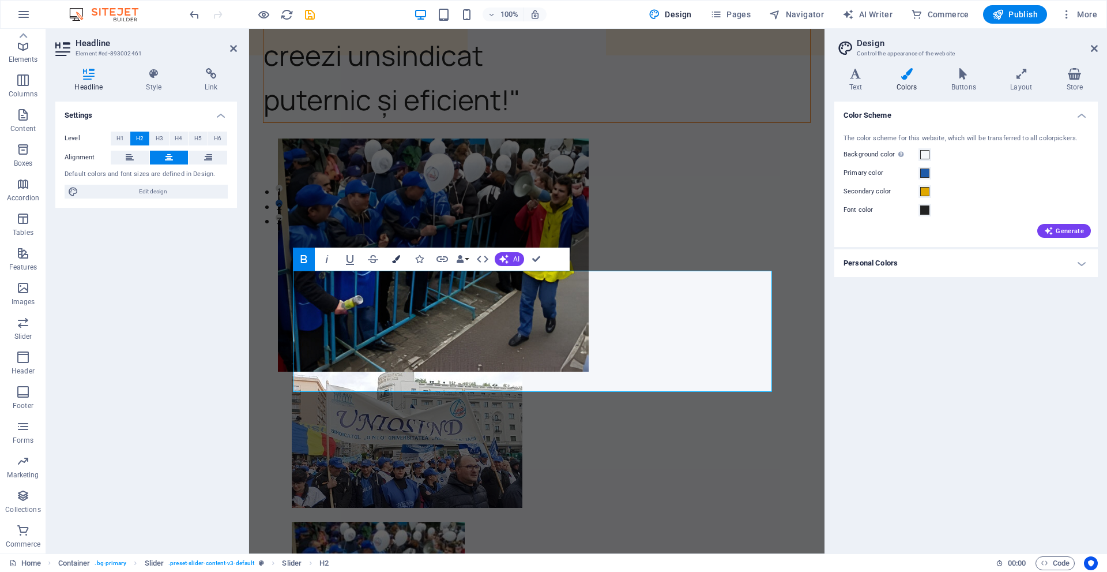
click at [395, 257] on icon "button" at bounding box center [396, 259] width 8 height 8
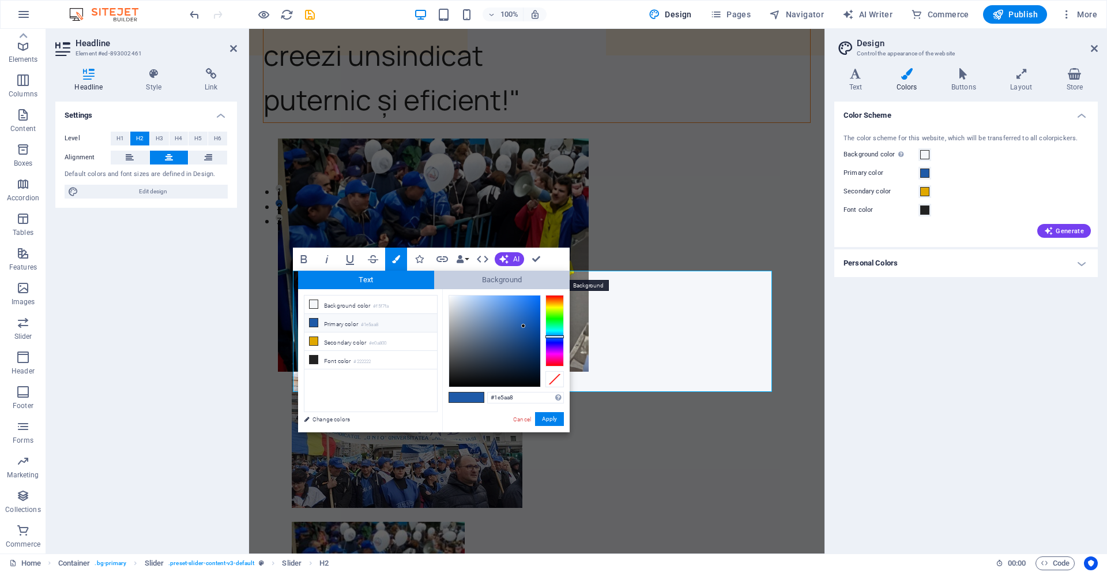
click at [477, 279] on span "Background" at bounding box center [502, 280] width 136 height 18
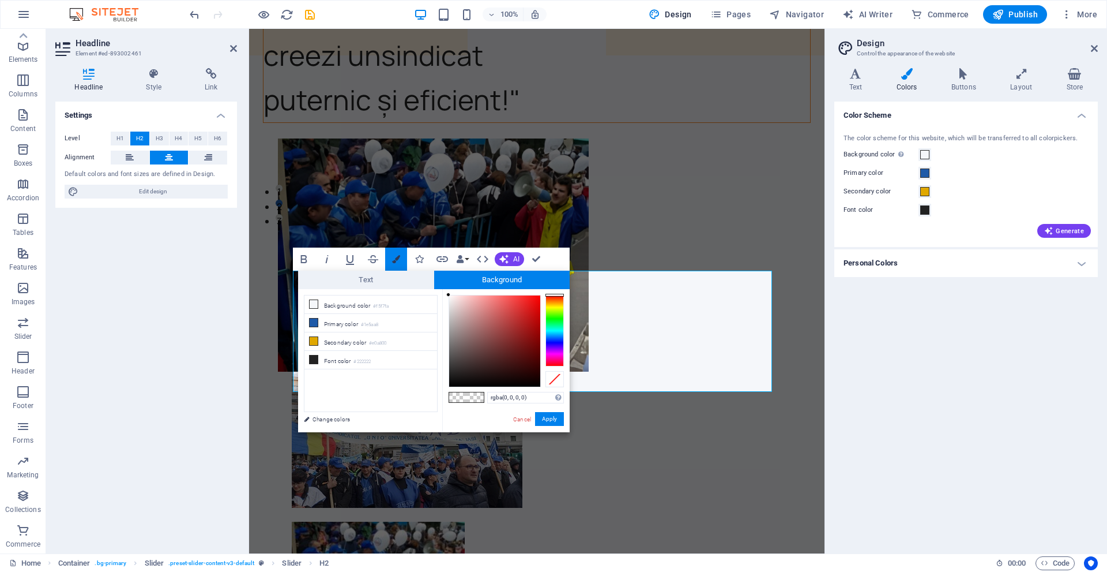
click at [392, 268] on button "Colors" at bounding box center [396, 258] width 22 height 23
click at [349, 283] on span "Text" at bounding box center [366, 280] width 136 height 18
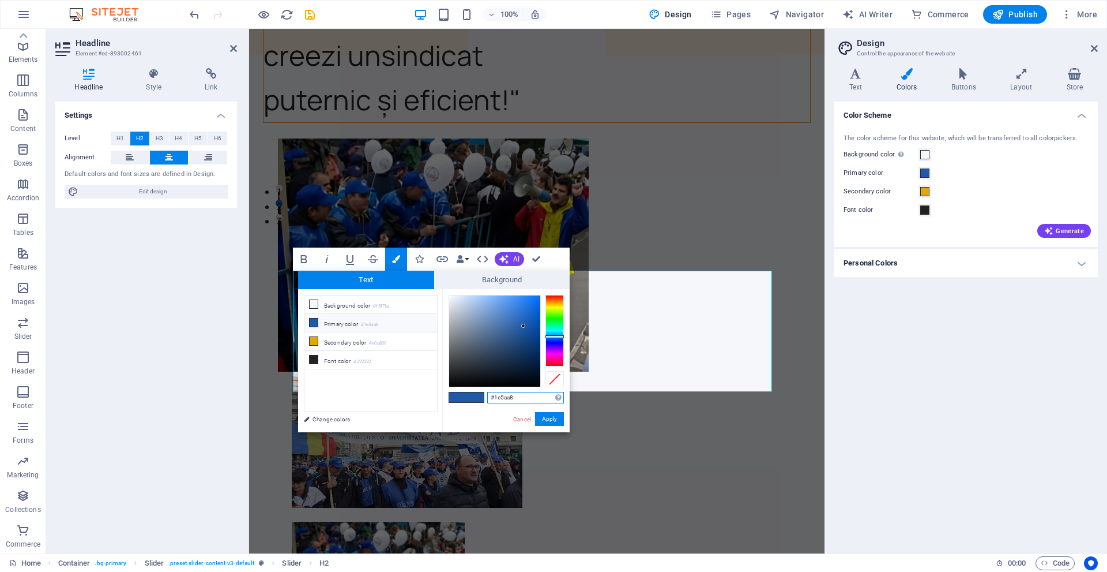
drag, startPoint x: 528, startPoint y: 401, endPoint x: 470, endPoint y: 386, distance: 60.2
click at [470, 386] on div "#1e5aa8 Supported formats #0852ed rgb(8, 82, 237) rgba(8, 82, 237, 90%) hsv(221…" at bounding box center [505, 444] width 127 height 310
drag, startPoint x: 524, startPoint y: 320, endPoint x: 429, endPoint y: 282, distance: 102.0
click at [429, 282] on div "Text Background less Background color #f5f7fa Primary color #1e5aa8 Secondary c…" at bounding box center [434, 352] width 272 height 162
click at [448, 296] on div at bounding box center [448, 296] width 4 height 4
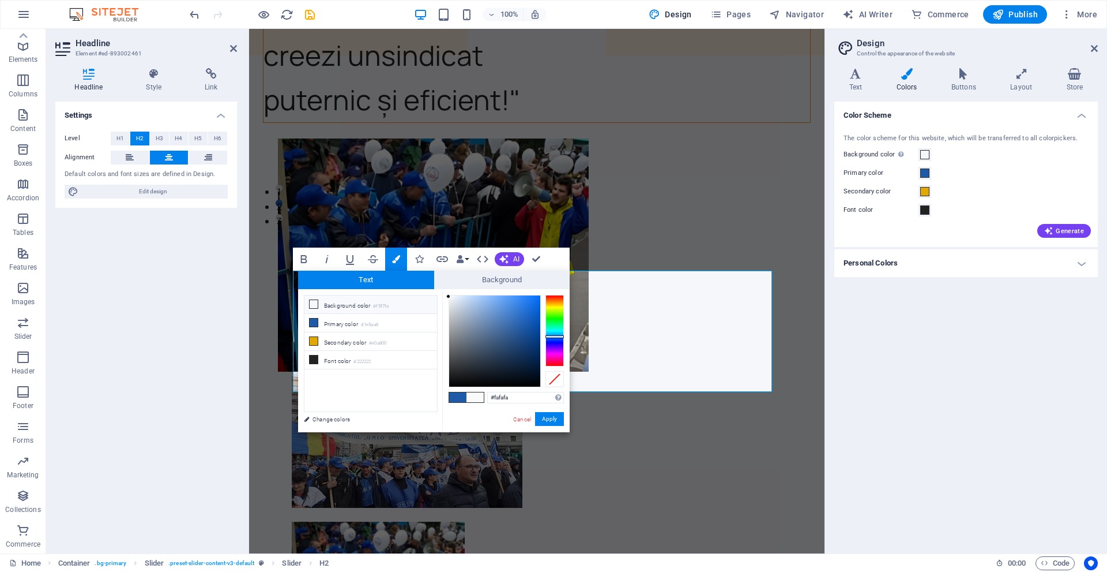
click at [388, 303] on small "#f5f7fa" at bounding box center [381, 306] width 16 height 8
type input "#f5f7fa"
click at [556, 421] on button "Apply" at bounding box center [549, 419] width 29 height 14
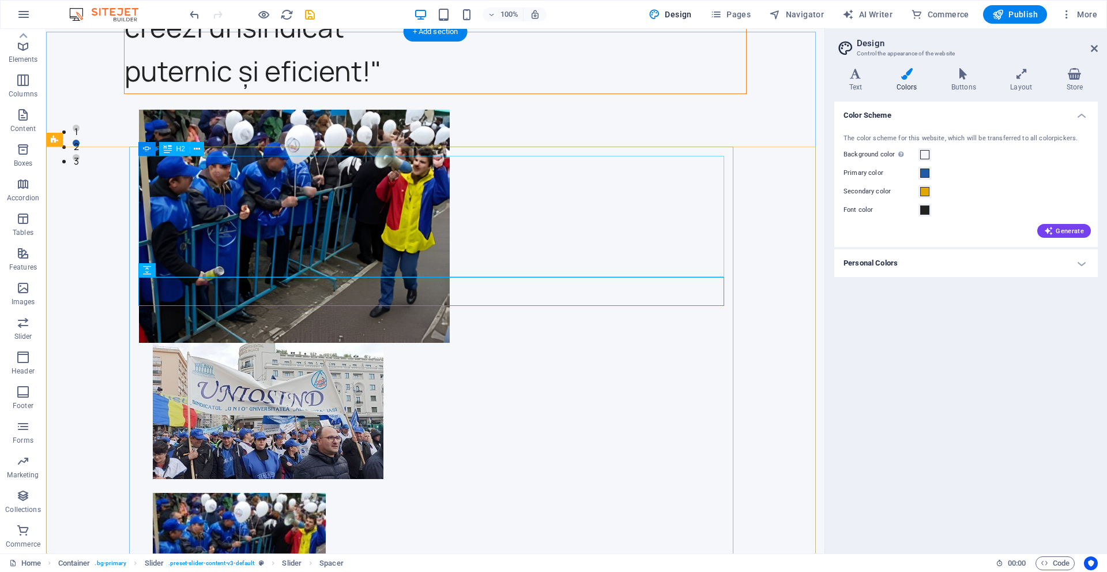
scroll to position [404, 0]
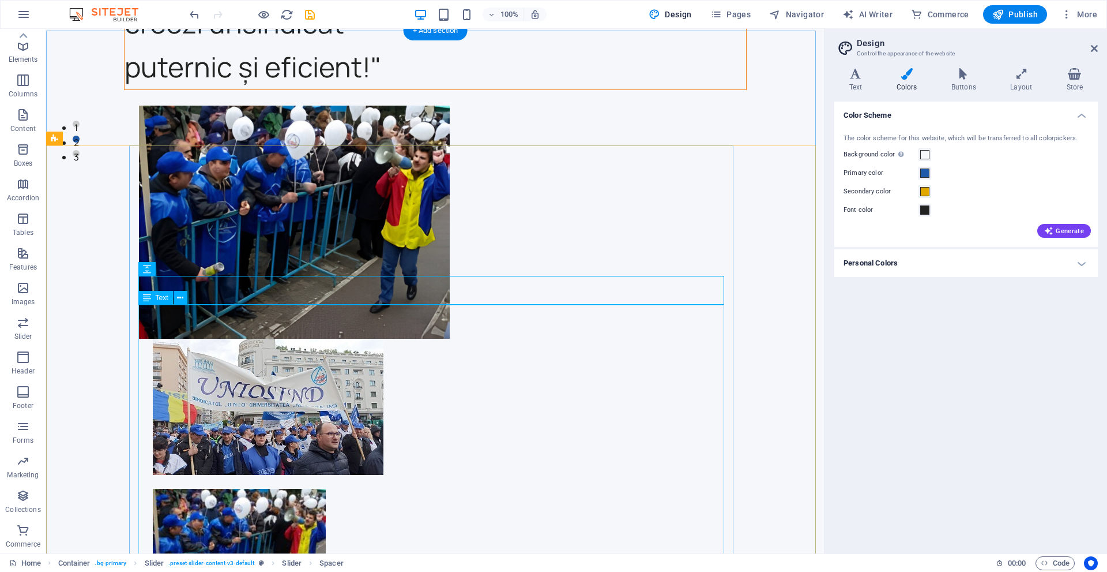
click at [156, 301] on span "Text" at bounding box center [162, 297] width 13 height 7
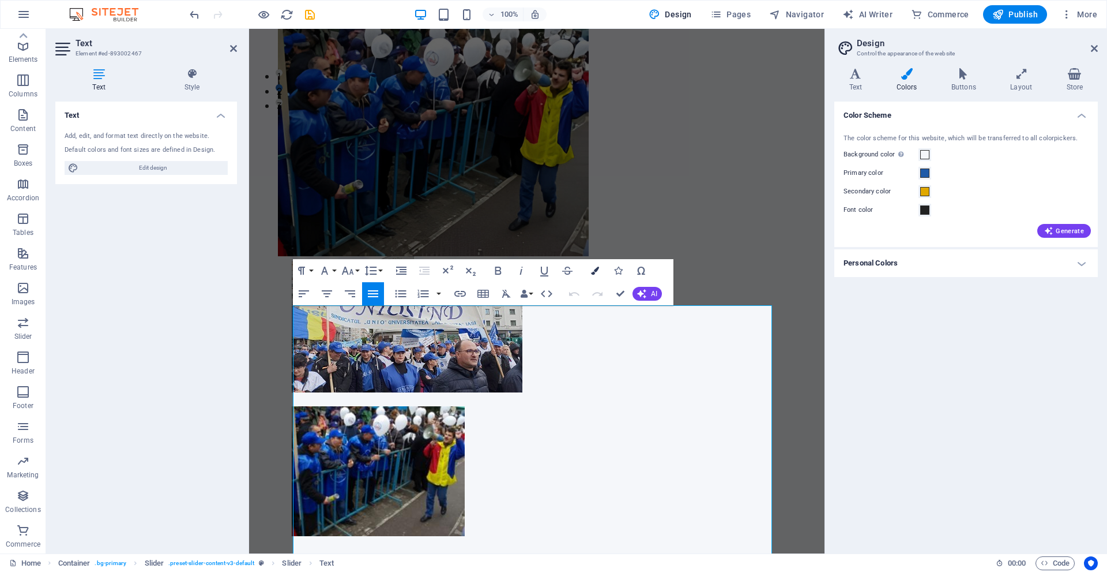
click at [598, 271] on icon "button" at bounding box center [595, 270] width 8 height 8
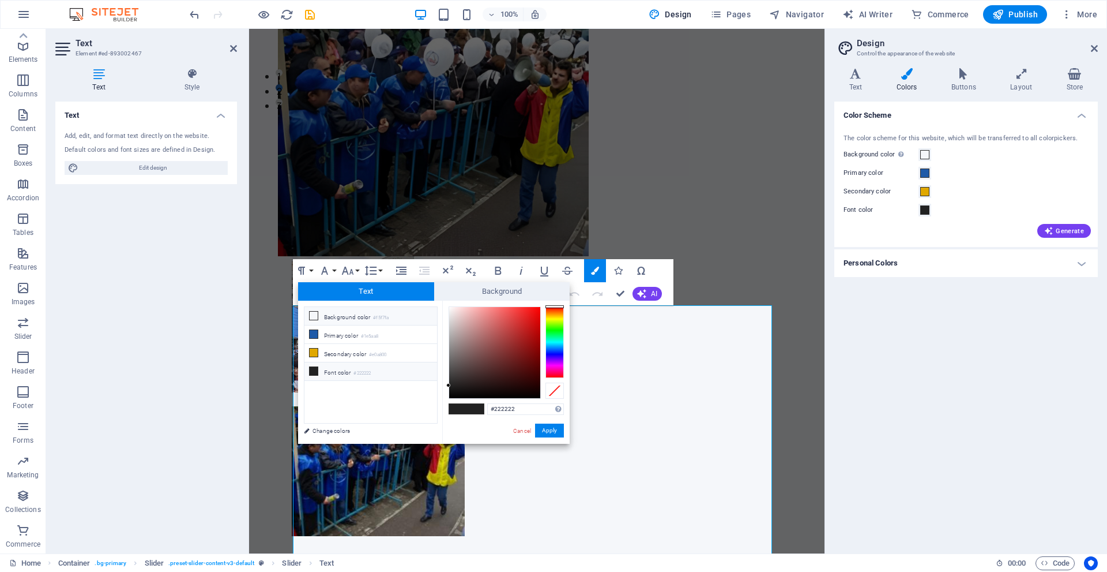
click at [389, 317] on small "#f5f7fa" at bounding box center [381, 318] width 16 height 8
type input "#f5f7fa"
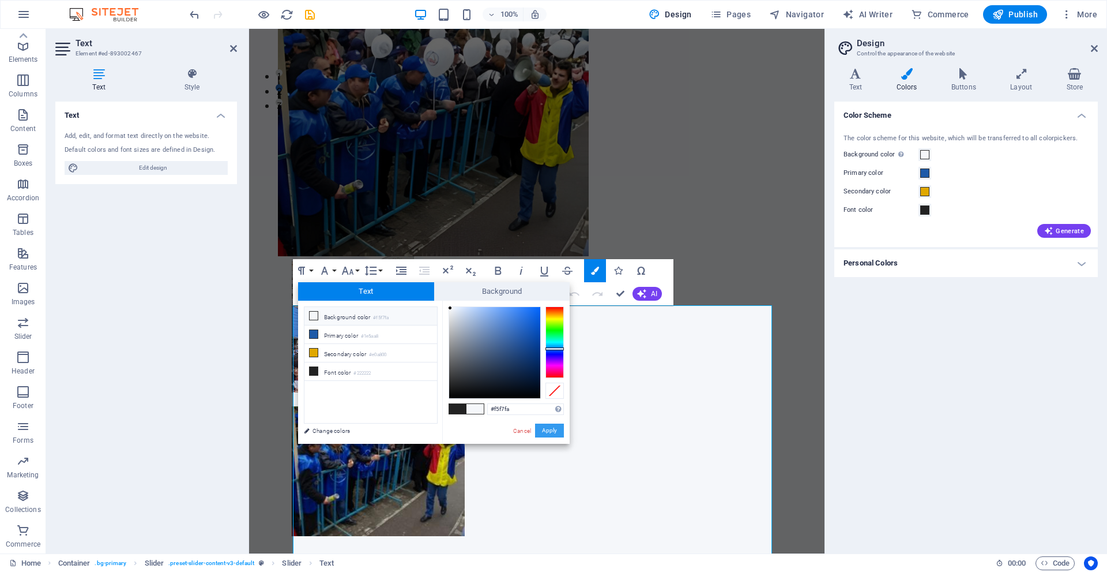
click at [560, 428] on button "Apply" at bounding box center [549, 430] width 29 height 14
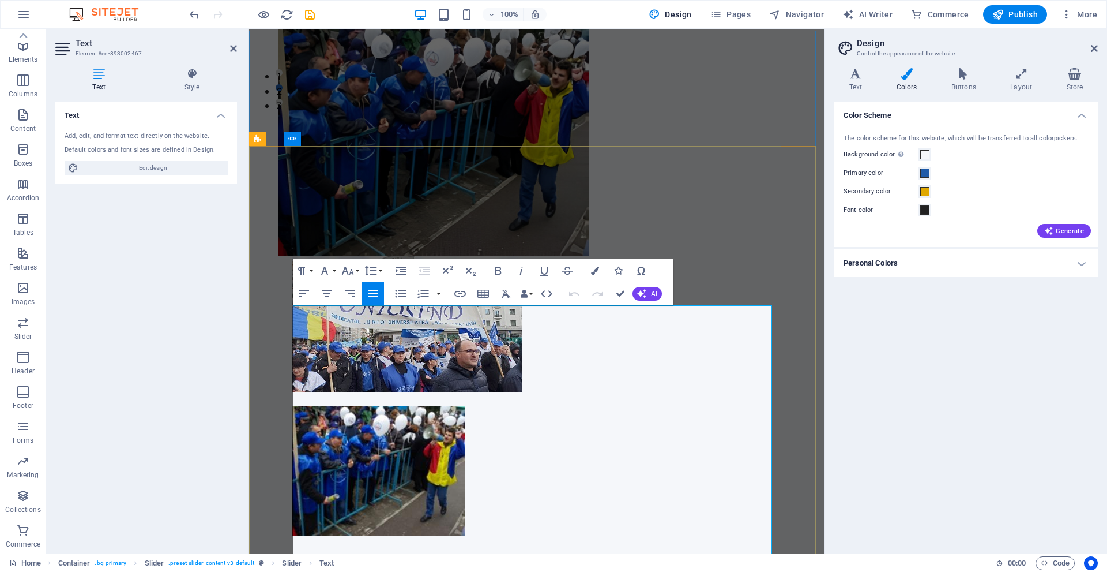
click at [595, 270] on icon "button" at bounding box center [595, 270] width 8 height 8
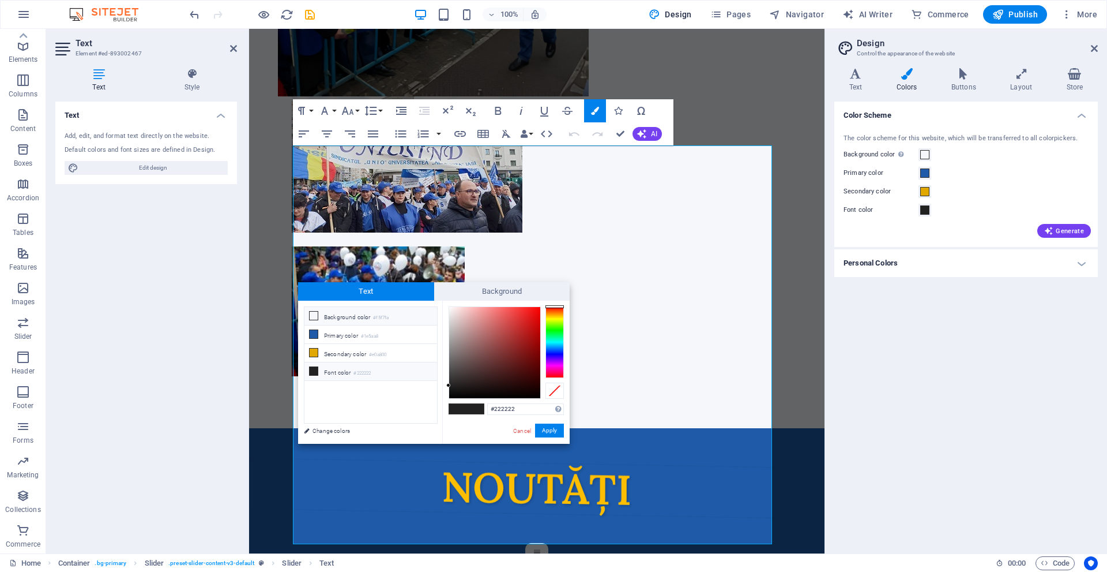
click at [327, 319] on li "Background color #f5f7fa" at bounding box center [371, 316] width 133 height 18
type input "#f5f7fa"
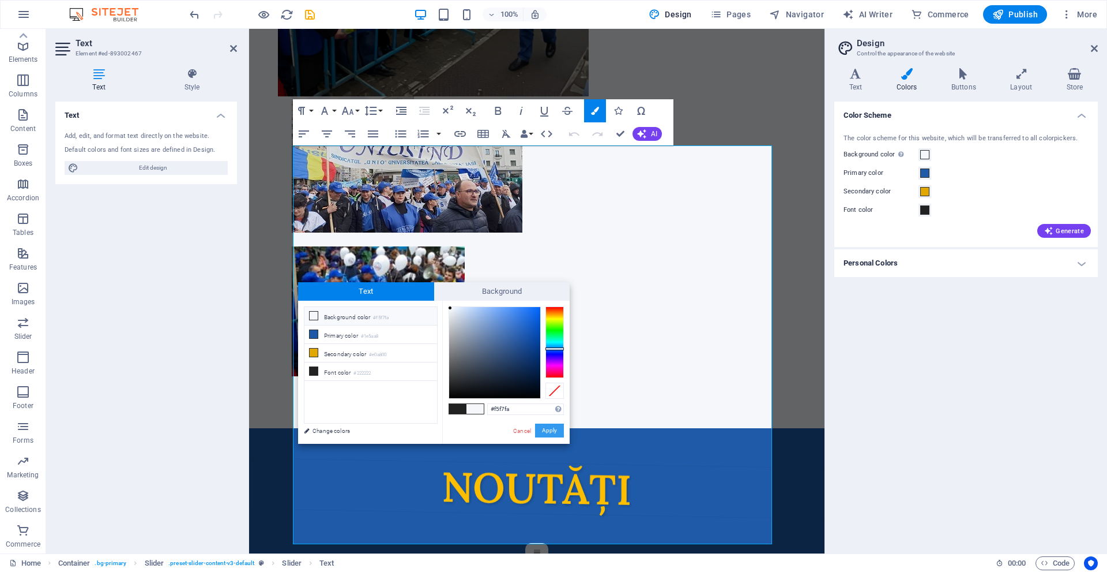
click at [545, 426] on button "Apply" at bounding box center [549, 430] width 29 height 14
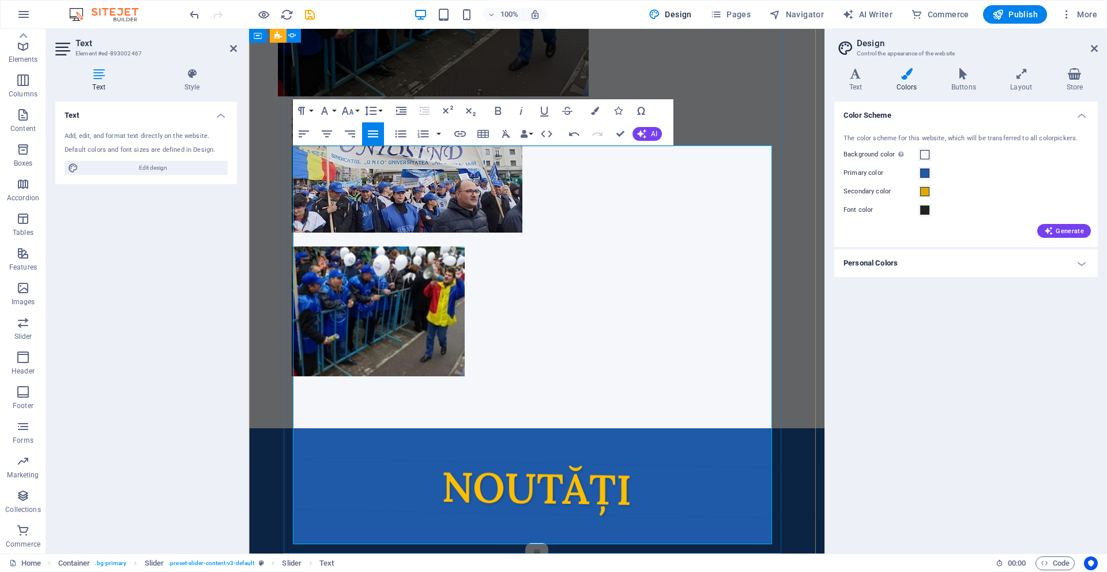
drag, startPoint x: 799, startPoint y: 413, endPoint x: 1002, endPoint y: 412, distance: 203.0
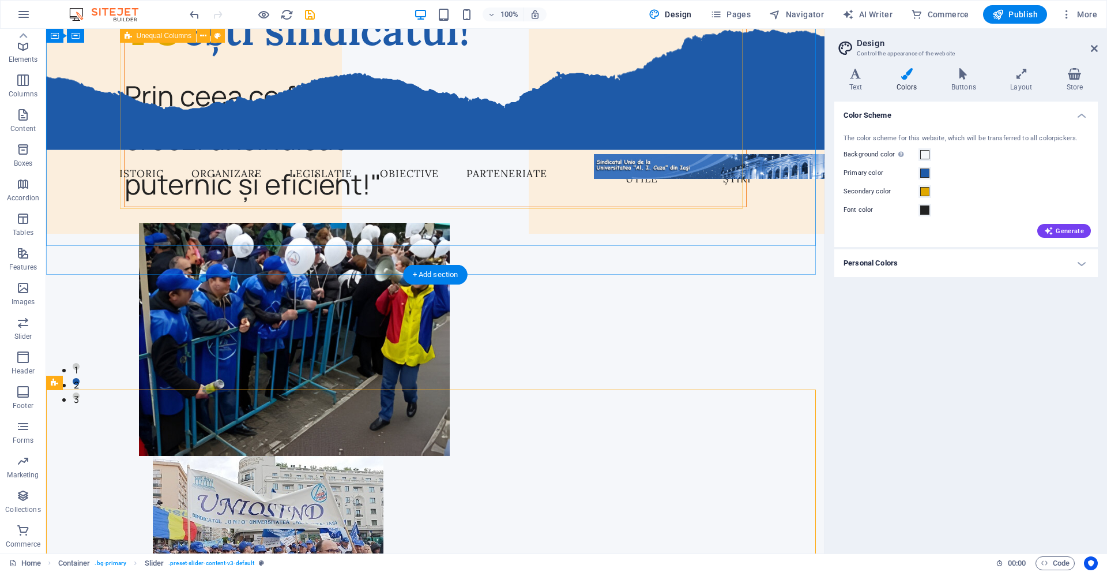
scroll to position [160, 0]
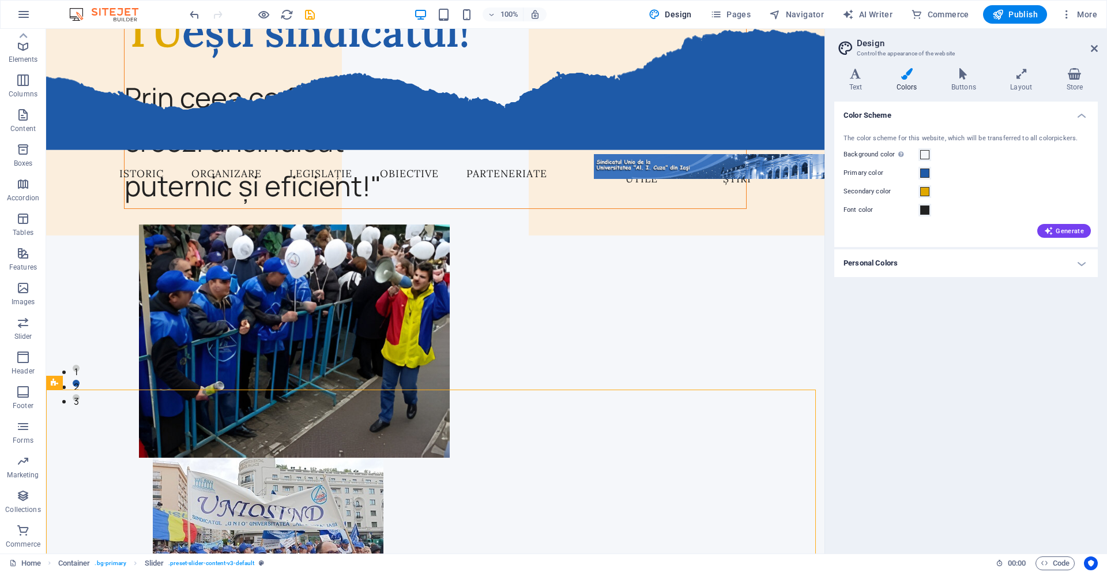
click at [1101, 42] on aside "Design Control the appearance of the website Variants Text Colors Buttons Layou…" at bounding box center [966, 291] width 283 height 524
click at [1099, 44] on aside "Design Control the appearance of the website Variants Text Colors Buttons Layou…" at bounding box center [966, 291] width 283 height 524
click at [1094, 44] on icon at bounding box center [1094, 48] width 7 height 9
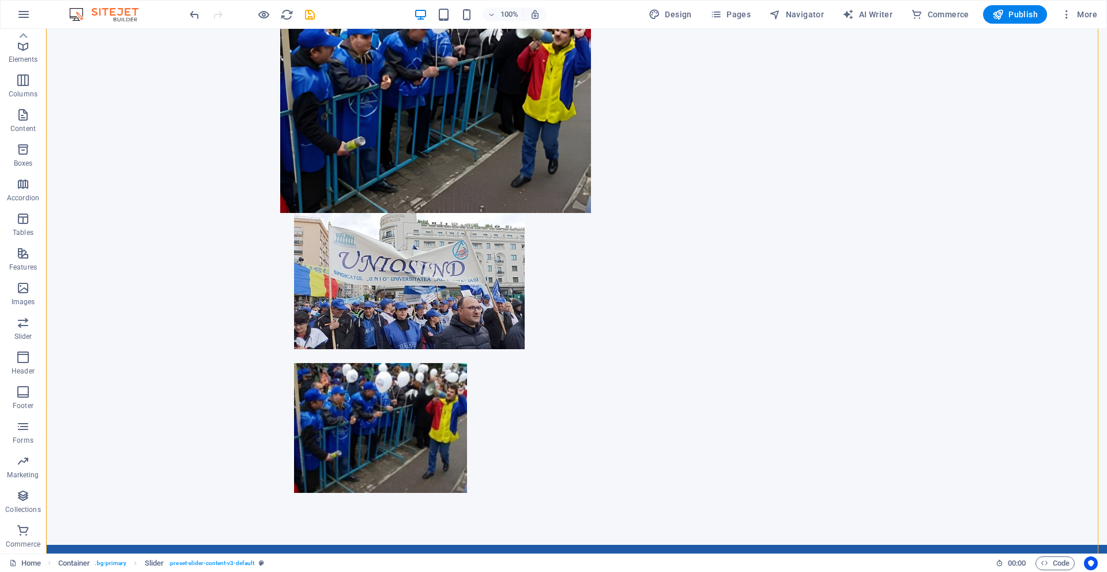
scroll to position [577, 0]
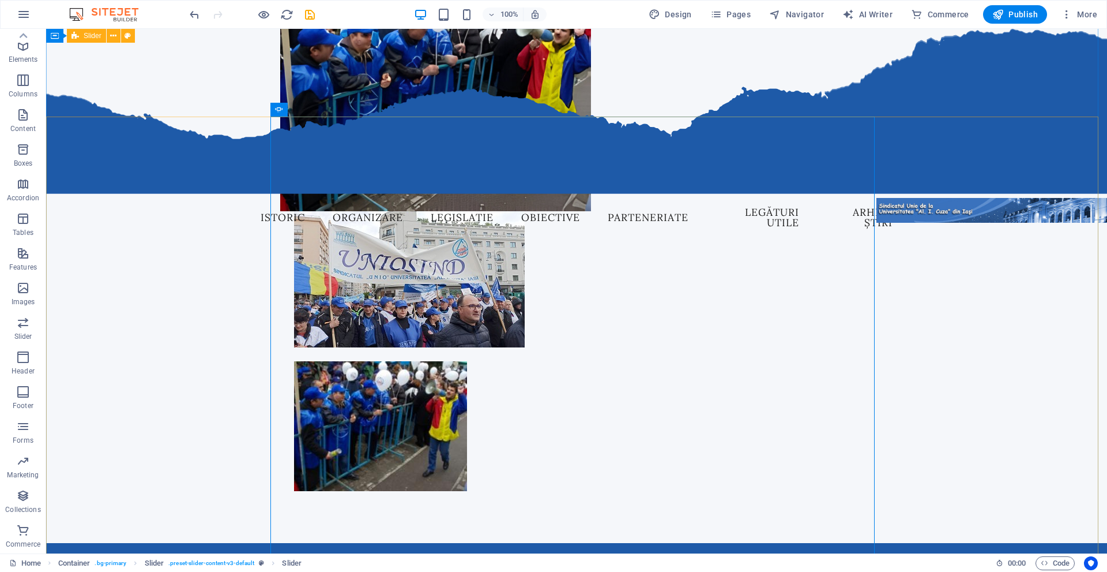
scroll to position [404, 0]
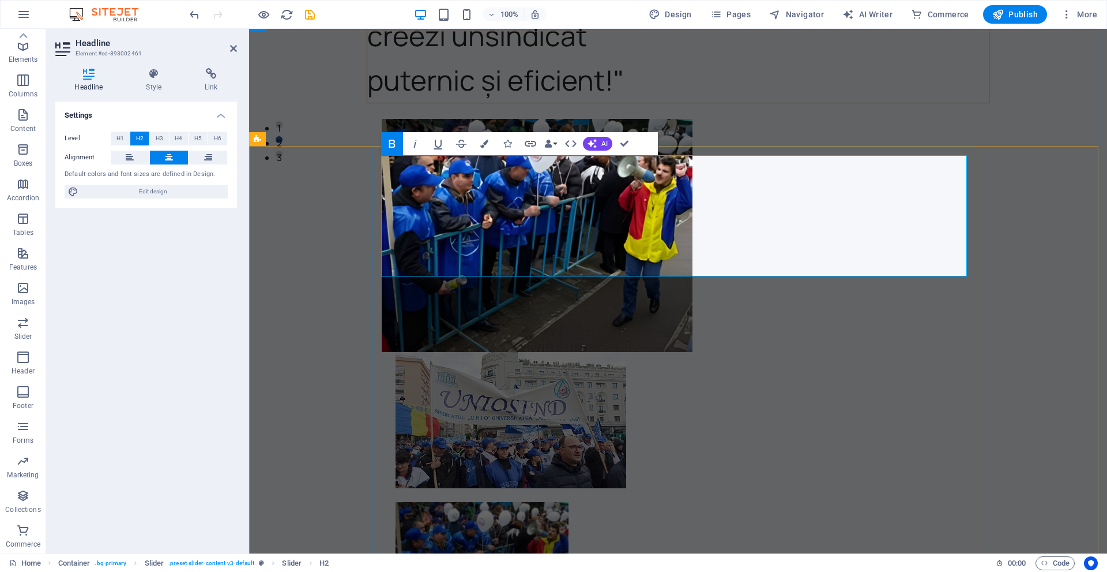
drag, startPoint x: 798, startPoint y: 264, endPoint x: 638, endPoint y: 186, distance: 178.0
click at [486, 140] on icon "button" at bounding box center [484, 144] width 8 height 8
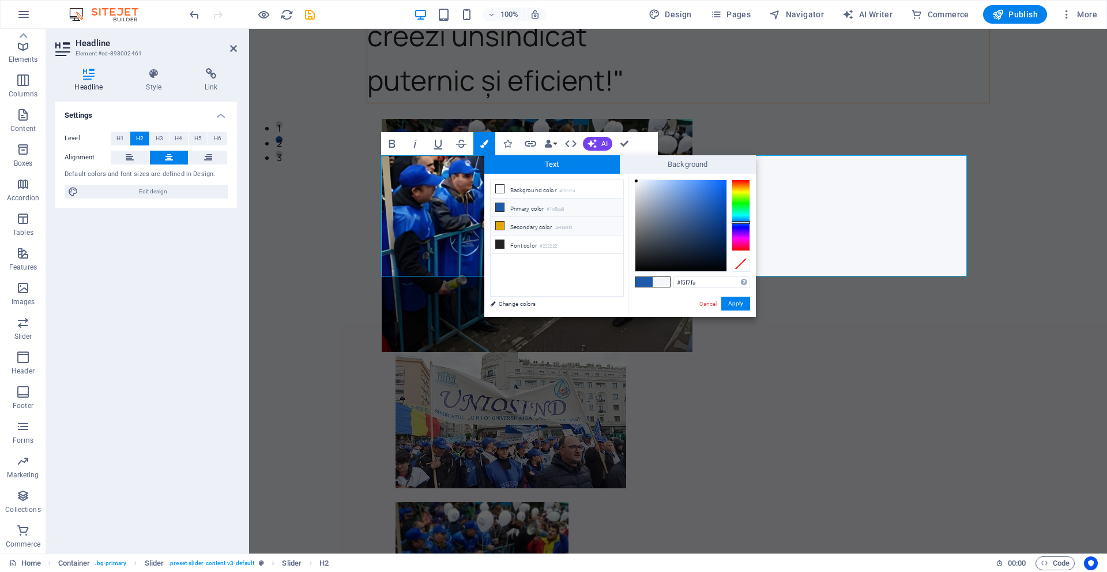
click at [529, 227] on li "Secondary color #e0a800" at bounding box center [557, 226] width 133 height 18
type input "#e0a800"
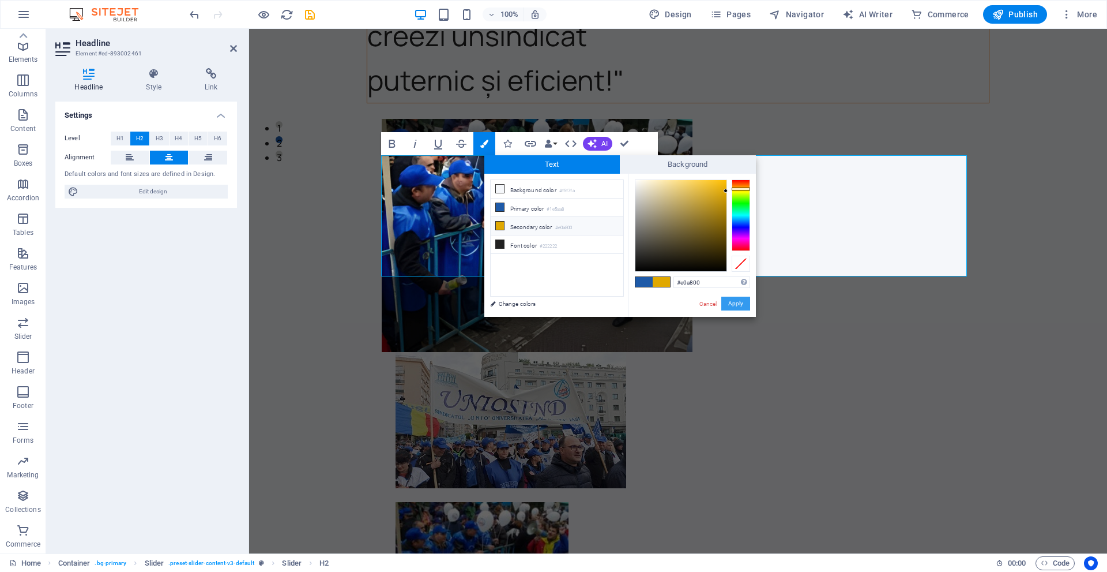
click at [736, 303] on button "Apply" at bounding box center [736, 303] width 29 height 14
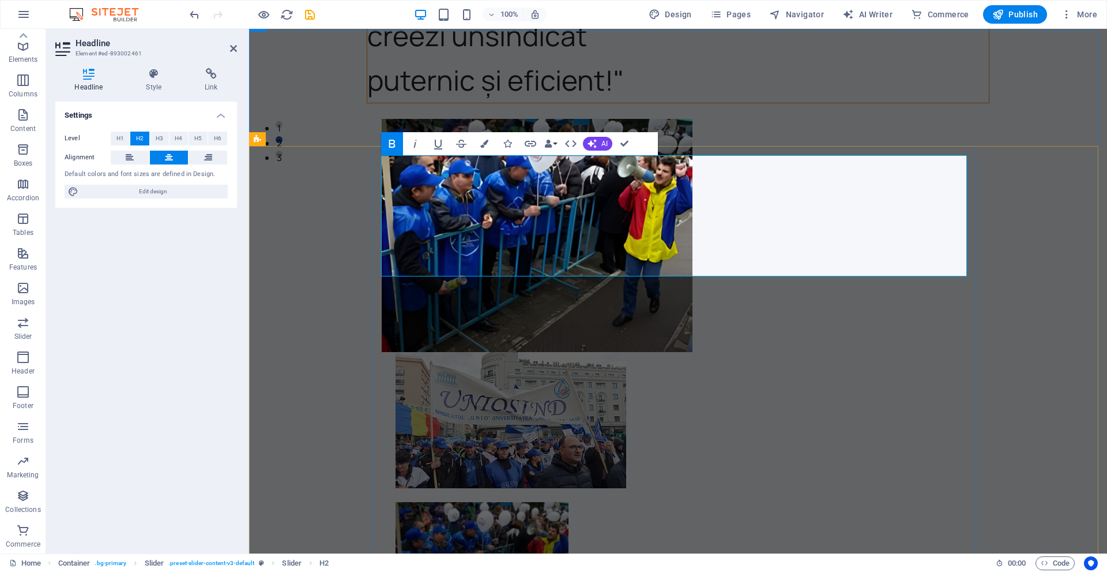
drag, startPoint x: 749, startPoint y: 250, endPoint x: 632, endPoint y: 172, distance: 140.6
click at [397, 137] on icon "button" at bounding box center [392, 144] width 14 height 14
drag, startPoint x: 1098, startPoint y: 230, endPoint x: 1300, endPoint y: 230, distance: 201.3
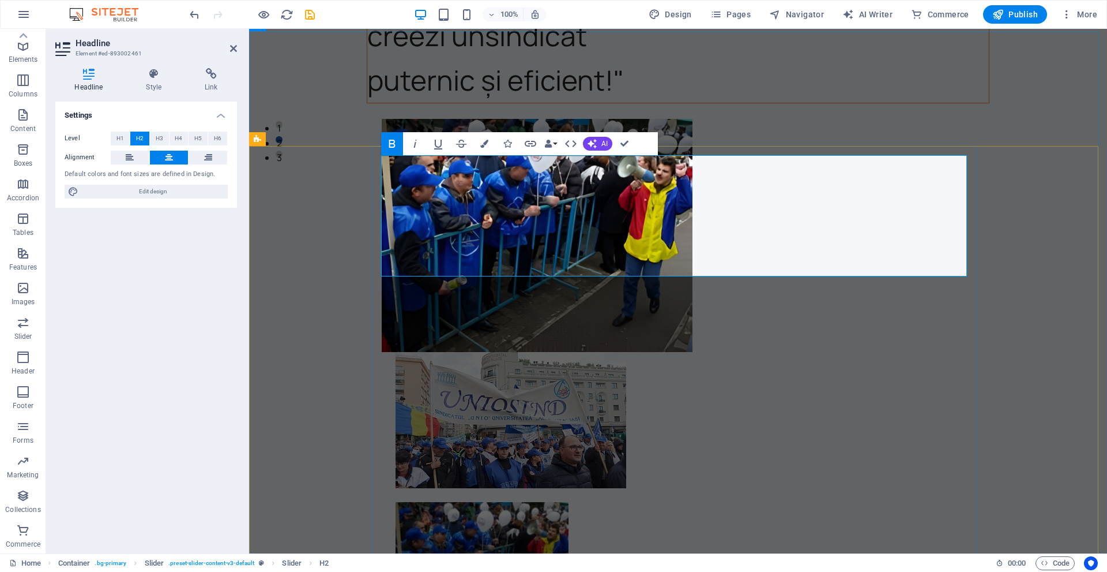
drag, startPoint x: 793, startPoint y: 262, endPoint x: 629, endPoint y: 181, distance: 182.1
click at [483, 149] on button "Colors" at bounding box center [485, 143] width 22 height 23
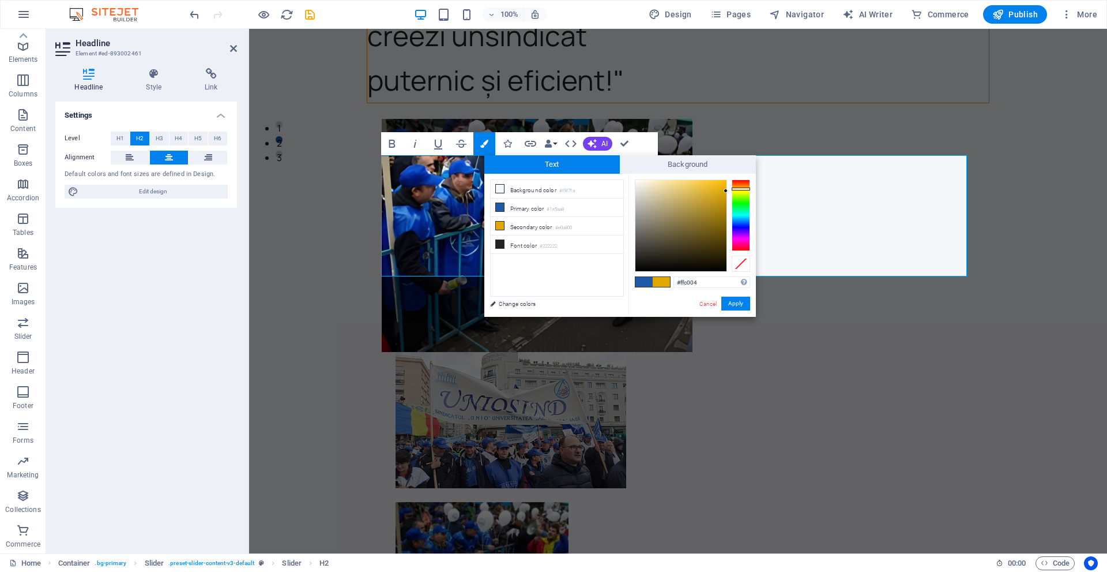
drag, startPoint x: 726, startPoint y: 191, endPoint x: 724, endPoint y: 152, distance: 38.7
click at [724, 152] on body "sindicatunio.ro Home Favorites Elements Columns Content Boxes Accordion Tables …" at bounding box center [553, 286] width 1107 height 572
drag, startPoint x: 725, startPoint y: 177, endPoint x: 736, endPoint y: 176, distance: 11.0
click at [736, 176] on div "#ffbf00 Supported formats #0852ed rgb(8, 82, 237) rgba(8, 82, 237, 90%) hsv(221…" at bounding box center [692, 329] width 127 height 310
type input "#fcbe02"
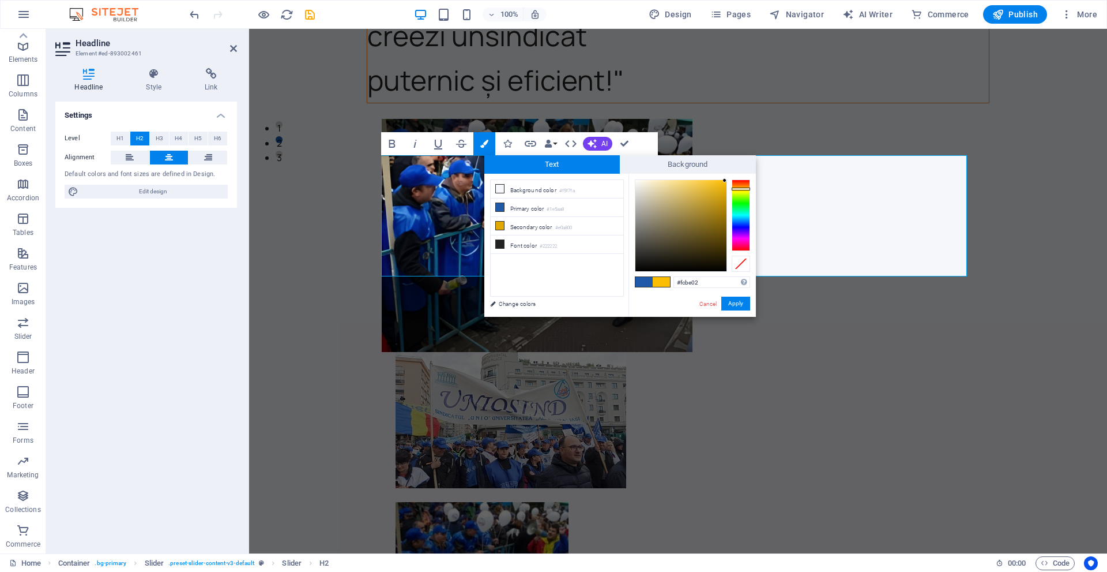
click at [725, 181] on div at bounding box center [725, 180] width 4 height 4
click at [741, 299] on button "Apply" at bounding box center [736, 303] width 29 height 14
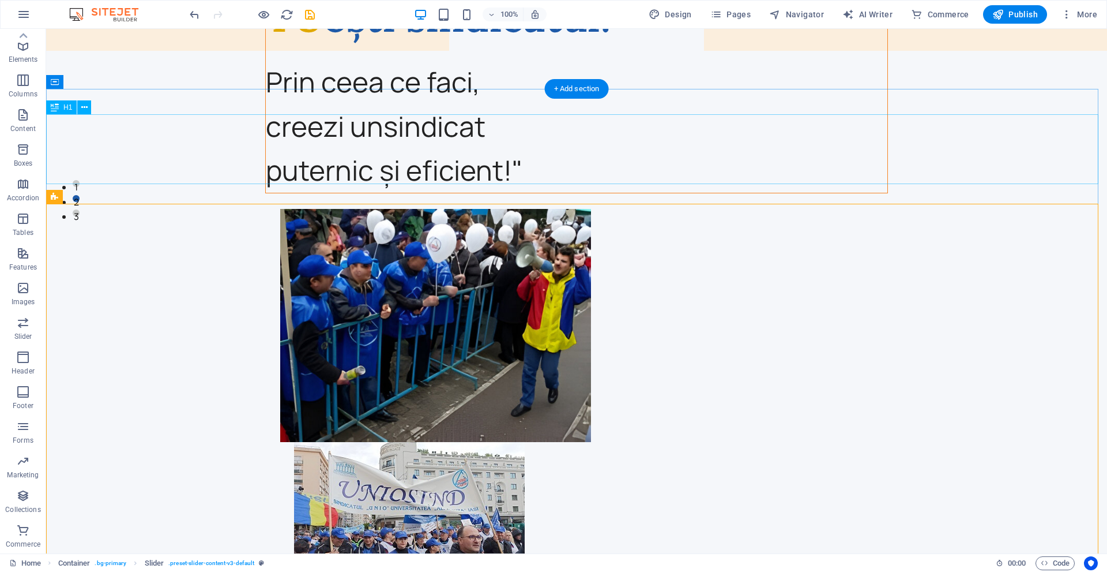
scroll to position [346, 0]
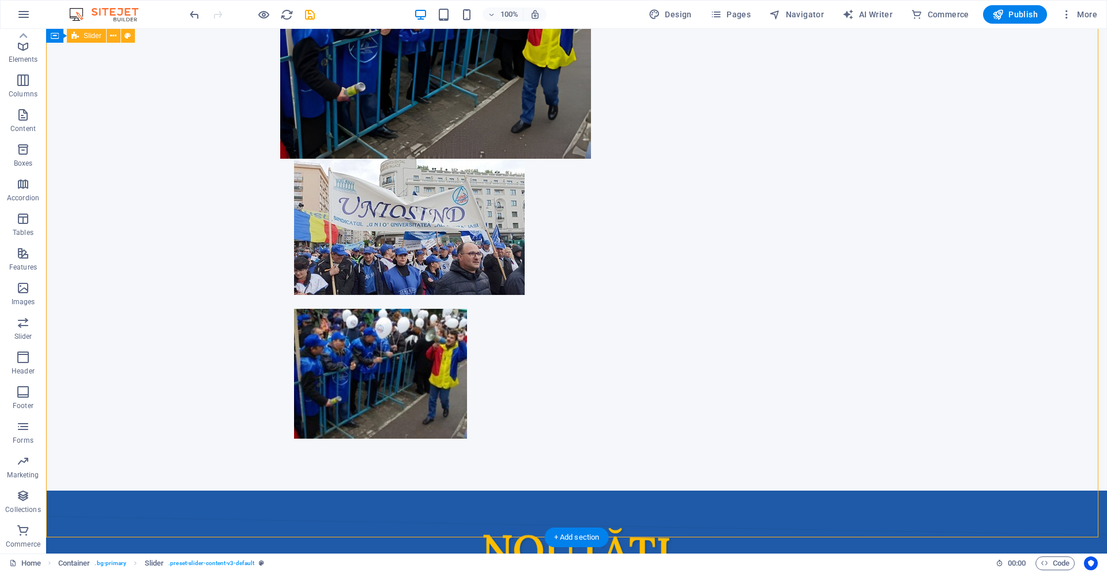
scroll to position [634, 0]
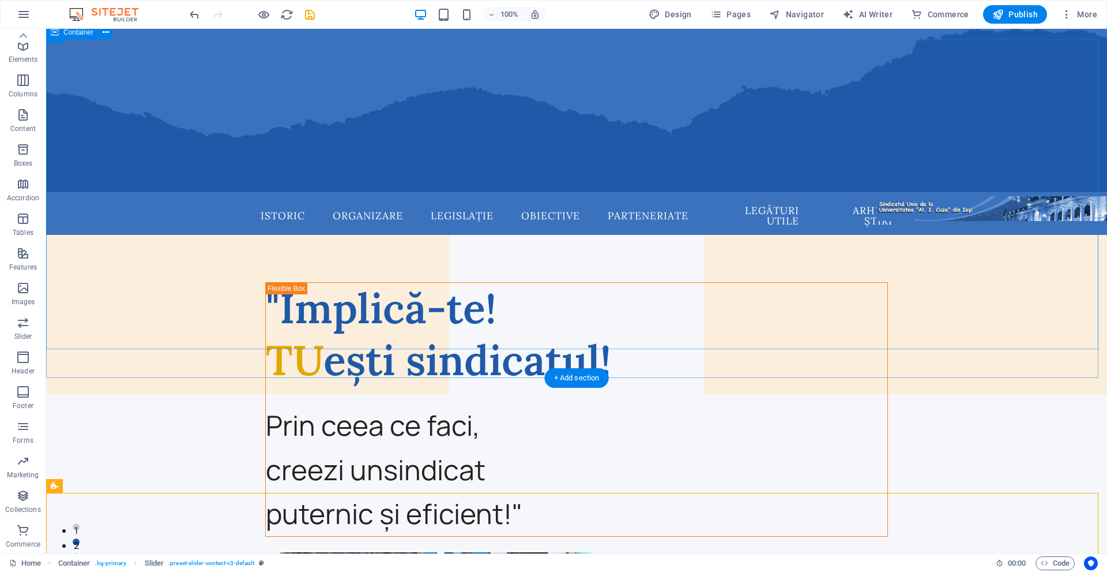
scroll to position [0, 0]
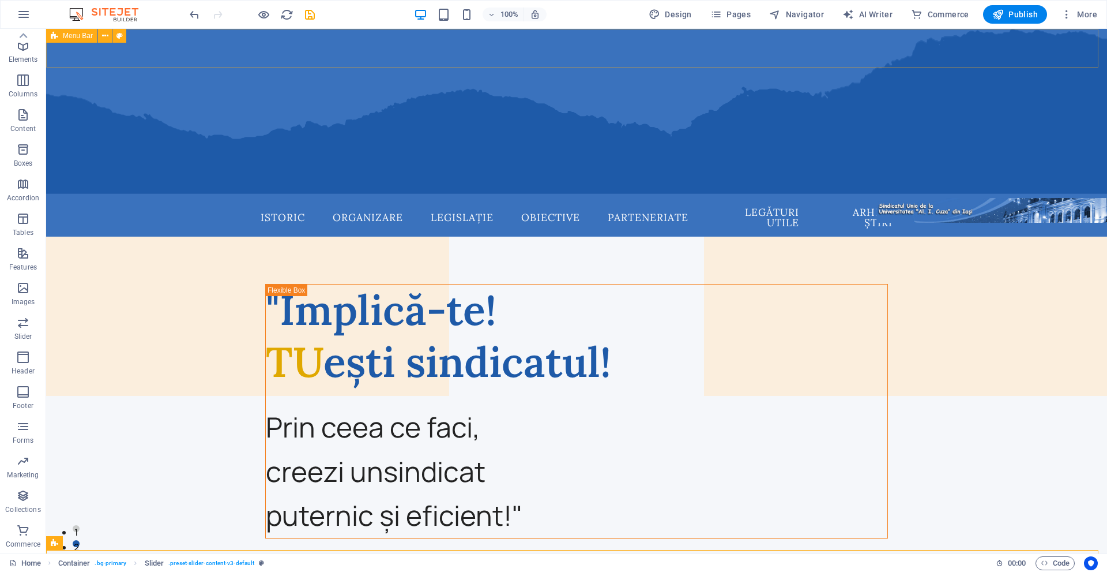
click at [81, 35] on span "Menu Bar" at bounding box center [78, 35] width 30 height 7
select select "shredded-paper"
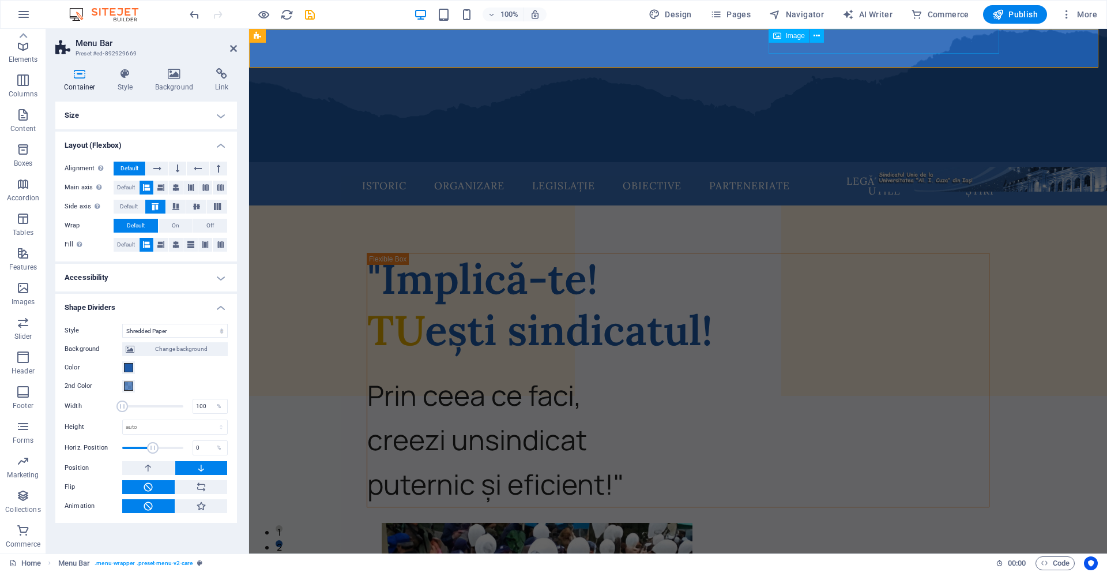
click at [877, 167] on figure at bounding box center [992, 179] width 231 height 25
select select "px"
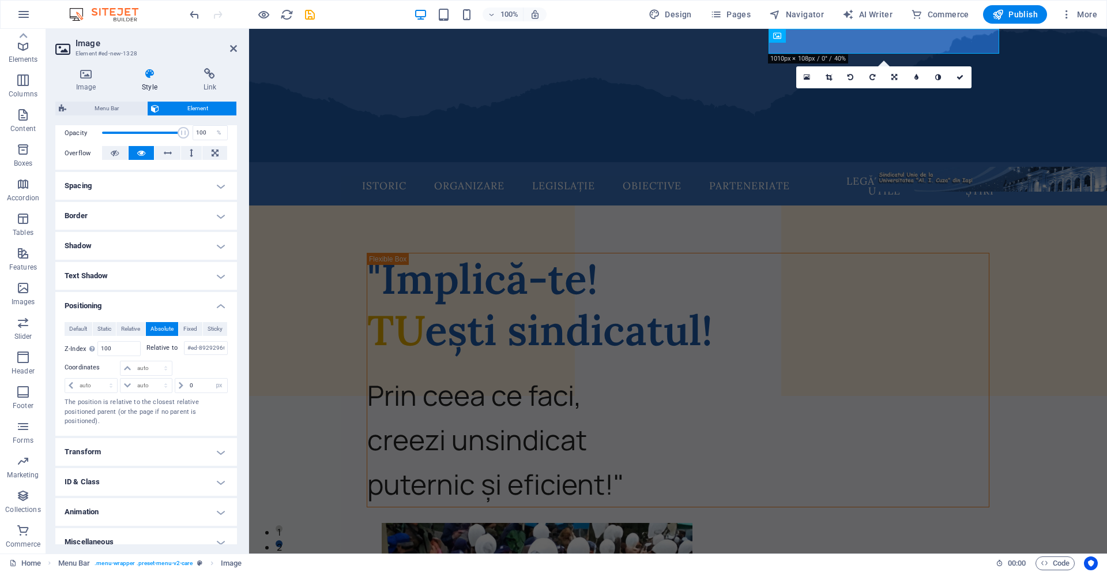
scroll to position [185, 0]
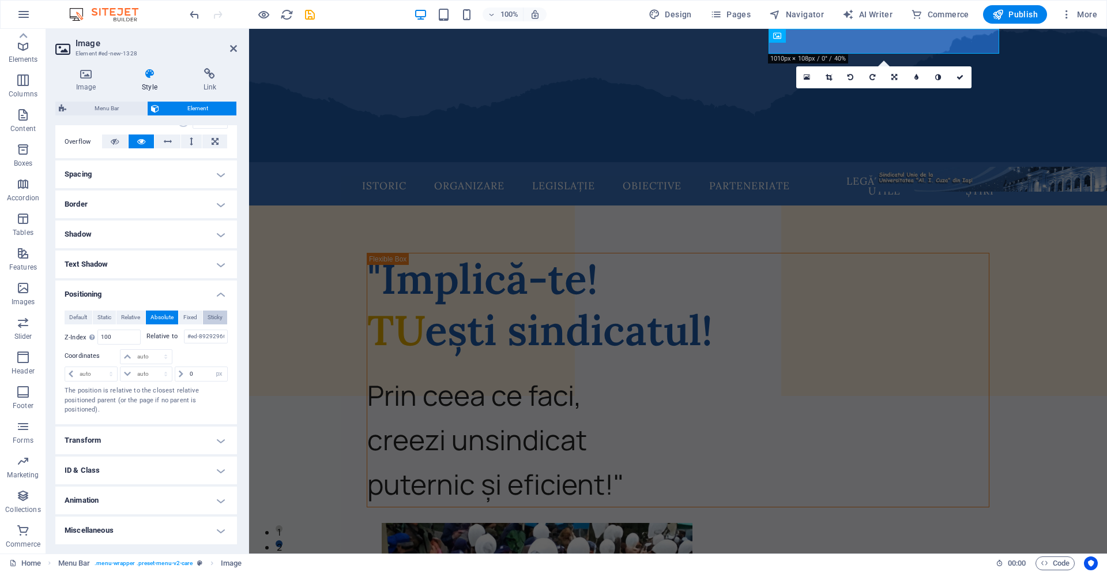
click at [208, 316] on span "Sticky" at bounding box center [215, 317] width 15 height 14
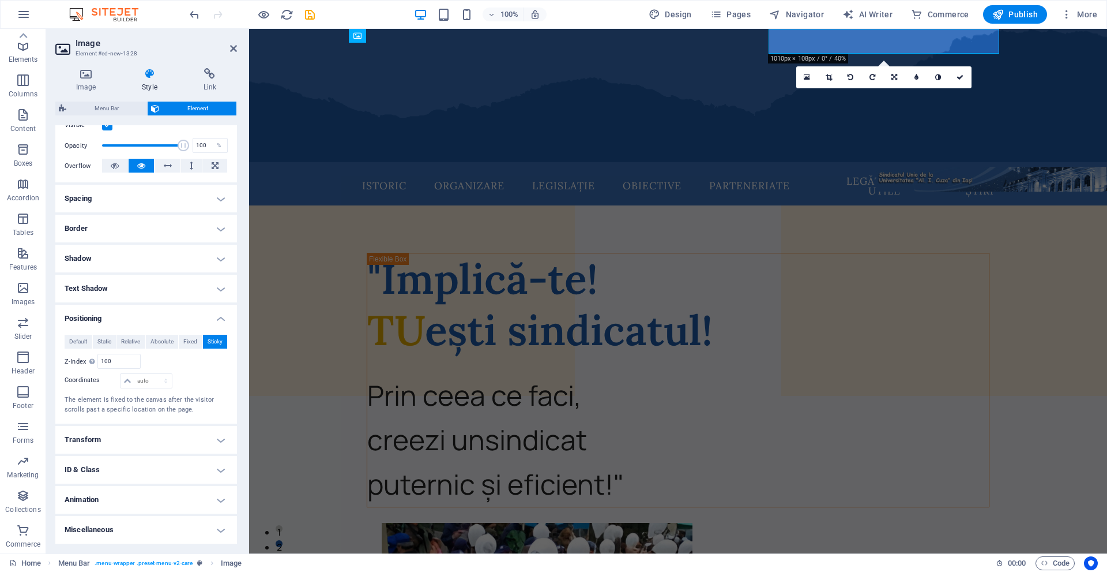
scroll to position [160, 0]
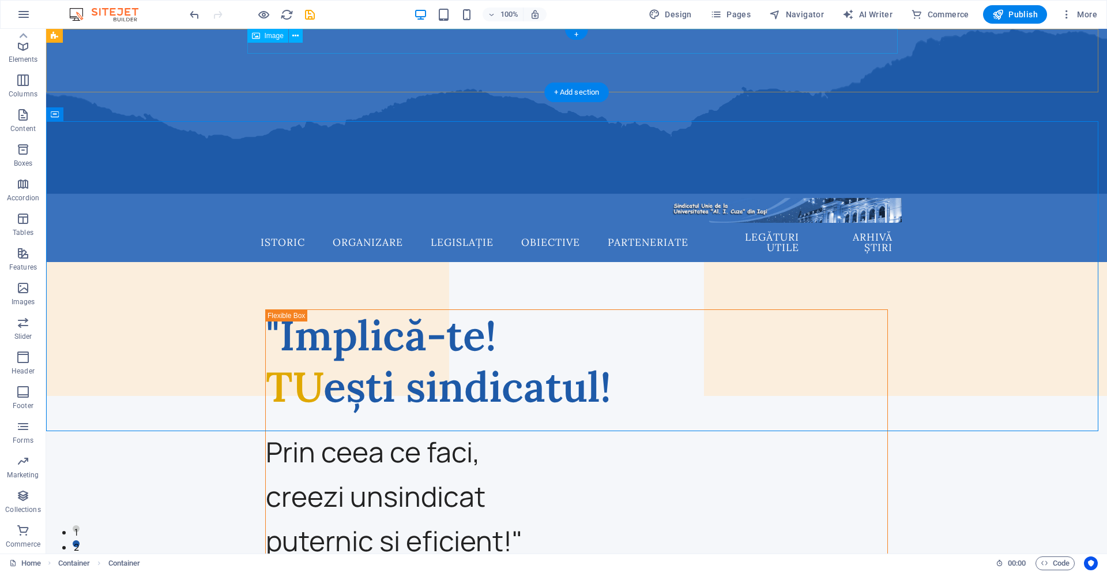
click at [654, 198] on figure at bounding box center [576, 210] width 651 height 25
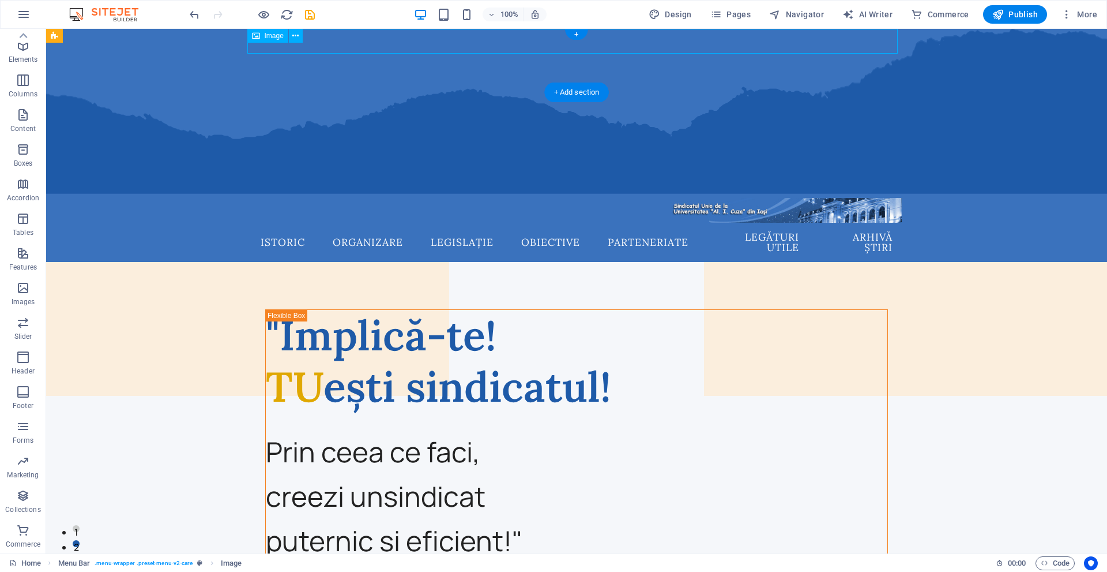
click at [654, 198] on figure at bounding box center [576, 210] width 651 height 25
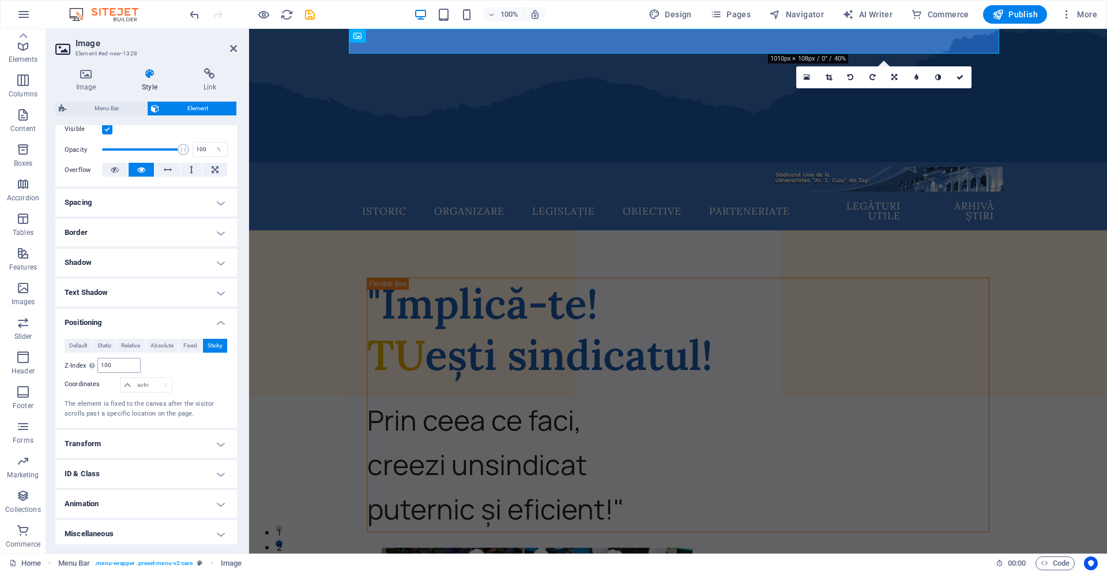
scroll to position [160, 0]
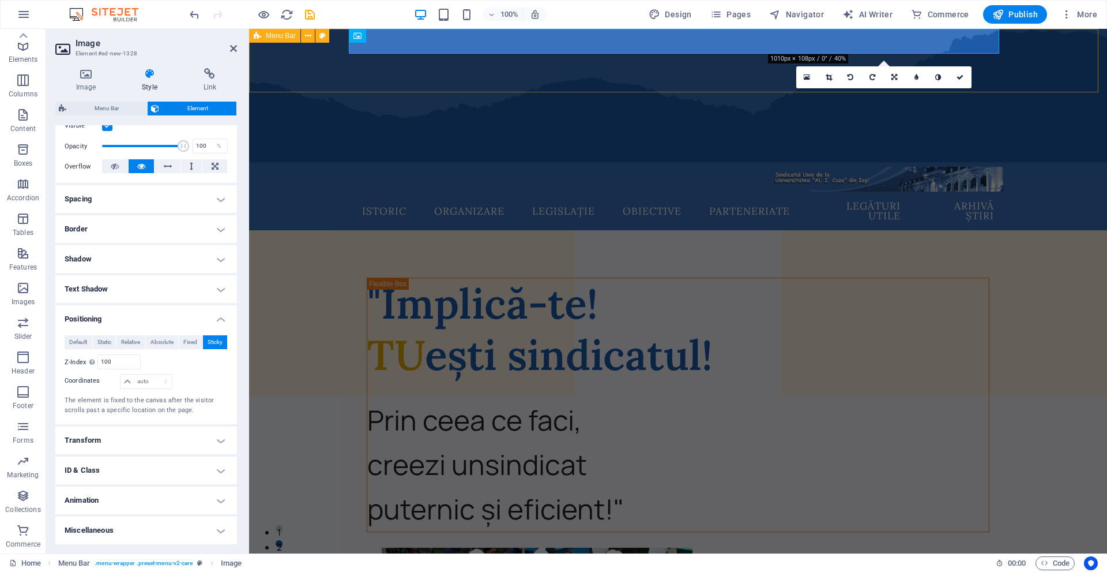
click at [260, 40] on icon at bounding box center [257, 36] width 7 height 14
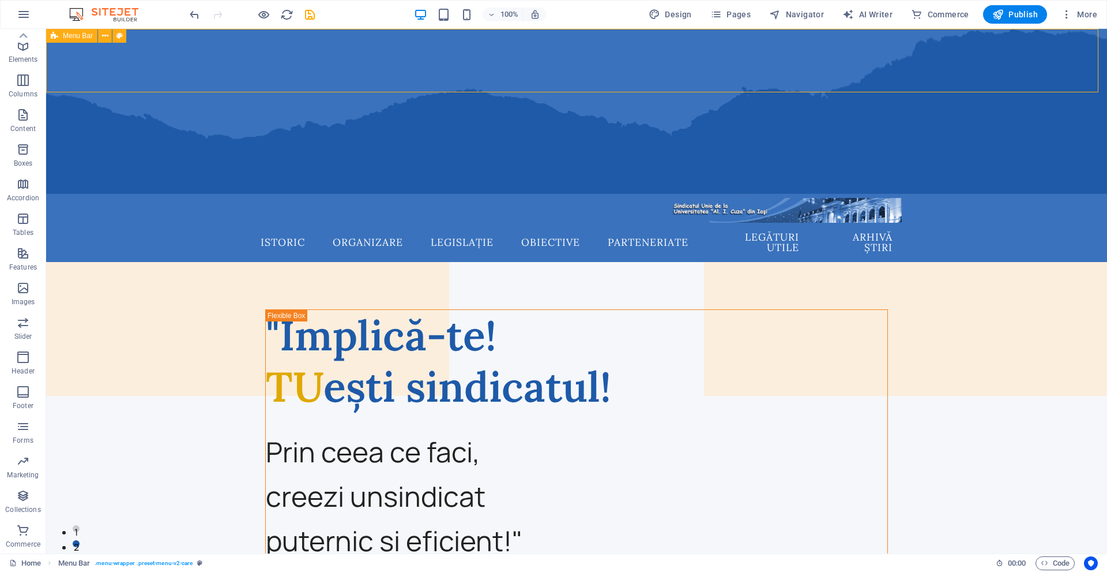
click at [58, 37] on div "Menu Bar" at bounding box center [71, 36] width 51 height 14
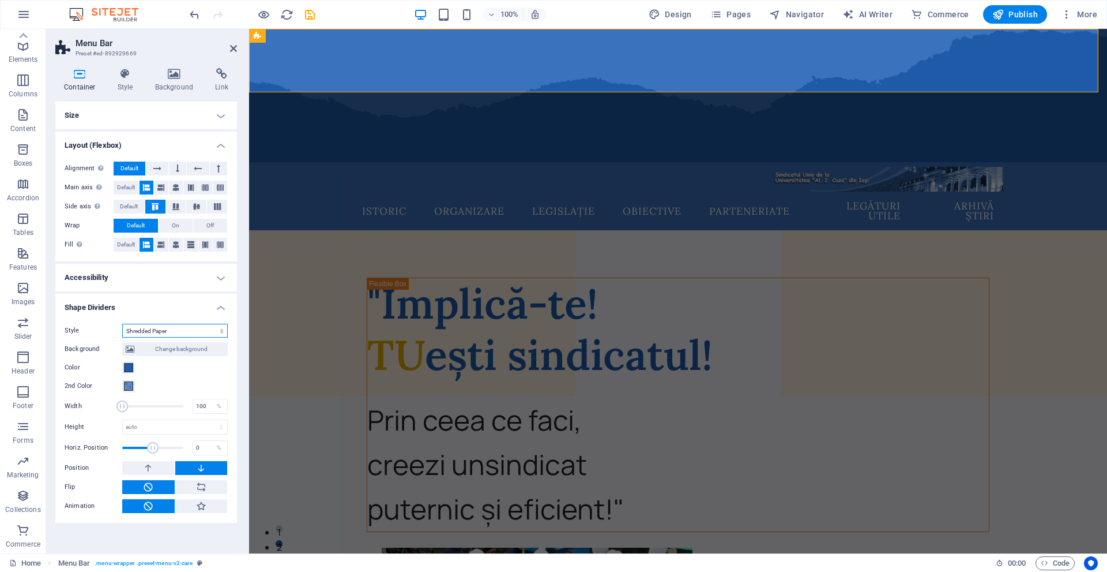
click at [174, 329] on select "None Triangle Square Diagonal Polygon 1 Polygon 2 Zigzag Multiple Zigzags Waves…" at bounding box center [175, 331] width 106 height 14
select select "none"
click at [122, 324] on select "None Triangle Square Diagonal Polygon 1 Polygon 2 Zigzag Multiple Zigzags Waves…" at bounding box center [175, 331] width 106 height 14
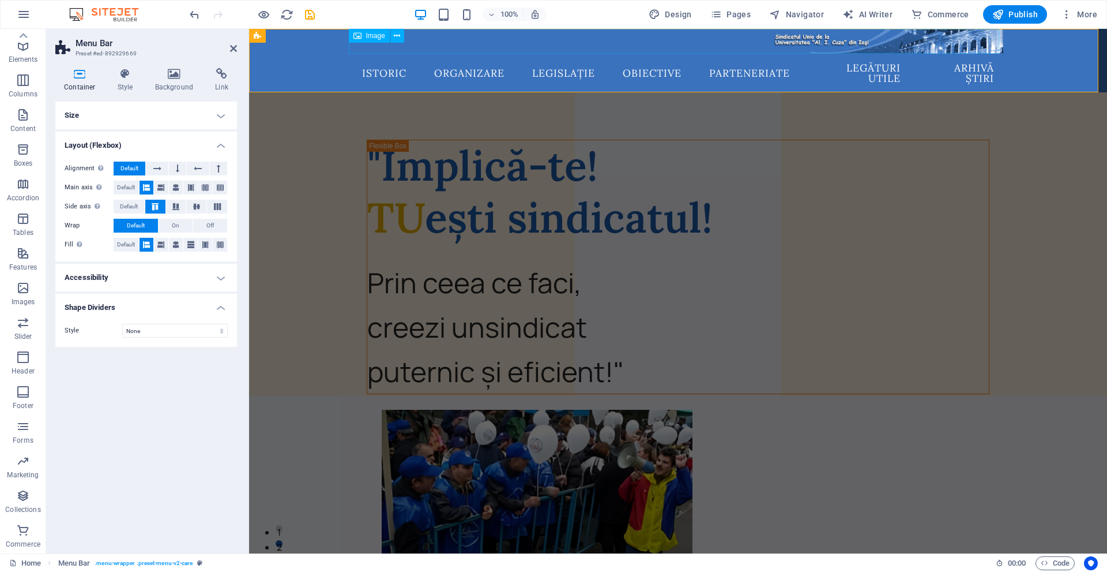
click at [849, 47] on figure at bounding box center [678, 41] width 651 height 25
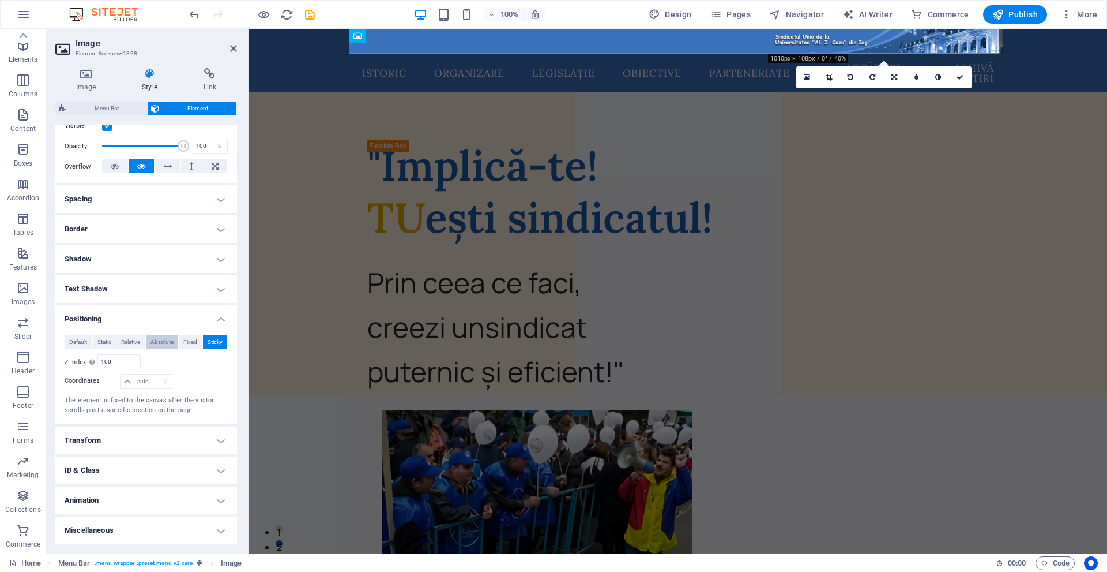
click at [165, 348] on span "Absolute" at bounding box center [162, 342] width 23 height 14
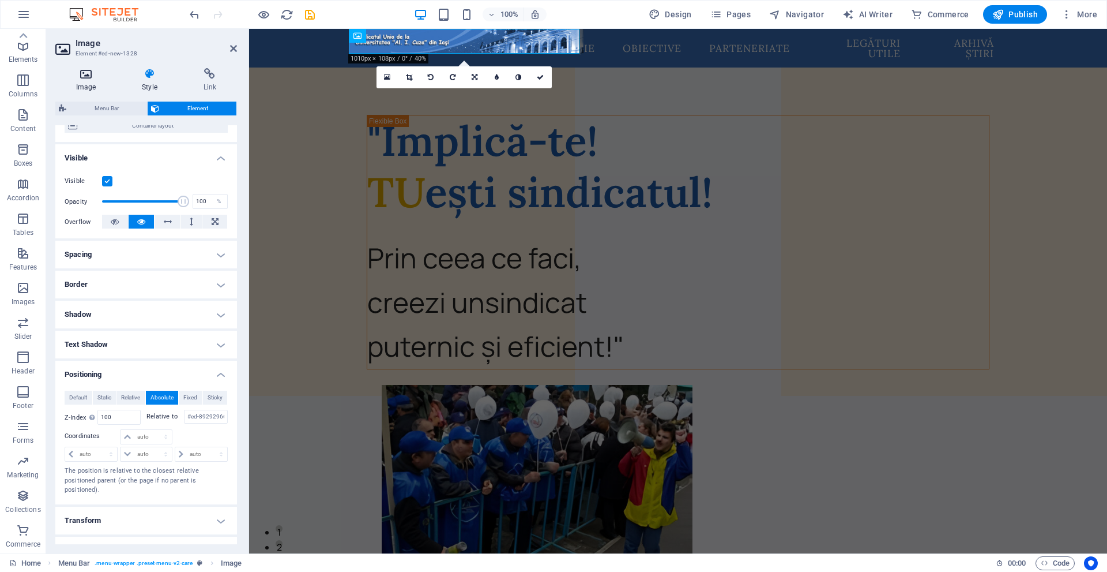
scroll to position [102, 0]
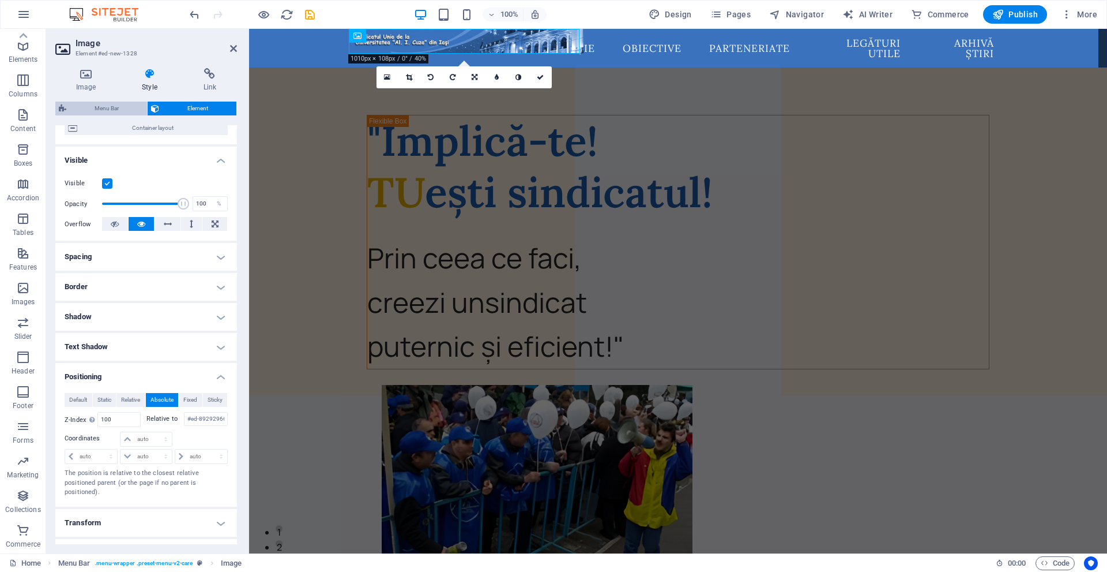
click at [107, 109] on span "Menu Bar" at bounding box center [107, 109] width 74 height 14
select select "px"
select select "sticky_reverse"
select select "px"
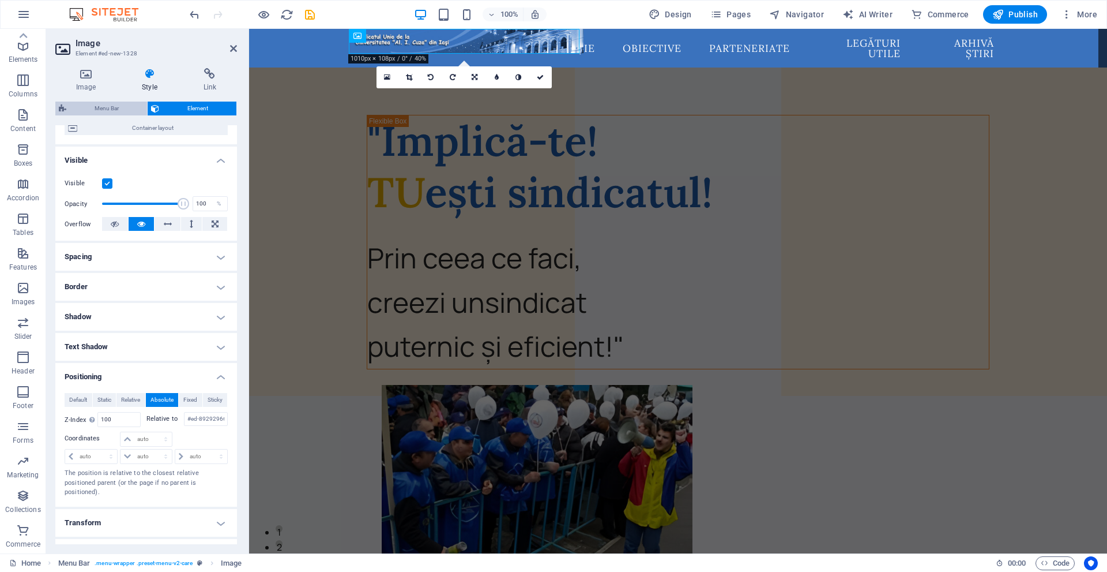
select select "px"
select select "hover_box_bottom"
select select "px"
select select "rem"
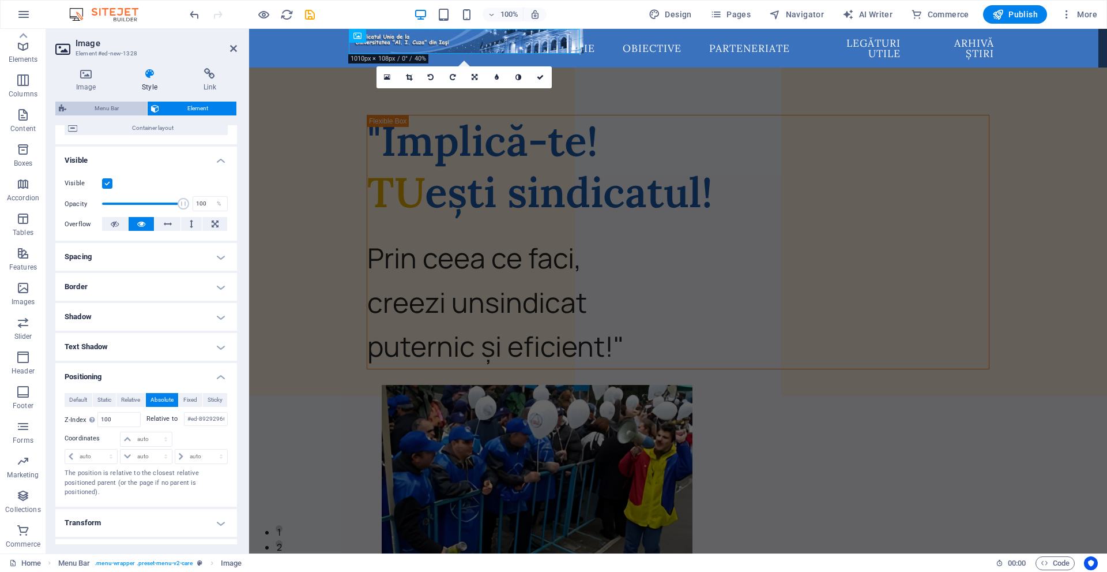
select select "rem"
select select
select select "px"
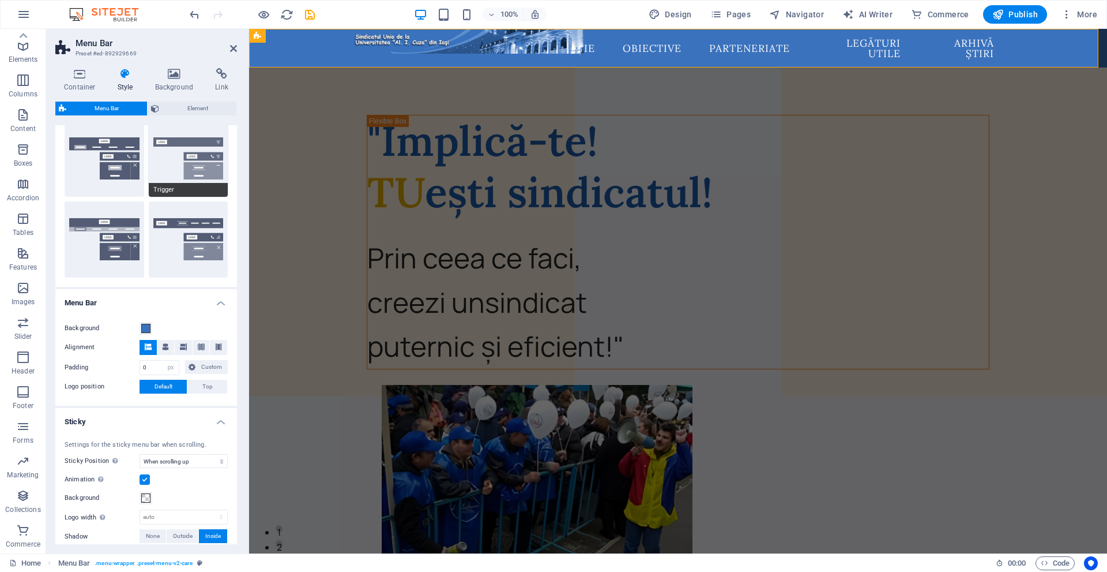
scroll to position [231, 0]
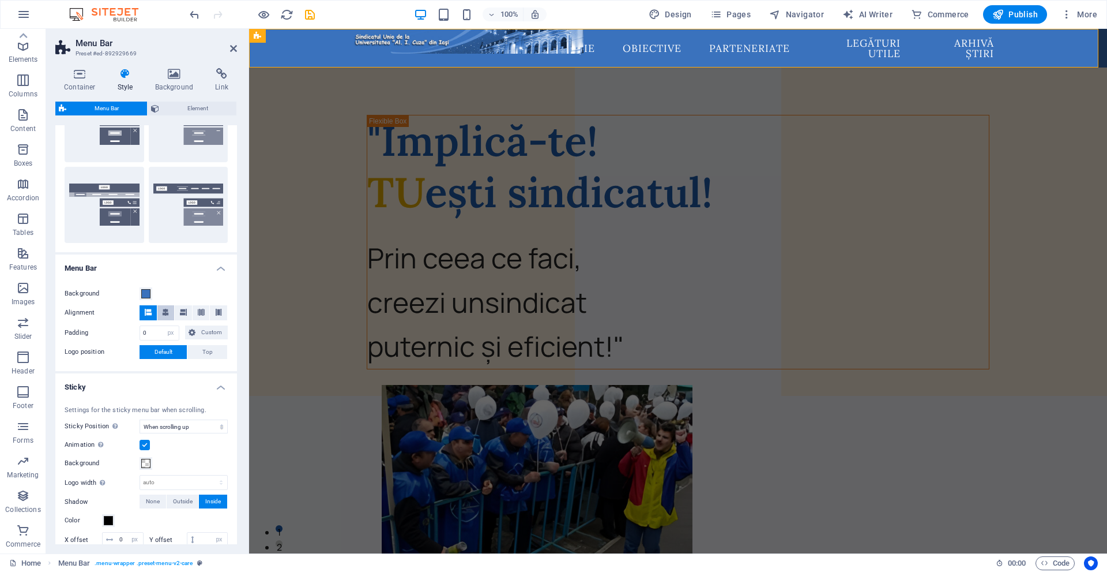
click at [166, 309] on icon at bounding box center [165, 312] width 7 height 7
click at [136, 310] on label "Alignment" at bounding box center [102, 313] width 75 height 14
click at [154, 309] on button at bounding box center [148, 312] width 17 height 15
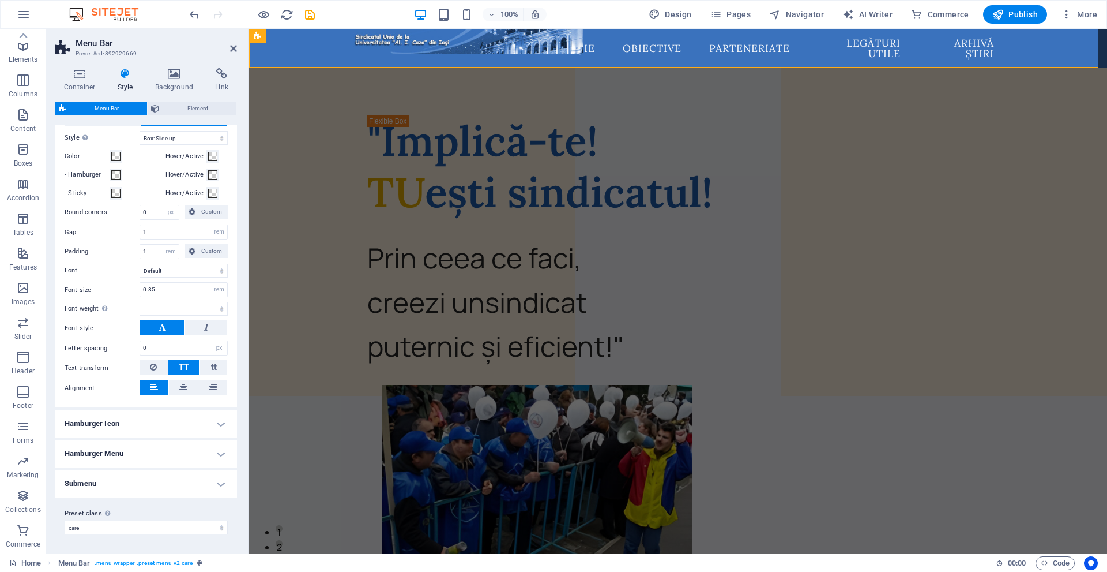
scroll to position [752, 0]
click at [185, 385] on icon at bounding box center [183, 387] width 8 height 14
click at [201, 389] on button at bounding box center [212, 387] width 29 height 15
click at [156, 392] on icon at bounding box center [154, 387] width 8 height 14
select select
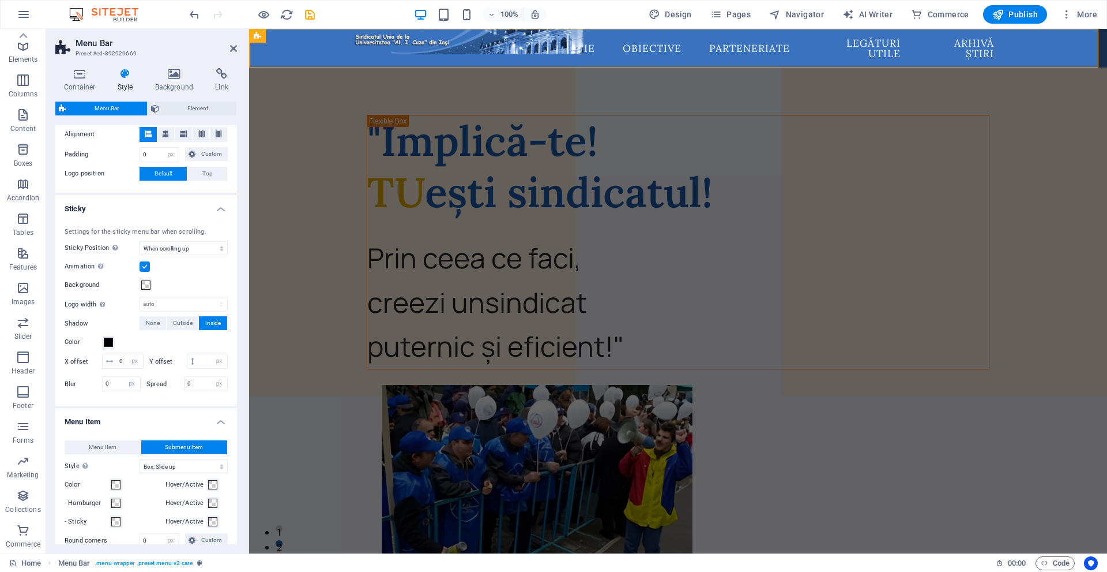
scroll to position [405, 0]
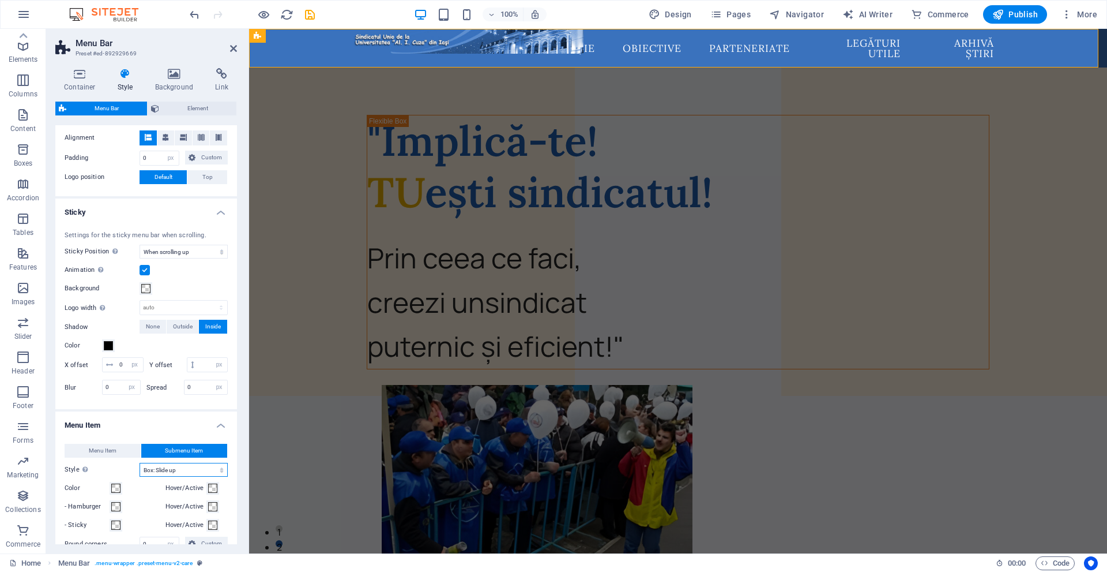
click at [163, 476] on select "Plain Text color Box: Fade Box: Flip vertical Box: Flip horizontal Box: Slide d…" at bounding box center [184, 470] width 88 height 14
click at [58, 410] on div "Settings for the sticky menu bar when scrolling. Sticky Position Affects the sc…" at bounding box center [146, 314] width 186 height 190
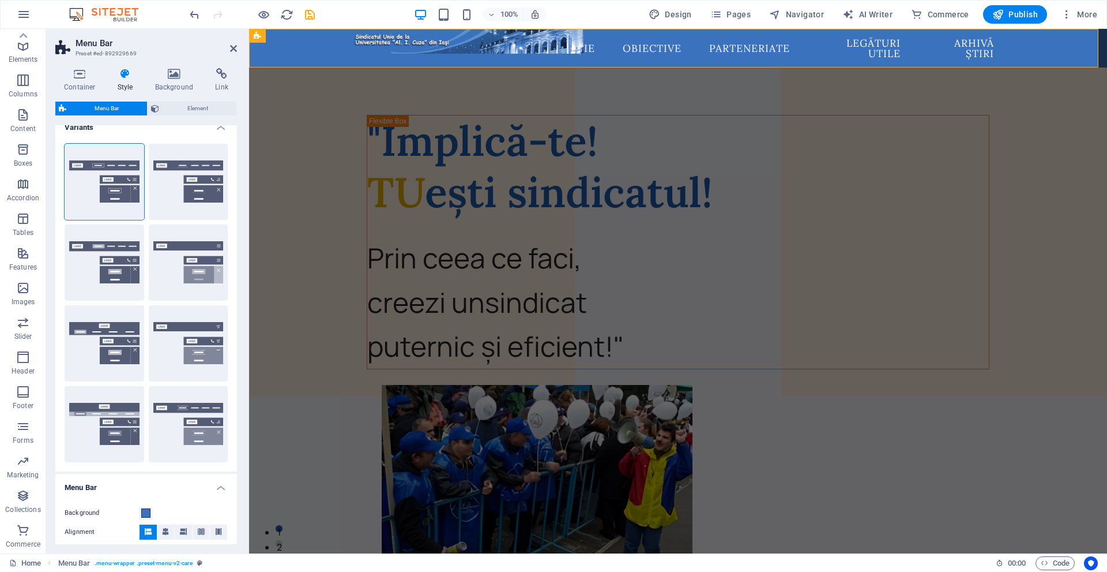
scroll to position [0, 0]
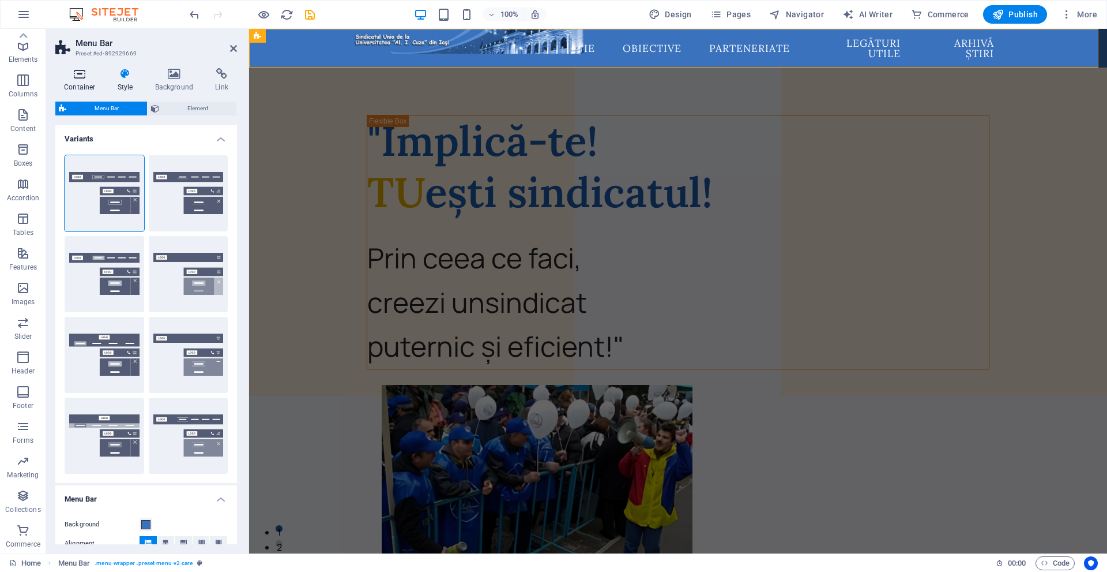
click at [88, 78] on icon at bounding box center [79, 74] width 49 height 12
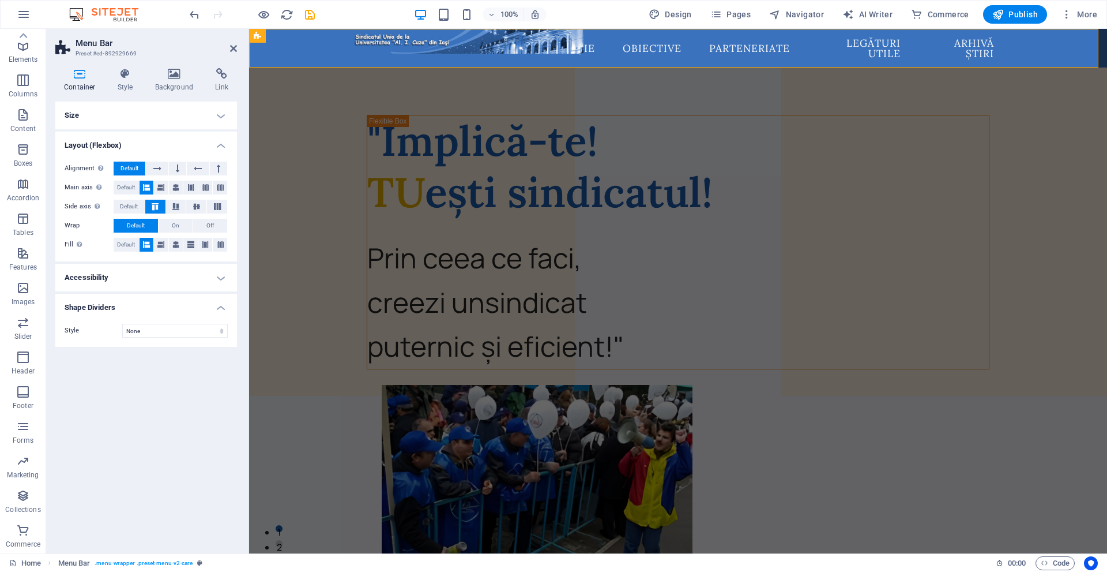
click at [129, 288] on h4 "Accessibility" at bounding box center [146, 278] width 182 height 28
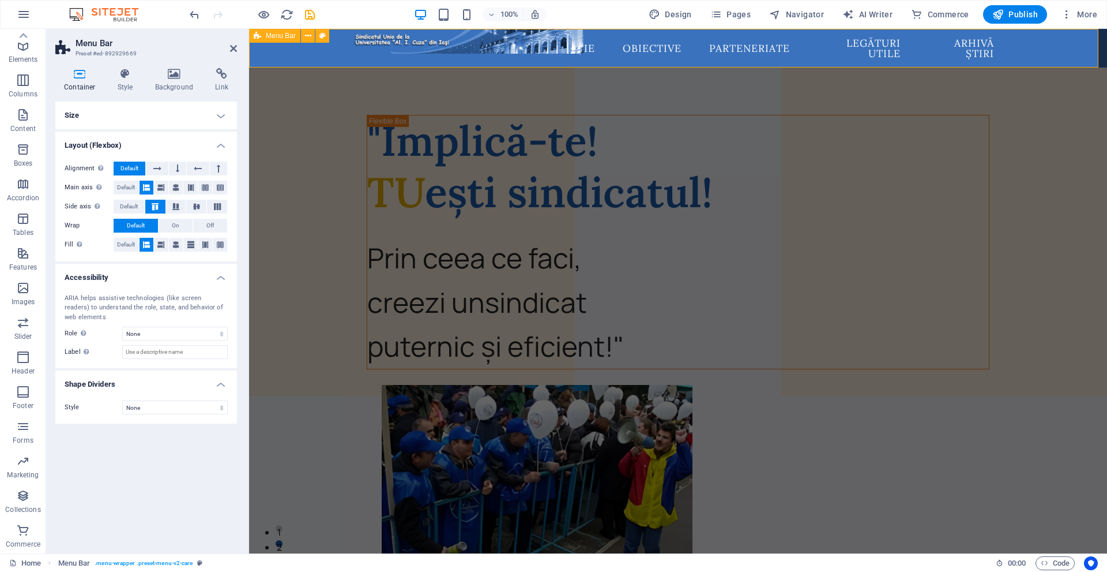
click at [284, 35] on span "Menu Bar" at bounding box center [281, 35] width 30 height 7
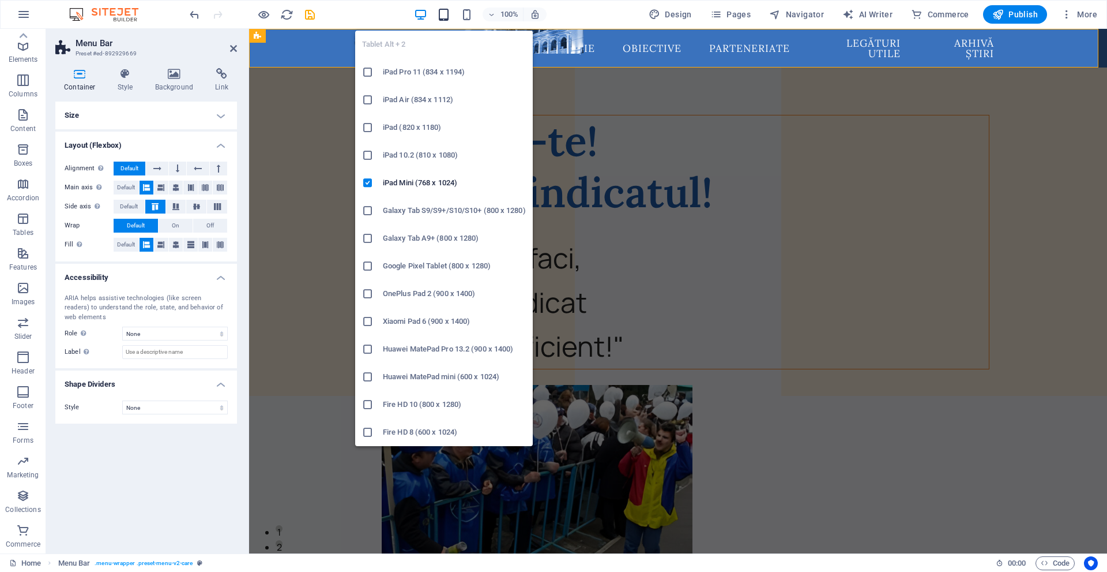
click at [450, 12] on icon "button" at bounding box center [443, 14] width 13 height 13
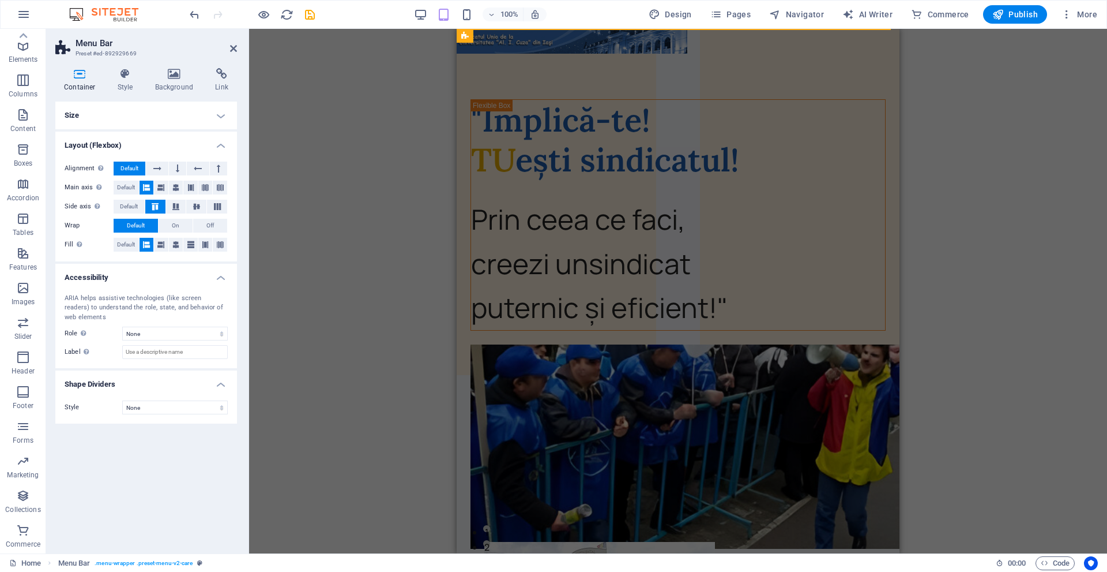
click at [322, 251] on div "Unequal Columns H1 Container Container Unequal Columns Unequal Columns Containe…" at bounding box center [678, 291] width 858 height 524
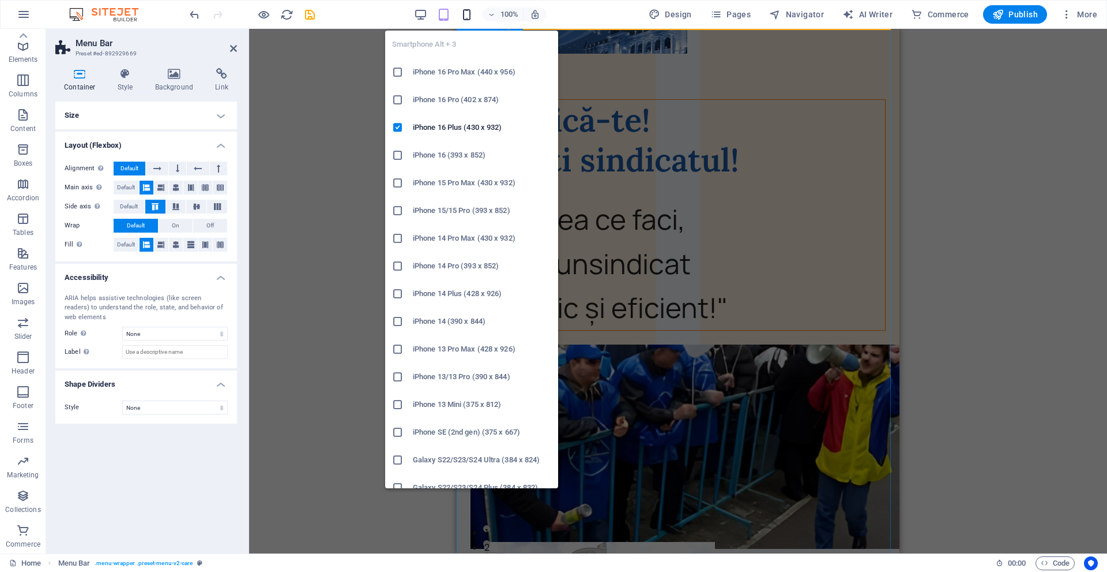
click at [469, 20] on icon "button" at bounding box center [466, 14] width 13 height 13
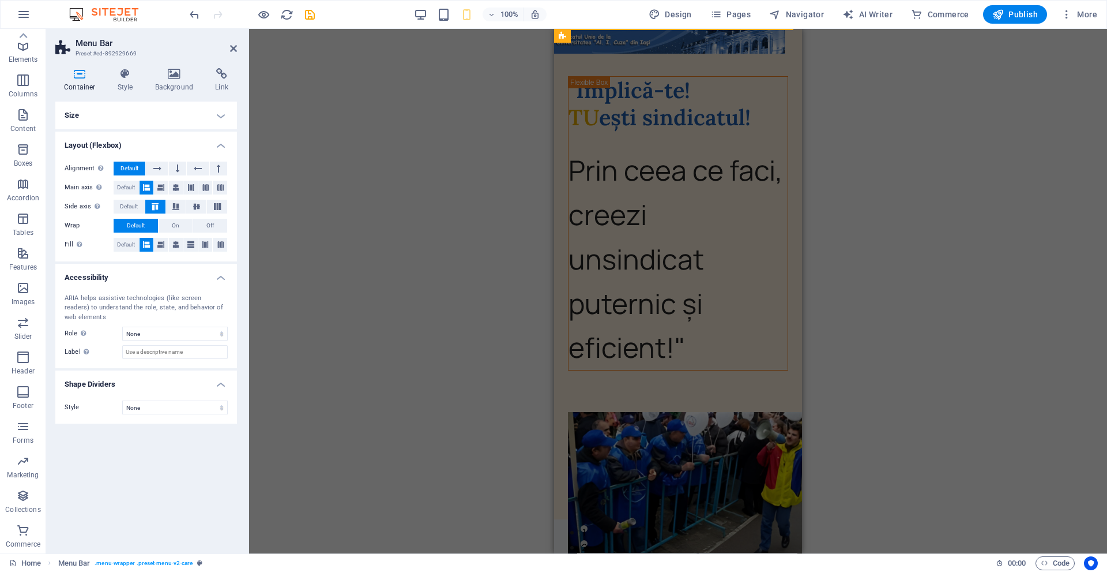
click at [938, 210] on div "Container H1 Container Container Unequal Columns Unequal Columns Container Menu…" at bounding box center [678, 291] width 858 height 524
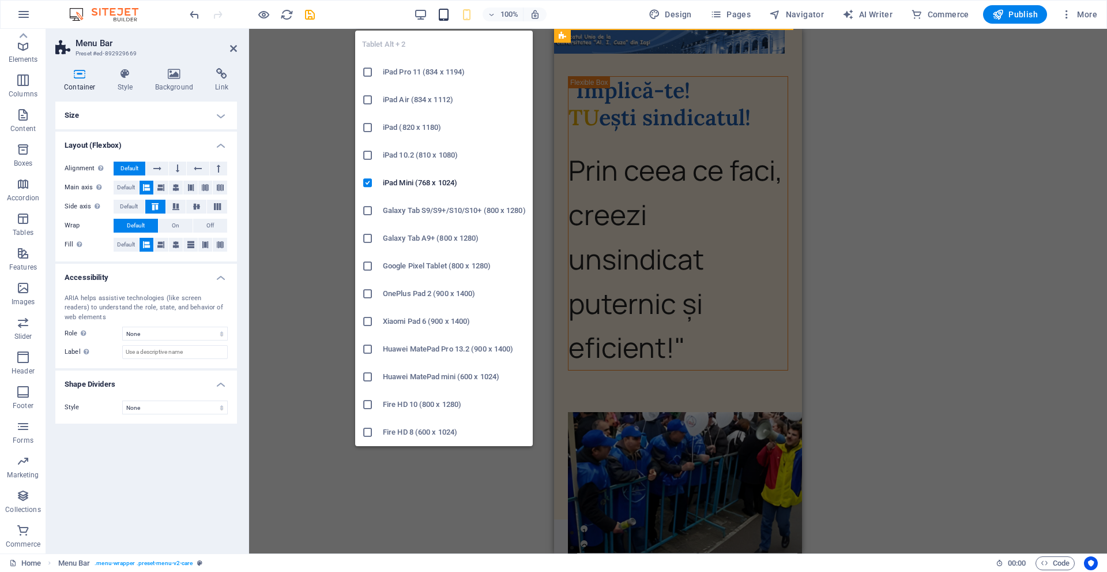
click at [449, 8] on icon "button" at bounding box center [443, 14] width 13 height 13
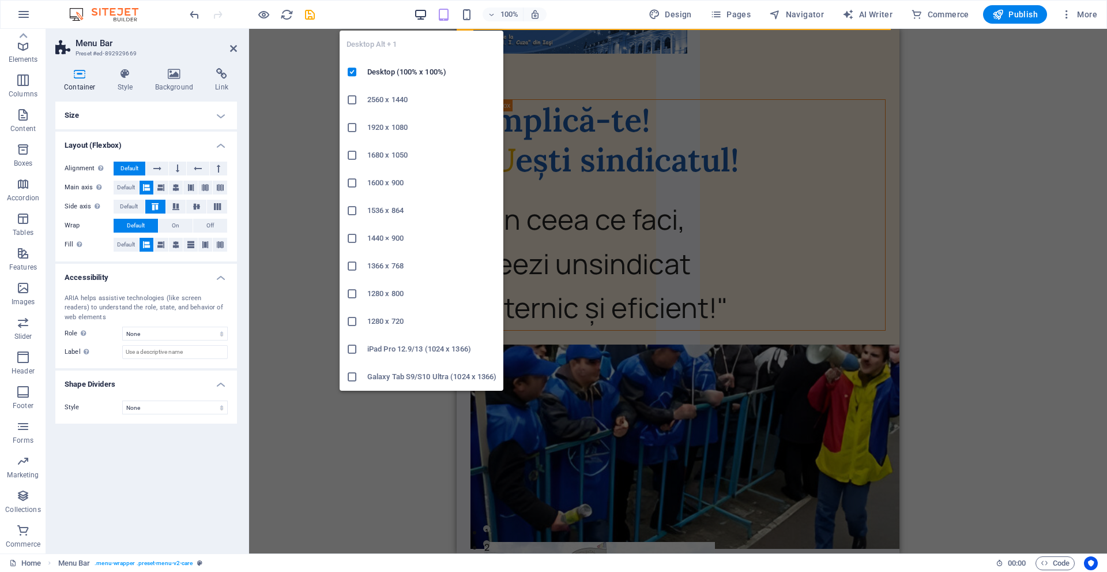
click at [423, 11] on icon "button" at bounding box center [420, 14] width 13 height 13
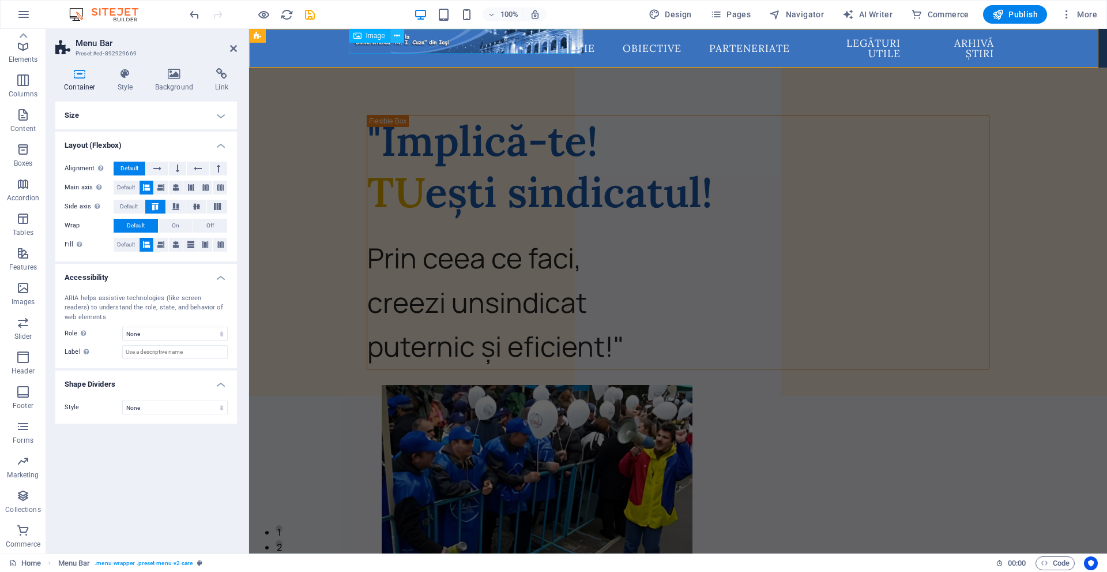
click at [395, 39] on icon at bounding box center [397, 36] width 6 height 12
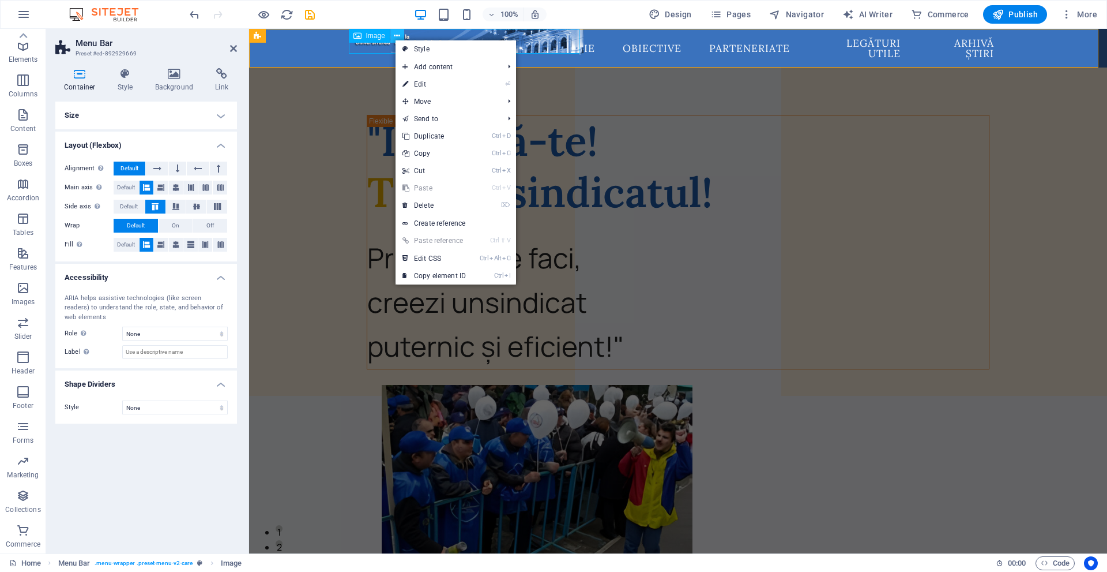
click at [392, 32] on button at bounding box center [398, 36] width 14 height 14
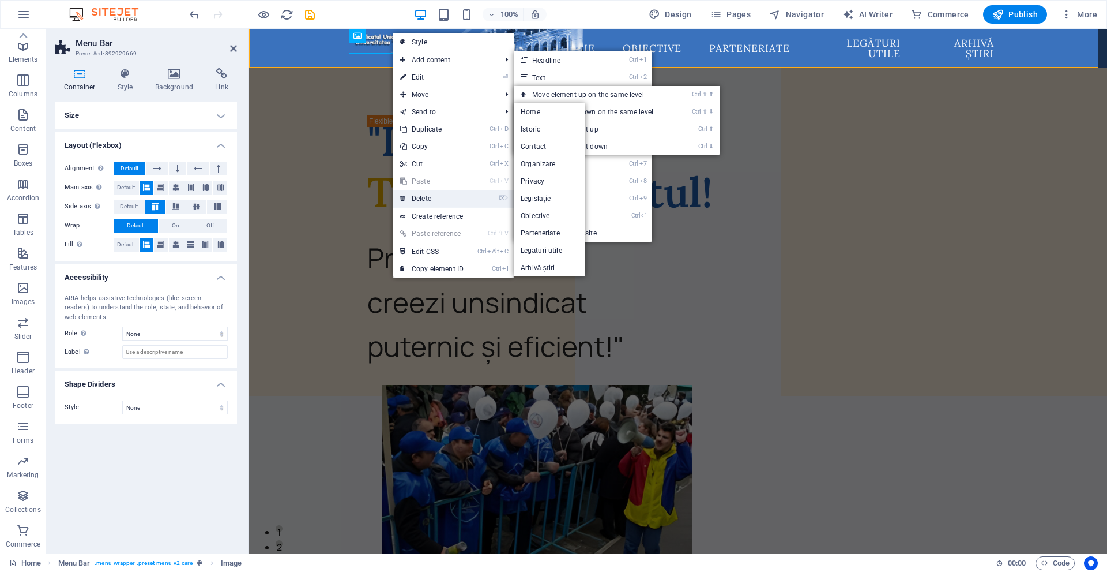
click at [435, 201] on link "⌦ Delete" at bounding box center [431, 198] width 77 height 17
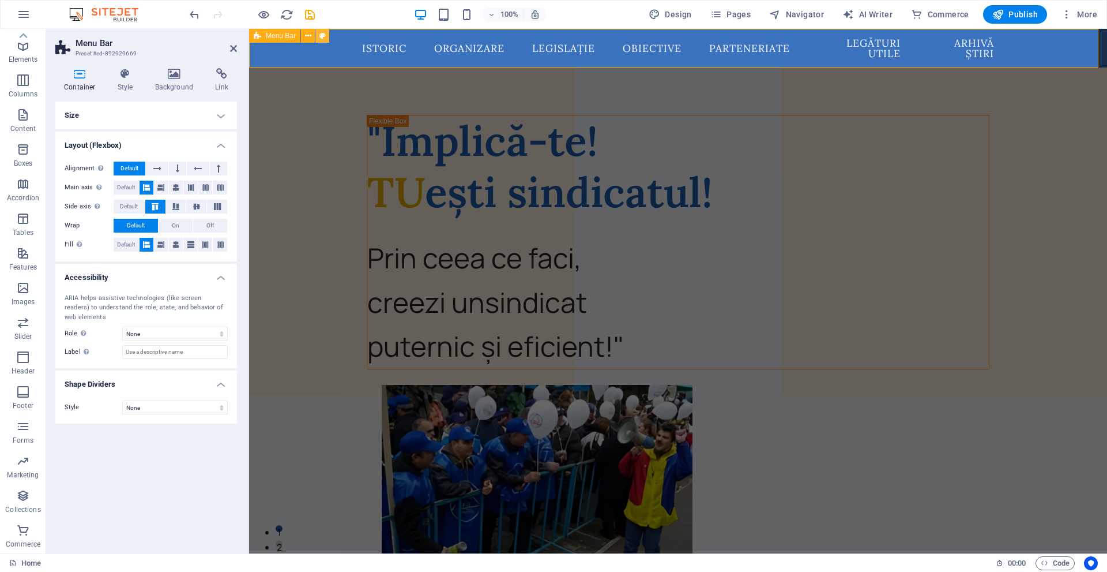
click at [328, 38] on button at bounding box center [323, 36] width 14 height 14
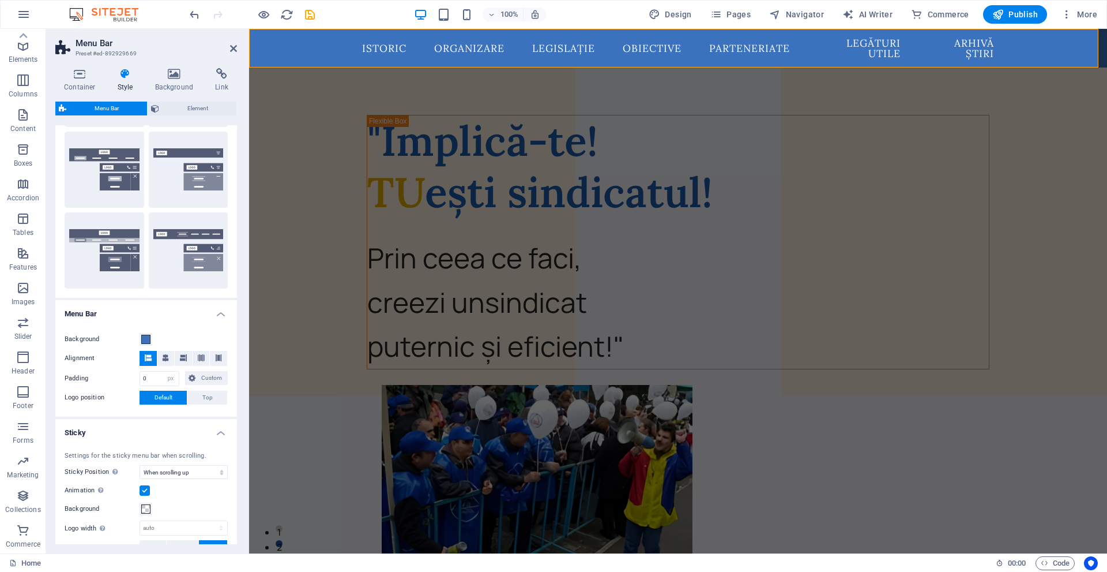
scroll to position [173, 0]
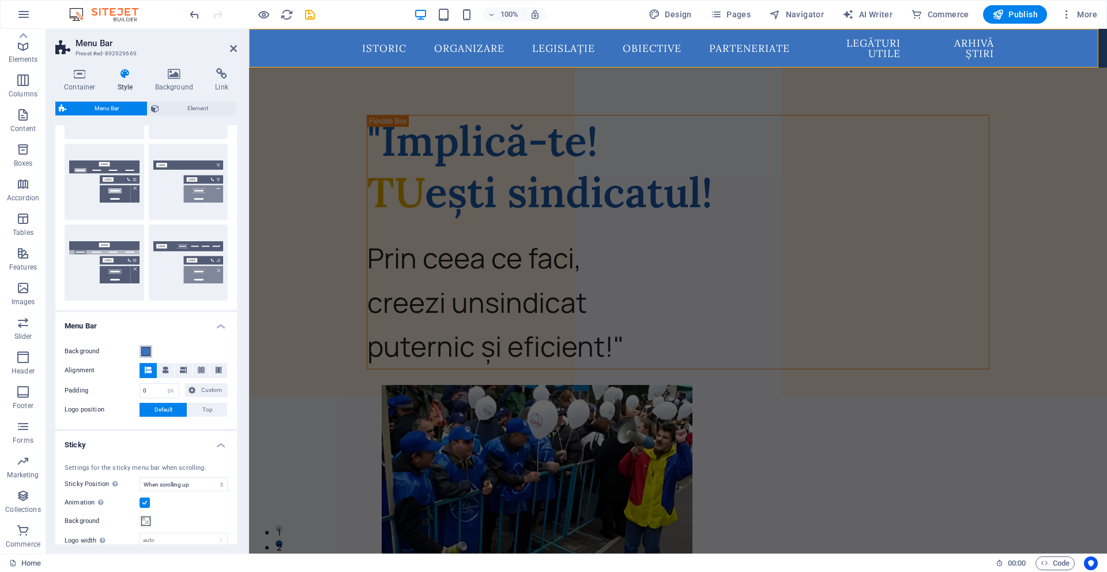
click at [152, 348] on button "Background" at bounding box center [146, 351] width 13 height 13
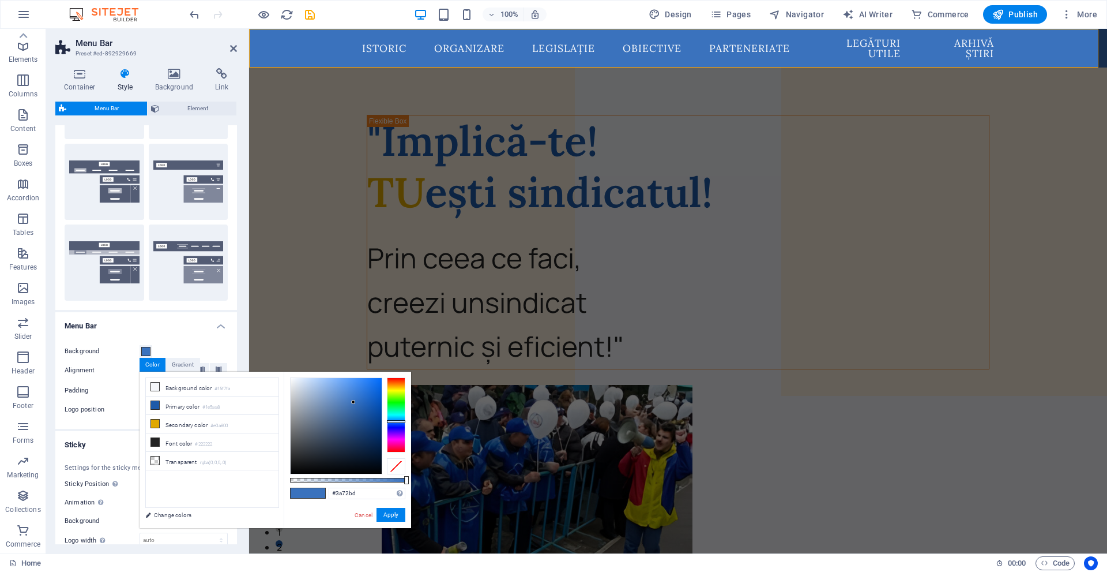
click at [157, 337] on div "Background Alignment Padding 0 px rem % vh vw Custom Custom 0 px rem % vh vw 0 …" at bounding box center [146, 381] width 186 height 96
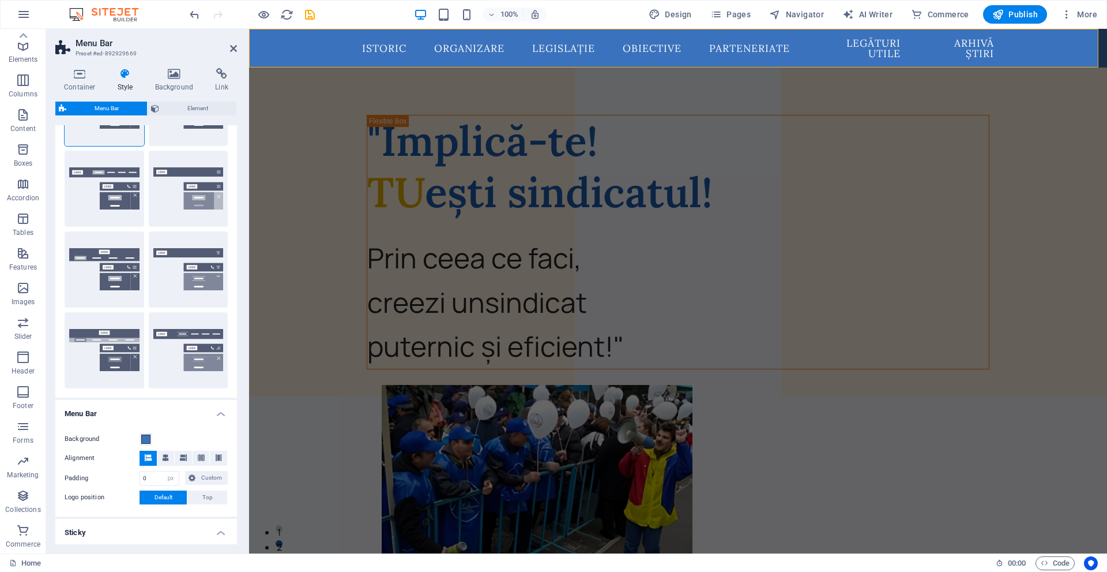
scroll to position [115, 0]
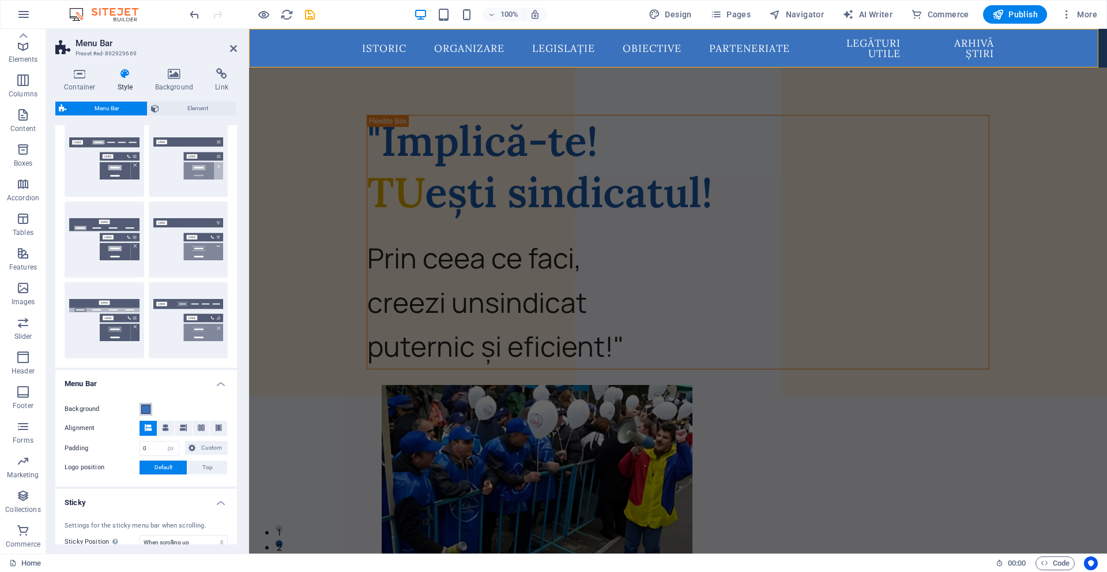
click at [144, 407] on span at bounding box center [145, 408] width 9 height 9
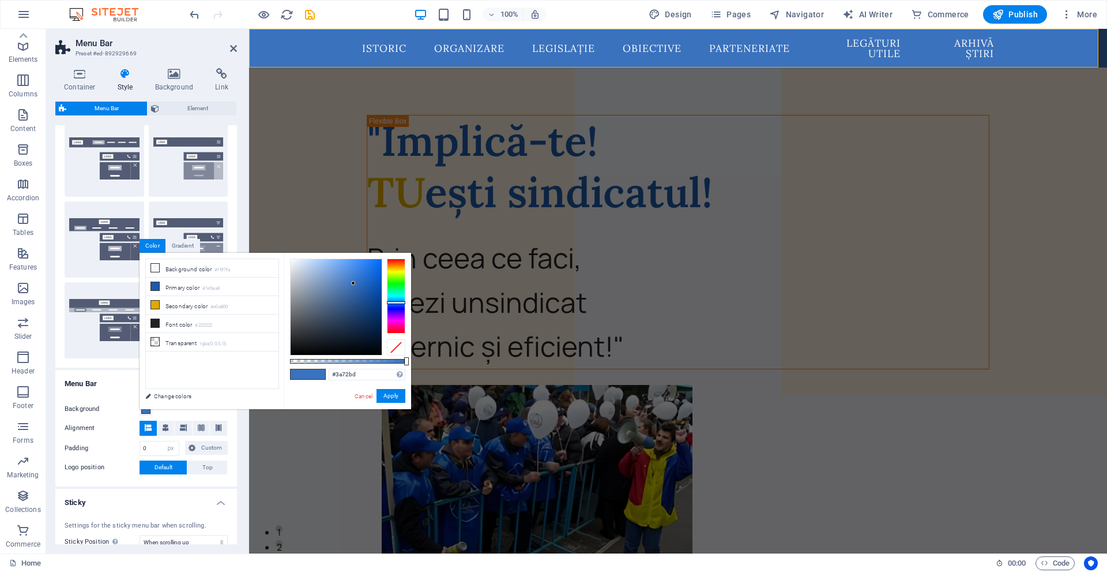
click at [114, 395] on div "Background Alignment Padding 0 px rem % vh vw Custom Custom 0 px rem % vh vw 0 …" at bounding box center [146, 439] width 186 height 96
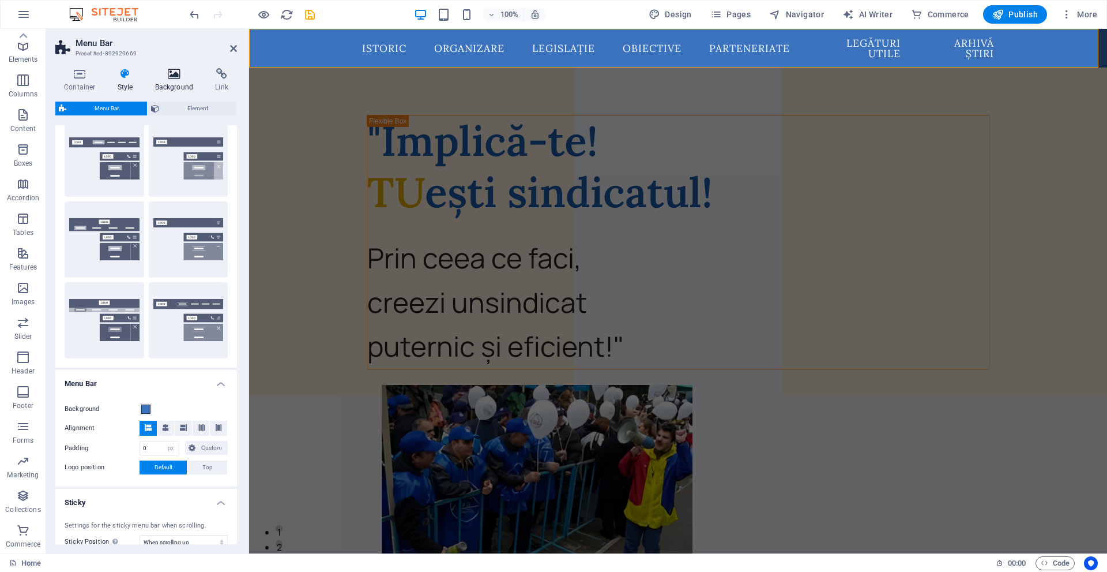
click at [166, 82] on h4 "Background" at bounding box center [177, 80] width 61 height 24
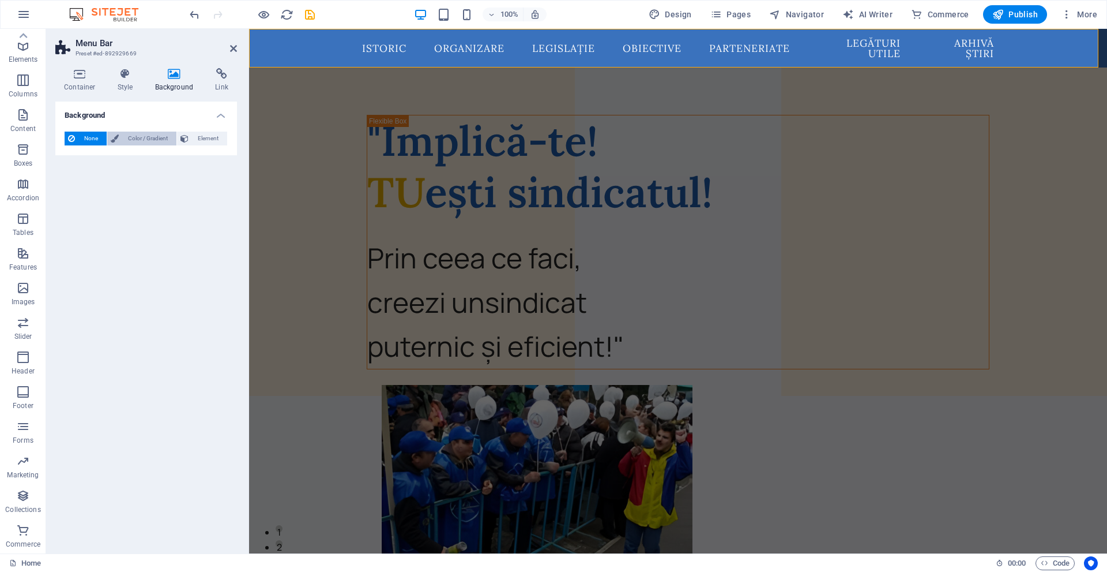
click at [145, 137] on span "Color / Gradient" at bounding box center [147, 139] width 51 height 14
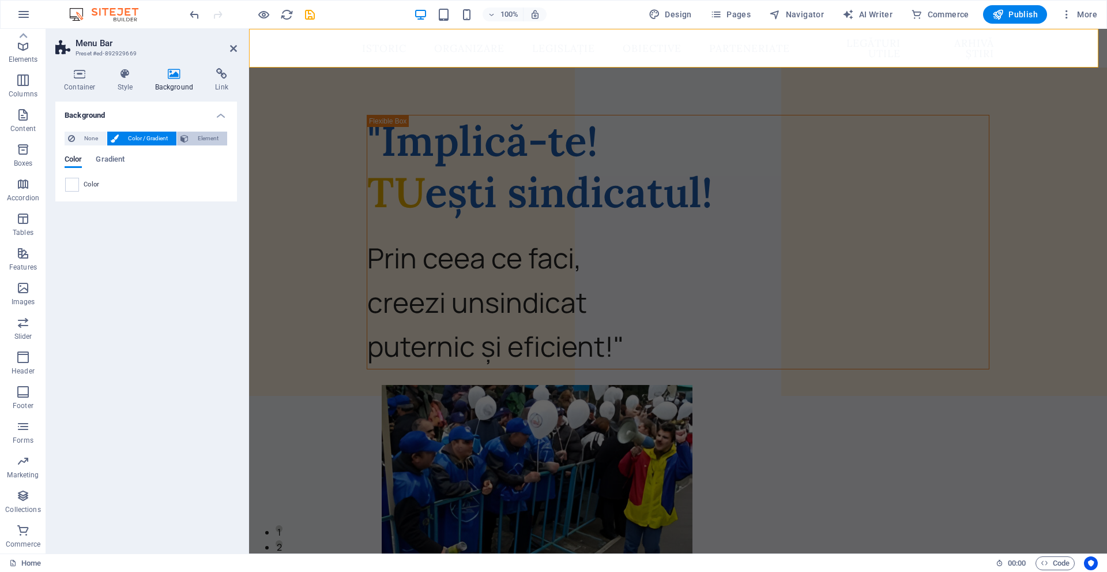
click at [183, 141] on icon at bounding box center [185, 139] width 8 height 14
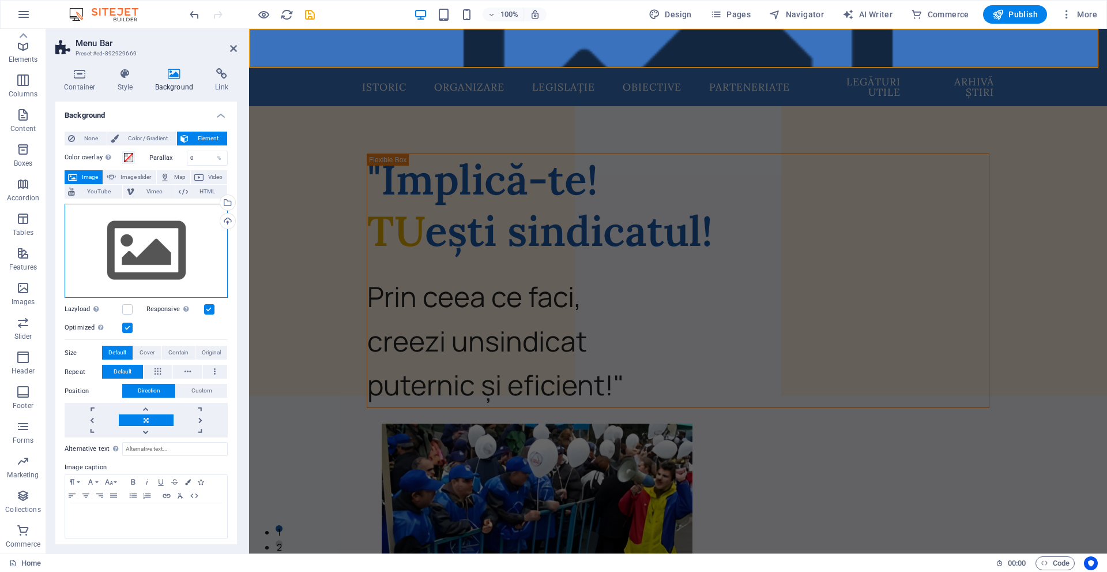
click at [135, 256] on div "Drag files here, click to choose files or select files from Files or our free s…" at bounding box center [146, 251] width 163 height 95
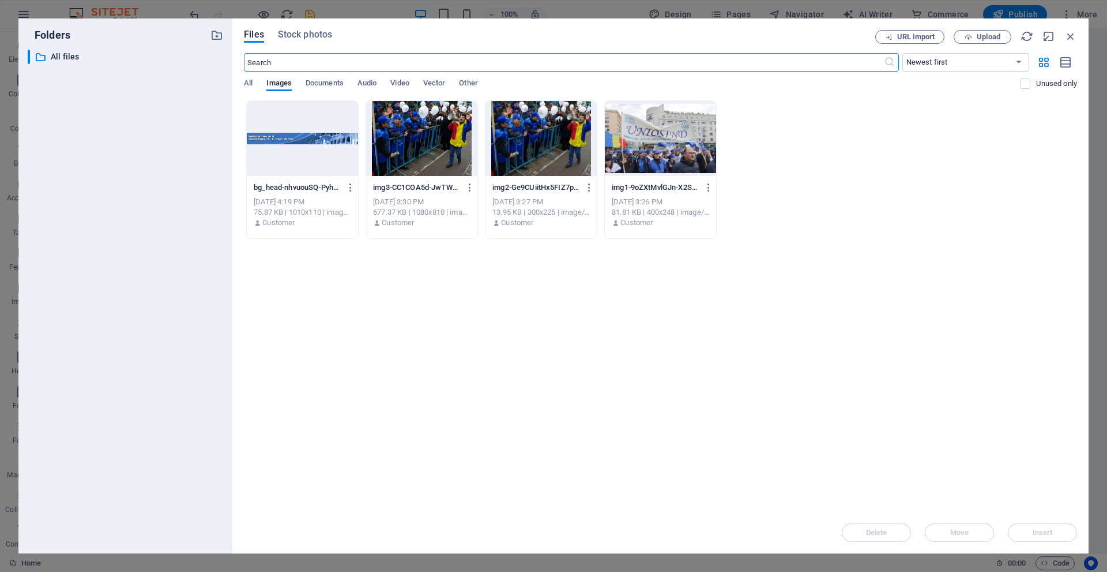
click at [305, 130] on div at bounding box center [302, 138] width 111 height 75
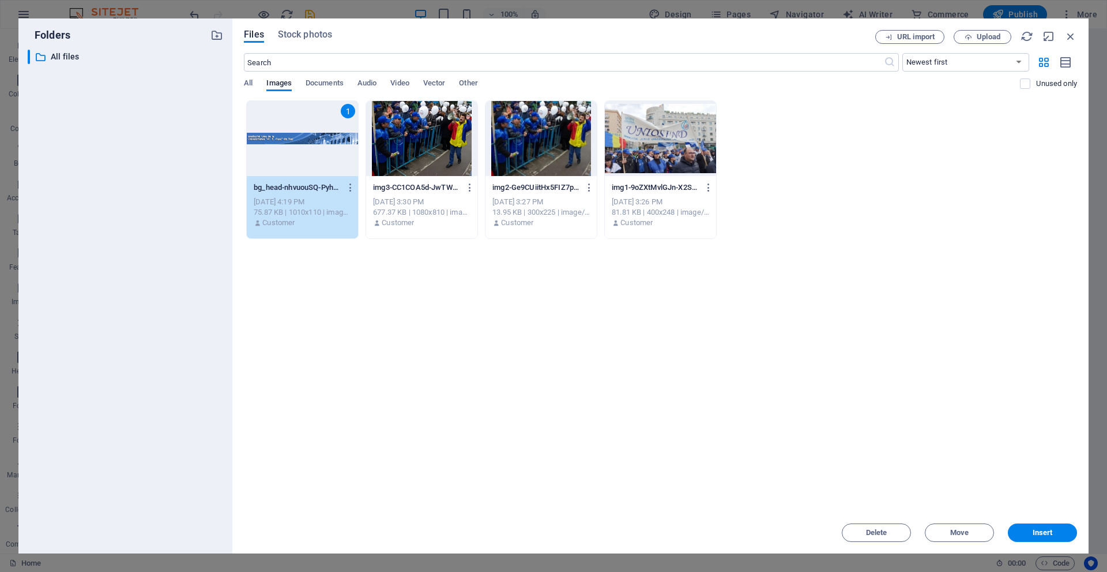
click at [305, 130] on div "1" at bounding box center [302, 138] width 111 height 75
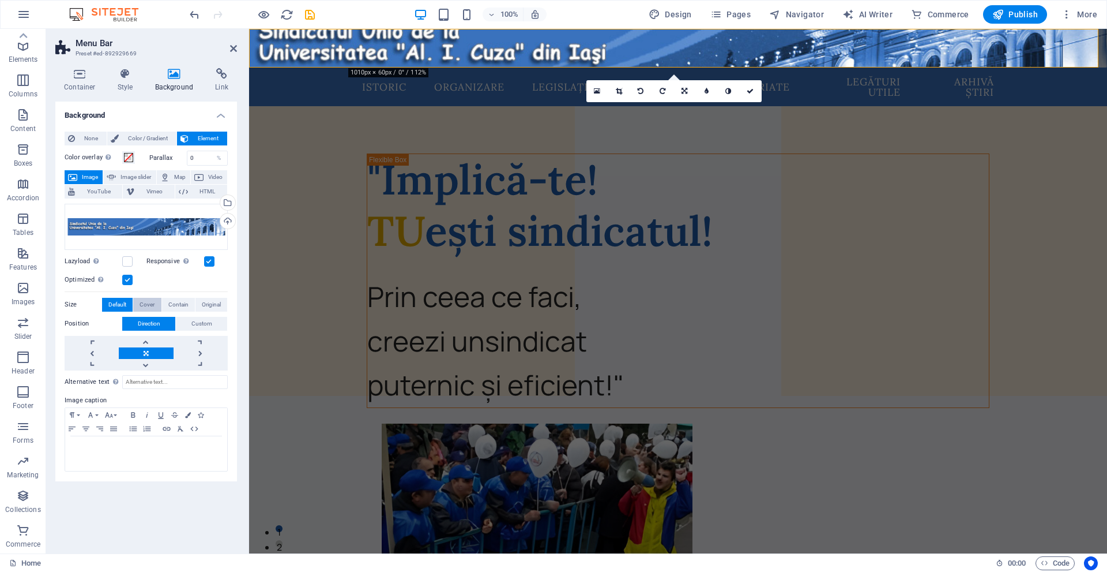
click at [156, 300] on button "Cover" at bounding box center [147, 305] width 28 height 14
click at [171, 303] on span "Contain" at bounding box center [178, 305] width 20 height 14
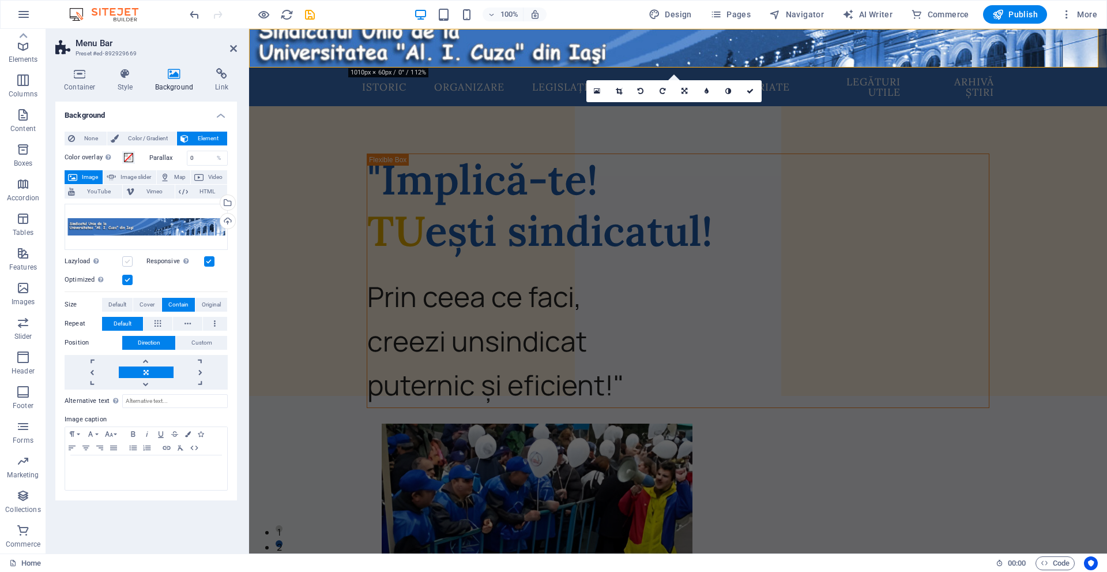
click at [130, 258] on label at bounding box center [127, 261] width 10 height 10
click at [0, 0] on input "Lazyload Loading images after the page loads improves page speed." at bounding box center [0, 0] width 0 height 0
click at [130, 258] on label at bounding box center [127, 261] width 10 height 10
click at [0, 0] on input "Lazyload Loading images after the page loads improves page speed." at bounding box center [0, 0] width 0 height 0
click at [209, 307] on span "Original" at bounding box center [211, 305] width 19 height 14
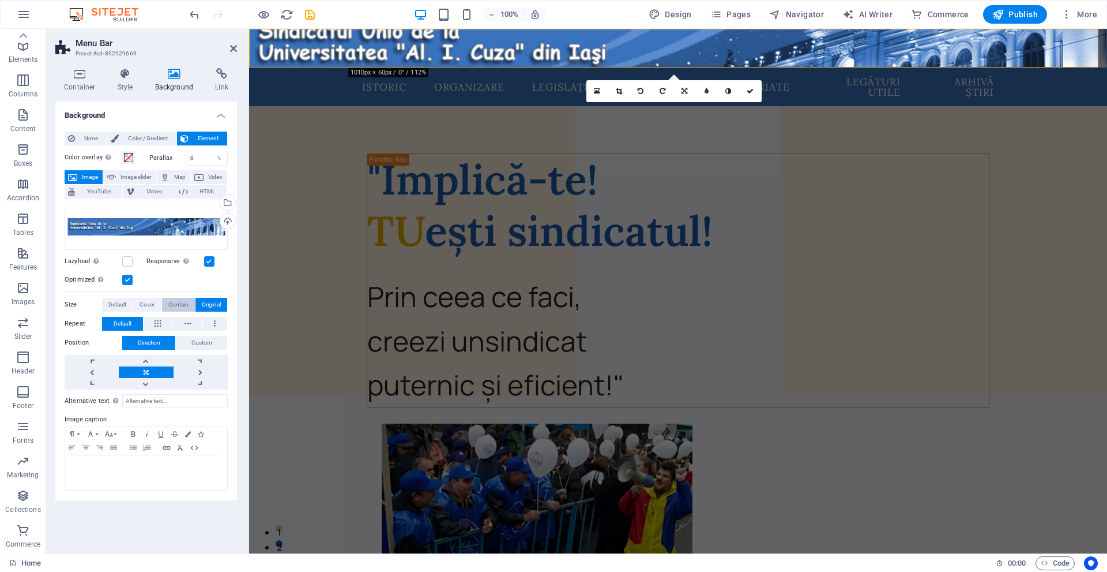
click at [162, 304] on button "Contain" at bounding box center [178, 305] width 33 height 14
click at [144, 304] on span "Cover" at bounding box center [147, 305] width 15 height 14
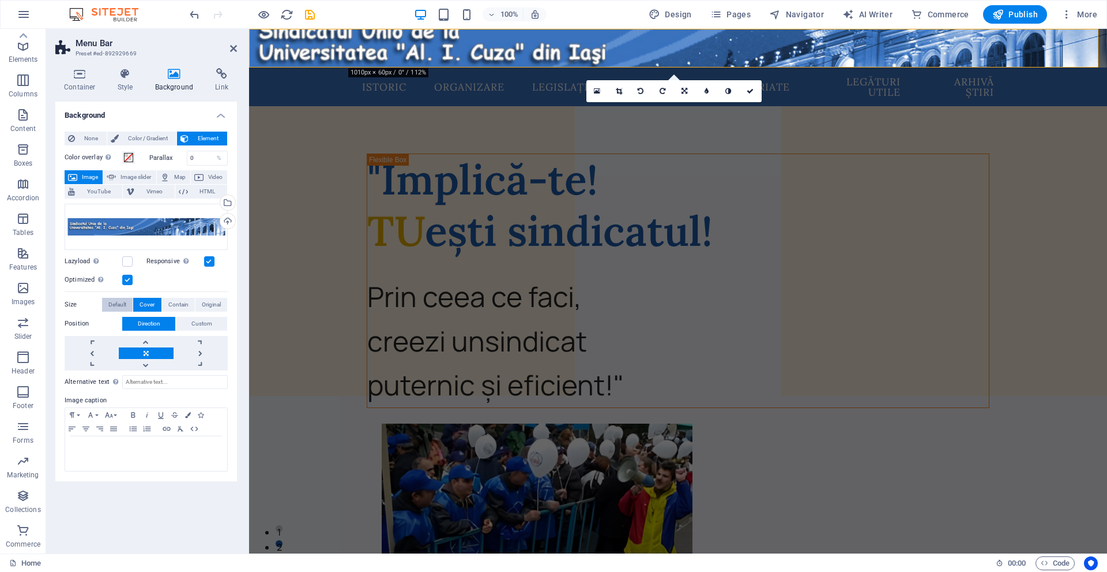
click at [125, 303] on span "Default" at bounding box center [117, 305] width 18 height 14
click at [142, 301] on span "Cover" at bounding box center [147, 305] width 15 height 14
click at [307, 46] on figure at bounding box center [678, 48] width 858 height 39
click at [128, 154] on span at bounding box center [128, 157] width 9 height 9
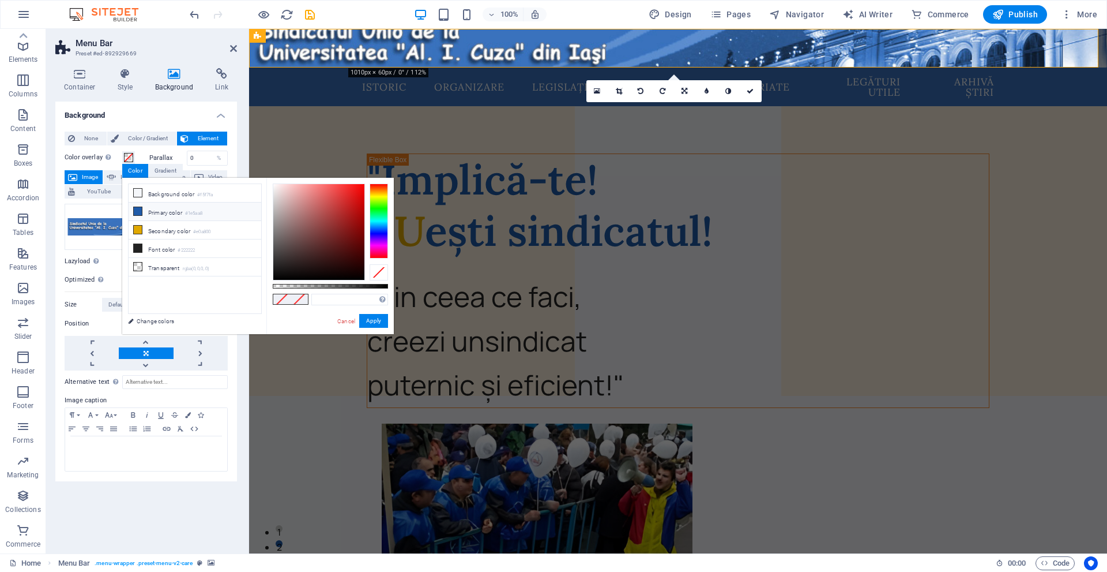
click at [160, 216] on li "Primary color #1e5aa8" at bounding box center [195, 211] width 133 height 18
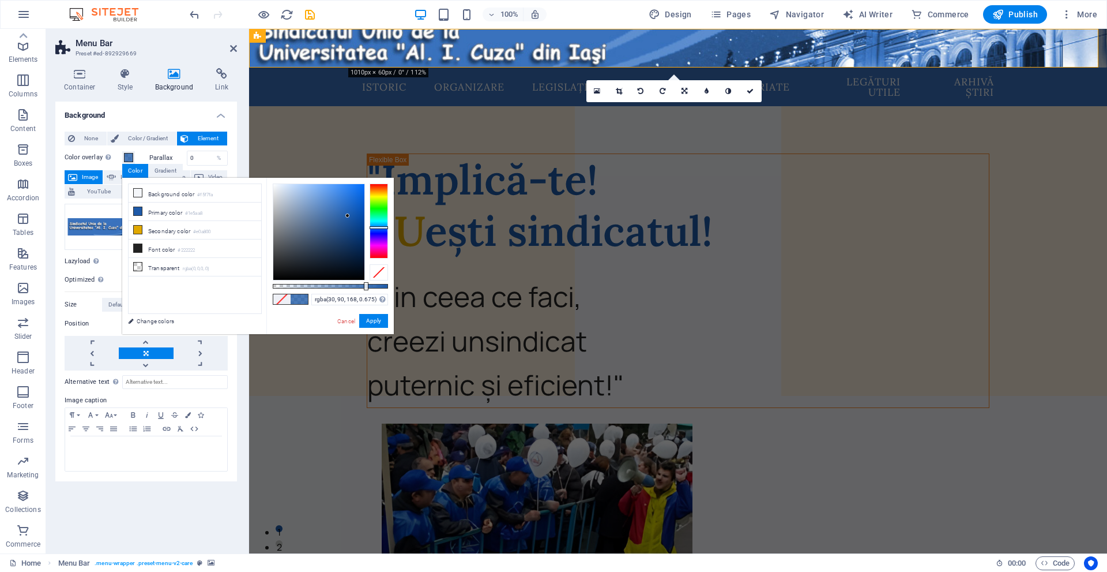
type input "rgba(30, 90, 168, 0.67)"
drag, startPoint x: 375, startPoint y: 286, endPoint x: 350, endPoint y: 261, distance: 35.5
click at [350, 261] on div at bounding box center [330, 231] width 115 height 97
click at [269, 33] on span "Menu Bar" at bounding box center [281, 35] width 30 height 7
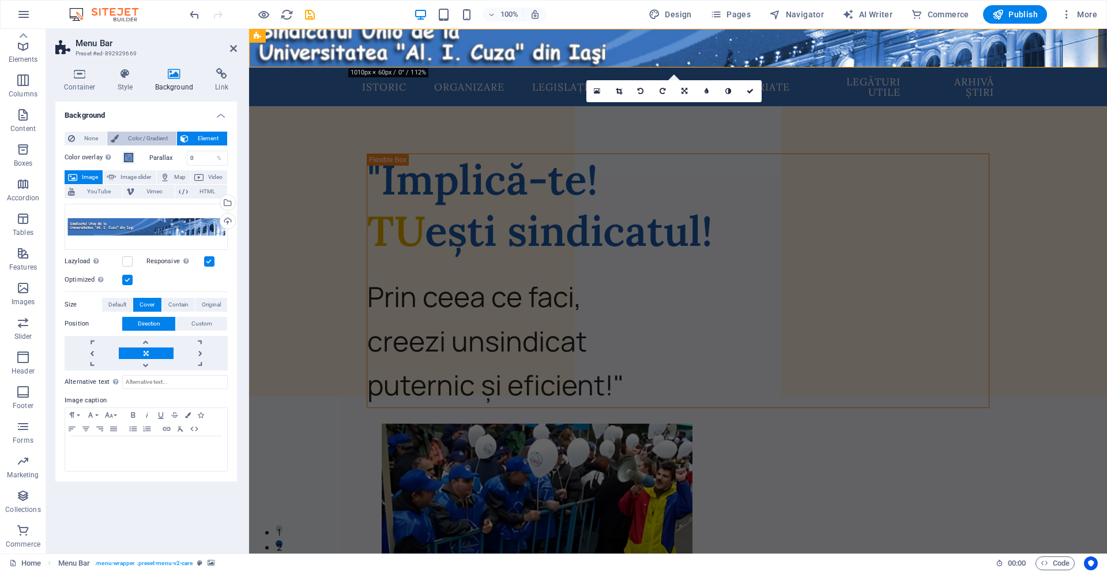
click at [135, 133] on span "Color / Gradient" at bounding box center [147, 139] width 51 height 14
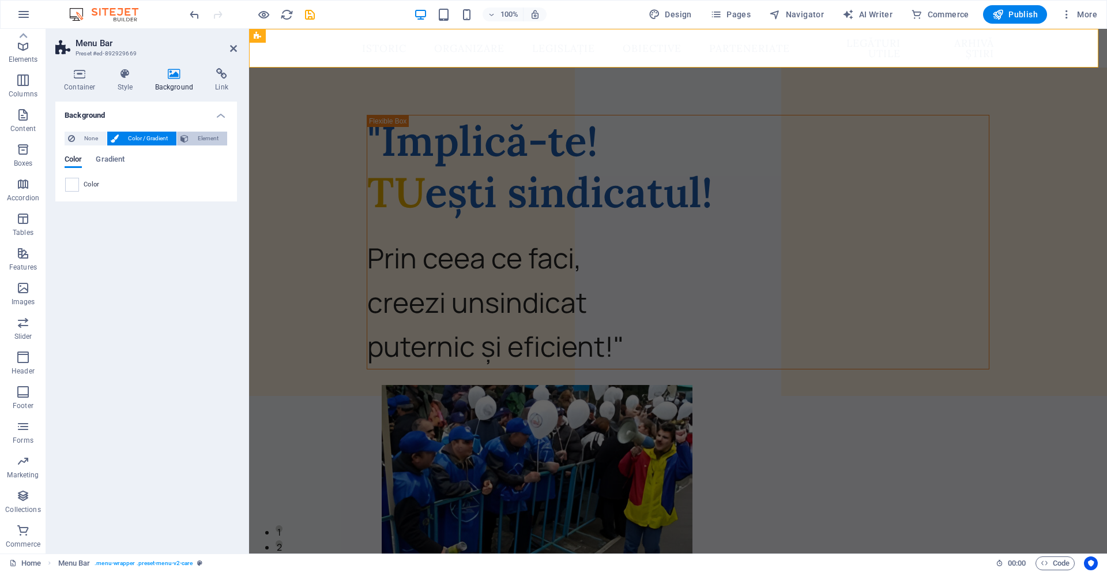
click at [197, 132] on span "Element" at bounding box center [208, 139] width 32 height 14
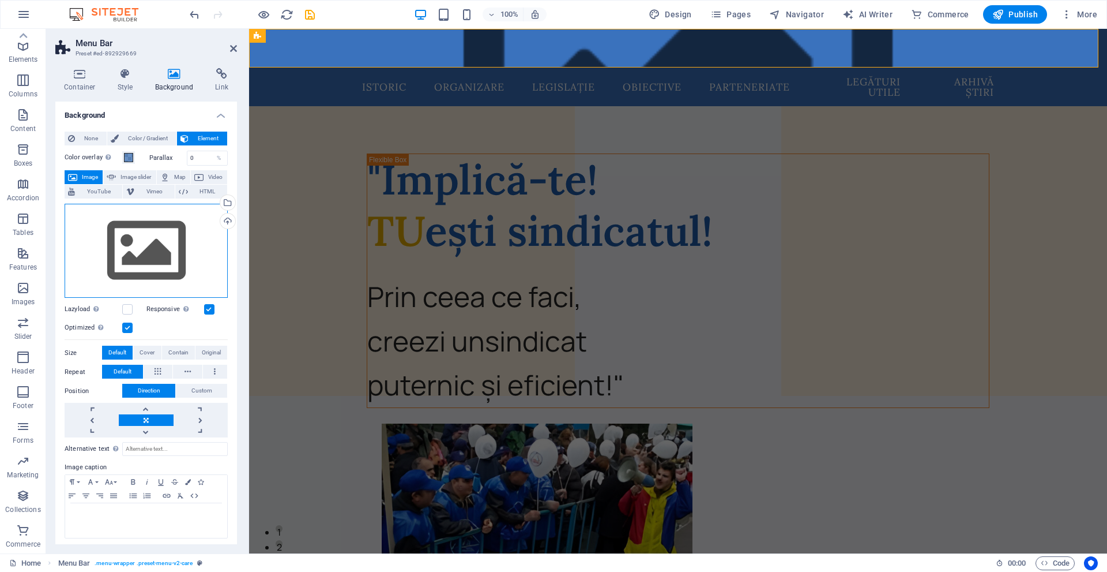
click at [149, 236] on div "Drag files here, click to choose files or select files from Files or our free s…" at bounding box center [146, 251] width 163 height 95
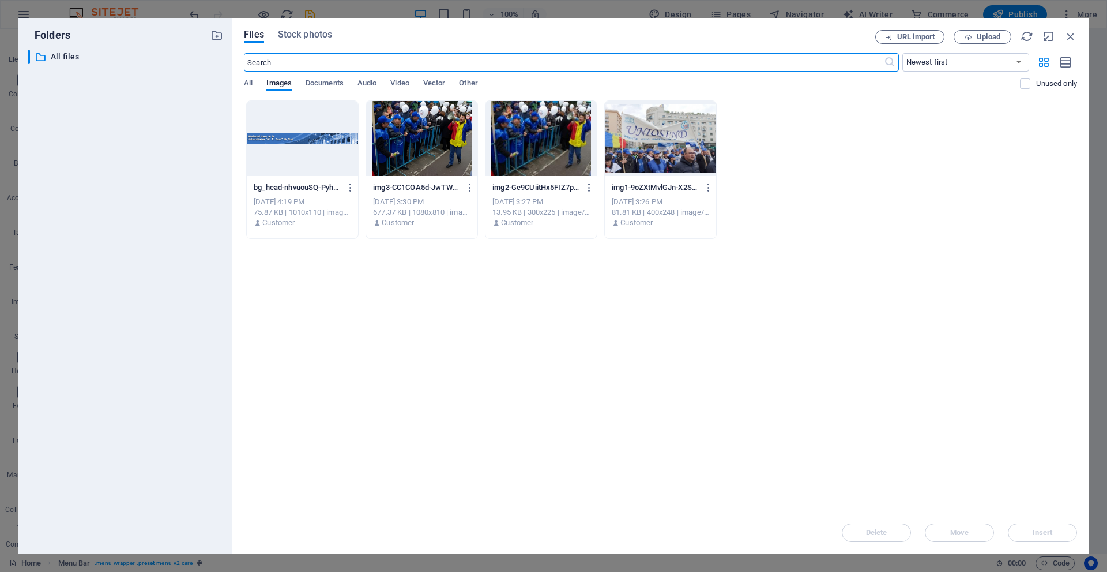
click at [316, 144] on div at bounding box center [302, 138] width 111 height 75
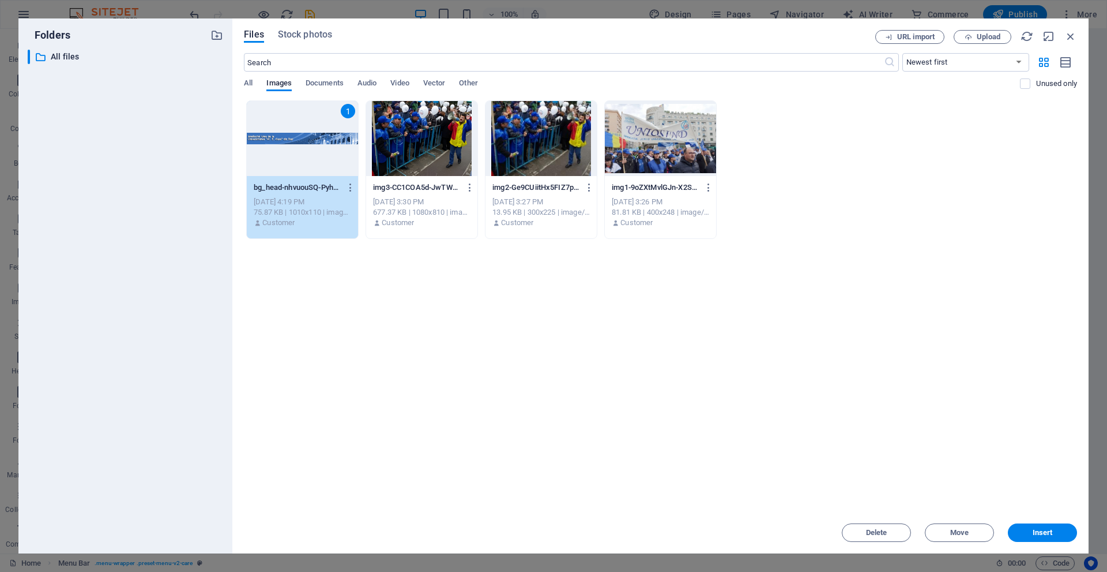
click at [316, 144] on div "1" at bounding box center [302, 138] width 111 height 75
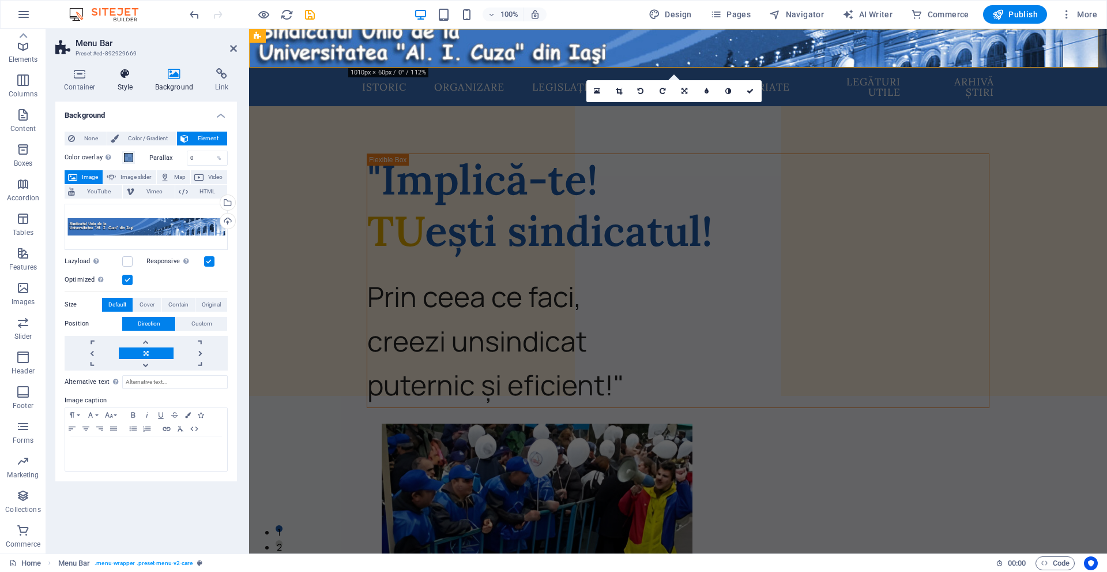
click at [129, 83] on h4 "Style" at bounding box center [127, 80] width 37 height 24
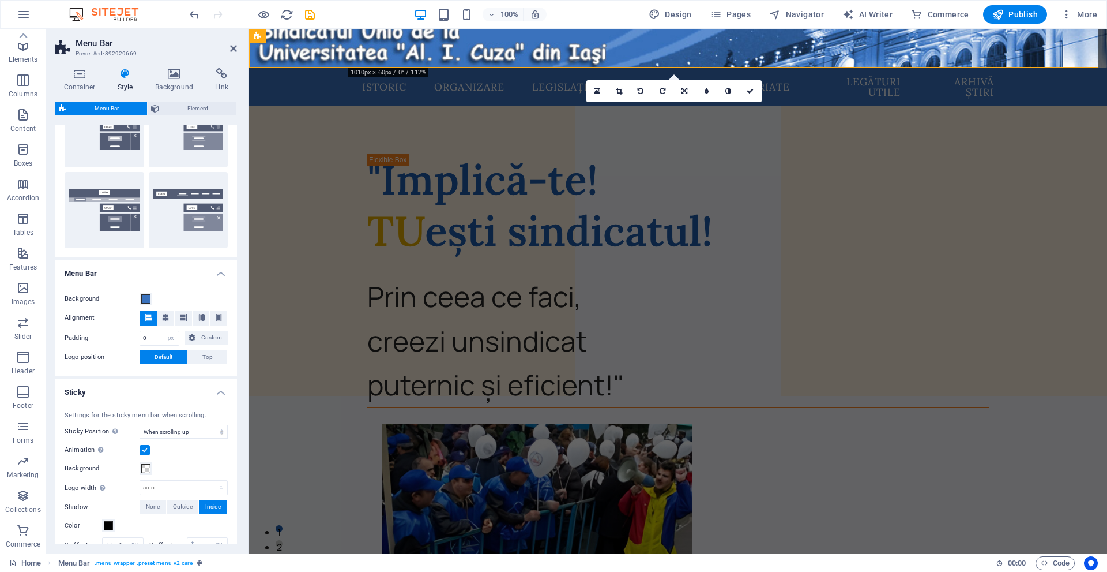
scroll to position [231, 0]
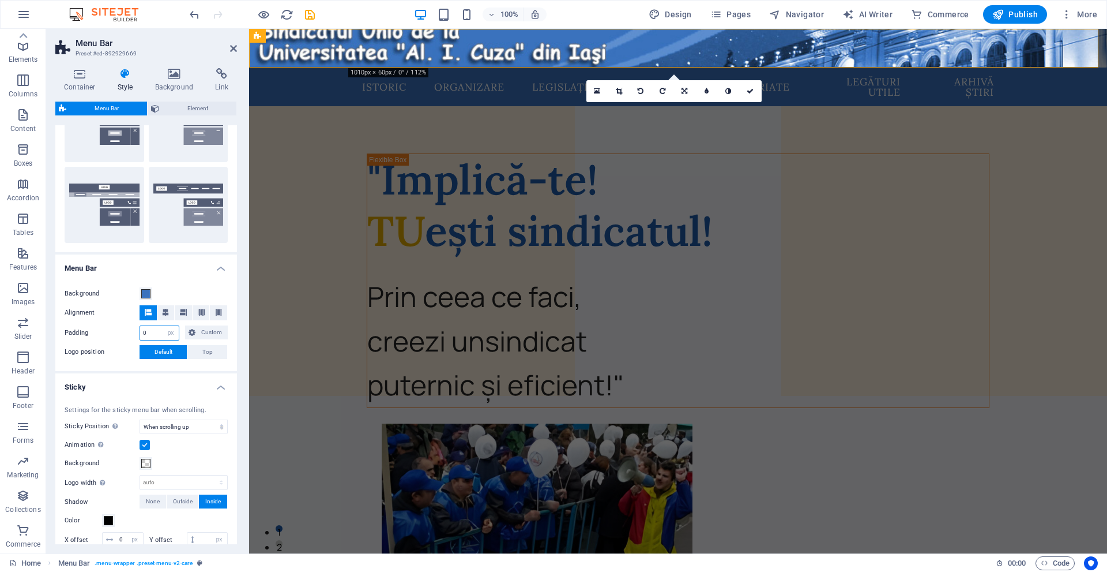
click at [154, 333] on input "0" at bounding box center [159, 333] width 39 height 14
click at [172, 331] on select "px rem % vh vw Custom" at bounding box center [171, 333] width 16 height 14
select select "rem"
click at [163, 326] on select "px rem % vh vw Custom" at bounding box center [171, 333] width 16 height 14
select select
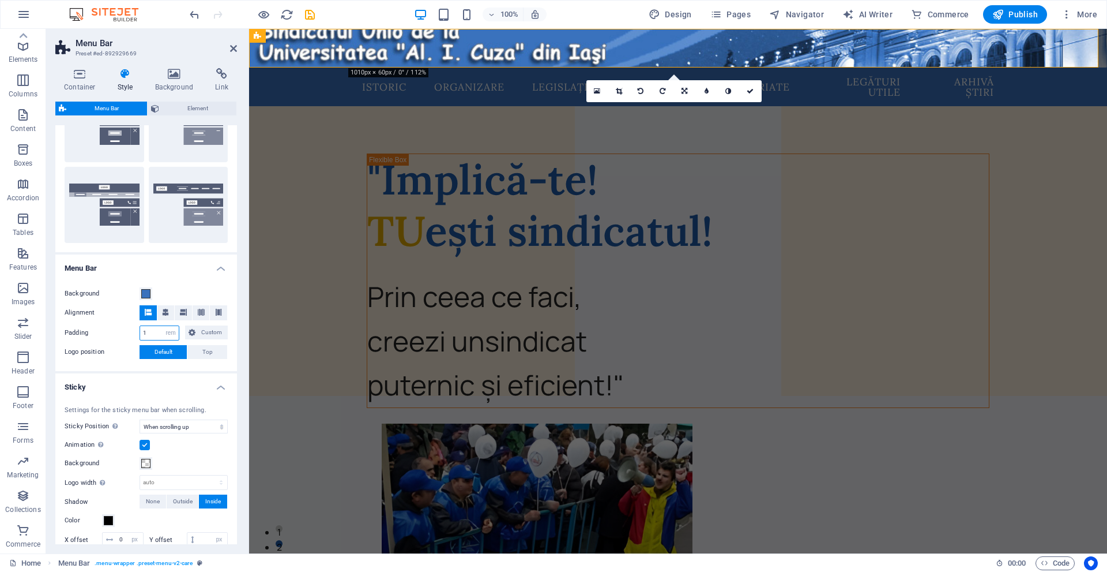
type input "1"
select select
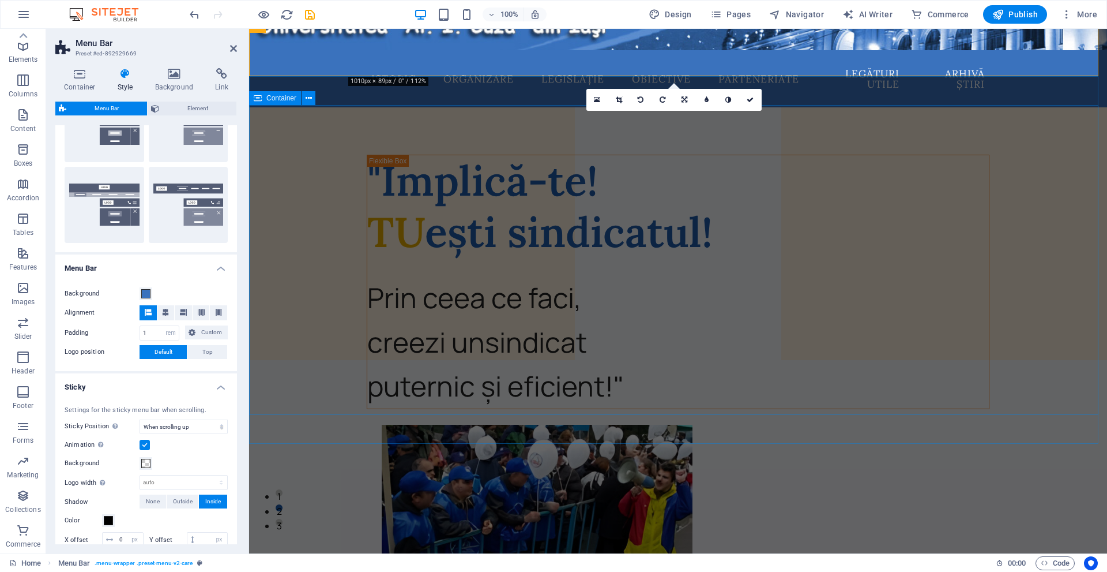
scroll to position [0, 0]
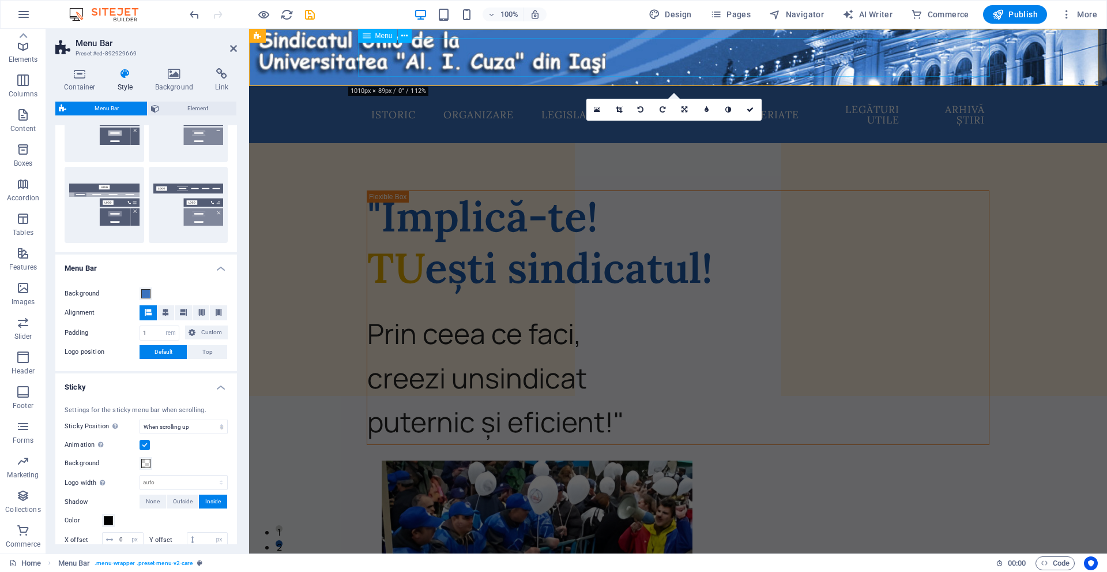
click at [380, 37] on span "Menu" at bounding box center [384, 35] width 17 height 7
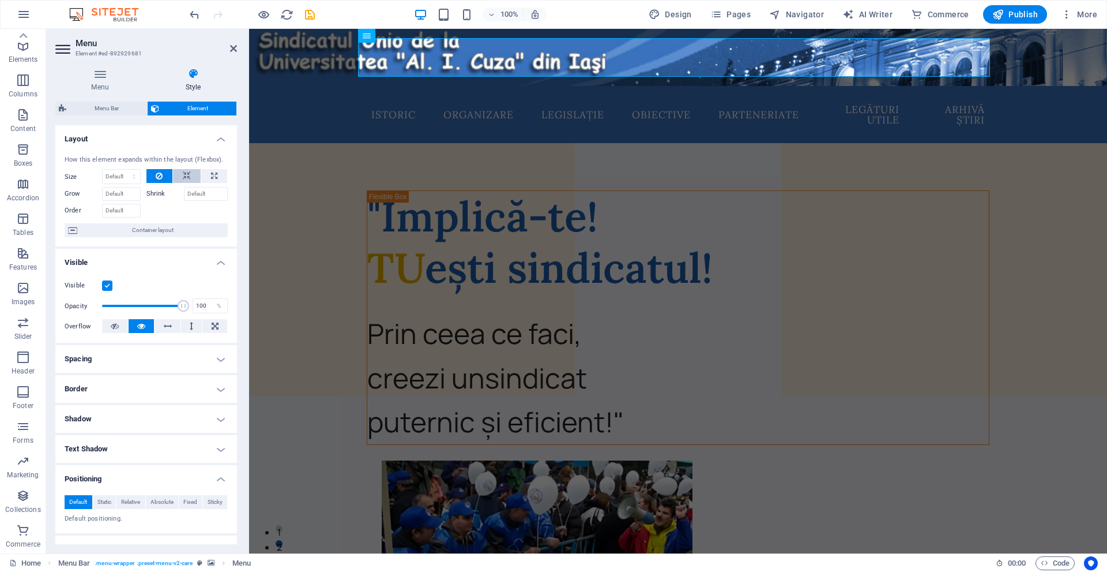
click at [179, 183] on button at bounding box center [187, 176] width 28 height 14
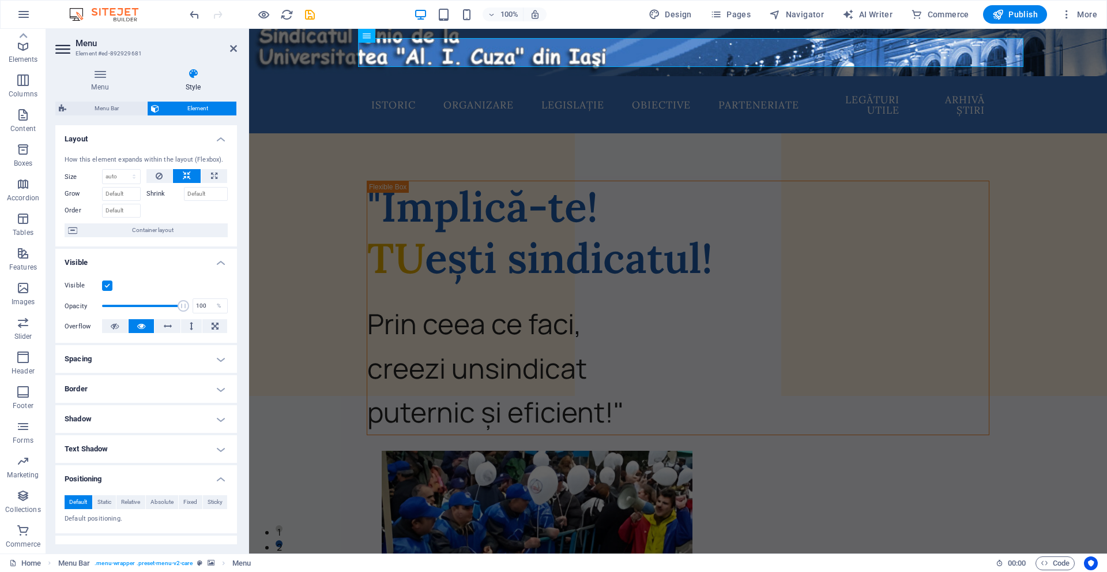
click at [152, 266] on h4 "Visible" at bounding box center [146, 259] width 182 height 21
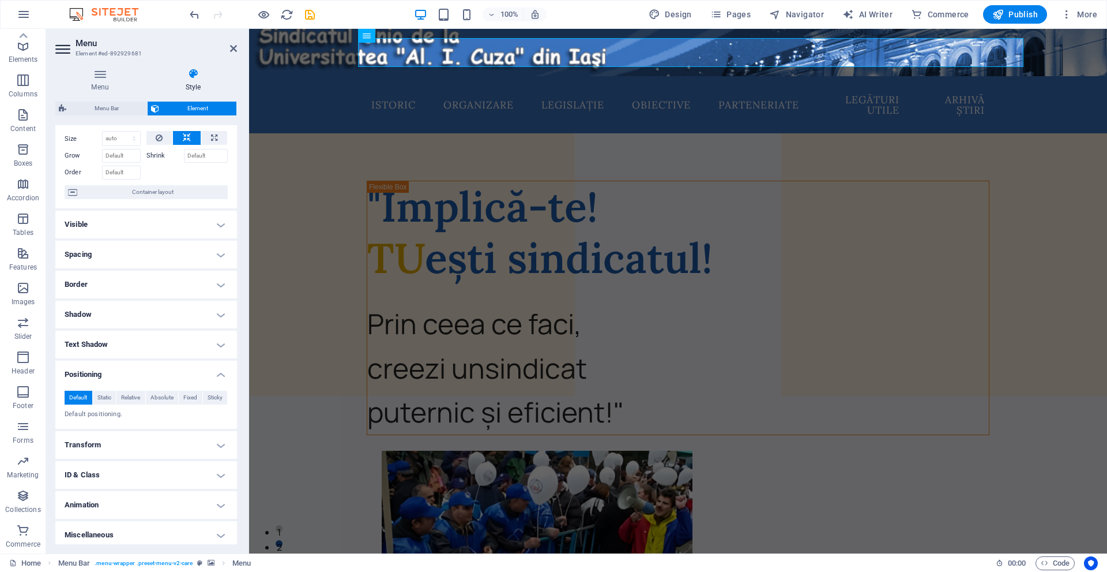
scroll to position [43, 0]
click at [117, 332] on h4 "Text Shadow" at bounding box center [146, 340] width 182 height 28
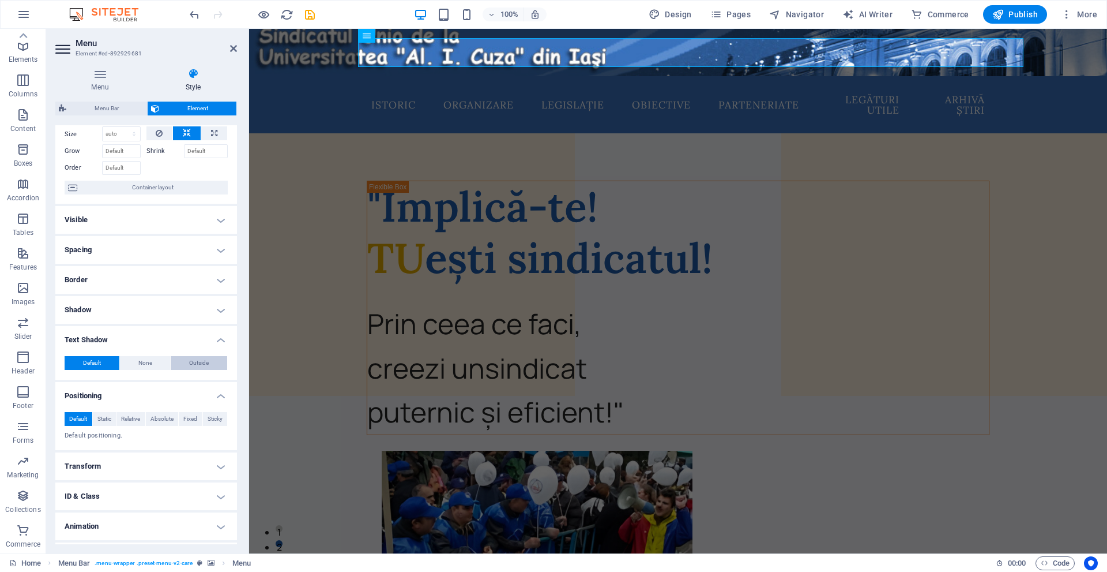
click at [191, 358] on span "Outside" at bounding box center [199, 363] width 20 height 14
type input "2"
type input "4"
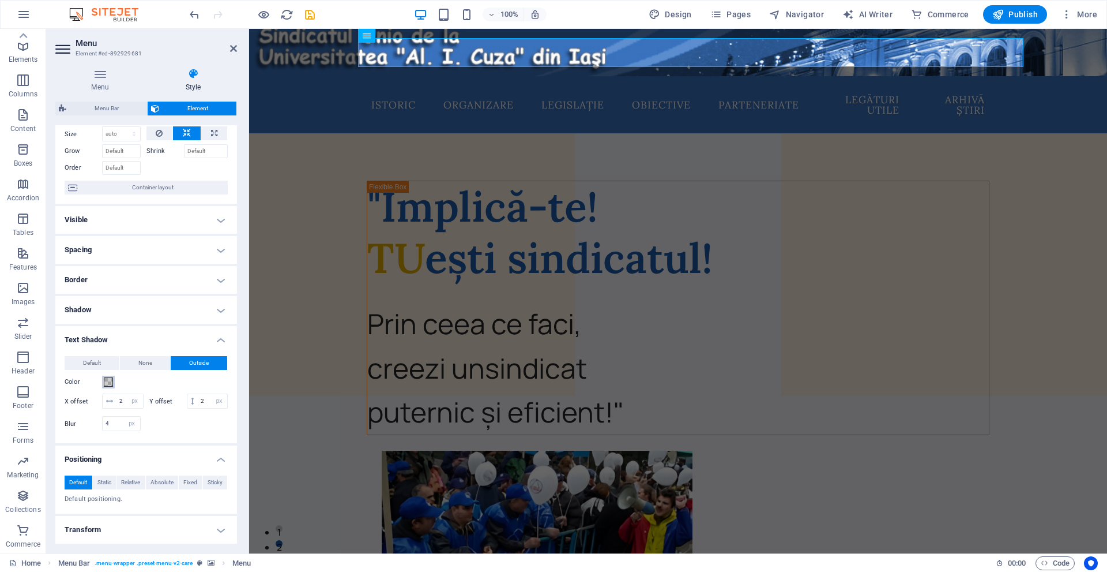
click at [105, 382] on span at bounding box center [108, 381] width 9 height 9
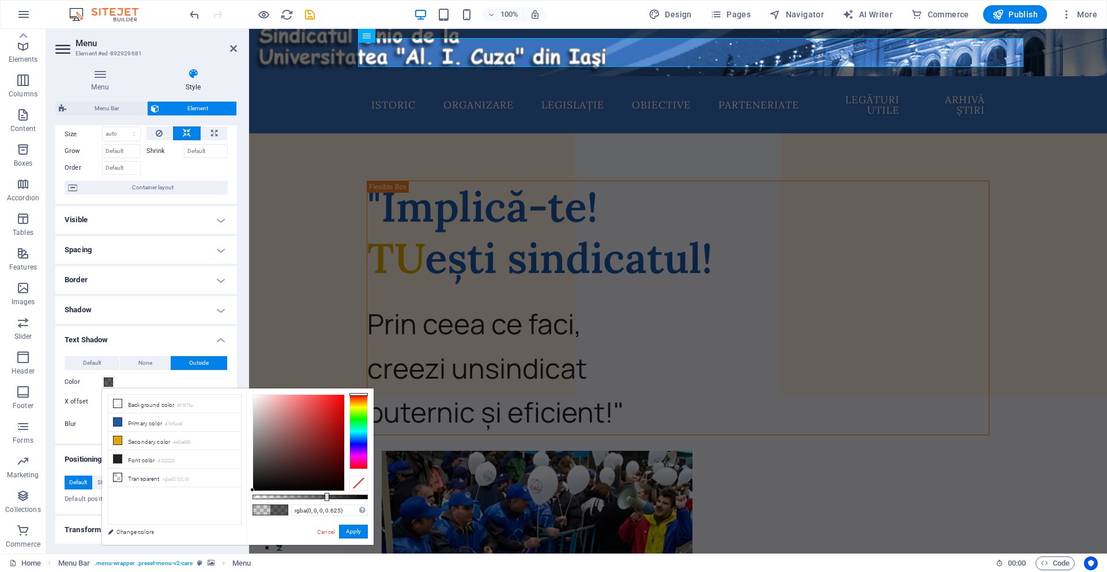
type input "rgba(0, 0, 0, 0.62)"
drag, startPoint x: 276, startPoint y: 497, endPoint x: 324, endPoint y: 489, distance: 48.5
click at [324, 489] on div at bounding box center [310, 442] width 115 height 97
click at [362, 531] on button "Apply" at bounding box center [353, 531] width 29 height 14
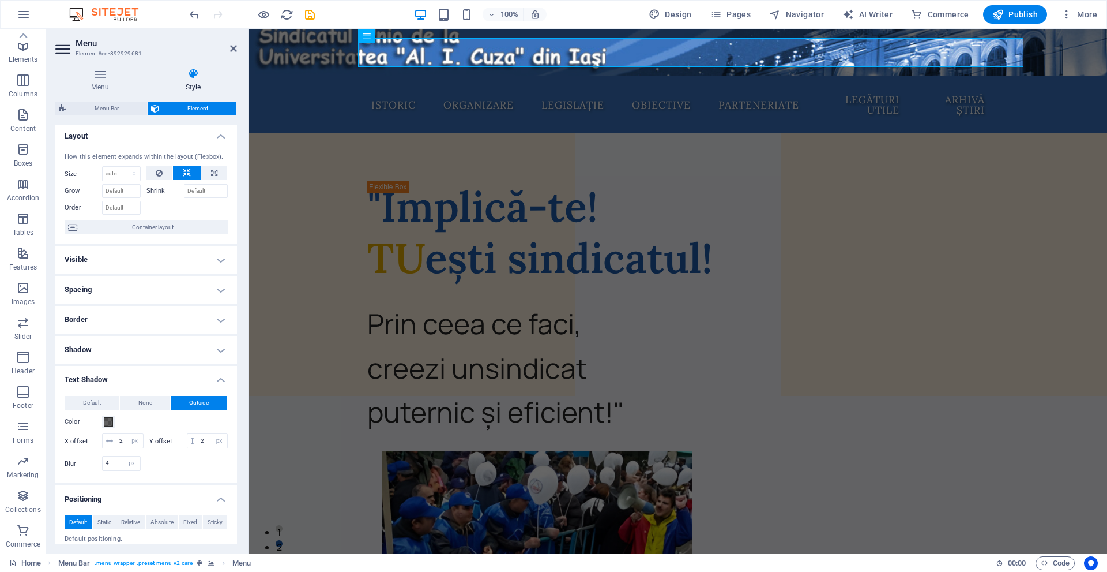
scroll to position [0, 0]
click at [225, 87] on h4 "Style" at bounding box center [193, 80] width 88 height 24
click at [237, 48] on aside "Menu Element #ed-892929681 Menu Style Menu Auto Custom Menu is automatically ge…" at bounding box center [147, 291] width 203 height 524
click at [235, 46] on aside "Menu Element #ed-892929681 Menu Style Menu Auto Custom Menu is automatically ge…" at bounding box center [147, 291] width 203 height 524
click at [231, 47] on icon at bounding box center [233, 48] width 7 height 9
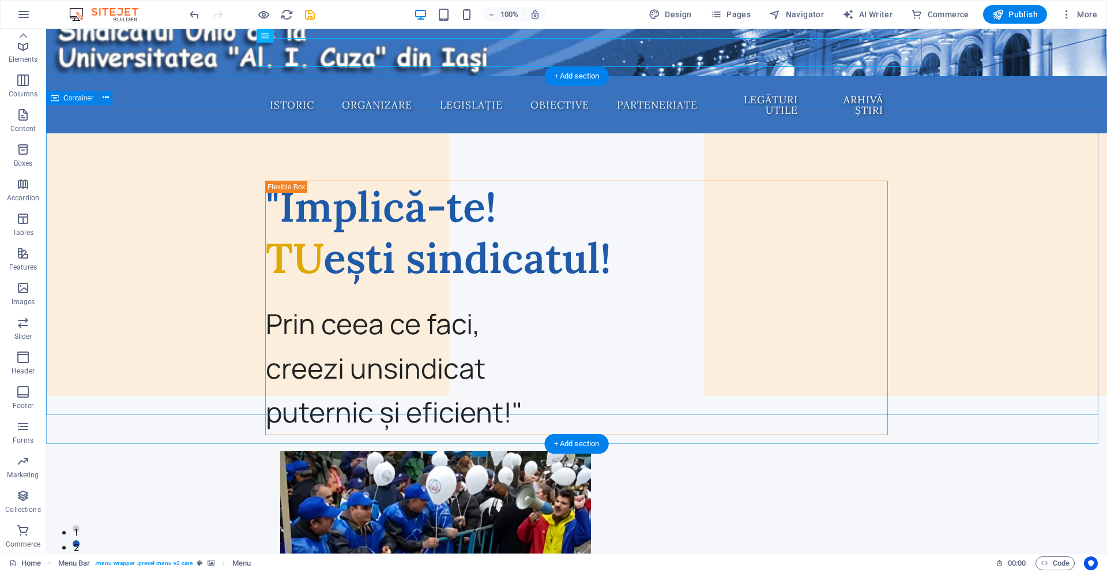
click at [191, 222] on div ""Implică-te! TU ești sindicatul! Prin ceea ce faci, creezi un sindicat puternic…" at bounding box center [576, 574] width 1061 height 824
click at [153, 58] on figure at bounding box center [576, 52] width 1061 height 47
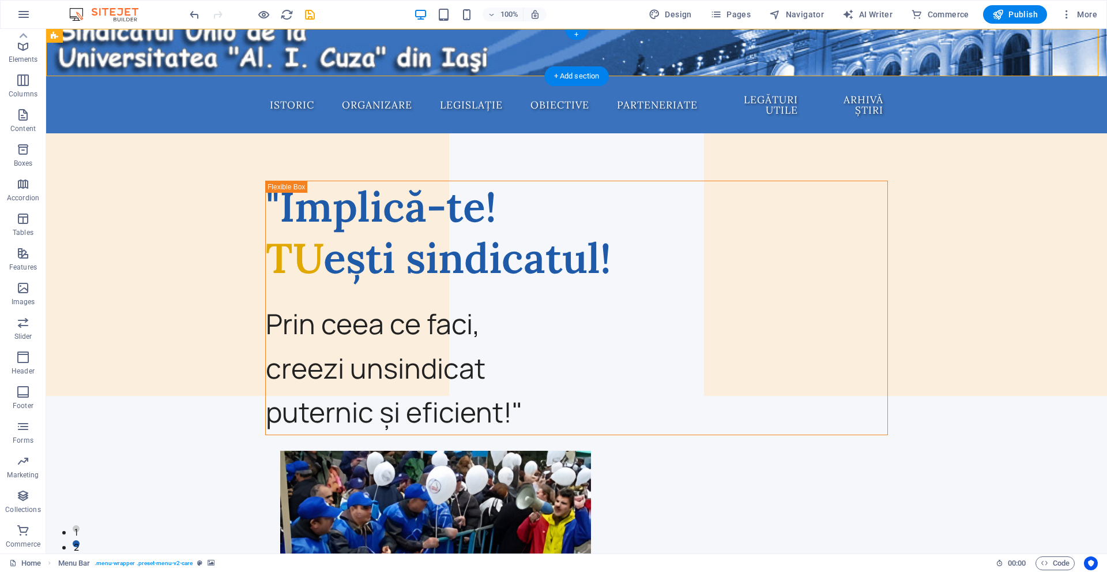
click at [153, 58] on figure at bounding box center [576, 52] width 1061 height 47
select select "rem"
select select "sticky_reverse"
select select "px"
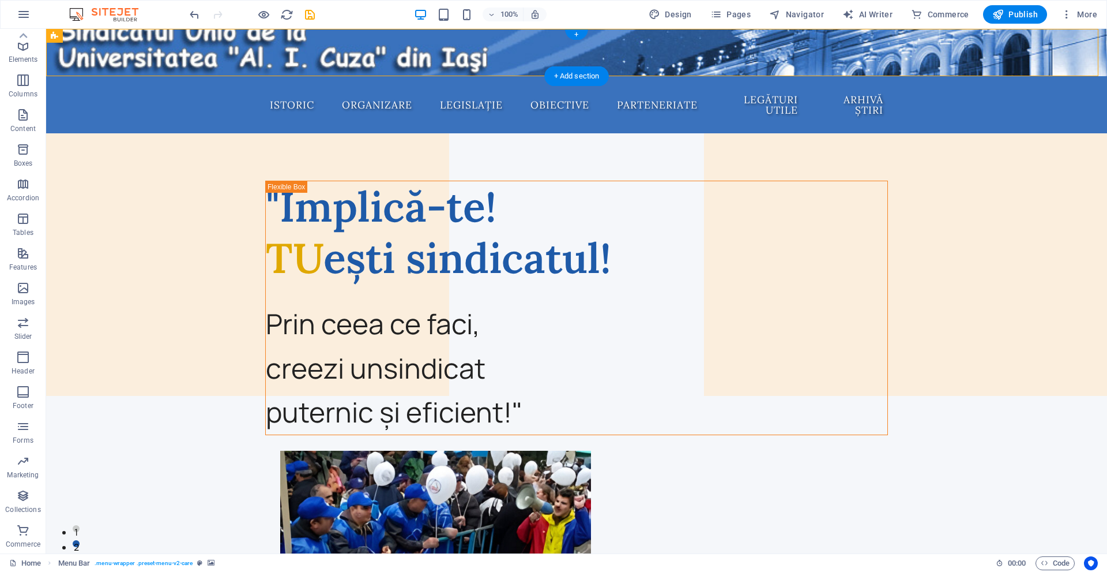
select select "px"
select select "hover_box_bottom"
select select "px"
select select "rem"
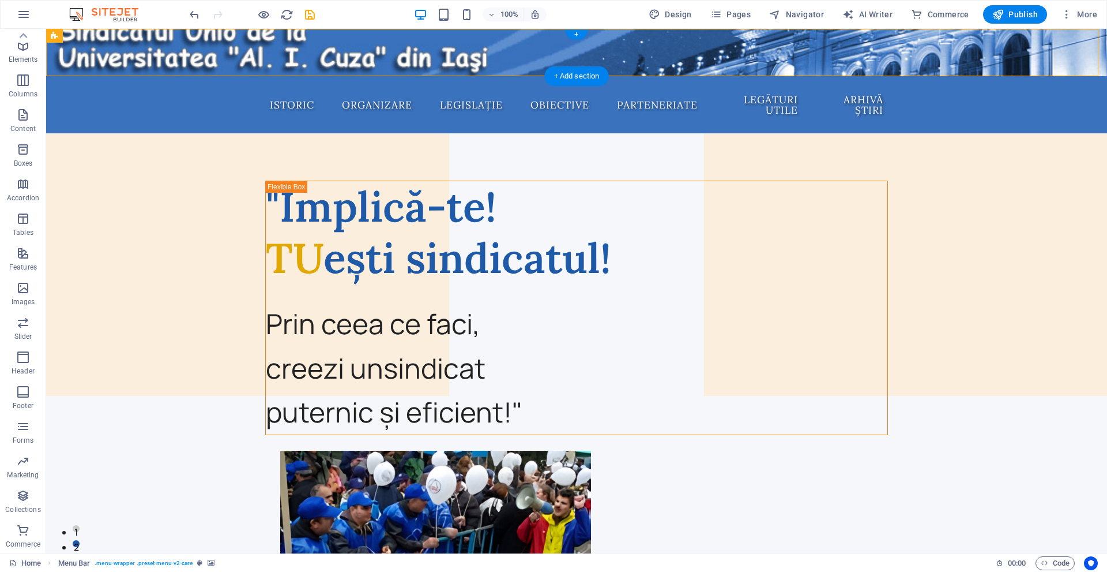
select select "rem"
select select
select select "px"
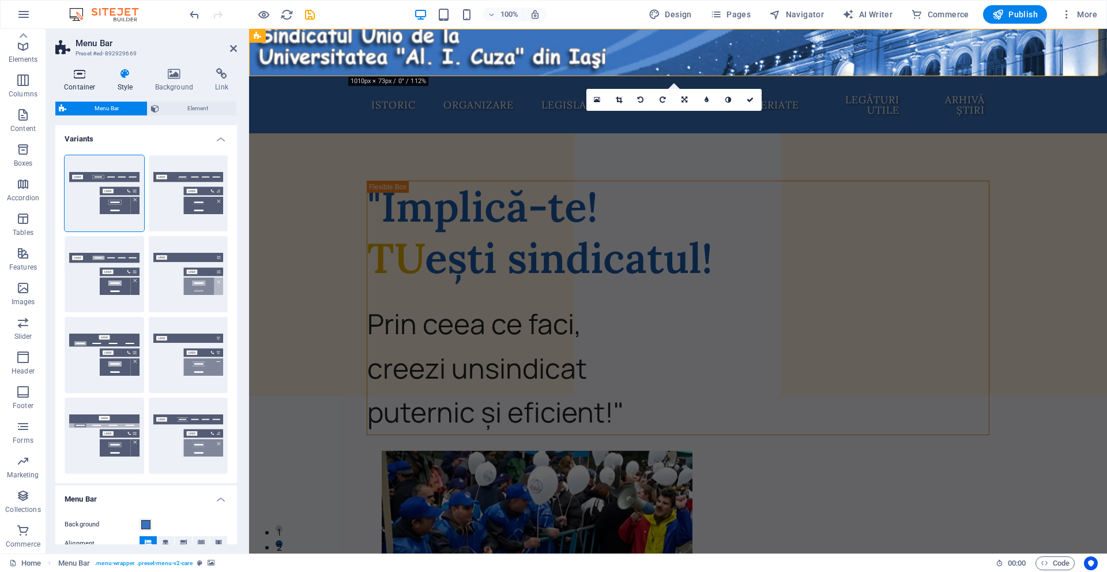
click at [77, 69] on icon at bounding box center [79, 74] width 49 height 12
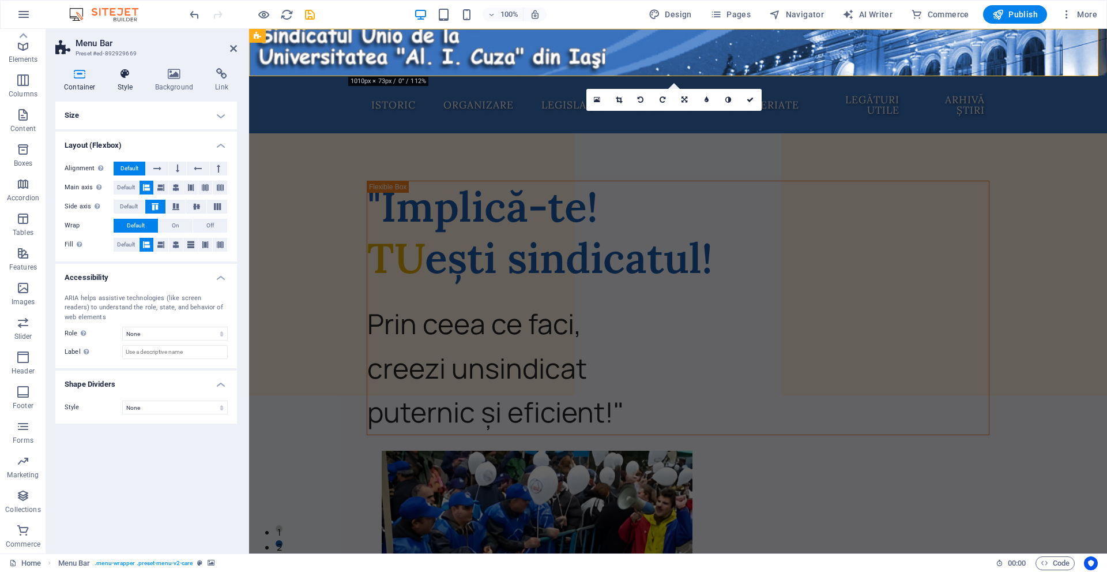
click at [127, 75] on icon at bounding box center [125, 74] width 33 height 12
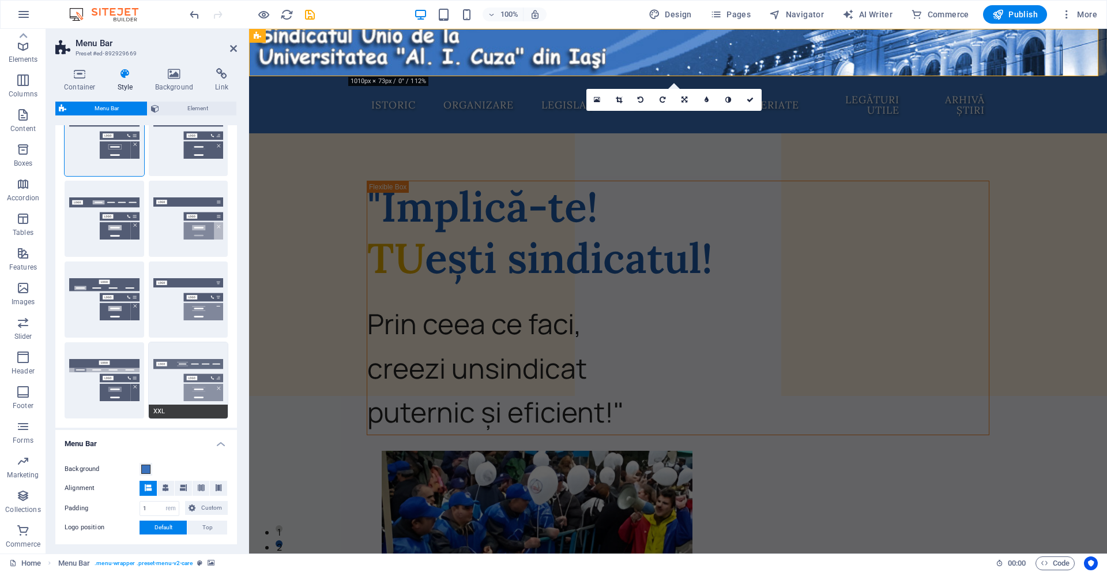
scroll to position [58, 0]
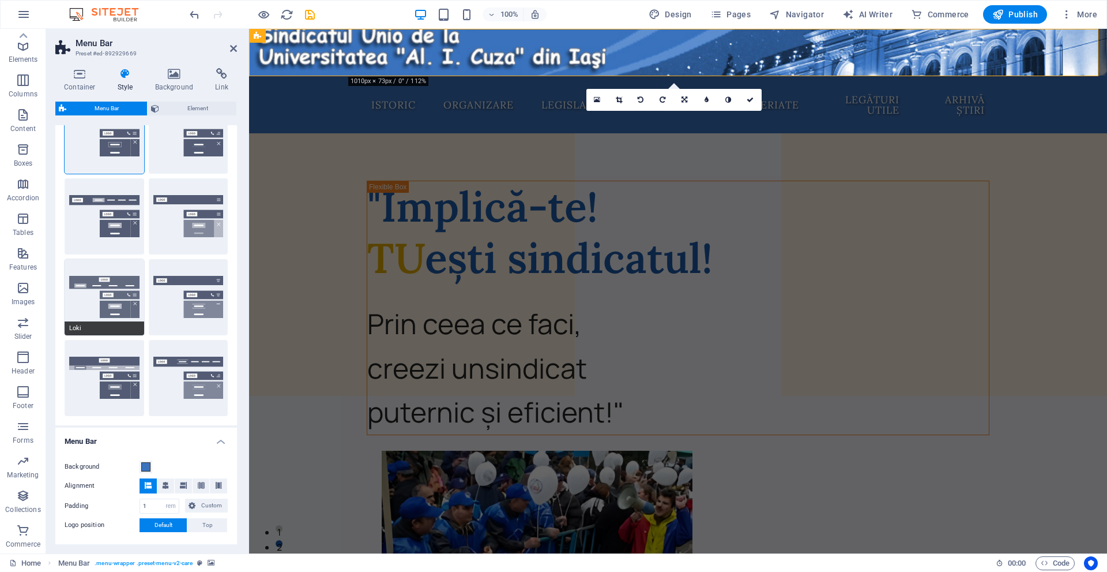
click at [105, 287] on button "Loki" at bounding box center [105, 297] width 80 height 76
type input "0"
select select "DISABLED_OPTION_VALUE"
type input "2"
type input "1"
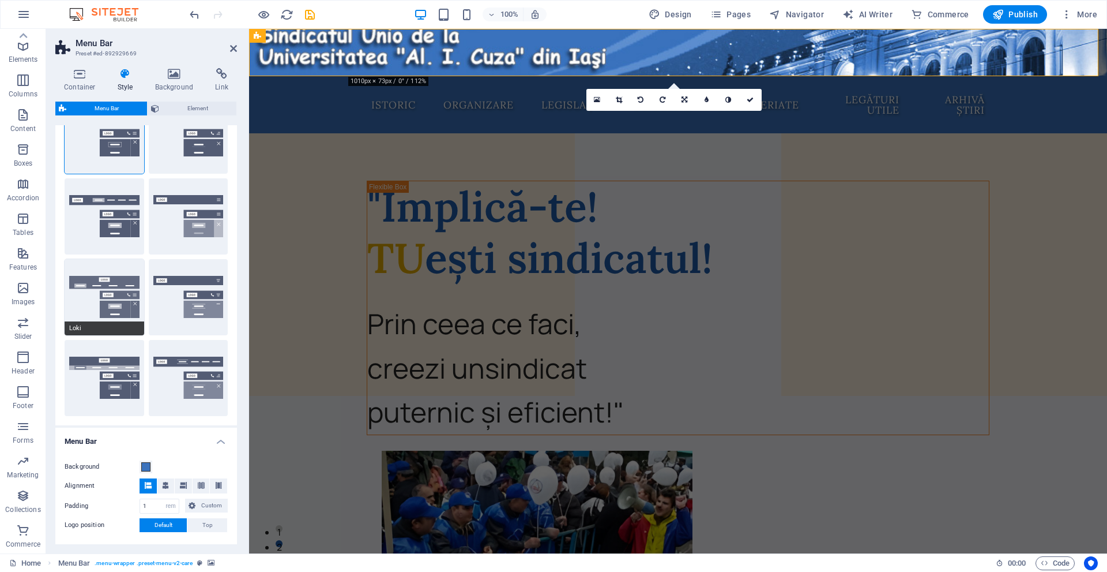
select select "sticky_menu"
type input "2"
type input "4"
select select "hover_box_bottom"
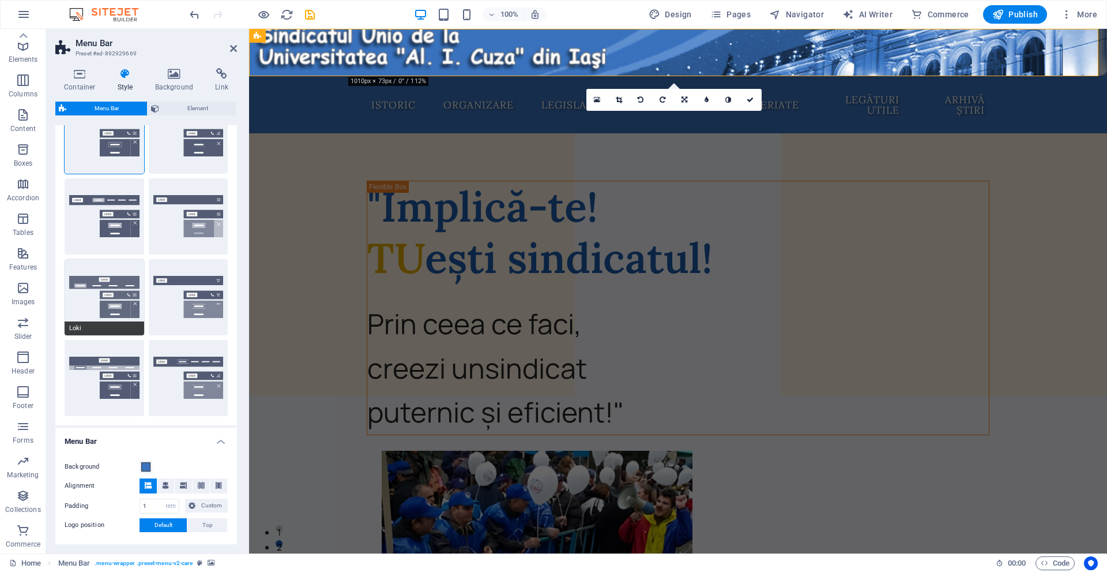
type input "0"
type input "2"
select select "link-default-font"
select select "px"
select select
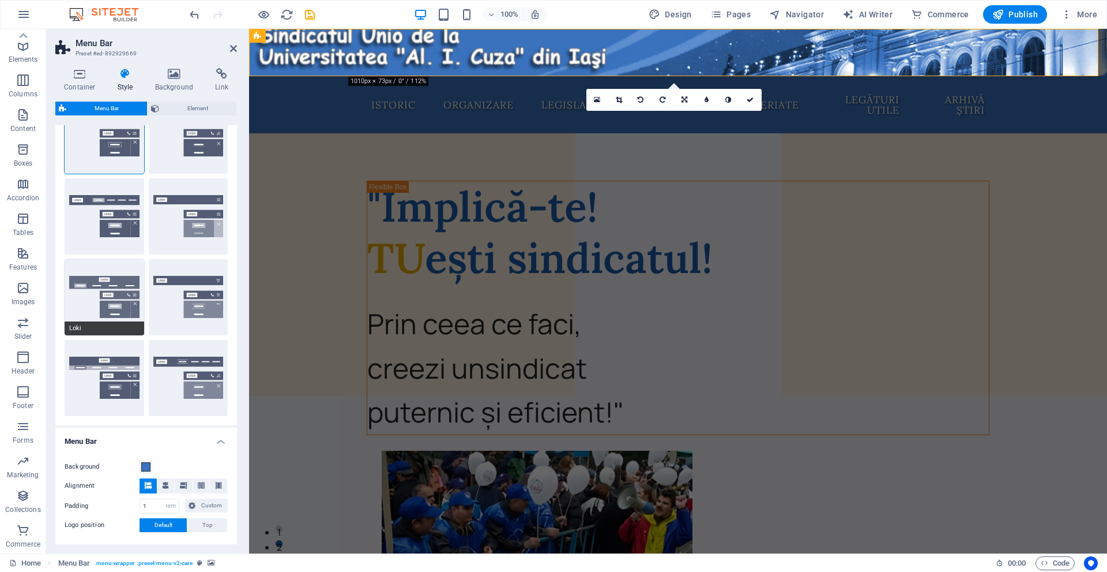
type input "0"
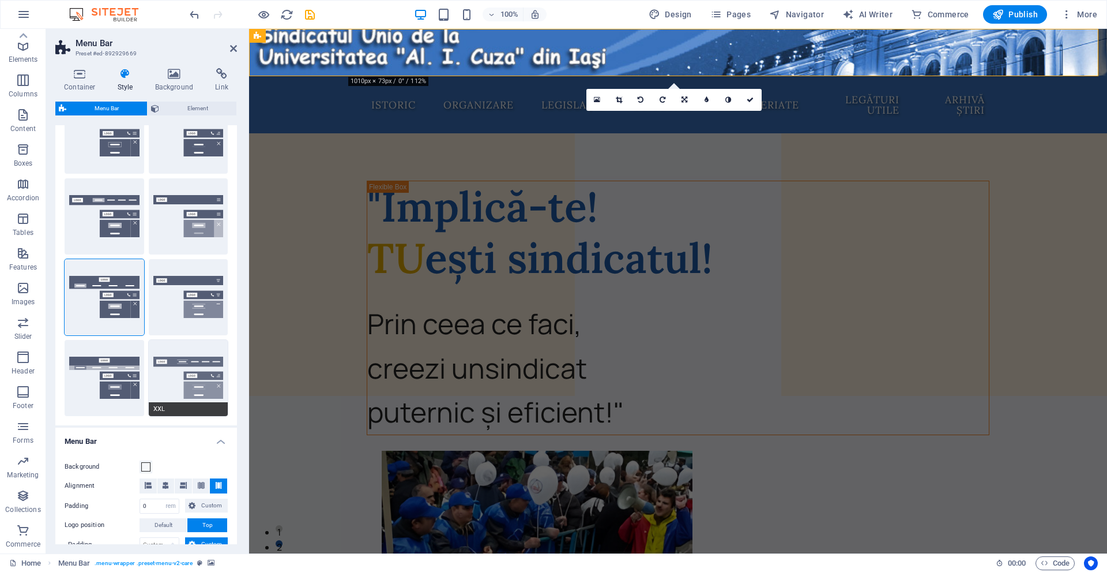
select select
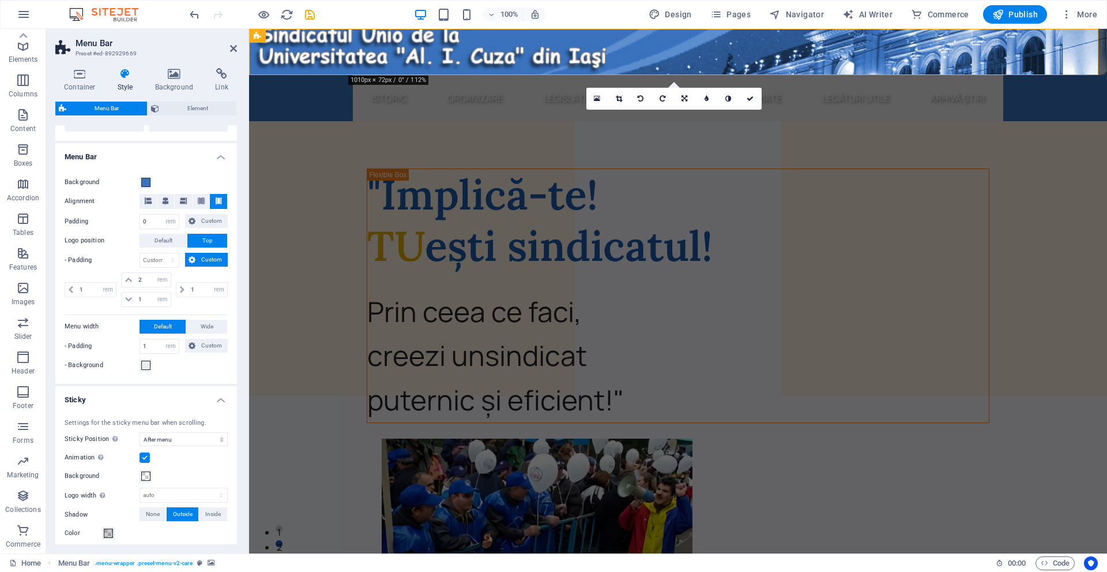
scroll to position [346, 0]
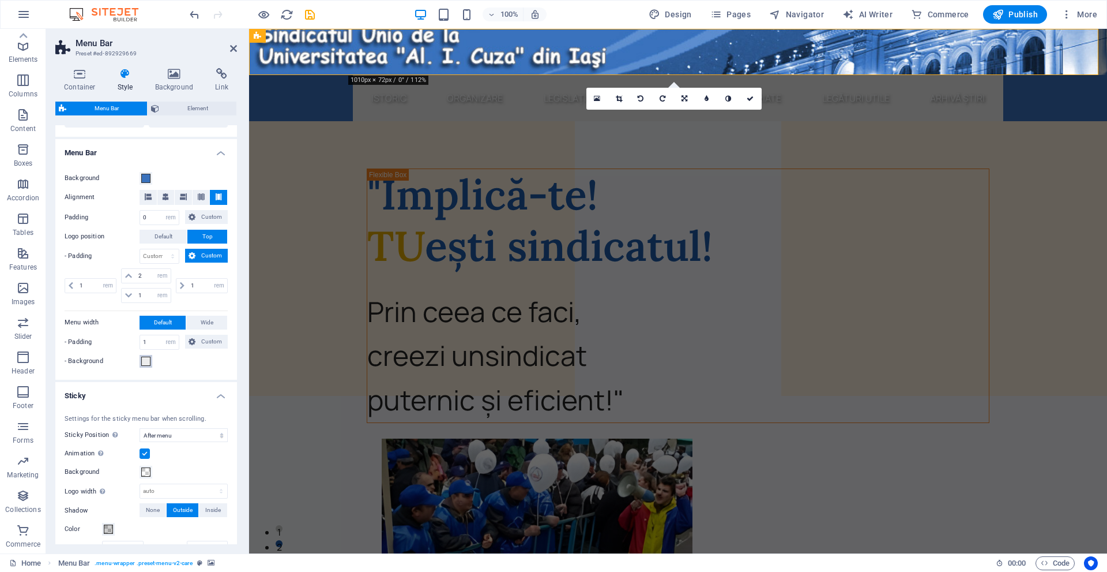
click at [148, 360] on span at bounding box center [145, 360] width 9 height 9
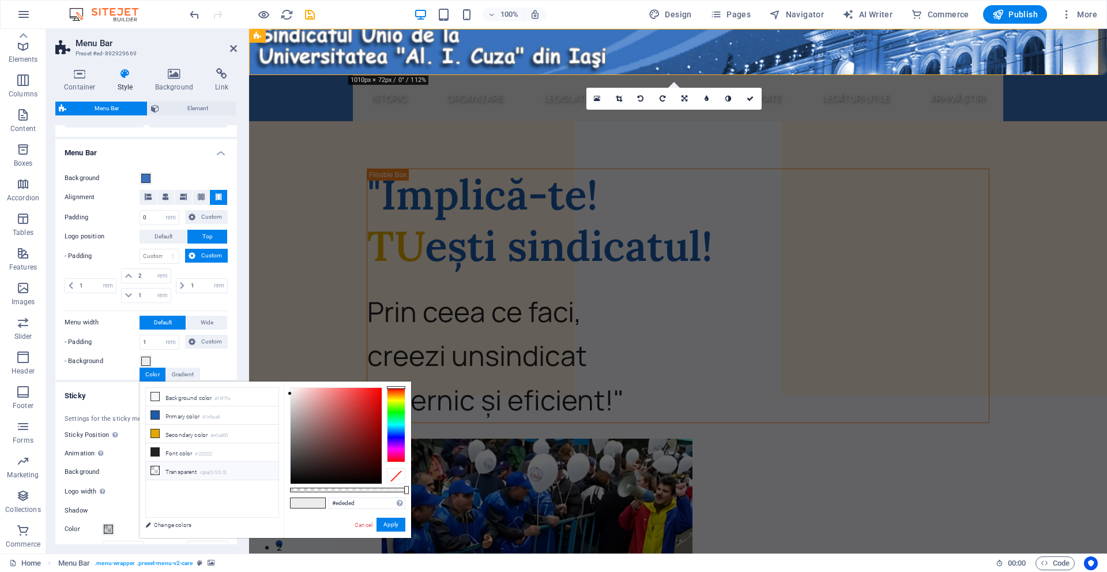
click at [208, 468] on small "rgba(0,0,0,.0)" at bounding box center [213, 472] width 27 height 8
type input "rgba(0, 0, 0, 0)"
click at [194, 462] on li "Transparent rgba(0,0,0,.0)" at bounding box center [212, 470] width 133 height 18
click at [398, 528] on button "Apply" at bounding box center [391, 524] width 29 height 14
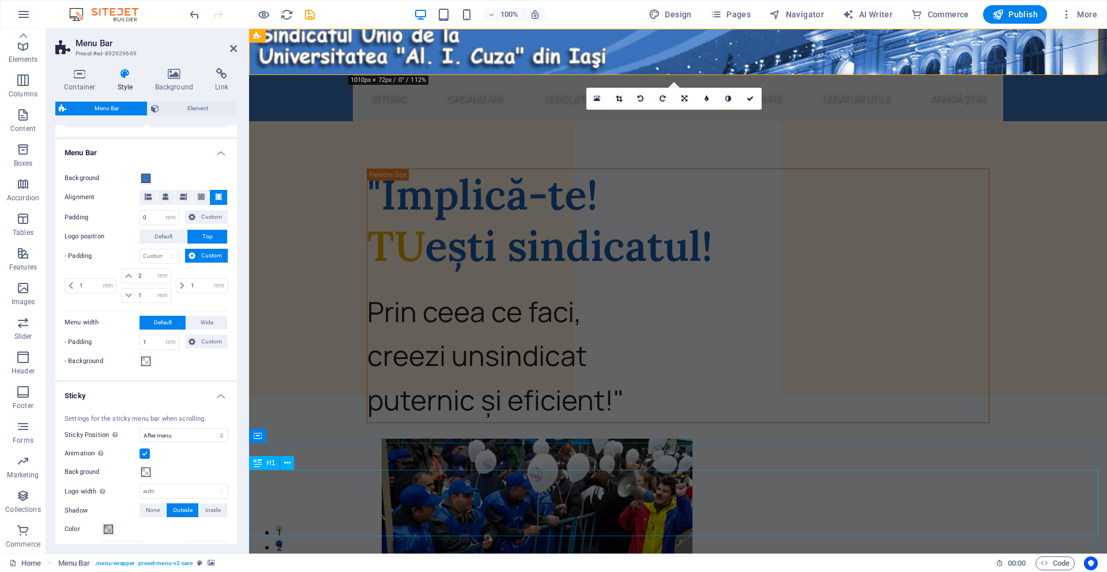
select select
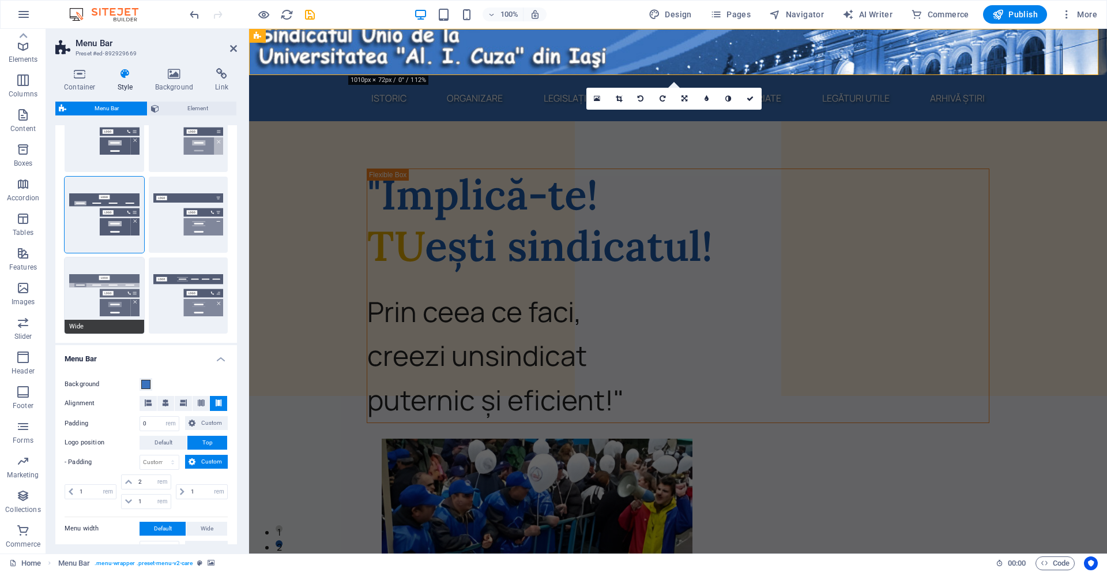
scroll to position [231, 0]
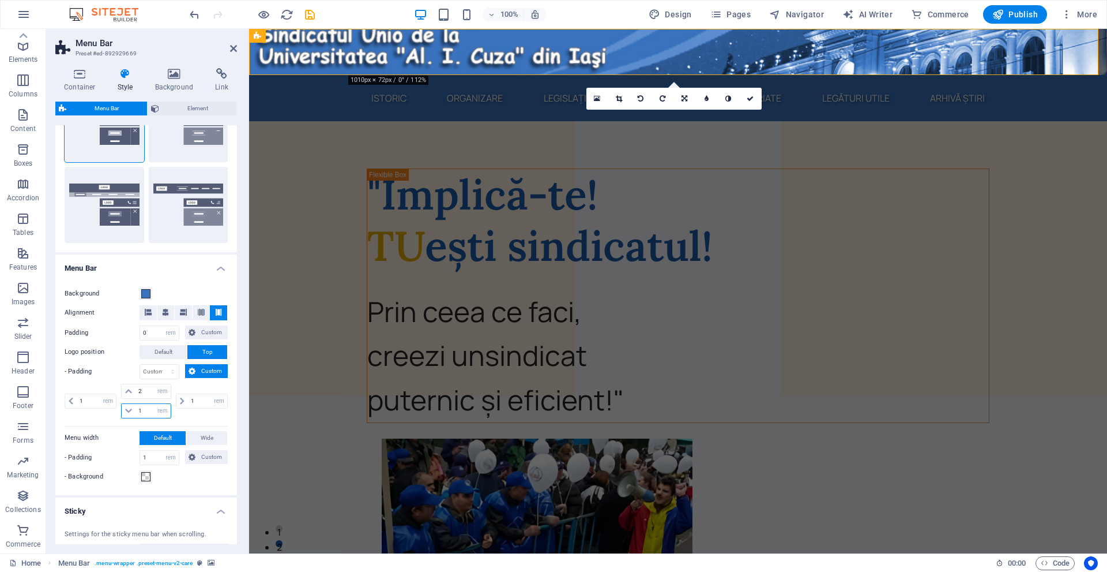
click at [152, 409] on input "1" at bounding box center [153, 411] width 35 height 14
type input "2"
select select
click at [85, 91] on h4 "Container" at bounding box center [82, 80] width 54 height 24
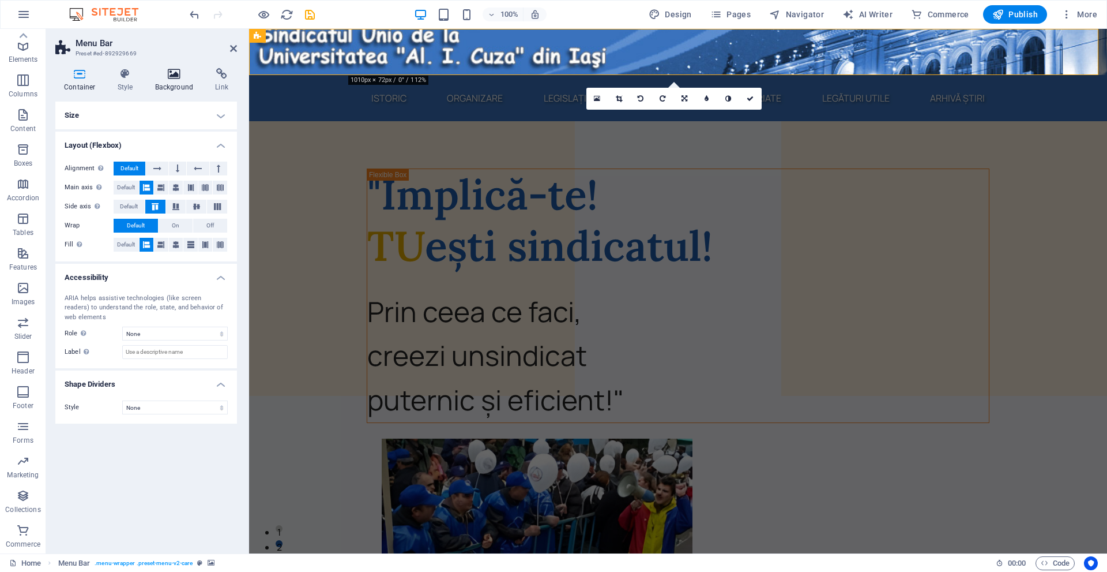
click at [170, 71] on icon at bounding box center [175, 74] width 56 height 12
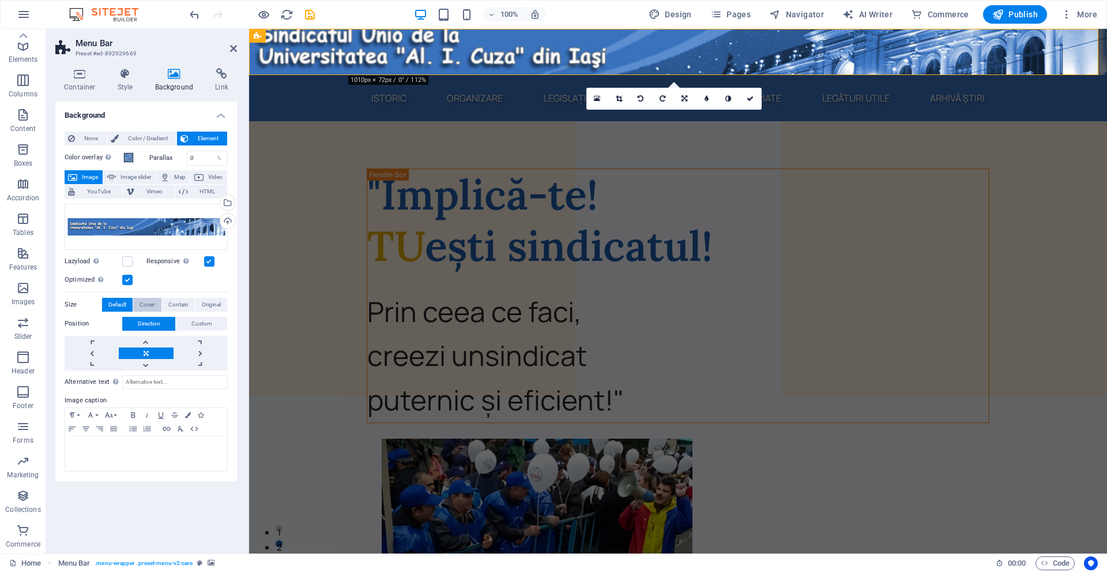
click at [145, 307] on span "Cover" at bounding box center [147, 305] width 15 height 14
click at [126, 279] on label at bounding box center [127, 280] width 10 height 10
click at [0, 0] on input "Optimized Images are compressed to improve page speed." at bounding box center [0, 0] width 0 height 0
click at [202, 265] on label "Responsive Automatically load retina image and smartphone optimized sizes." at bounding box center [176, 261] width 58 height 14
click at [122, 281] on label "Optimized Images are compressed to improve page speed." at bounding box center [94, 280] width 58 height 14
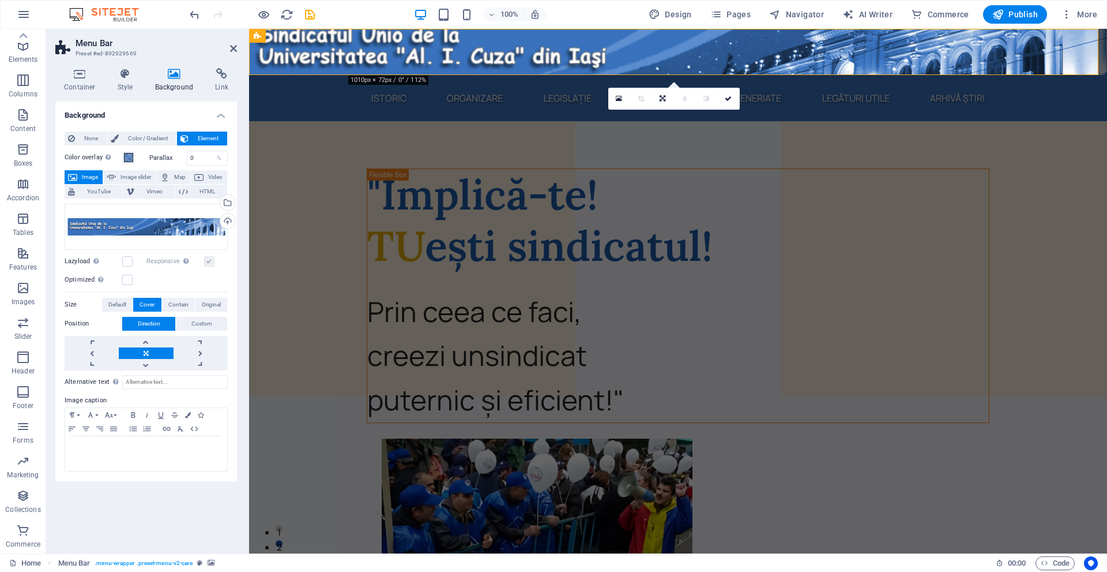
click at [0, 0] on input "Optimized Images are compressed to improve page speed." at bounding box center [0, 0] width 0 height 0
click at [182, 301] on span "Contain" at bounding box center [178, 305] width 20 height 14
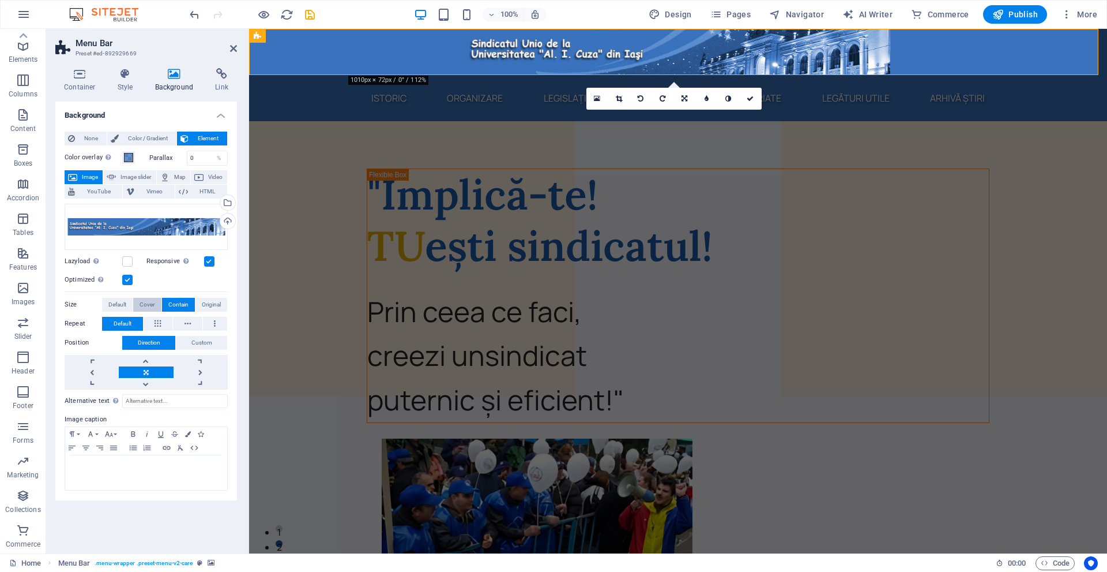
click at [159, 305] on button "Cover" at bounding box center [147, 305] width 28 height 14
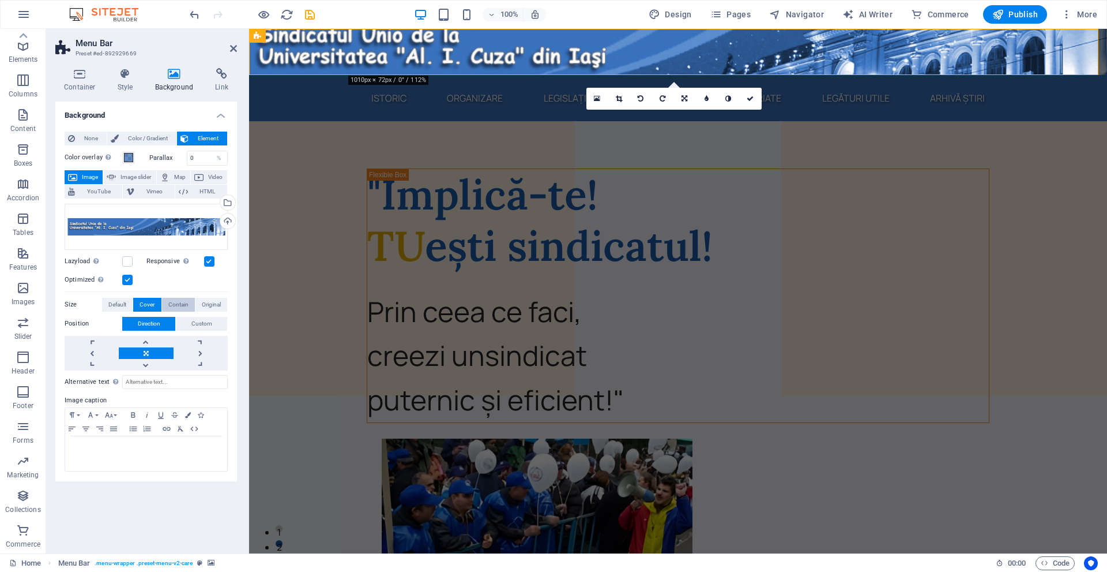
click at [188, 301] on button "Contain" at bounding box center [178, 305] width 33 height 14
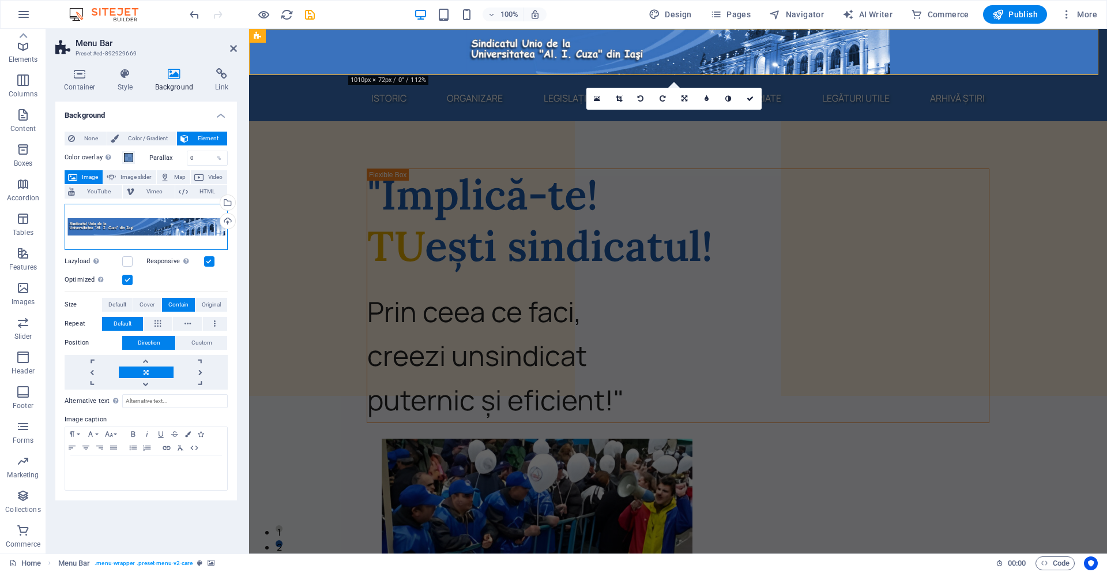
click at [141, 217] on div "Drag files here, click to choose files or select files from Files or our free s…" at bounding box center [146, 227] width 163 height 46
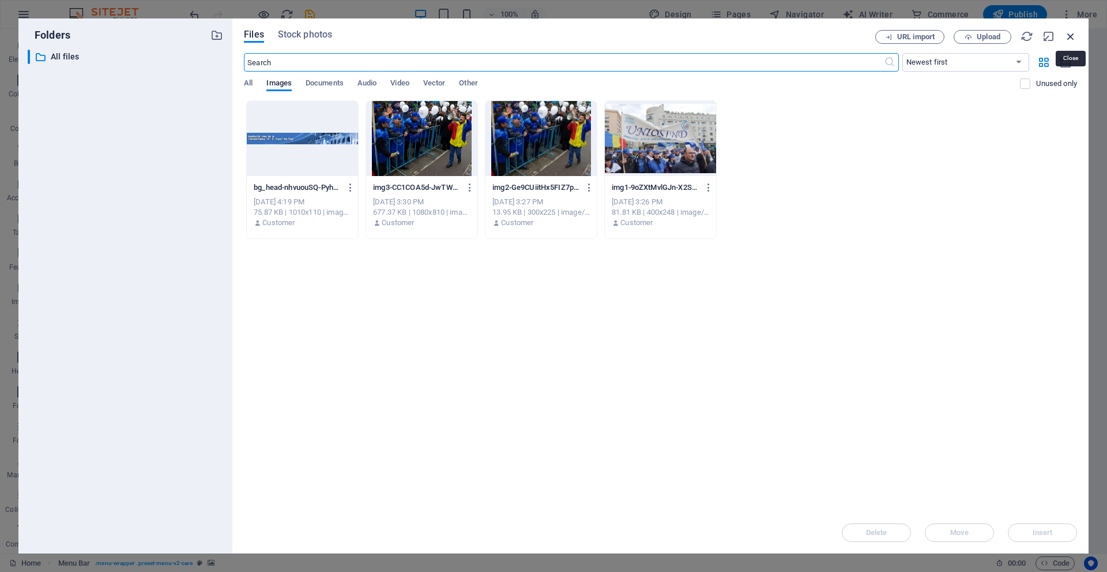
click at [1072, 32] on icon "button" at bounding box center [1071, 36] width 13 height 13
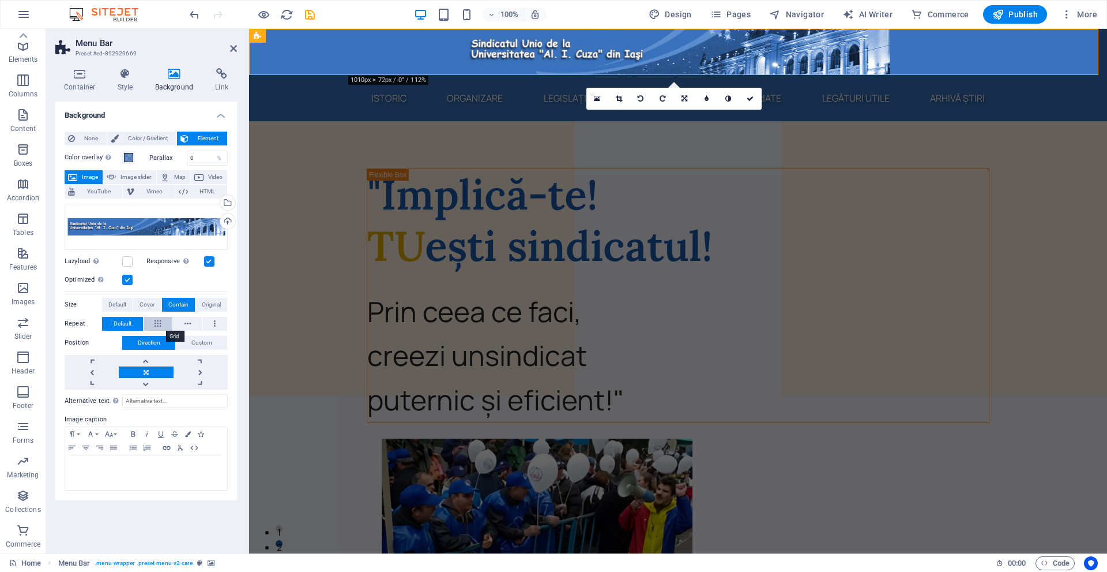
click at [161, 318] on icon at bounding box center [158, 324] width 6 height 14
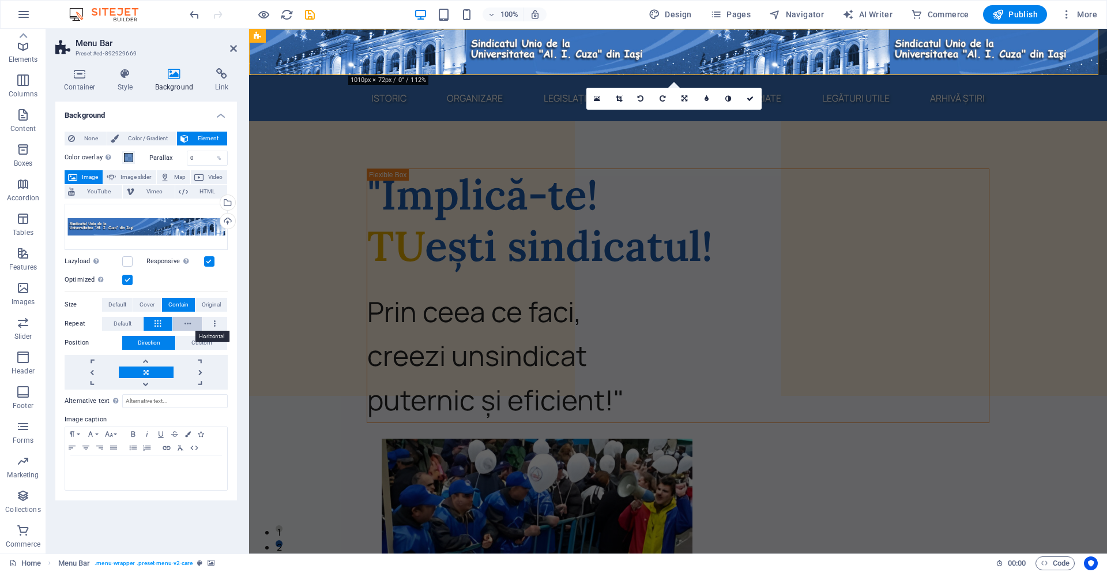
click at [187, 318] on icon at bounding box center [188, 324] width 6 height 14
click at [215, 321] on icon at bounding box center [215, 324] width 2 height 14
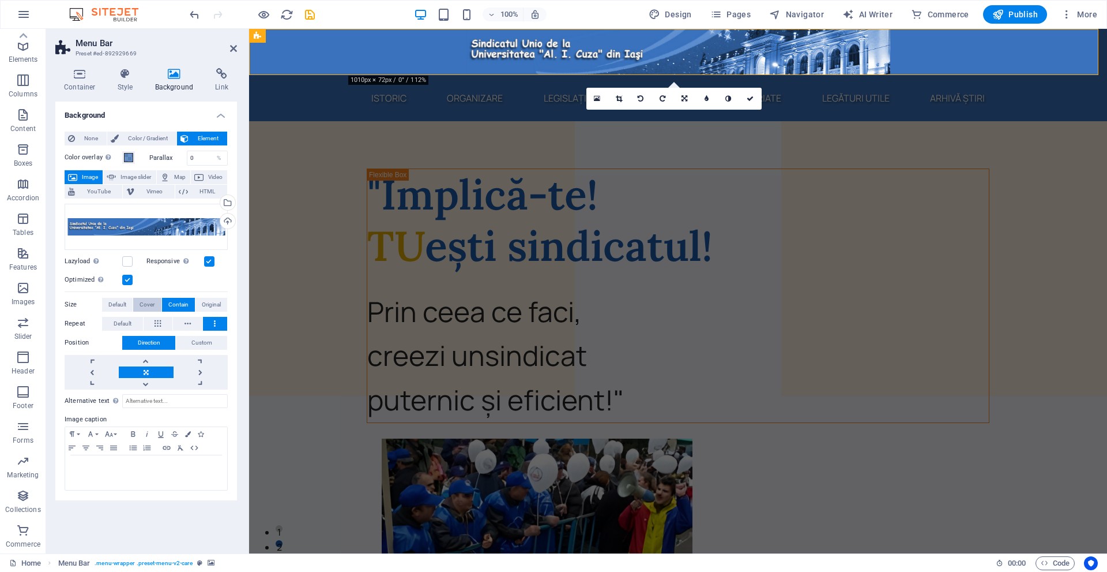
click at [147, 302] on span "Cover" at bounding box center [147, 305] width 15 height 14
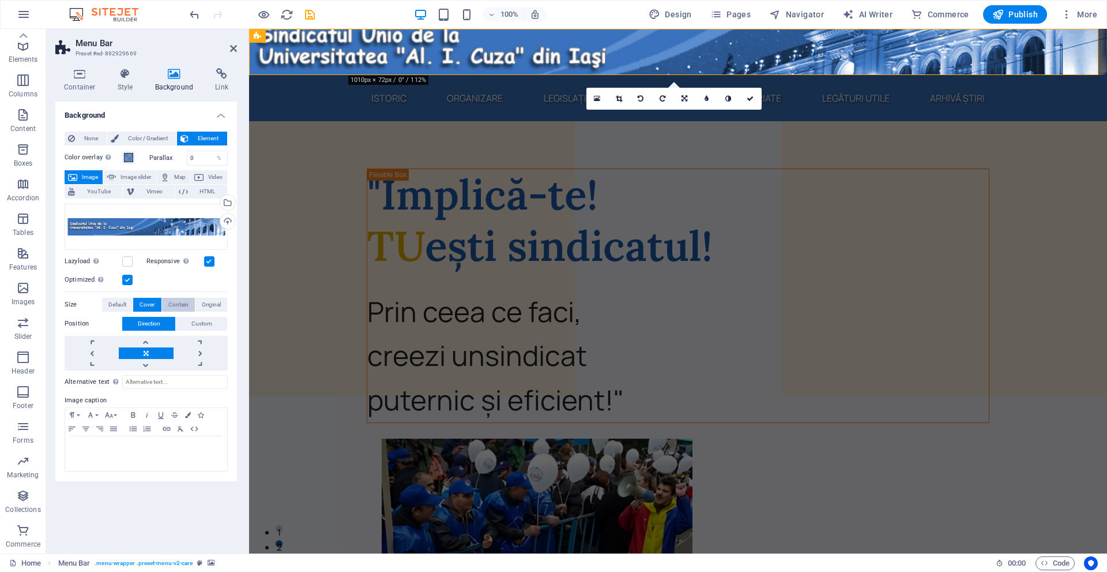
click at [172, 303] on span "Contain" at bounding box center [178, 305] width 20 height 14
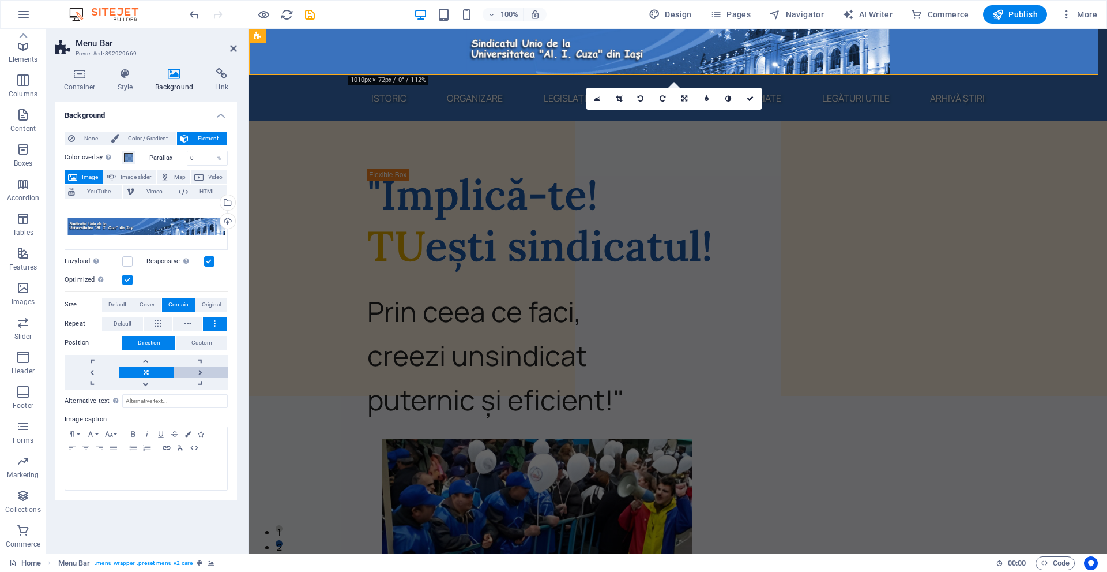
click at [212, 369] on link at bounding box center [201, 372] width 54 height 12
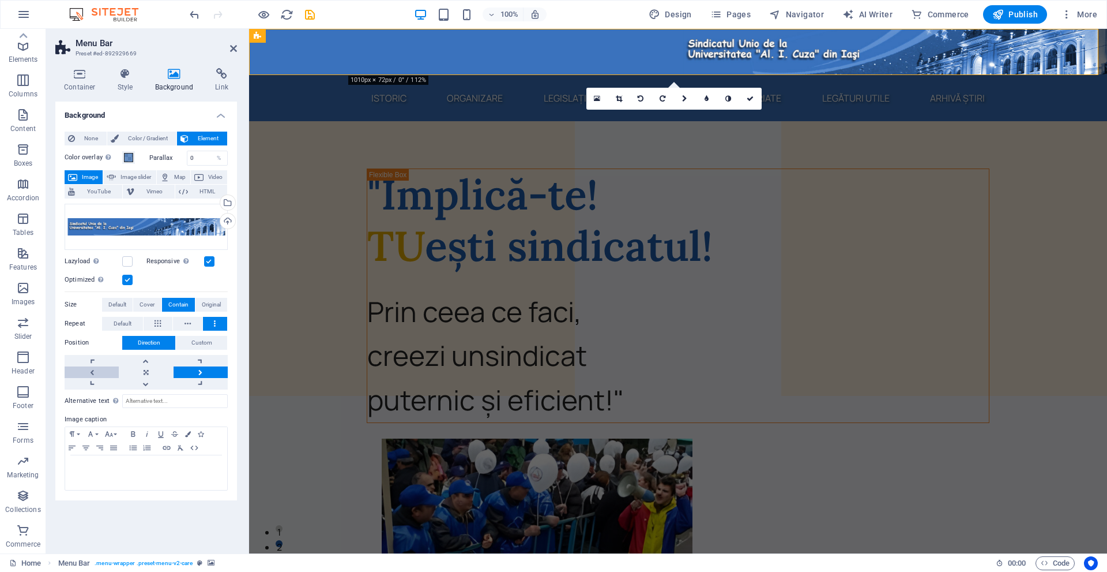
click at [99, 370] on link at bounding box center [92, 372] width 54 height 12
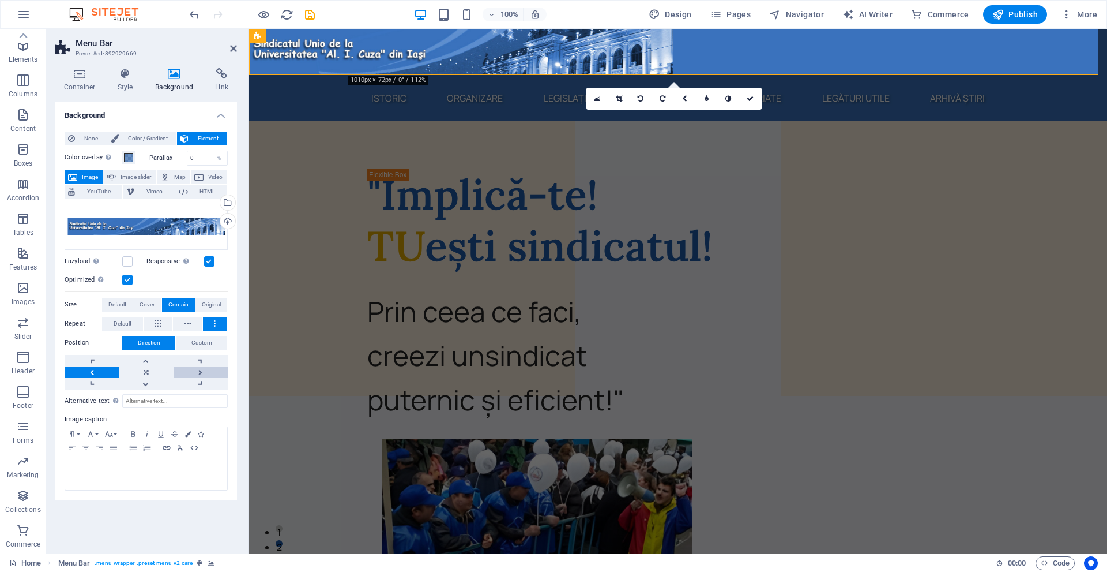
click at [187, 371] on link at bounding box center [201, 372] width 54 height 12
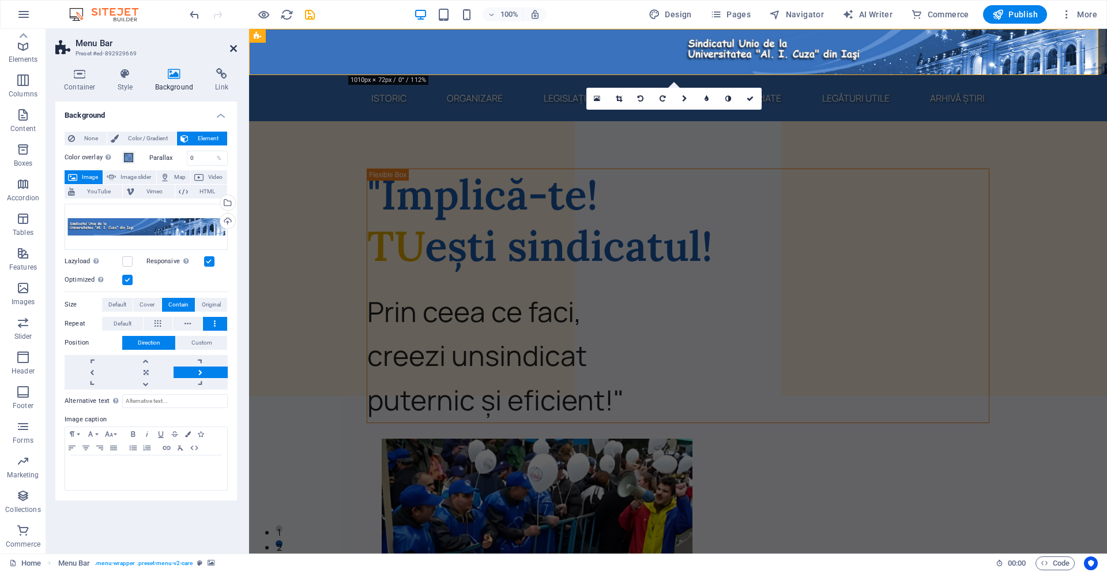
click at [231, 47] on icon at bounding box center [233, 48] width 7 height 9
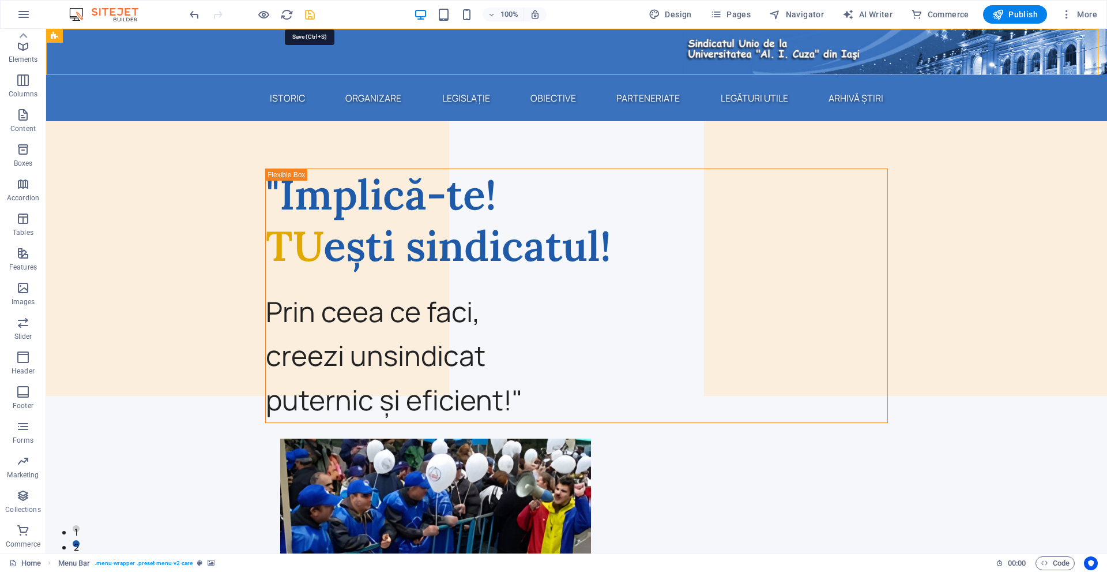
click at [312, 18] on icon "save" at bounding box center [309, 14] width 13 height 13
click at [265, 39] on span "Menu" at bounding box center [273, 35] width 17 height 7
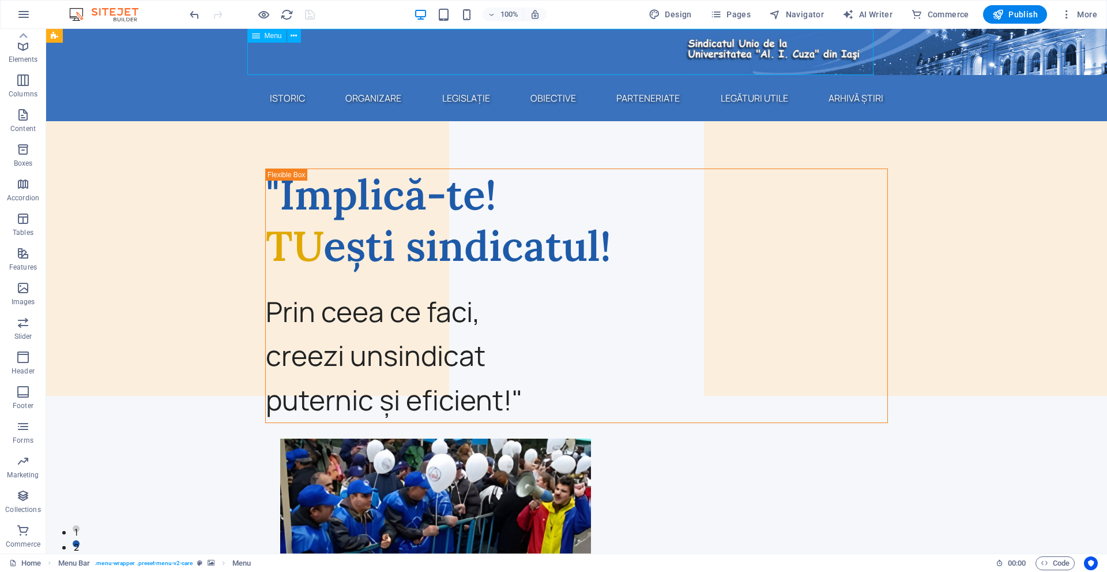
click at [265, 36] on span "Menu" at bounding box center [273, 35] width 17 height 7
select select "px"
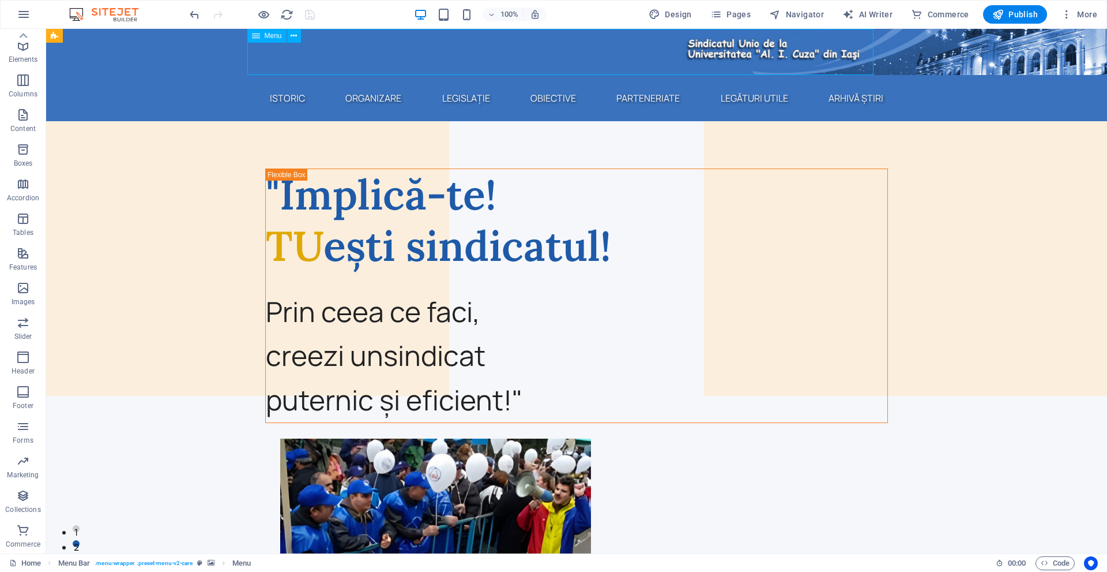
select select "px"
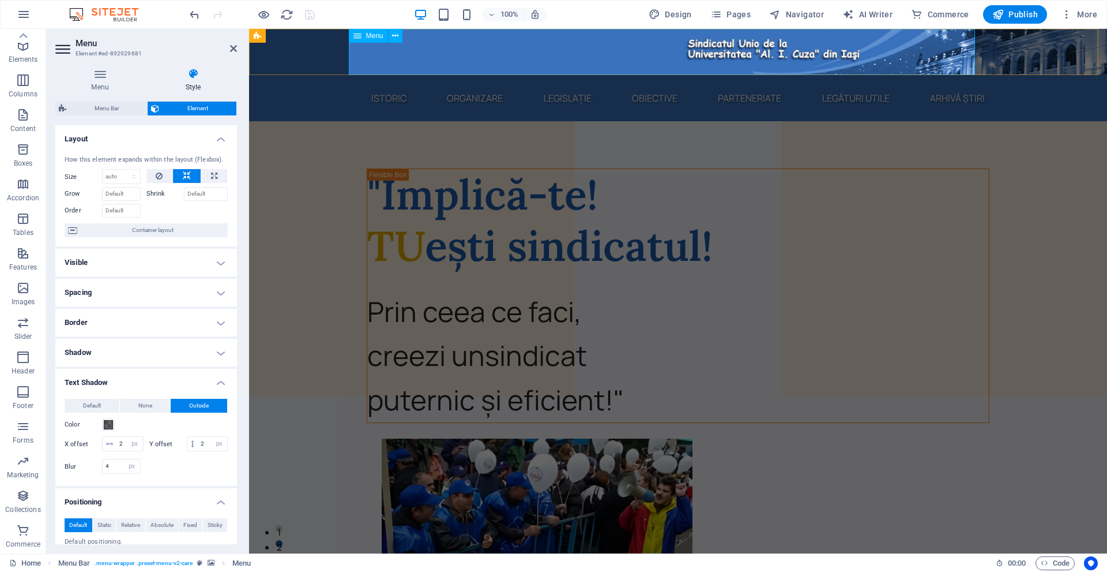
click at [374, 39] on span "Menu" at bounding box center [374, 35] width 17 height 7
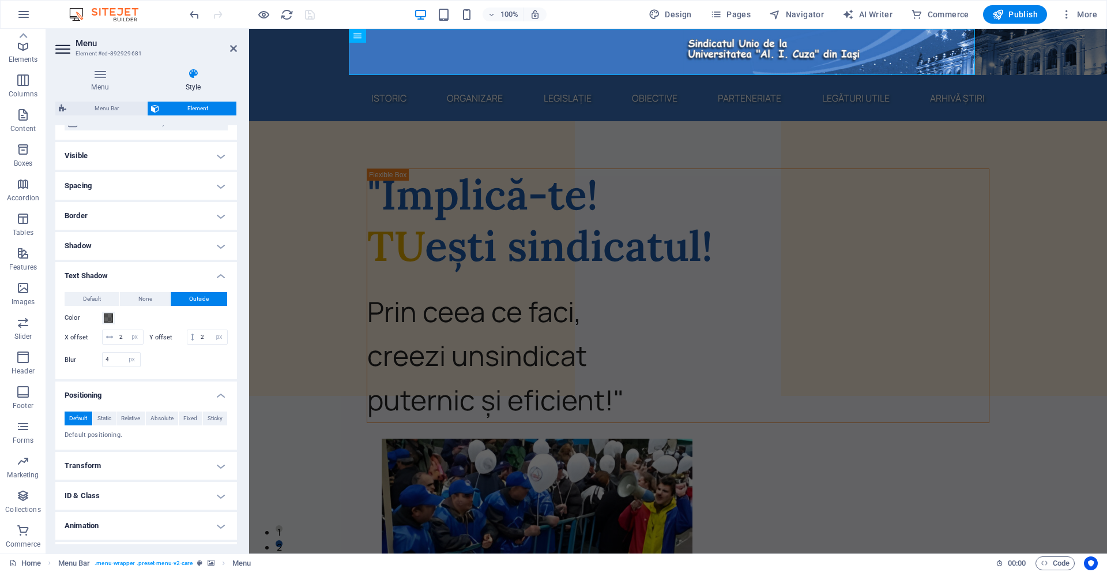
scroll to position [147, 0]
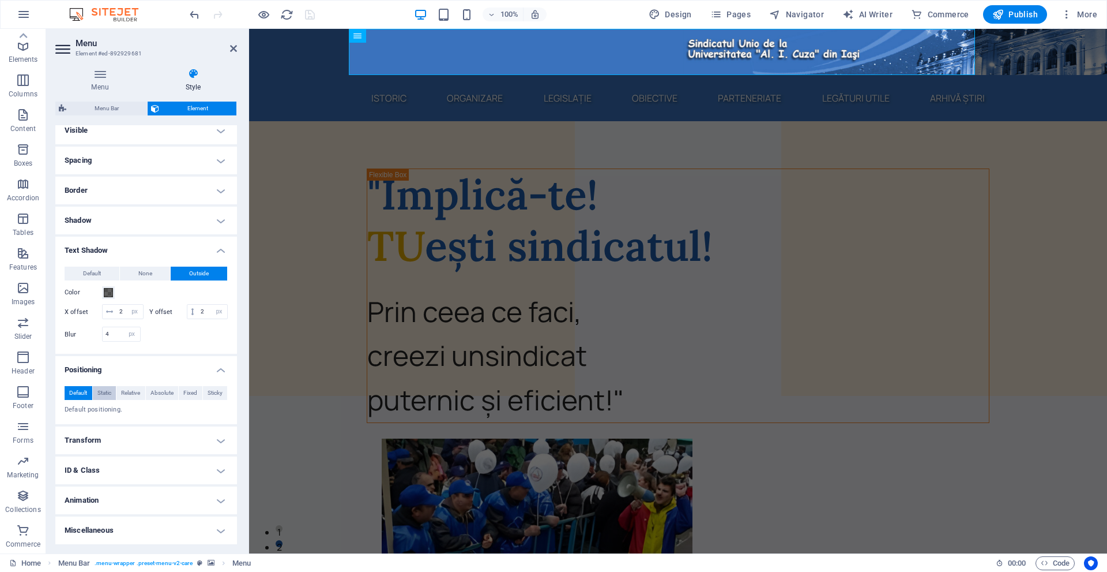
click at [112, 392] on button "Static" at bounding box center [105, 393] width 24 height 14
click at [149, 388] on button "Absolute" at bounding box center [162, 393] width 33 height 14
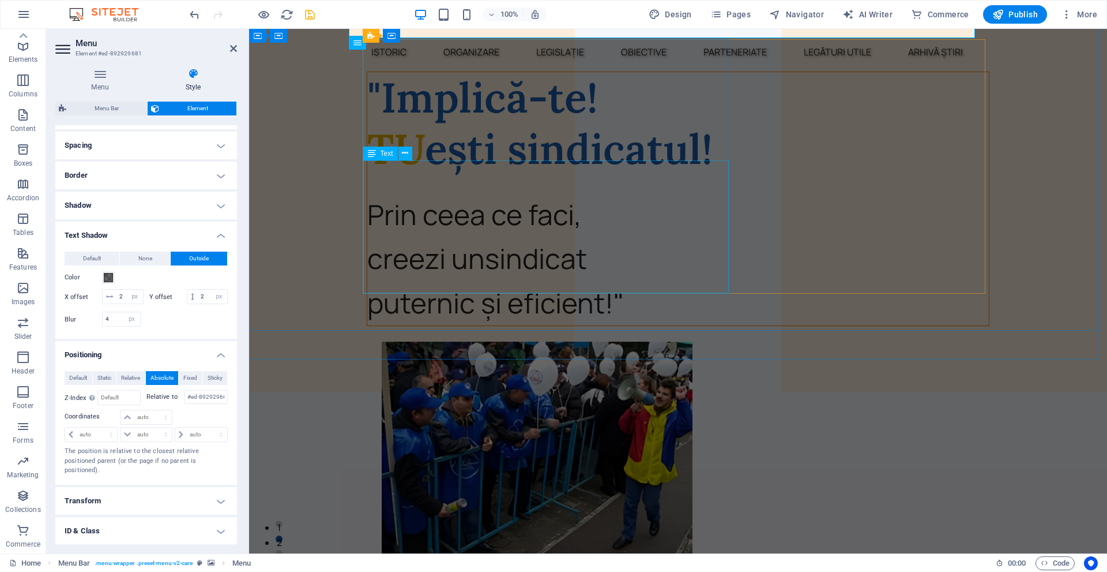
scroll to position [0, 0]
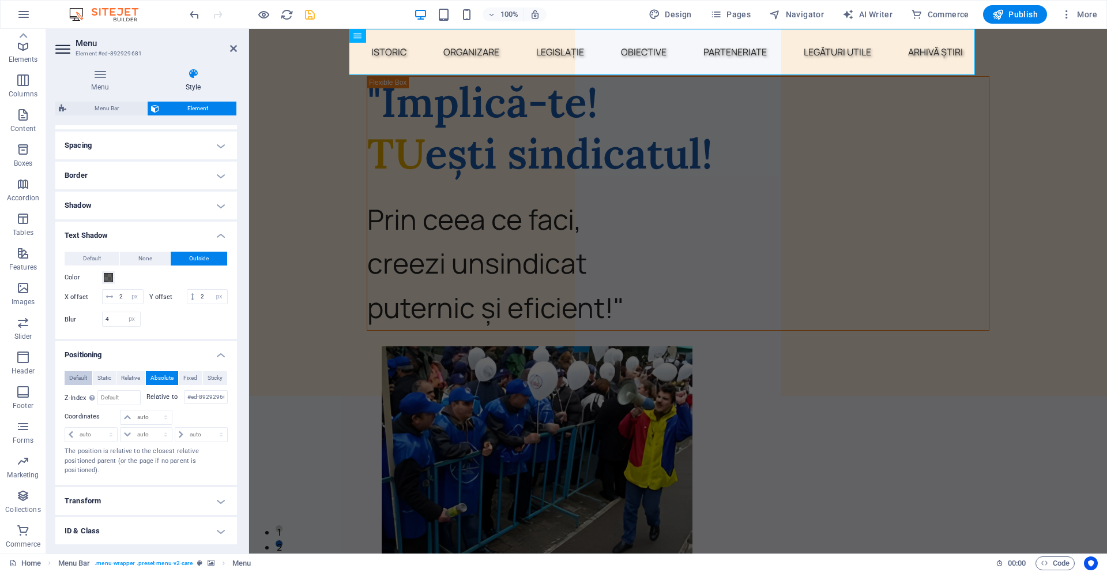
click at [84, 385] on span "Default" at bounding box center [78, 378] width 18 height 14
